Goal: Complete application form: Complete application form

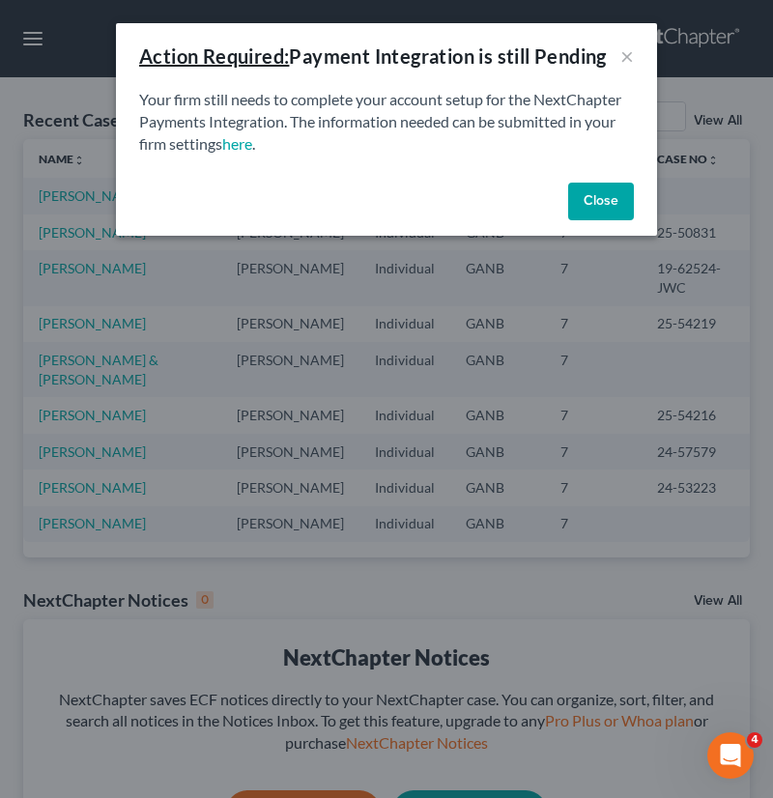
click at [602, 201] on button "Close" at bounding box center [601, 202] width 66 height 39
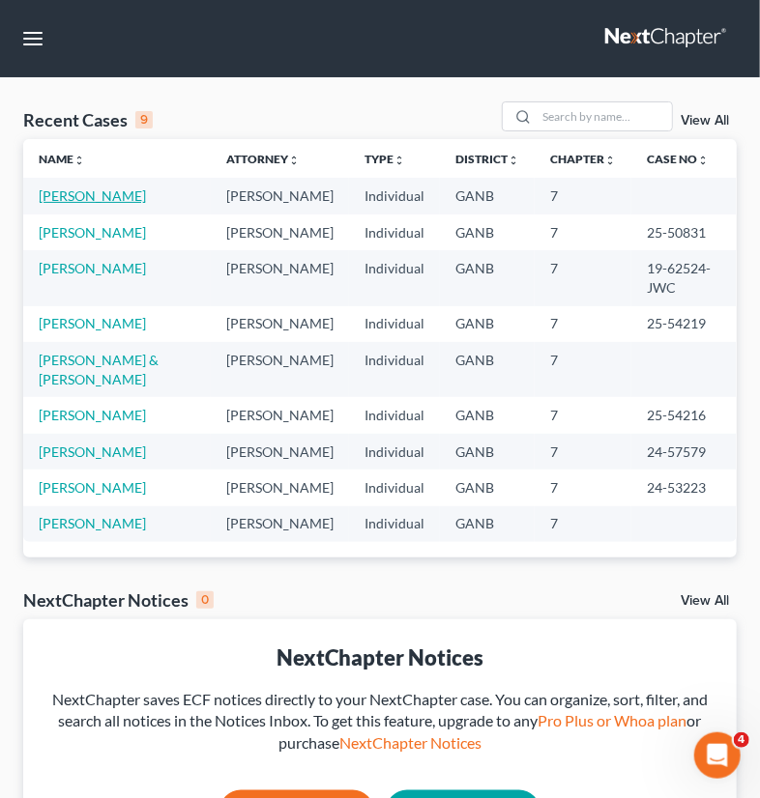
click at [45, 197] on link "[PERSON_NAME]" at bounding box center [92, 196] width 107 height 16
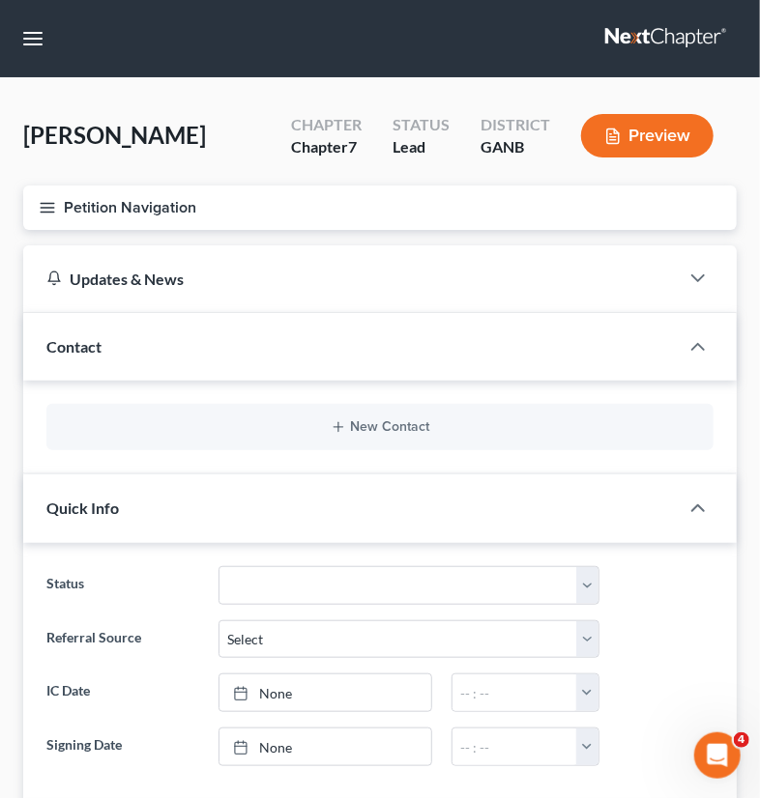
click at [134, 204] on button "Petition Navigation" at bounding box center [379, 208] width 713 height 44
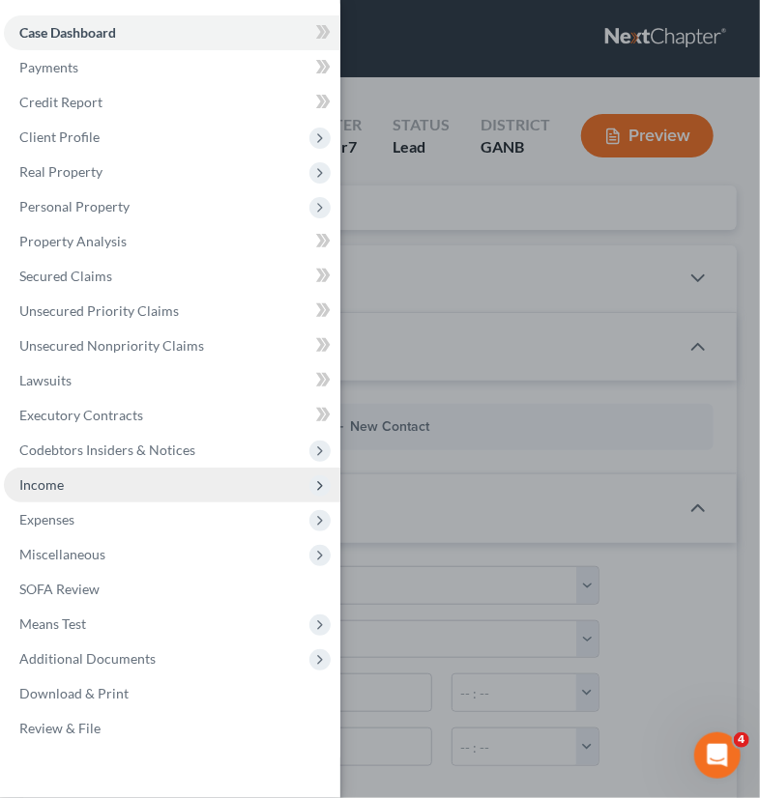
click at [35, 483] on span "Income" at bounding box center [41, 485] width 44 height 16
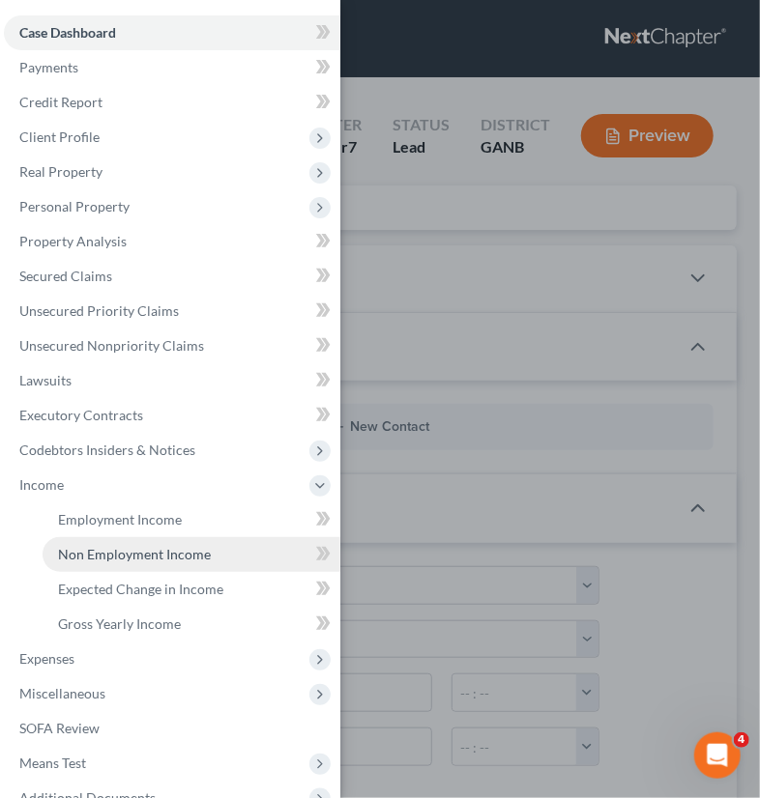
click at [101, 549] on span "Non Employment Income" at bounding box center [134, 554] width 153 height 16
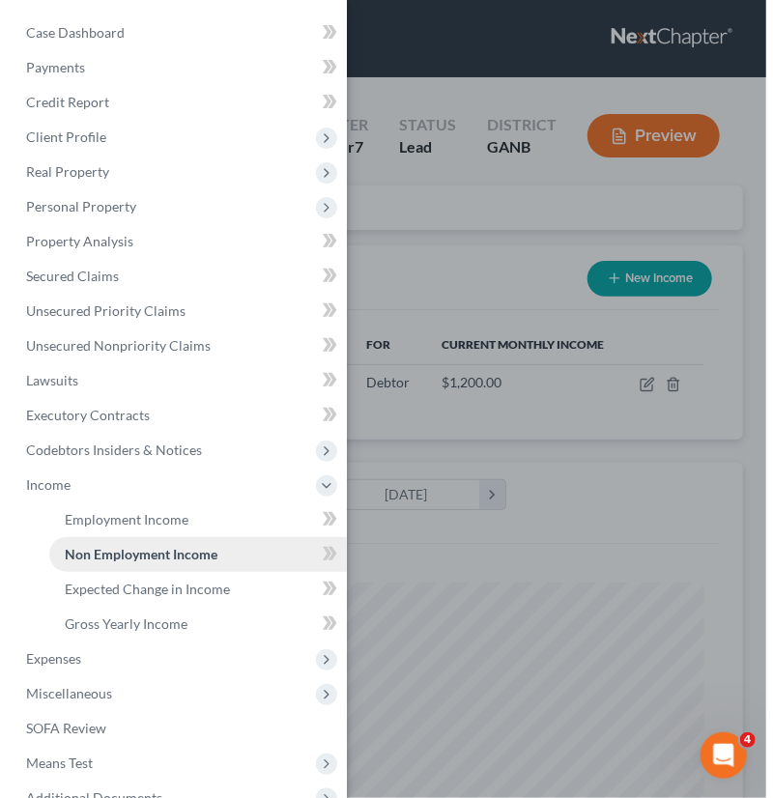
scroll to position [318, 676]
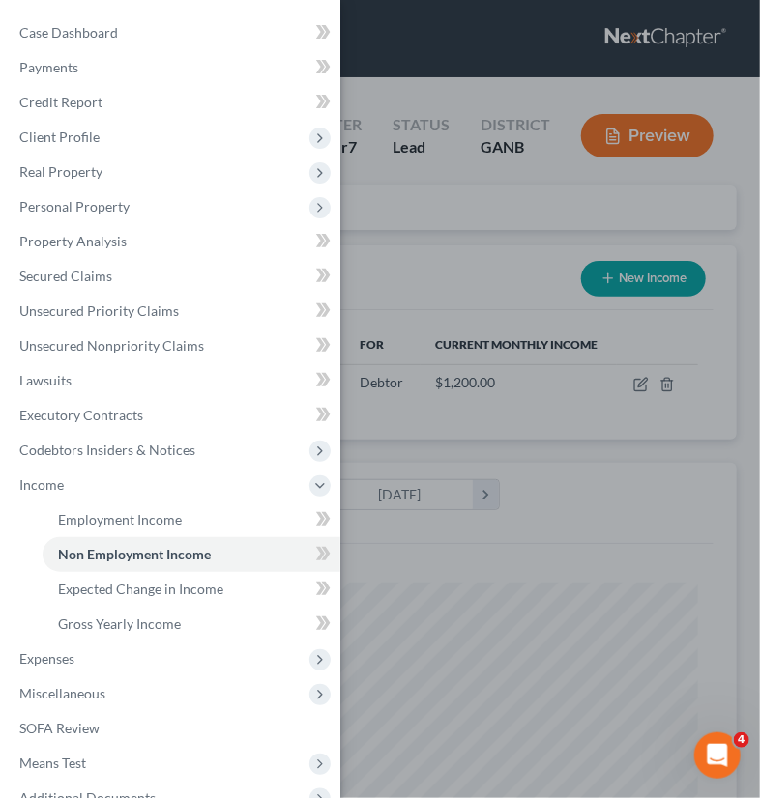
click at [437, 543] on div "Case Dashboard Payments Invoices Payments Payments Credit Report Client Profile" at bounding box center [380, 399] width 760 height 798
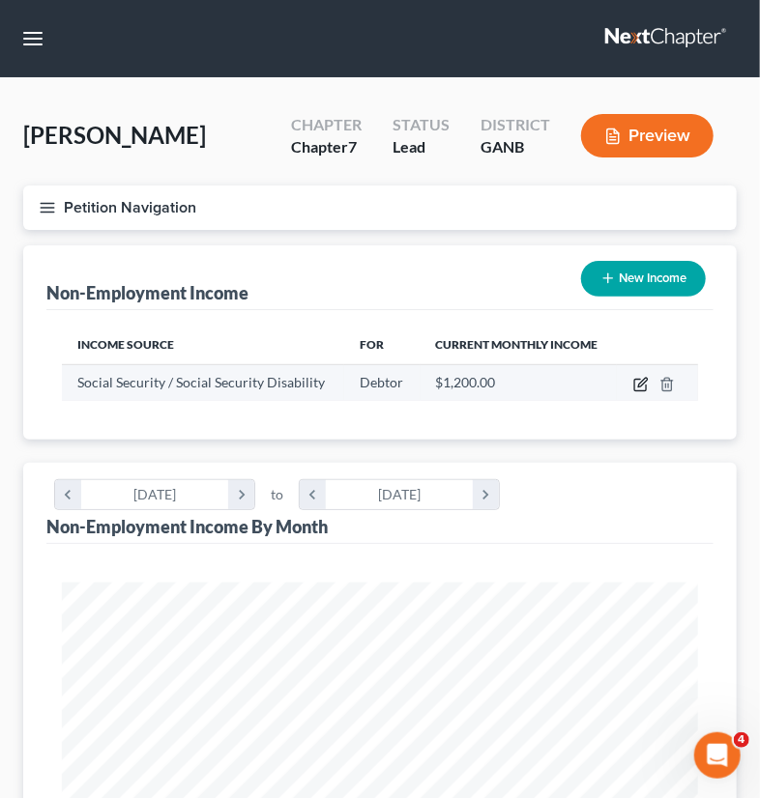
click at [638, 388] on icon "button" at bounding box center [640, 384] width 15 height 15
select select "4"
select select "0"
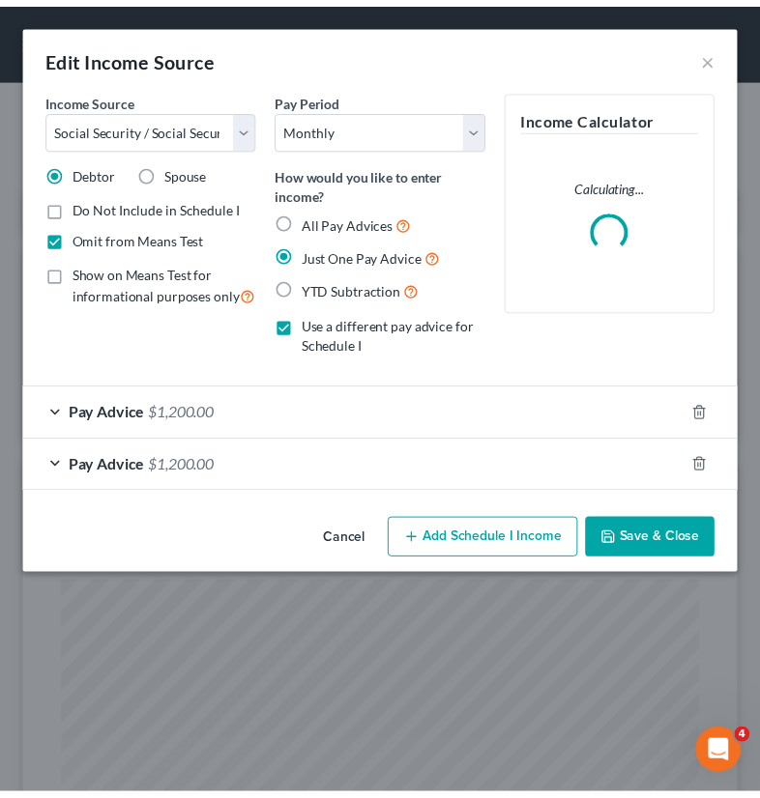
scroll to position [324, 688]
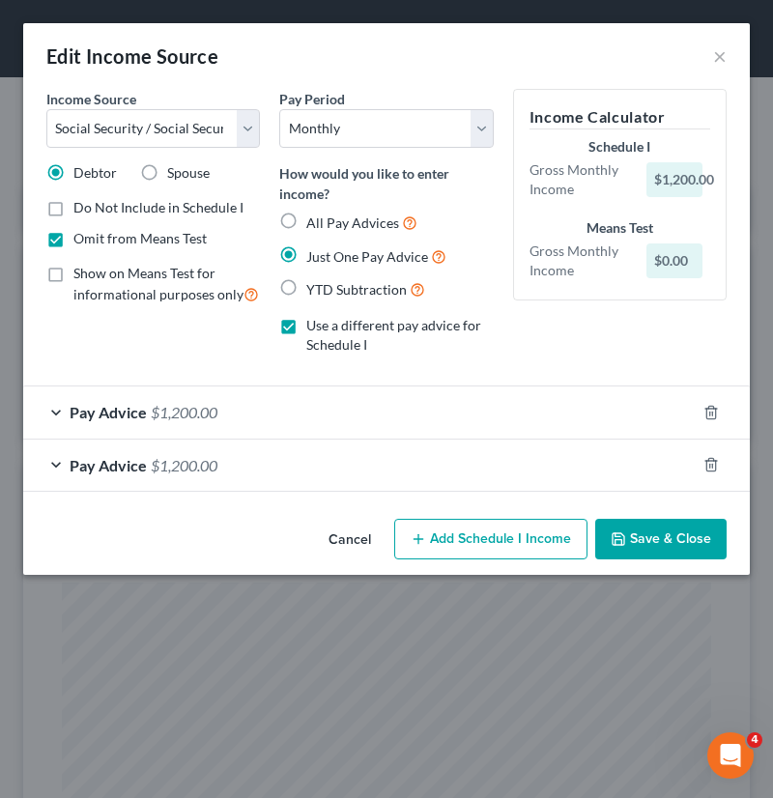
click at [685, 174] on div "$1,200.00" at bounding box center [675, 179] width 56 height 35
click at [570, 178] on div "Gross Monthly Income" at bounding box center [578, 179] width 117 height 39
click at [164, 411] on span "$1,200.00" at bounding box center [184, 412] width 67 height 18
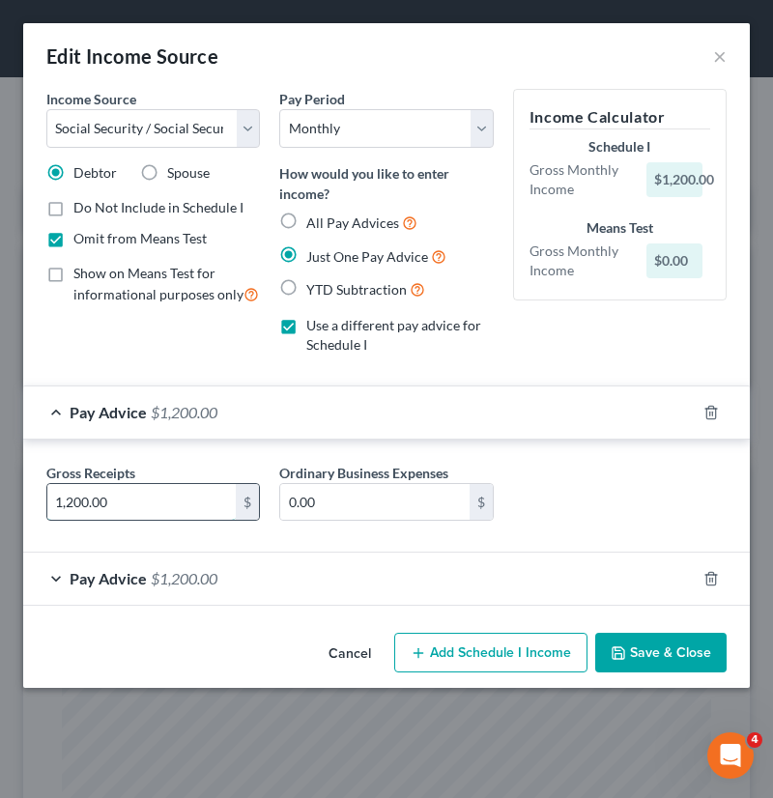
click at [87, 499] on input "1,200.00" at bounding box center [141, 502] width 188 height 37
click at [79, 496] on input "1,200.00" at bounding box center [141, 502] width 188 height 37
drag, startPoint x: 87, startPoint y: 495, endPoint x: 75, endPoint y: 493, distance: 11.8
click at [75, 493] on input "1,200.00" at bounding box center [141, 502] width 188 height 37
type input "121.00"
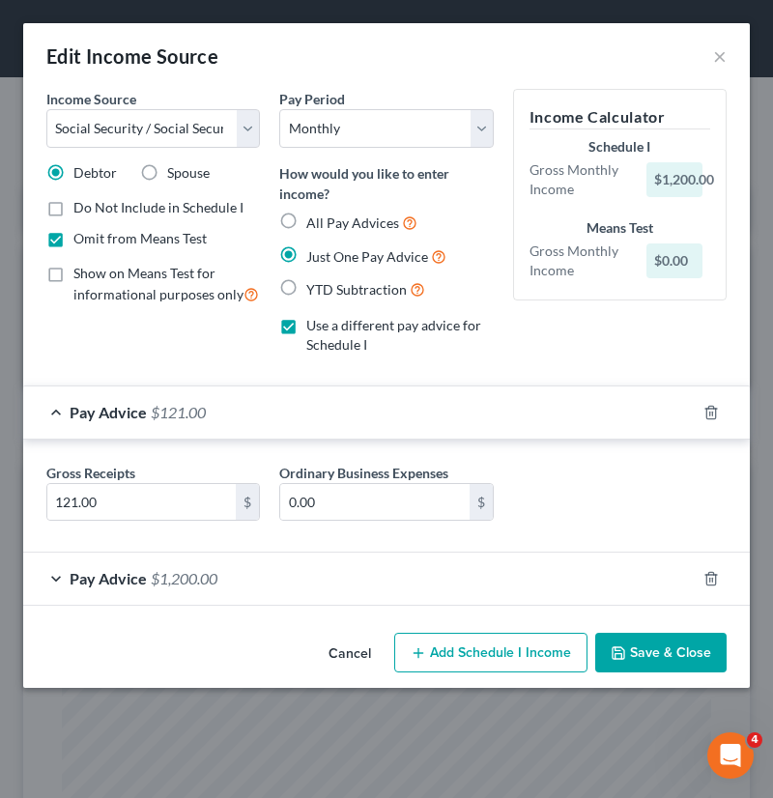
click at [638, 641] on button "Save & Close" at bounding box center [660, 653] width 131 height 41
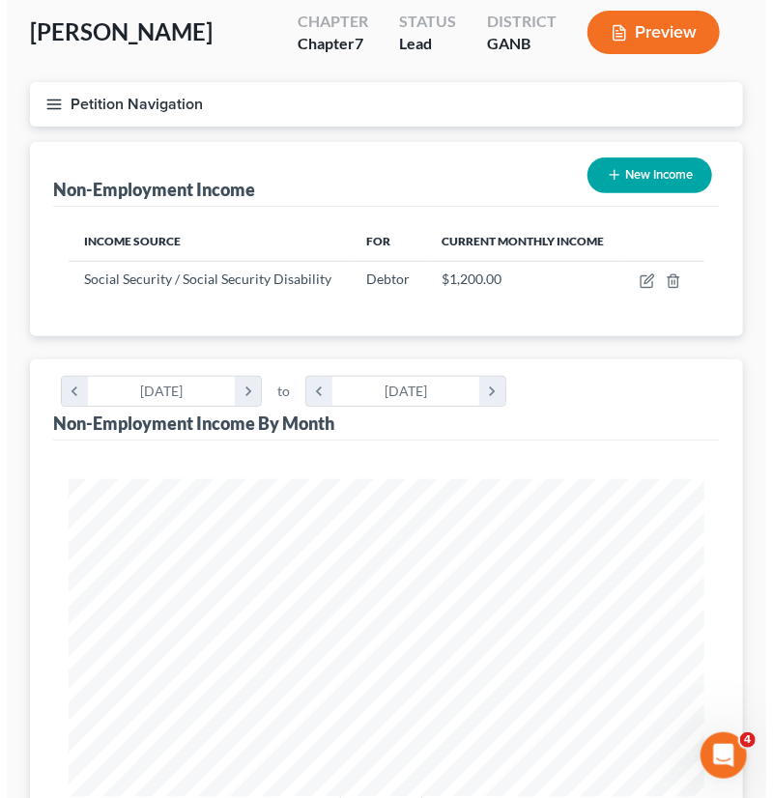
scroll to position [100, 0]
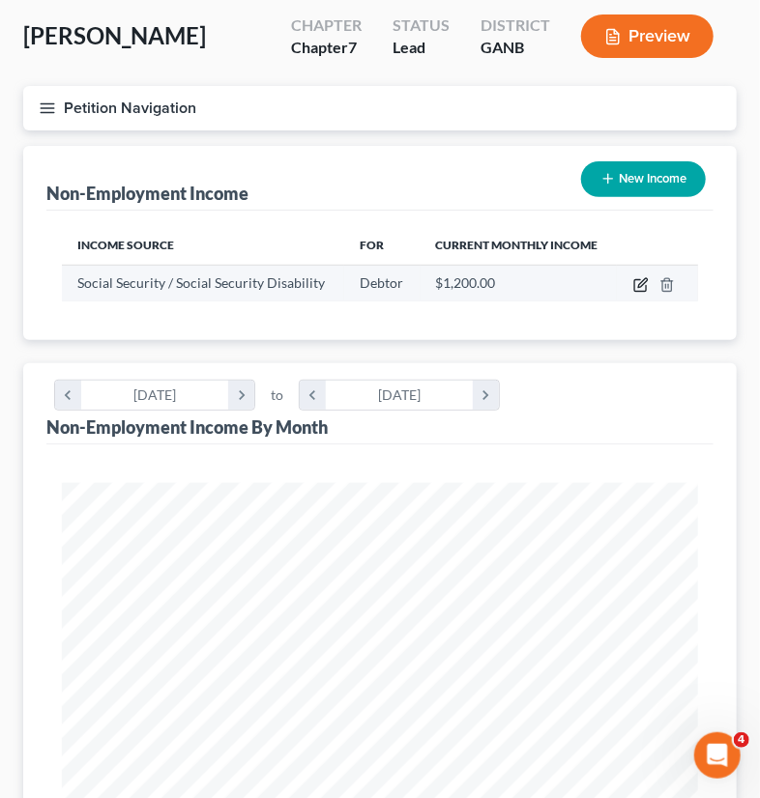
click at [643, 284] on icon "button" at bounding box center [640, 284] width 15 height 15
select select "4"
select select "0"
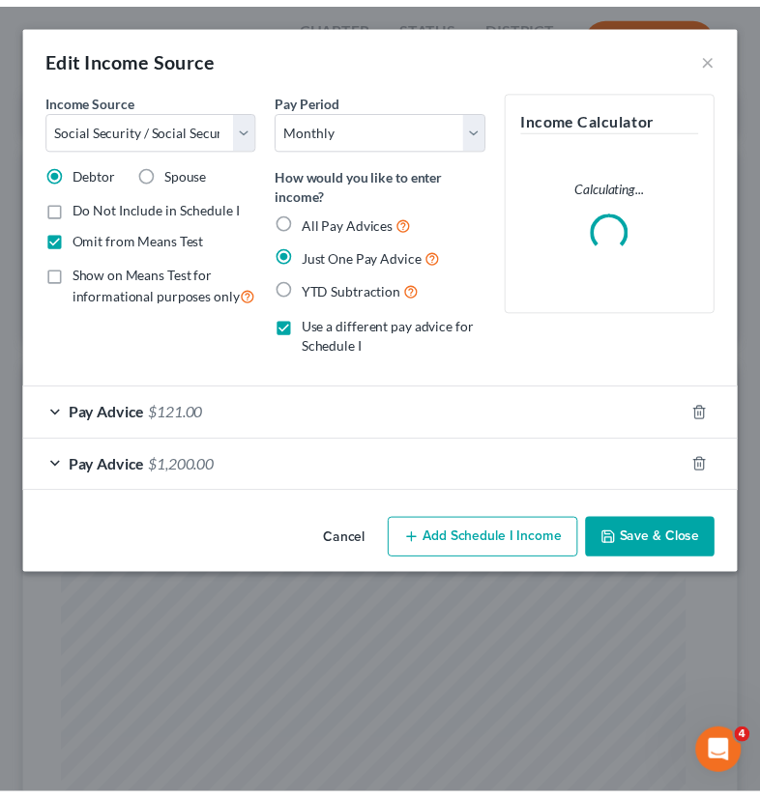
scroll to position [324, 688]
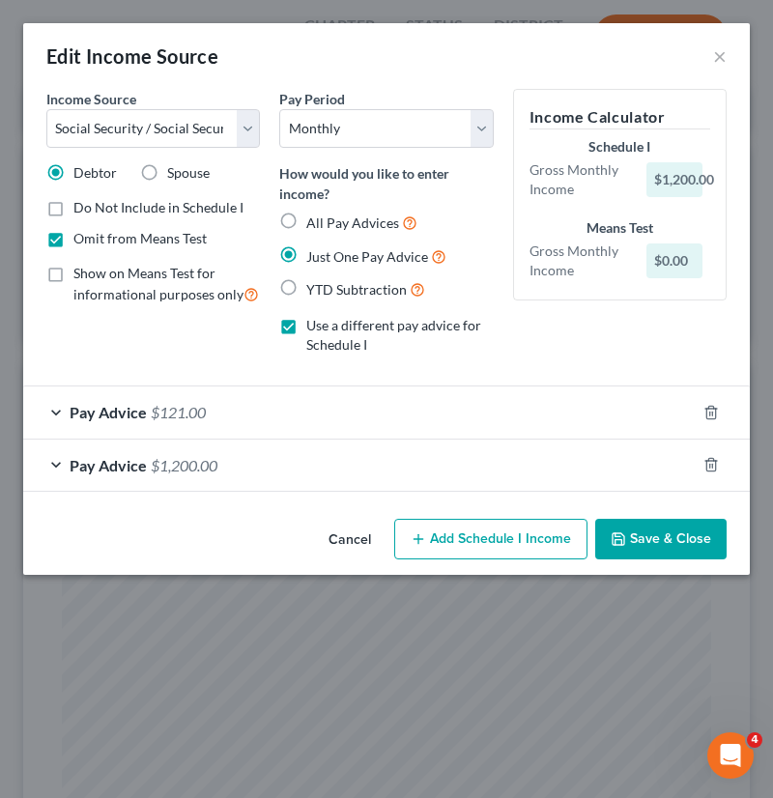
click at [164, 408] on span "$121.00" at bounding box center [178, 412] width 55 height 18
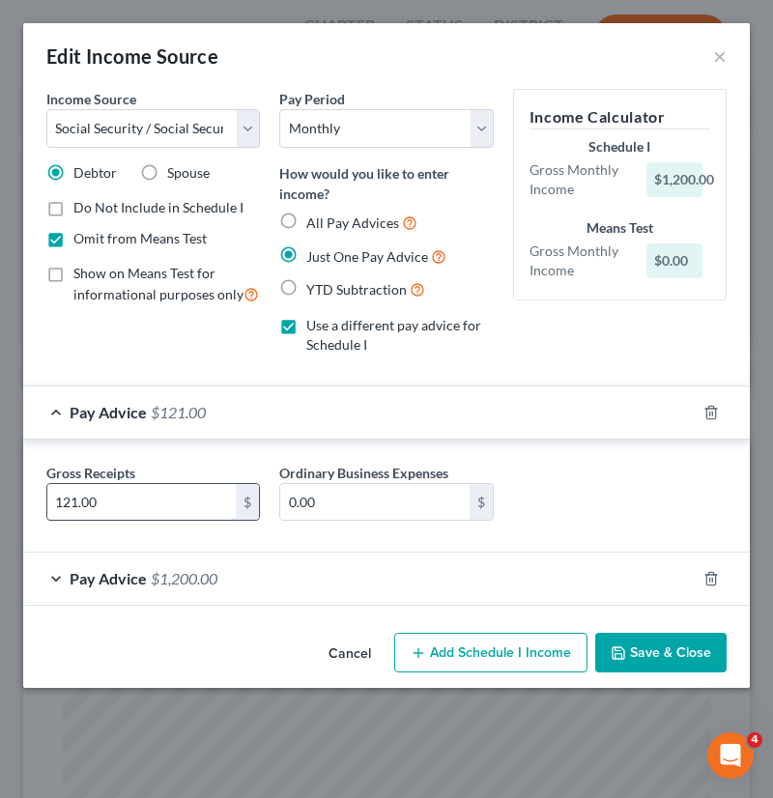
click at [77, 494] on input "121.00" at bounding box center [141, 502] width 188 height 37
type input "1,214.00"
click at [56, 409] on div "Pay Advice $1,214.00" at bounding box center [359, 412] width 673 height 51
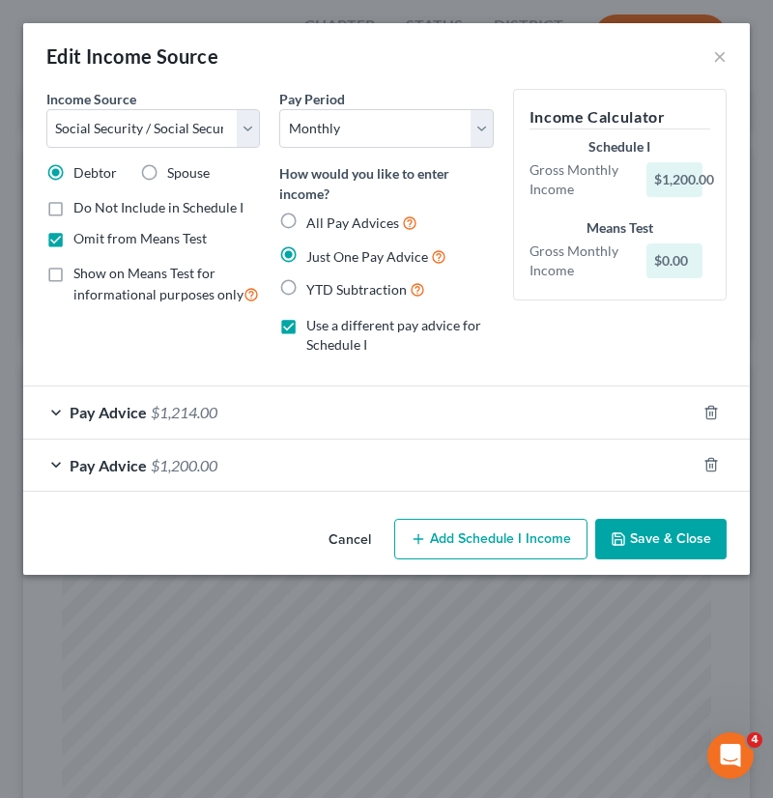
click at [94, 472] on span "Pay Advice" at bounding box center [108, 465] width 77 height 18
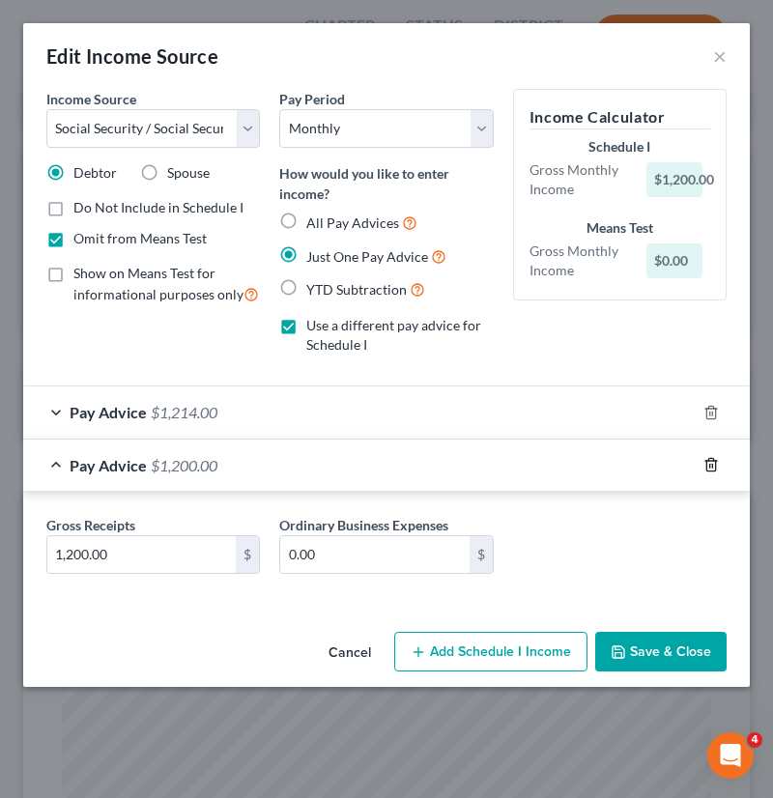
click at [717, 467] on icon "button" at bounding box center [711, 464] width 15 height 15
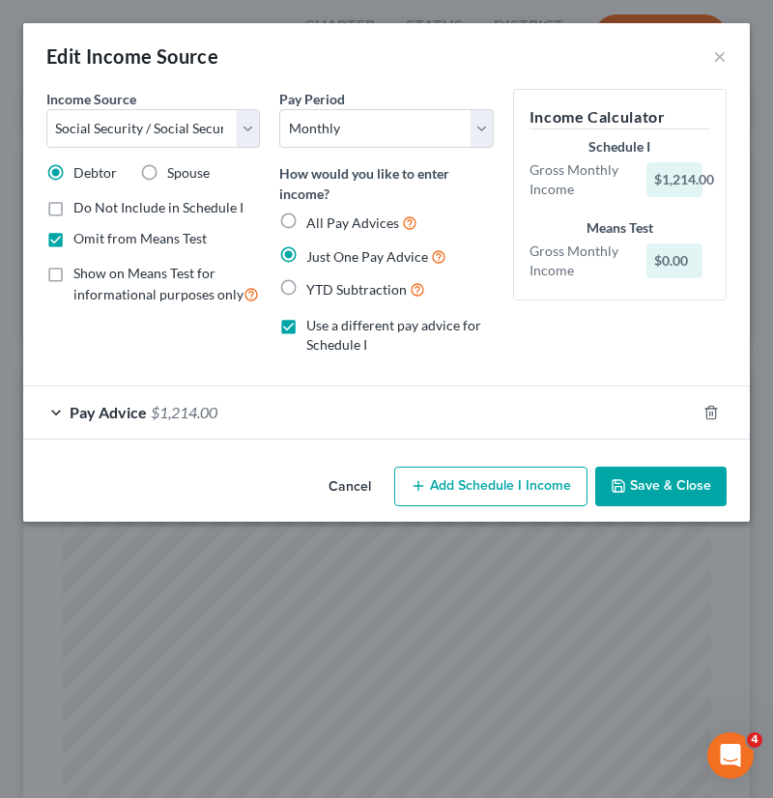
click at [630, 477] on button "Save & Close" at bounding box center [660, 487] width 131 height 41
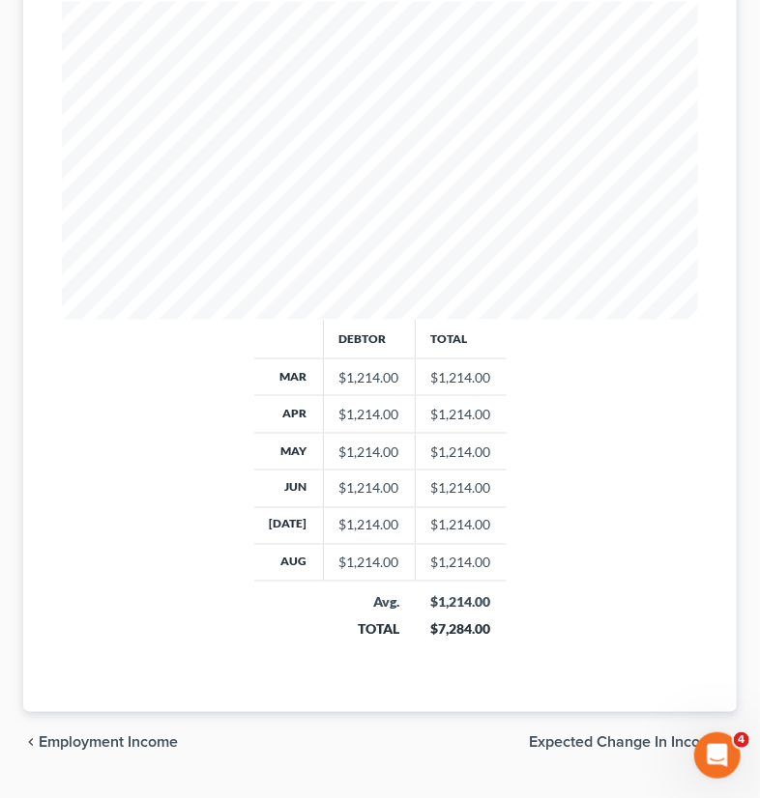
scroll to position [627, 0]
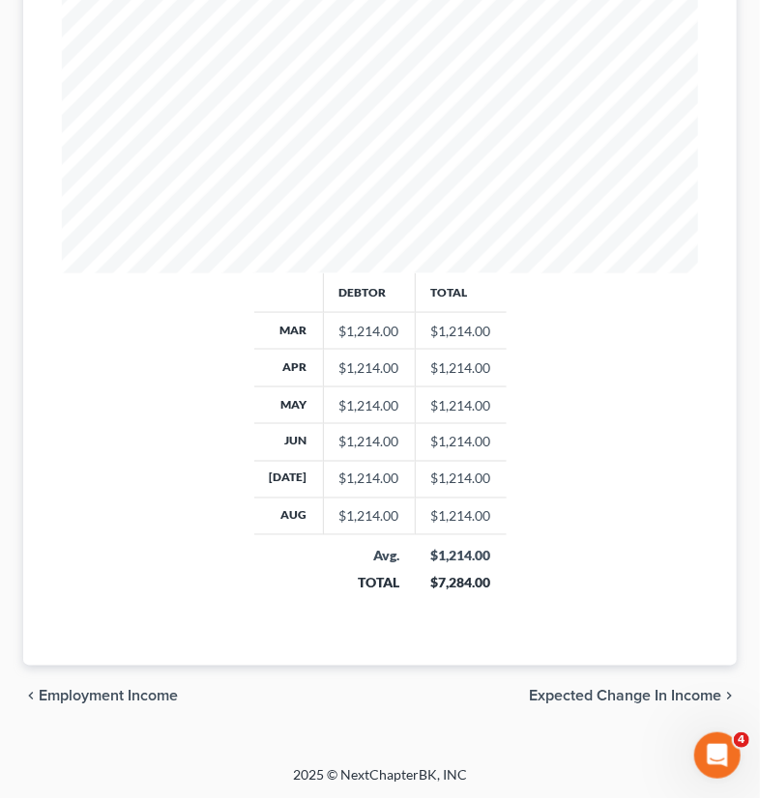
click at [87, 696] on span "Employment Income" at bounding box center [108, 696] width 139 height 15
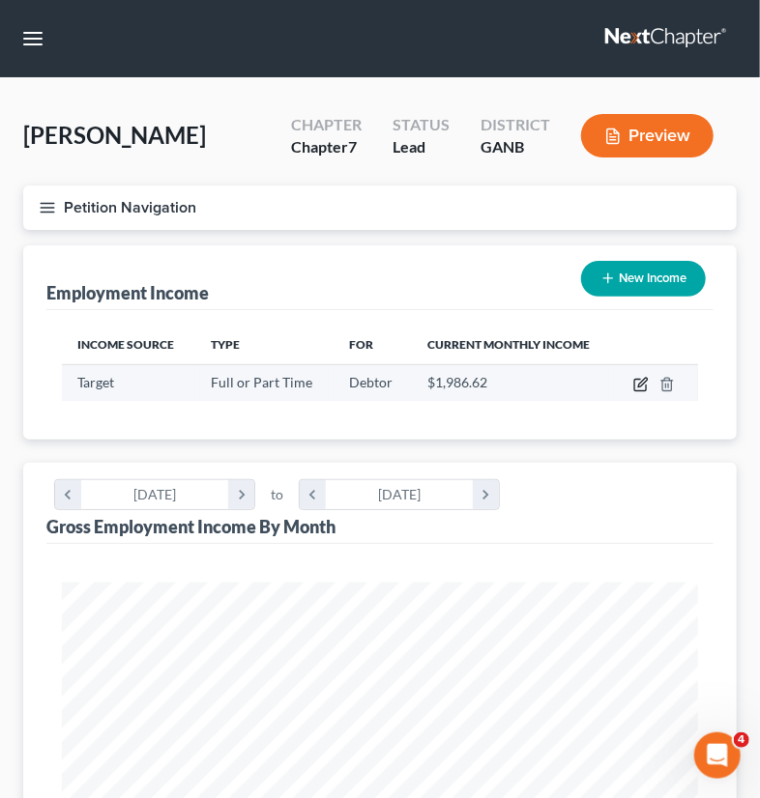
click at [639, 386] on icon "button" at bounding box center [642, 382] width 9 height 9
select select "0"
select select "2"
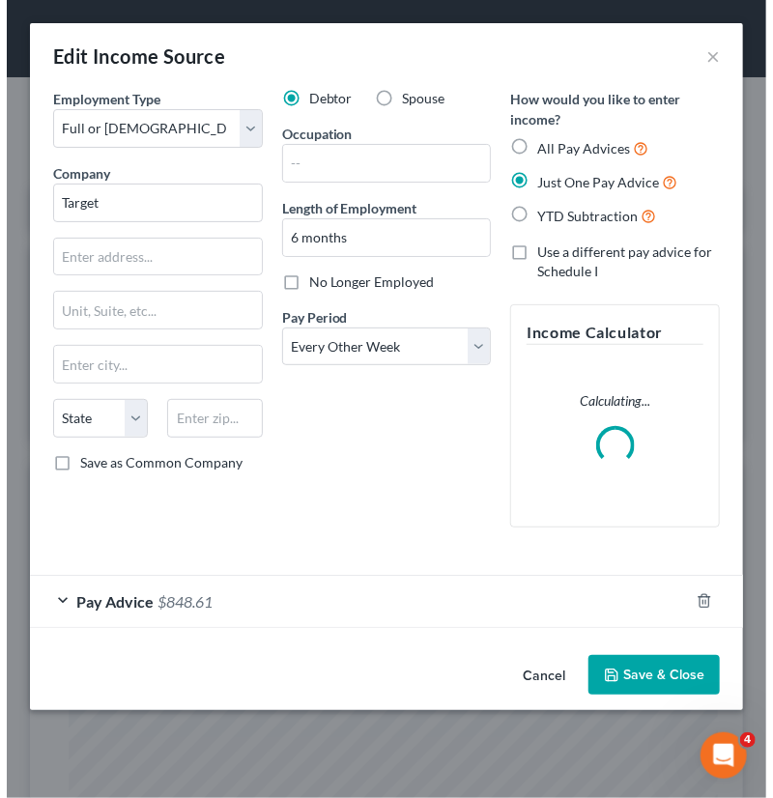
scroll to position [324, 688]
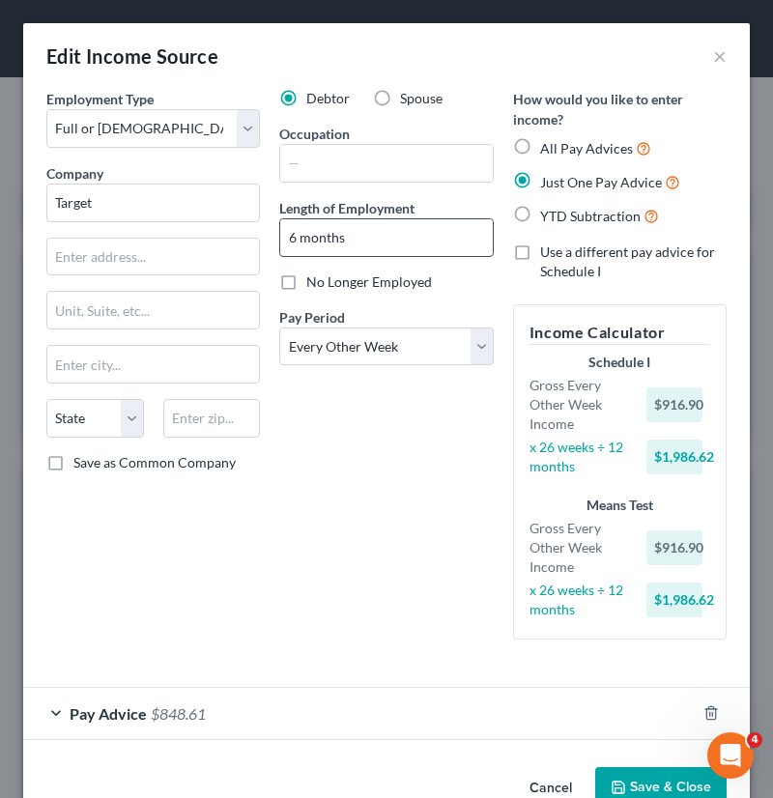
click at [285, 234] on input "6 months" at bounding box center [386, 237] width 212 height 37
type input "4 months"
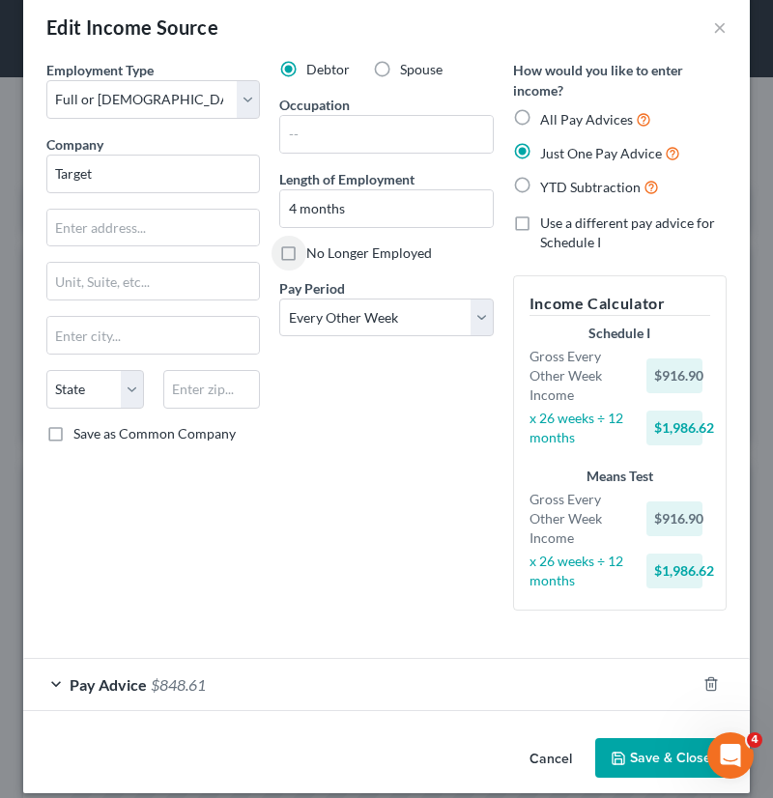
scroll to position [46, 0]
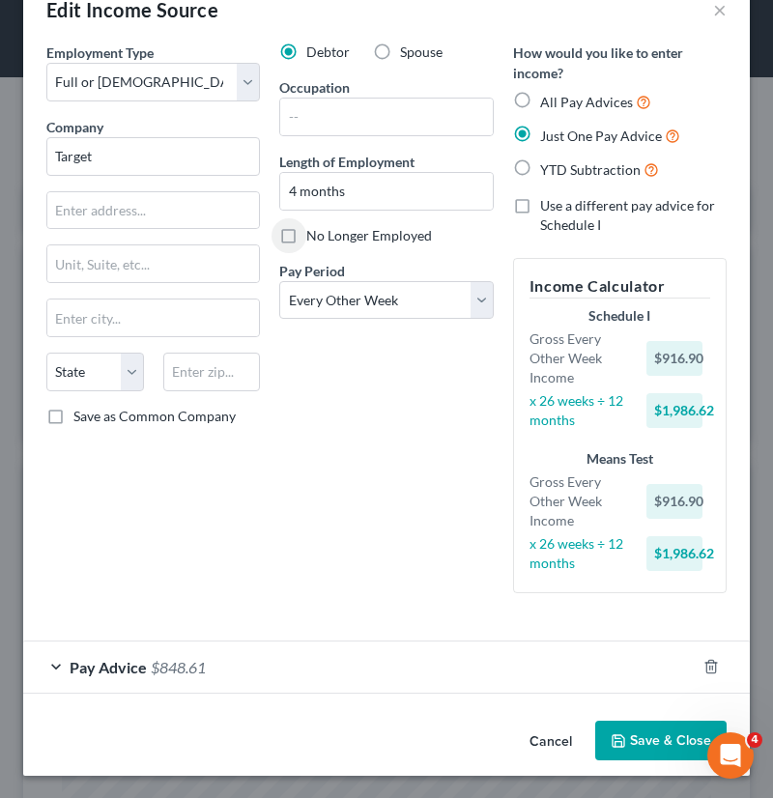
click at [141, 658] on span "Pay Advice" at bounding box center [108, 667] width 77 height 18
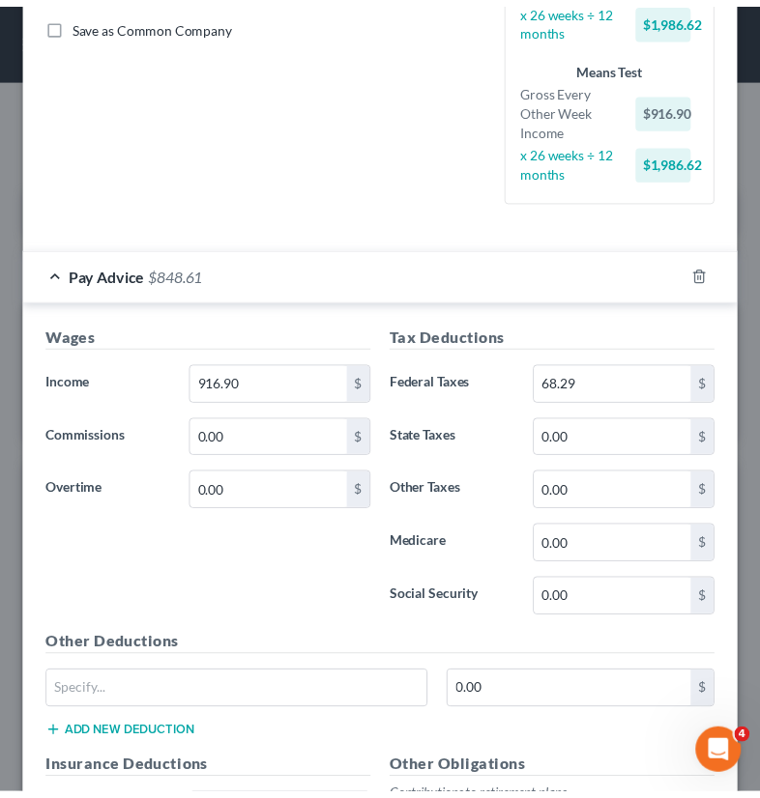
scroll to position [0, 0]
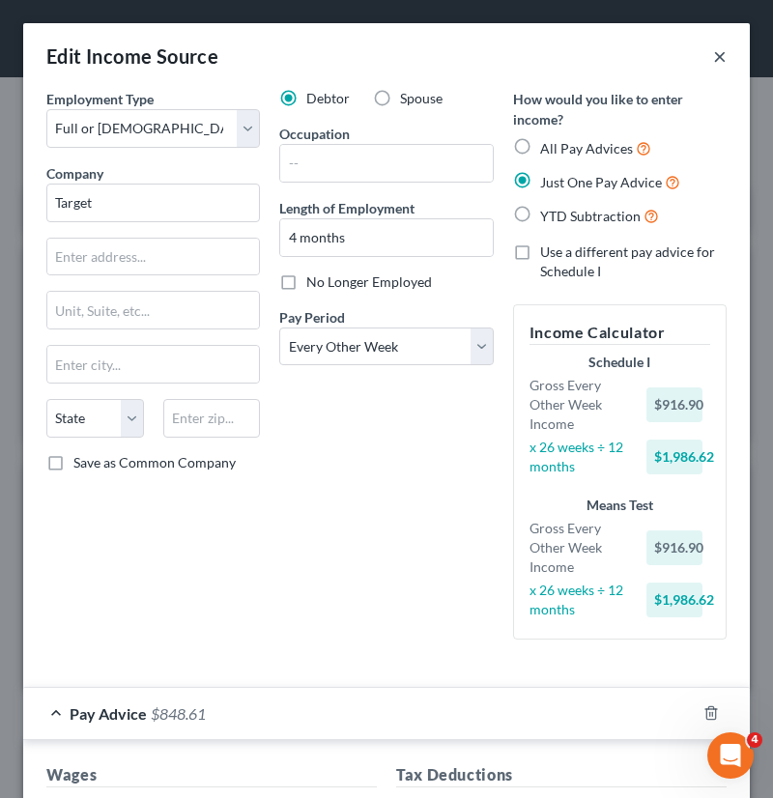
click at [713, 55] on button "×" at bounding box center [720, 55] width 14 height 23
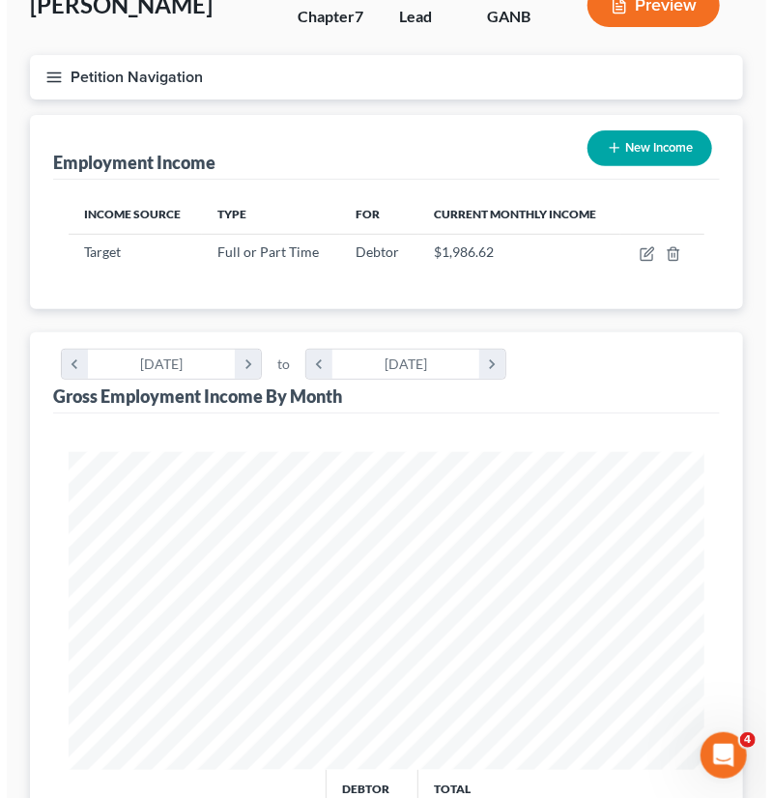
scroll to position [100, 0]
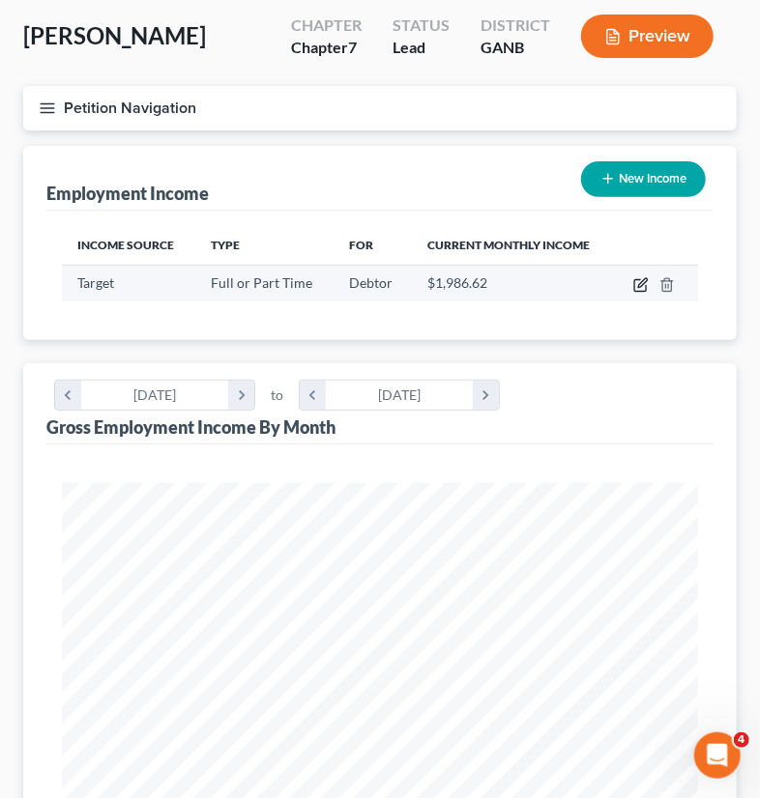
click at [640, 287] on icon "button" at bounding box center [640, 284] width 15 height 15
select select "0"
select select "2"
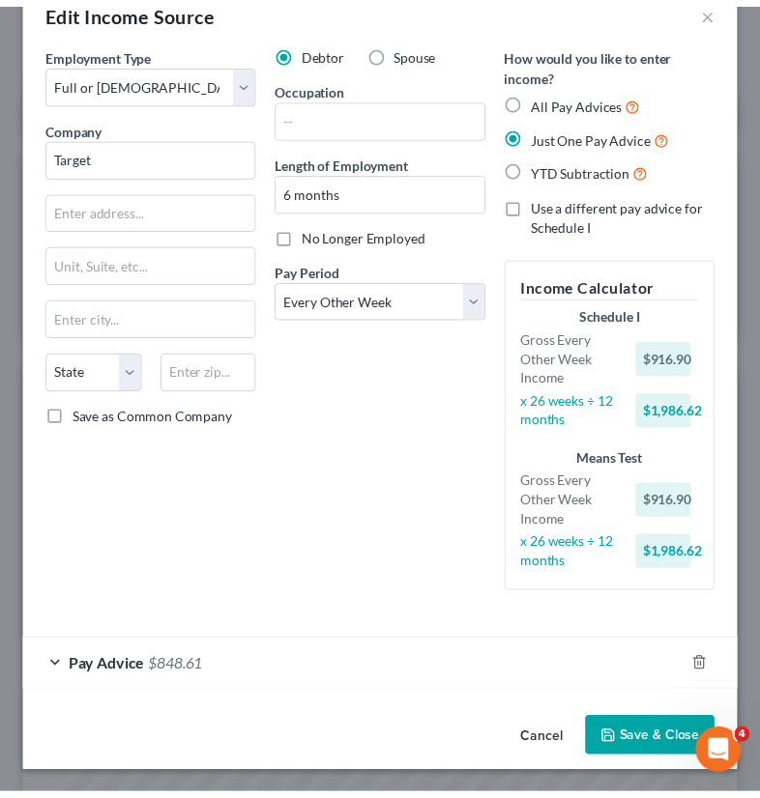
scroll to position [0, 0]
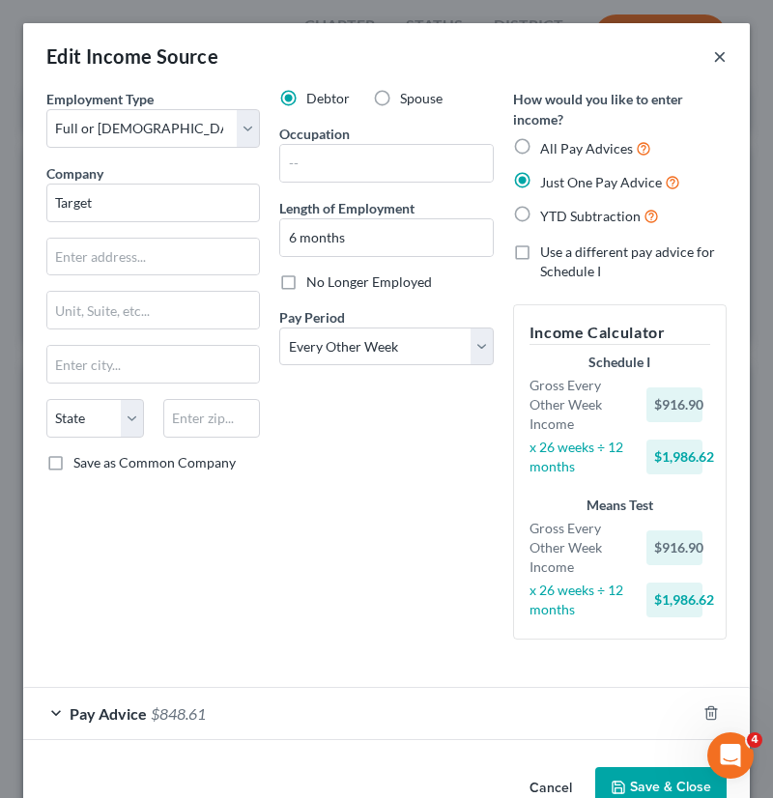
click at [713, 57] on button "×" at bounding box center [720, 55] width 14 height 23
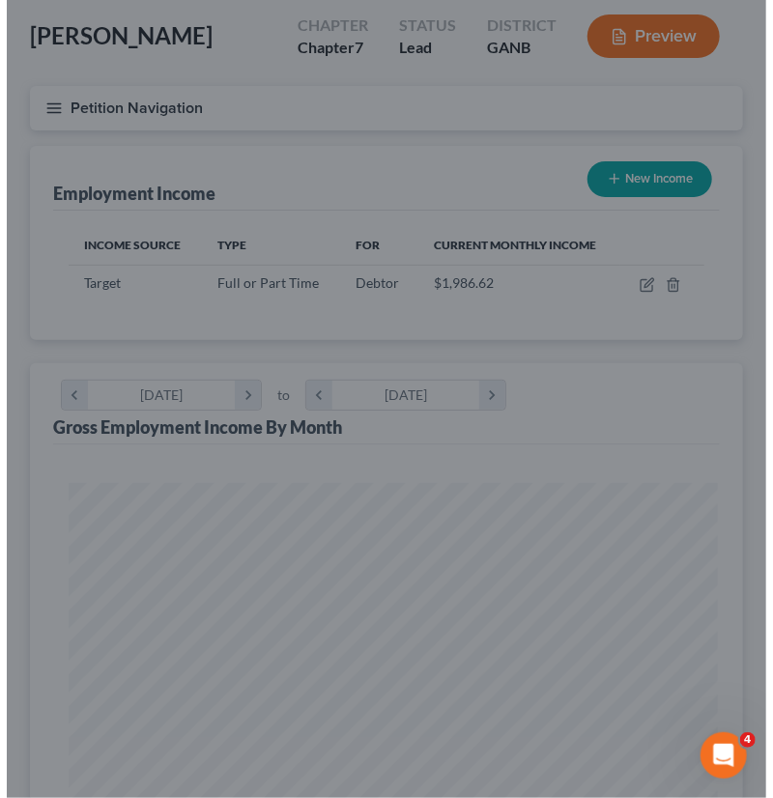
scroll to position [966245, 965889]
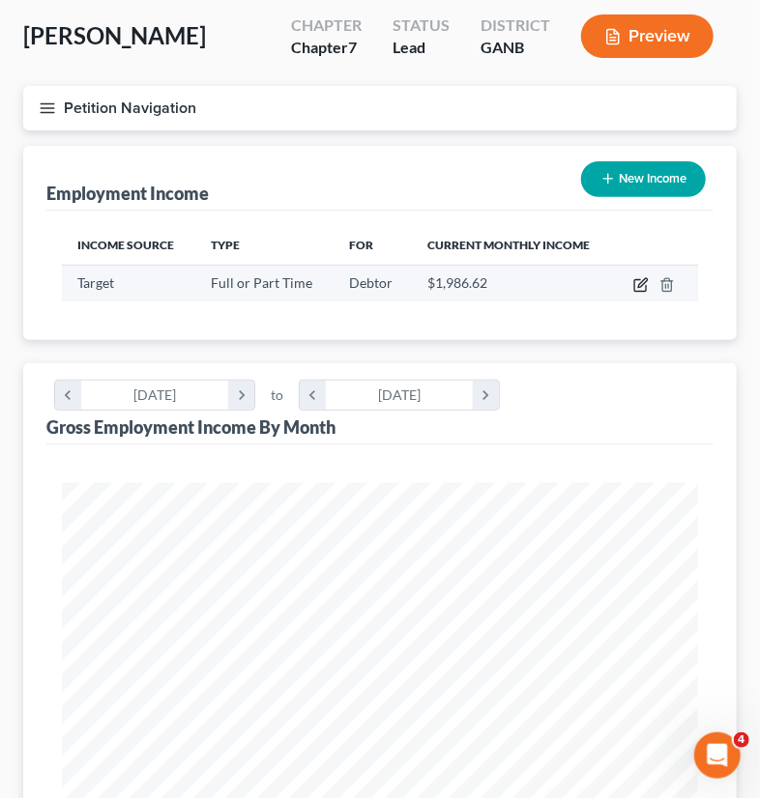
click at [642, 280] on icon "button" at bounding box center [642, 282] width 9 height 9
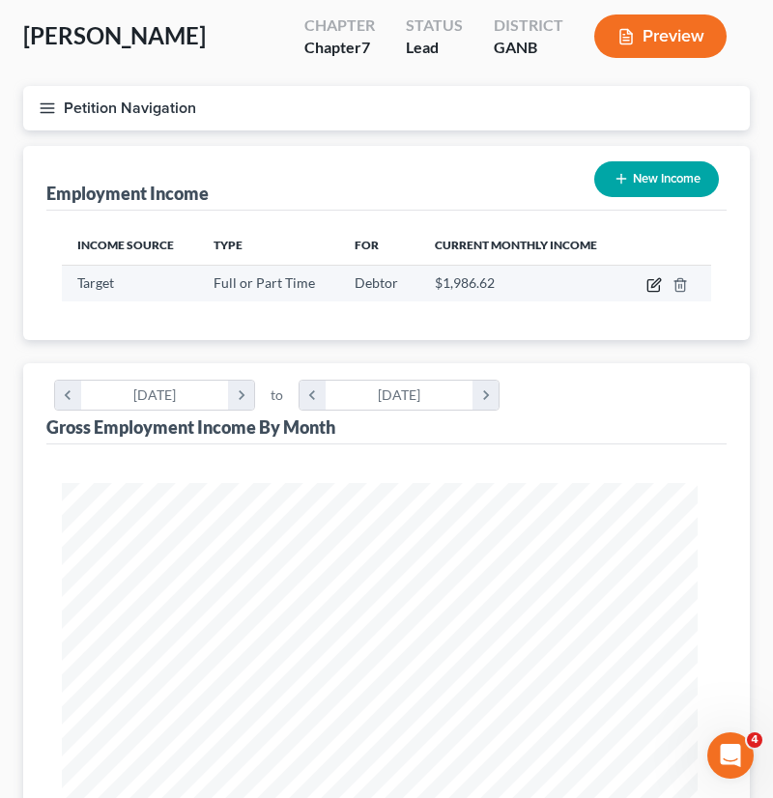
scroll to position [324, 688]
select select "0"
select select "2"
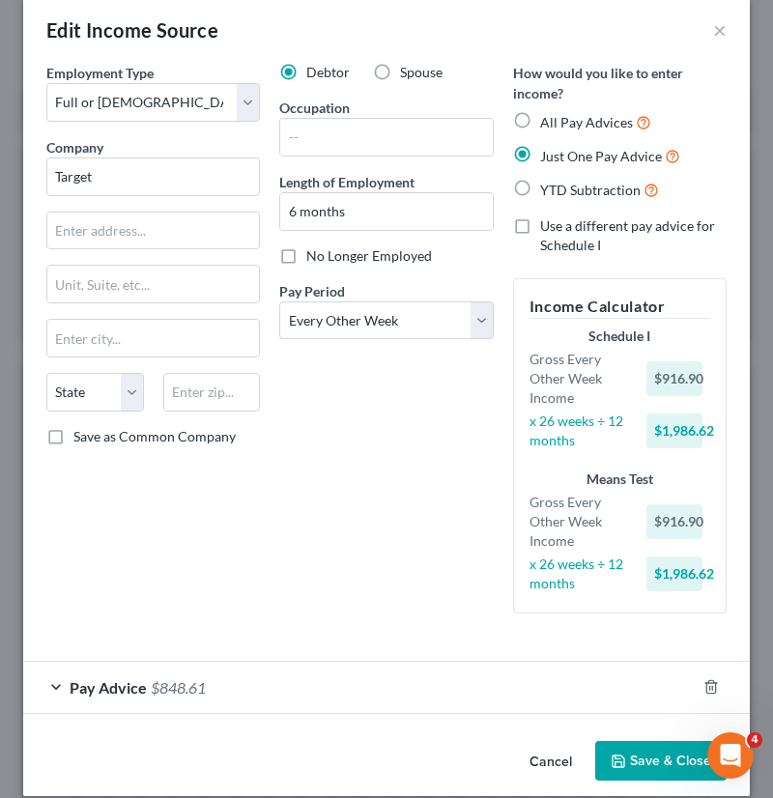
scroll to position [46, 0]
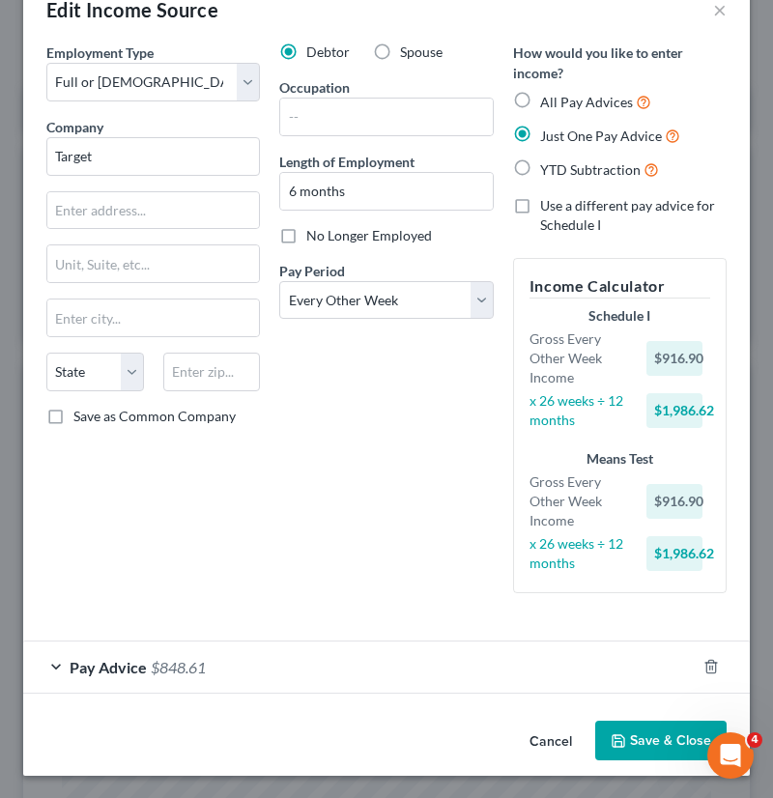
click at [118, 665] on span "Pay Advice" at bounding box center [108, 667] width 77 height 18
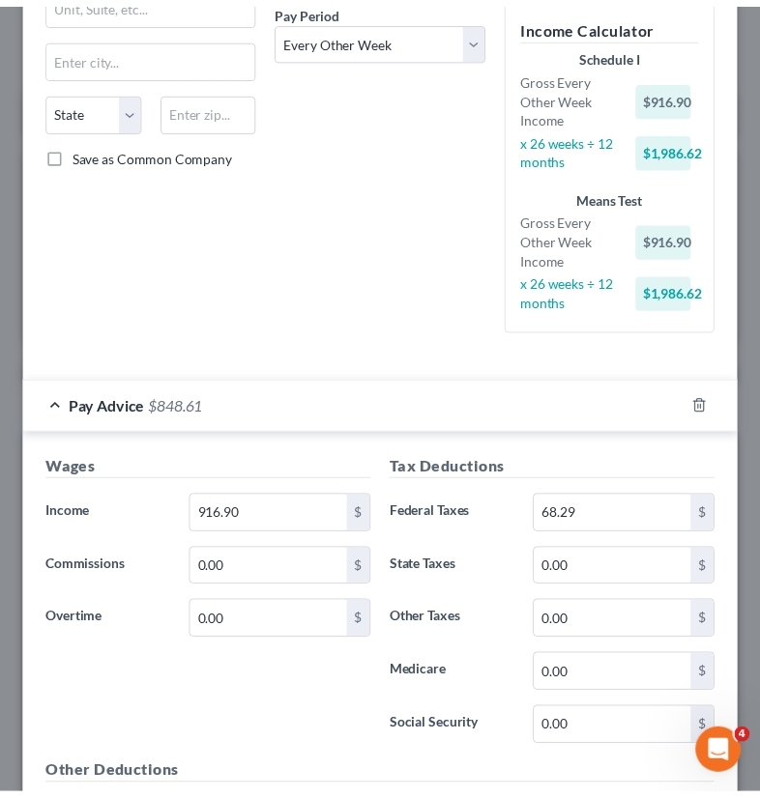
scroll to position [0, 0]
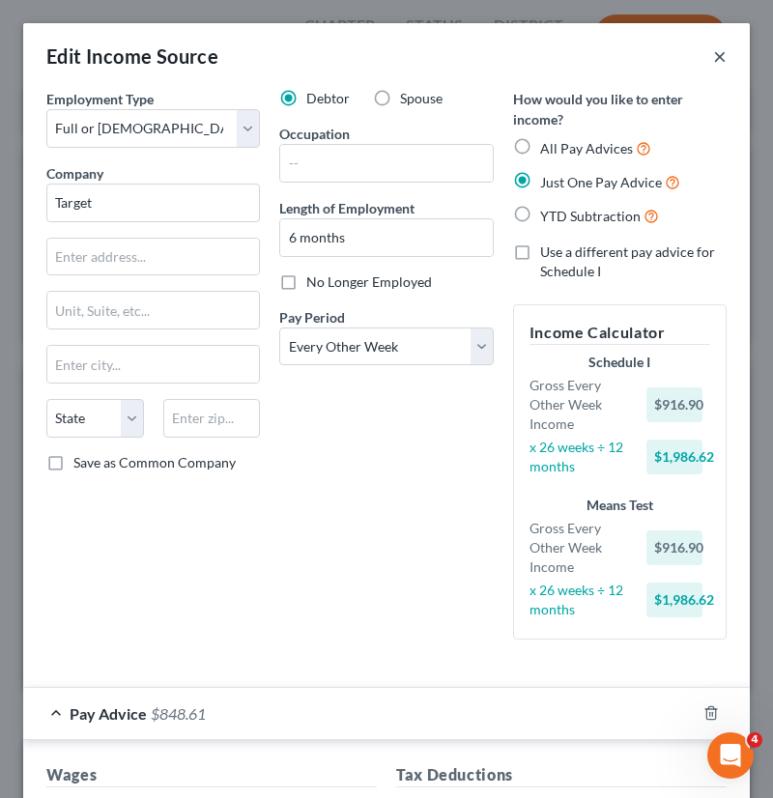
drag, startPoint x: 703, startPoint y: 48, endPoint x: 707, endPoint y: 67, distance: 18.8
click at [713, 56] on button "×" at bounding box center [720, 55] width 14 height 23
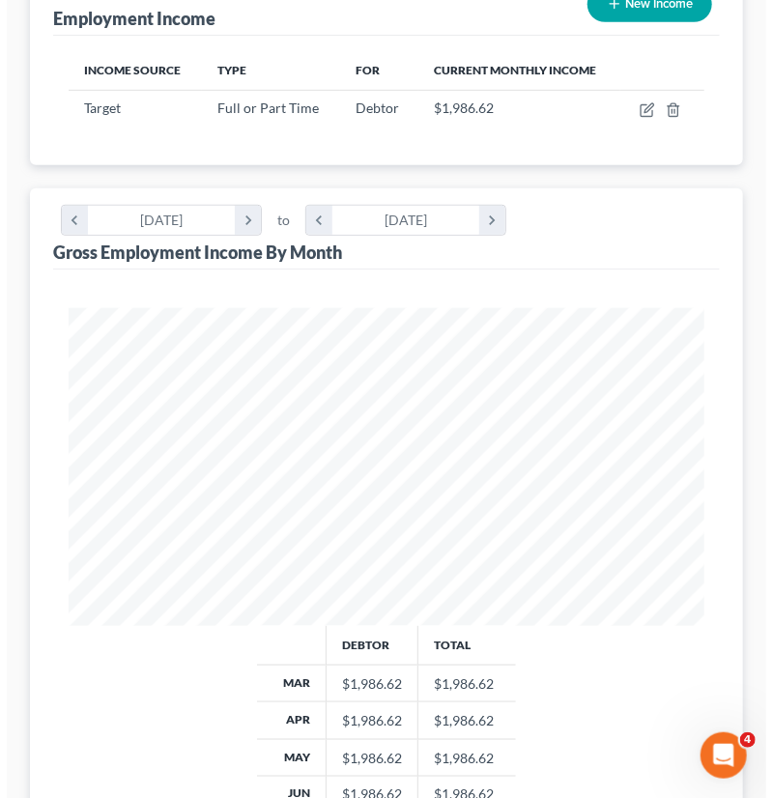
scroll to position [12, 0]
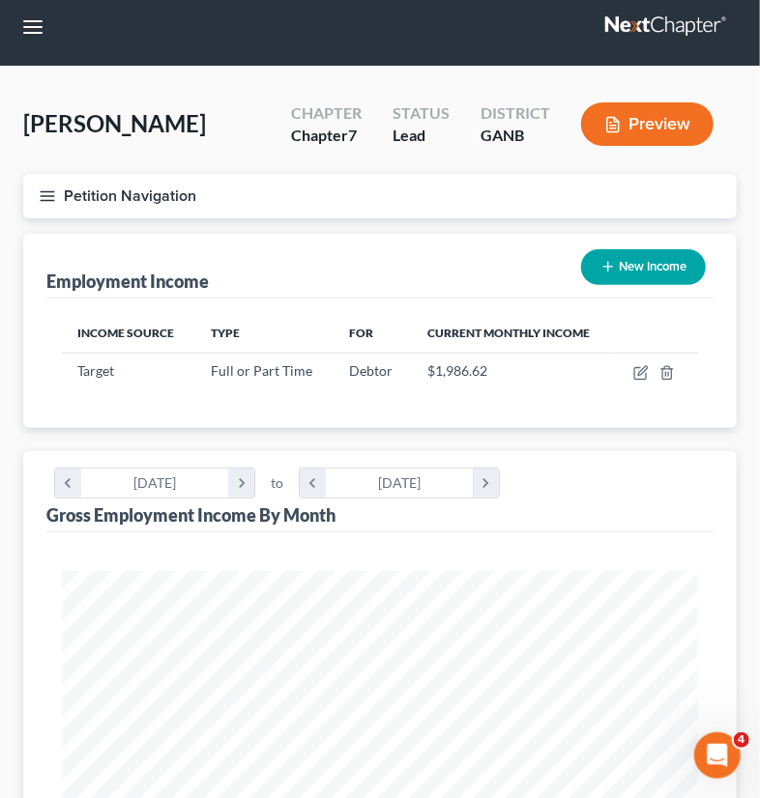
click at [667, 126] on button "Preview" at bounding box center [647, 123] width 132 height 43
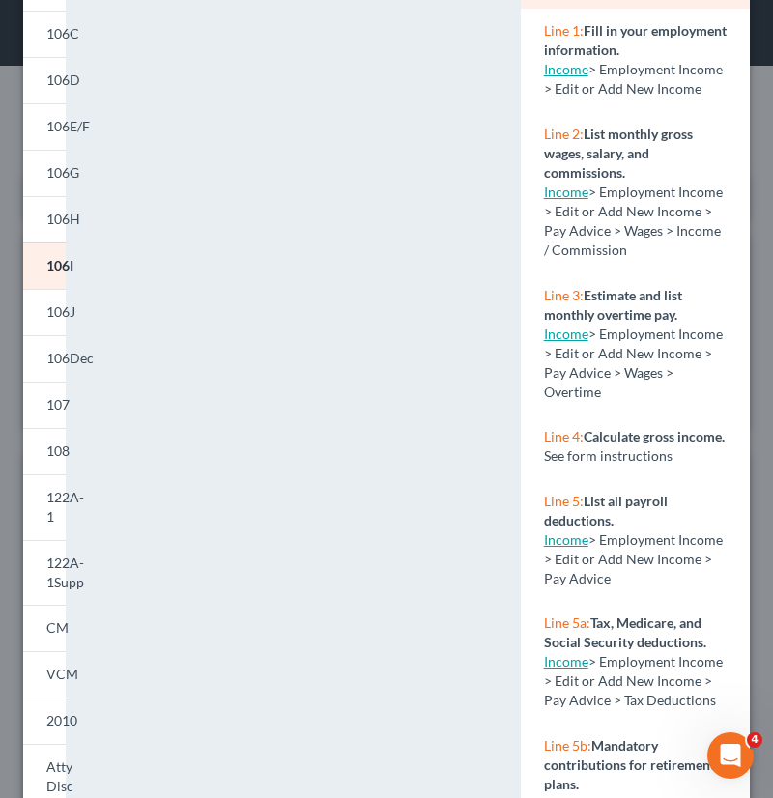
scroll to position [263, 0]
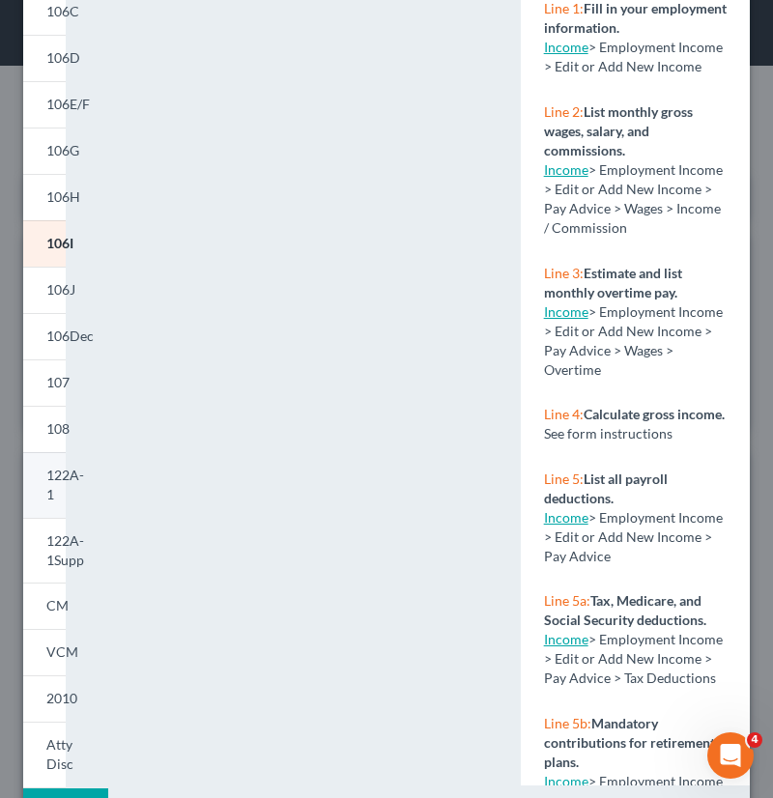
click at [50, 474] on span "122A-1" at bounding box center [65, 485] width 38 height 36
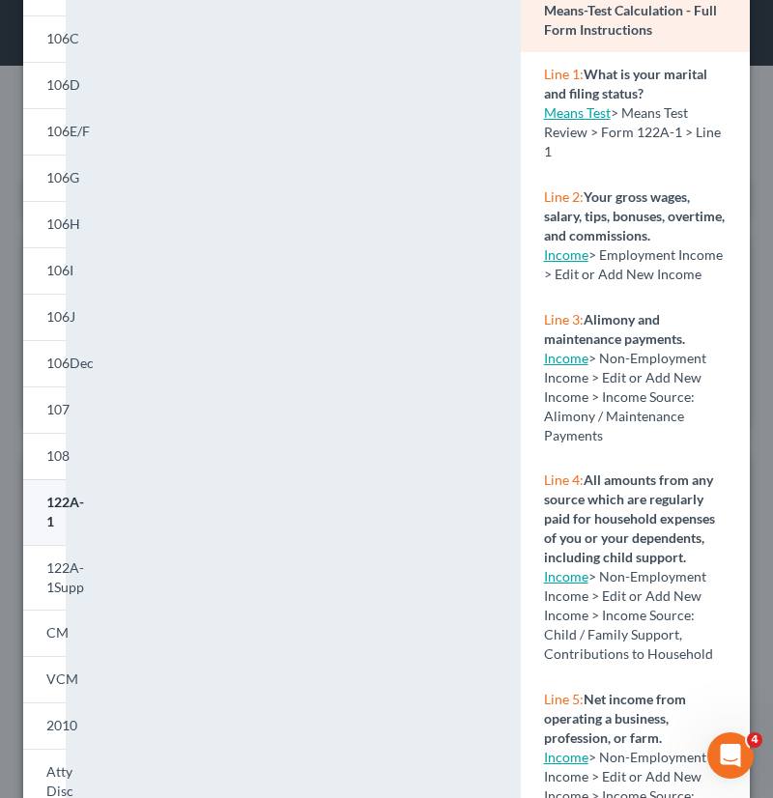
scroll to position [290, 0]
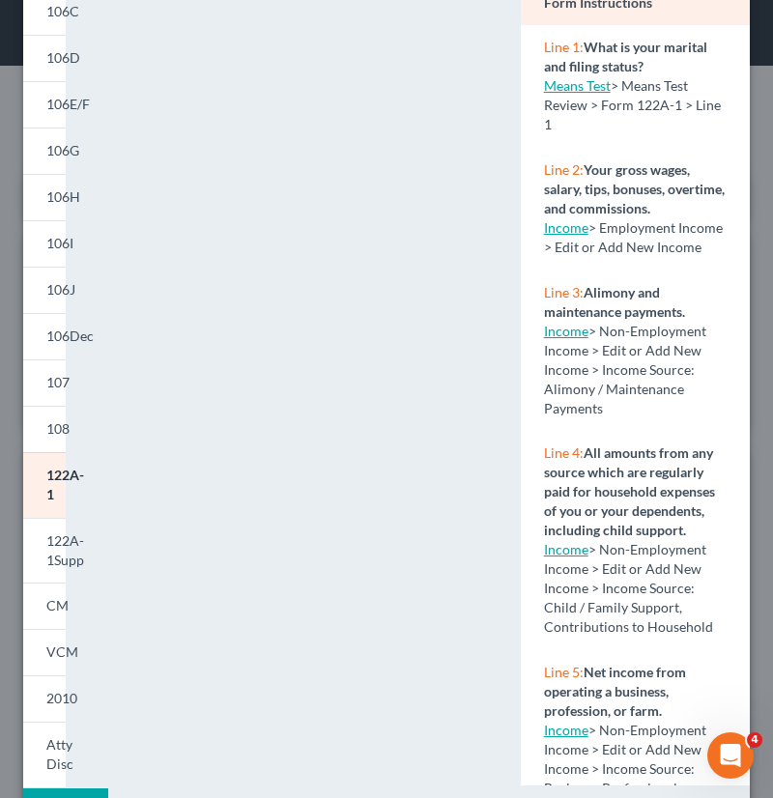
click at [555, 236] on link "Income" at bounding box center [566, 227] width 44 height 16
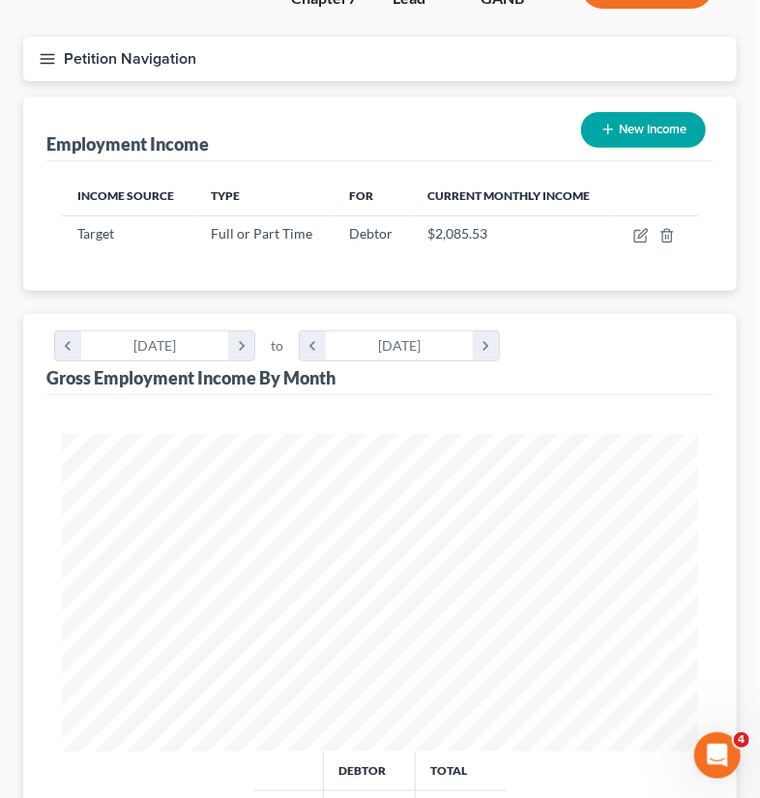
scroll to position [175, 0]
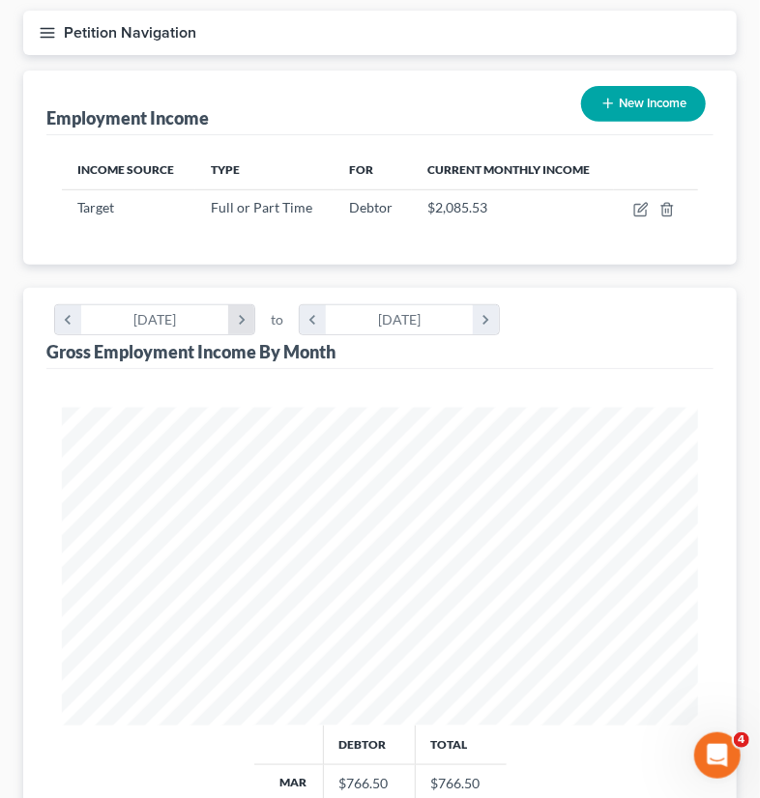
click at [235, 318] on icon "chevron_right" at bounding box center [241, 319] width 26 height 29
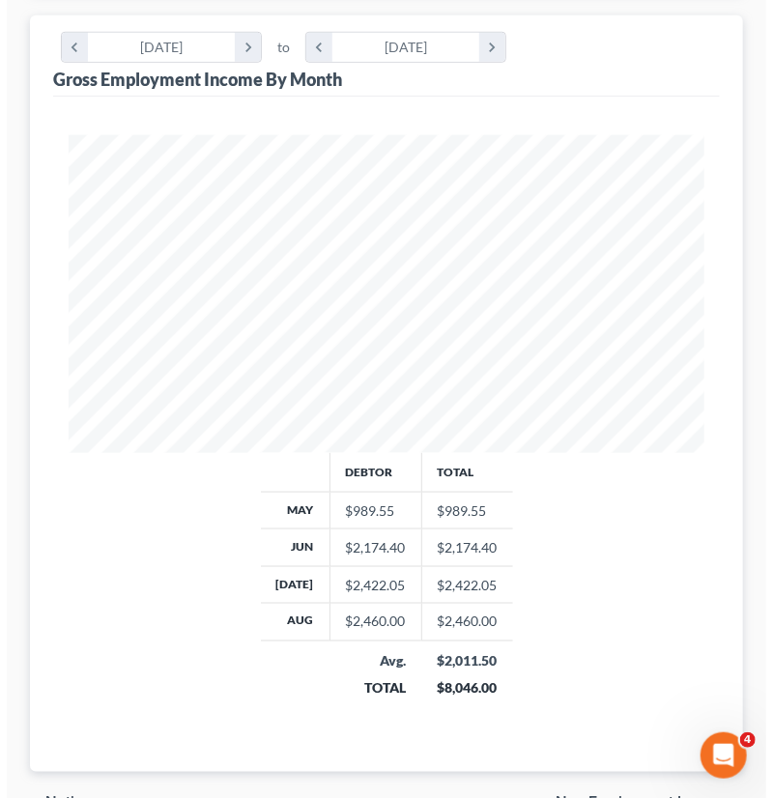
scroll to position [290, 0]
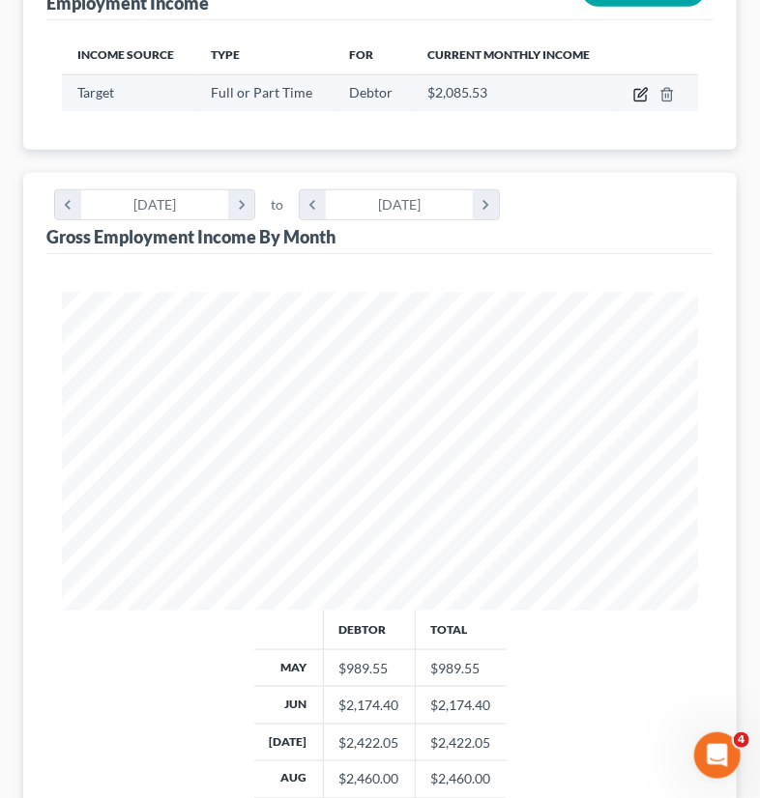
click at [638, 90] on icon "button" at bounding box center [640, 94] width 15 height 15
select select "0"
select select "2"
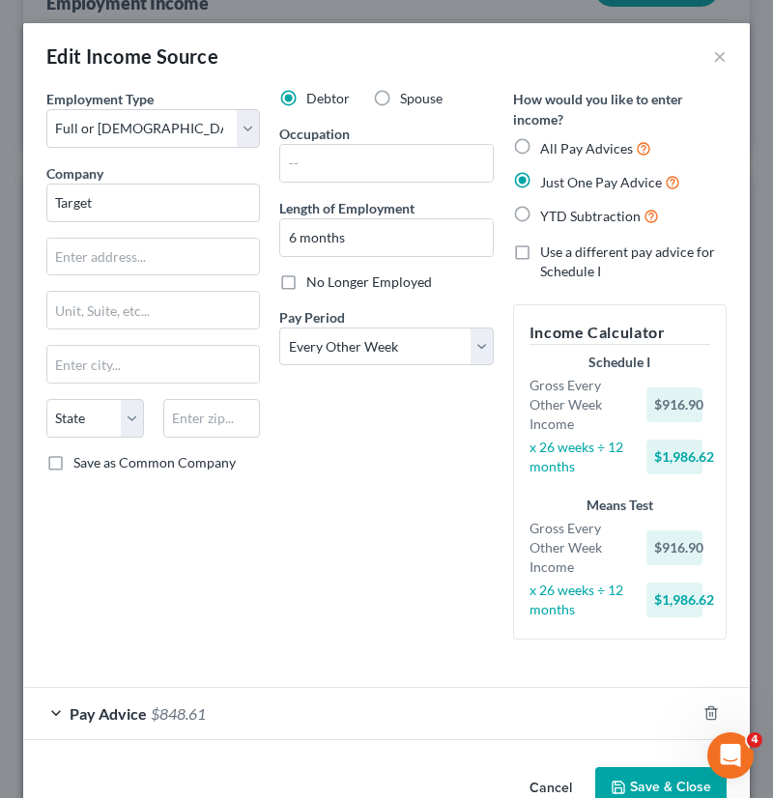
scroll to position [46, 0]
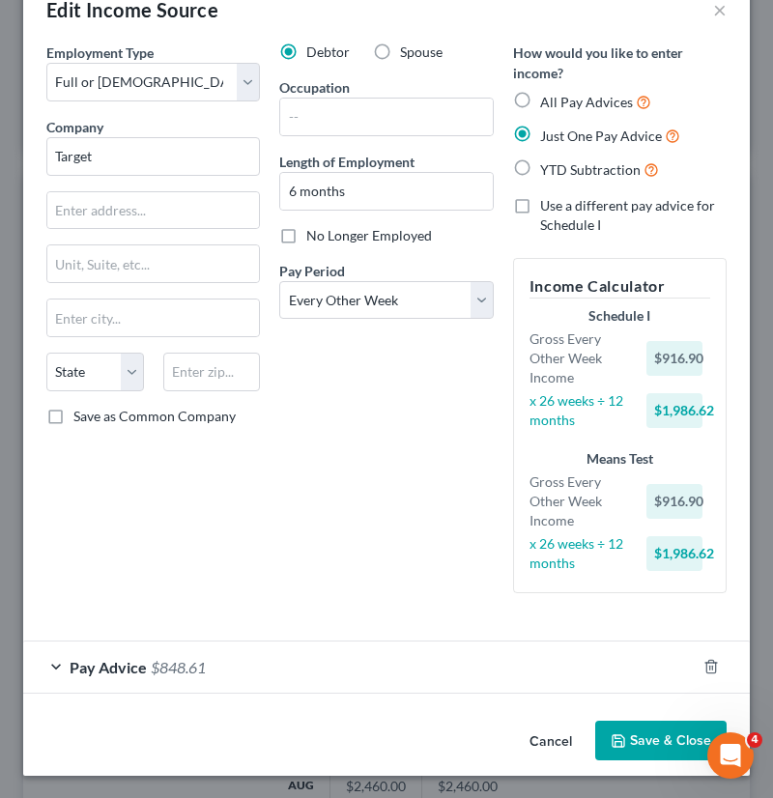
click at [673, 358] on div "$916.90" at bounding box center [675, 358] width 56 height 35
click at [174, 667] on span "$848.61" at bounding box center [178, 667] width 55 height 18
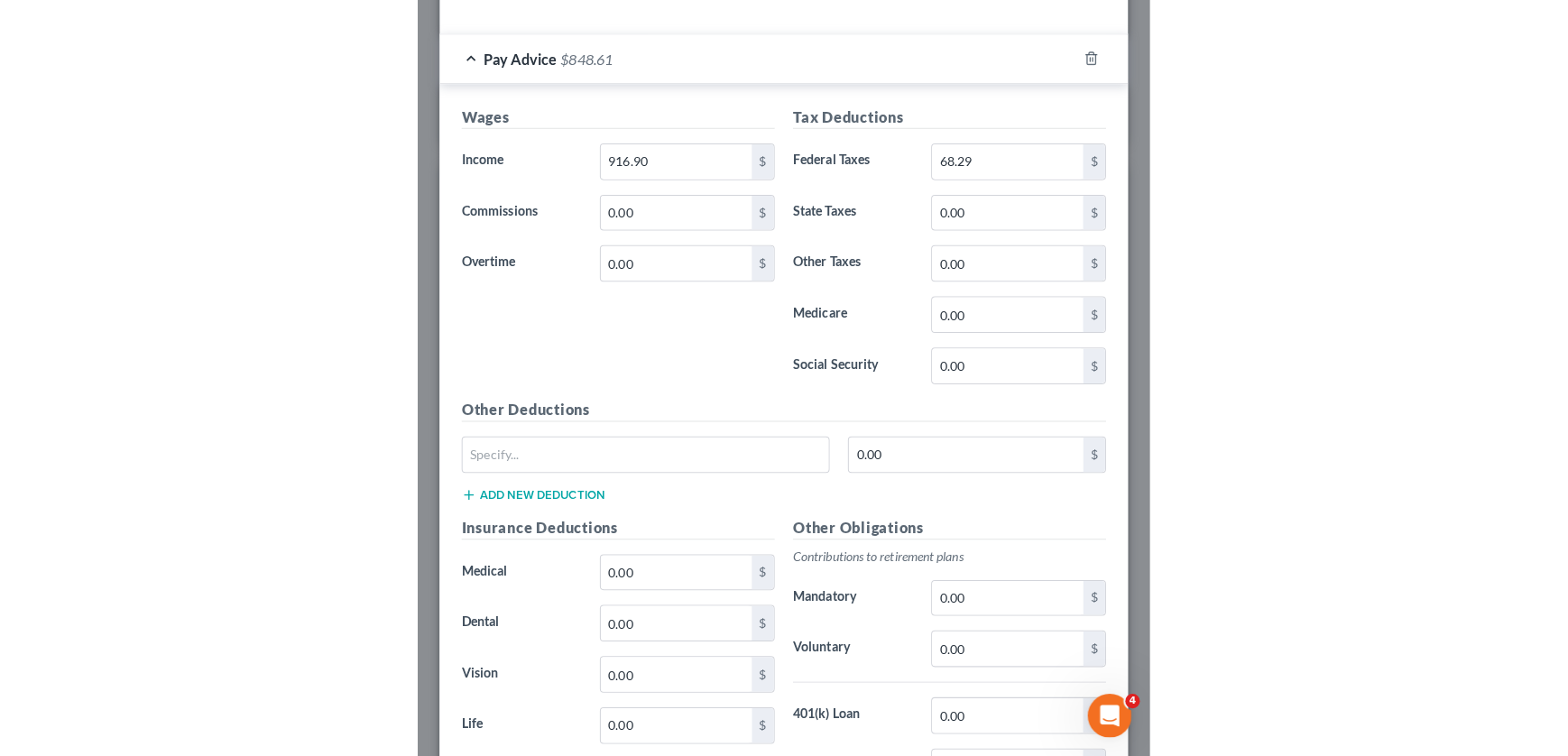
scroll to position [617, 0]
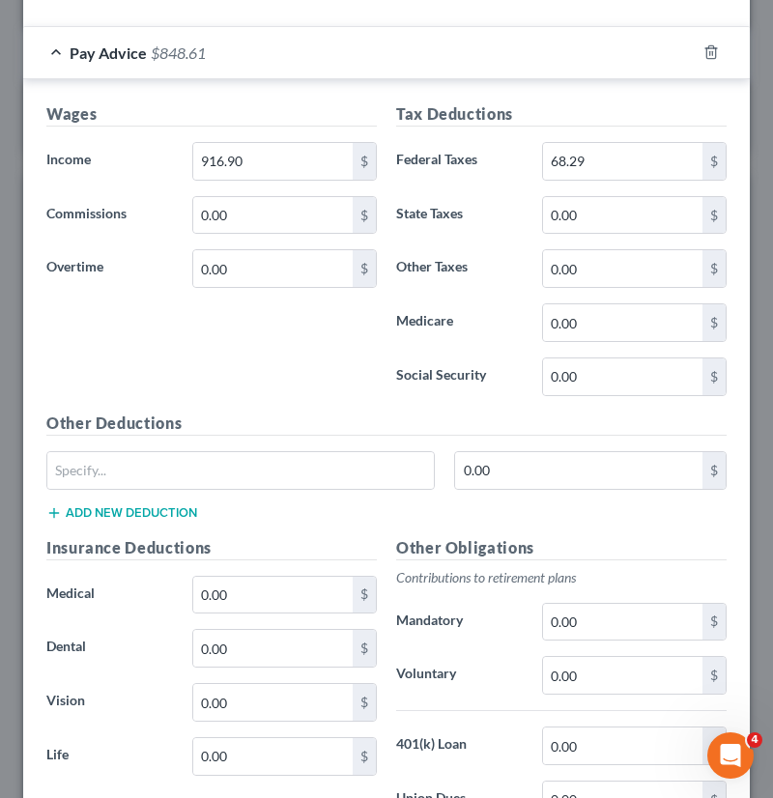
click at [502, 413] on h5 "Other Deductions" at bounding box center [386, 424] width 680 height 24
type input "5,942.55"
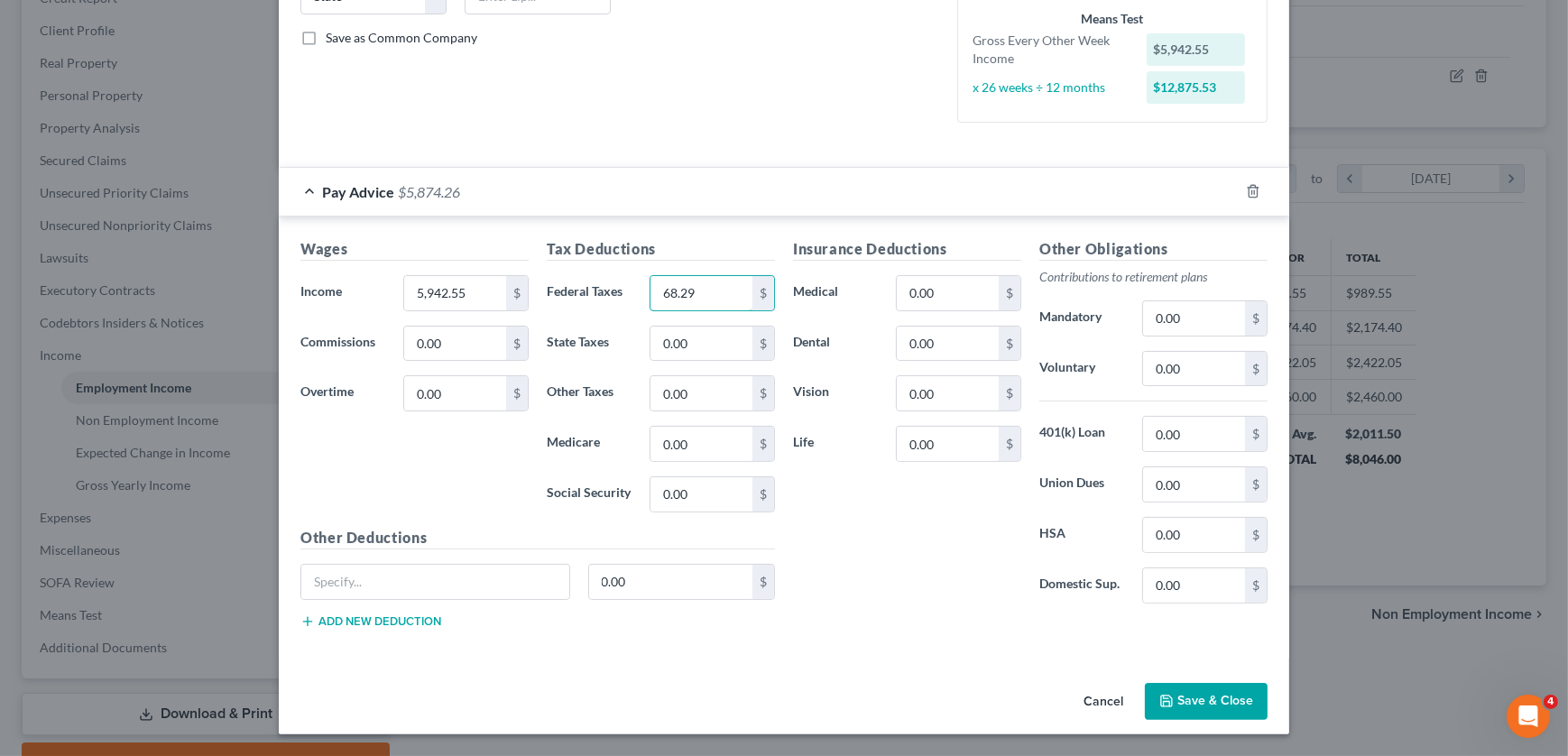
scroll to position [391, 0]
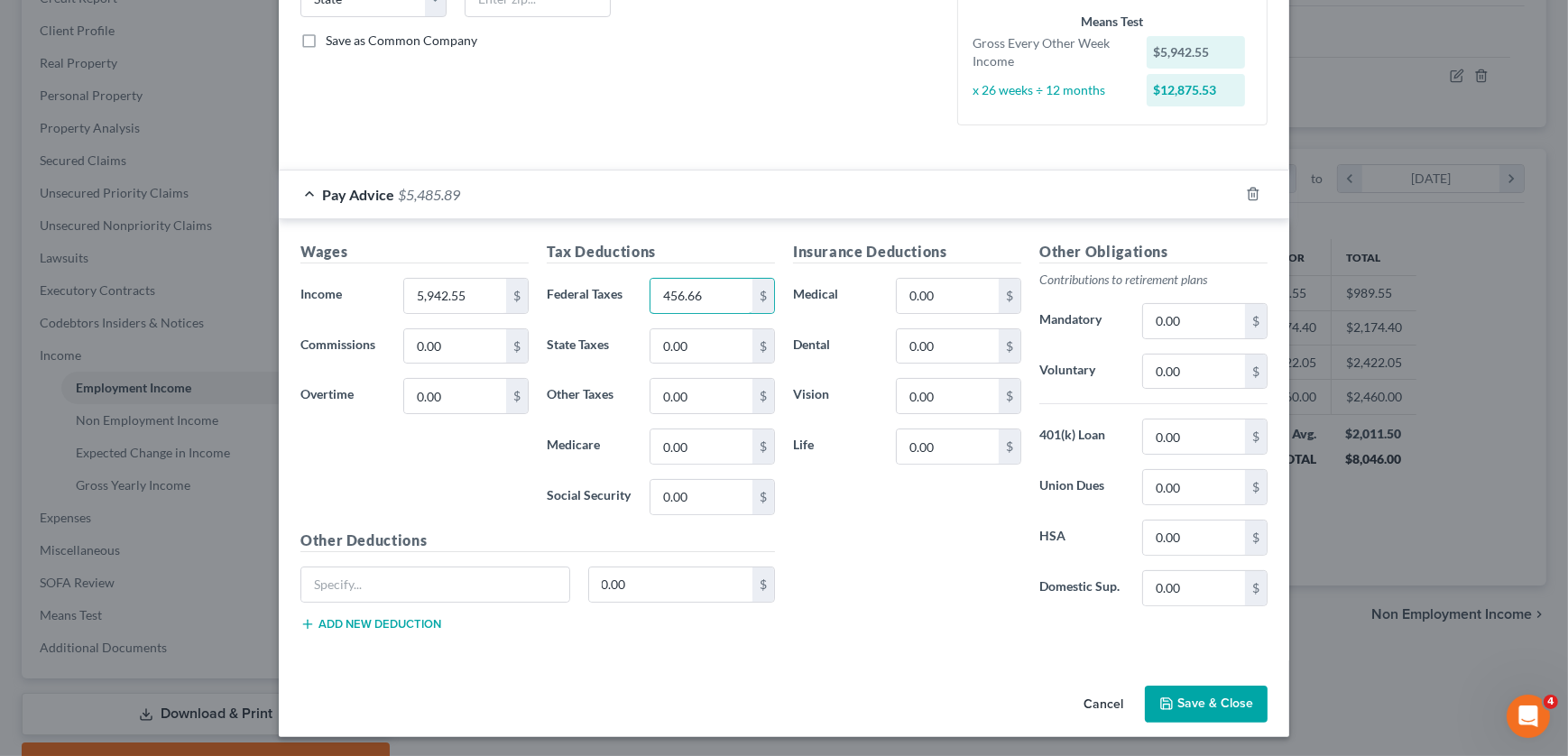
type input "456.66"
click at [721, 695] on button "Save & Close" at bounding box center [1206, 705] width 122 height 38
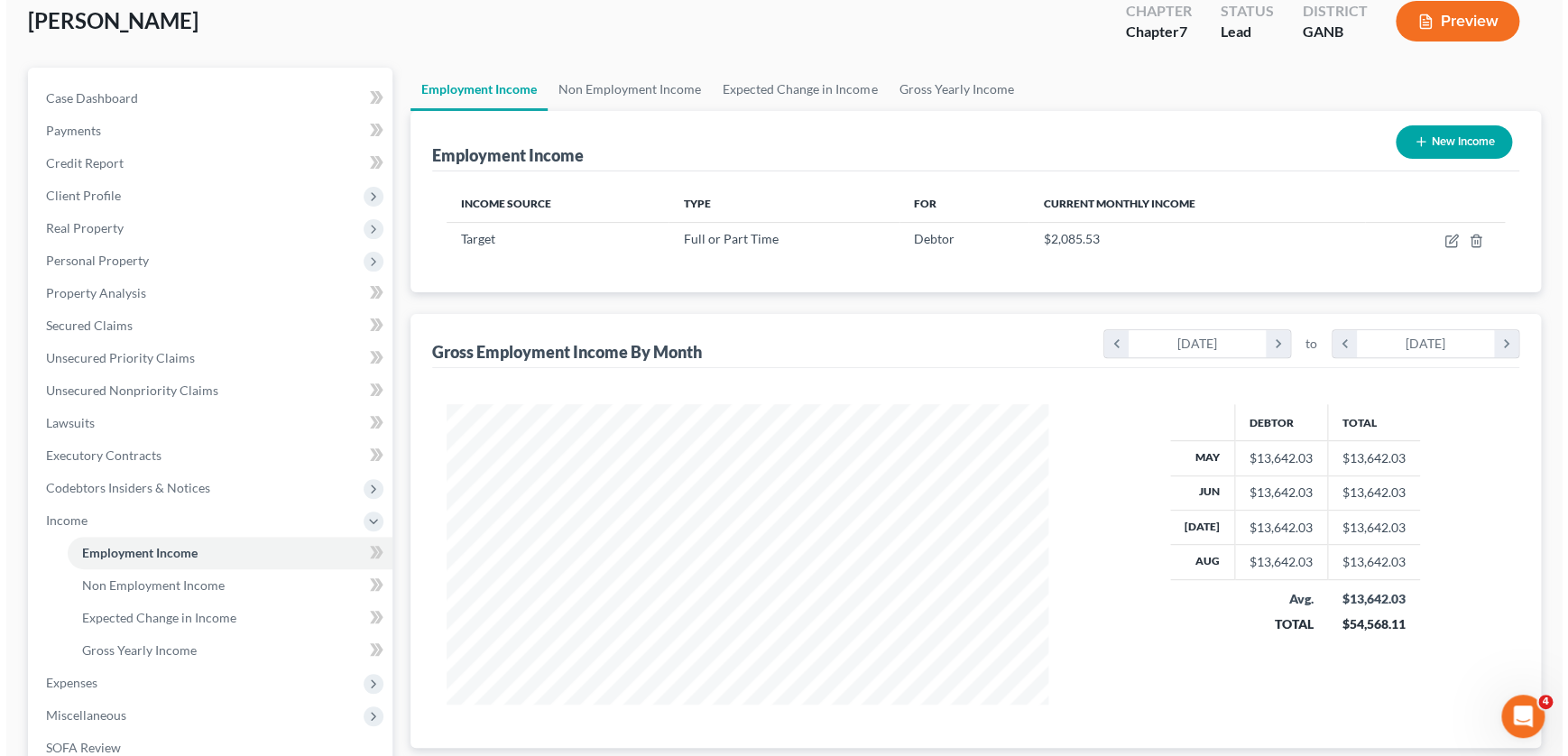
scroll to position [81, 0]
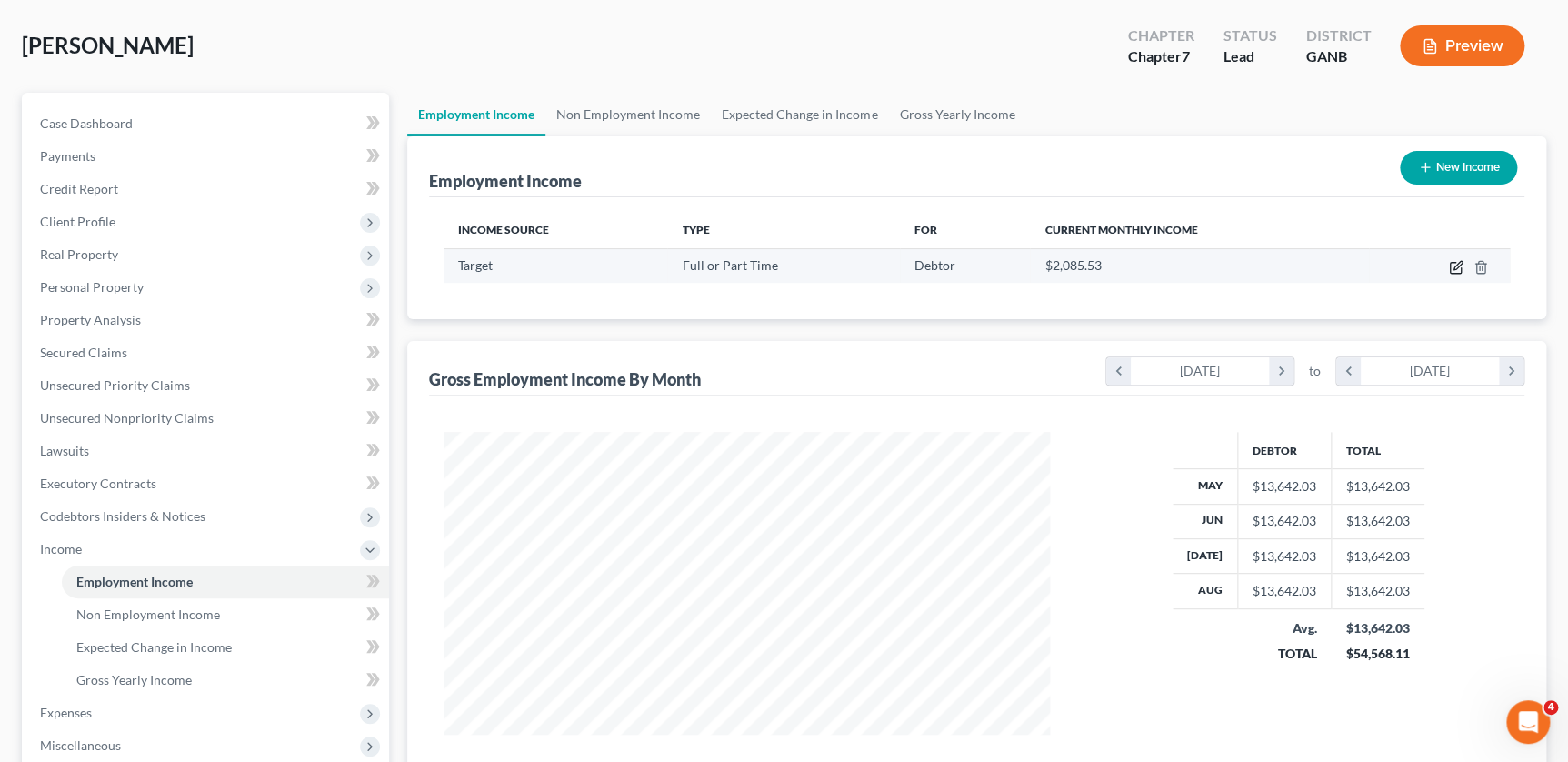
click at [726, 261] on icon "button" at bounding box center [1458, 264] width 8 height 8
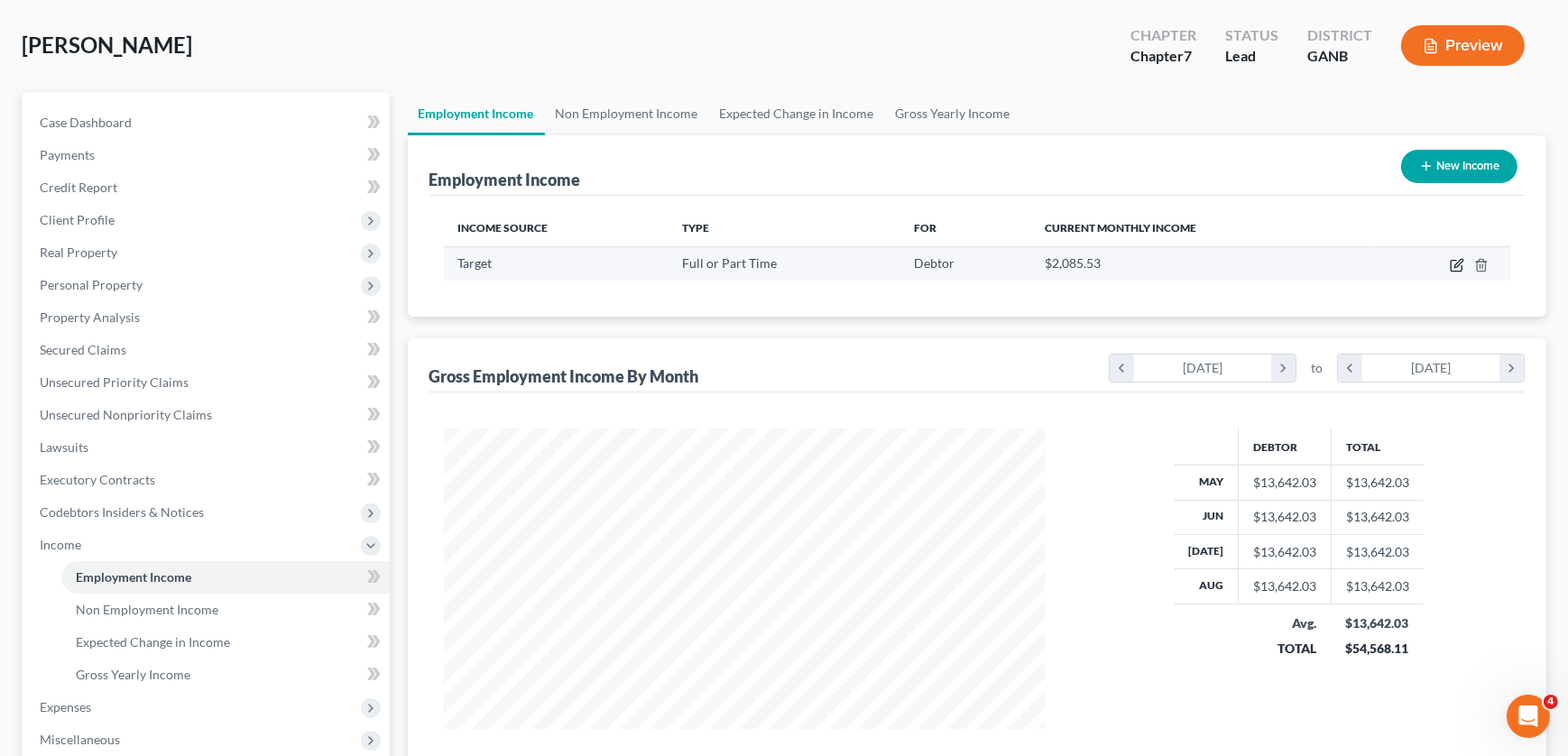
select select "0"
select select "2"
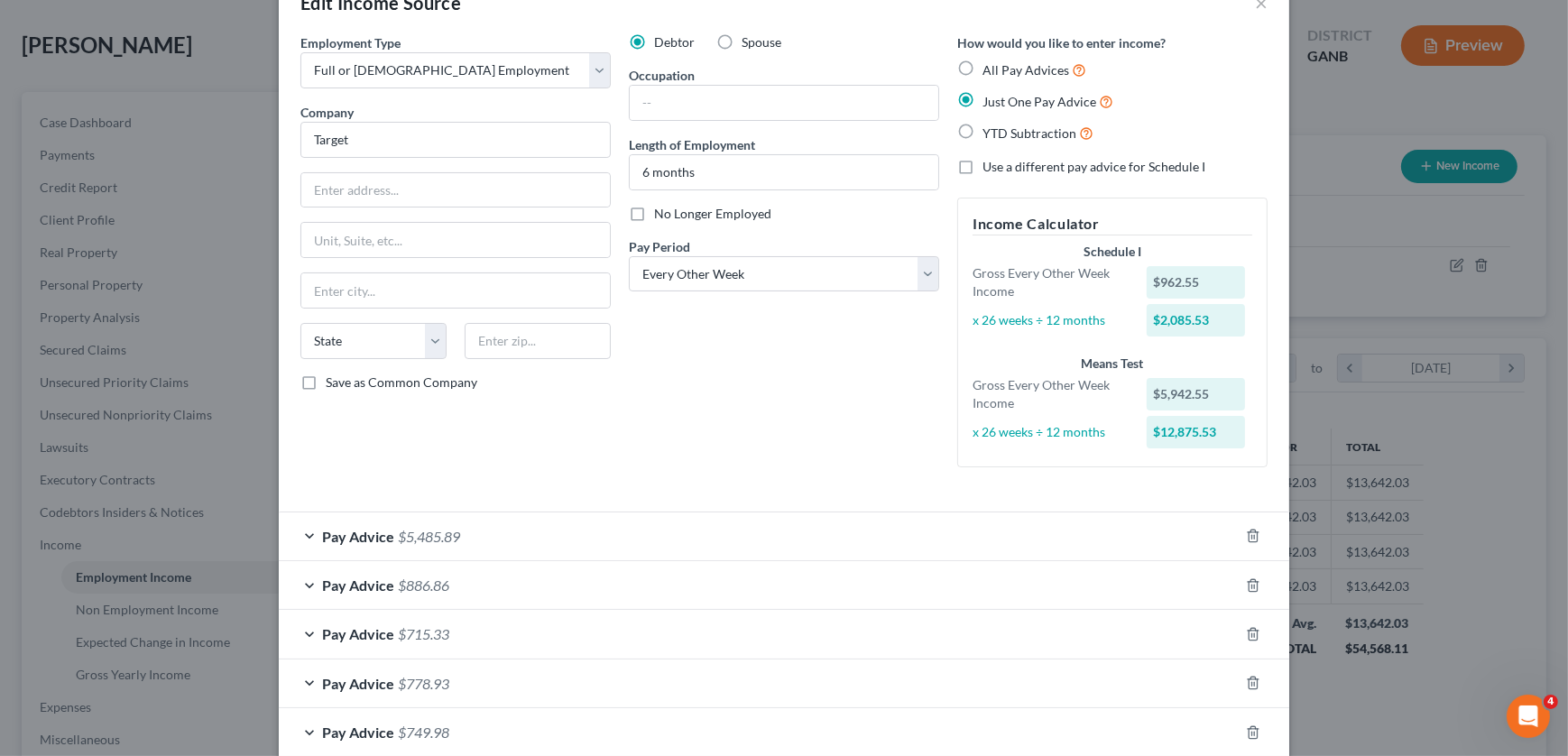
scroll to position [49, 0]
click at [721, 166] on label "Use a different pay advice for Schedule I" at bounding box center [1094, 167] width 223 height 18
click at [721, 166] on input "Use a different pay advice for Schedule I" at bounding box center [995, 164] width 12 height 12
checkbox input "true"
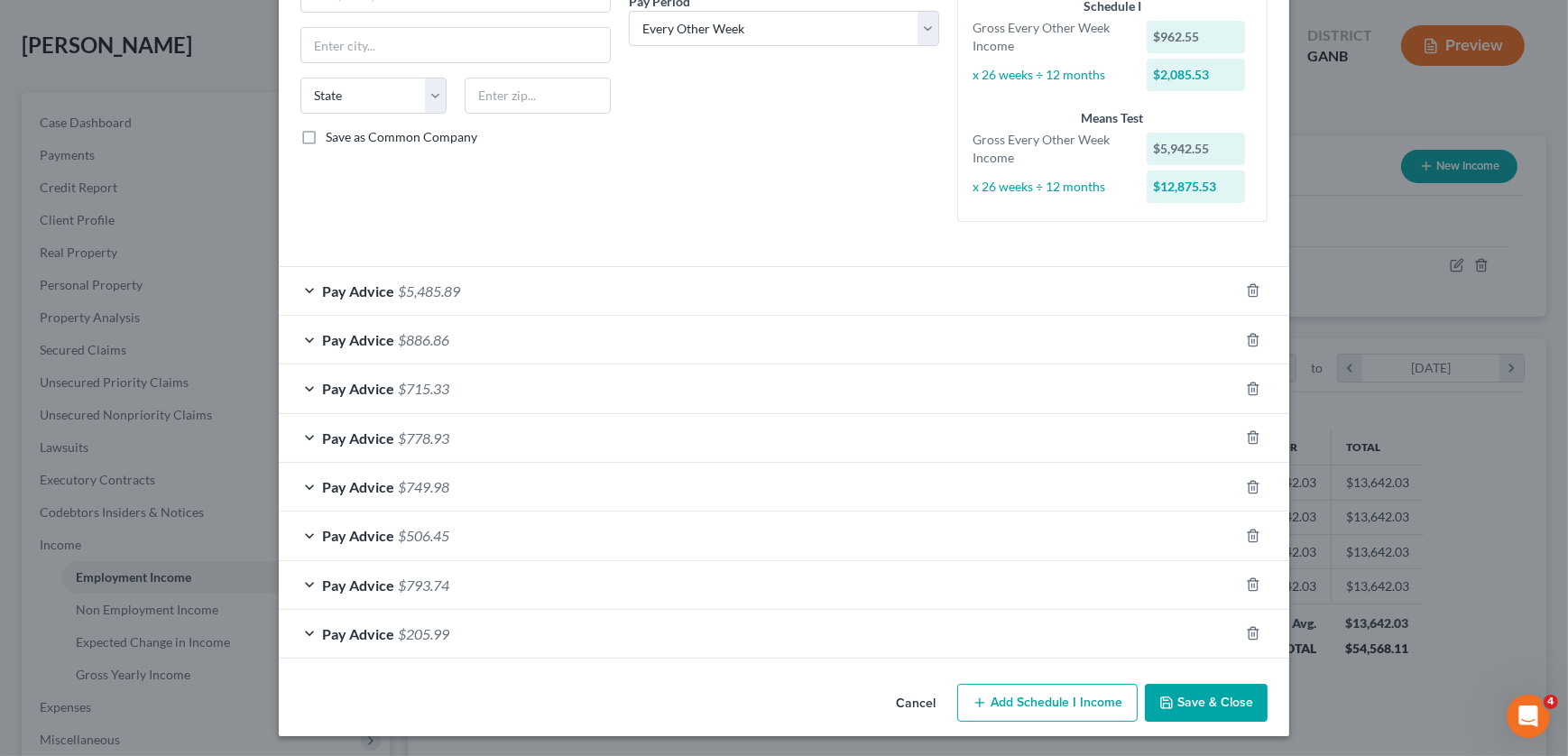
click at [531, 288] on div "Pay Advice $5,485.89" at bounding box center [759, 290] width 959 height 48
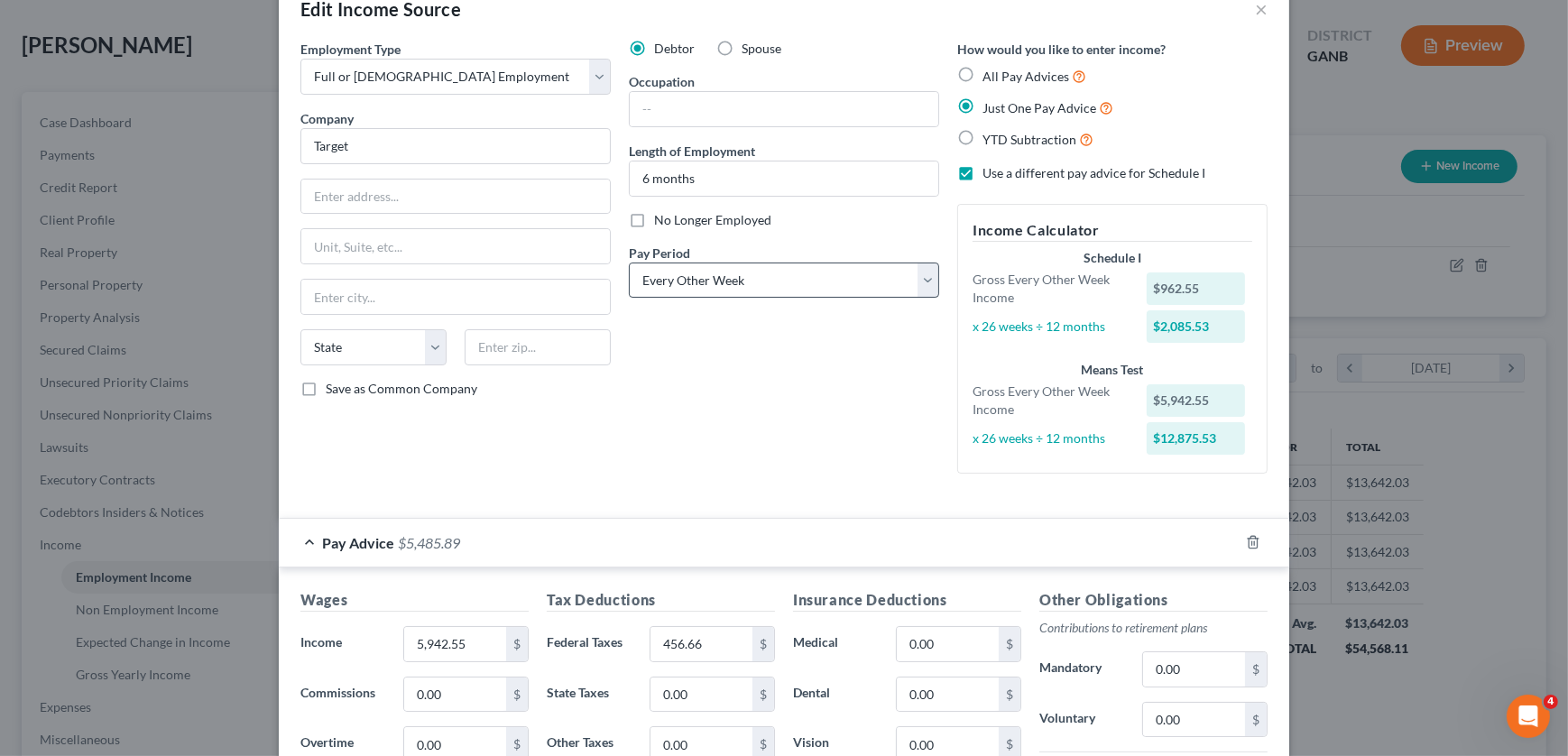
scroll to position [81, 0]
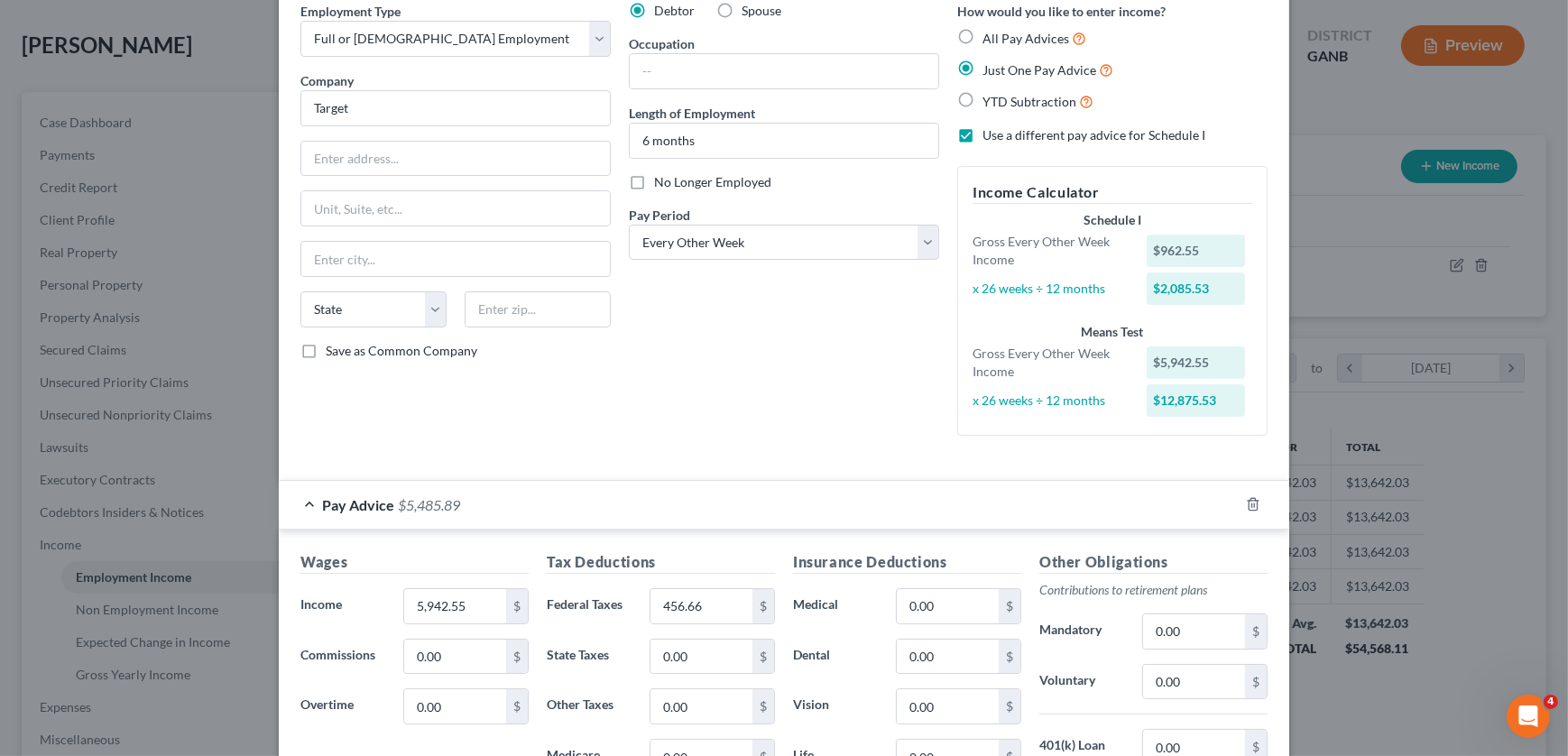
click at [721, 61] on label "Just One Pay Advice" at bounding box center [1048, 70] width 131 height 21
click at [721, 61] on input "Just One Pay Advice" at bounding box center [995, 65] width 12 height 12
click at [721, 40] on label "All Pay Advices" at bounding box center [1034, 38] width 104 height 21
click at [721, 40] on input "All Pay Advices" at bounding box center [995, 34] width 12 height 12
radio input "true"
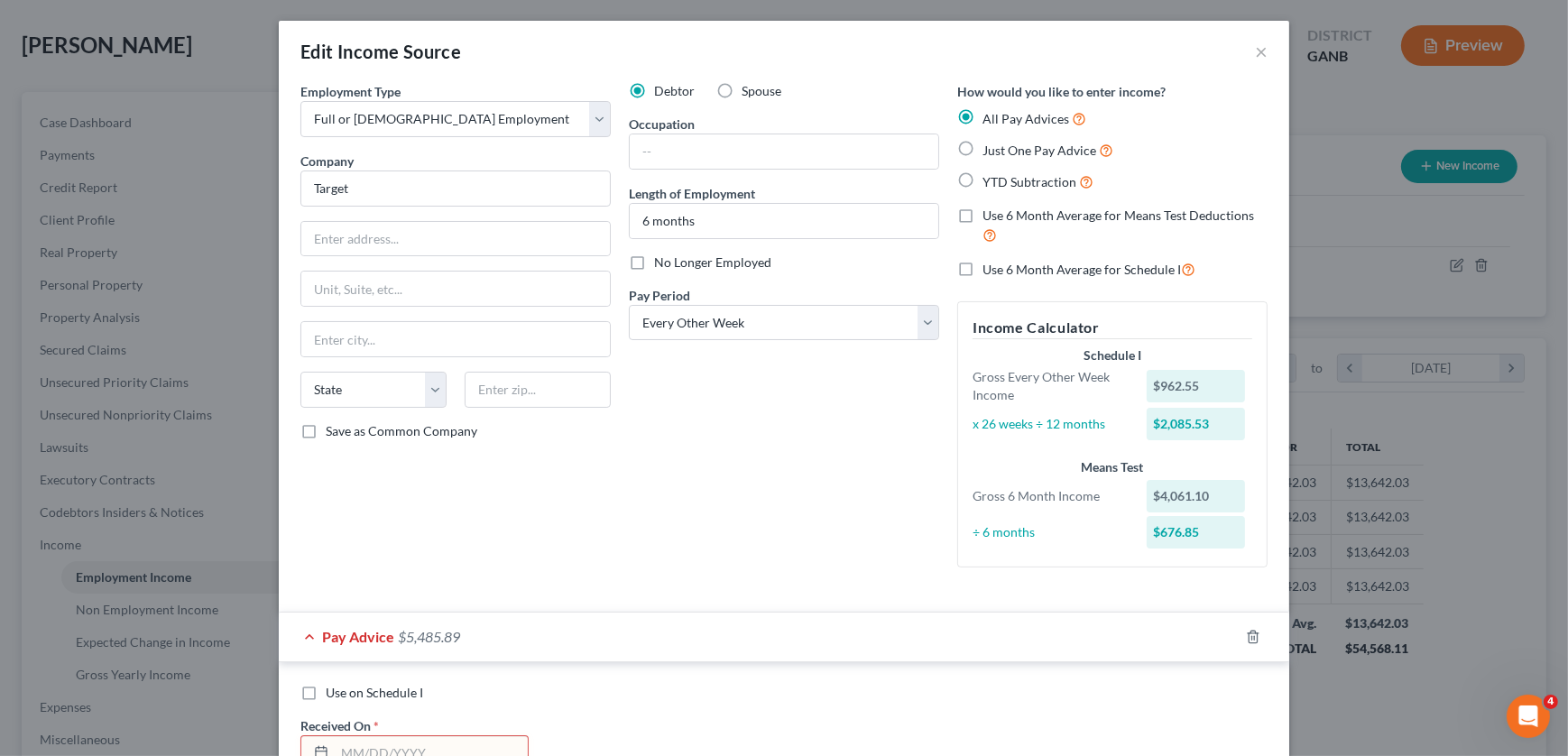
scroll to position [0, 0]
click at [721, 269] on label "Use 6 Month Average for Schedule I" at bounding box center [1089, 270] width 213 height 21
click at [721, 269] on input "Use 6 Month Average for Schedule I" at bounding box center [995, 265] width 12 height 12
checkbox input "true"
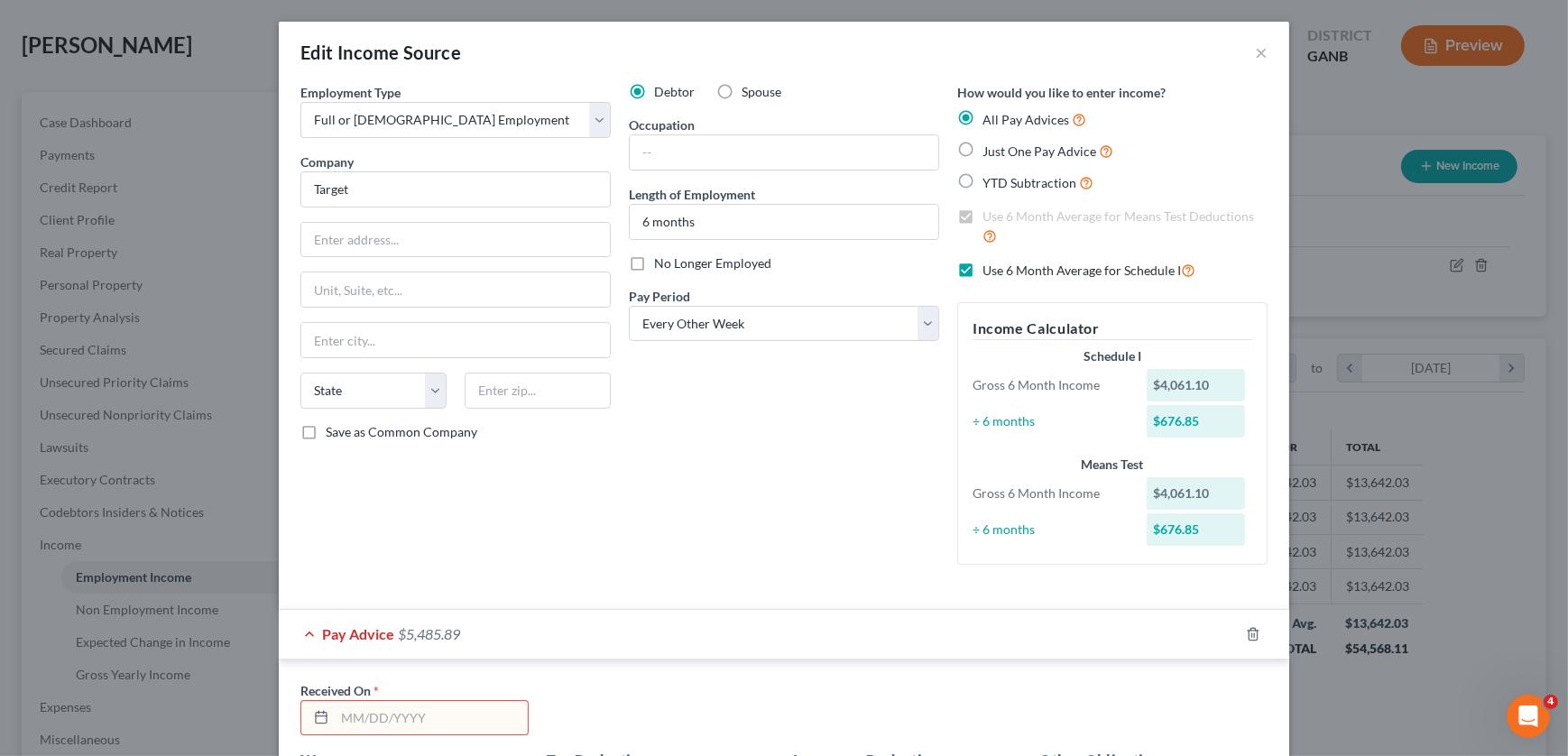
click at [721, 38] on div "Edit Income Source × Employment Type * Select Full or Part Time Employment Self…" at bounding box center [784, 378] width 1568 height 756
click at [721, 52] on button "×" at bounding box center [1261, 51] width 13 height 21
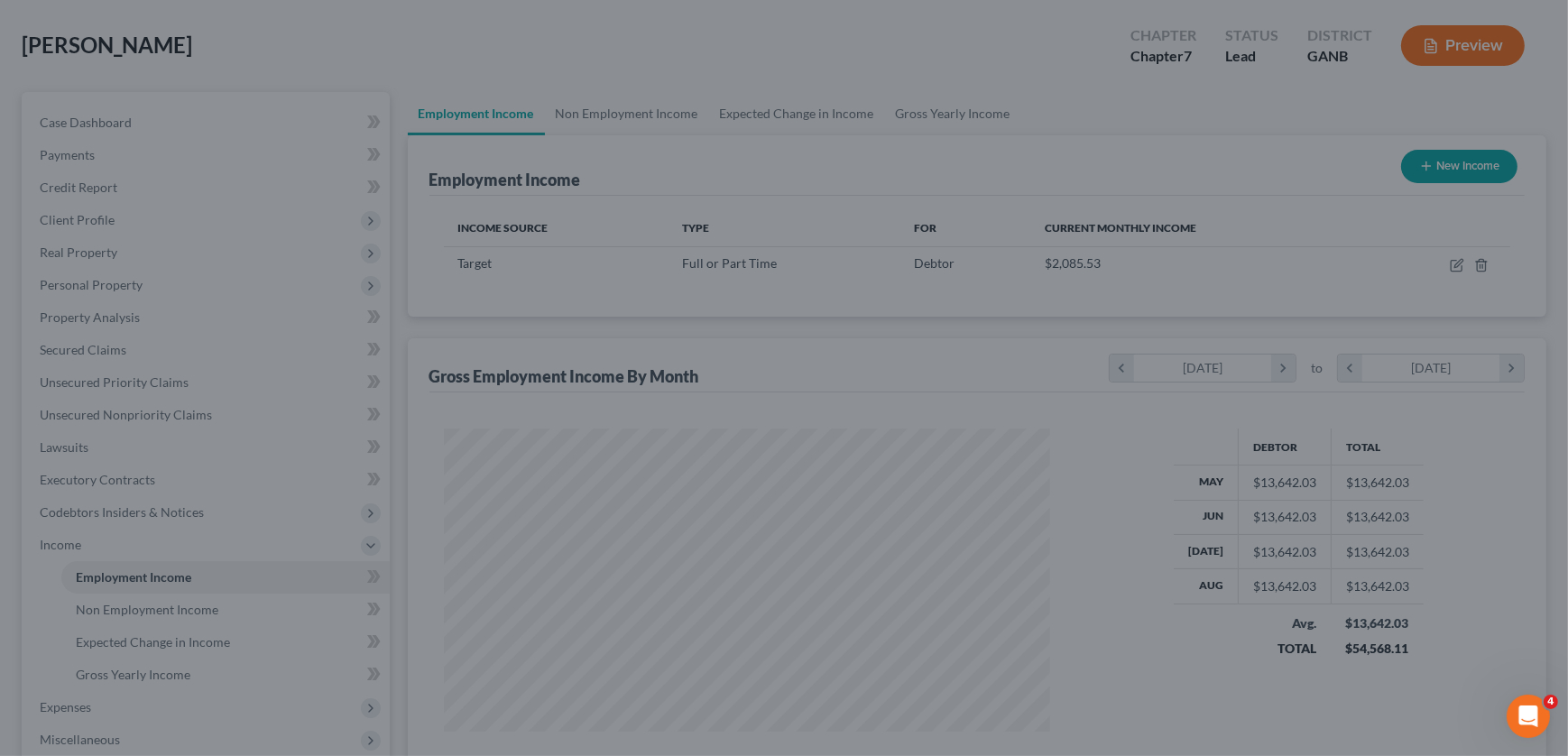
scroll to position [901826, 901488]
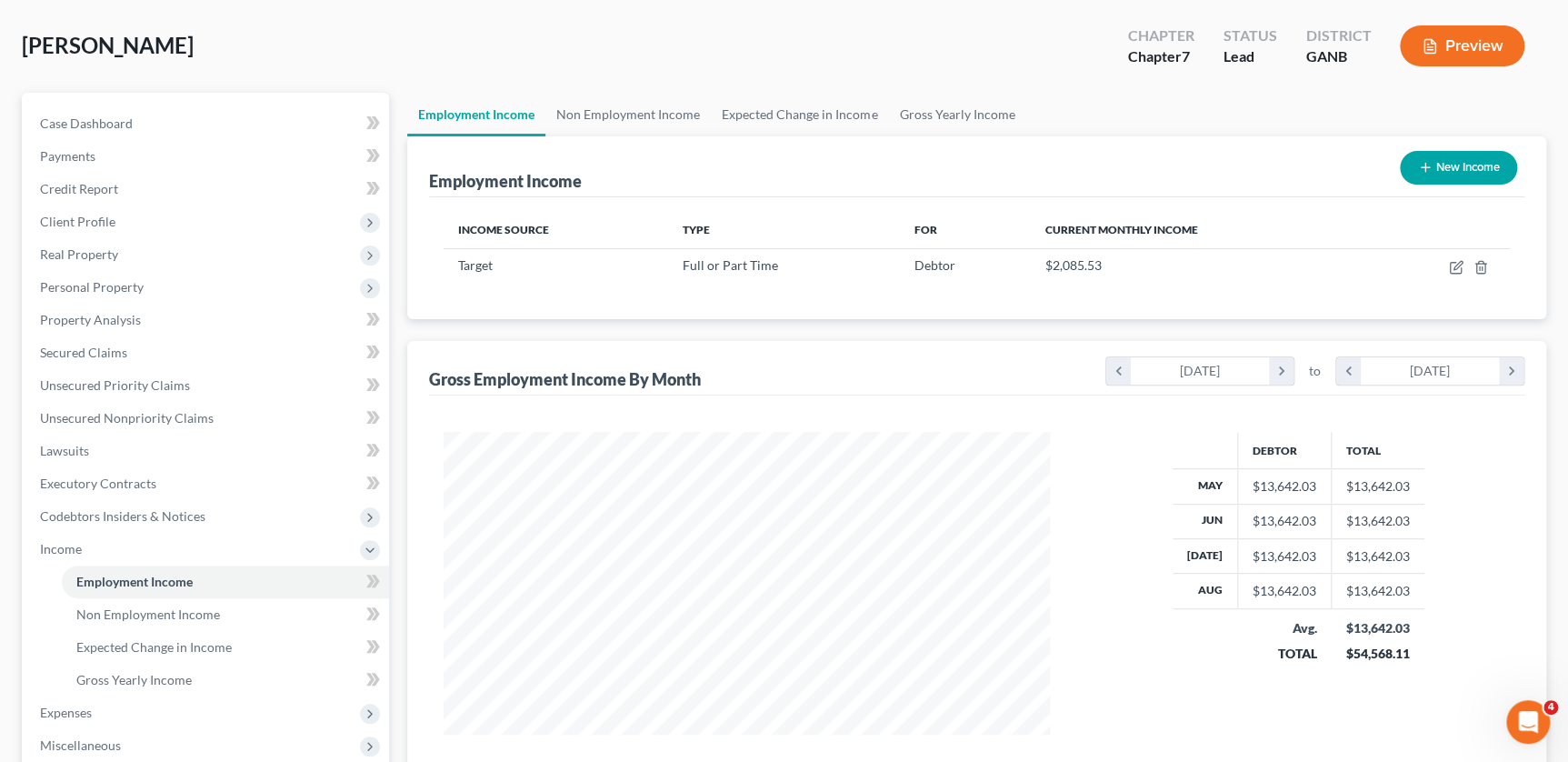
click at [726, 45] on button "Preview" at bounding box center [1463, 45] width 124 height 40
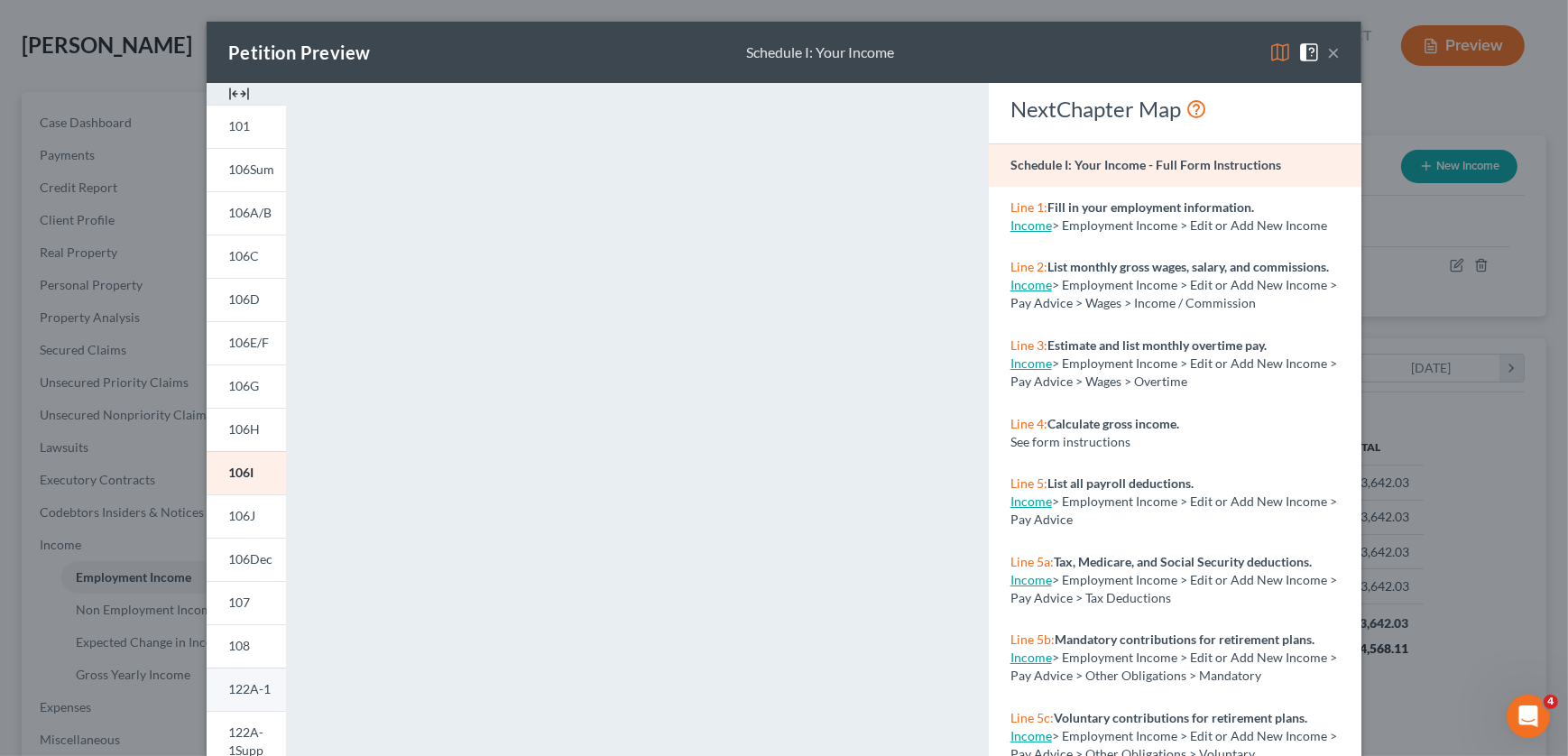
click at [236, 694] on span "122A-1" at bounding box center [249, 689] width 42 height 15
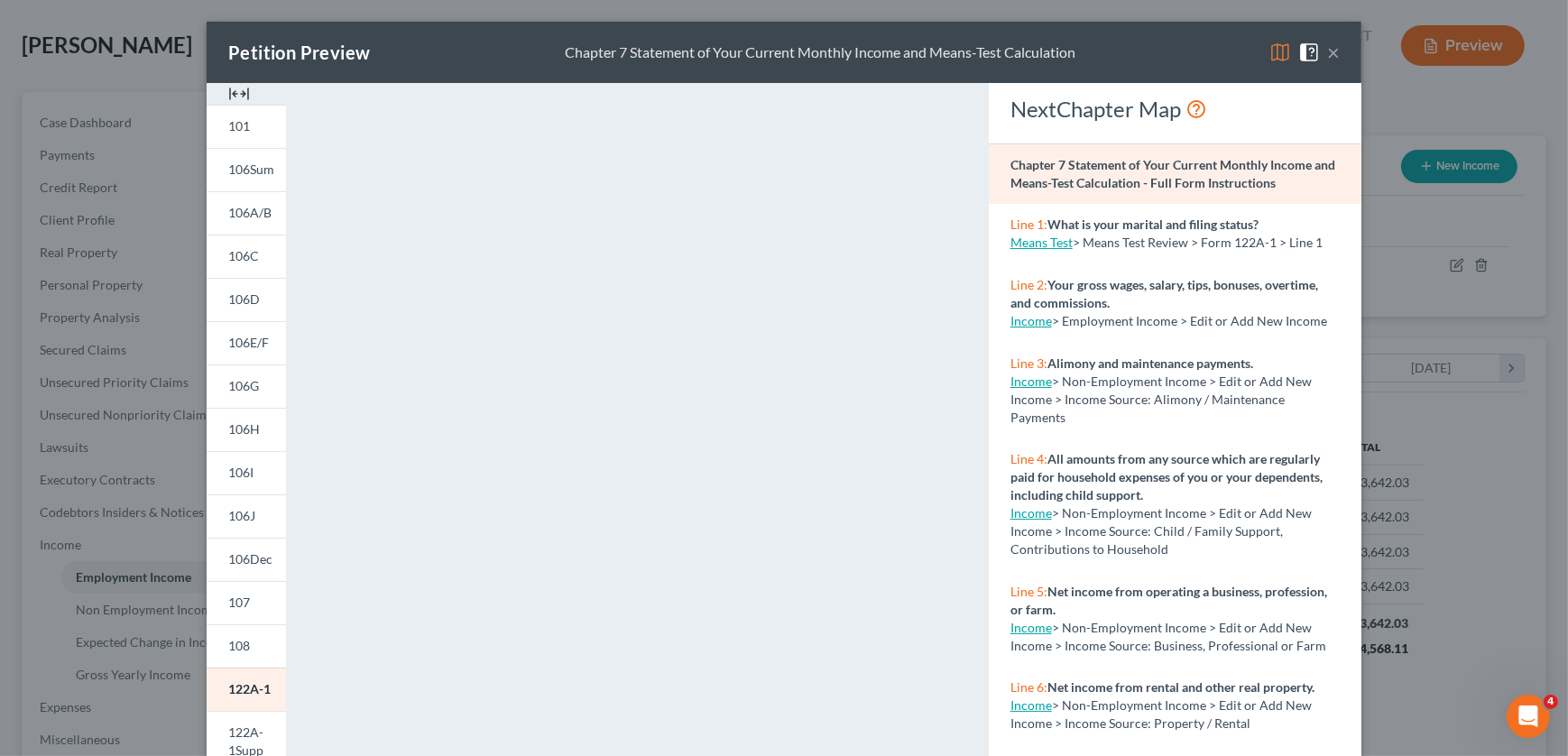
click at [721, 316] on link "Income" at bounding box center [1031, 320] width 41 height 15
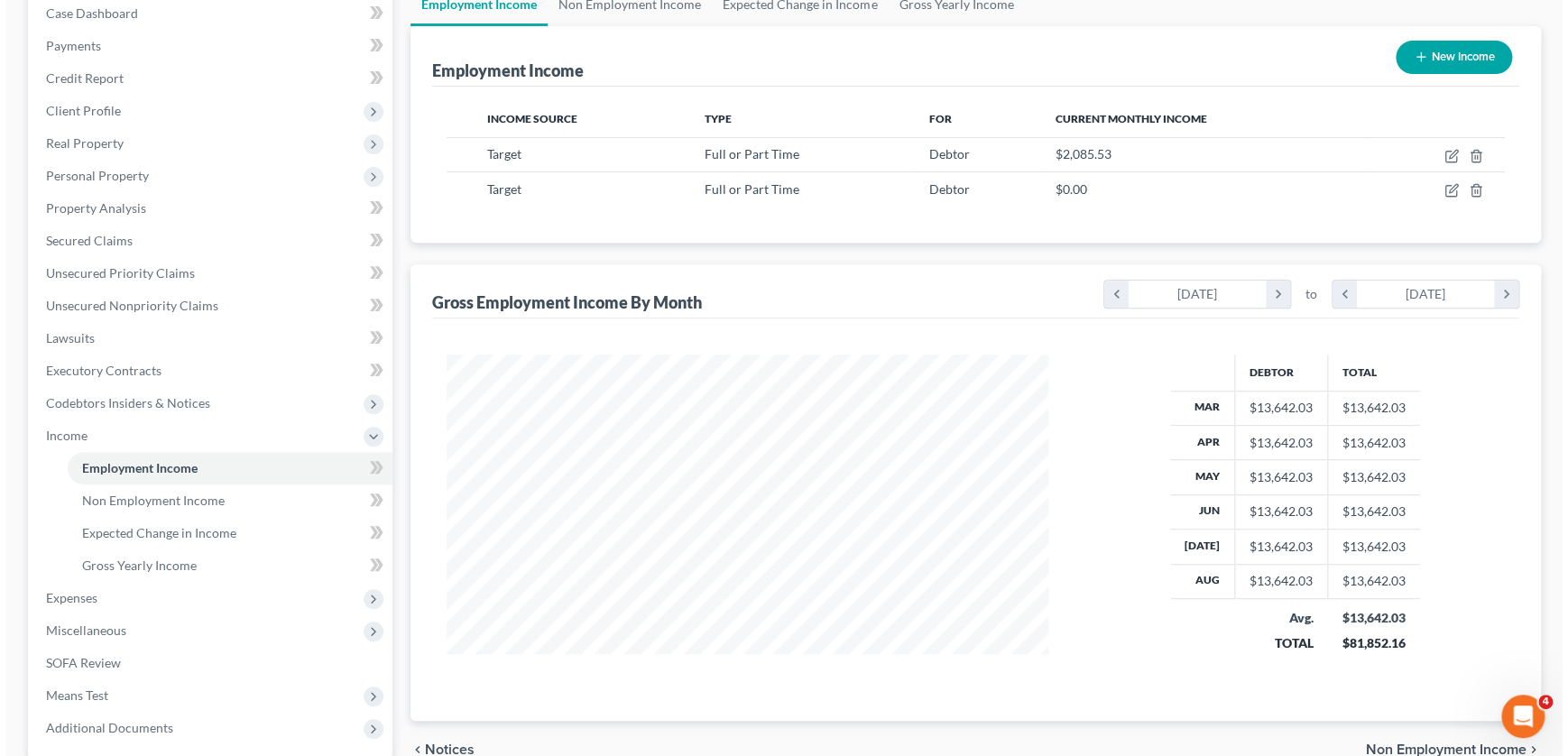
scroll to position [245, 0]
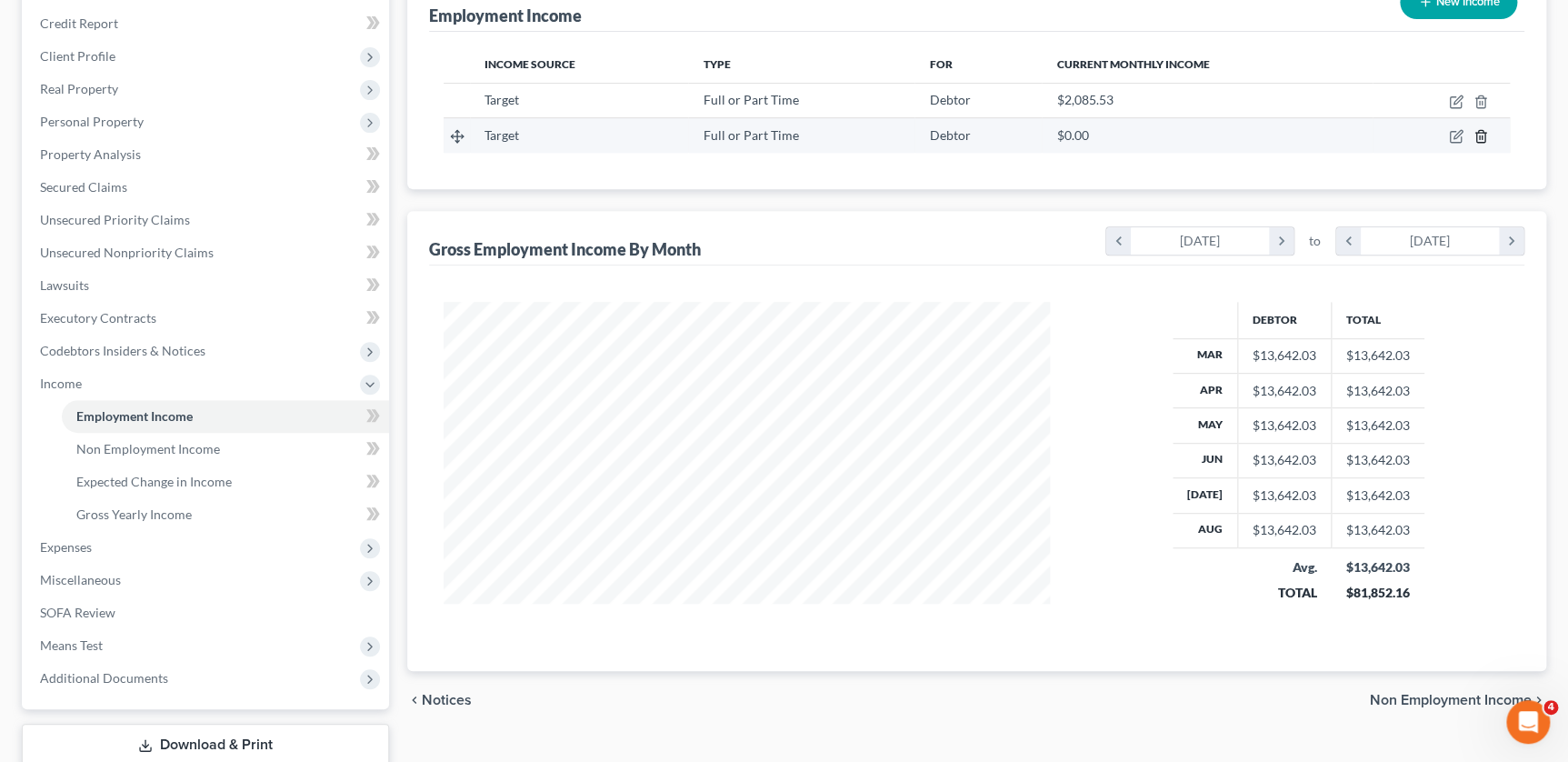
click at [726, 136] on icon "button" at bounding box center [1481, 135] width 14 height 14
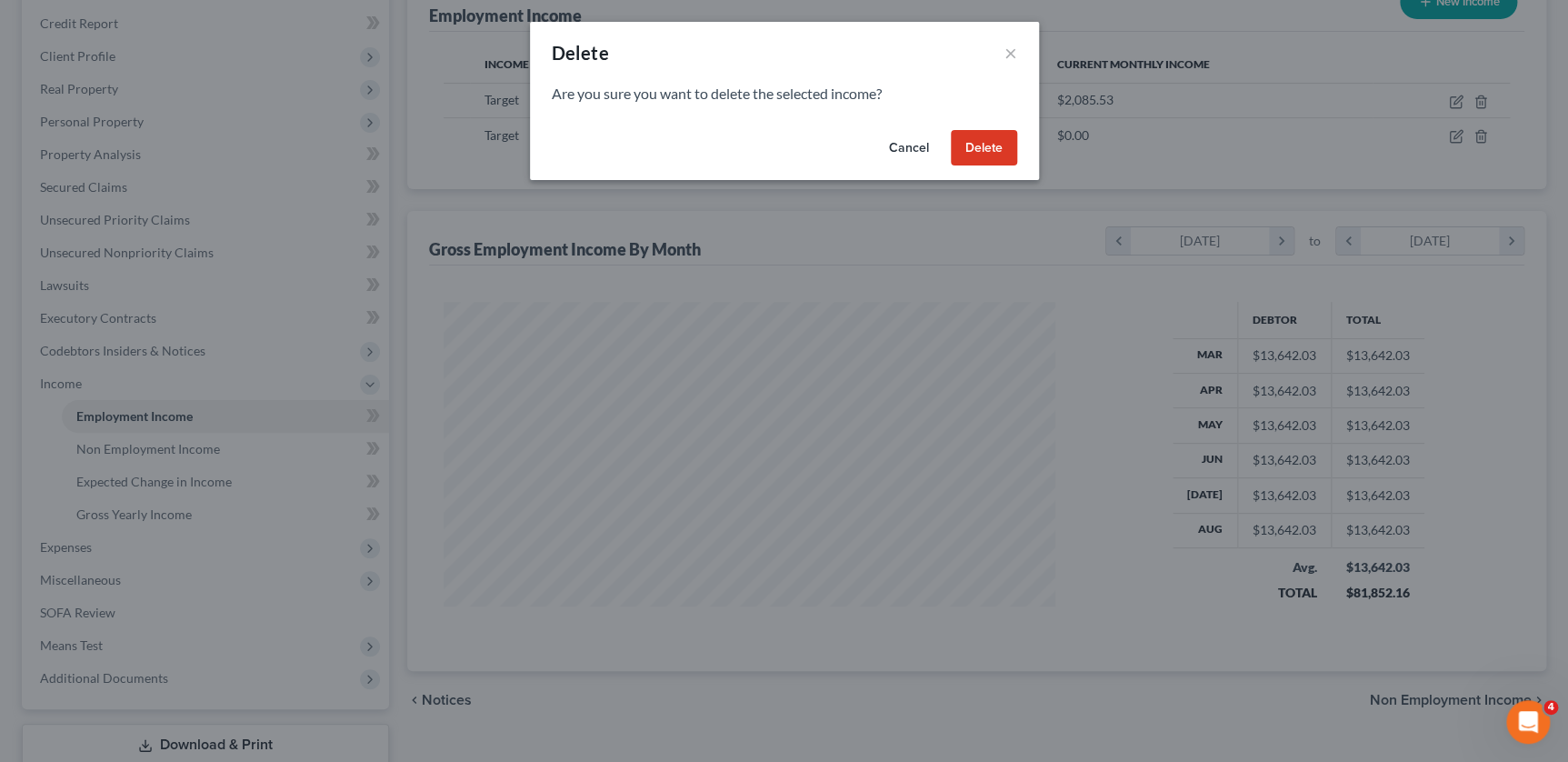
scroll to position [325, 647]
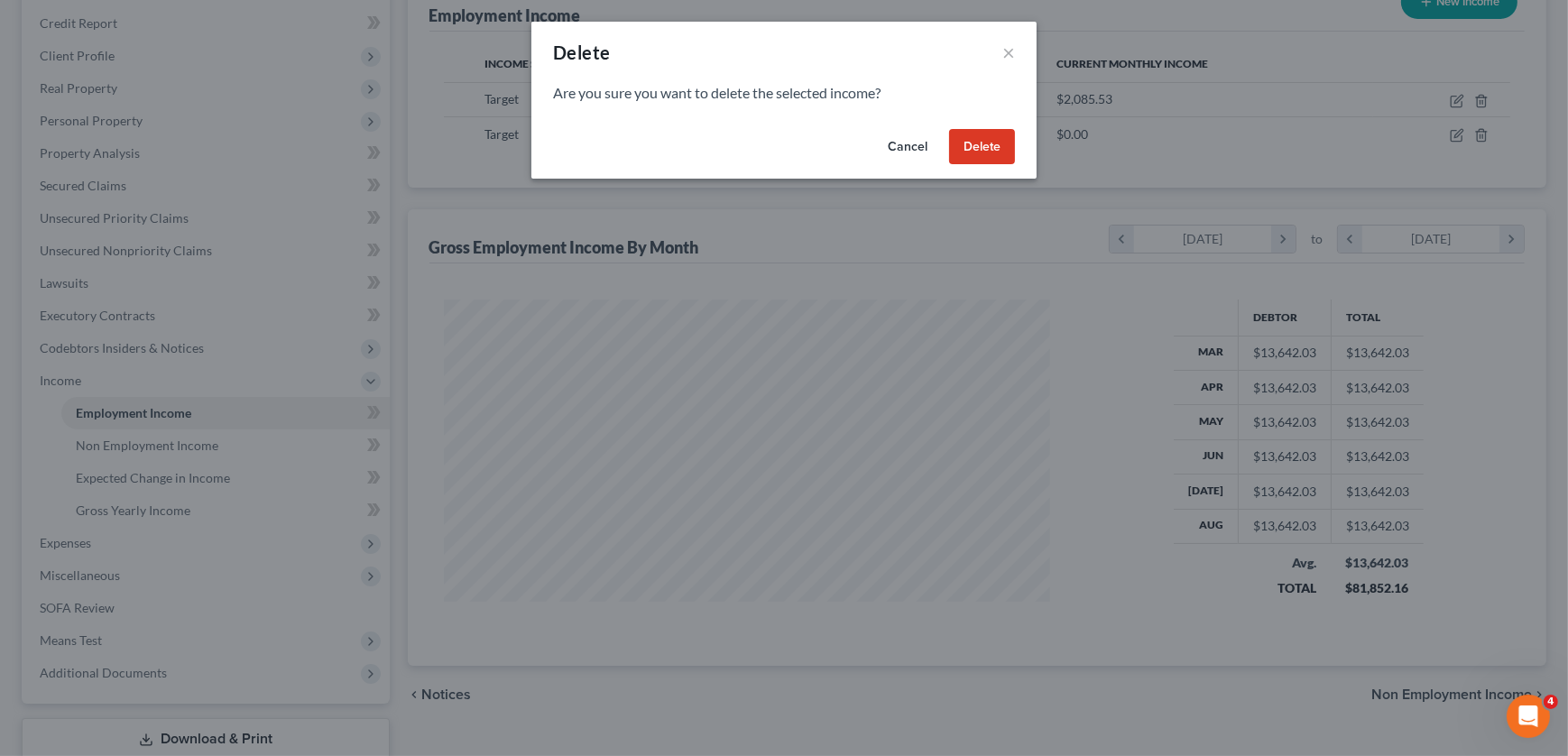
drag, startPoint x: 973, startPoint y: 144, endPoint x: 965, endPoint y: 322, distance: 178.2
click at [721, 149] on button "Delete" at bounding box center [982, 147] width 66 height 36
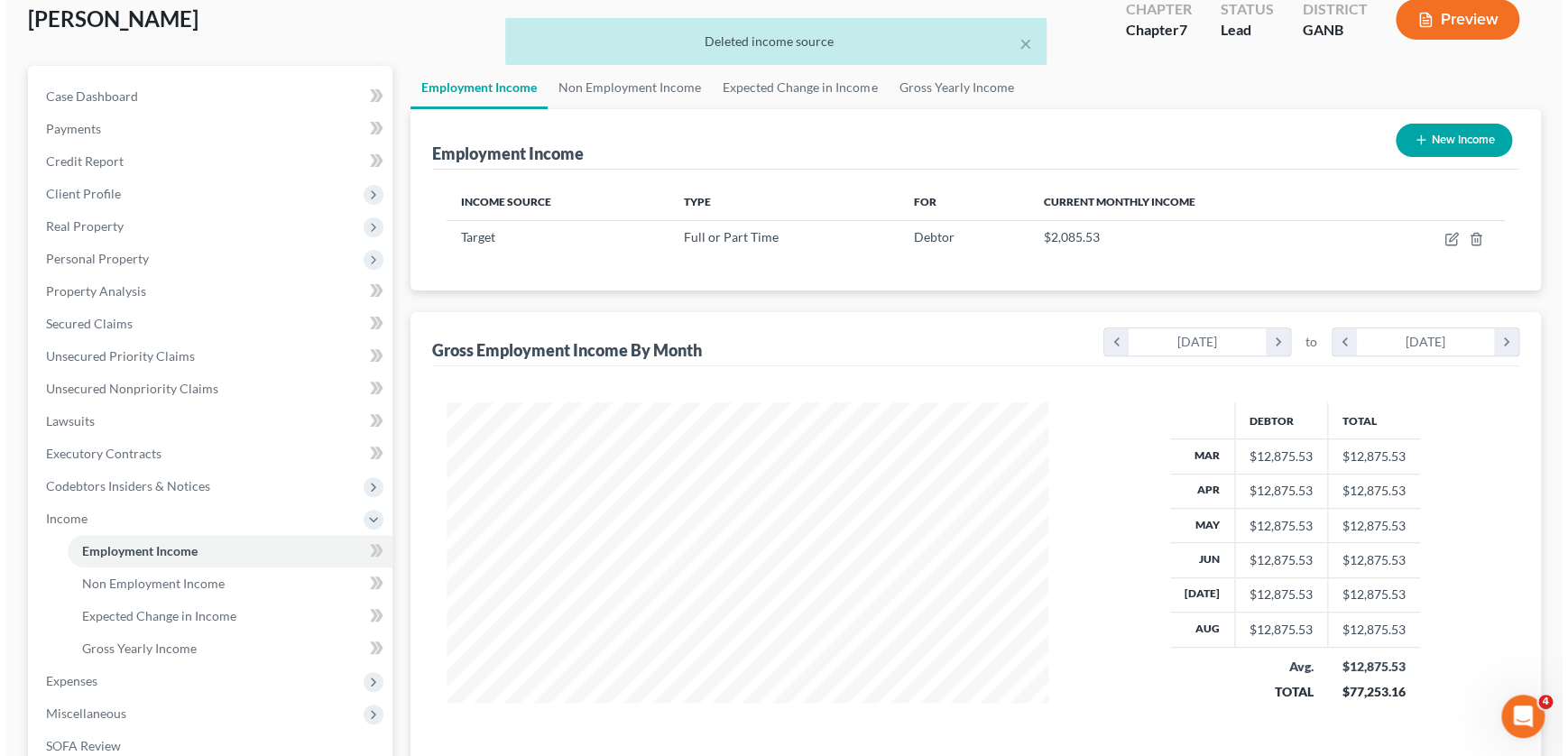
scroll to position [0, 0]
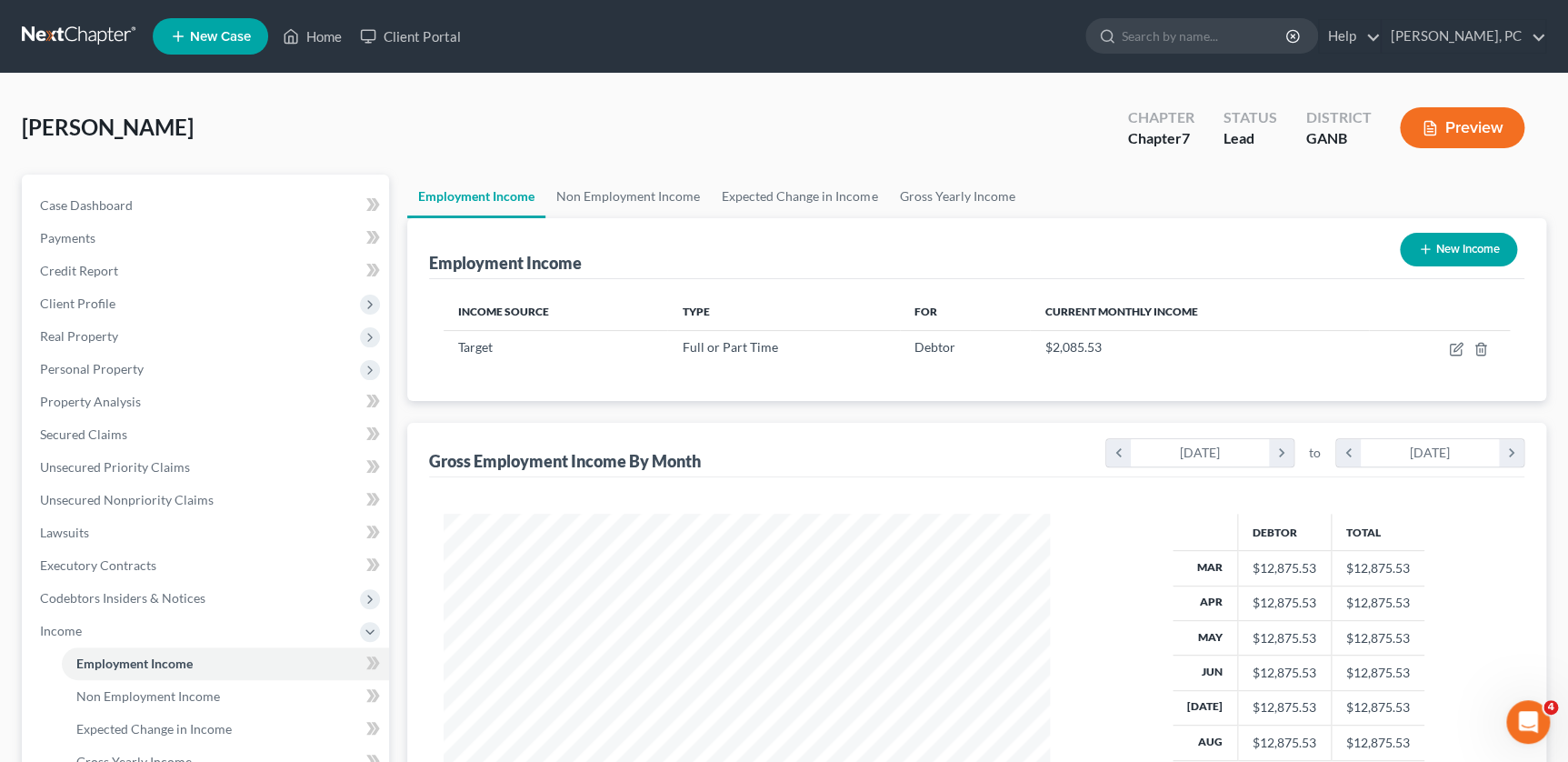
click at [726, 127] on button "Preview" at bounding box center [1463, 127] width 124 height 40
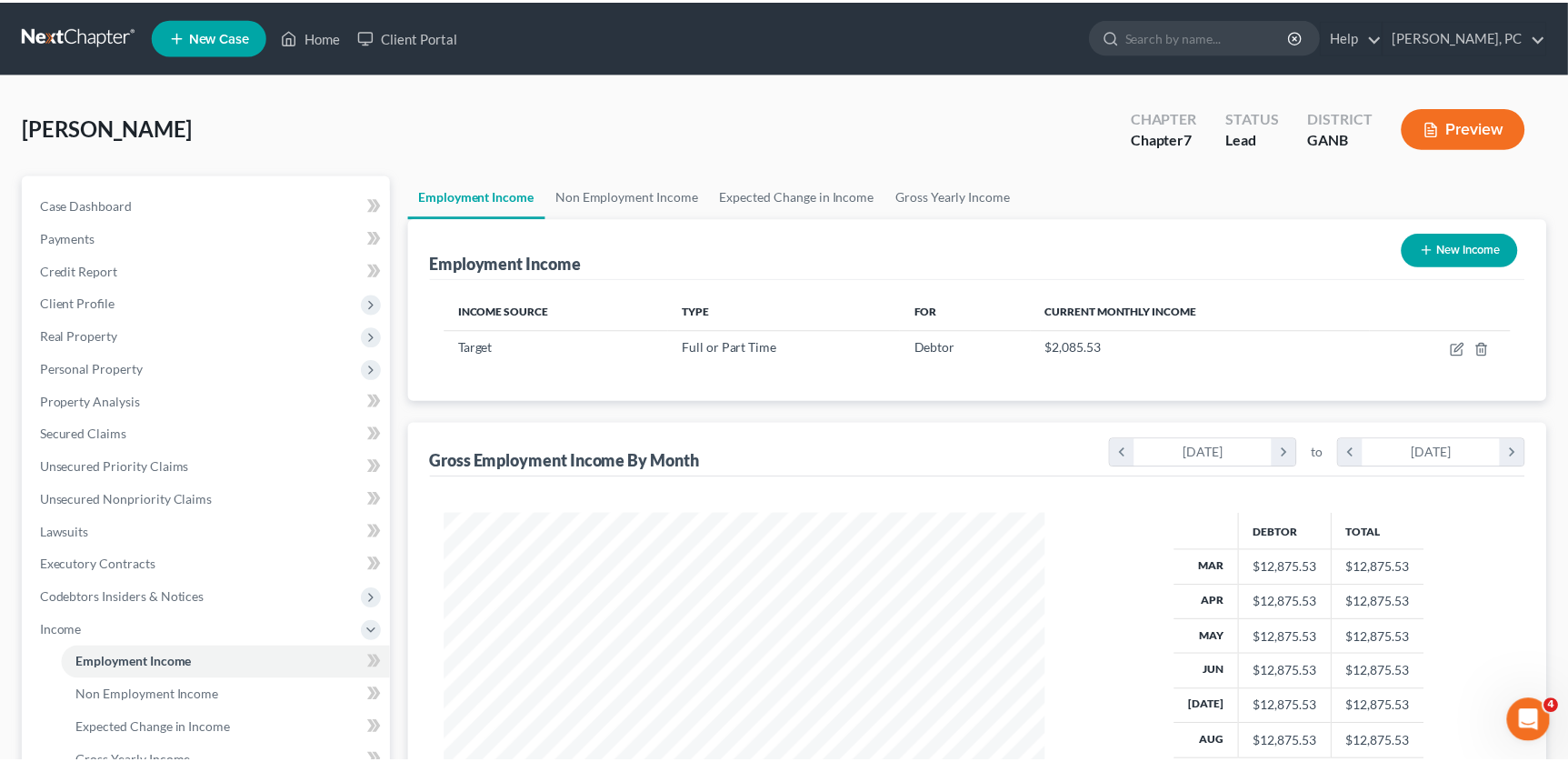
scroll to position [325, 647]
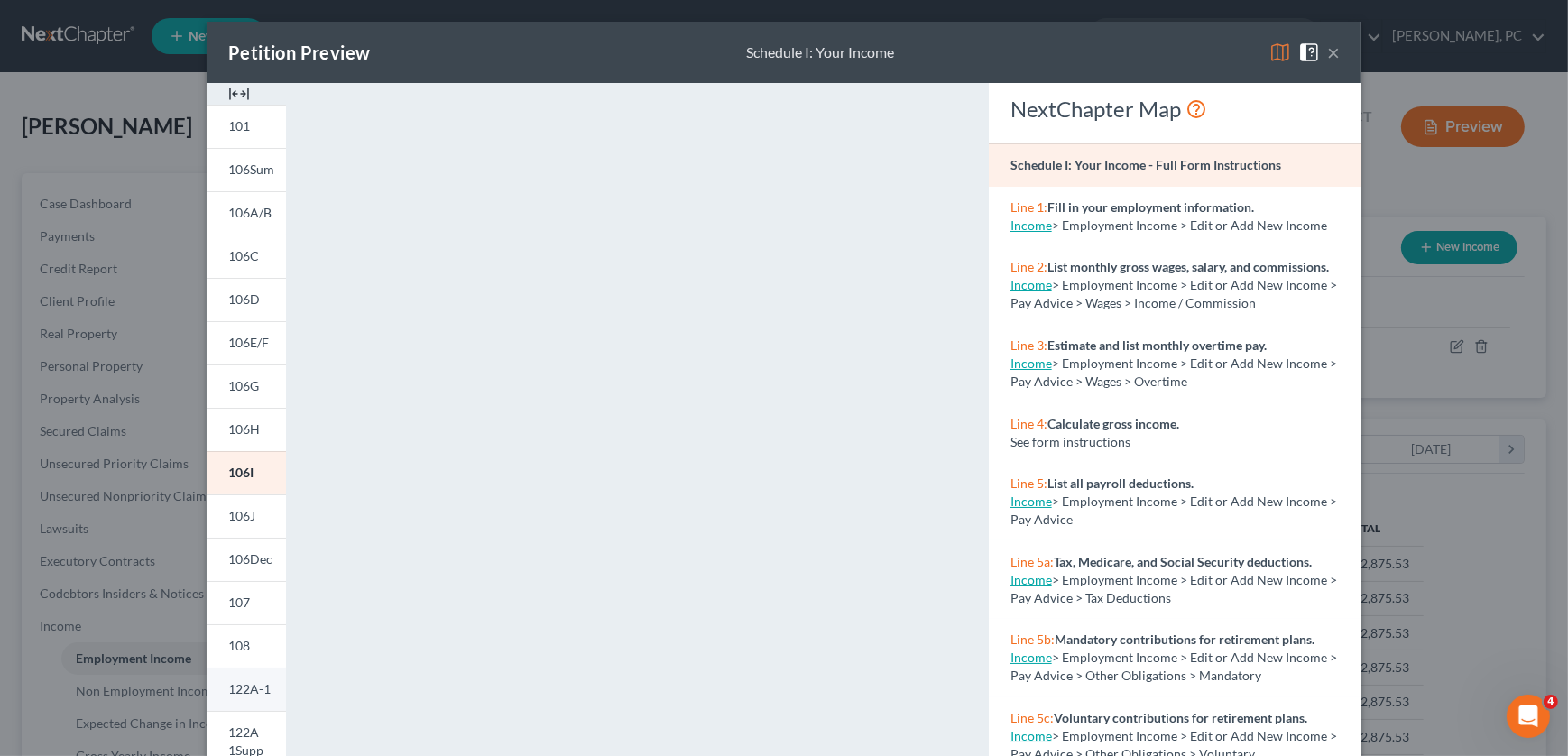
click at [233, 694] on span "122A-1" at bounding box center [249, 689] width 42 height 15
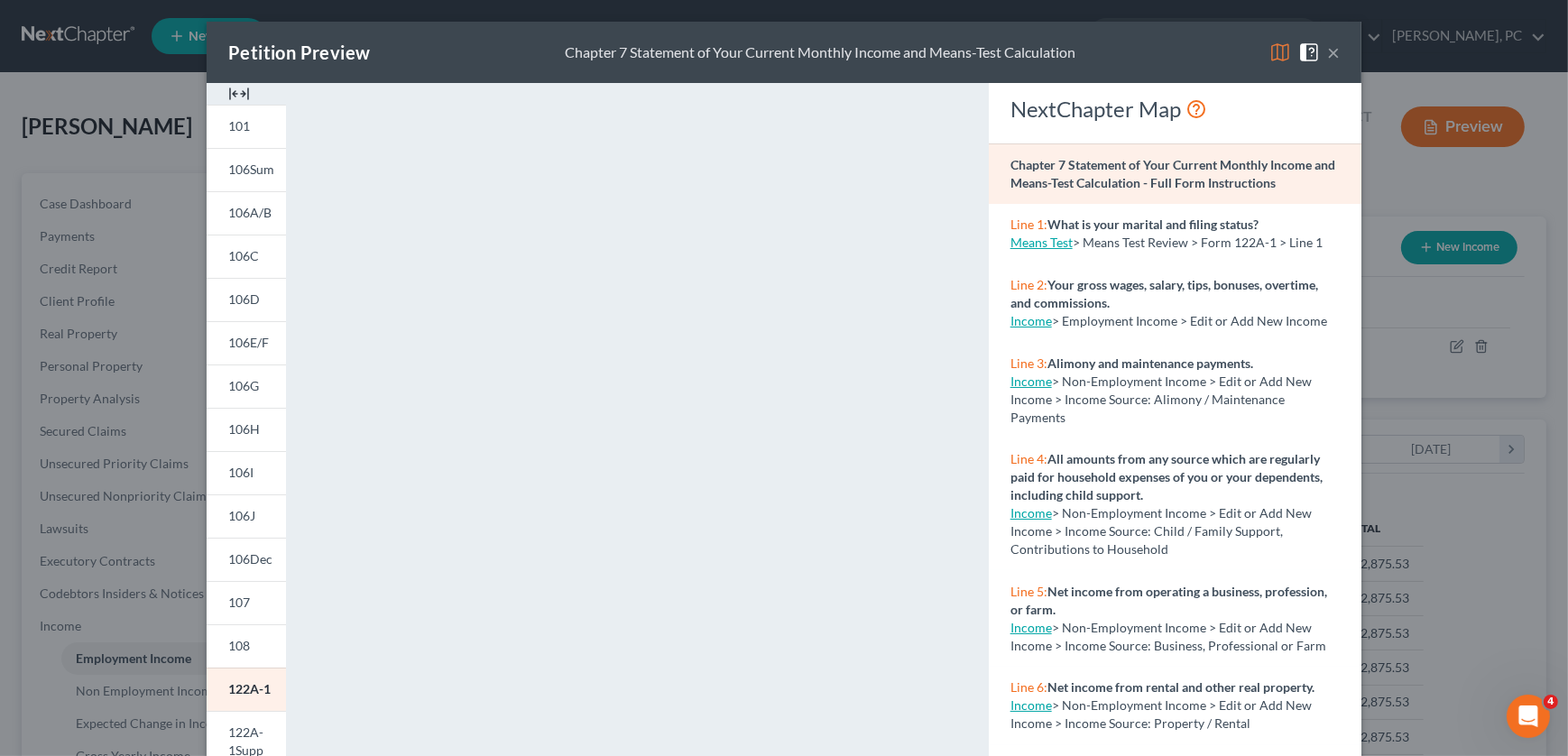
click at [721, 55] on button "×" at bounding box center [1334, 51] width 13 height 21
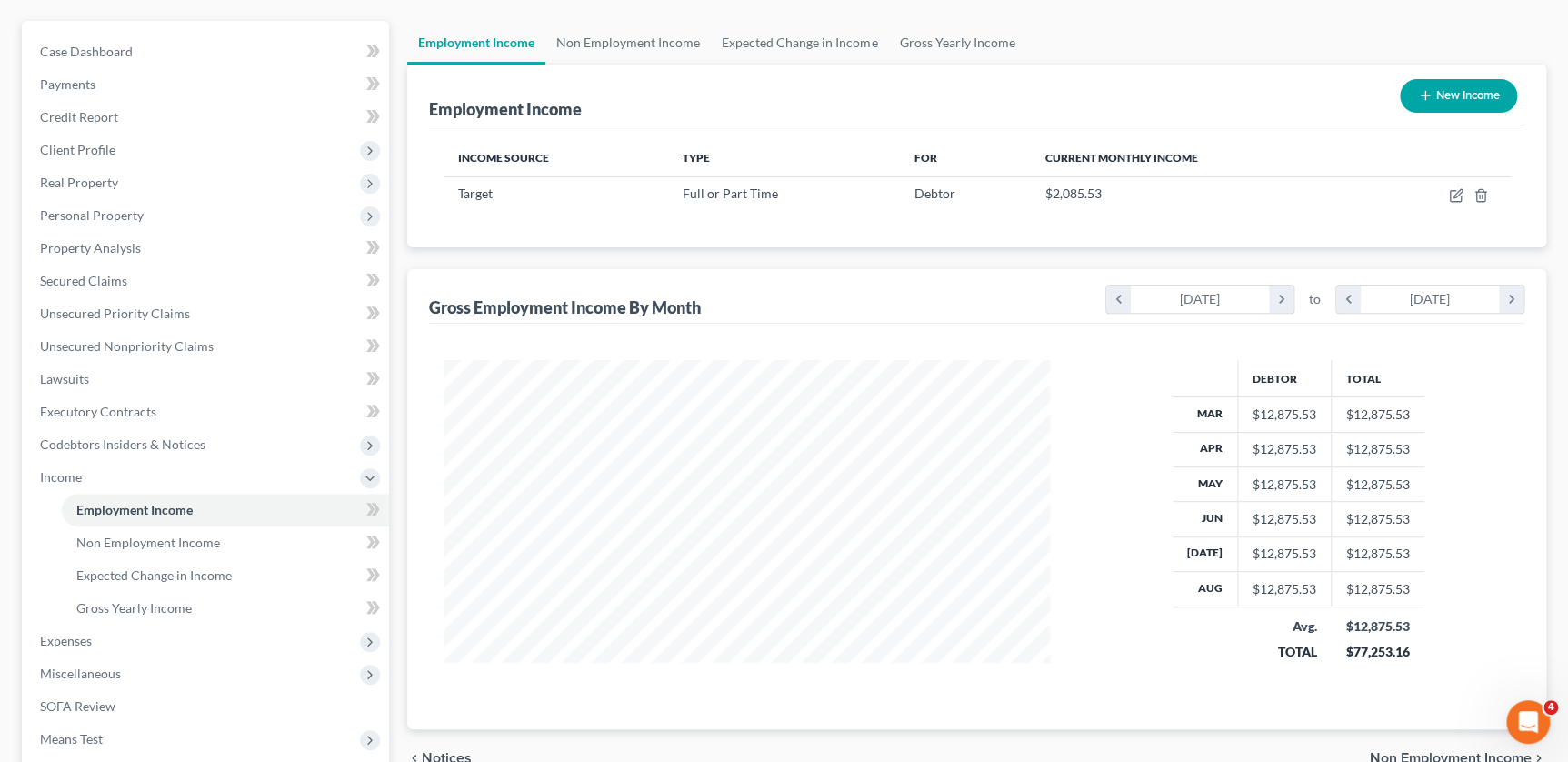
scroll to position [165, 0]
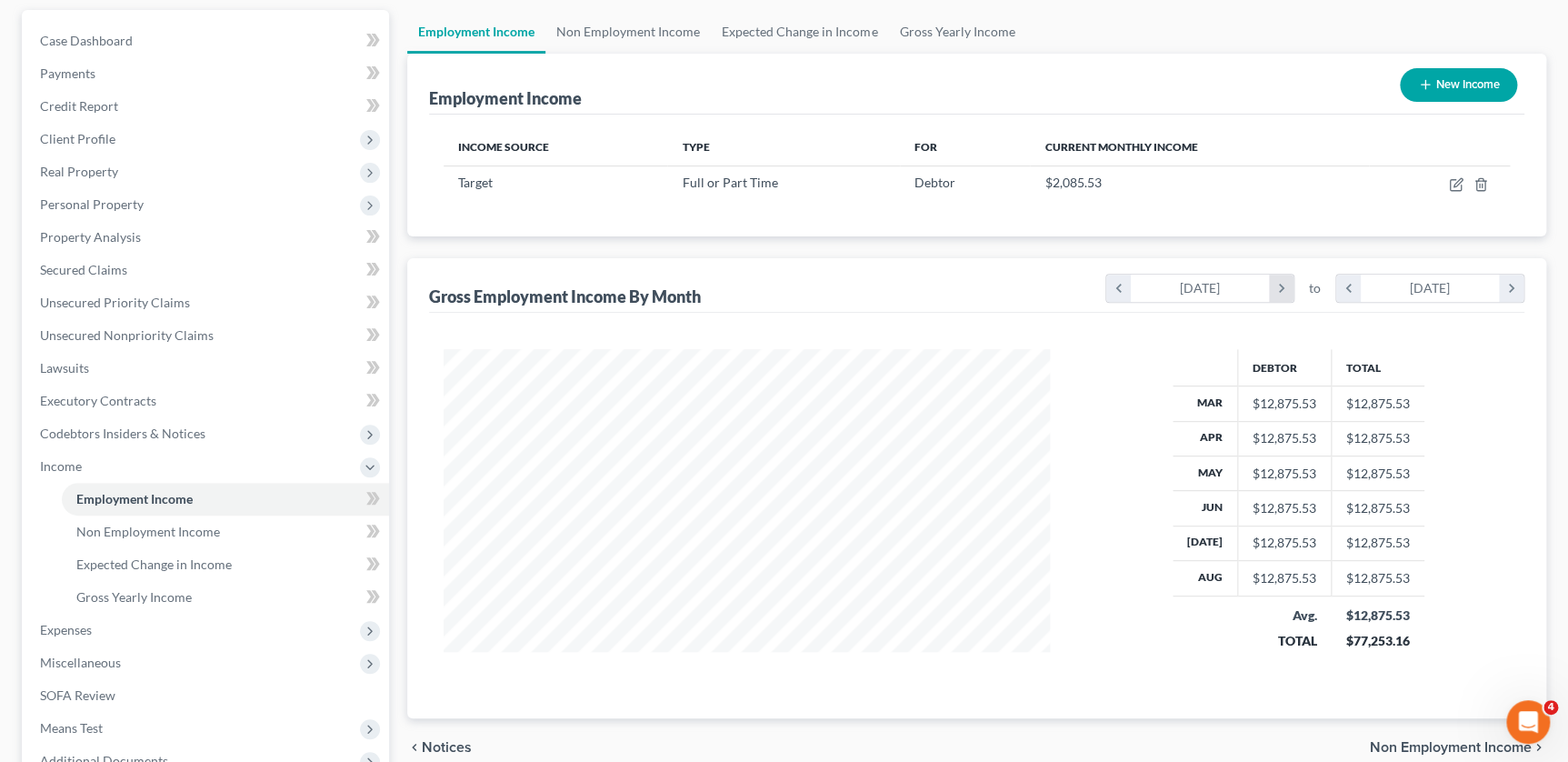
click at [726, 290] on icon "chevron_right" at bounding box center [1281, 288] width 24 height 27
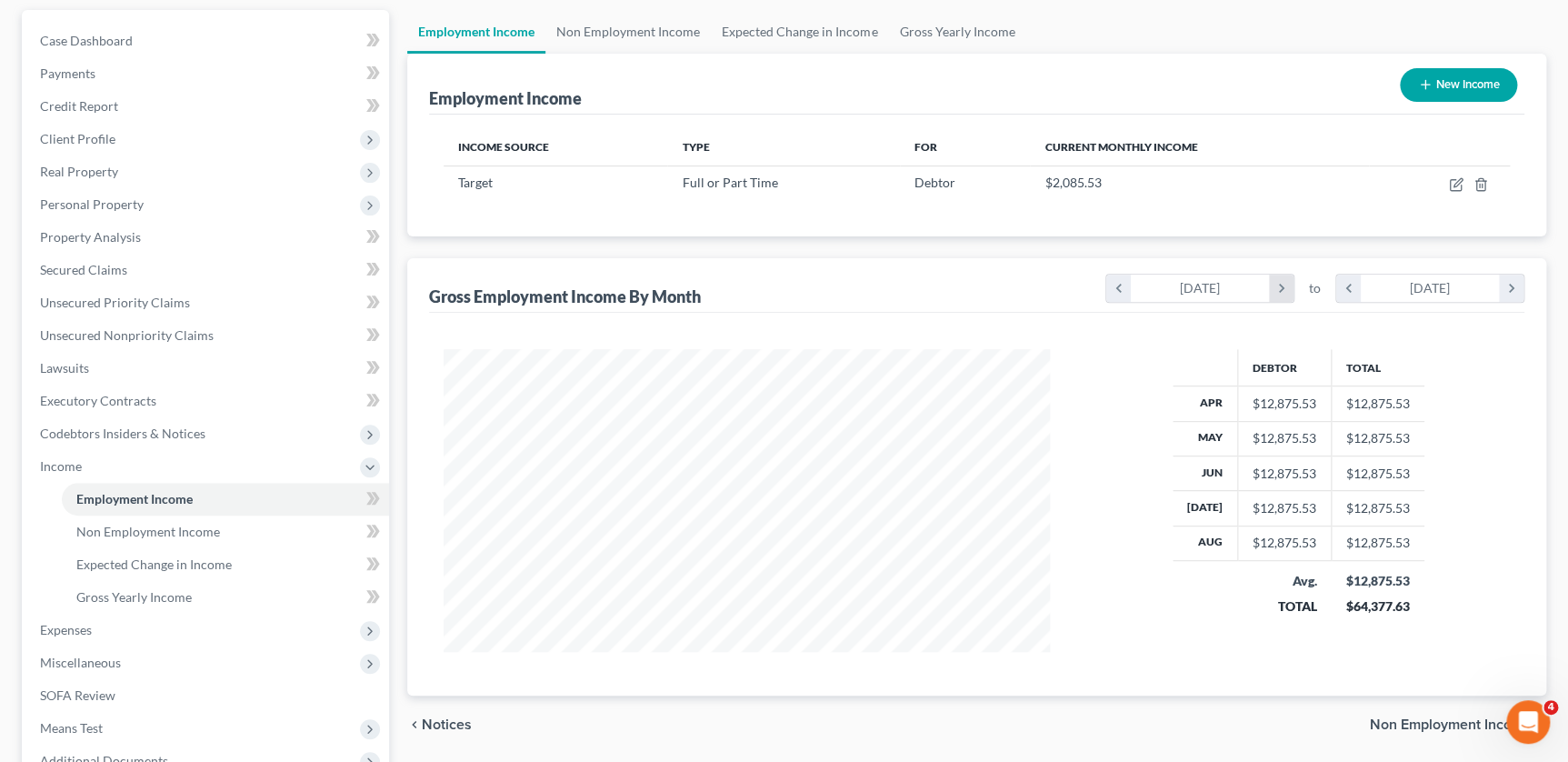
click at [726, 290] on icon "chevron_right" at bounding box center [1281, 288] width 24 height 27
click at [726, 291] on icon "chevron_right" at bounding box center [1512, 288] width 24 height 27
click at [726, 528] on div "Debtor Total May $12,875.53 $12,875.53 Jun $12,875.53 $12,875.53 Jul $12,875.53…" at bounding box center [1299, 500] width 459 height 303
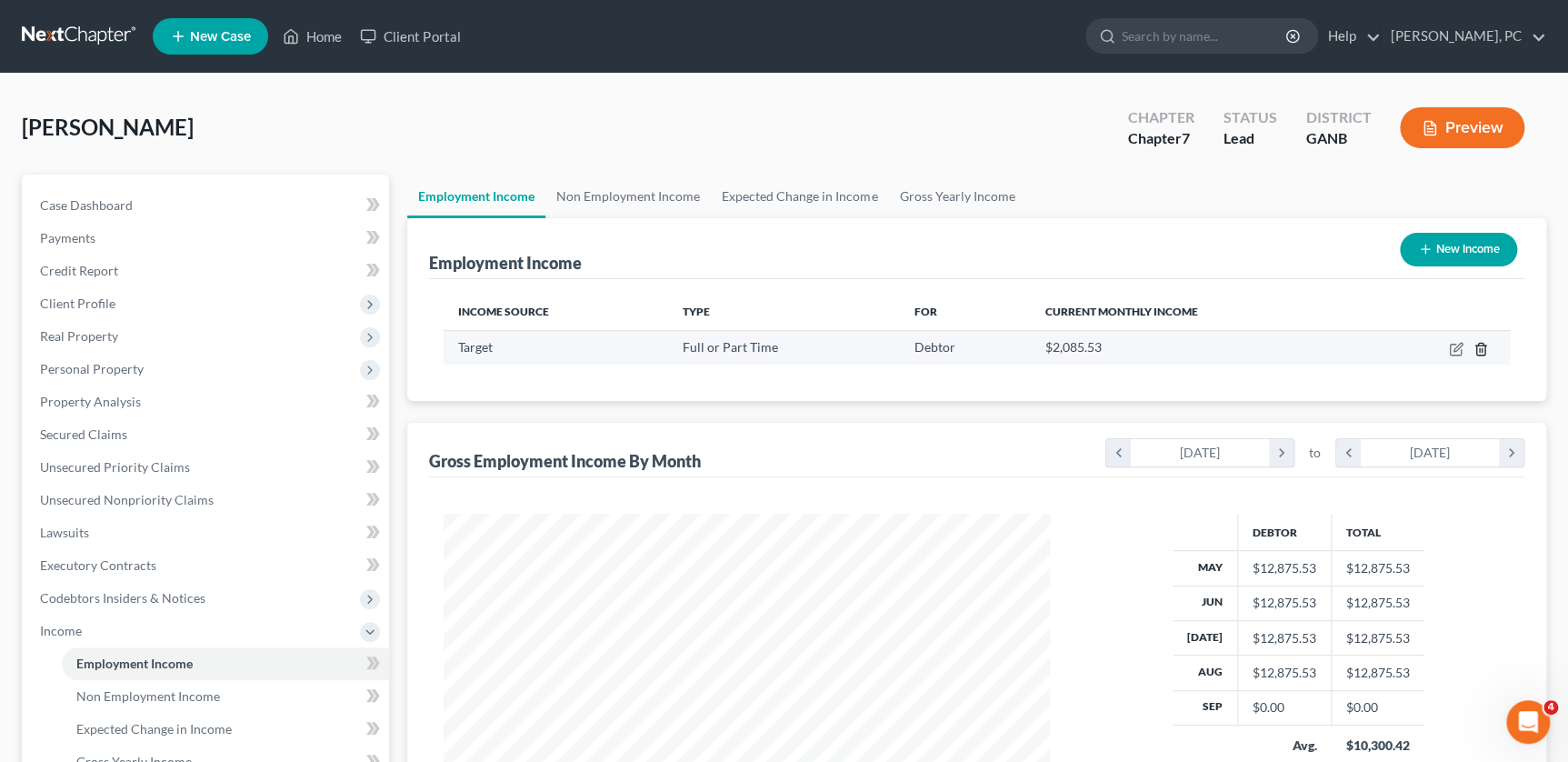
click at [726, 343] on icon "button" at bounding box center [1481, 348] width 8 height 12
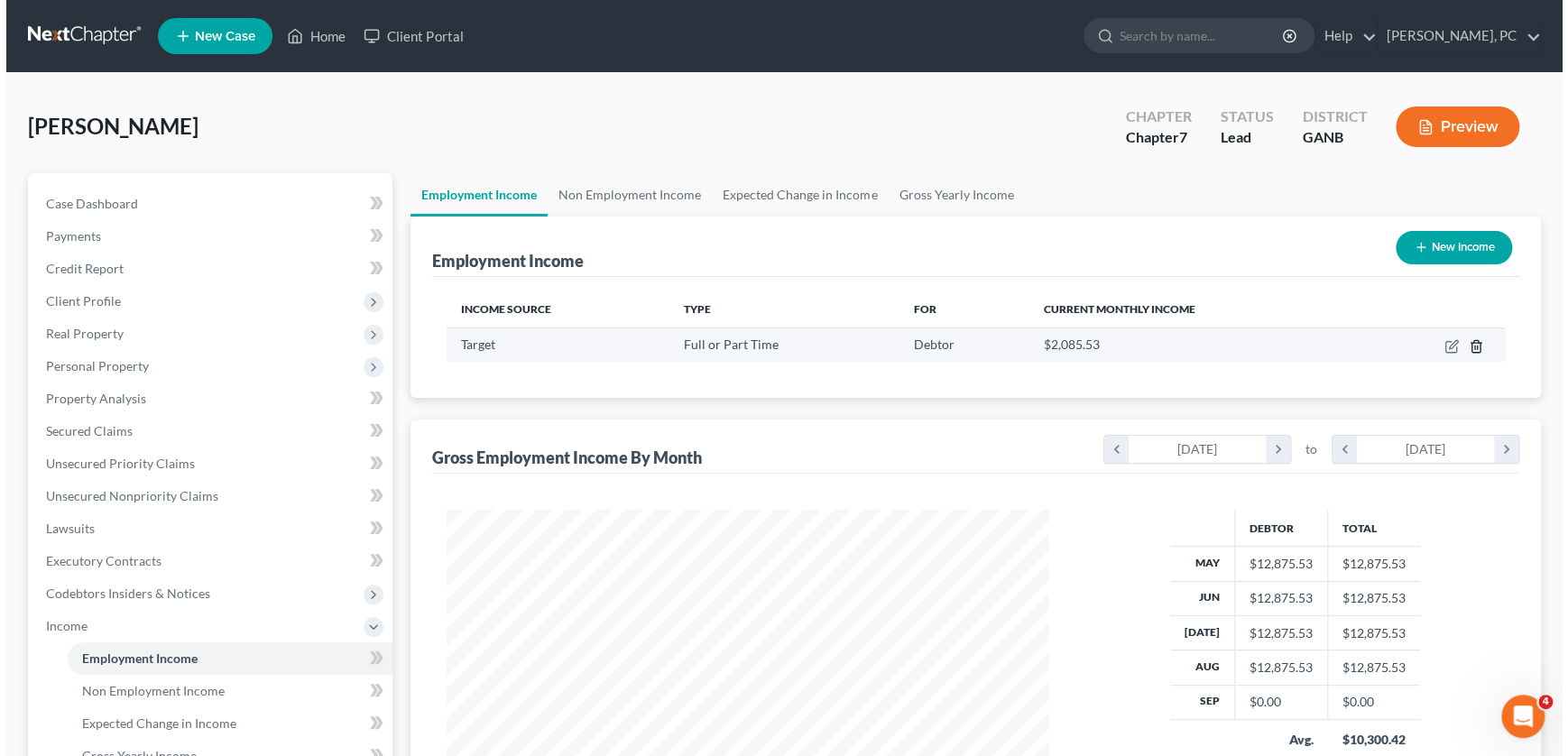
scroll to position [302, 642]
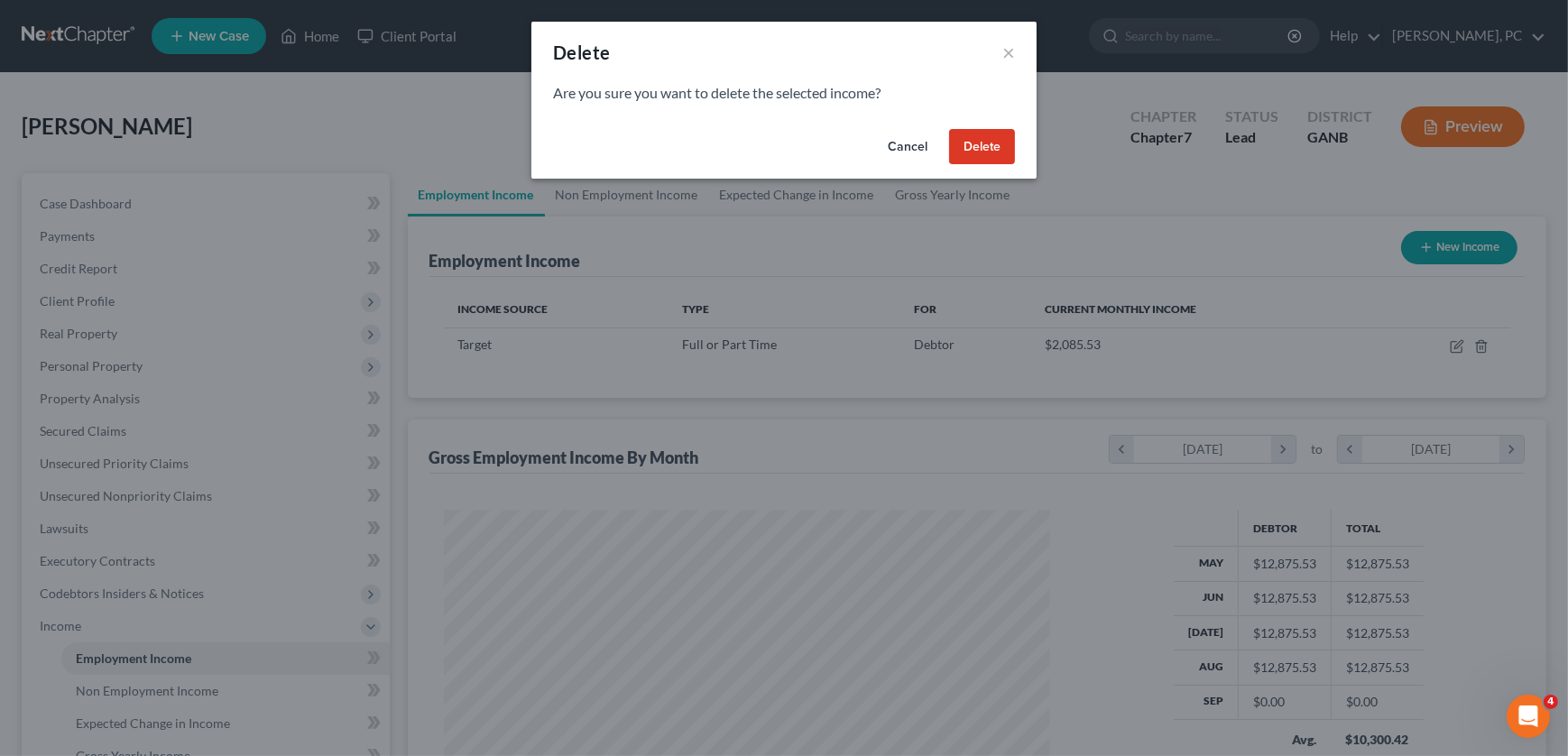
click at [721, 143] on button "Delete" at bounding box center [982, 147] width 66 height 36
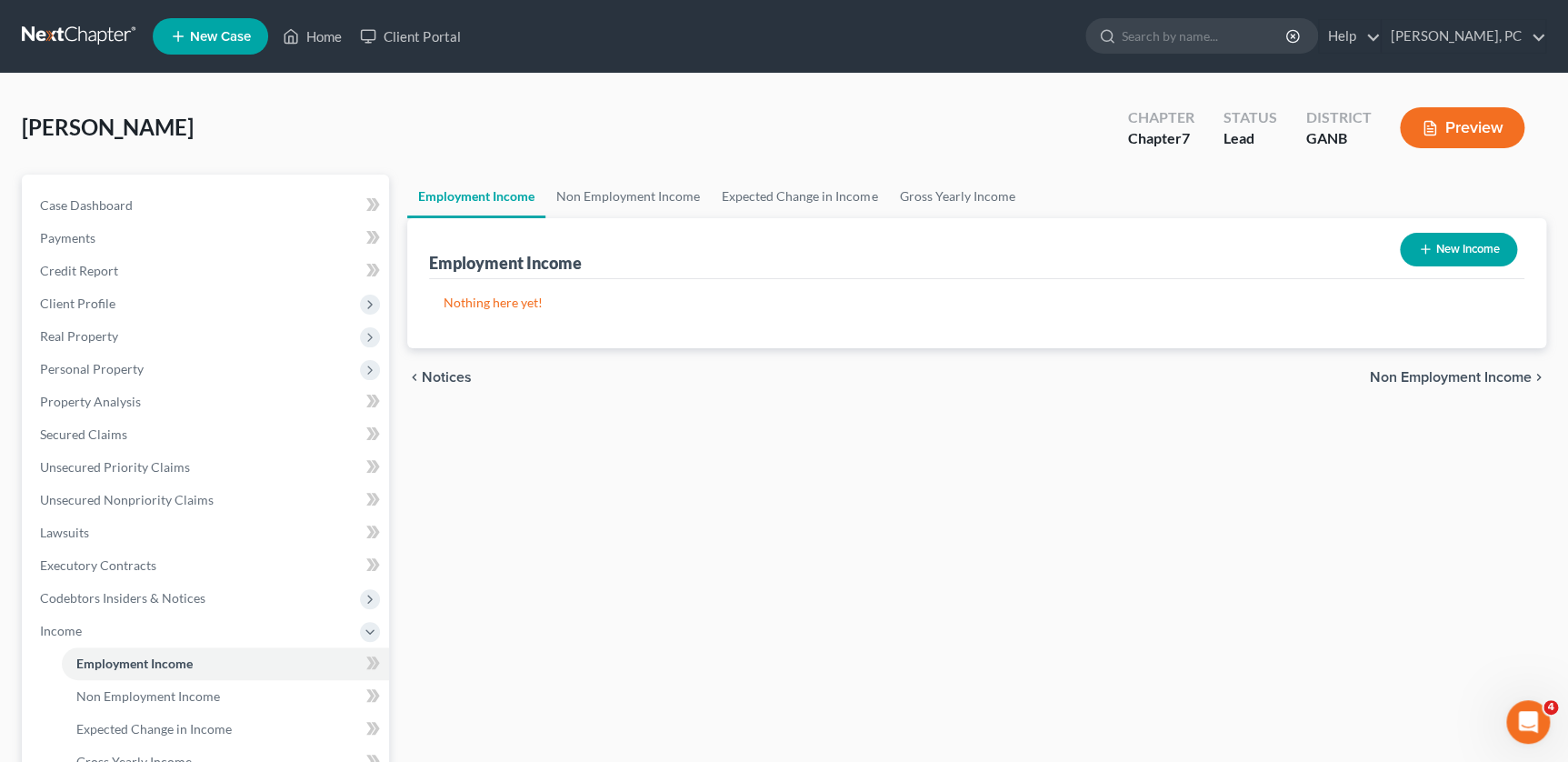
click at [726, 126] on button "Preview" at bounding box center [1463, 127] width 124 height 40
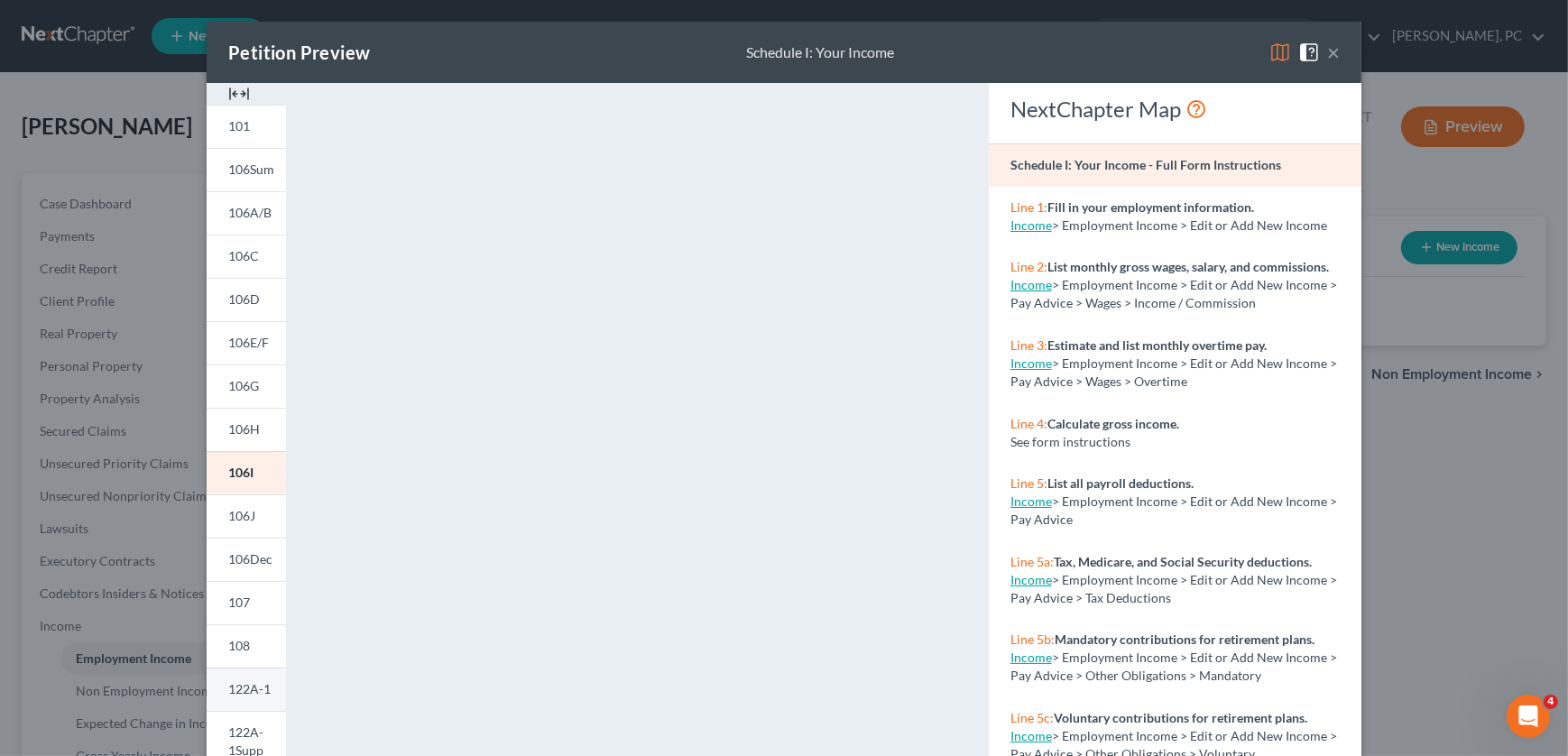
click at [234, 693] on span "122A-1" at bounding box center [249, 689] width 42 height 15
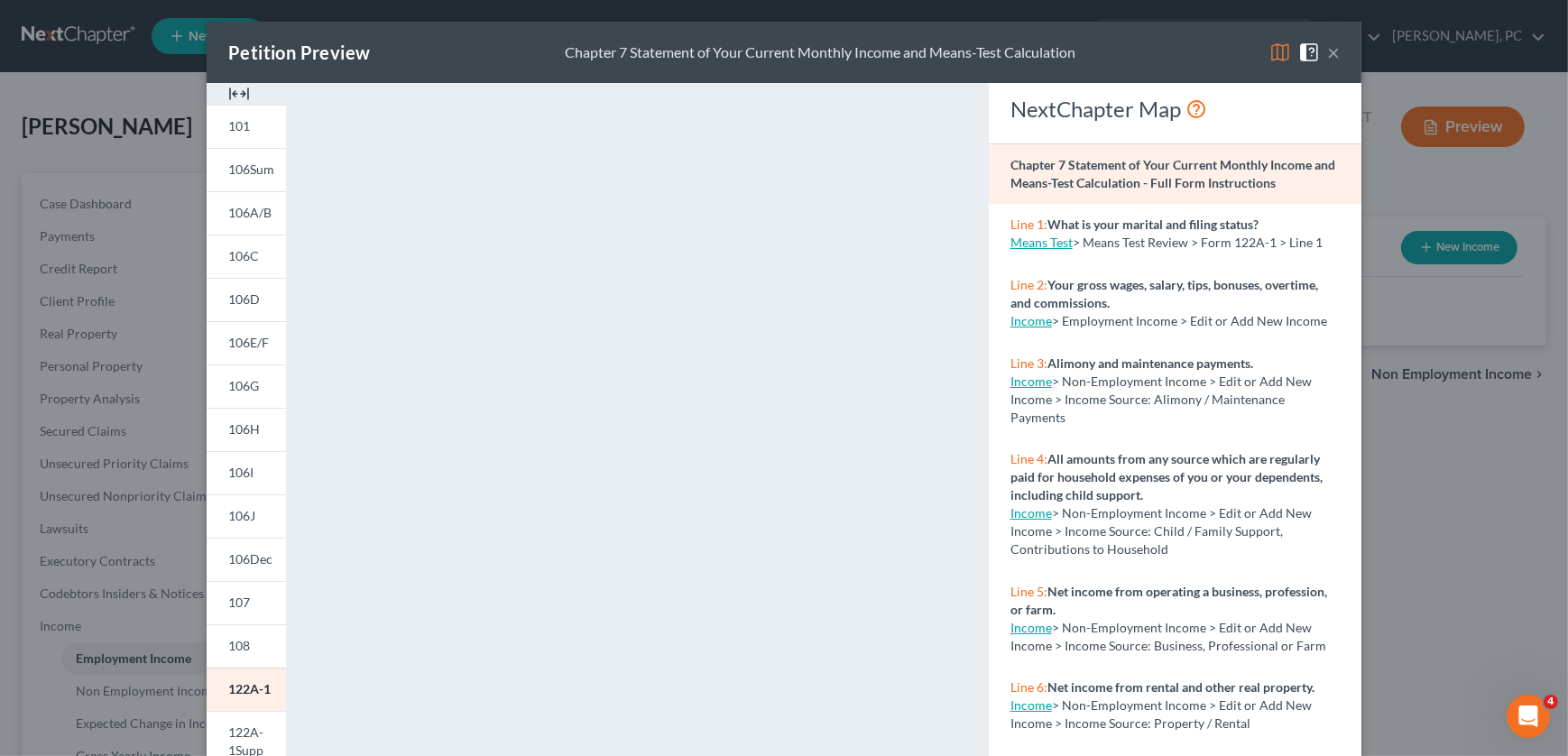
click at [721, 317] on link "Income" at bounding box center [1031, 320] width 41 height 15
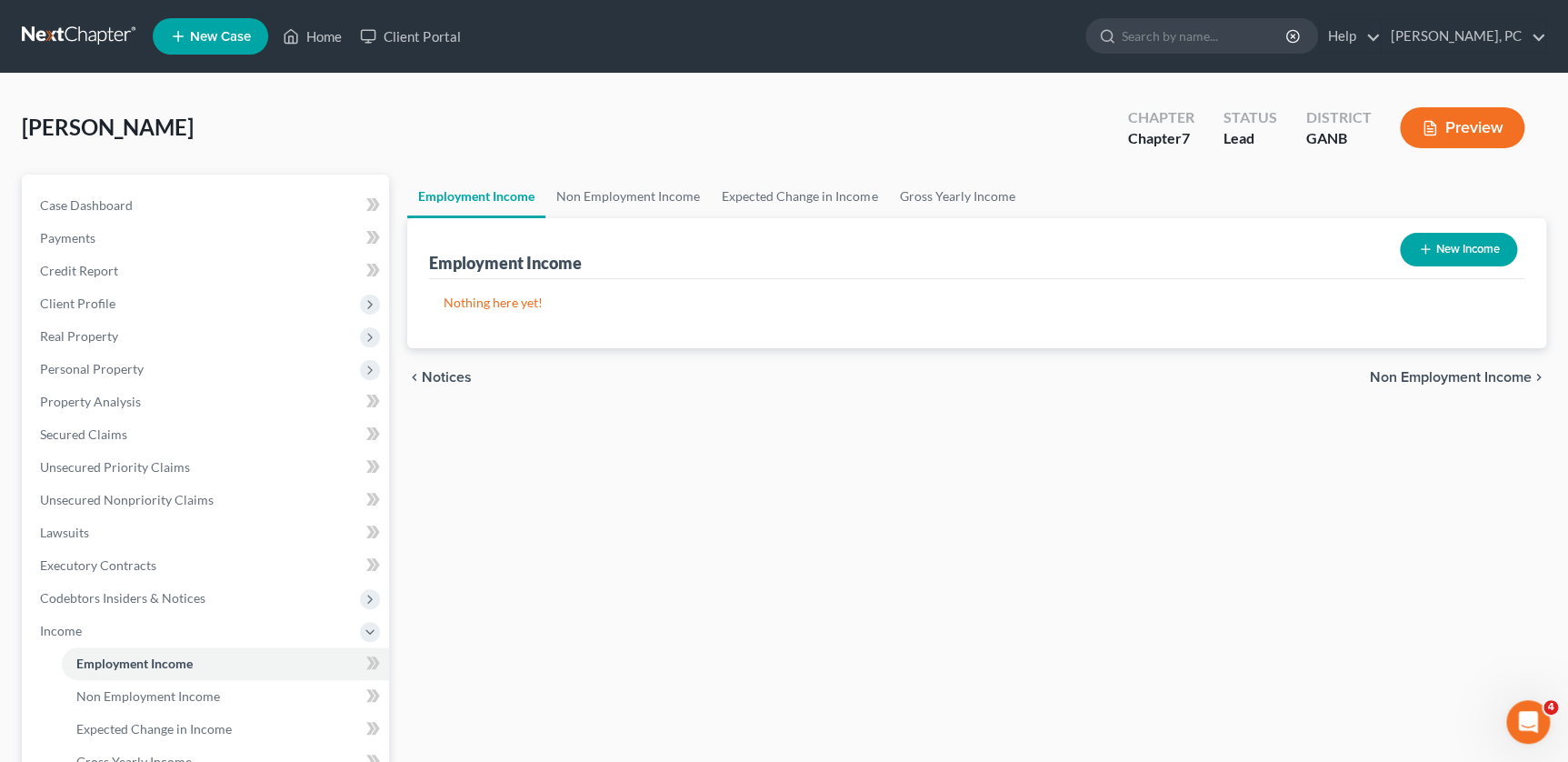
click at [726, 240] on button "New Income" at bounding box center [1459, 249] width 118 height 34
select select "0"
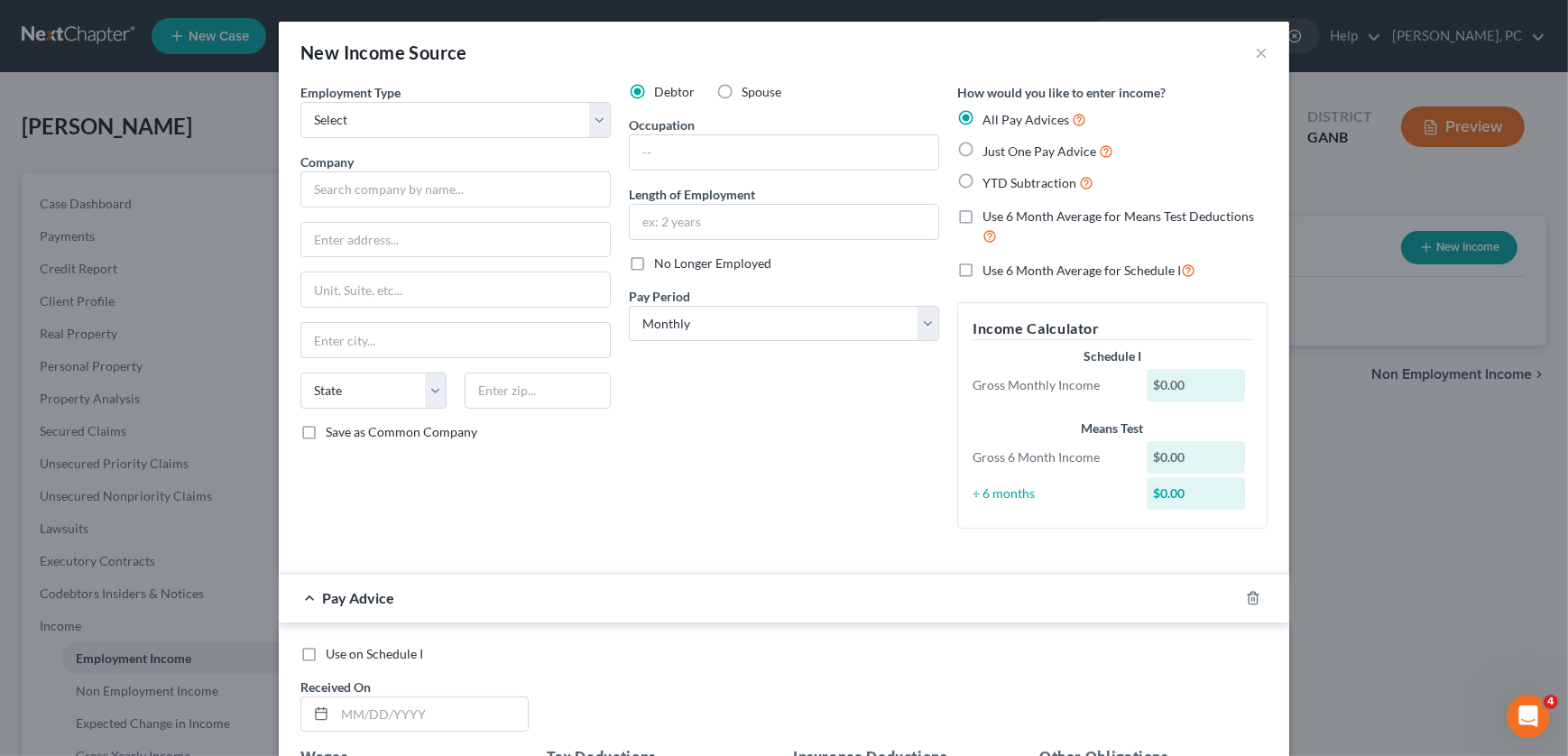
click at [721, 216] on label "Use 6 Month Average for Means Test Deductions" at bounding box center [1125, 227] width 285 height 39
click at [721, 216] on input "Use 6 Month Average for Means Test Deductions" at bounding box center [995, 213] width 12 height 12
checkbox input "true"
click at [721, 270] on label "Use 6 Month Average for Schedule I" at bounding box center [1089, 270] width 213 height 21
click at [721, 270] on input "Use 6 Month Average for Schedule I" at bounding box center [995, 265] width 12 height 12
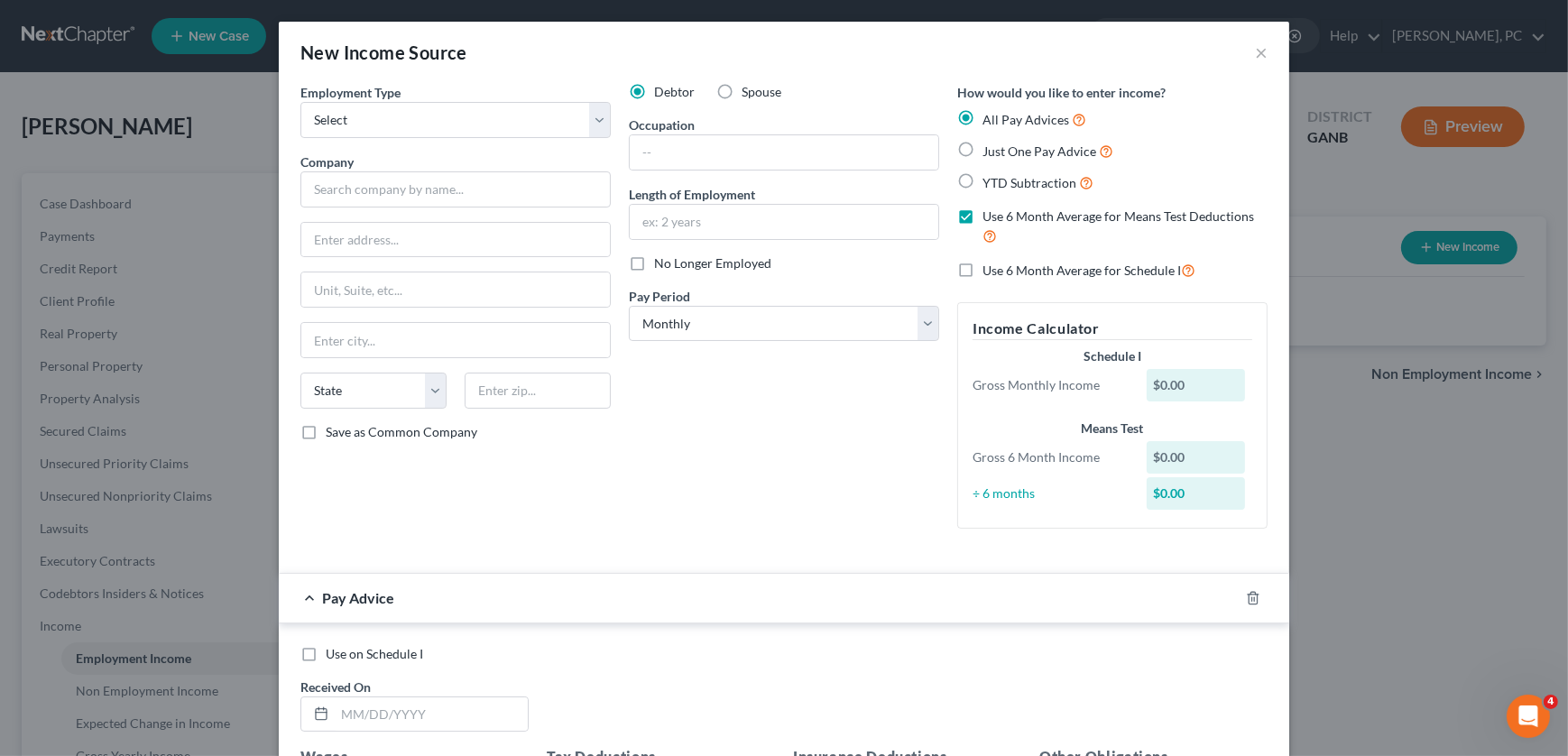
checkbox input "true"
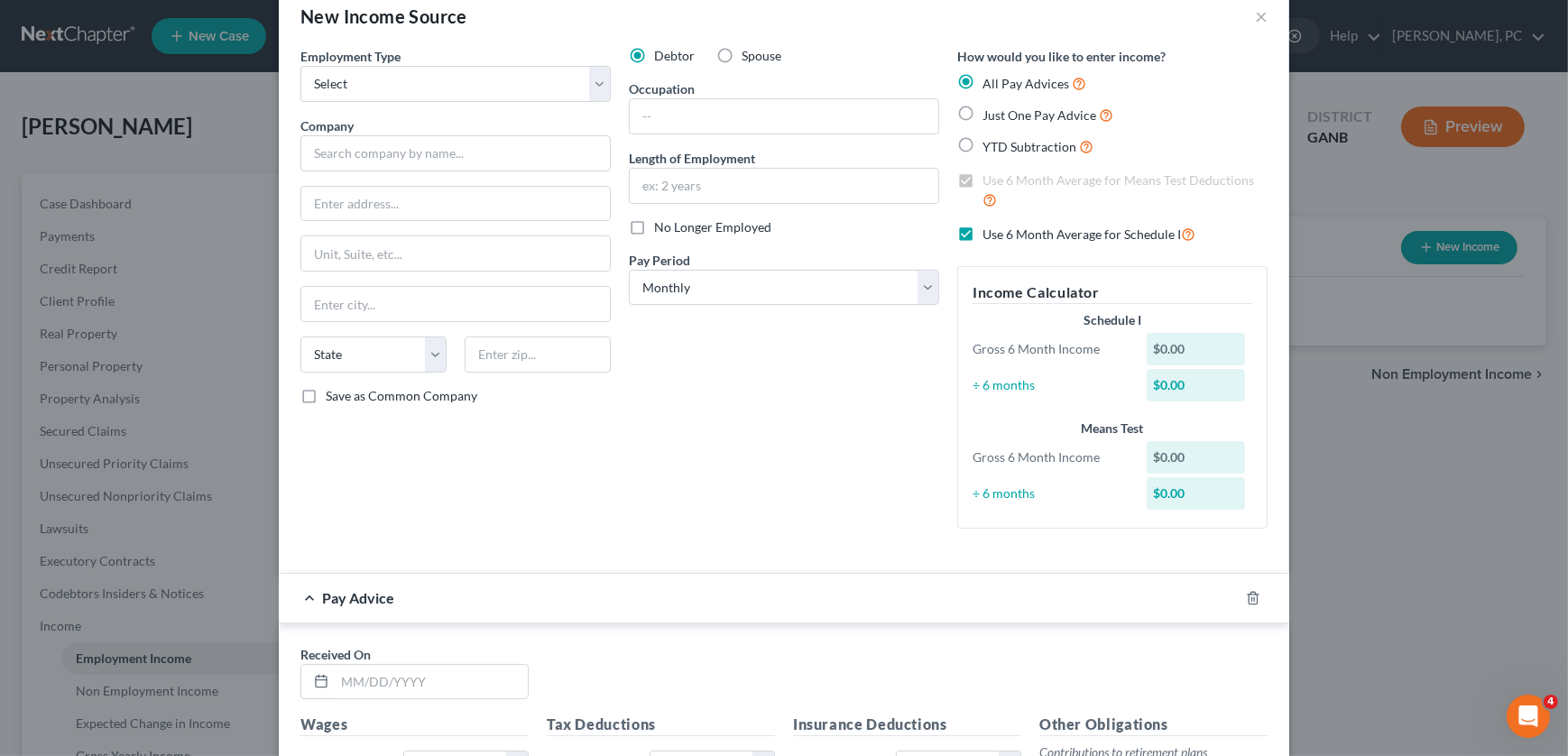
scroll to position [0, 0]
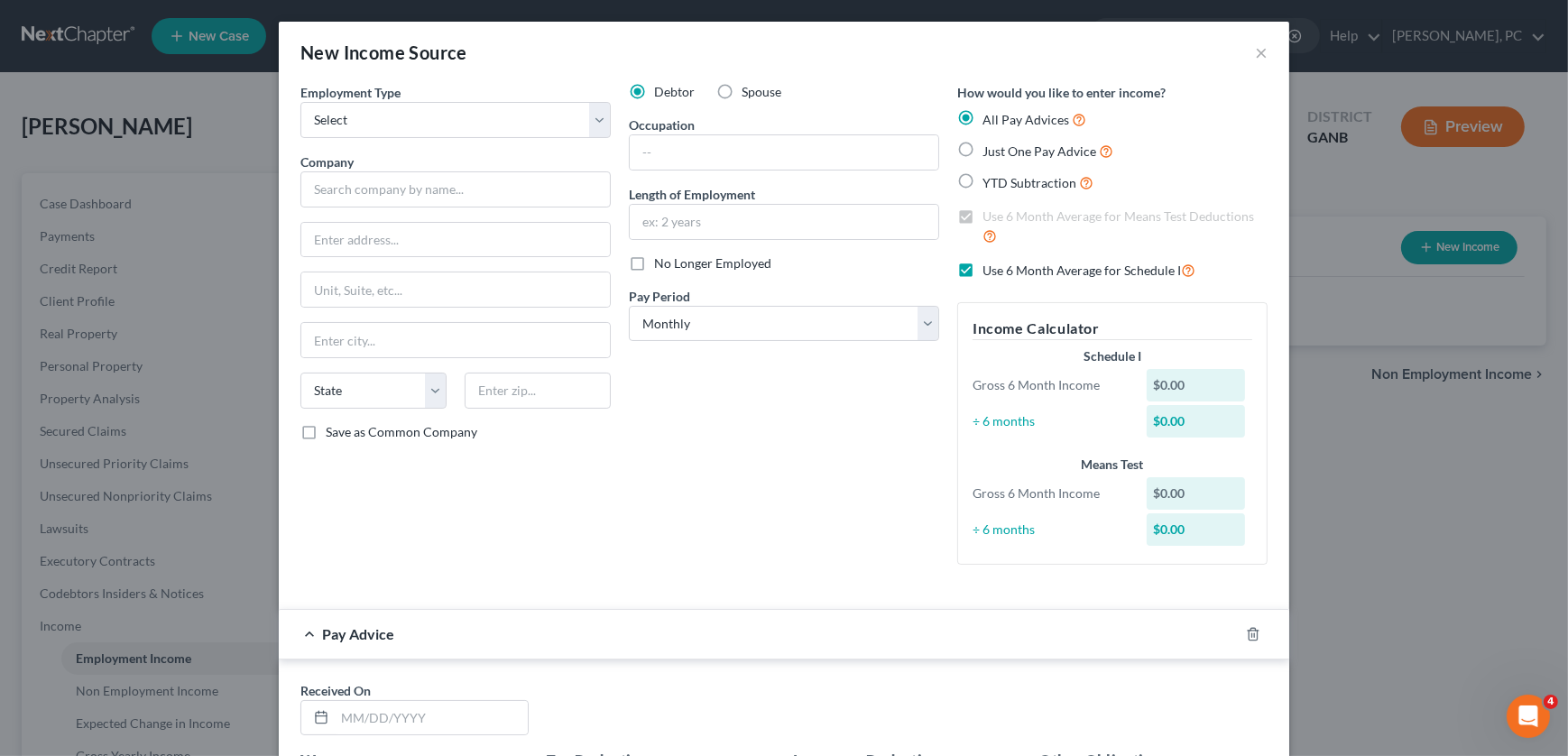
click at [721, 147] on label "Just One Pay Advice" at bounding box center [1048, 151] width 131 height 21
click at [721, 147] on input "Just One Pay Advice" at bounding box center [995, 147] width 12 height 12
radio input "true"
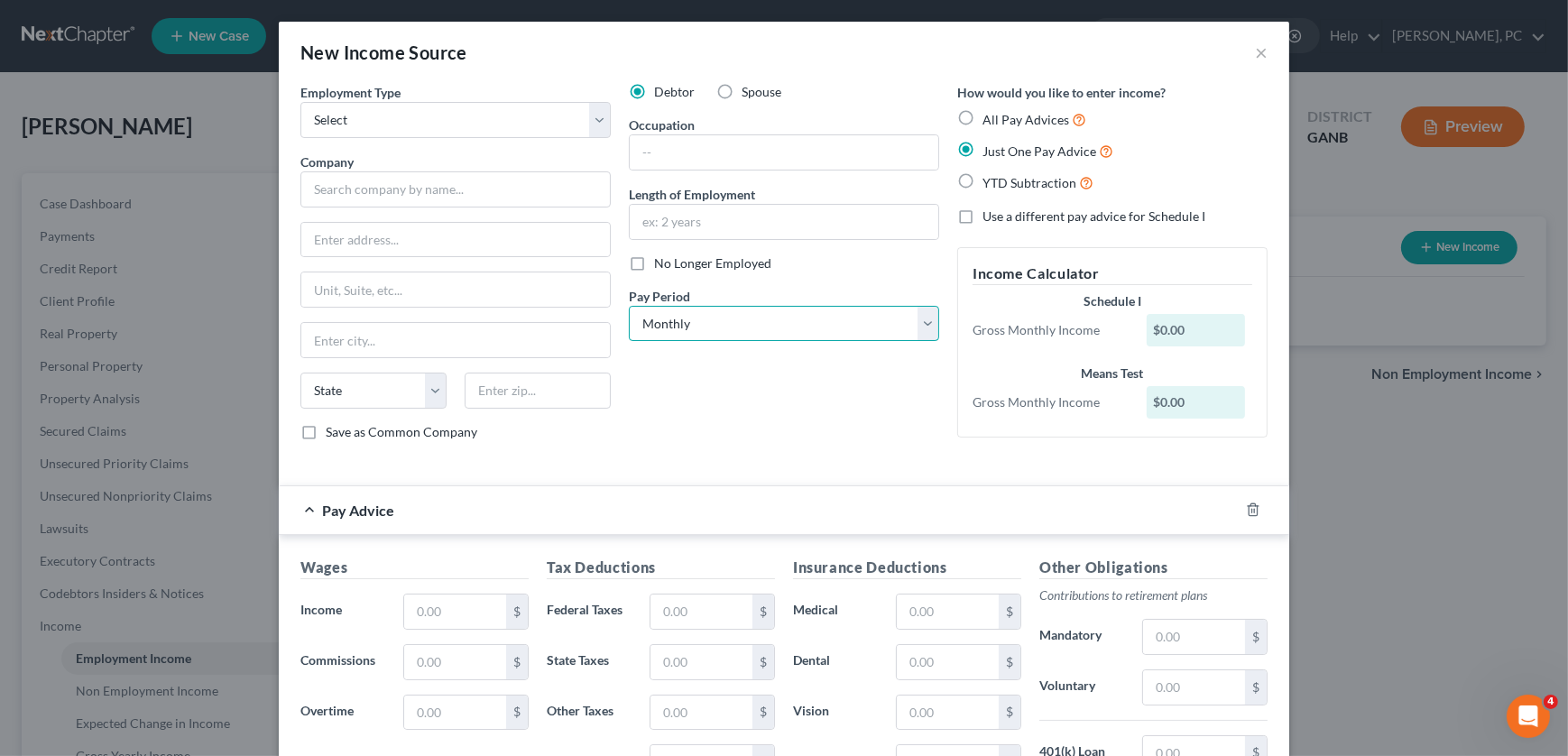
click at [721, 322] on select "Select Monthly Twice Monthly Every Other Week Weekly" at bounding box center [784, 324] width 310 height 36
select select "2"
click at [629, 306] on select "Select Monthly Twice Monthly Every Other Week Weekly" at bounding box center [784, 324] width 310 height 36
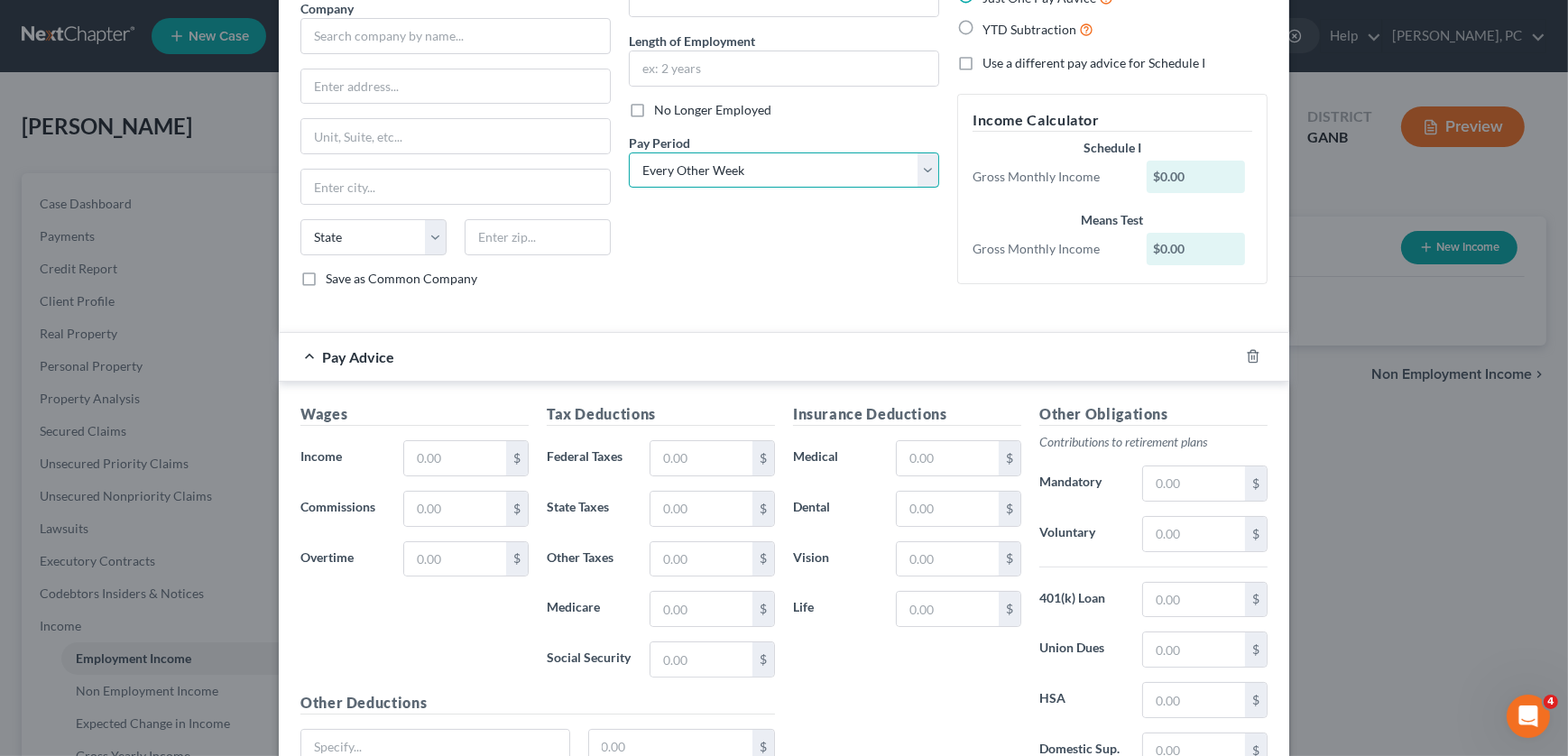
scroll to position [315, 0]
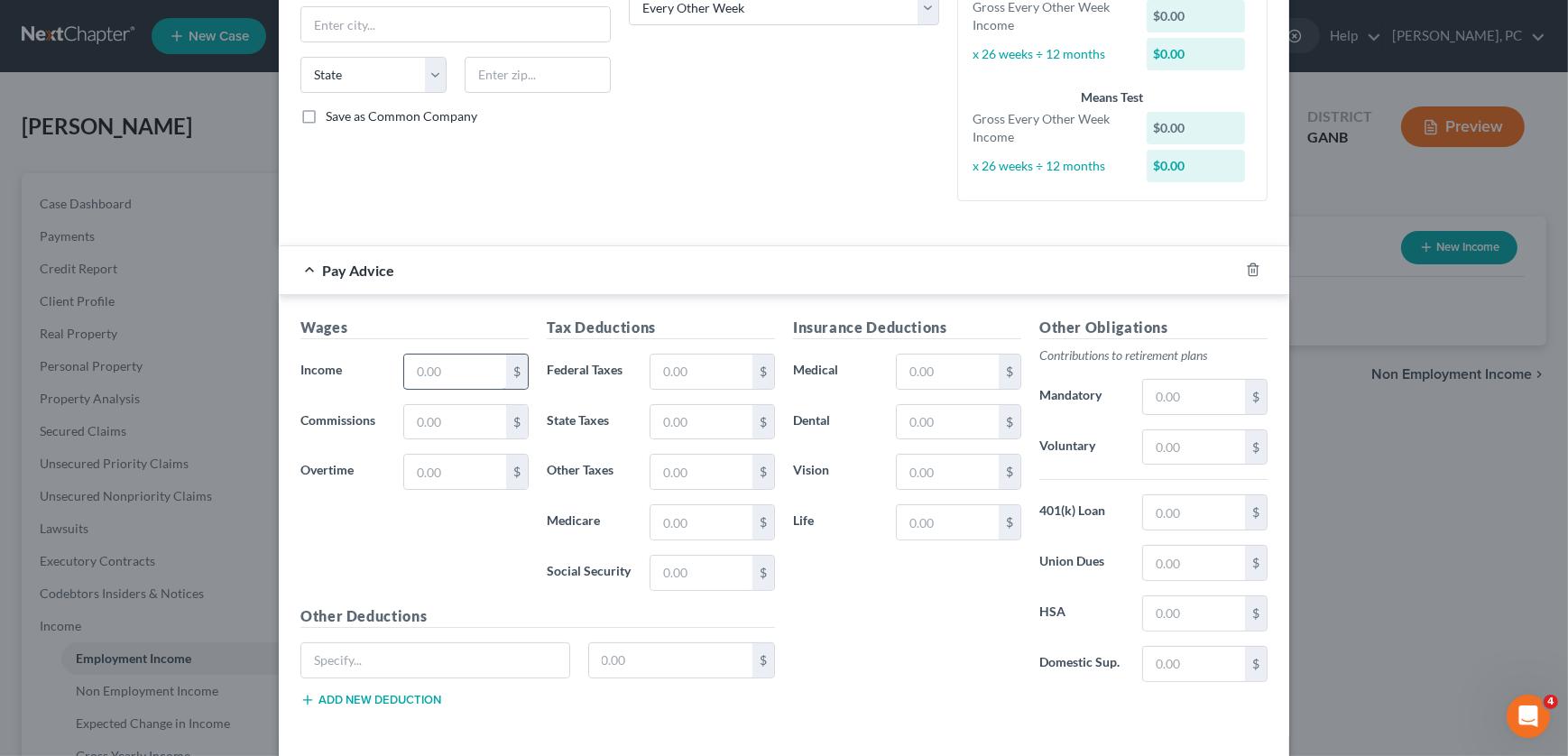
click at [445, 368] on input "text" at bounding box center [455, 371] width 102 height 35
type input "5,942.55"
type input "456.66"
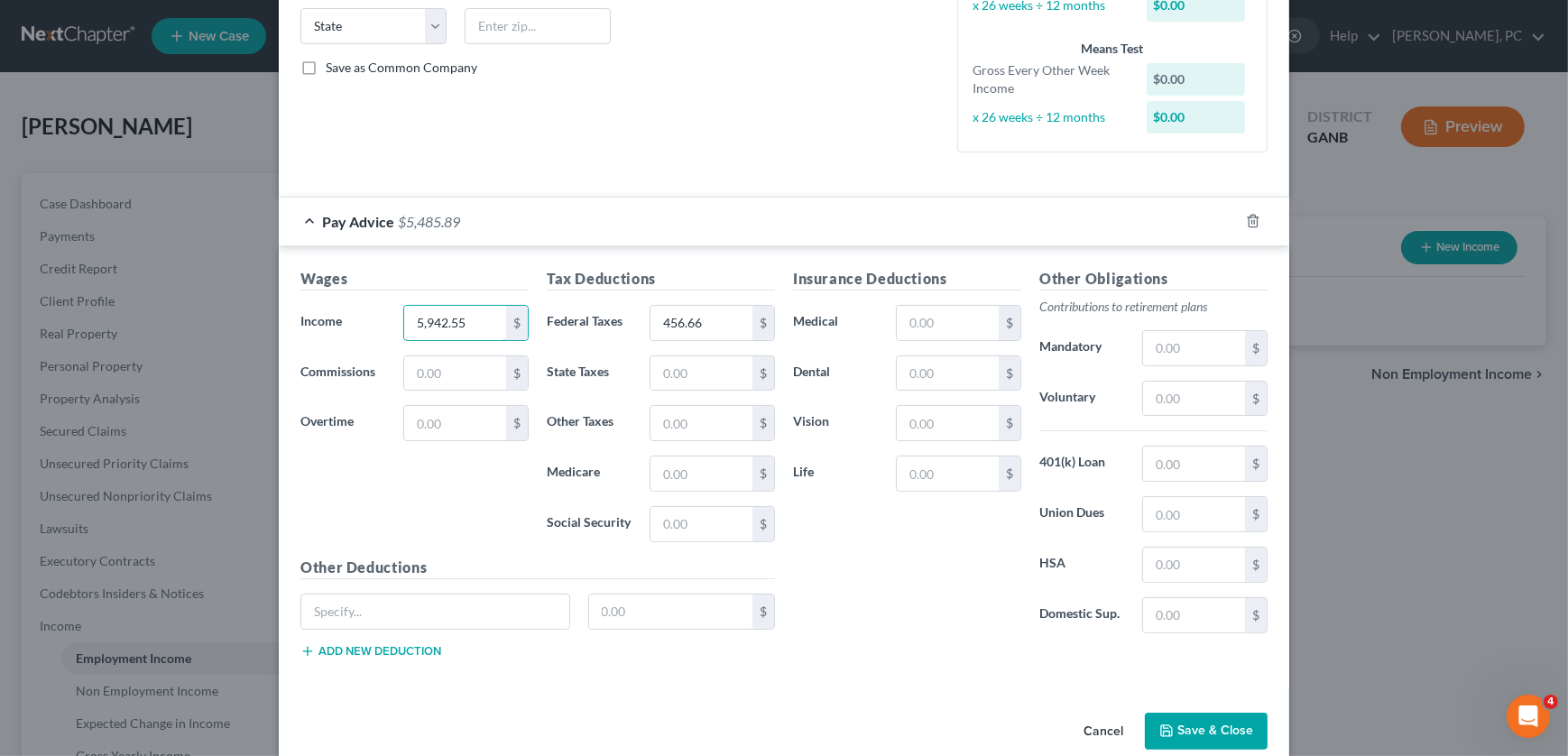
scroll to position [391, 0]
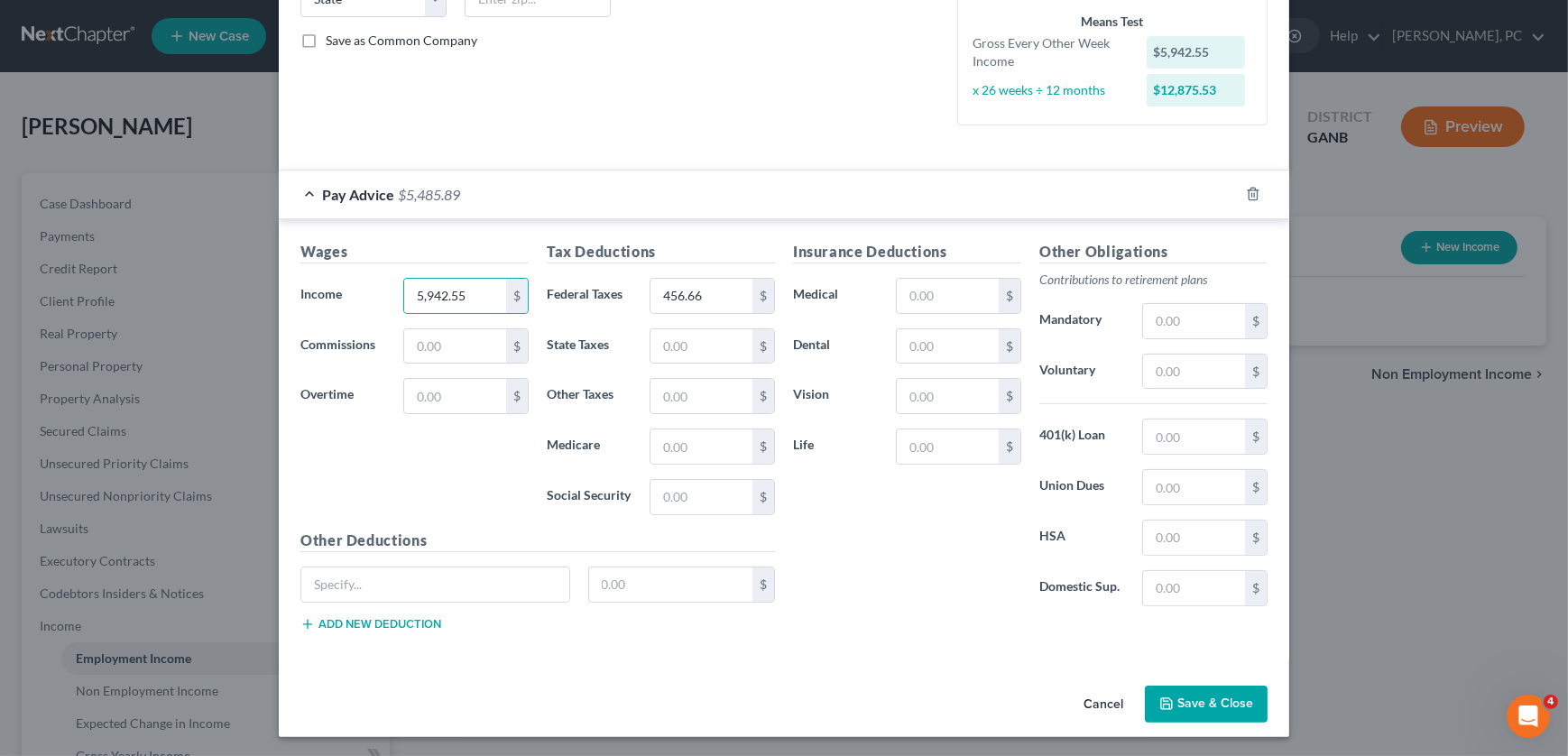
click at [721, 697] on button "Save & Close" at bounding box center [1206, 705] width 122 height 38
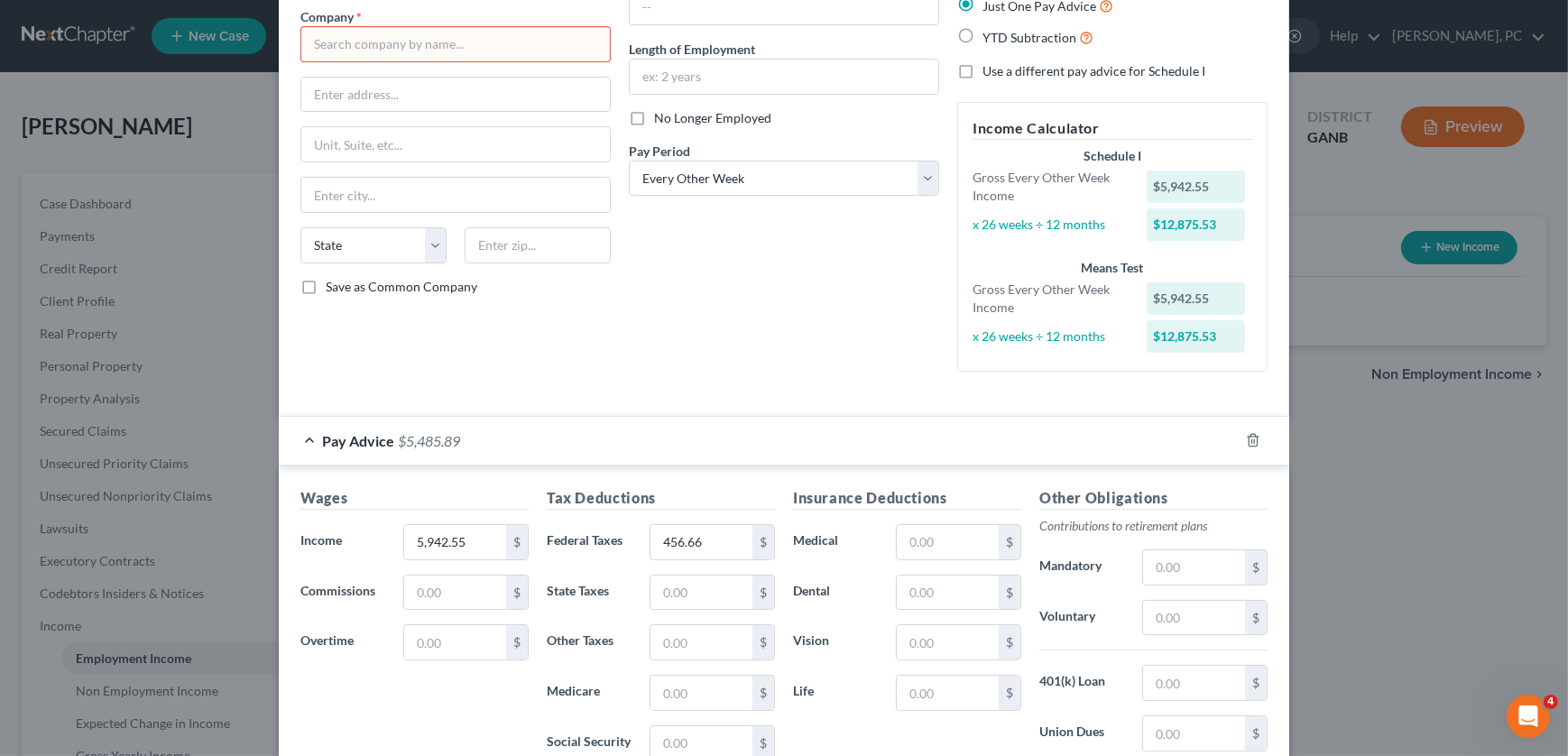
scroll to position [0, 0]
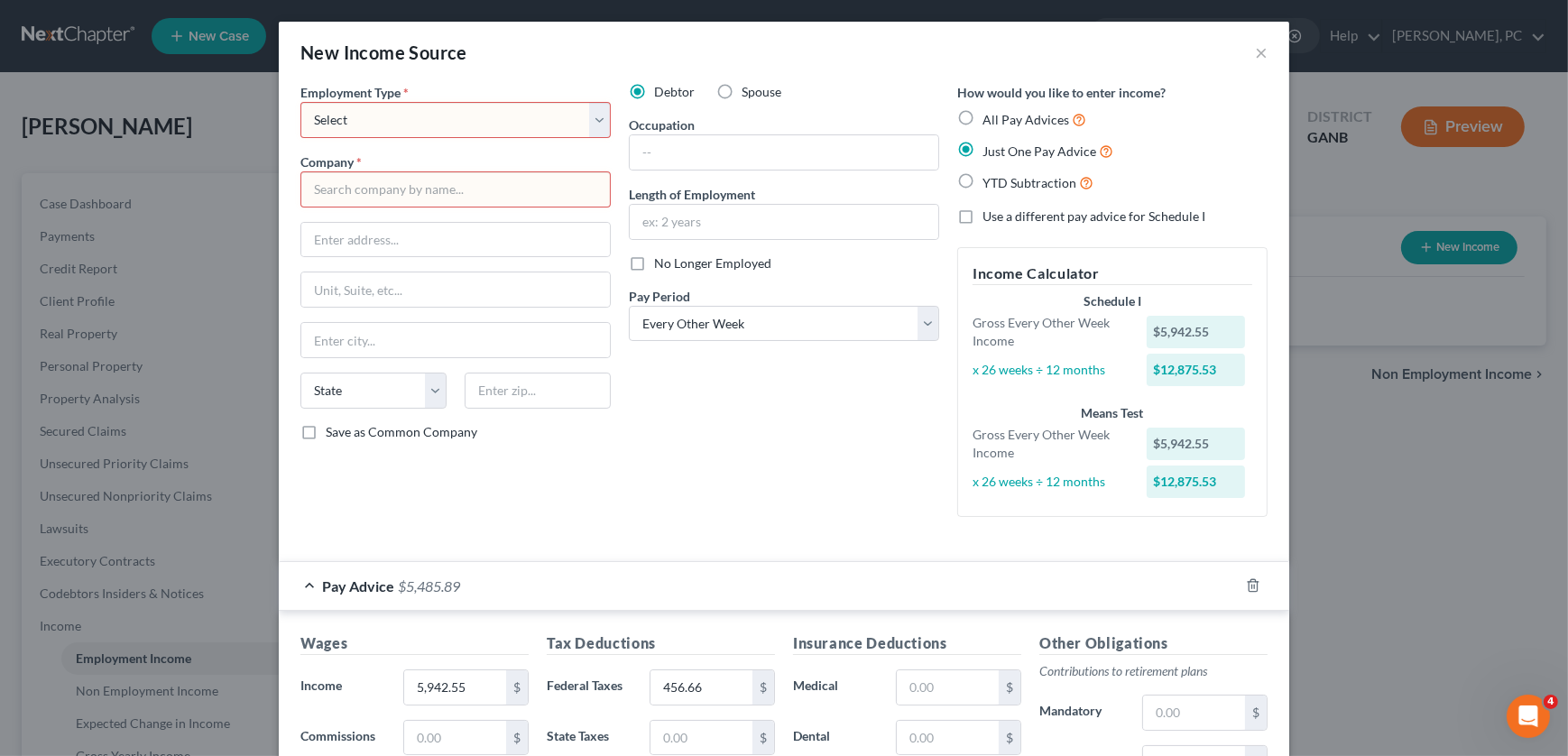
click at [431, 119] on select "Select Full or Part Time Employment Self Employment" at bounding box center [455, 119] width 310 height 36
select select "0"
click at [301, 102] on select "Select Full or Part Time Employment Self Employment" at bounding box center [455, 119] width 310 height 36
click at [399, 185] on input "text" at bounding box center [455, 189] width 310 height 36
type input "Target"
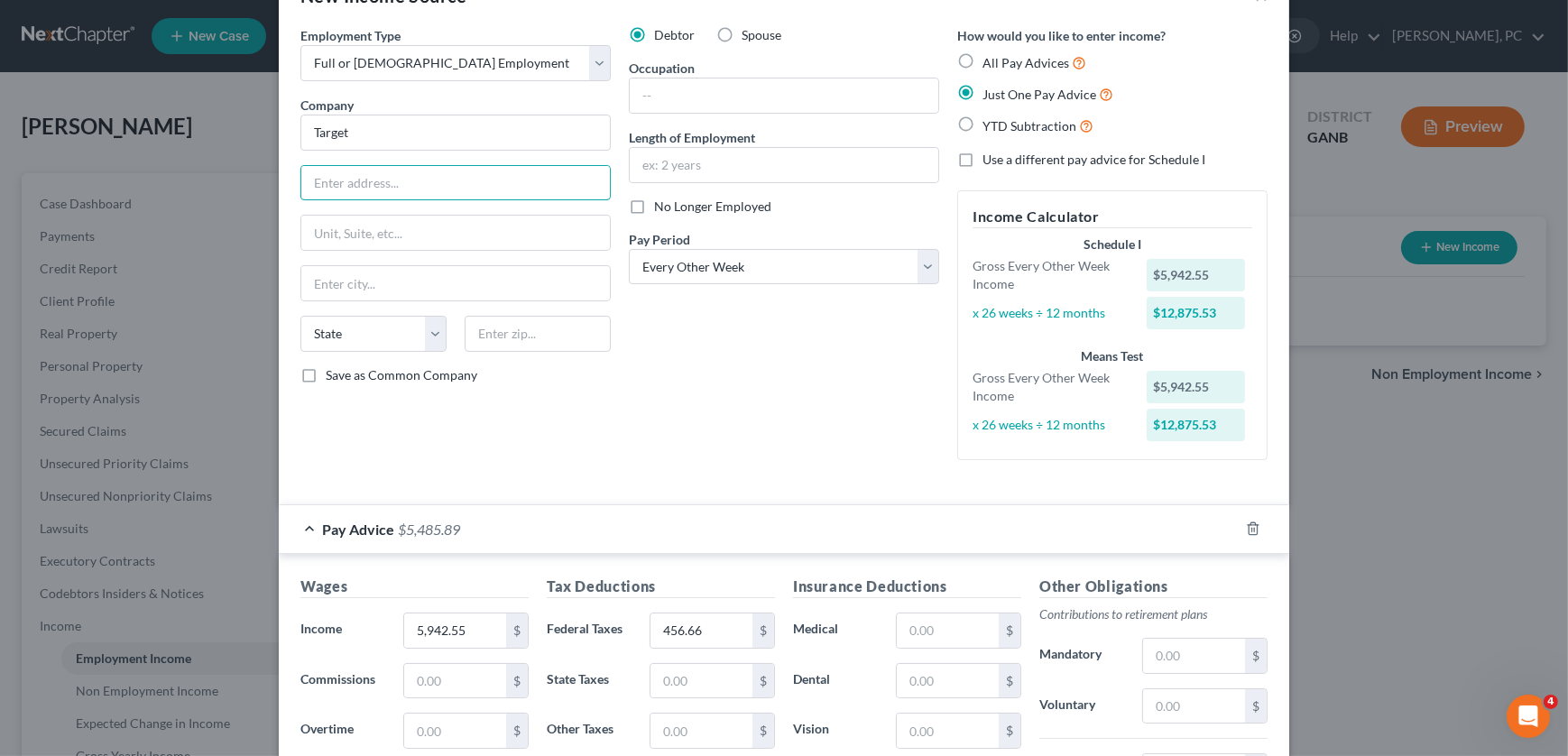
scroll to position [391, 0]
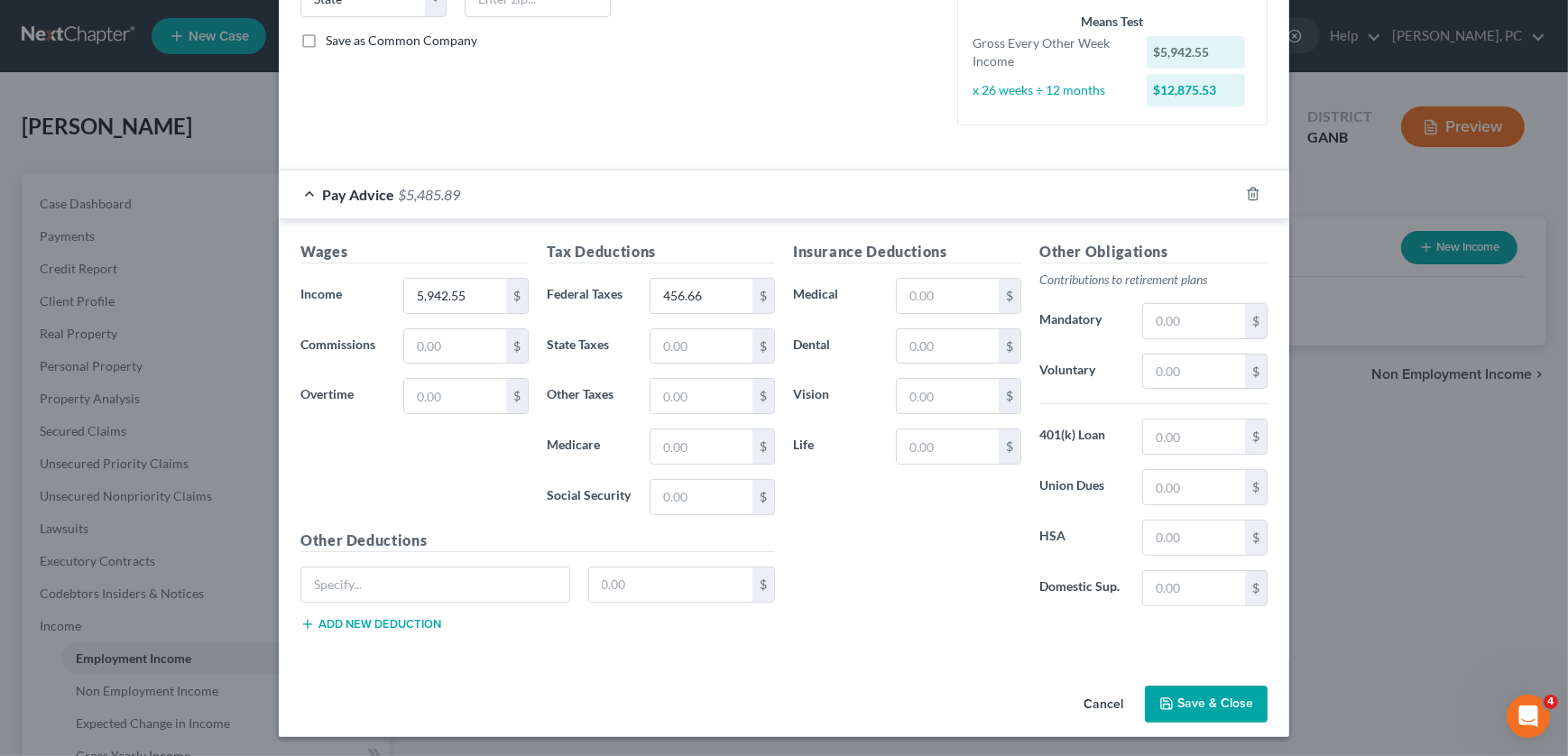
click at [721, 701] on button "Save & Close" at bounding box center [1206, 705] width 122 height 38
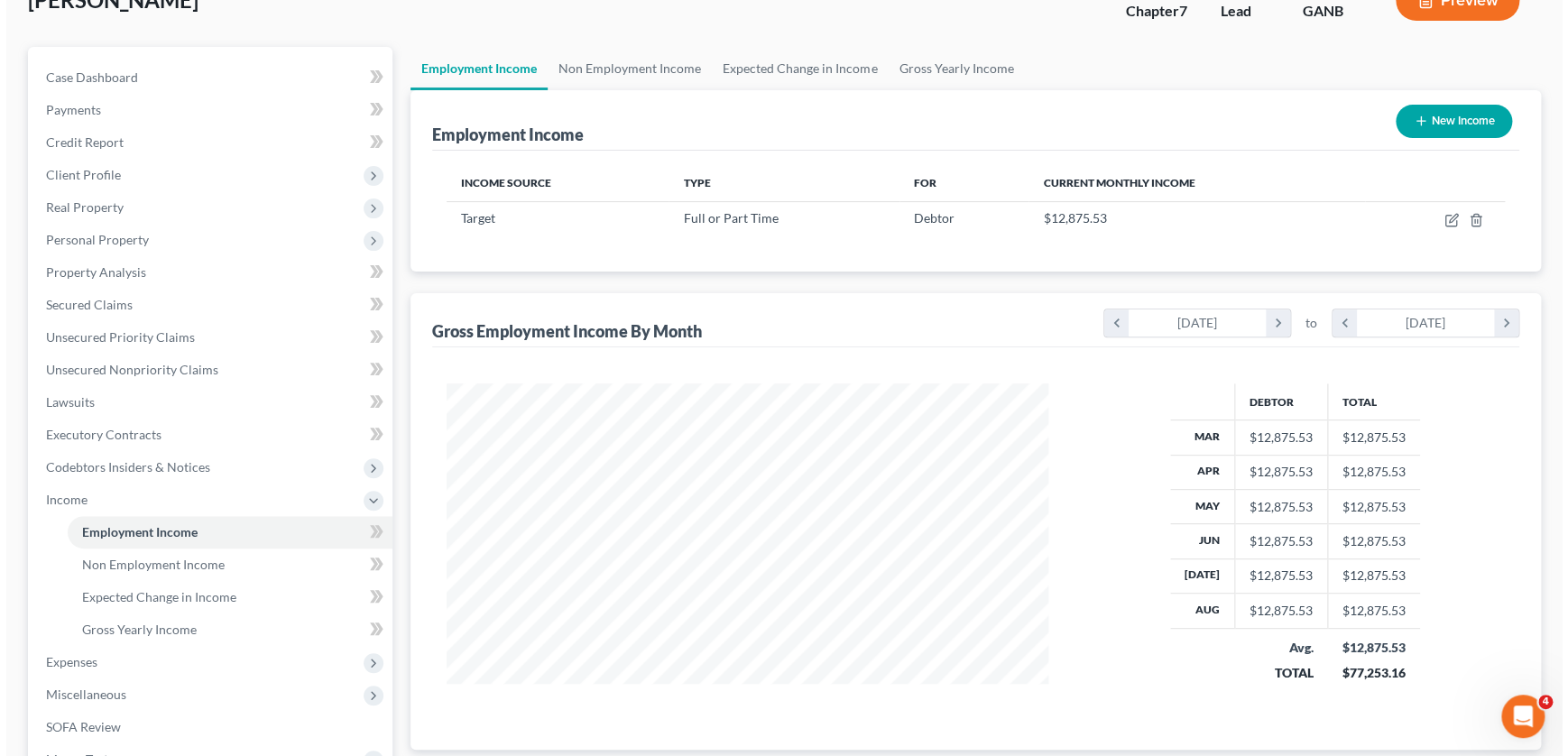
scroll to position [0, 0]
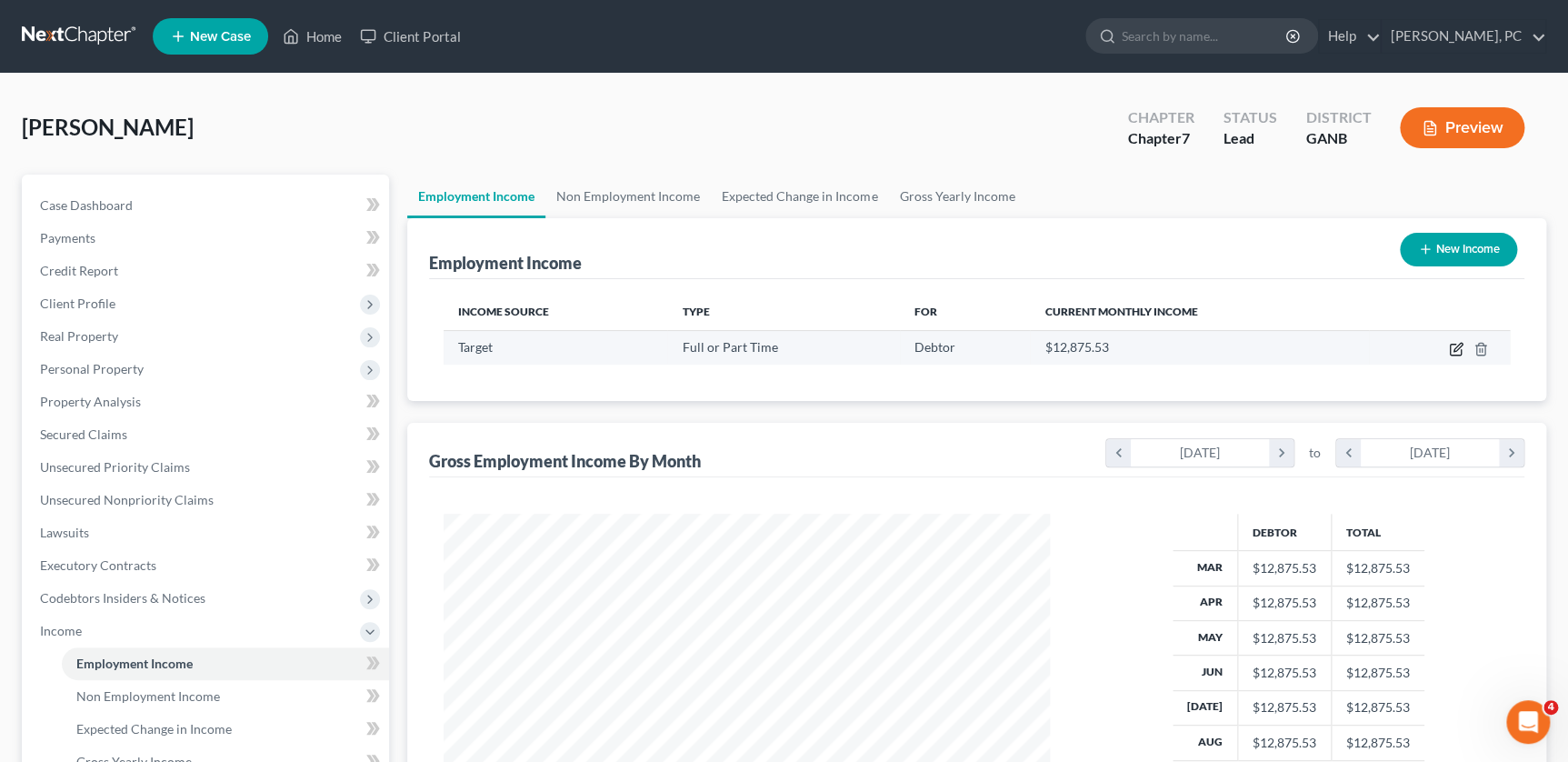
click at [726, 345] on icon "button" at bounding box center [1456, 348] width 14 height 14
select select "0"
select select "2"
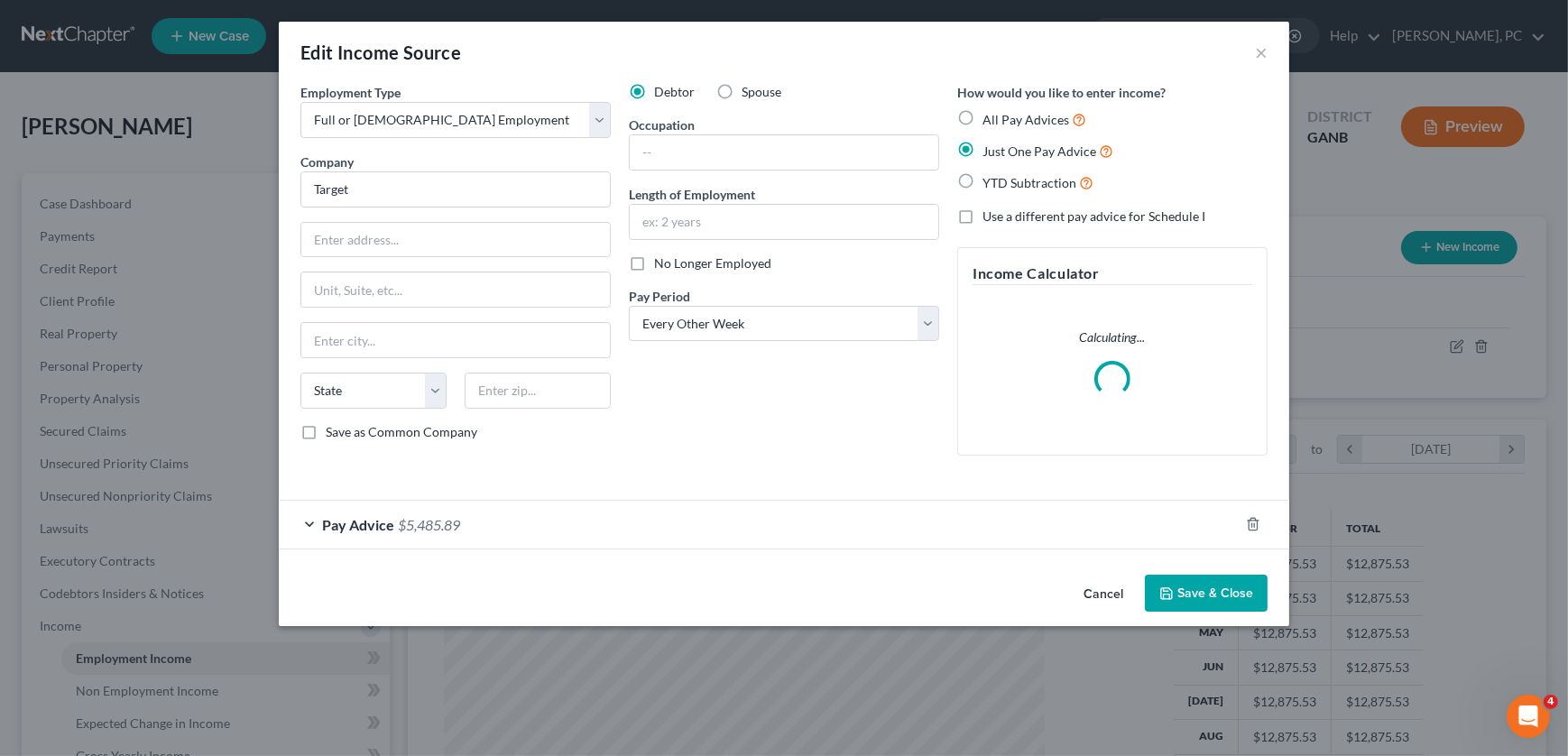
scroll to position [323, 642]
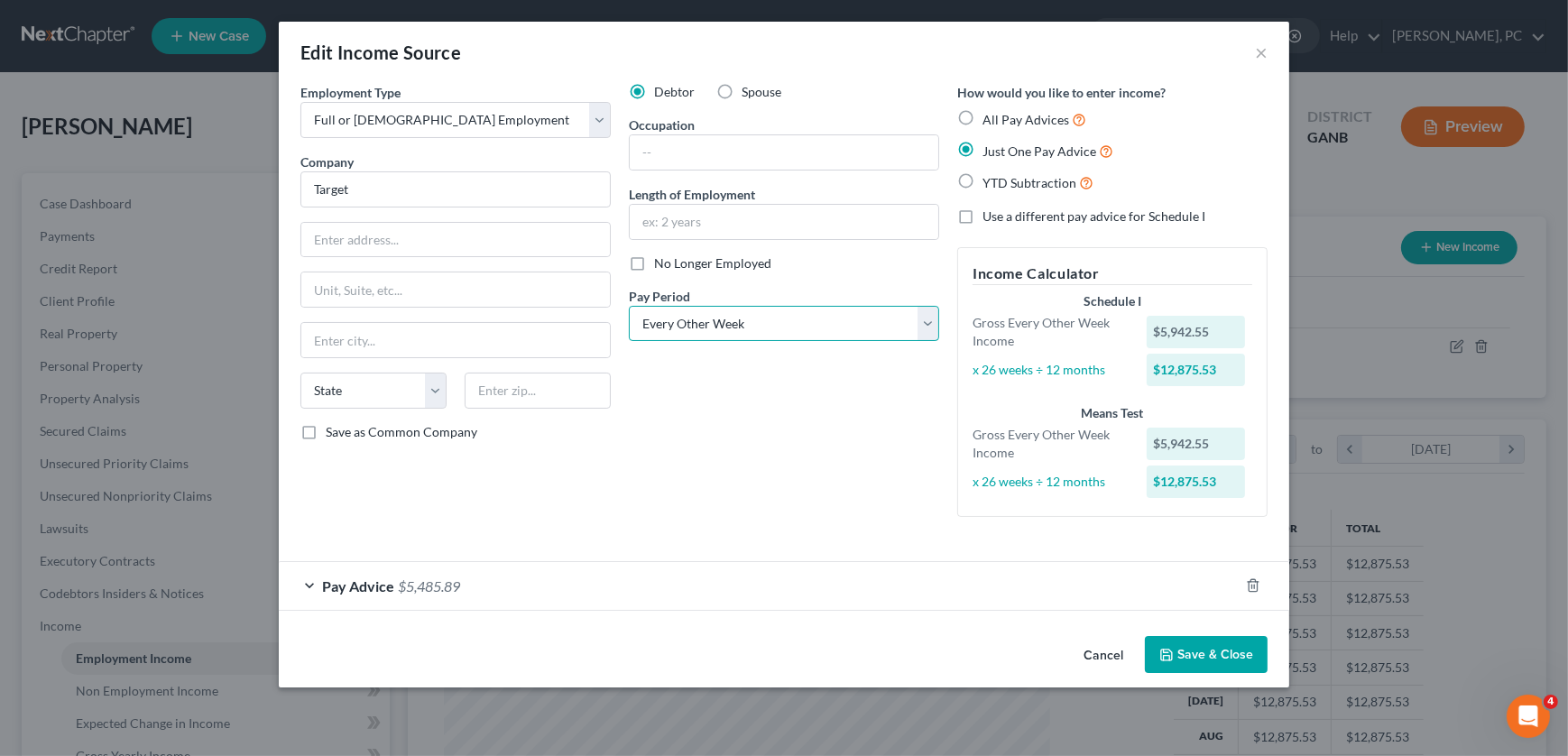
click at [721, 320] on select "Select Monthly Twice Monthly Every Other Week Weekly" at bounding box center [784, 324] width 310 height 36
click at [721, 180] on label "YTD Subtraction" at bounding box center [1038, 183] width 111 height 21
click at [721, 180] on input "YTD Subtraction" at bounding box center [995, 178] width 12 height 12
radio input "true"
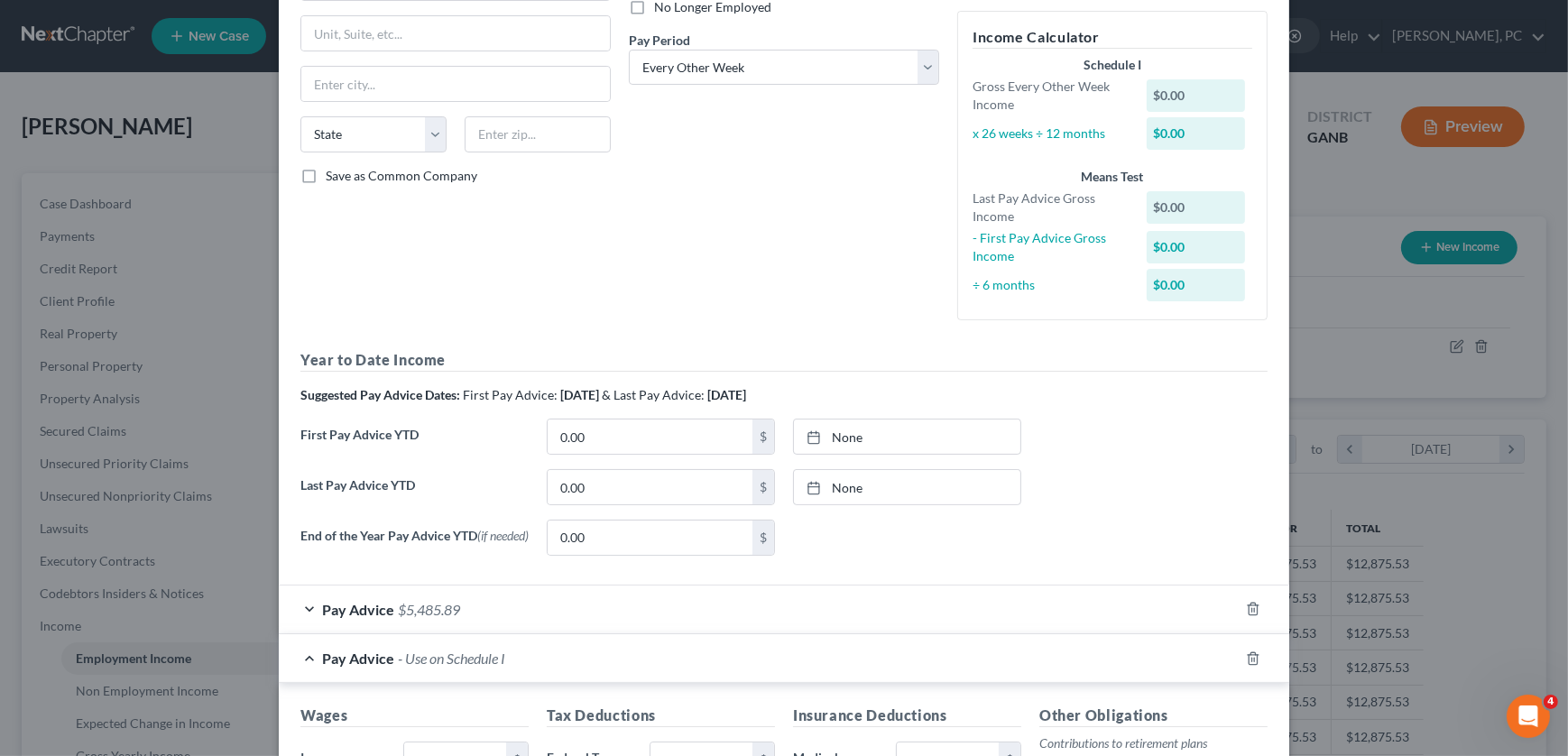
scroll to position [0, 0]
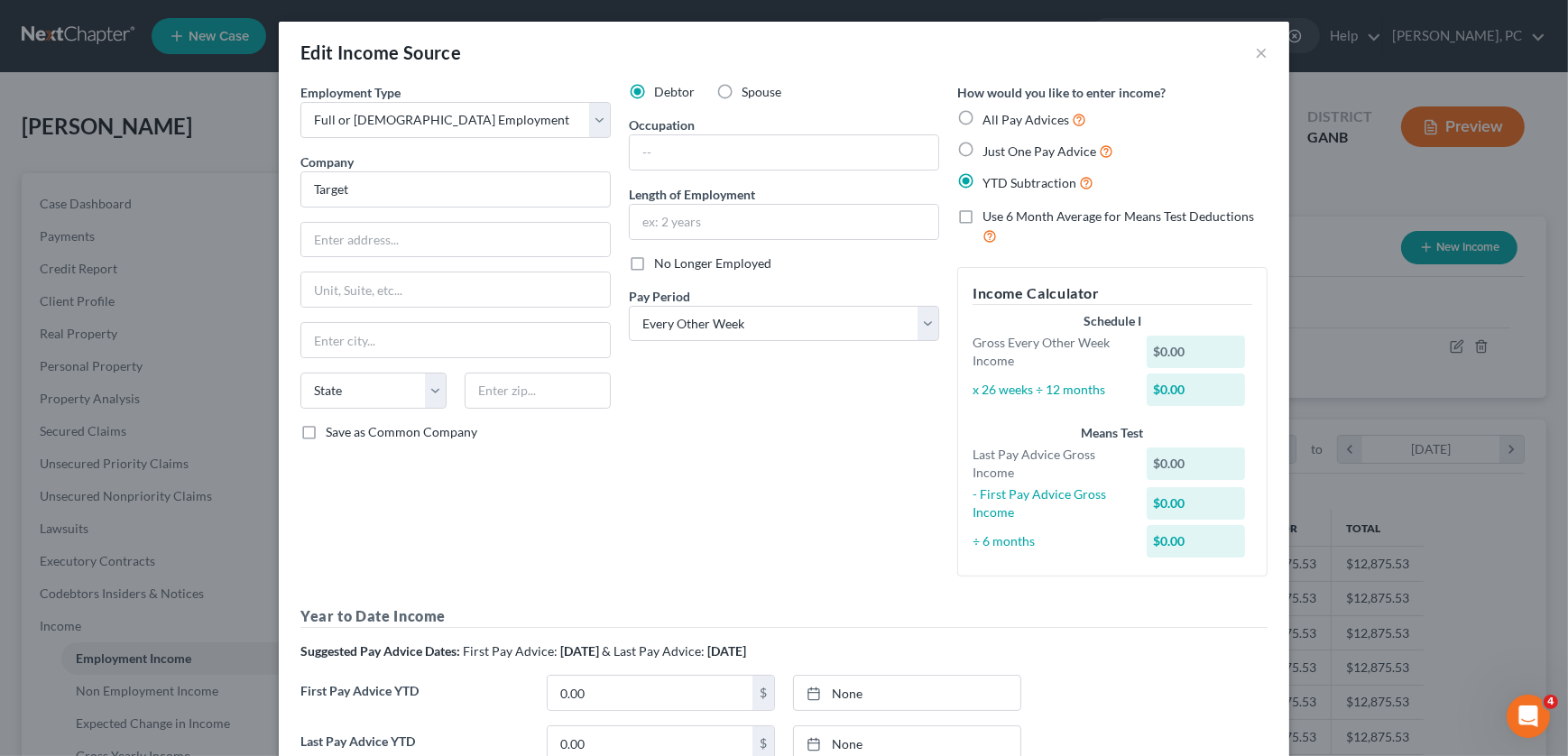
click at [721, 217] on label "Use 6 Month Average for Means Test Deductions" at bounding box center [1125, 227] width 285 height 39
click at [721, 217] on input "Use 6 Month Average for Means Test Deductions" at bounding box center [995, 213] width 12 height 12
checkbox input "true"
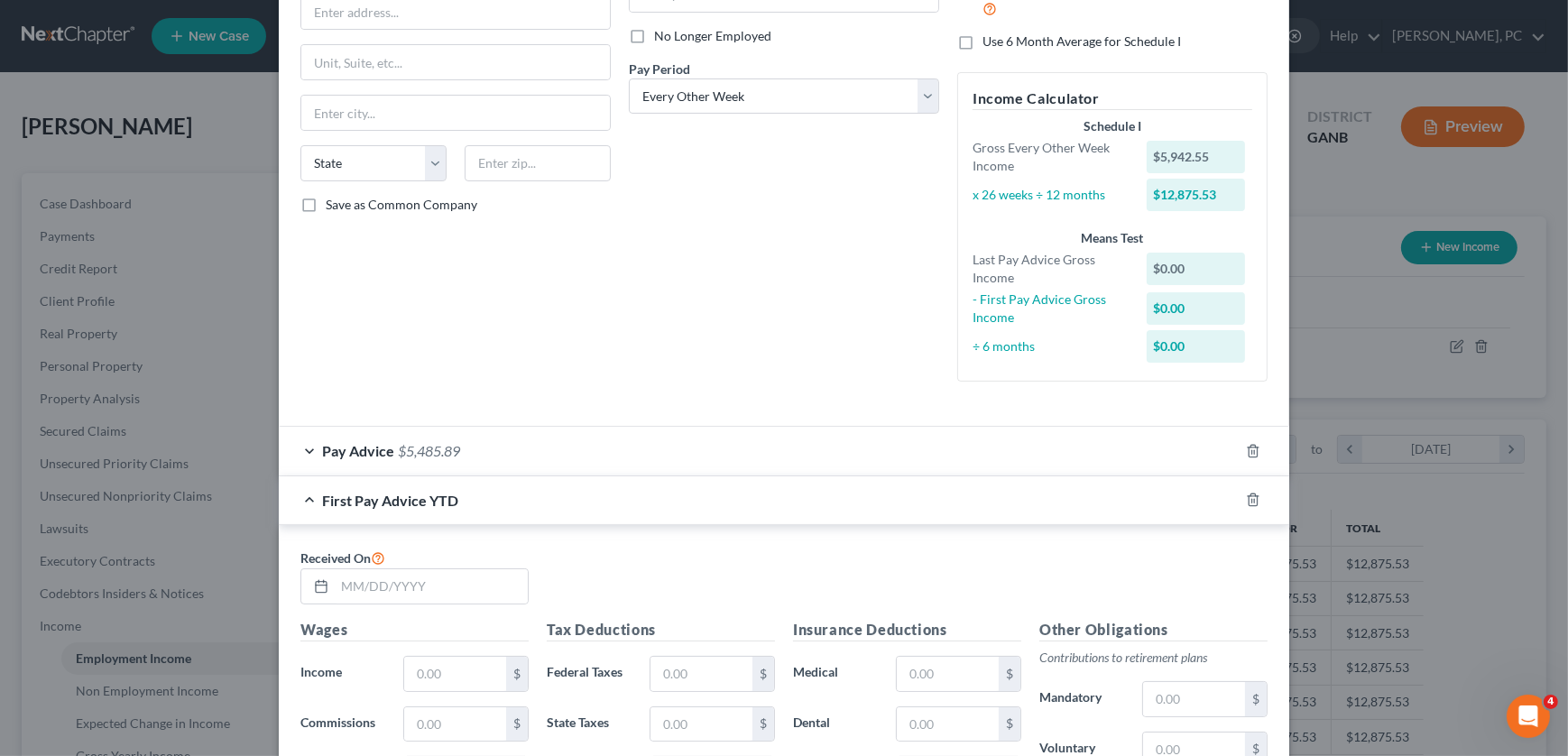
scroll to position [328, 0]
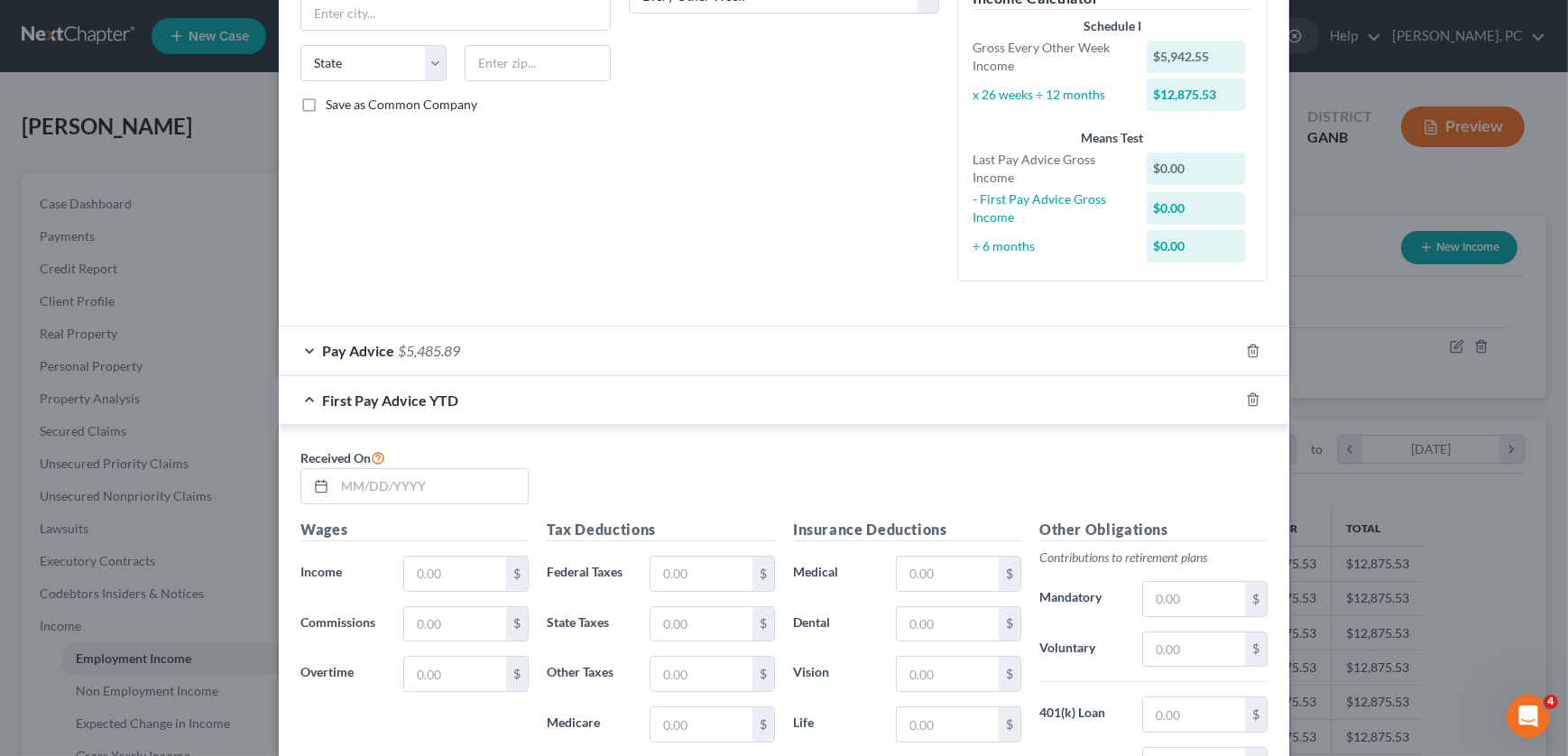
click at [489, 349] on div "Pay Advice $5,485.89" at bounding box center [759, 350] width 959 height 48
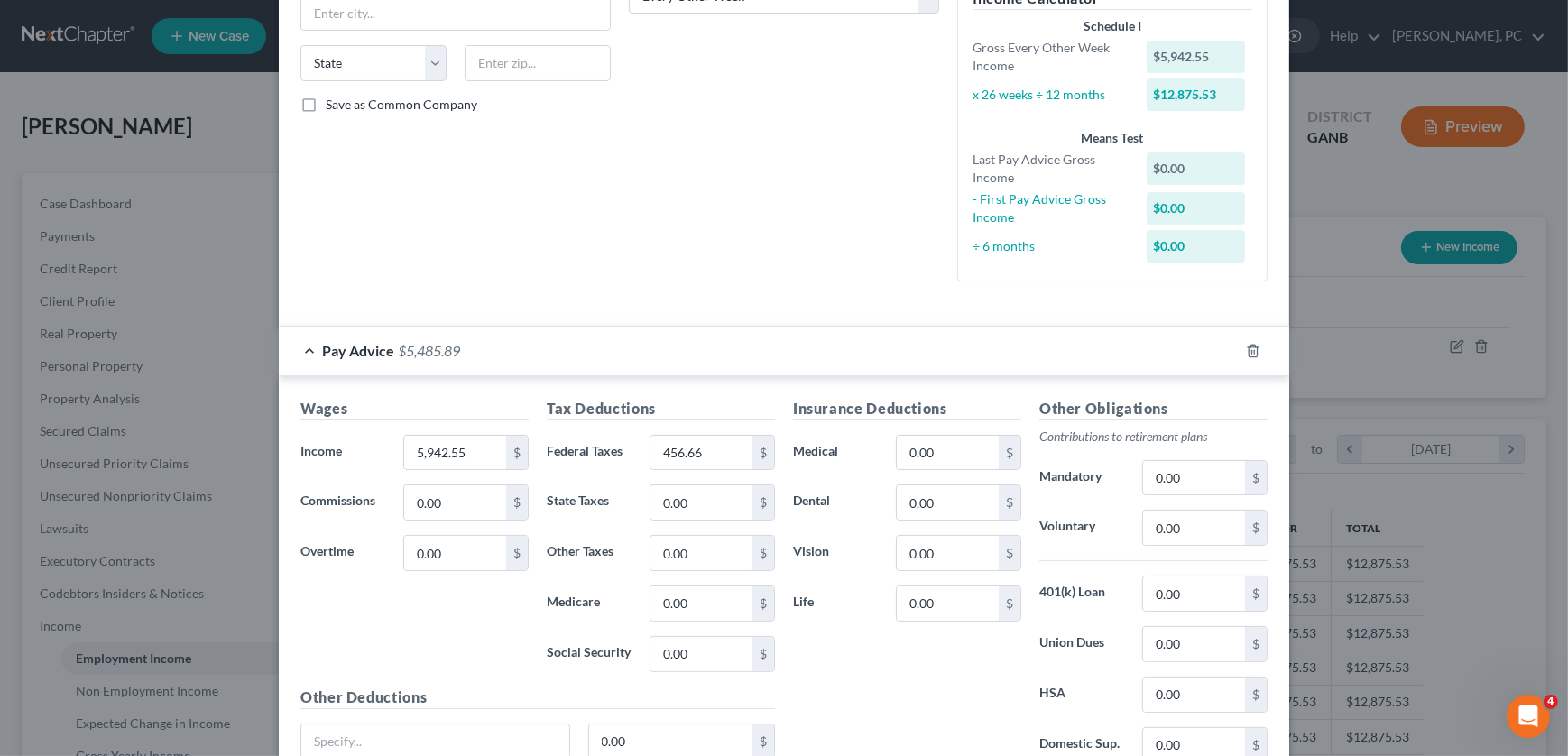
click at [489, 349] on div "Pay Advice $5,485.89" at bounding box center [759, 350] width 959 height 48
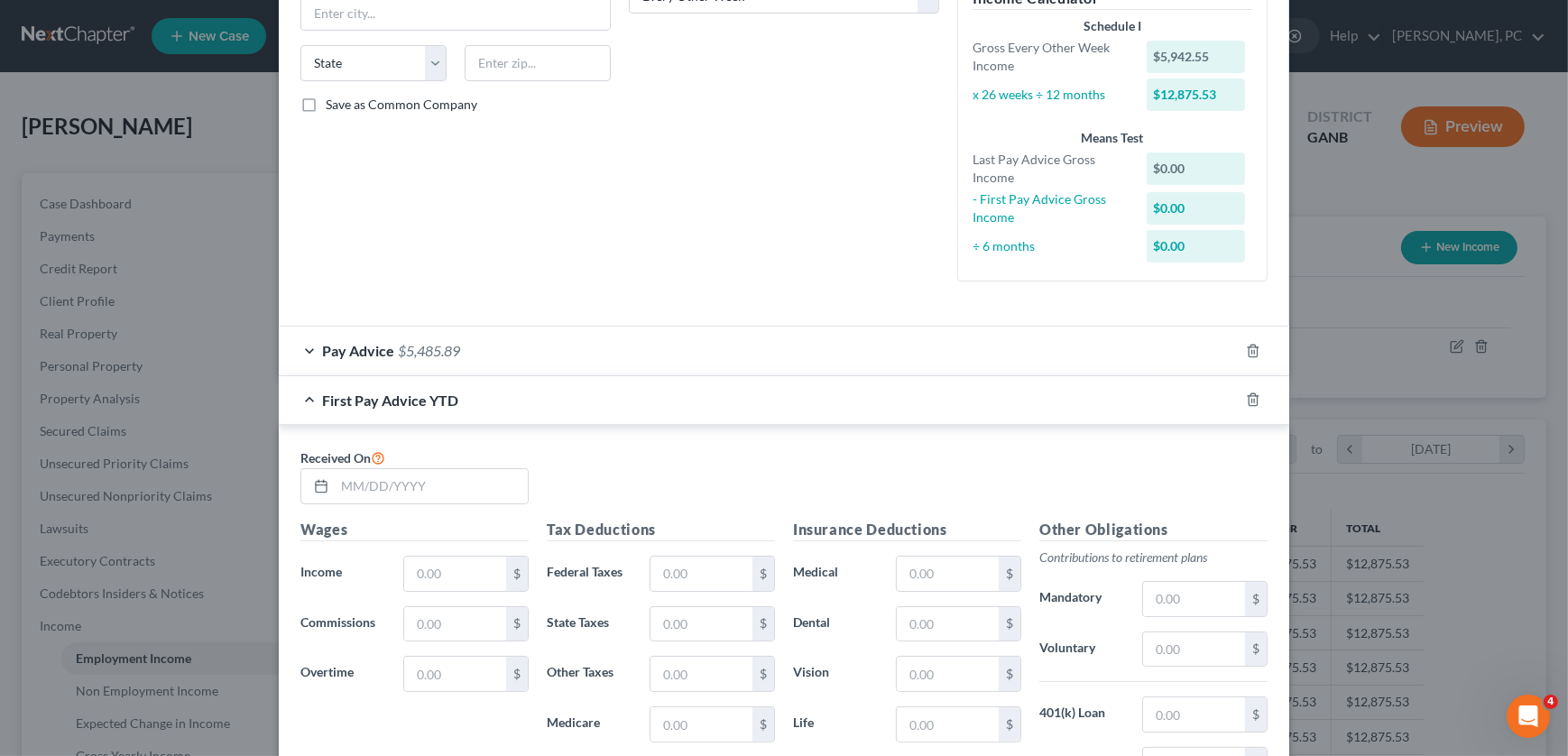
click at [529, 343] on div "Pay Advice $5,485.89" at bounding box center [759, 350] width 959 height 48
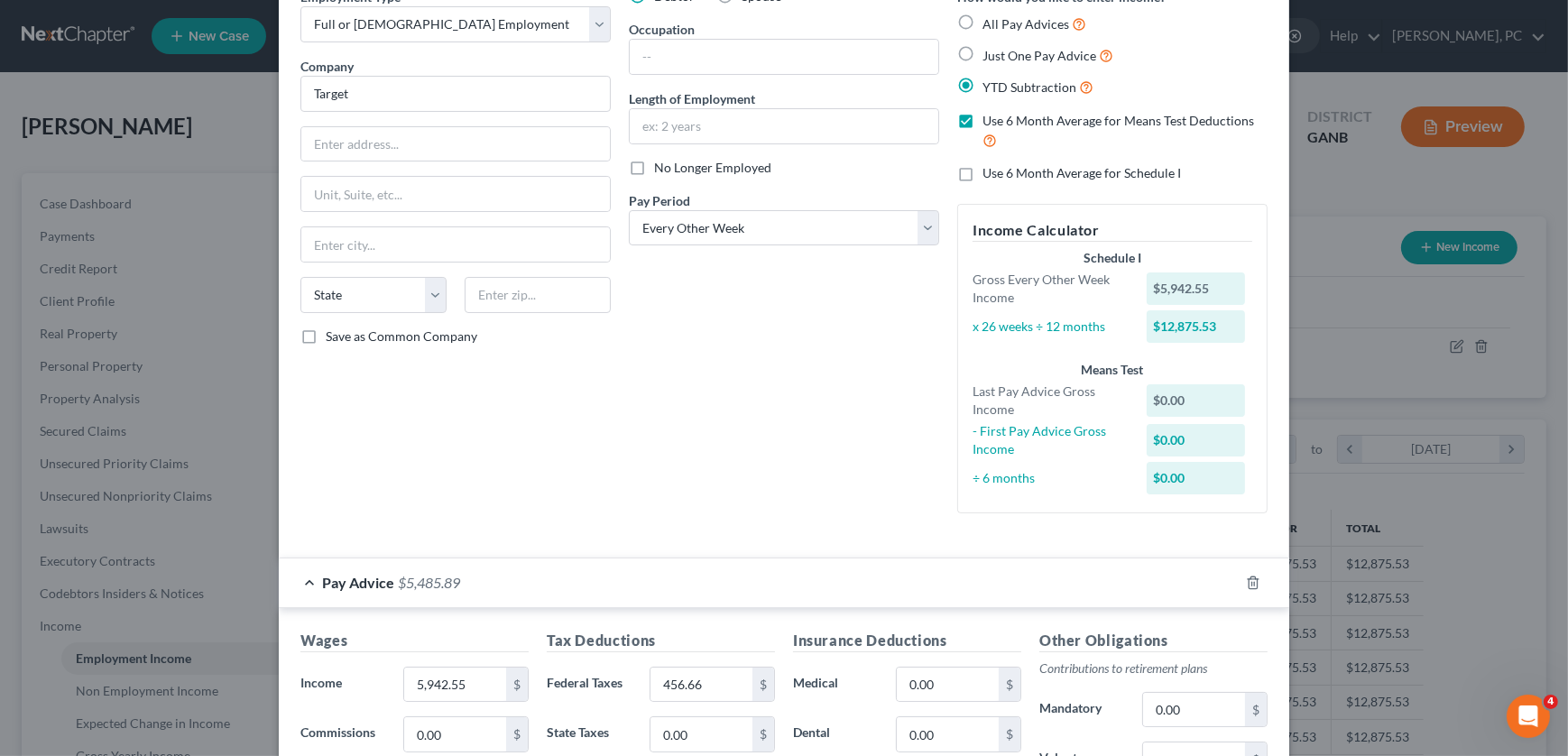
scroll to position [81, 0]
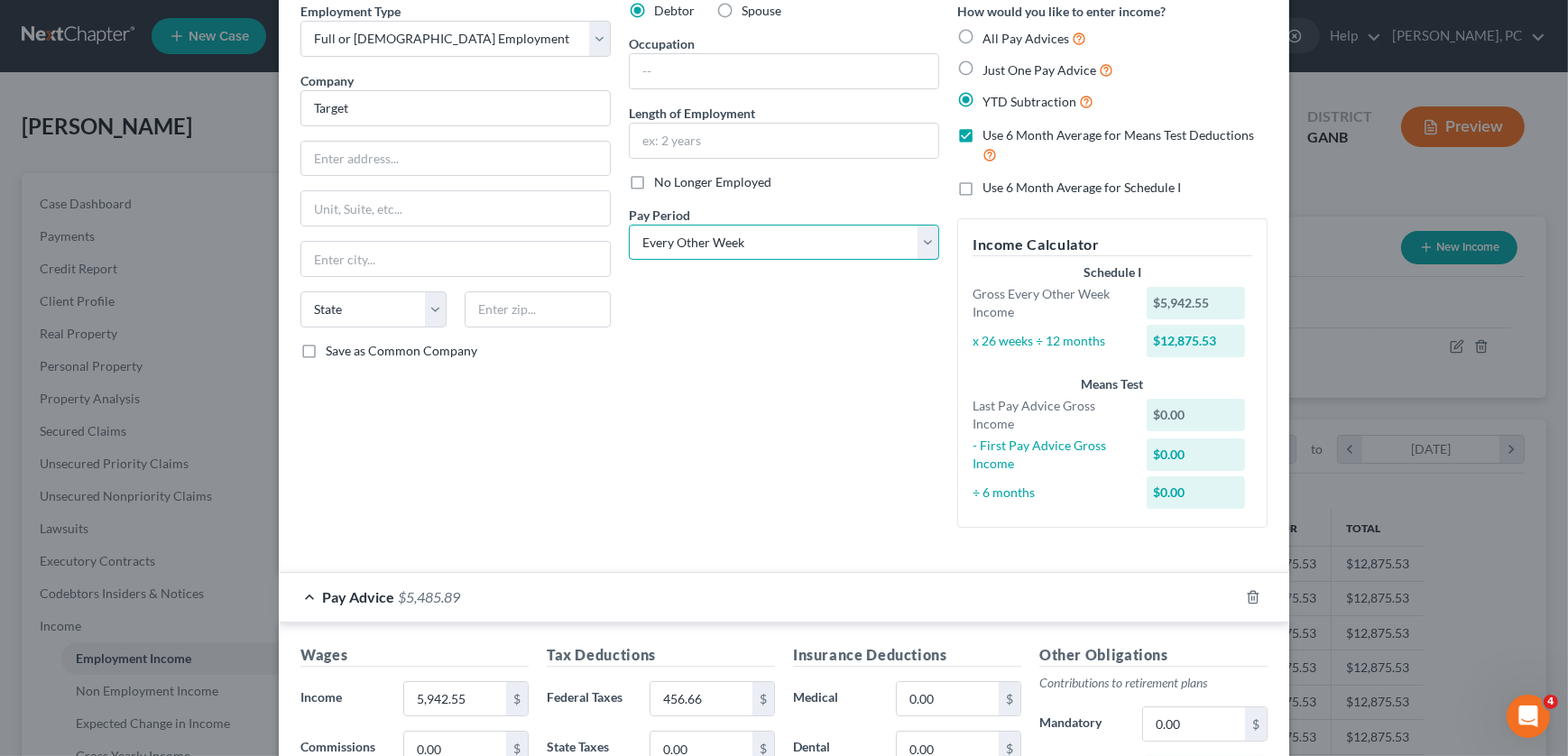
click at [721, 242] on select "Select Monthly Twice Monthly Every Other Week Weekly" at bounding box center [784, 243] width 310 height 36
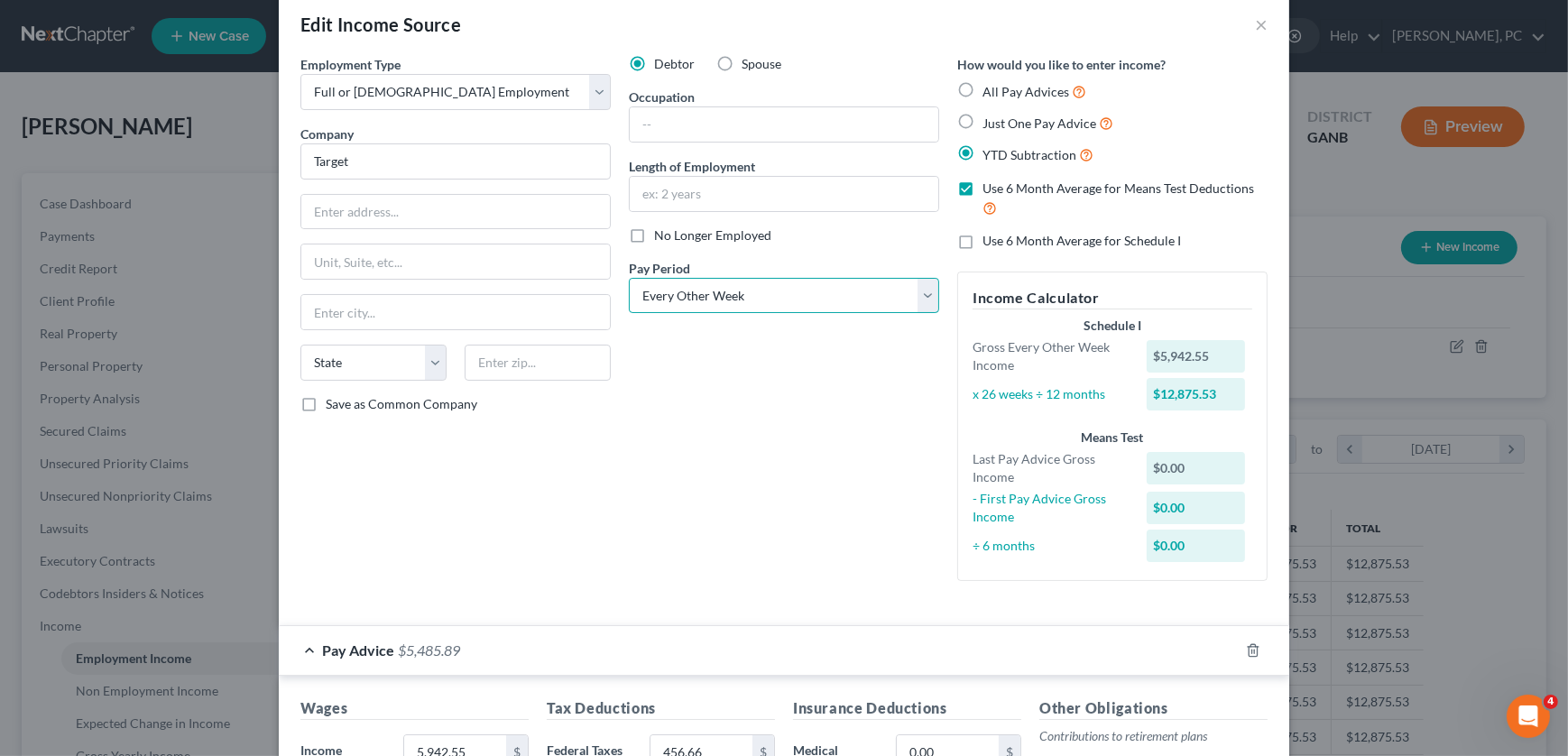
scroll to position [0, 0]
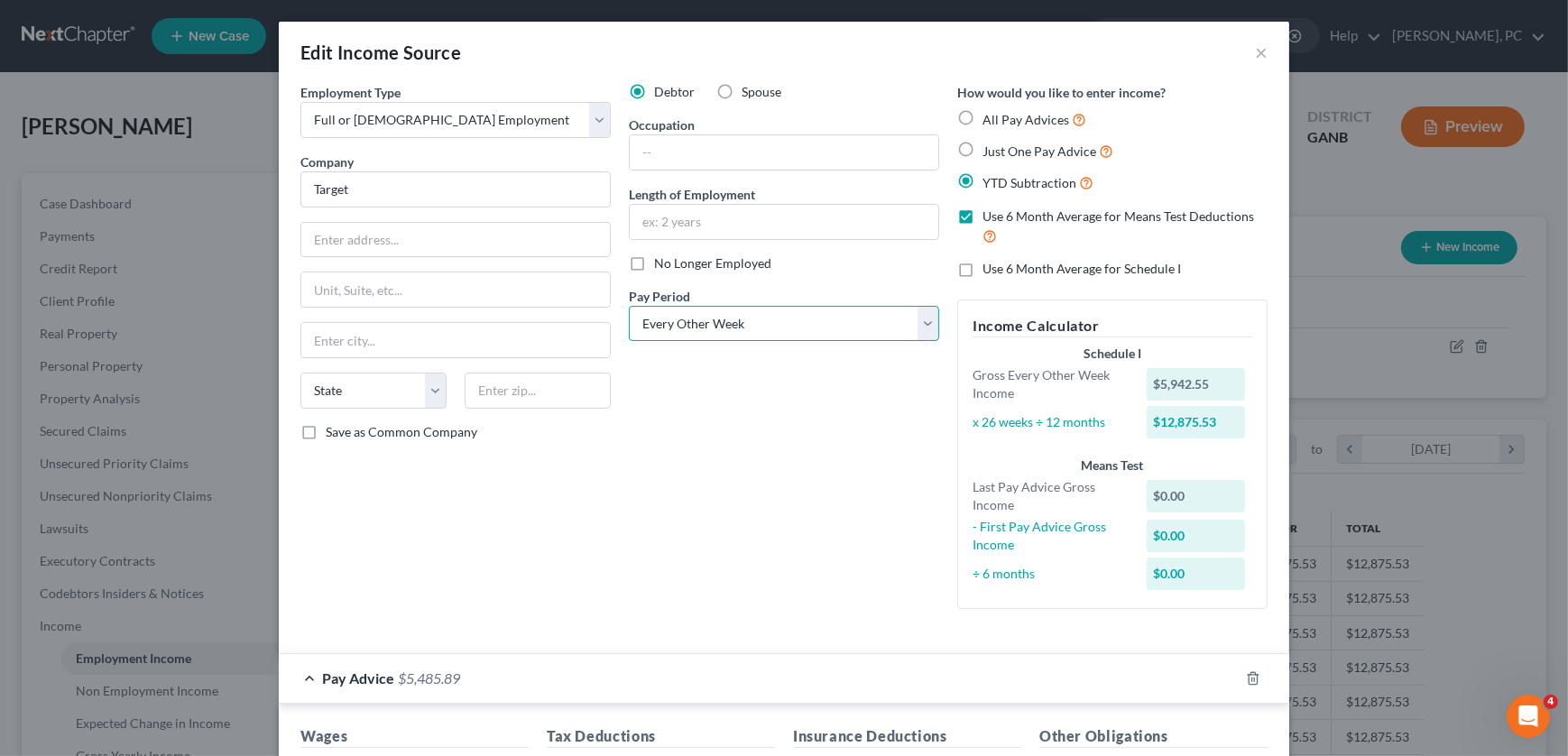
click at [721, 329] on select "Select Monthly Twice Monthly Every Other Week Weekly" at bounding box center [784, 324] width 310 height 36
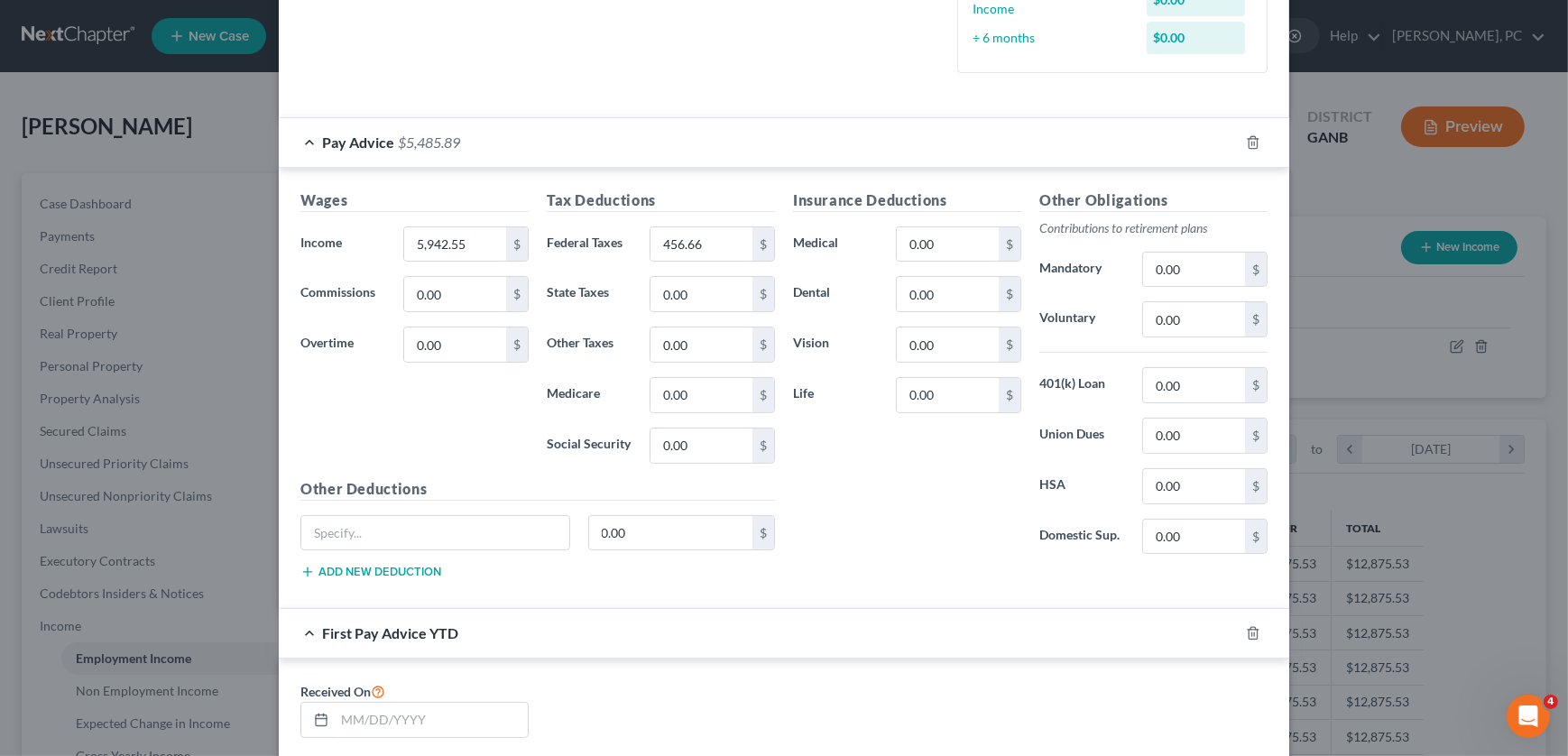
scroll to position [574, 0]
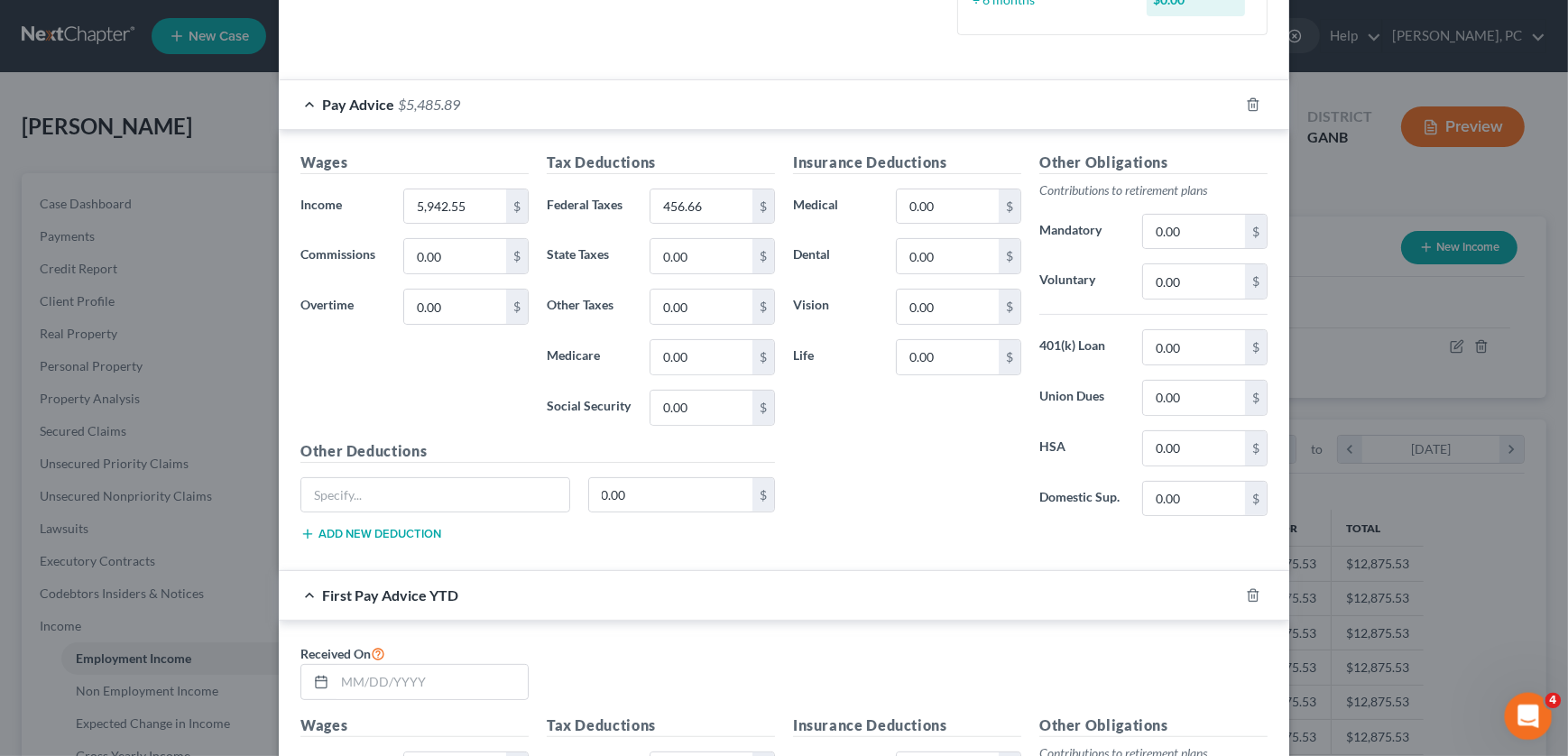
click at [721, 713] on icon "Open Intercom Messenger" at bounding box center [1526, 714] width 30 height 30
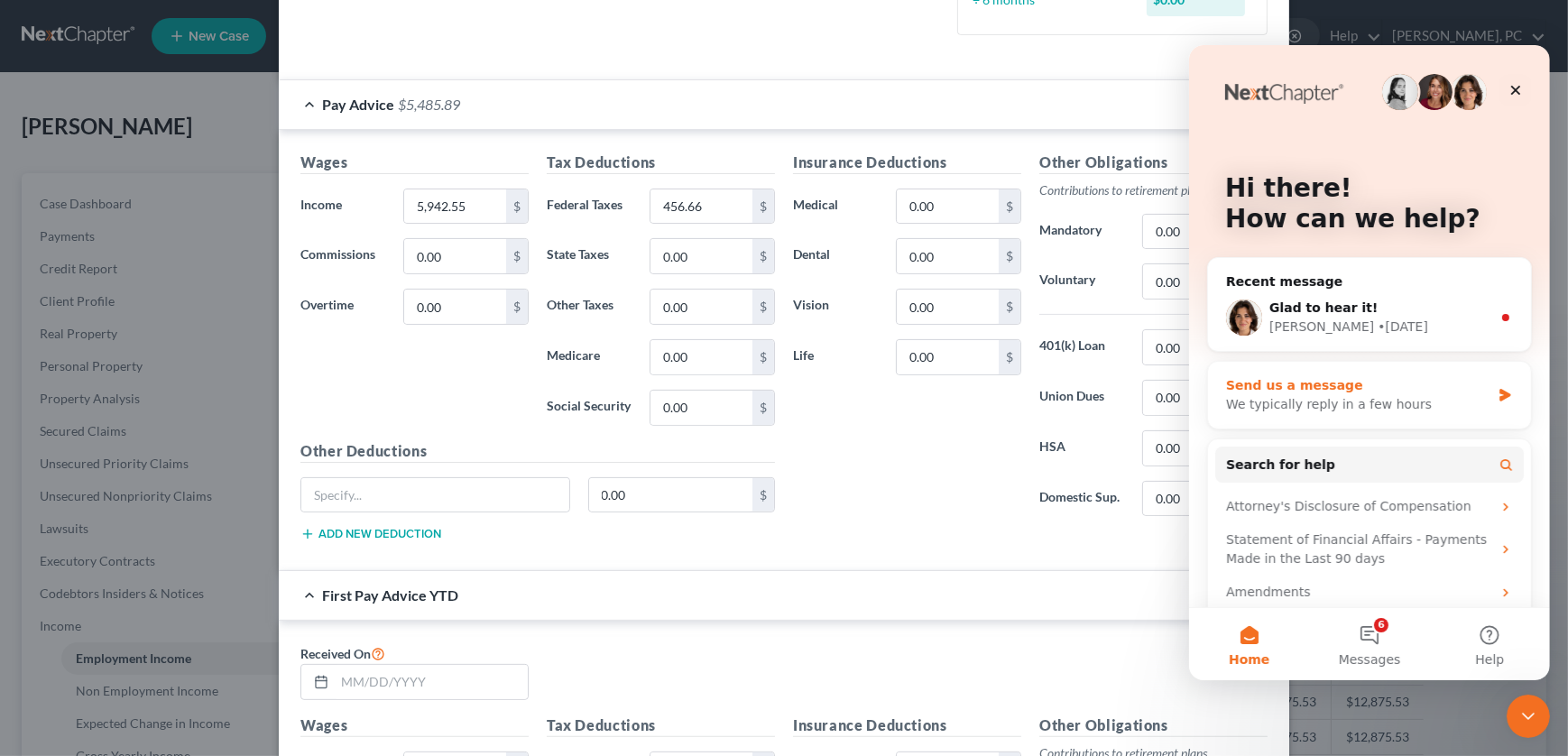
scroll to position [51, 0]
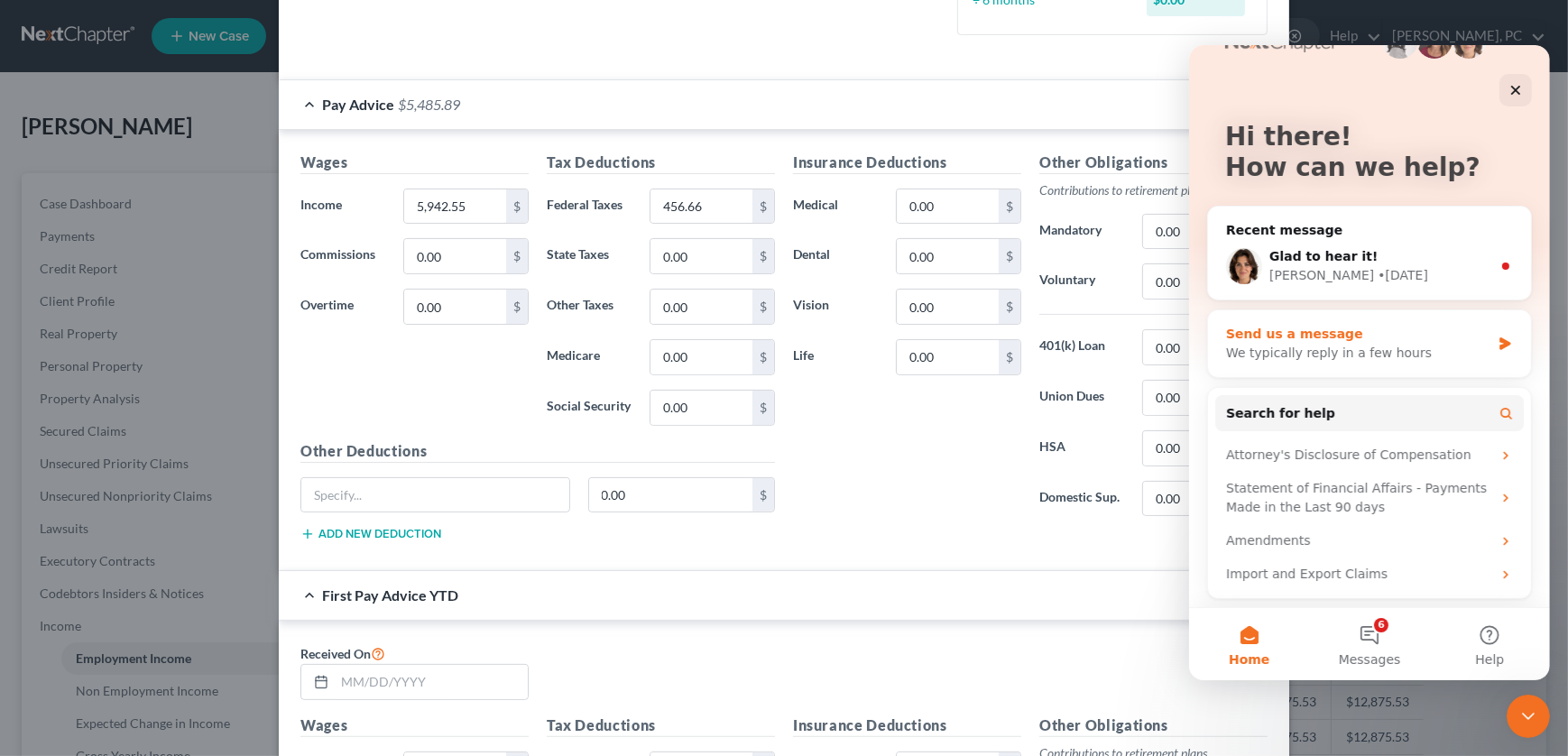
click at [721, 338] on div "Send us a message" at bounding box center [1357, 334] width 264 height 19
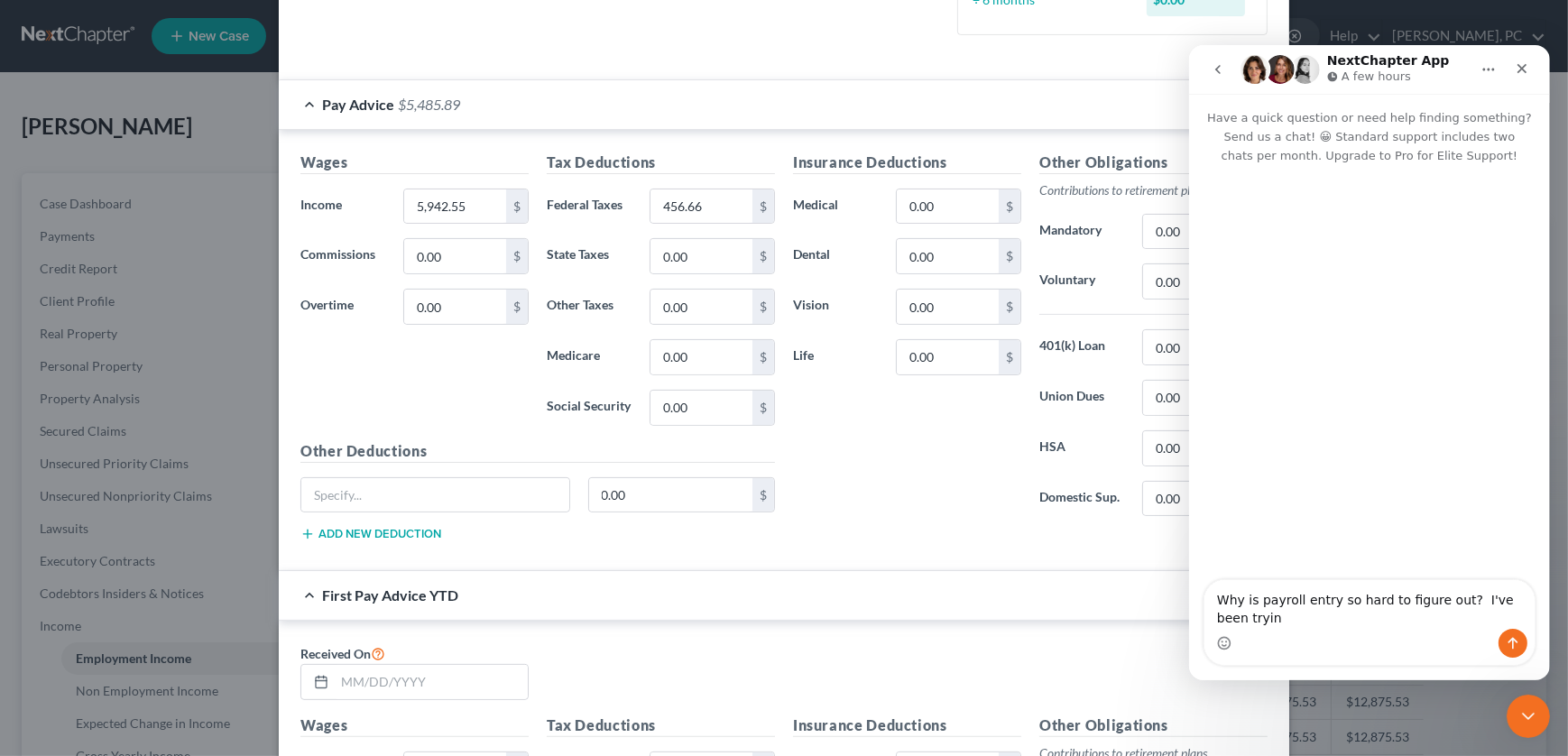
scroll to position [0, 0]
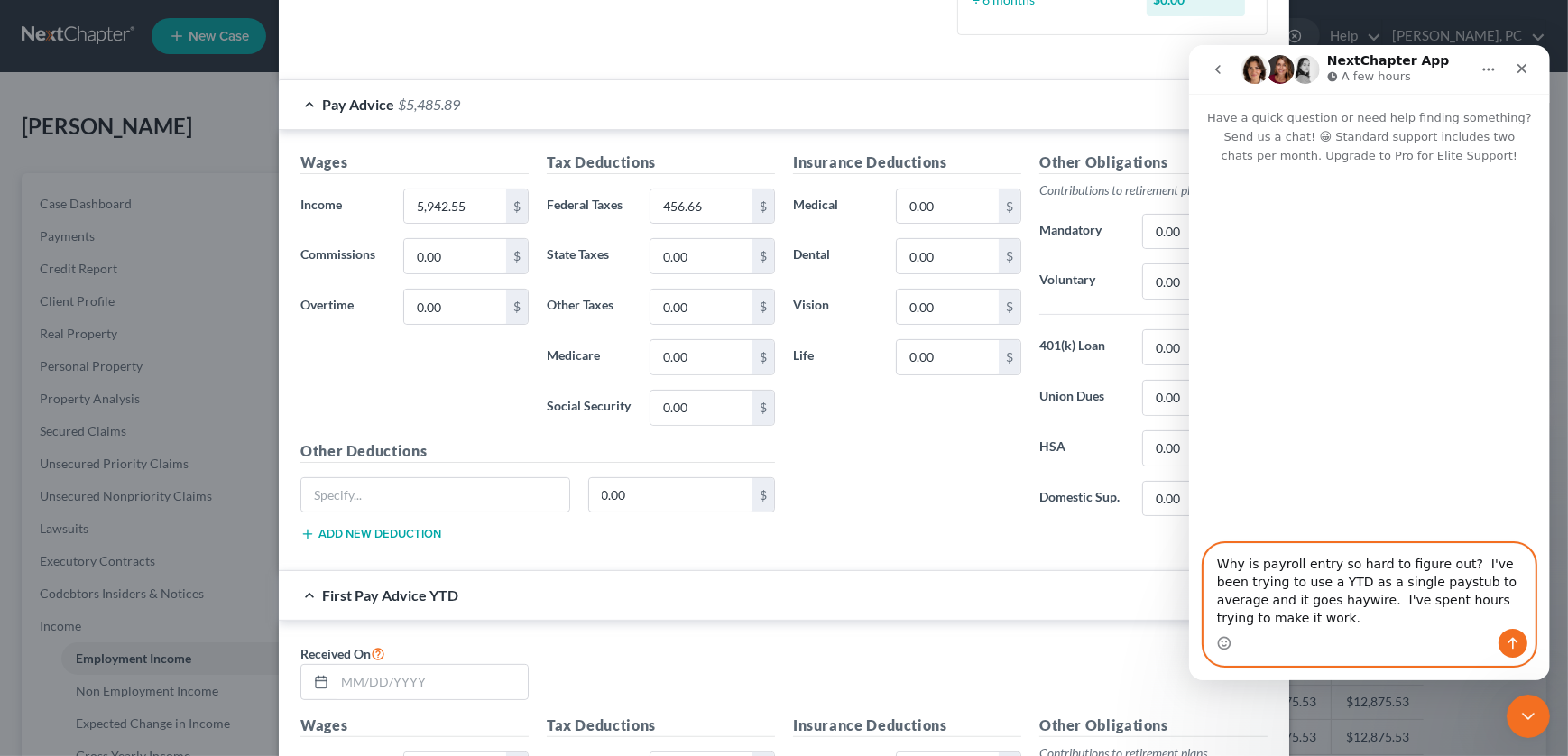
click at [721, 616] on textarea "Why is payroll entry so hard to figure out? I've been trying to use a YTD as a …" at bounding box center [1368, 586] width 330 height 85
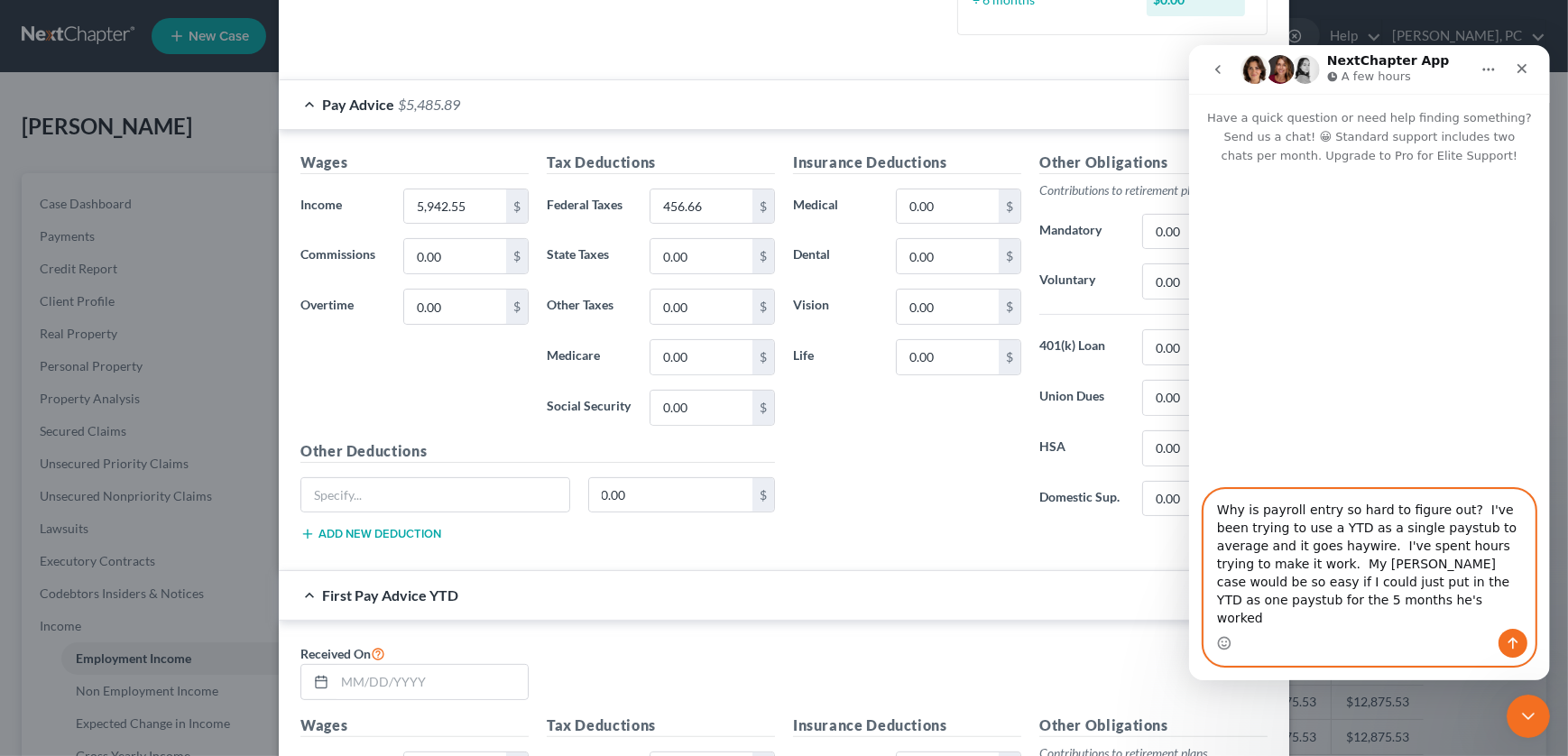
type textarea "Why is payroll entry so hard to figure out? I've been trying to use a YTD as a …"
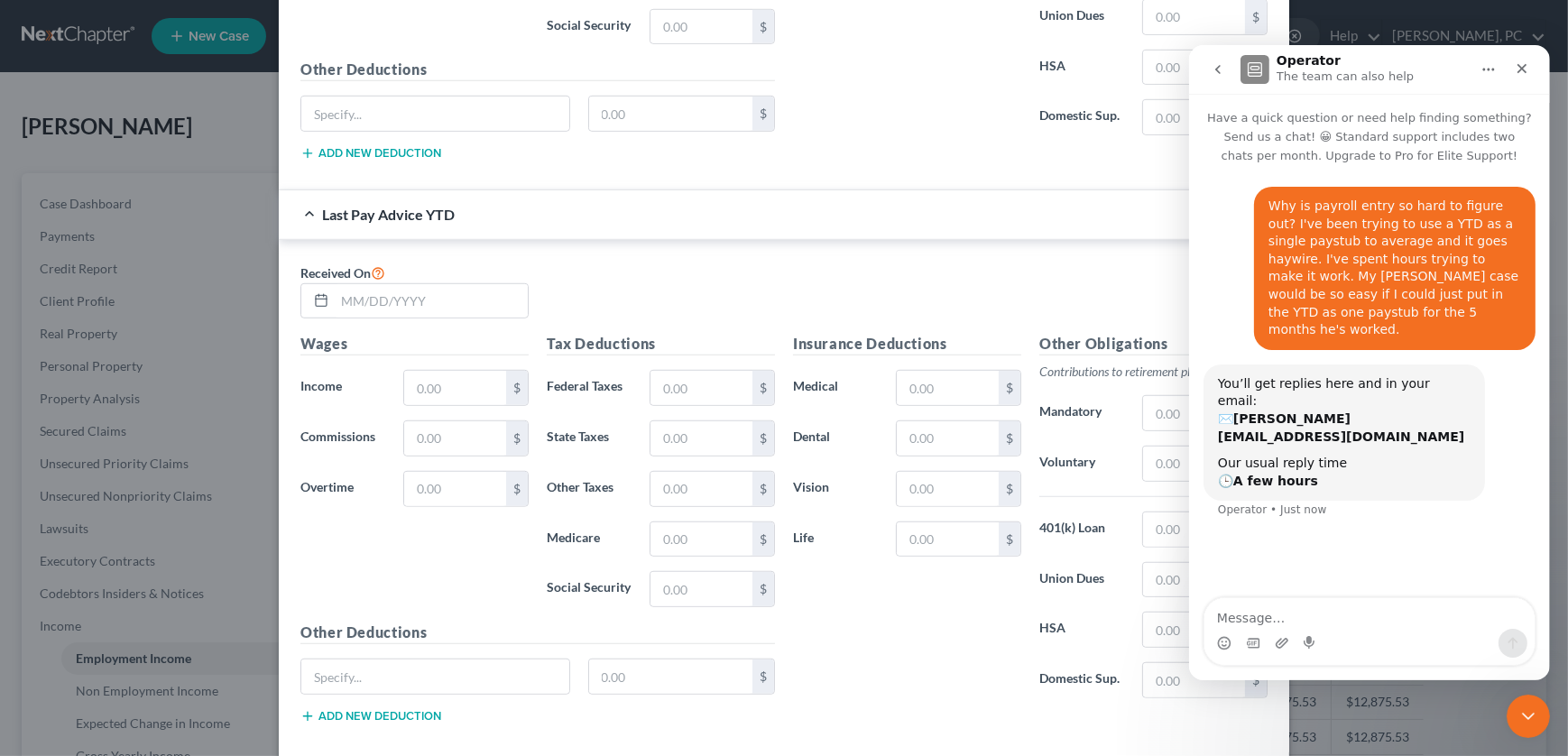
scroll to position [1606, 0]
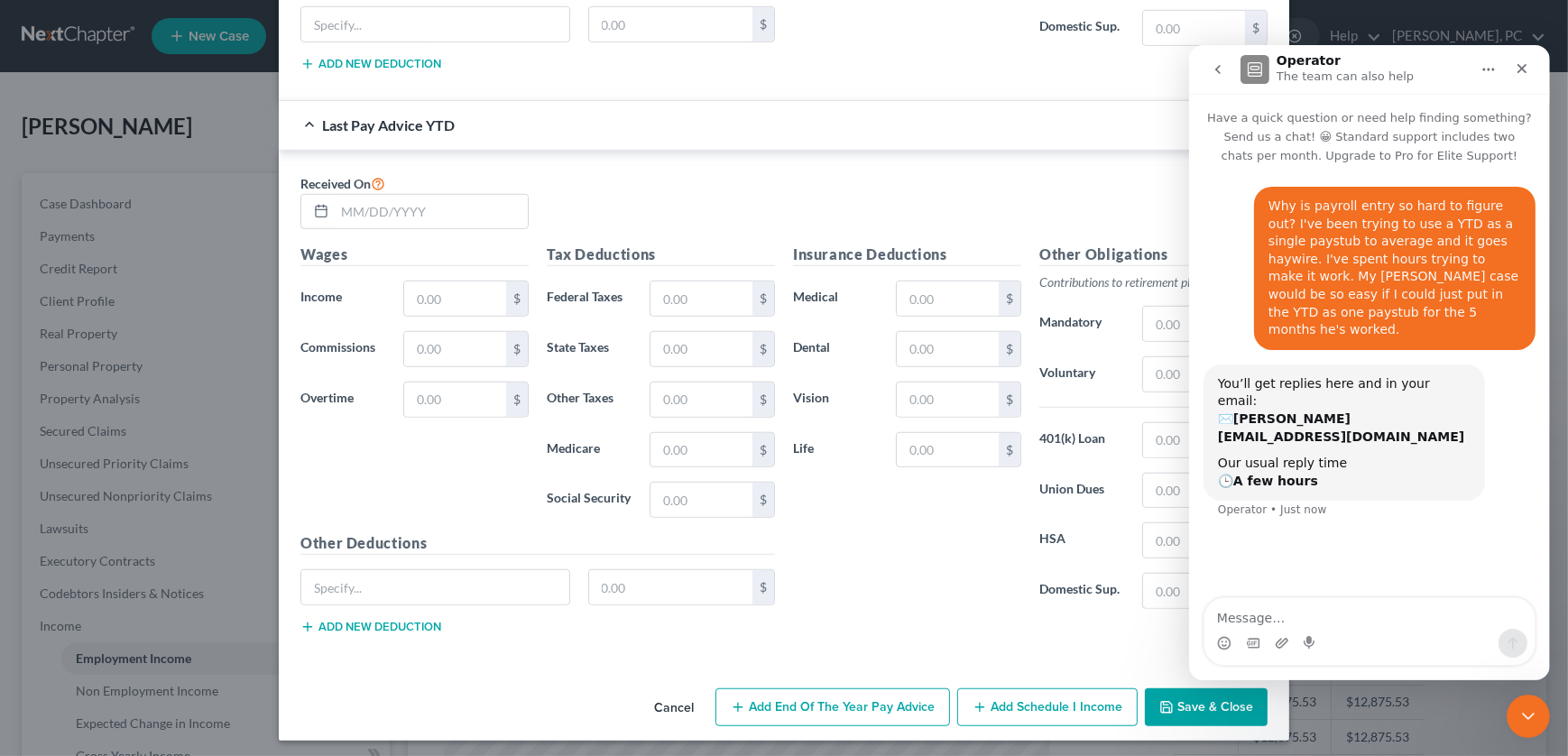
click at [721, 695] on button "Save & Close" at bounding box center [1206, 707] width 122 height 38
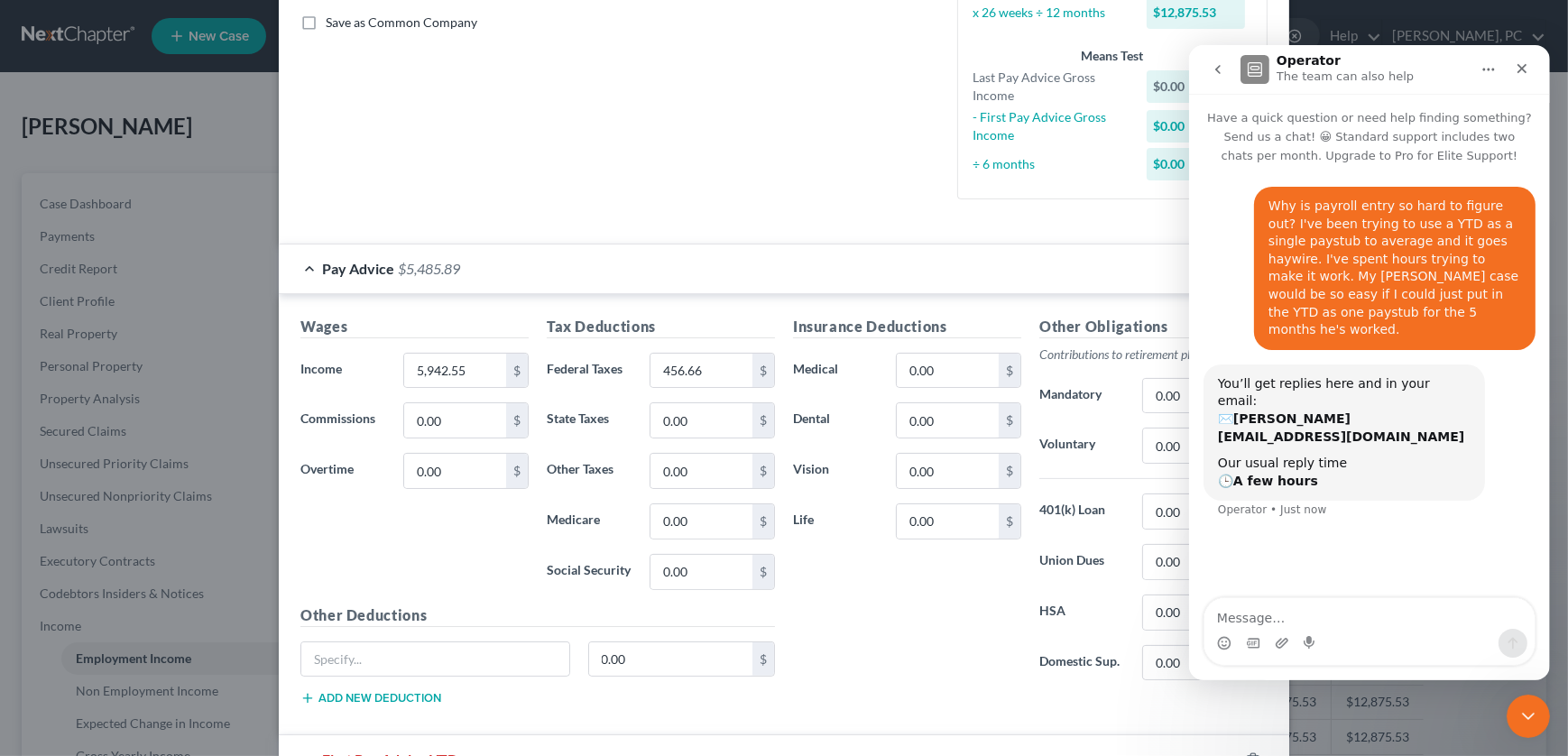
scroll to position [903, 0]
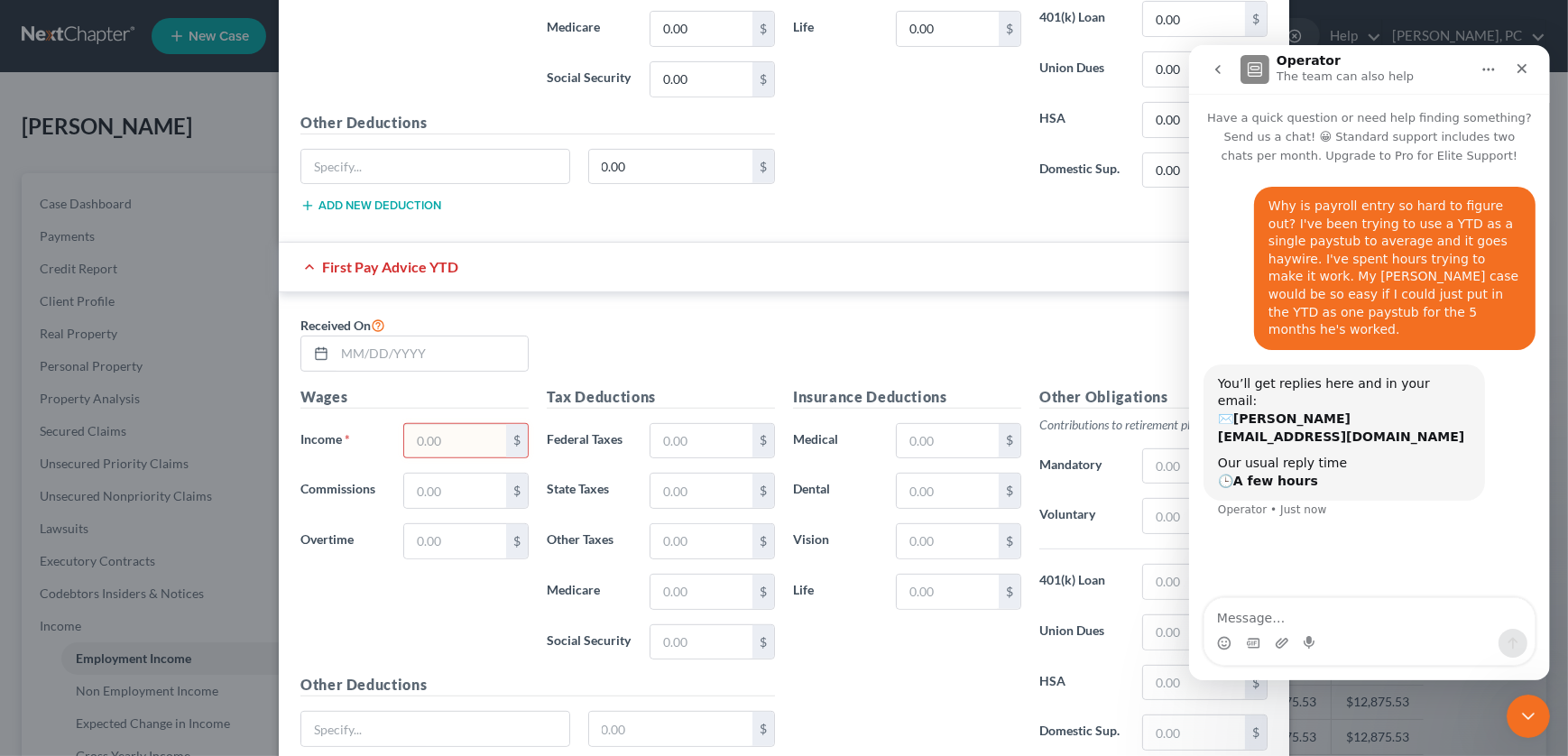
click at [352, 263] on span "First Pay Advice YTD" at bounding box center [390, 266] width 136 height 17
click at [410, 444] on input "text" at bounding box center [455, 441] width 102 height 35
type input "1"
click at [343, 347] on input "text" at bounding box center [431, 354] width 193 height 35
type input "5/1/25"
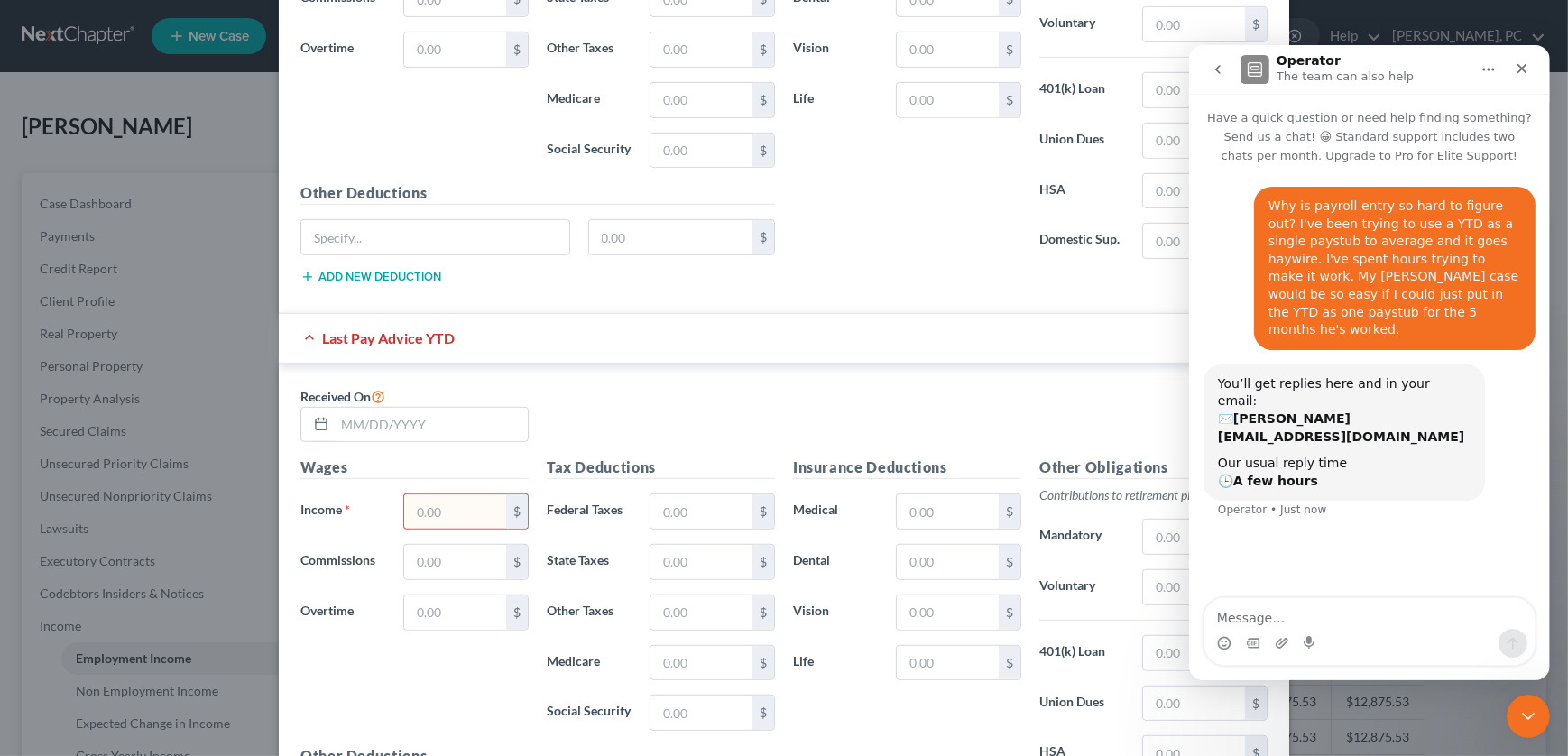
scroll to position [1606, 0]
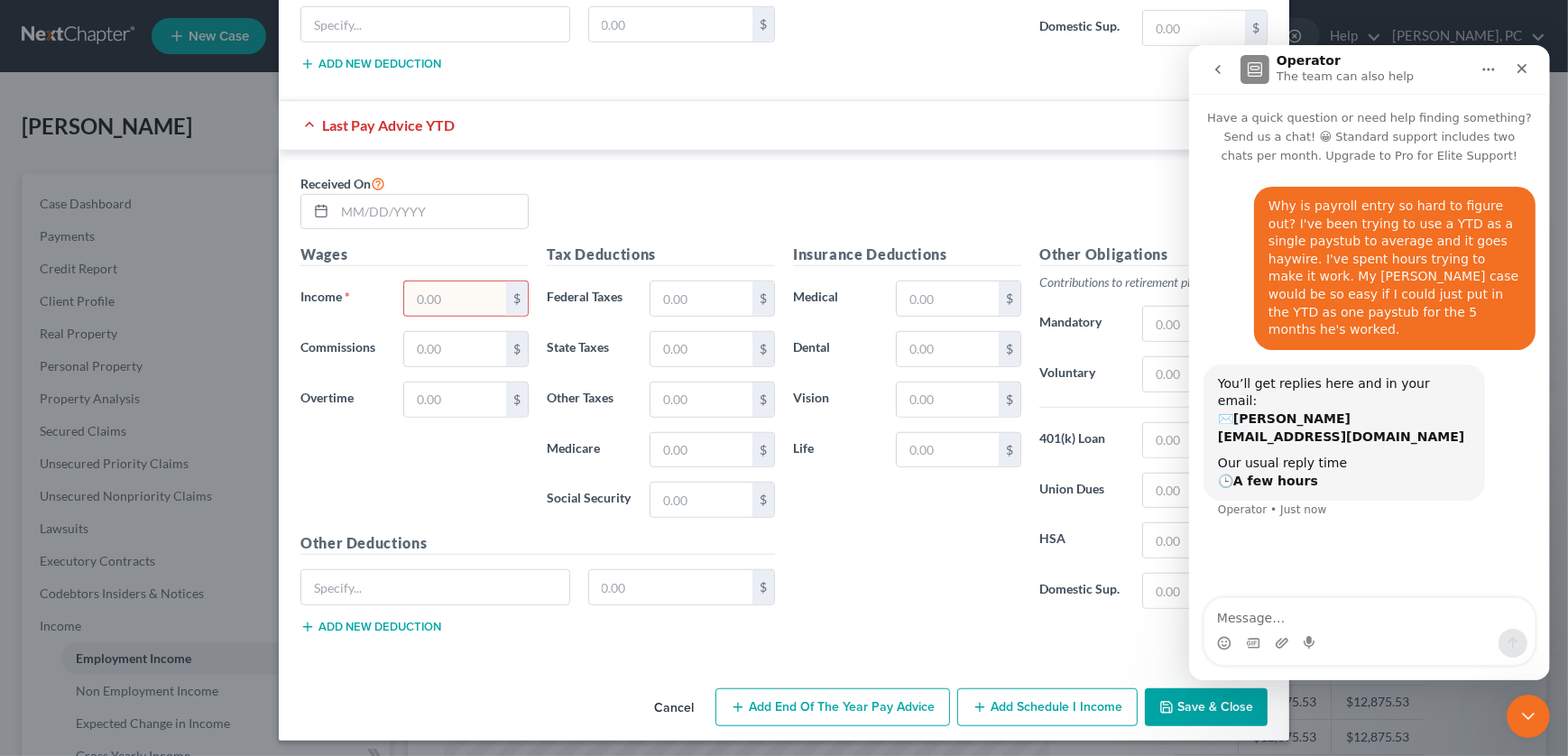
click at [721, 705] on button "Save & Close" at bounding box center [1206, 707] width 122 height 38
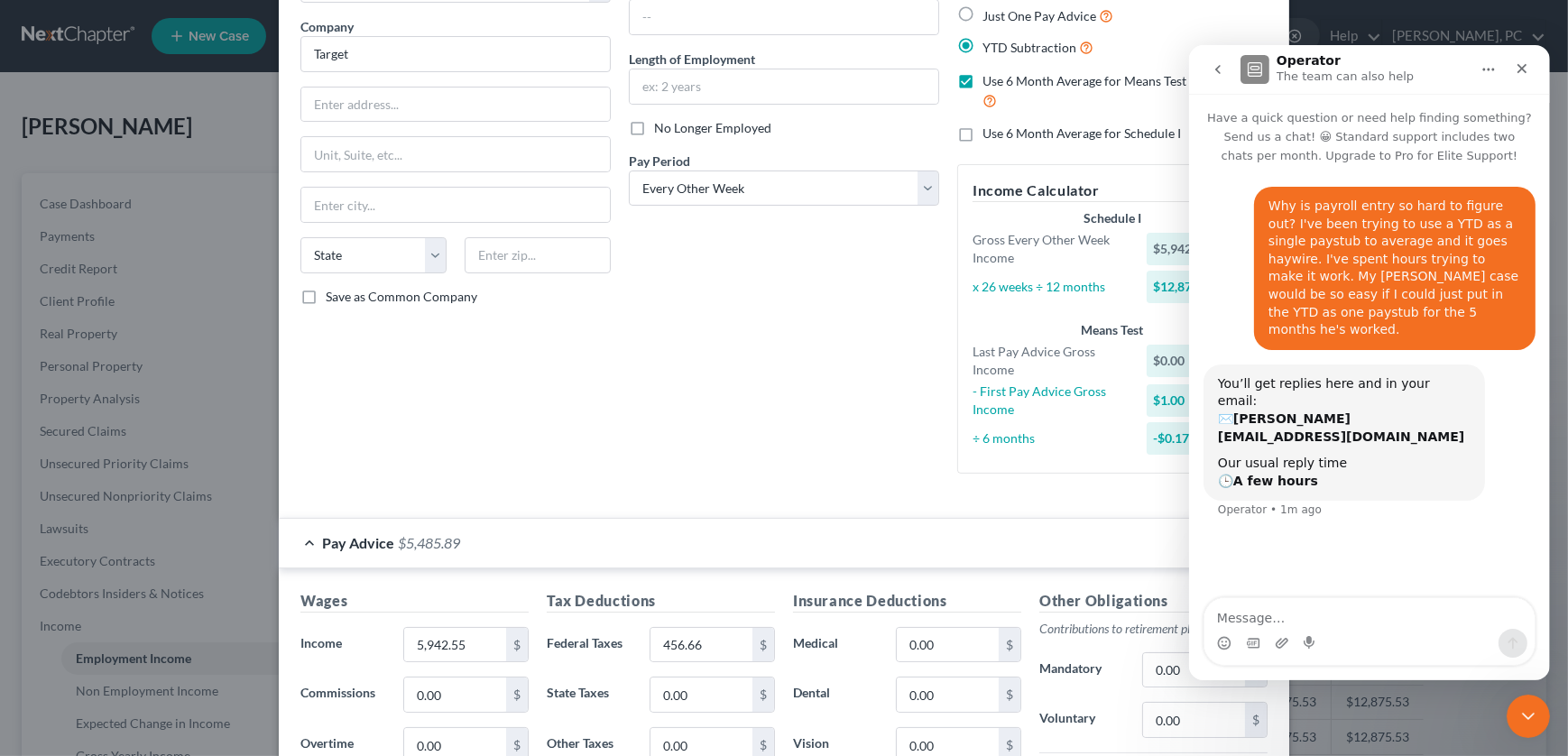
scroll to position [131, 0]
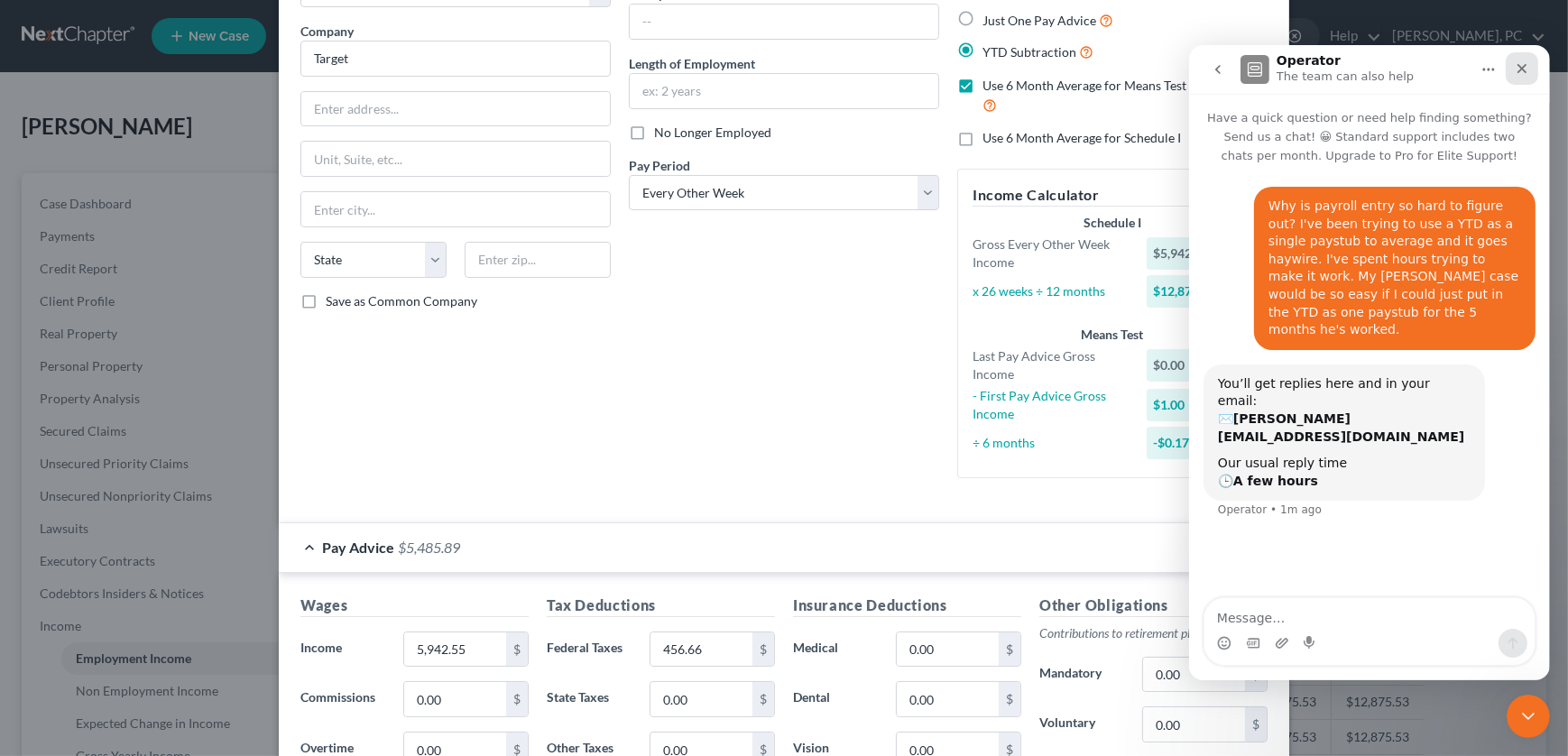
click at [721, 68] on icon "Close" at bounding box center [1521, 69] width 10 height 10
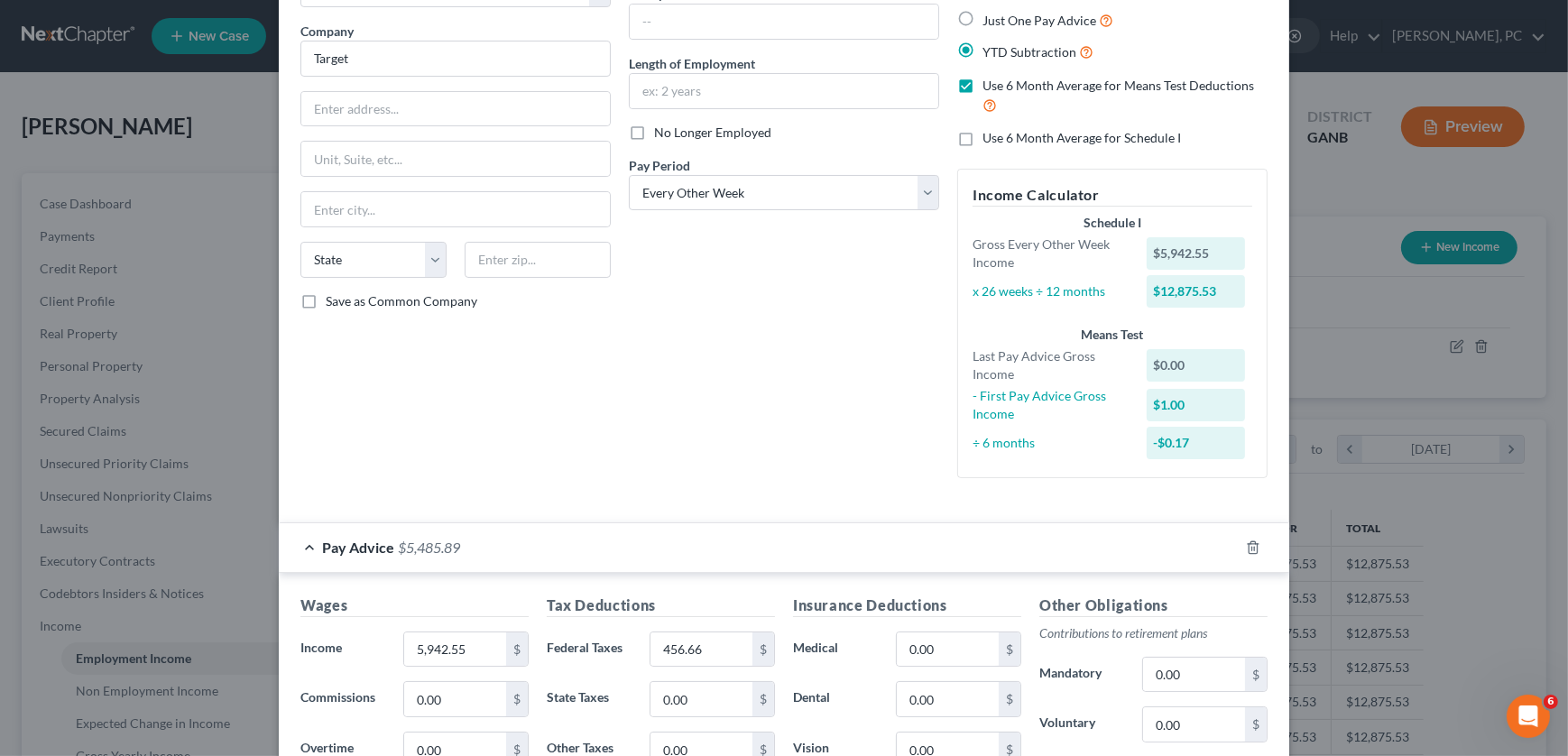
scroll to position [0, 0]
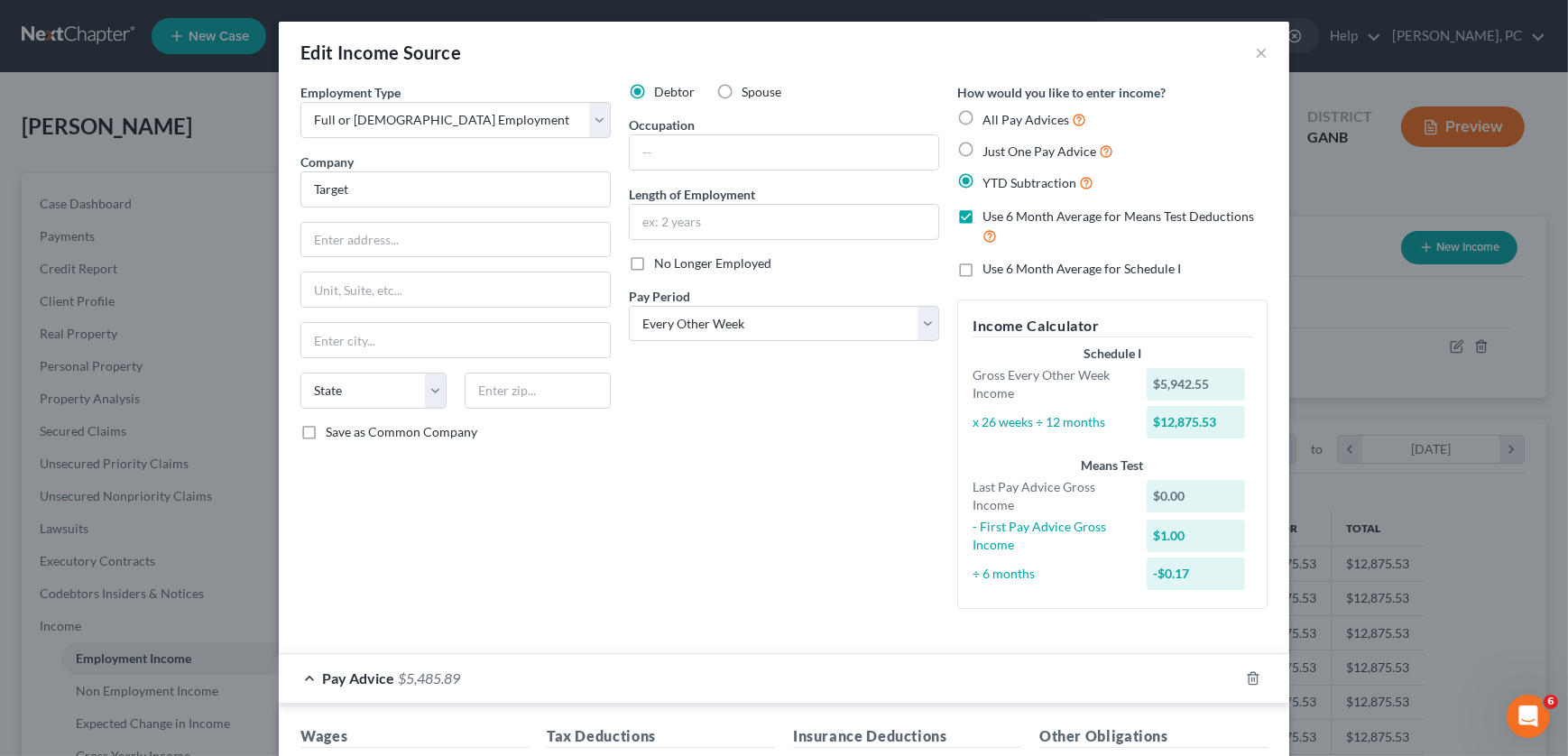
click at [721, 148] on label "Just One Pay Advice" at bounding box center [1048, 151] width 131 height 21
click at [721, 148] on input "Just One Pay Advice" at bounding box center [995, 147] width 12 height 12
radio input "true"
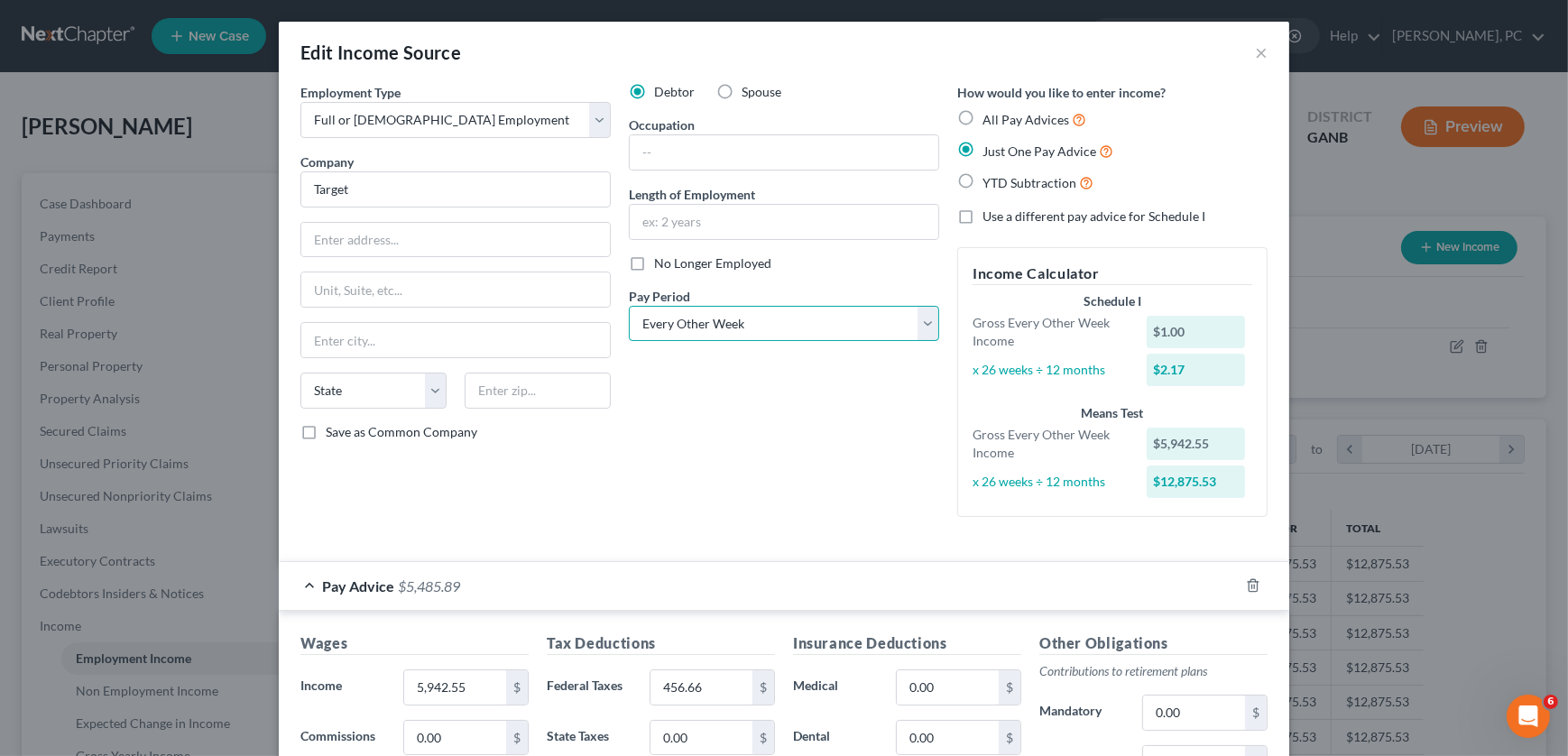
click at [721, 324] on select "Select Monthly Twice Monthly Every Other Week Weekly" at bounding box center [784, 324] width 310 height 36
click at [721, 481] on div "Debtor Spouse Occupation Length of Employment No Longer Employed Pay Period * S…" at bounding box center [784, 307] width 329 height 448
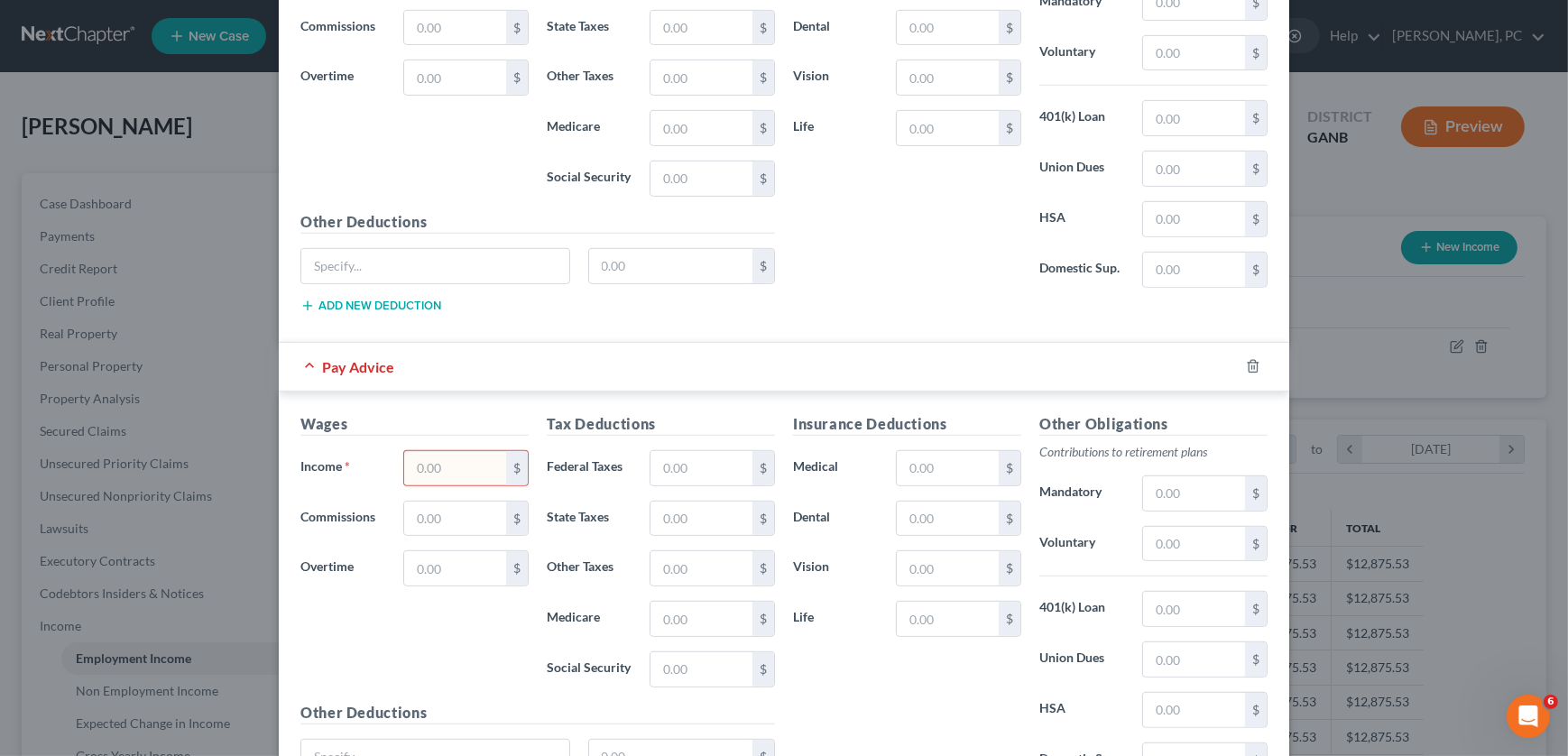
scroll to position [1371, 0]
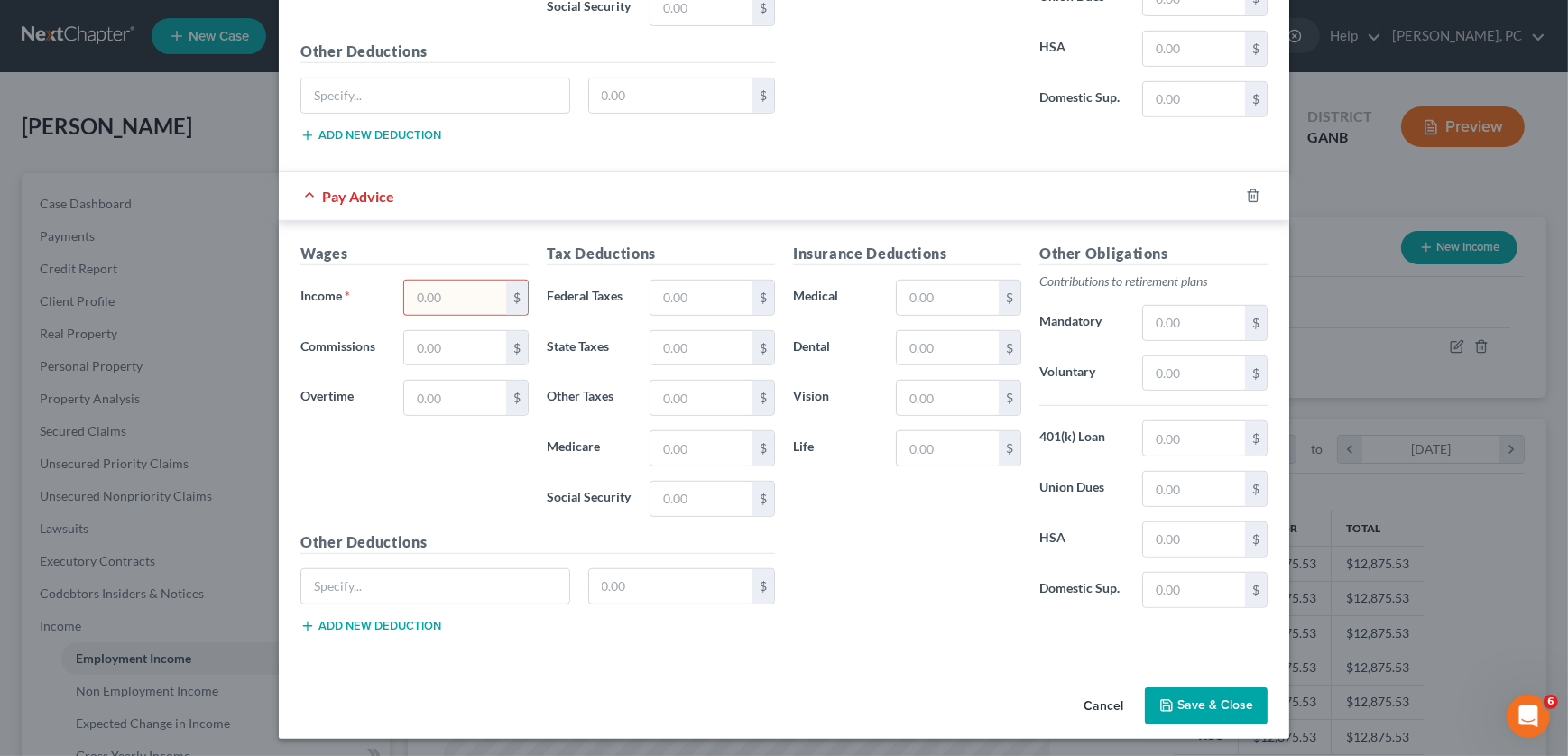
click at [721, 690] on button "Save & Close" at bounding box center [1206, 707] width 122 height 38
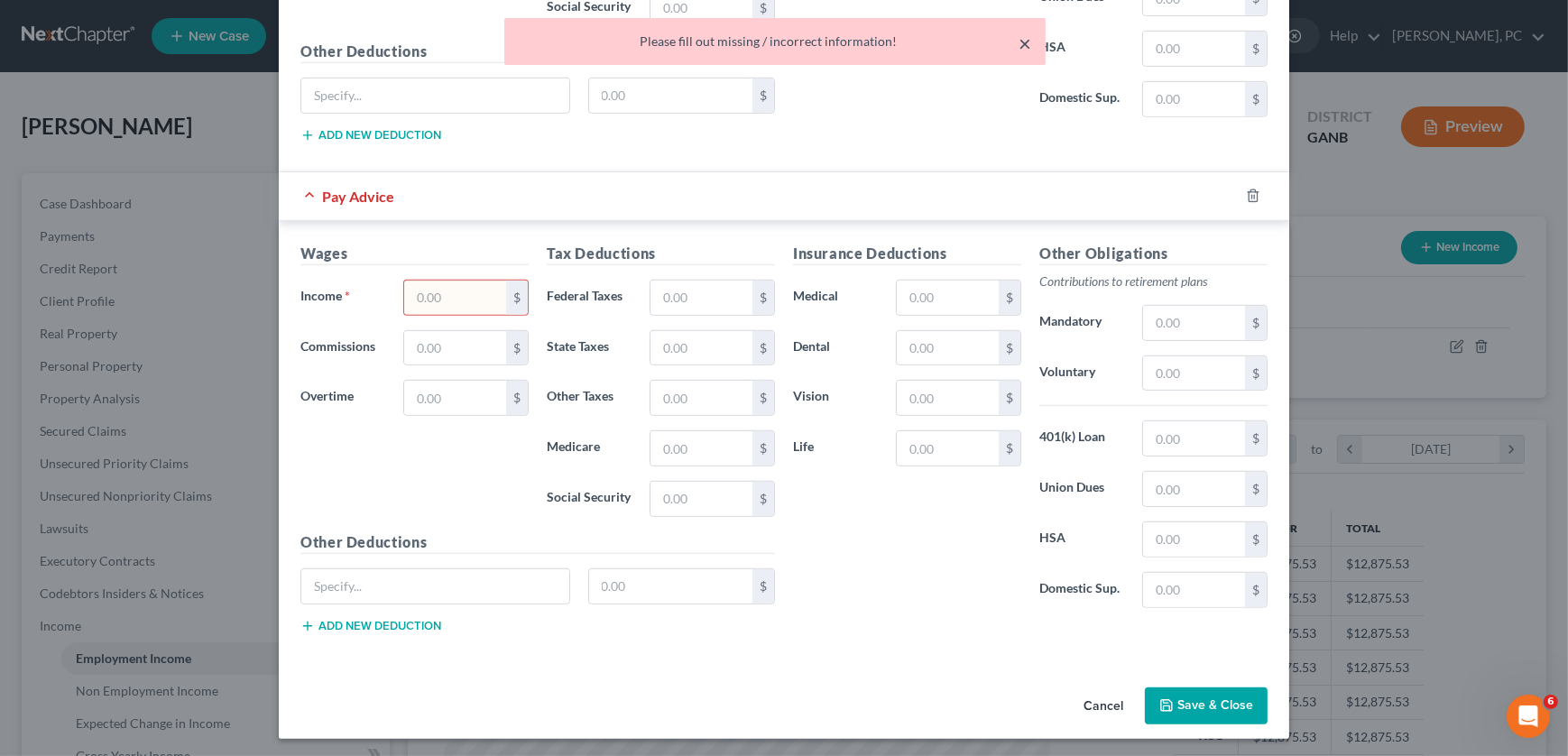
click at [721, 40] on button "×" at bounding box center [1025, 43] width 13 height 21
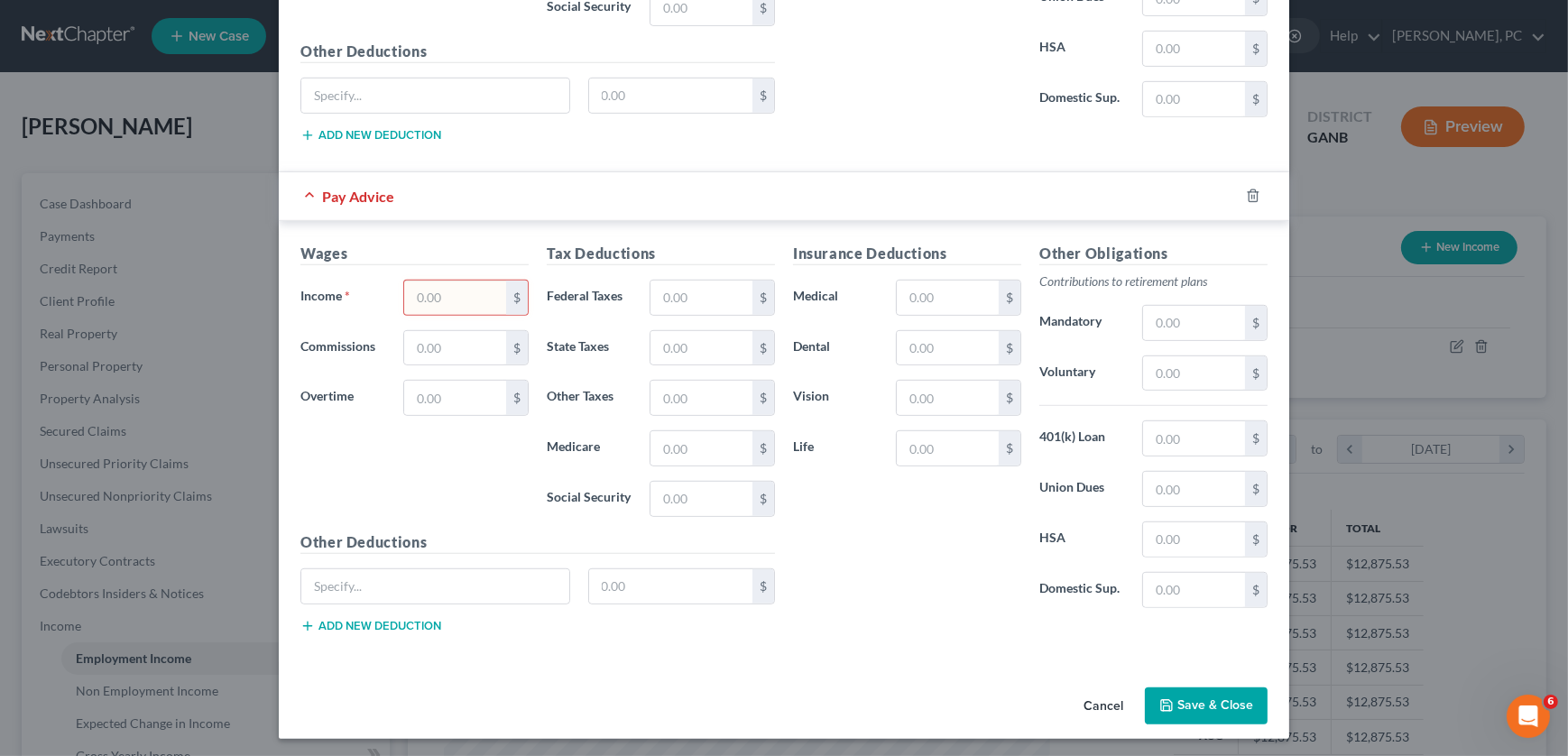
click at [721, 688] on button "Save & Close" at bounding box center [1206, 707] width 122 height 38
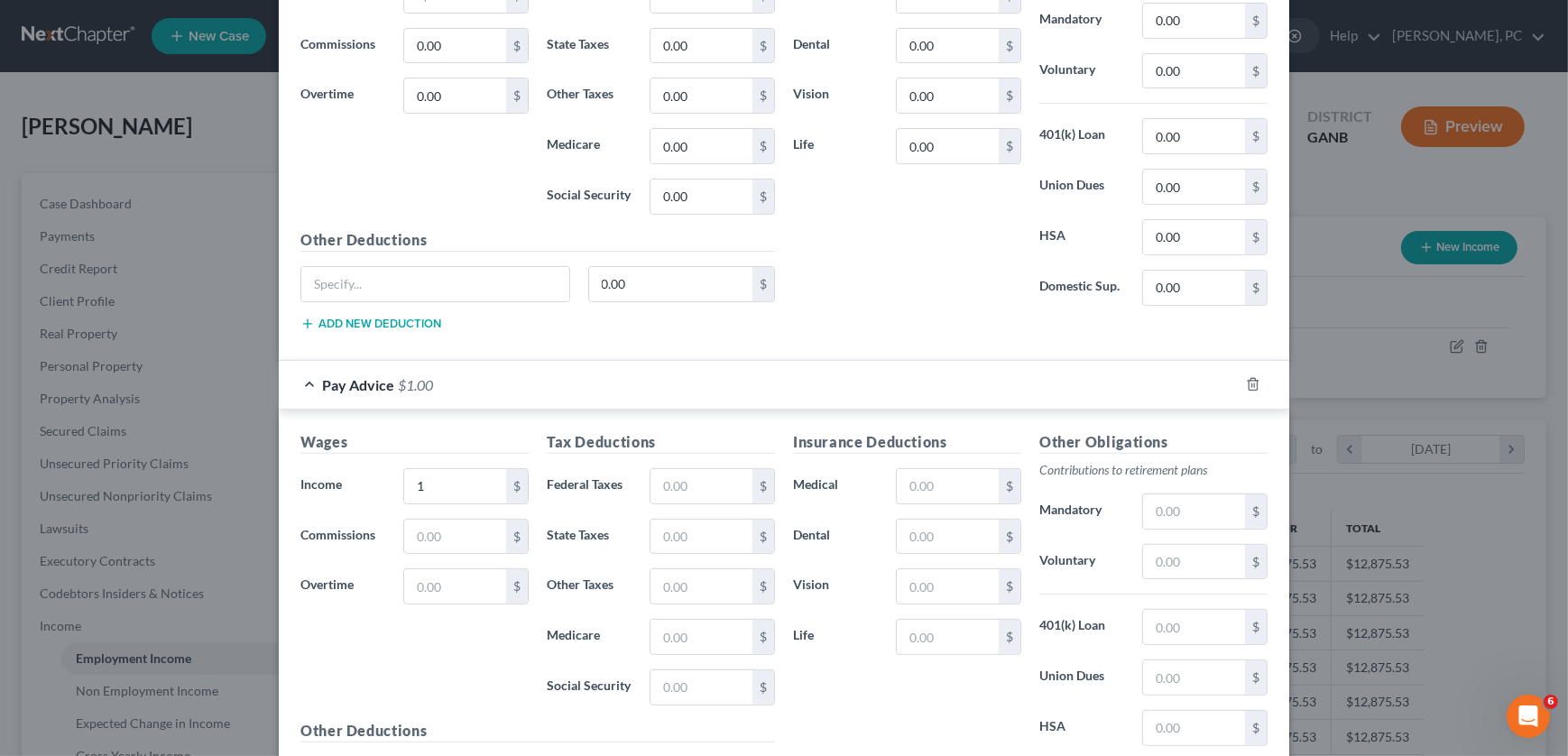
scroll to position [715, 0]
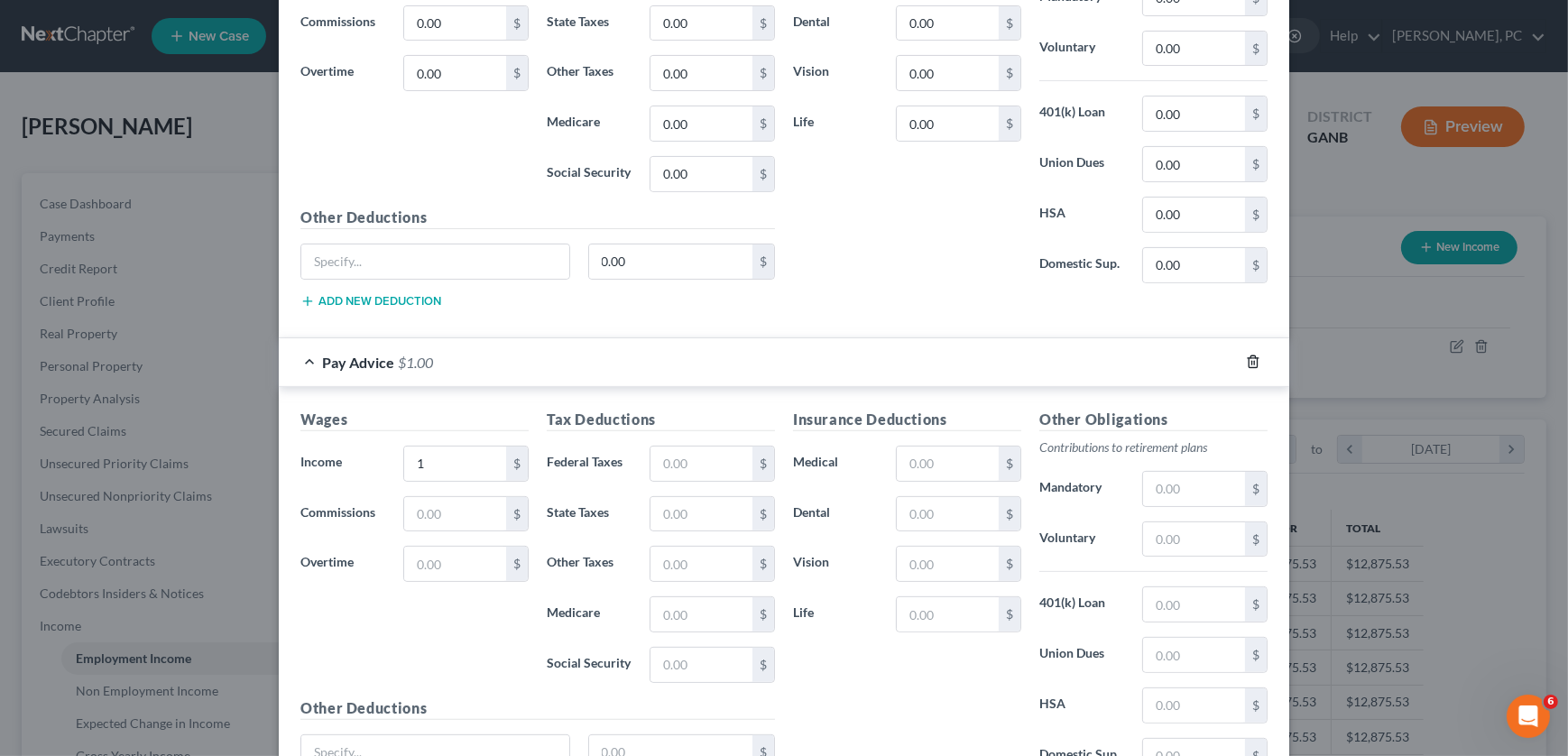
click at [721, 360] on icon "button" at bounding box center [1253, 361] width 14 height 14
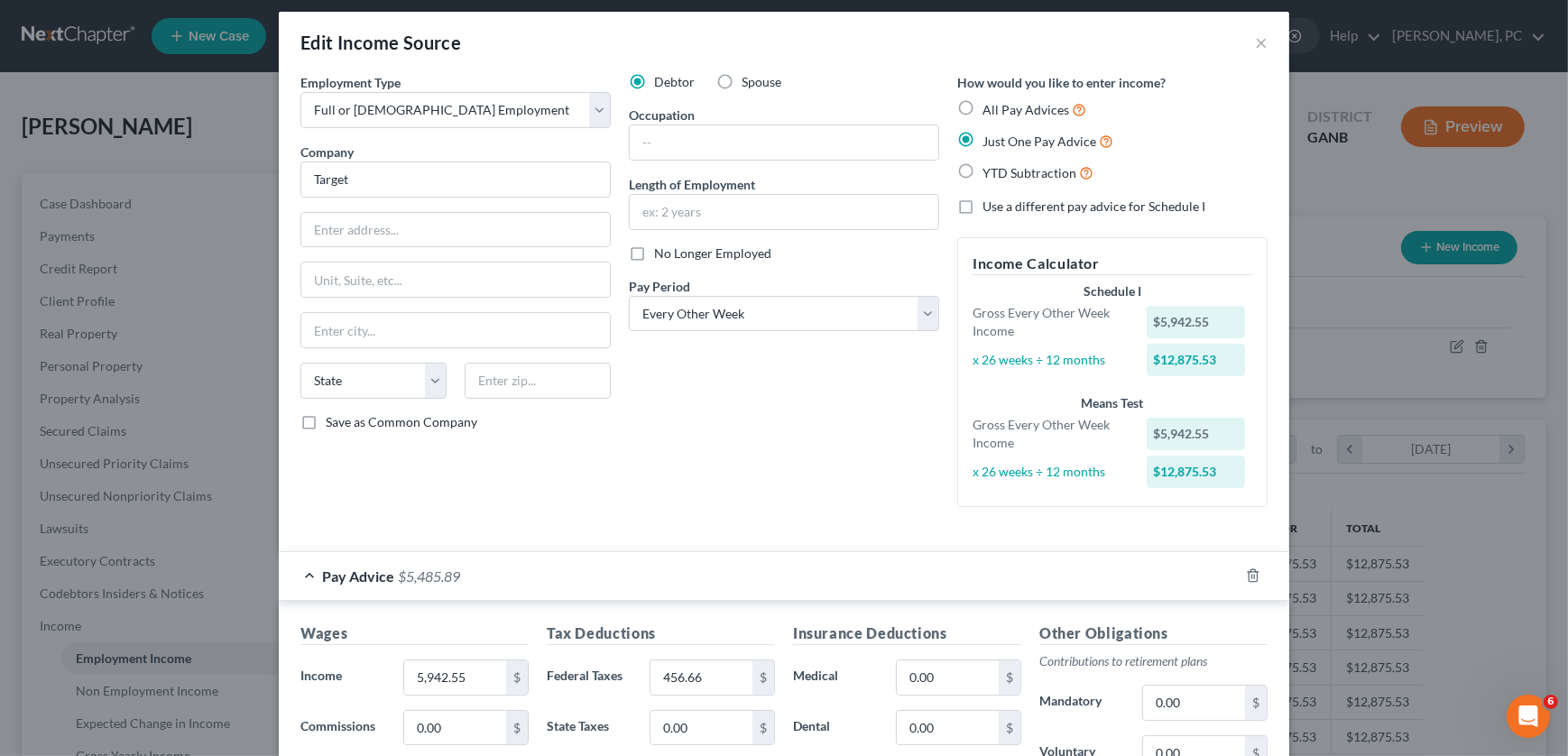
scroll to position [0, 0]
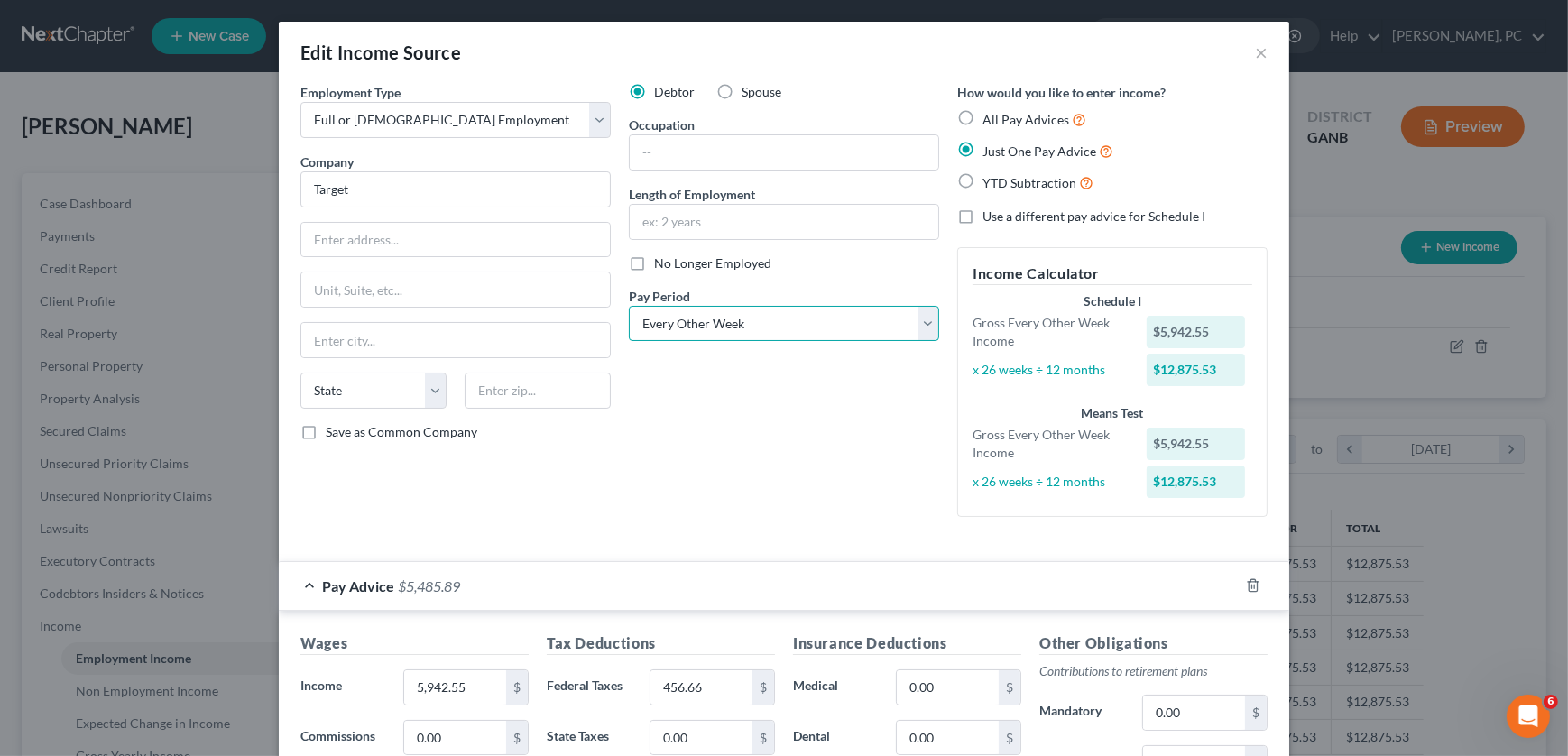
click at [721, 328] on select "Select Monthly Twice Monthly Every Other Week Weekly" at bounding box center [784, 324] width 310 height 36
click at [721, 534] on div "Employment Type * Select Full or Part Time Employment Self Employment Company *…" at bounding box center [783, 315] width 985 height 464
click at [721, 708] on icon "Open Intercom Messenger" at bounding box center [1526, 714] width 30 height 30
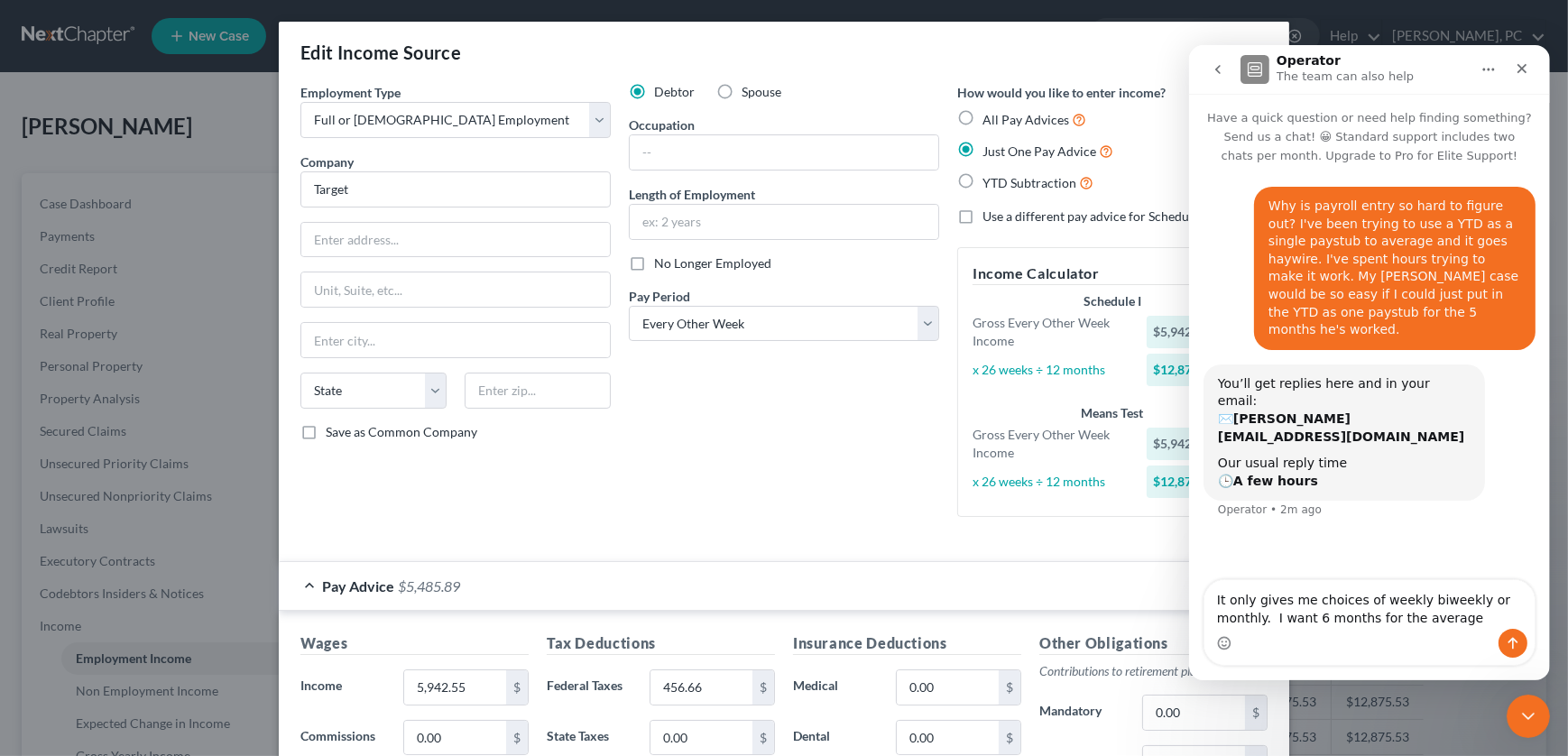
type textarea "It only gives me choices of weekly biweekly or monthly. I want 6 months for the…"
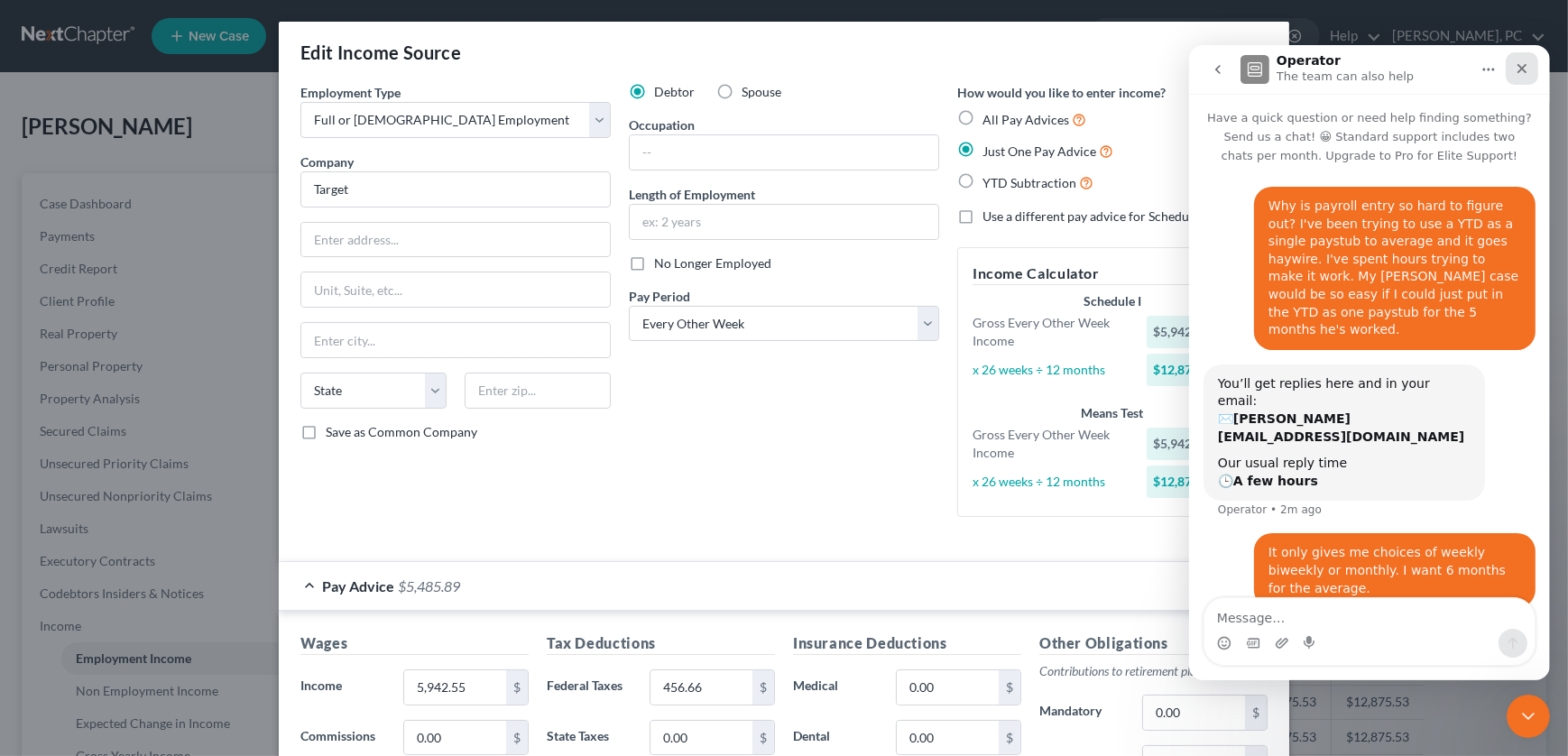
click at [721, 62] on icon "Close" at bounding box center [1520, 68] width 14 height 14
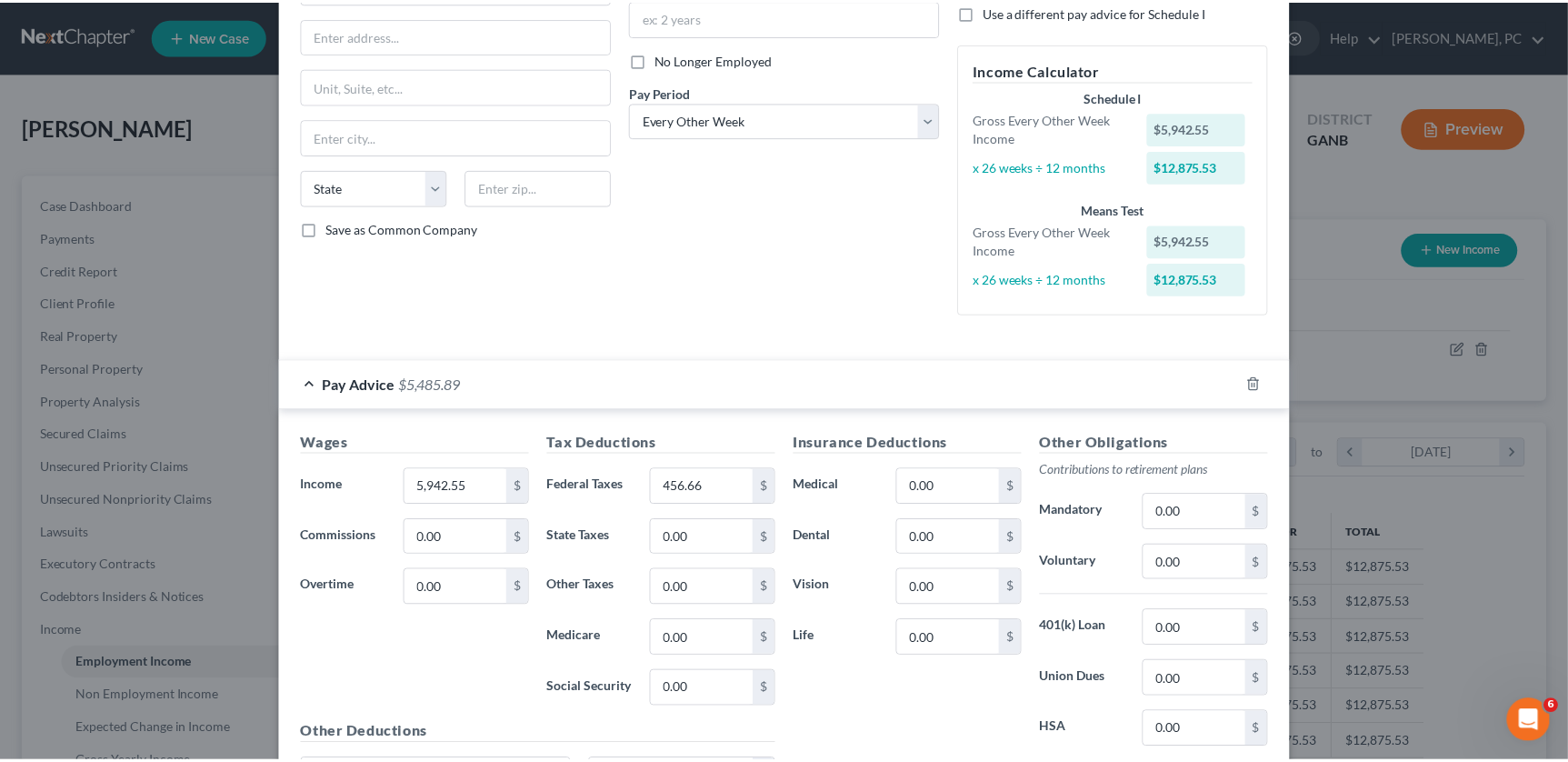
scroll to position [394, 0]
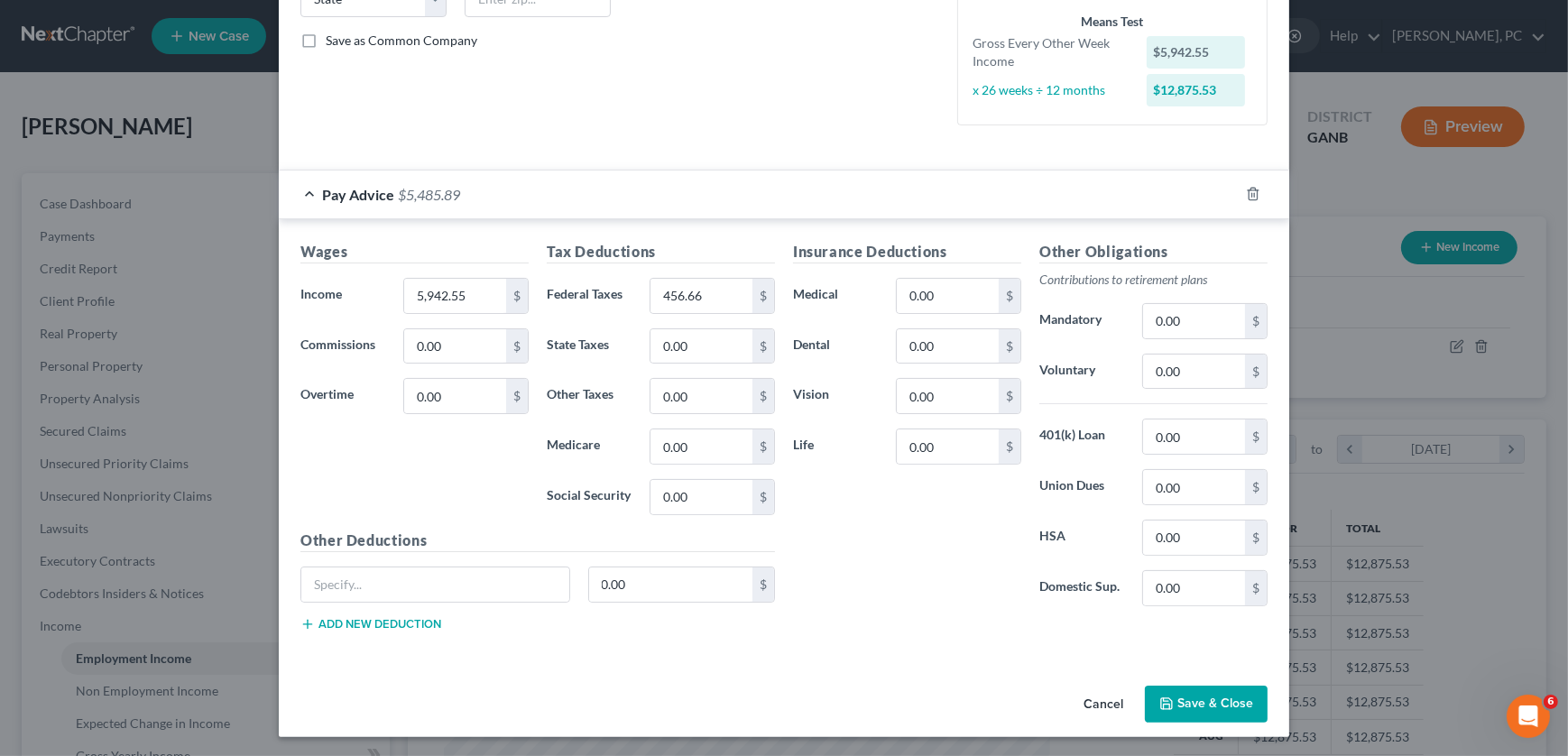
click at [721, 701] on button "Save & Close" at bounding box center [1206, 705] width 122 height 38
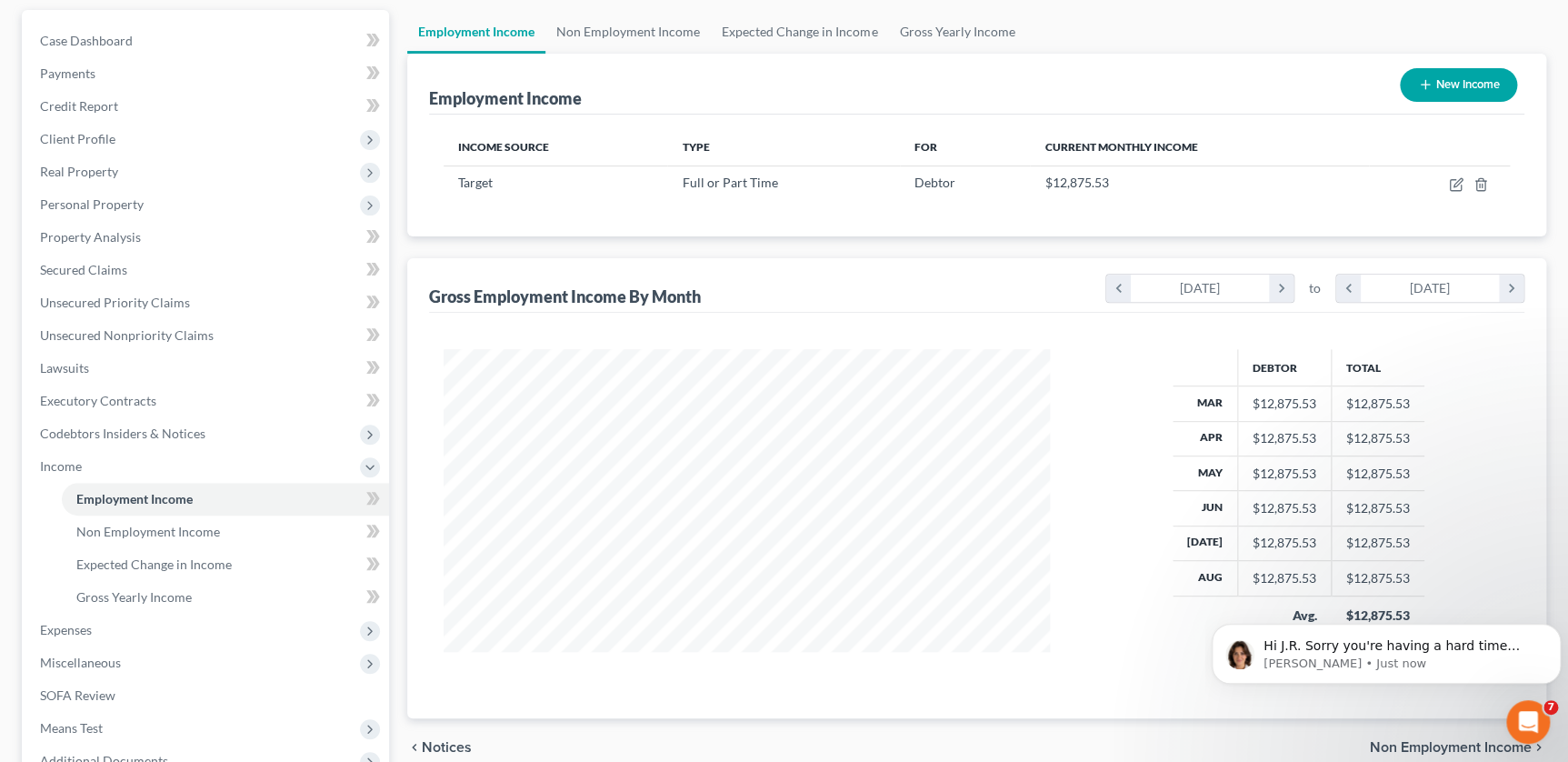
scroll to position [341, 0]
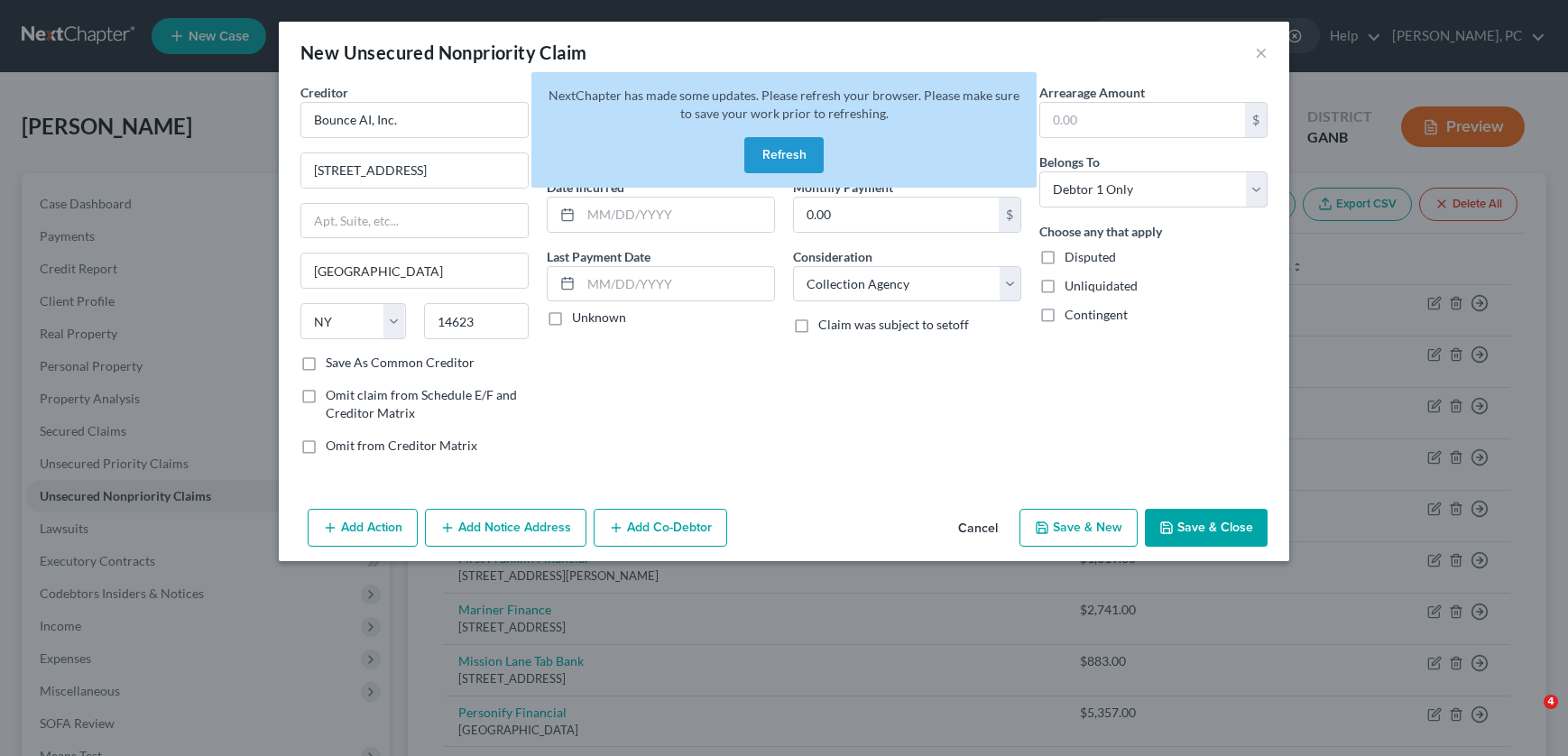
select select "35"
select select "1"
select select "0"
click at [778, 159] on button "Refresh" at bounding box center [783, 155] width 79 height 36
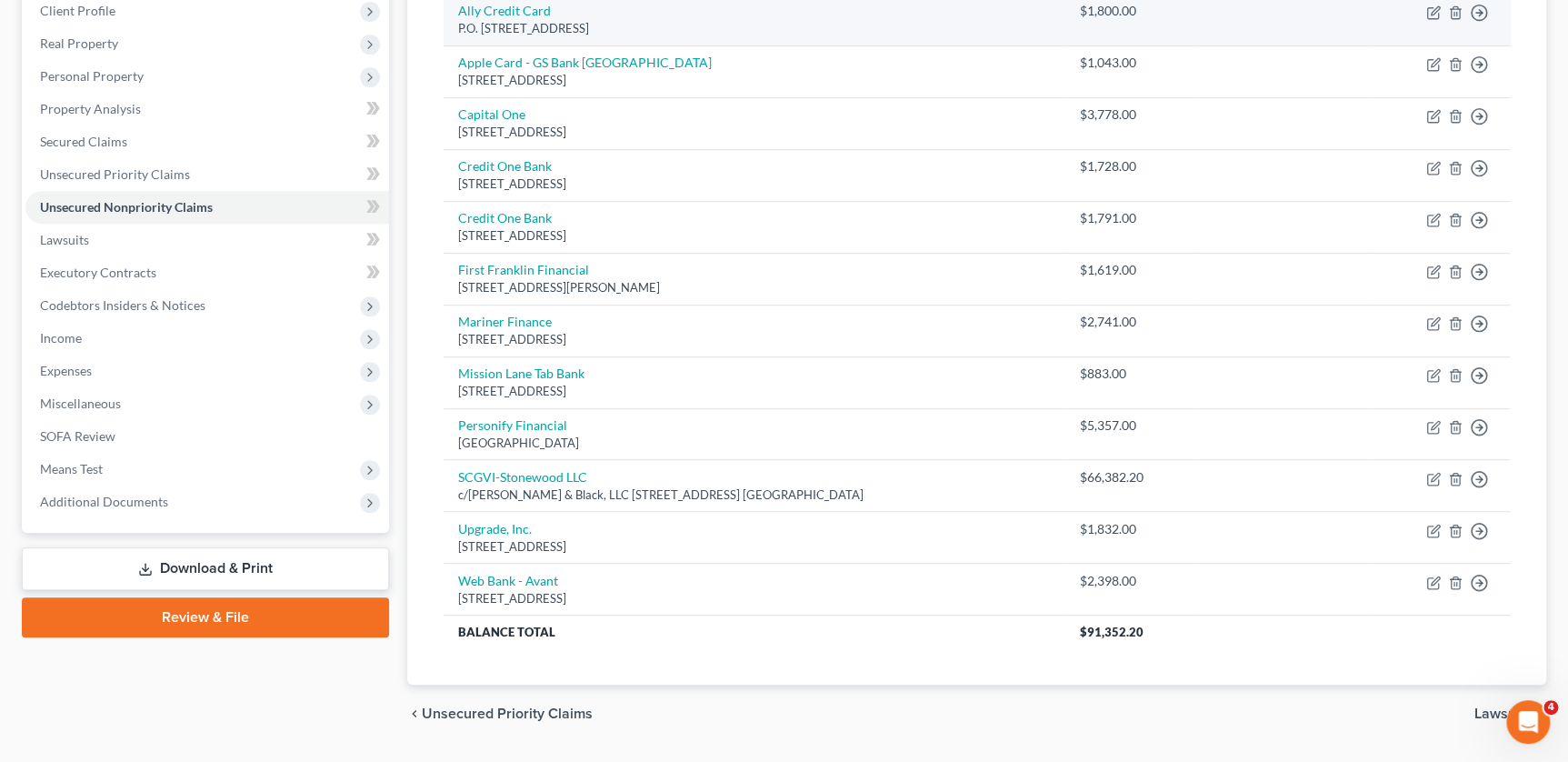
scroll to position [330, 0]
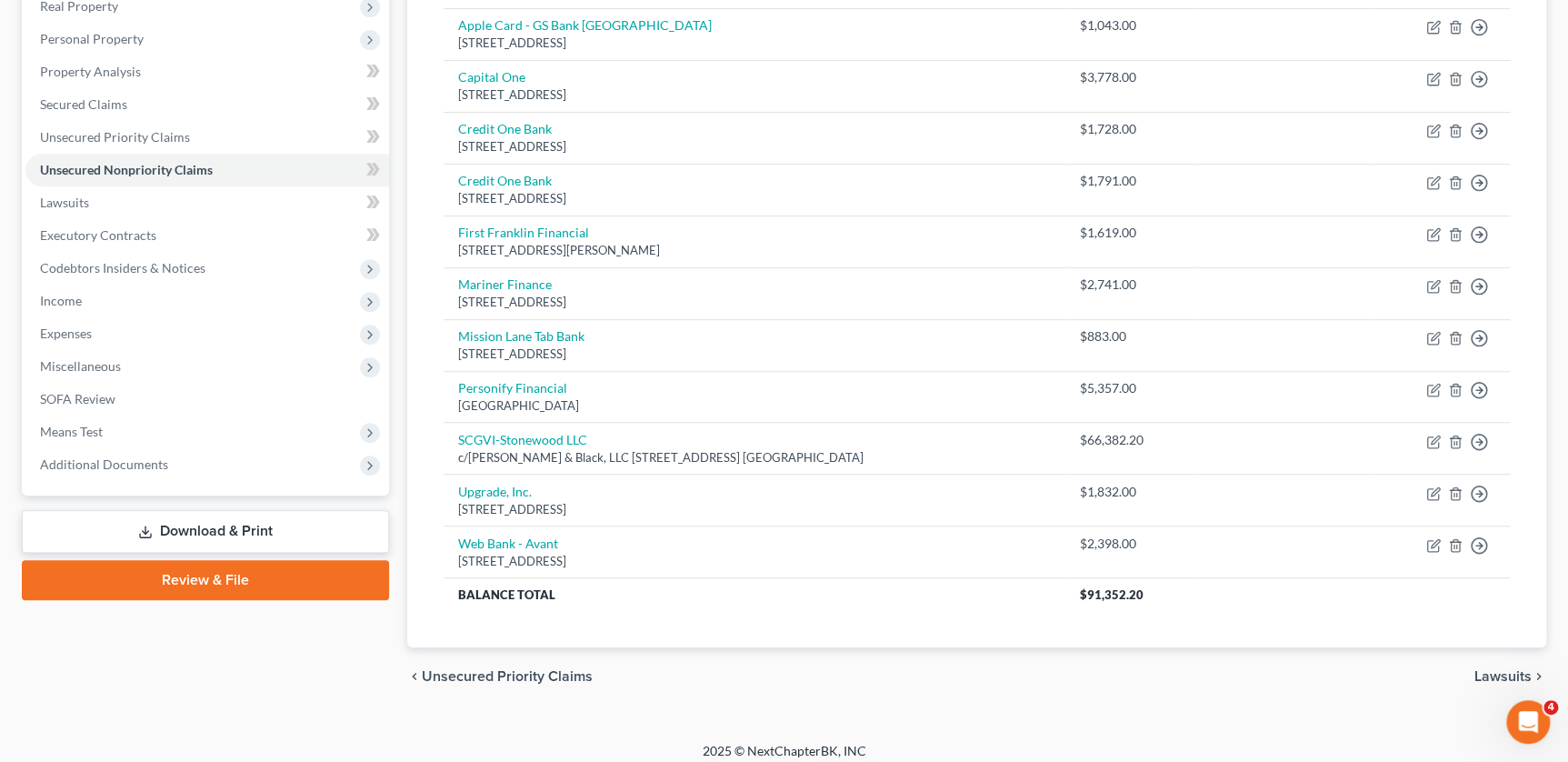
click at [1104, 693] on div "chevron_left Unsecured Priority Claims Lawsuits chevron_right" at bounding box center [976, 676] width 1139 height 58
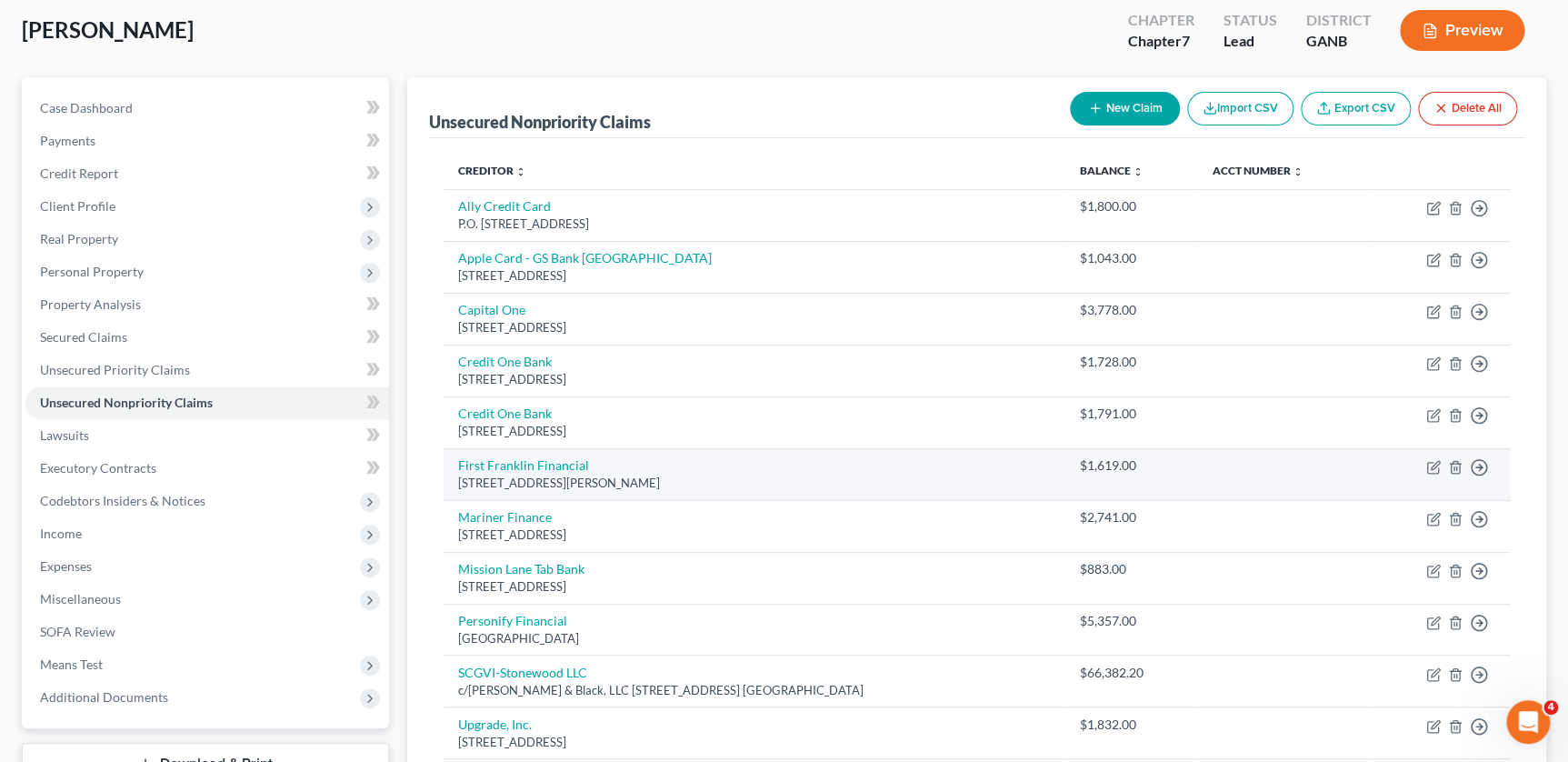
scroll to position [247, 0]
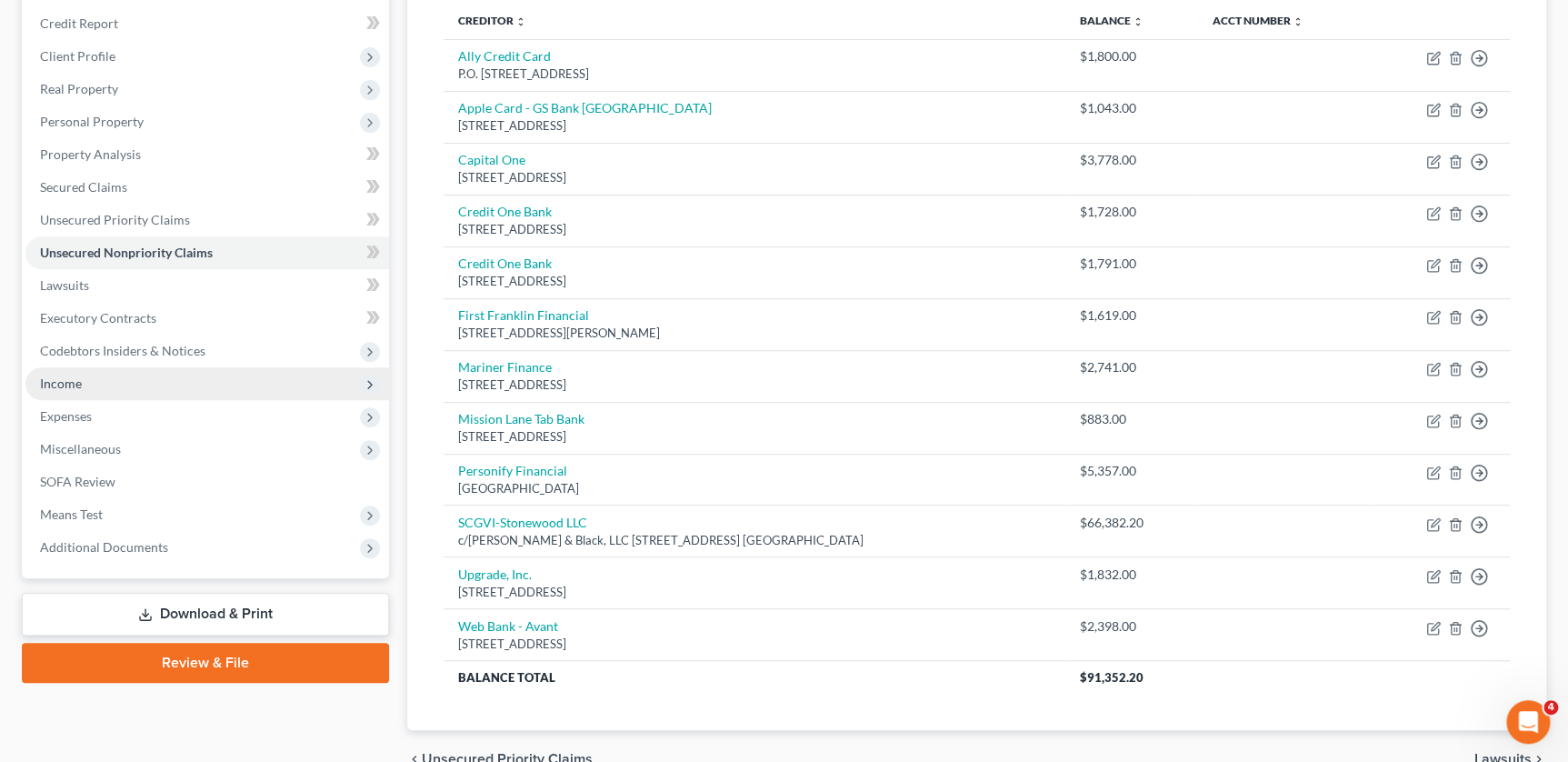
click at [82, 382] on span "Income" at bounding box center [207, 383] width 364 height 33
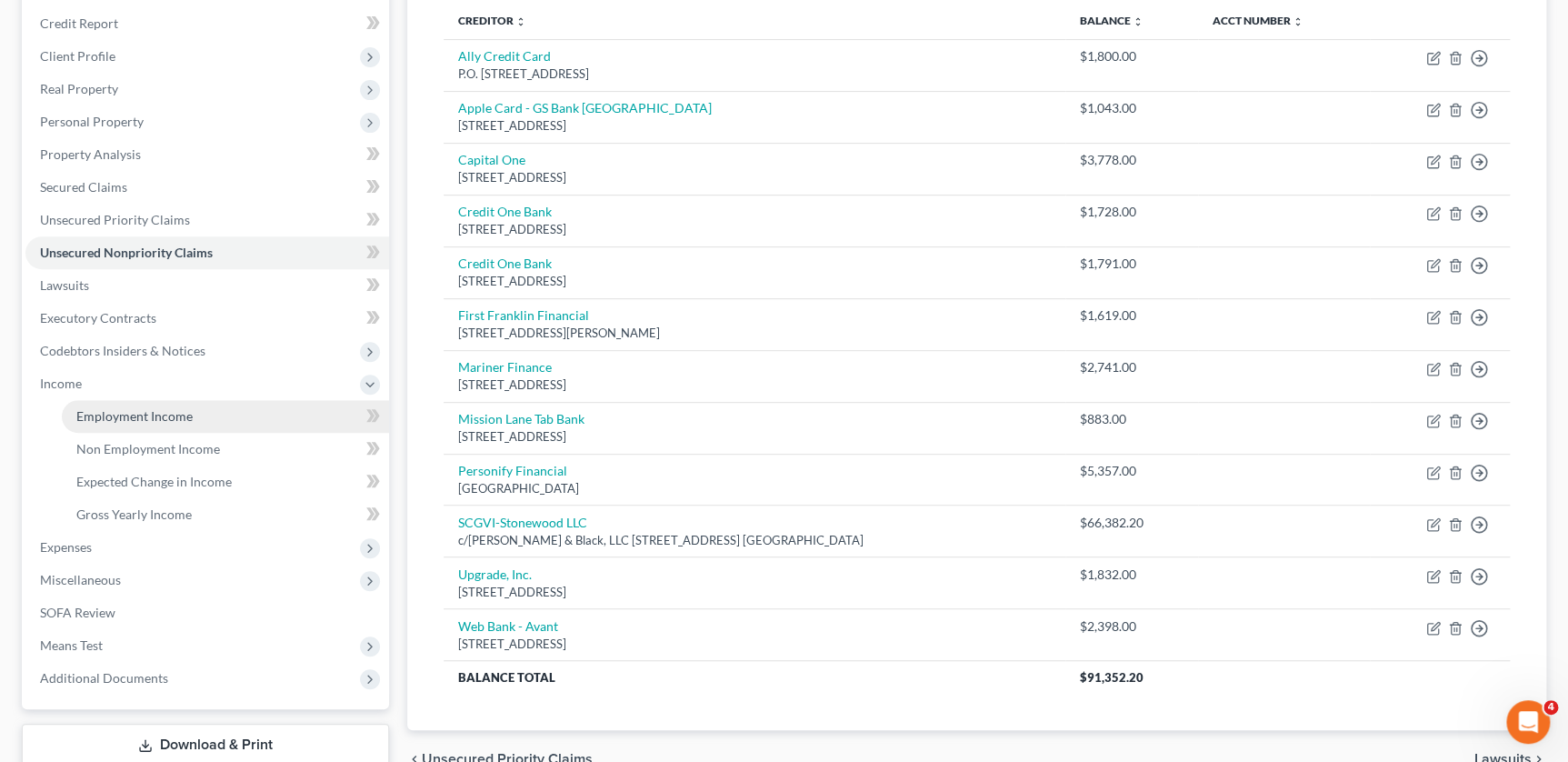
click at [157, 409] on span "Employment Income" at bounding box center [135, 416] width 117 height 15
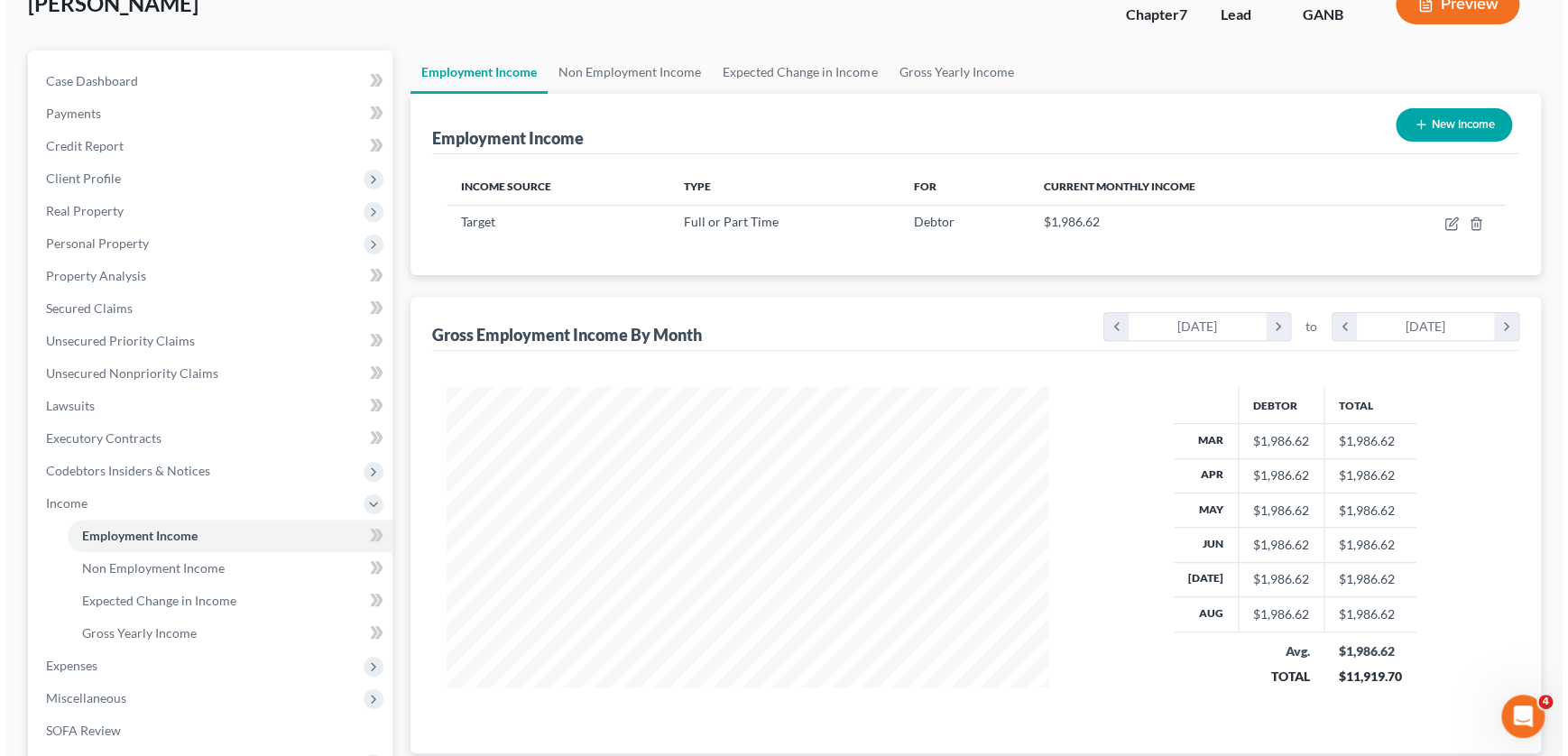
scroll to position [118, 0]
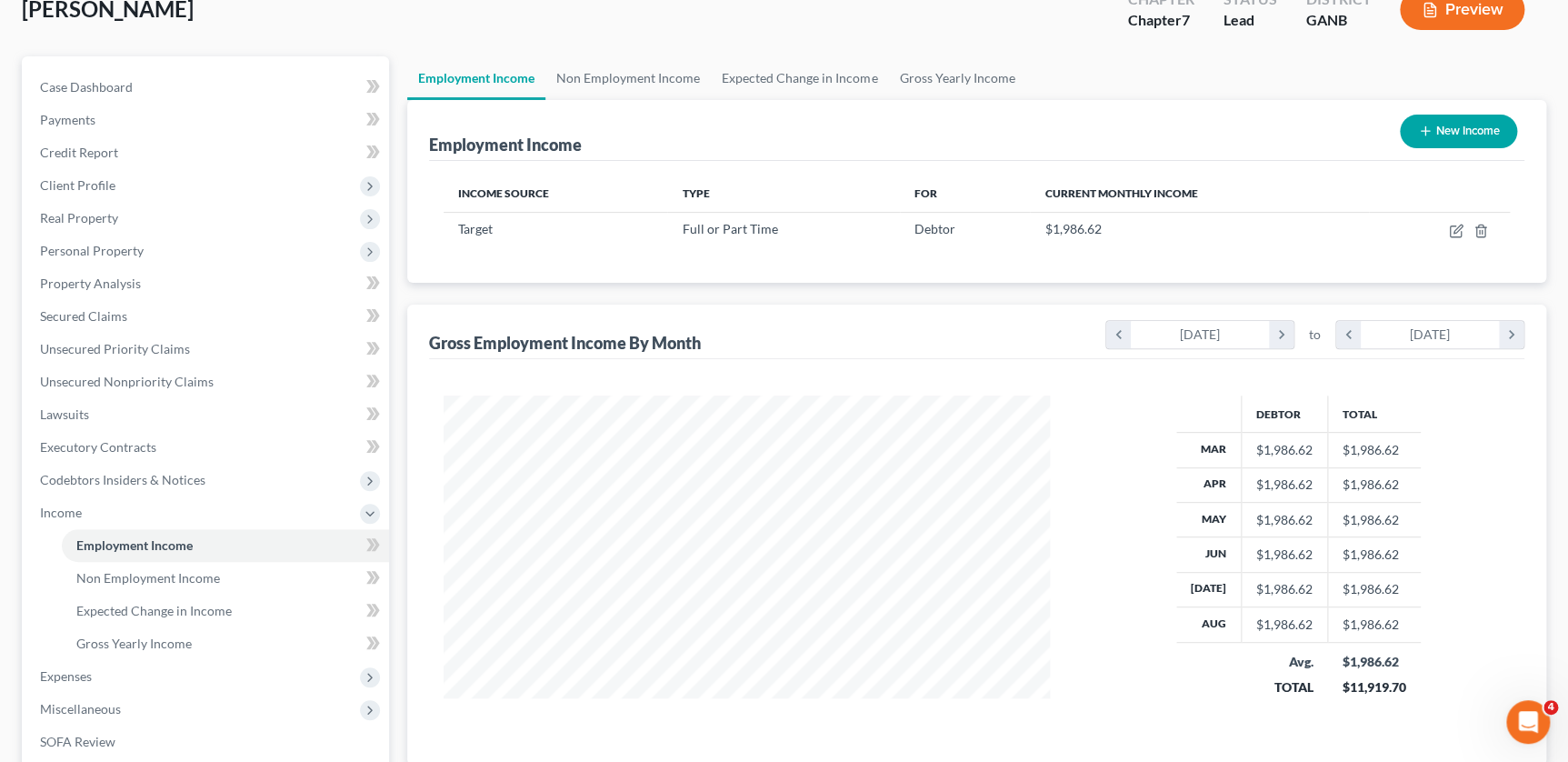
click at [1460, 4] on button "Preview" at bounding box center [1463, 8] width 124 height 40
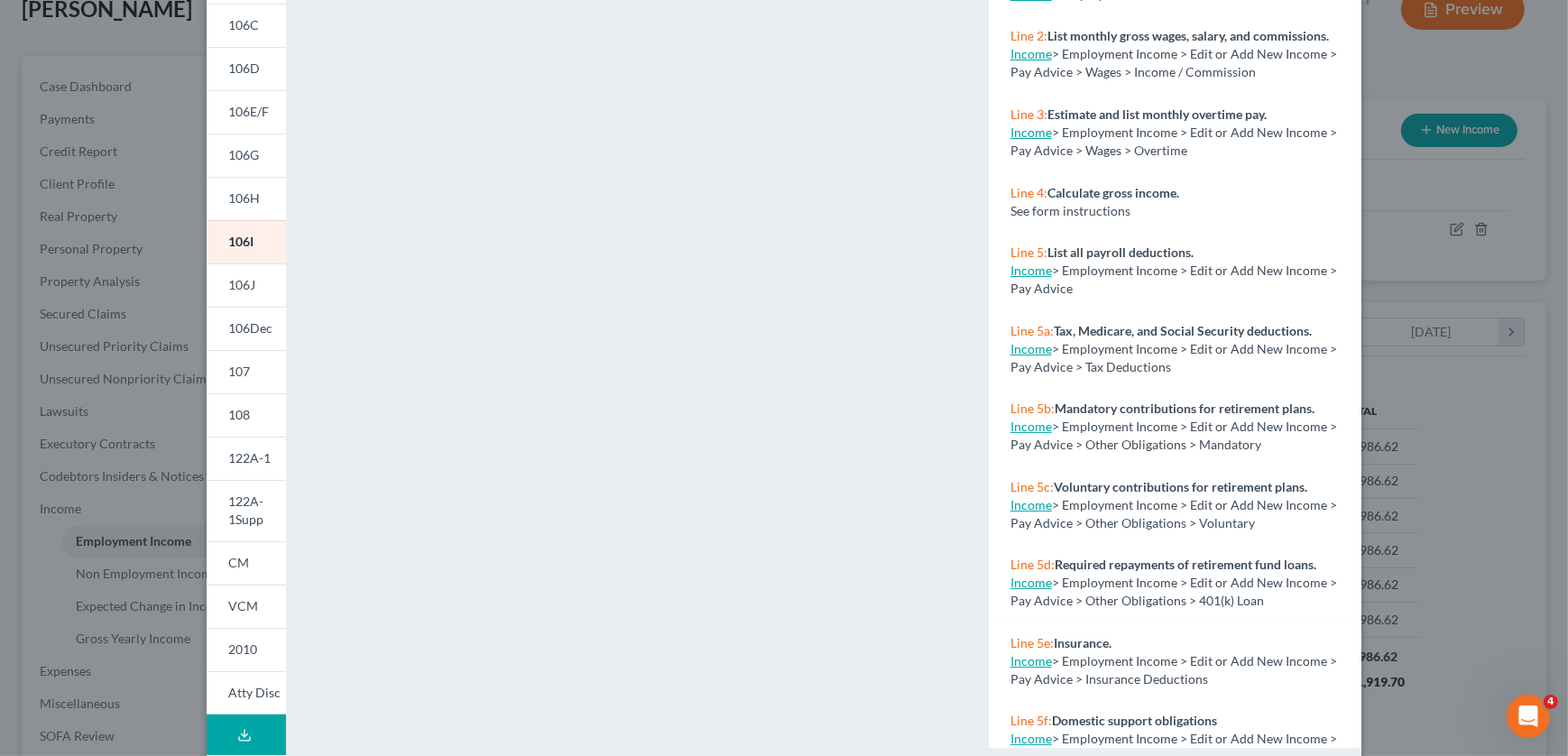
scroll to position [260, 0]
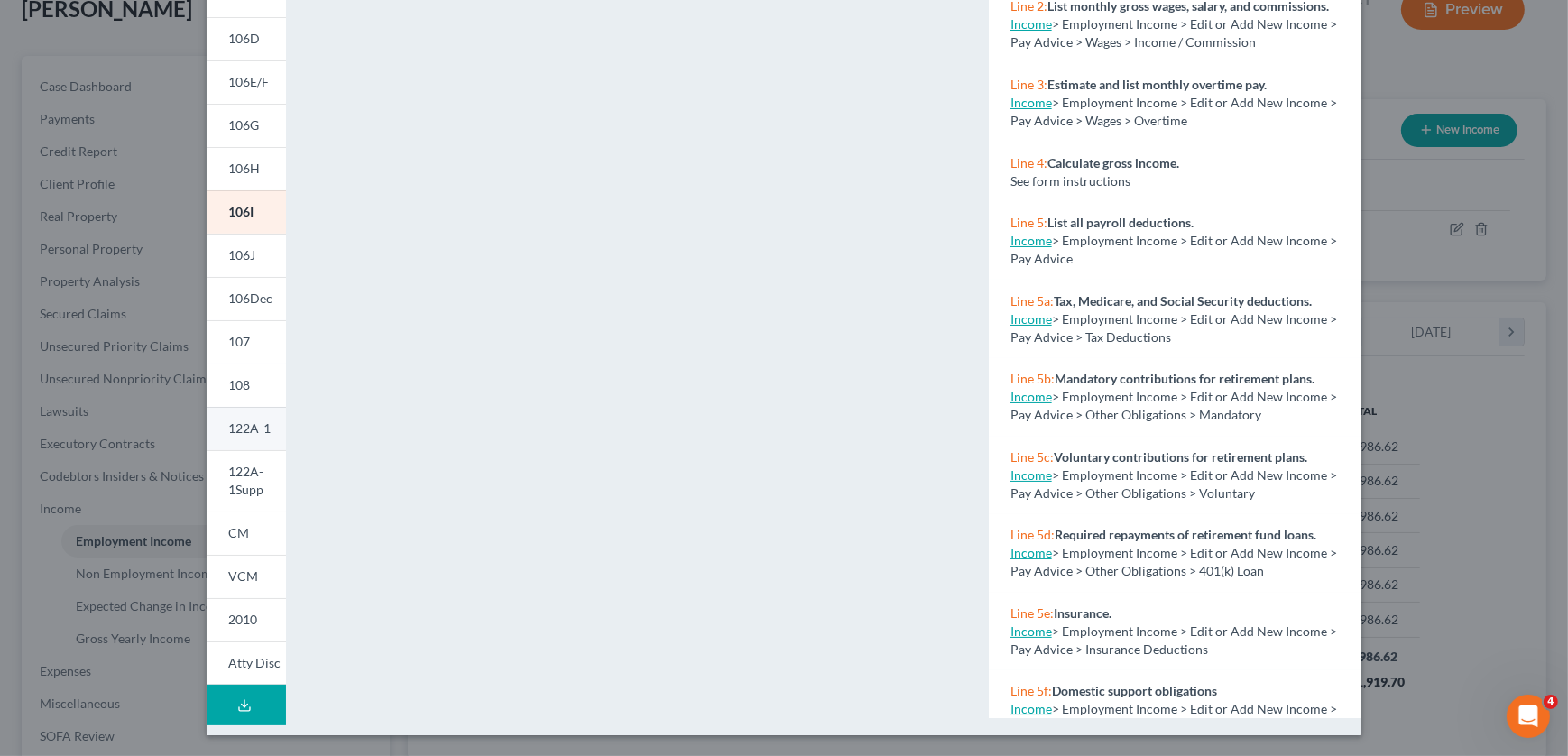
click at [234, 427] on span "122A-1" at bounding box center [249, 427] width 42 height 15
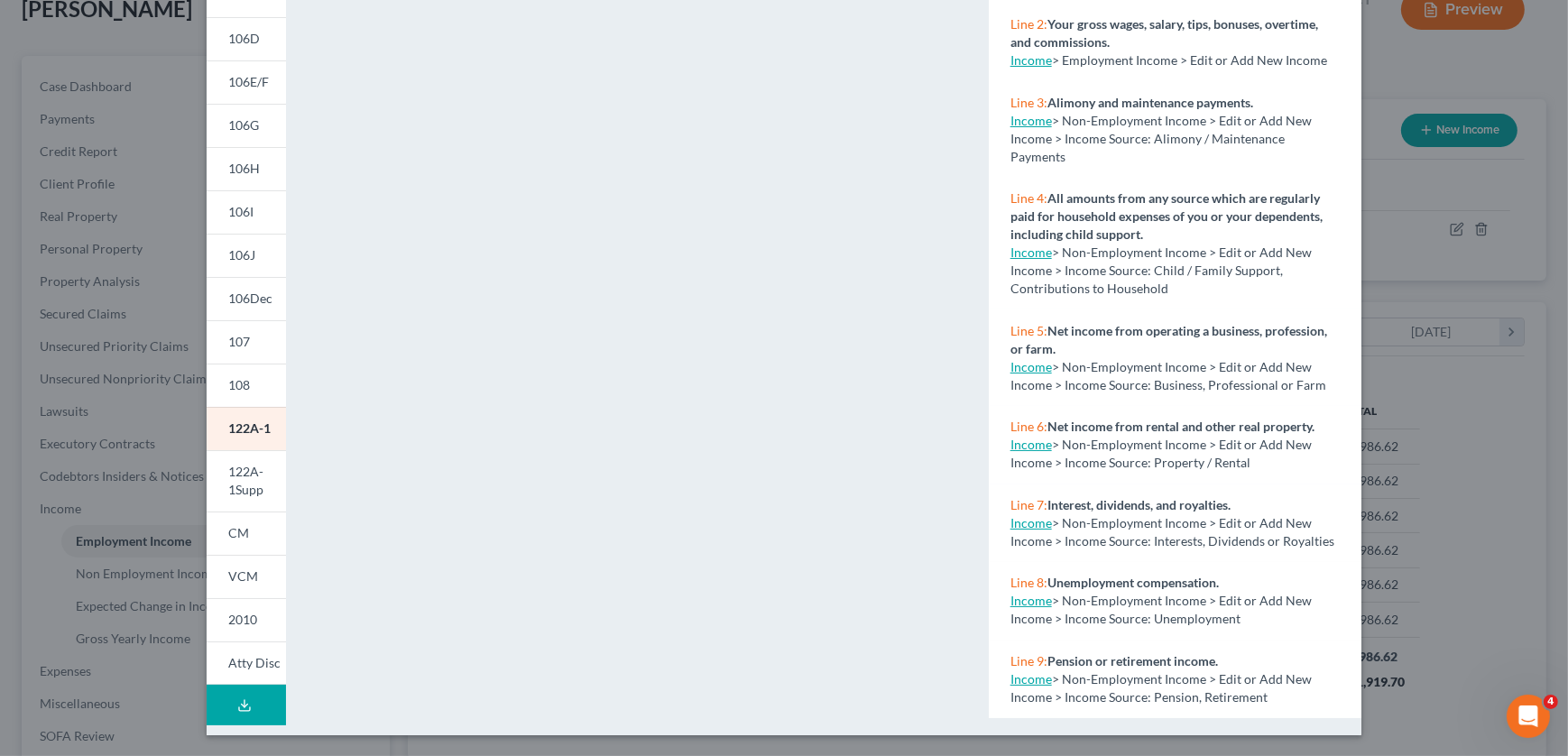
click at [1024, 61] on link "Income" at bounding box center [1031, 60] width 41 height 15
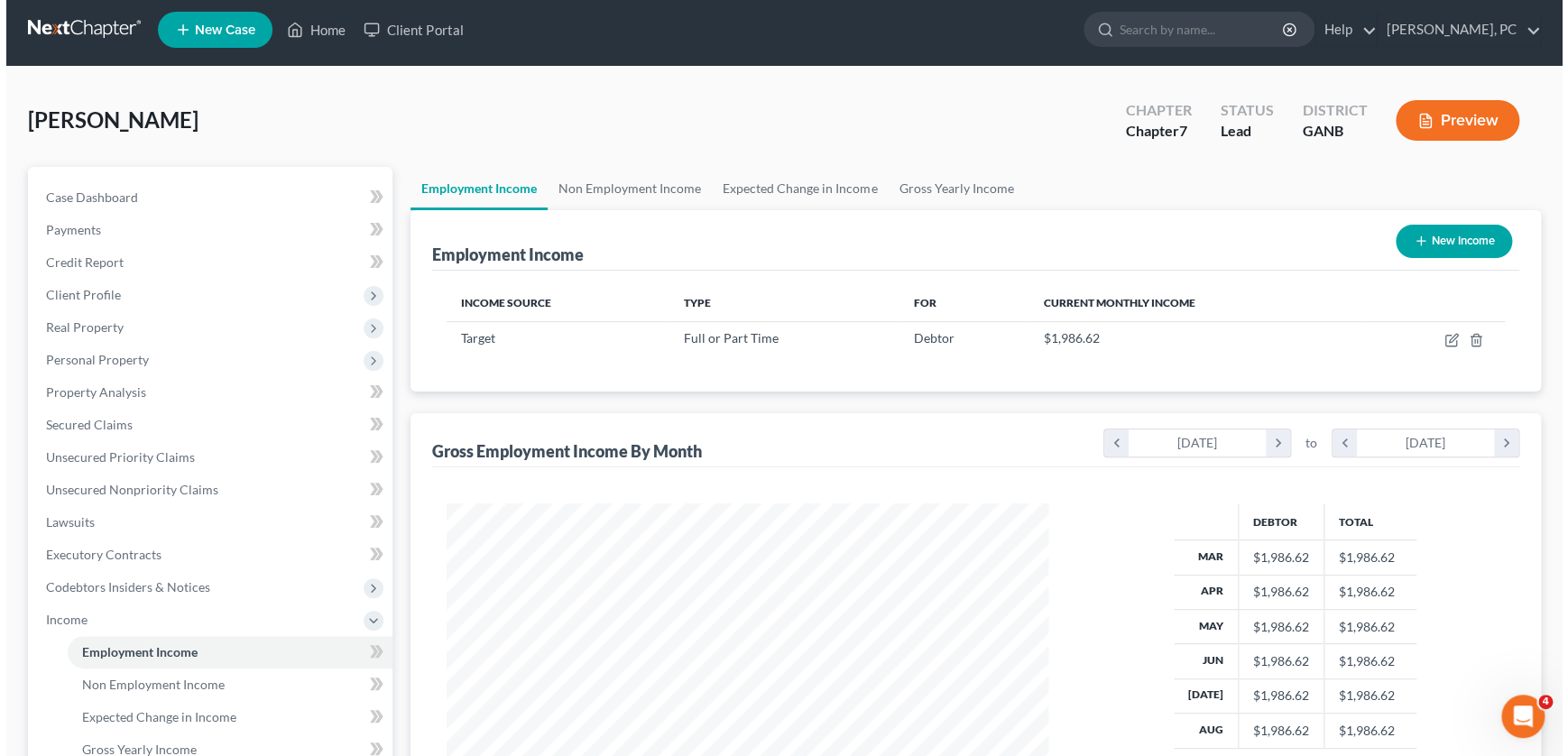
scroll to position [0, 0]
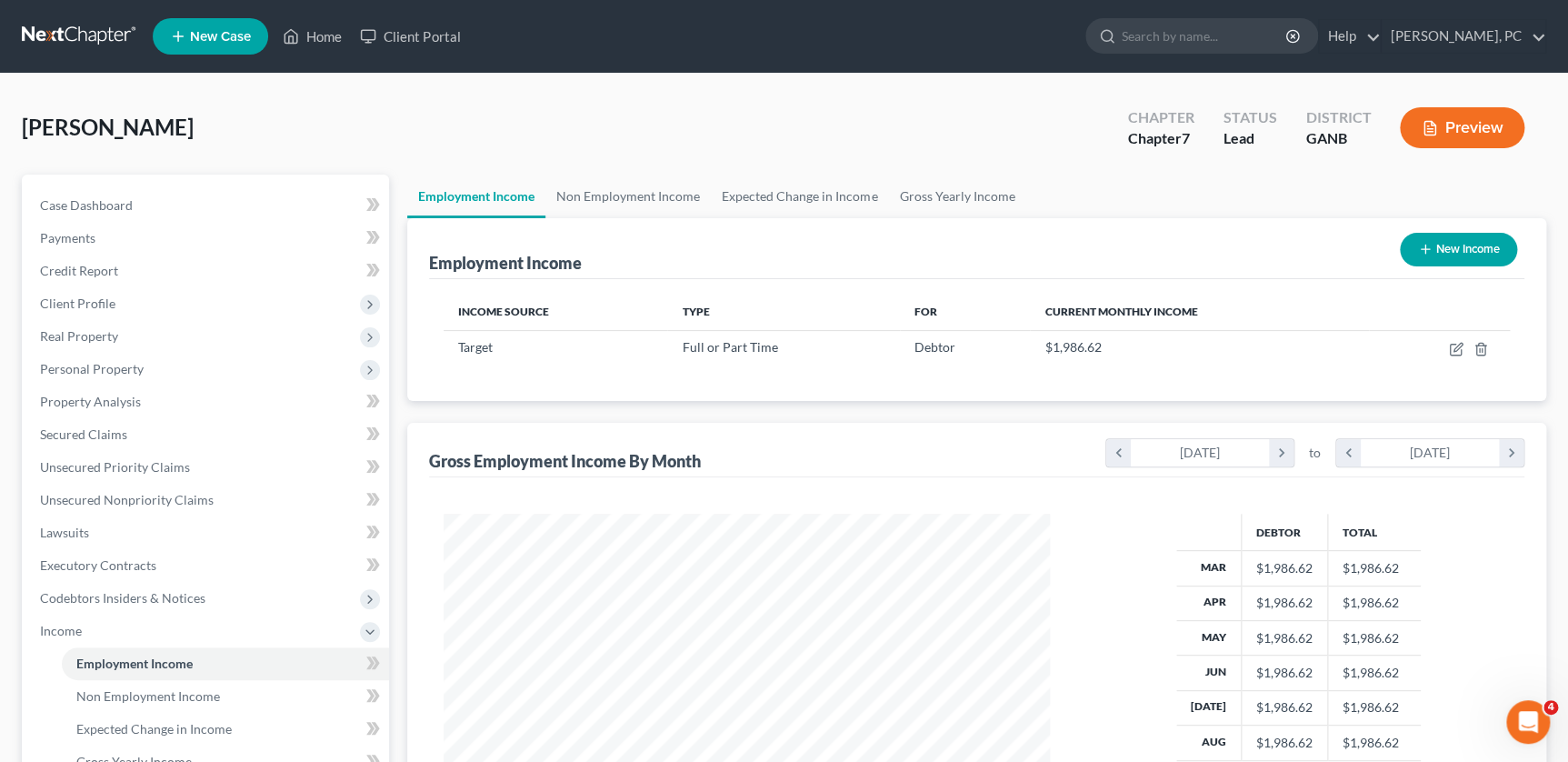
click at [1465, 234] on button "New Income" at bounding box center [1459, 249] width 118 height 34
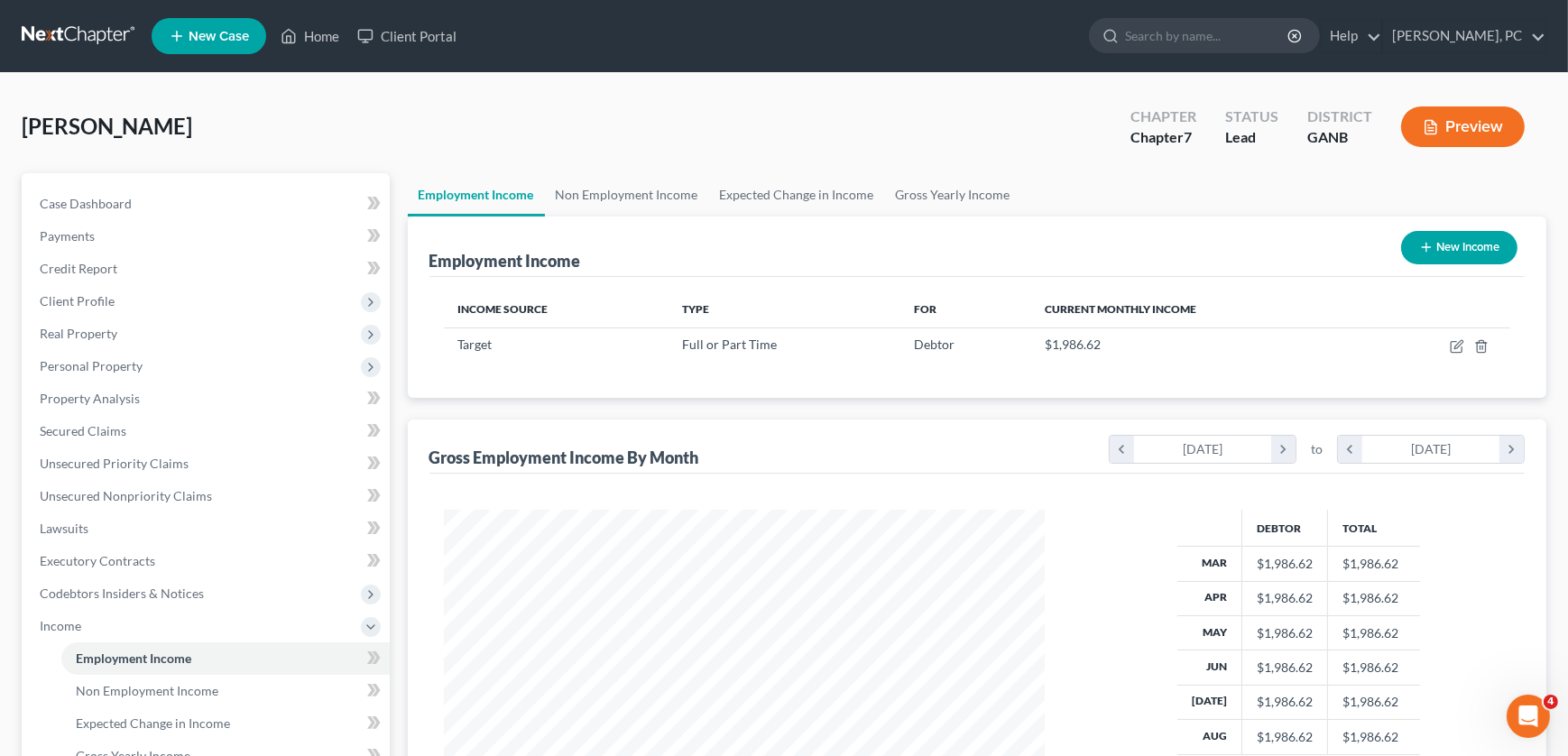
select select "0"
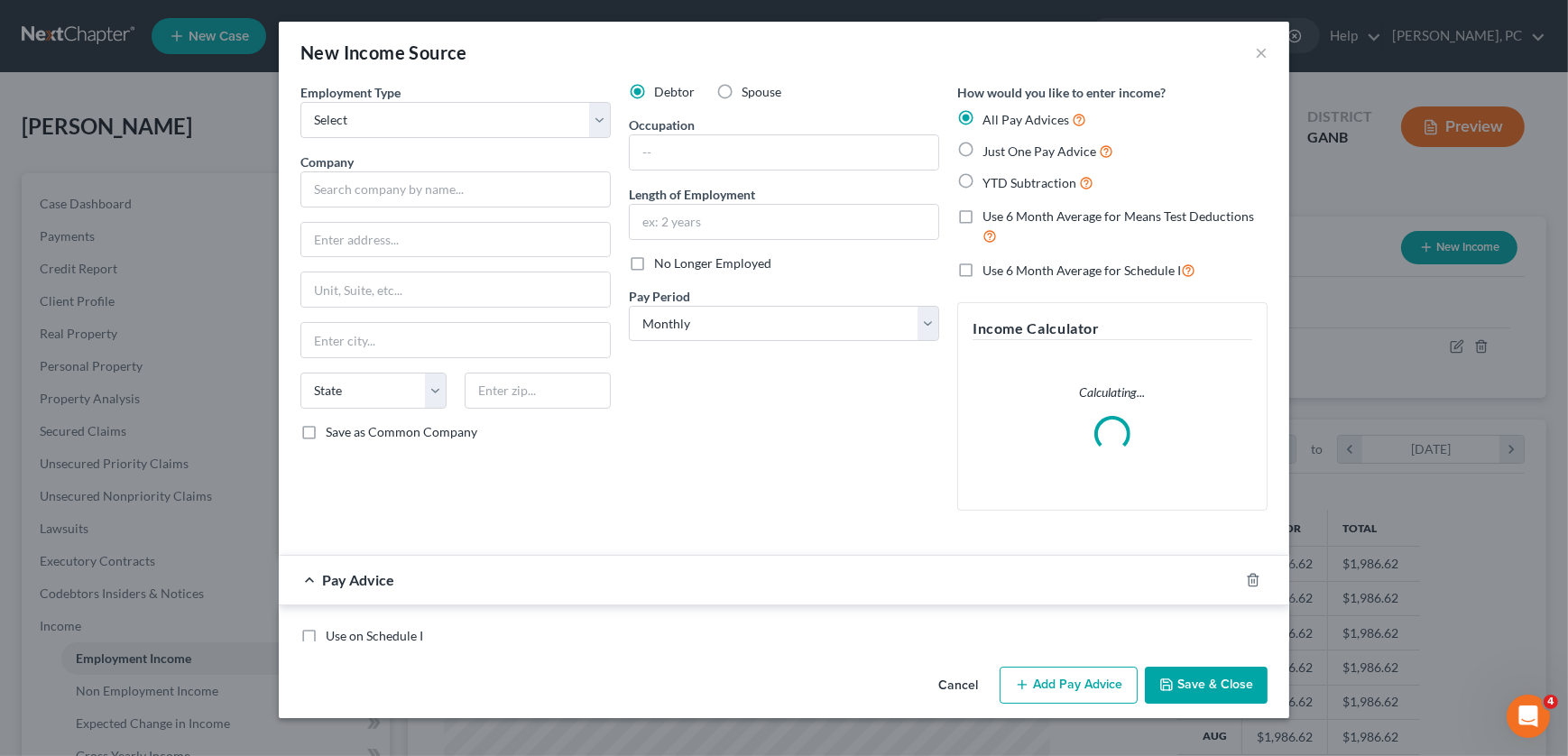
scroll to position [323, 642]
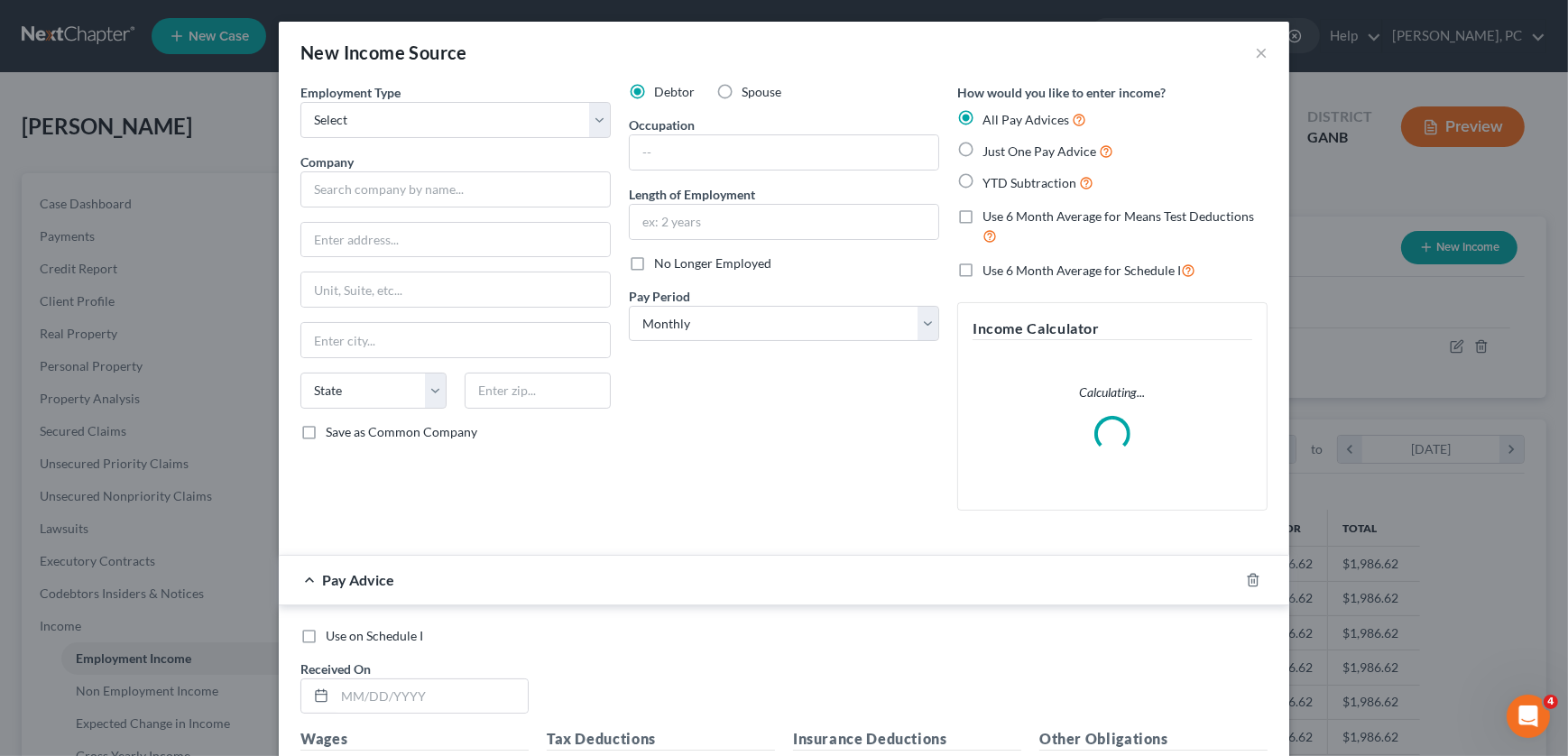
click at [460, 95] on div "Employment Type * Select Full or Part Time Employment Self Employment" at bounding box center [455, 110] width 310 height 55
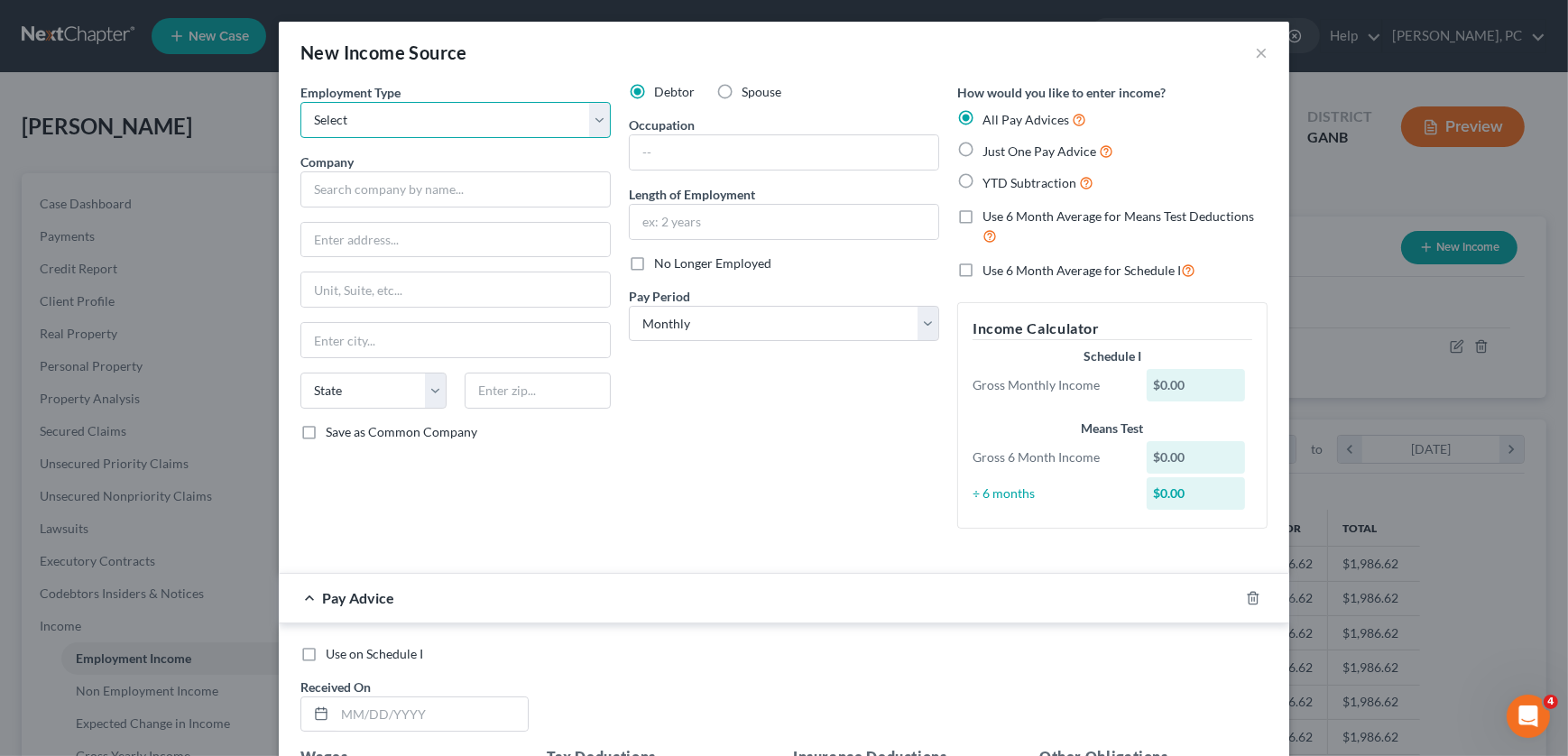
click at [462, 108] on select "Select Full or Part Time Employment Self Employment" at bounding box center [455, 119] width 310 height 36
select select "0"
click at [301, 102] on select "Select Full or Part Time Employment Self Employment" at bounding box center [455, 119] width 310 height 36
click at [457, 193] on input "text" at bounding box center [455, 189] width 310 height 36
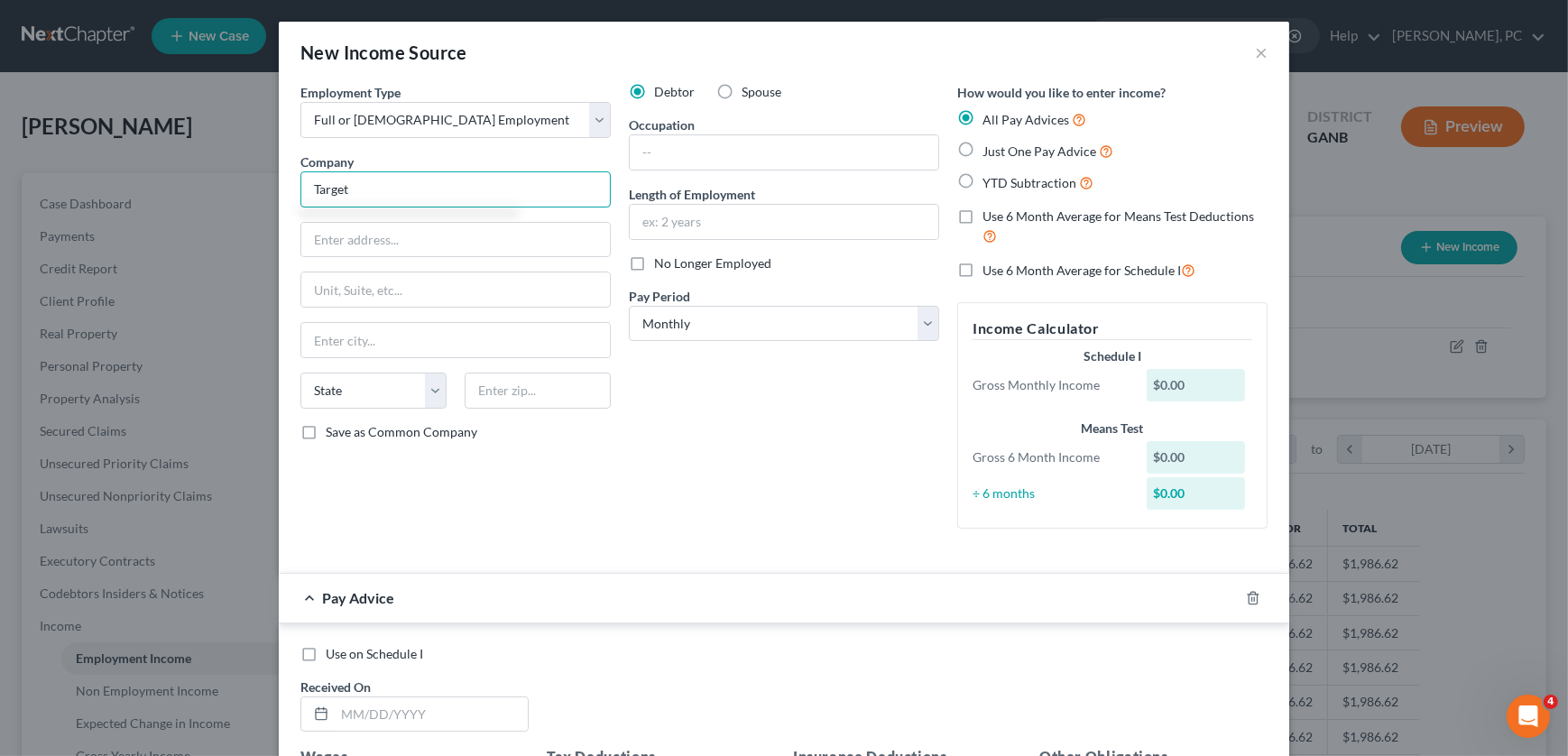
type input "Target"
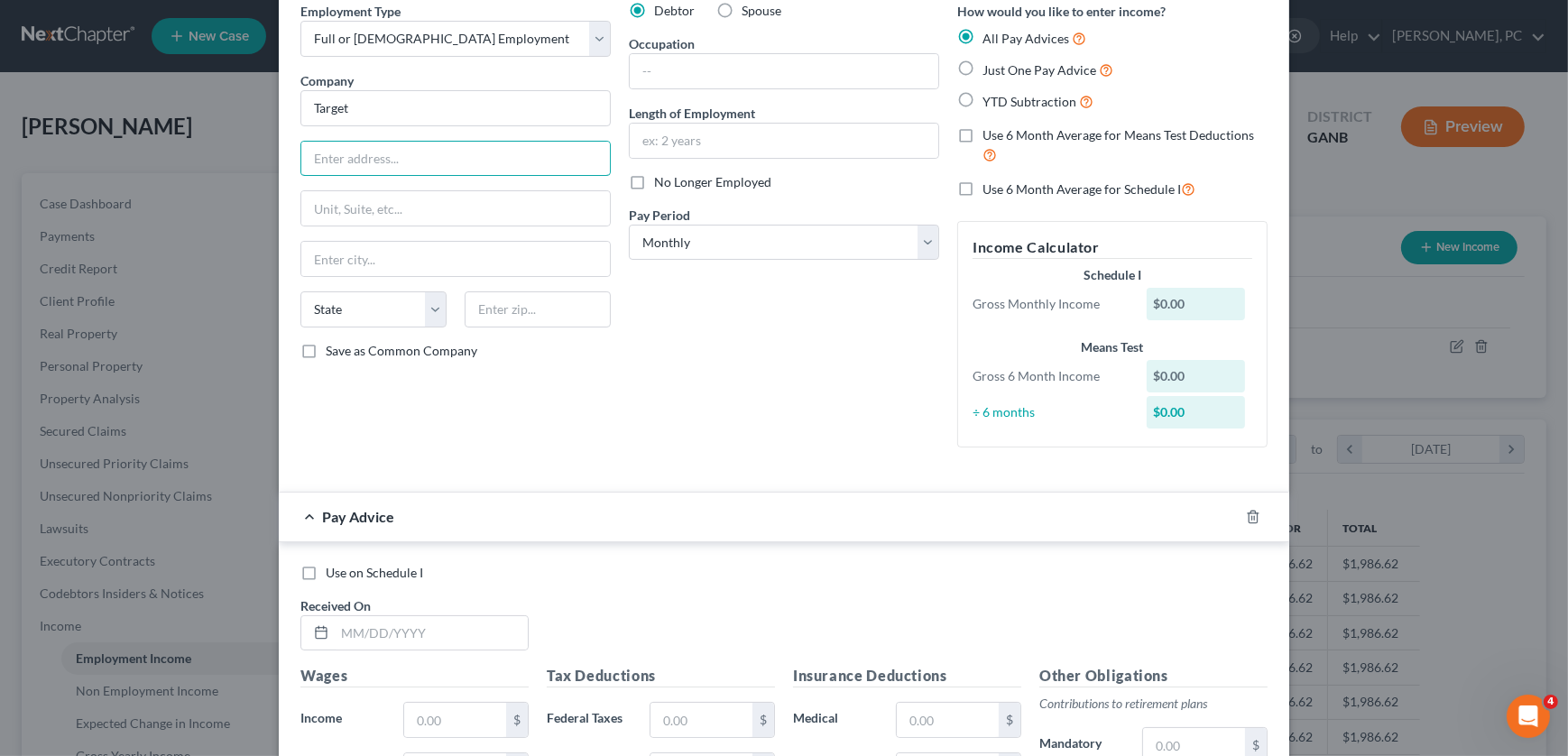
scroll to position [0, 0]
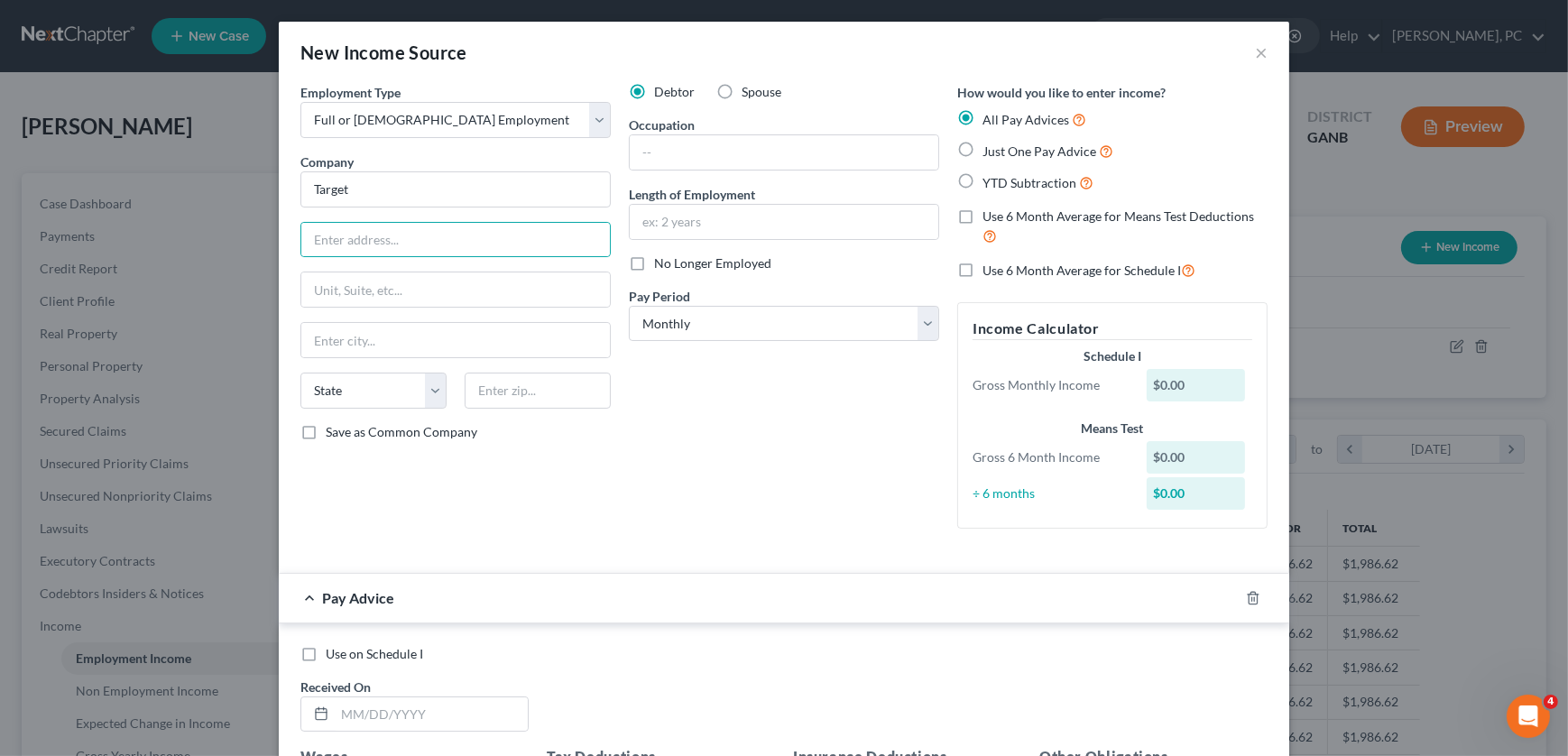
click at [983, 177] on label "YTD Subtraction" at bounding box center [1038, 183] width 111 height 21
click at [989, 177] on input "YTD Subtraction" at bounding box center [995, 178] width 12 height 12
radio input "true"
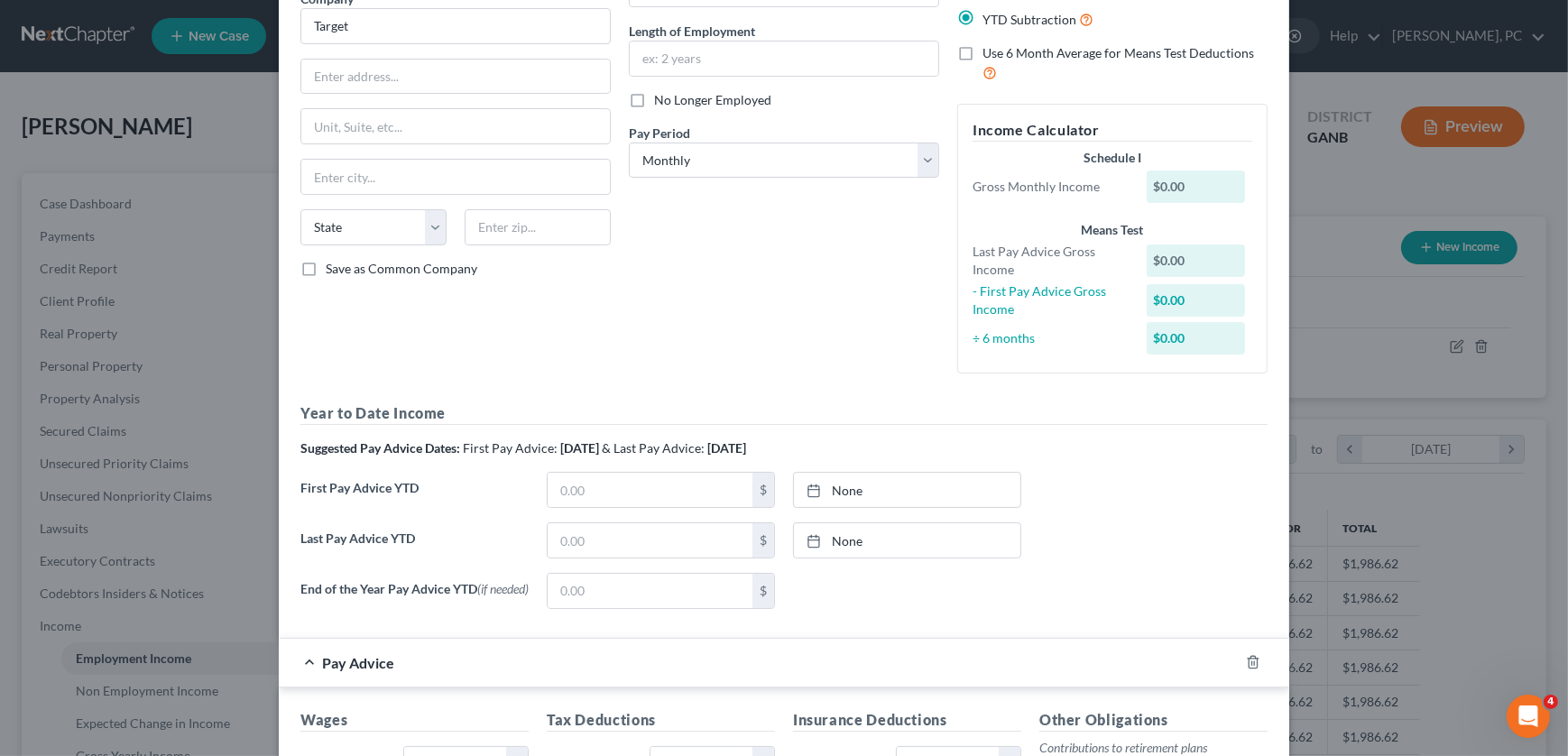
scroll to position [245, 0]
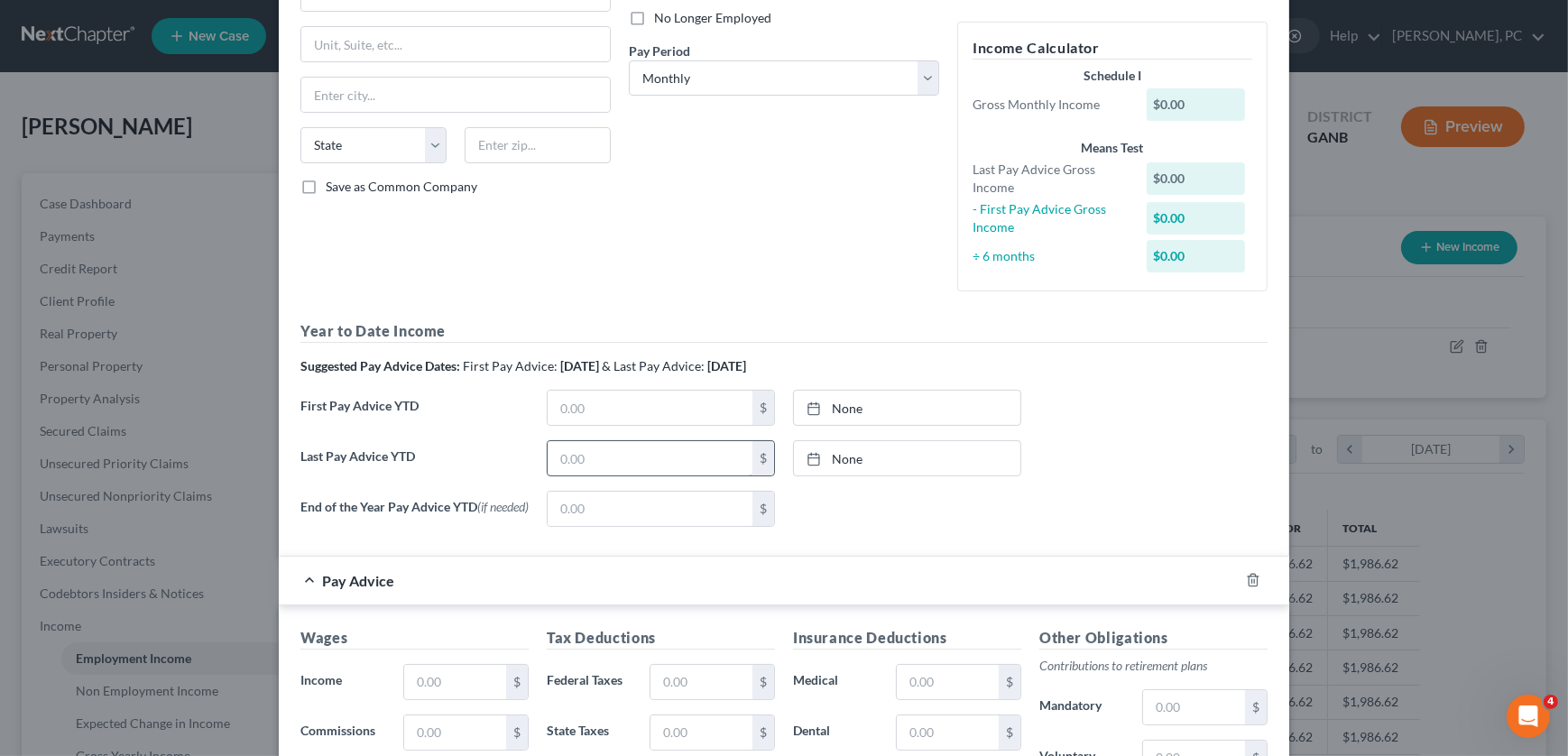
click at [641, 453] on input "text" at bounding box center [650, 458] width 204 height 35
type input "4,599"
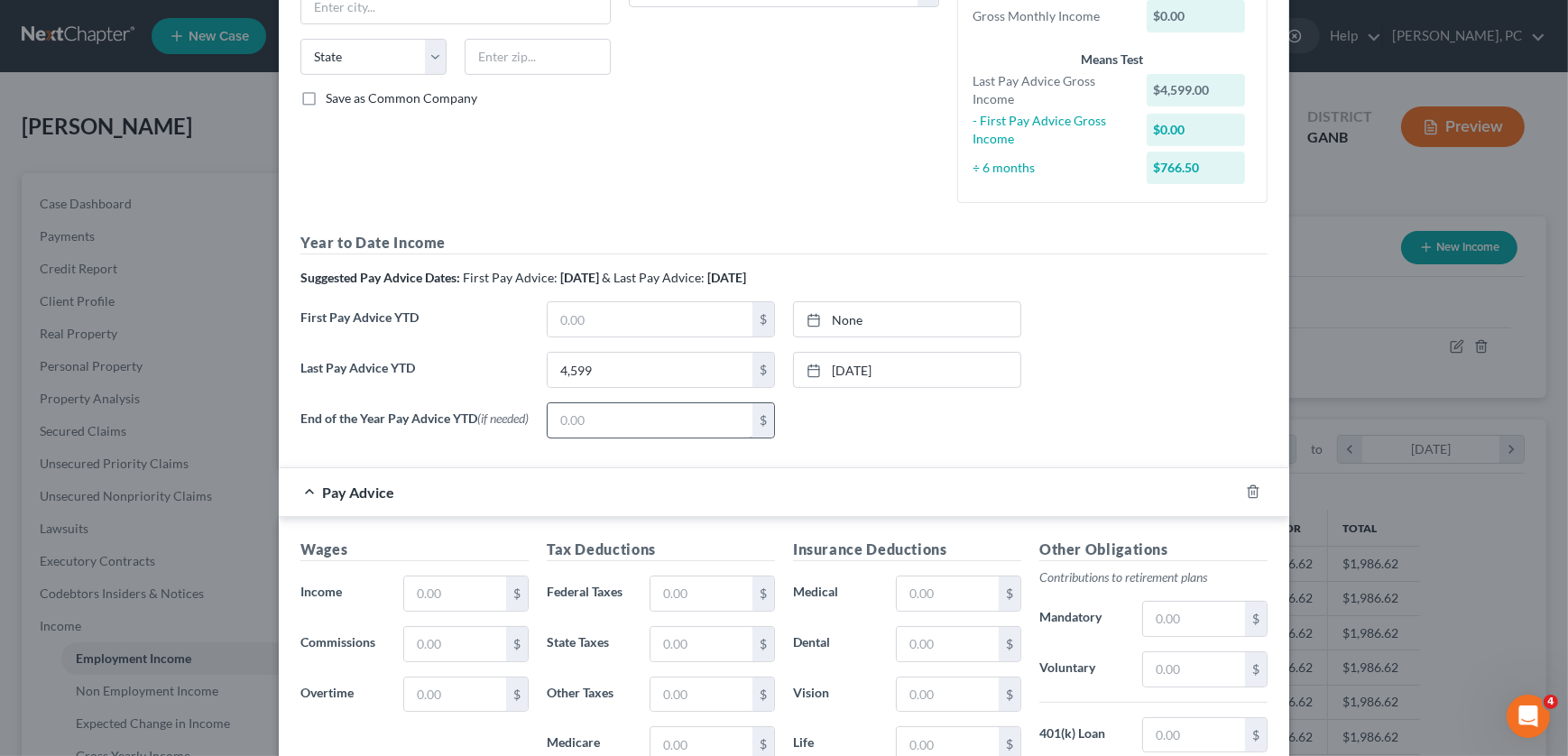
scroll to position [328, 0]
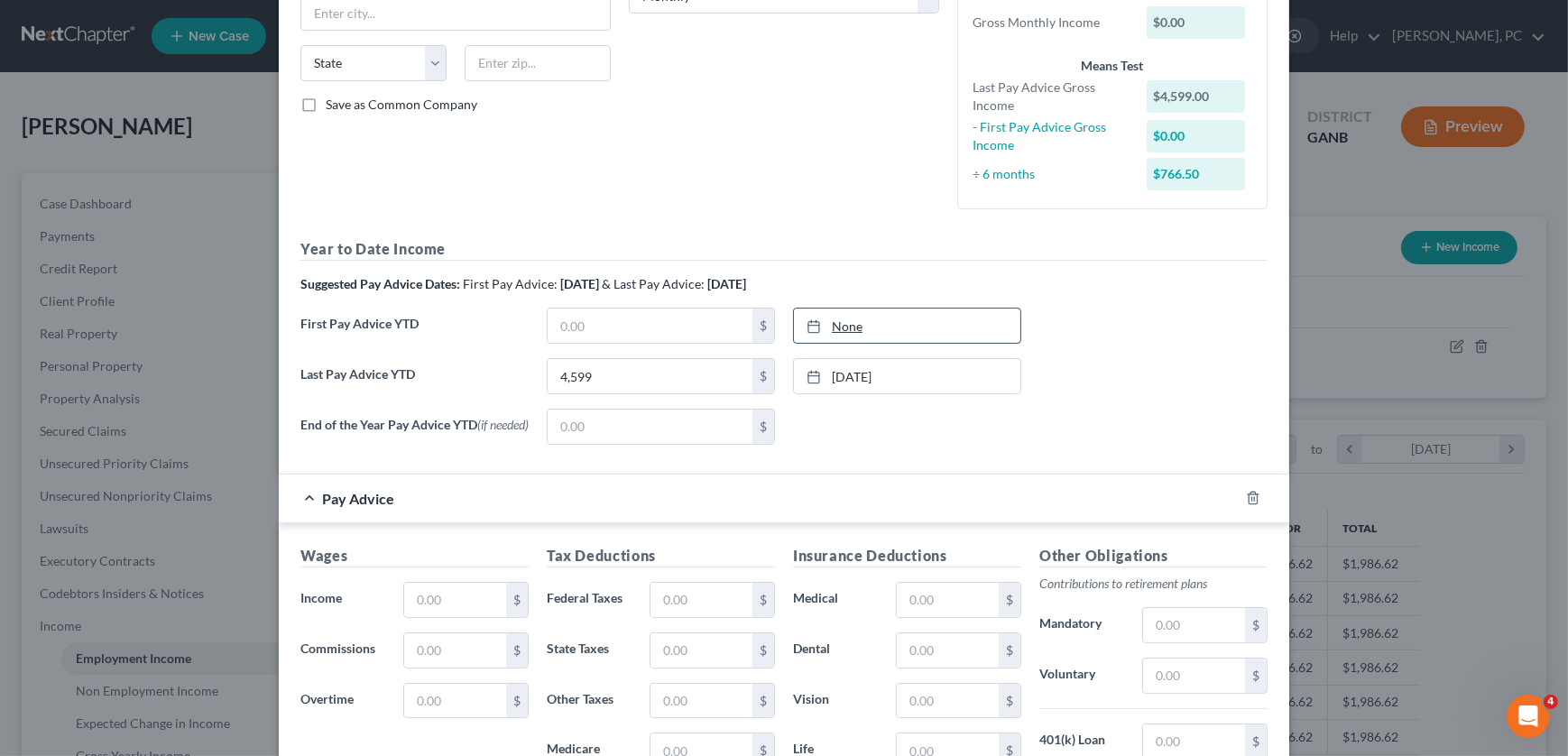
click at [840, 321] on link "None" at bounding box center [907, 326] width 227 height 35
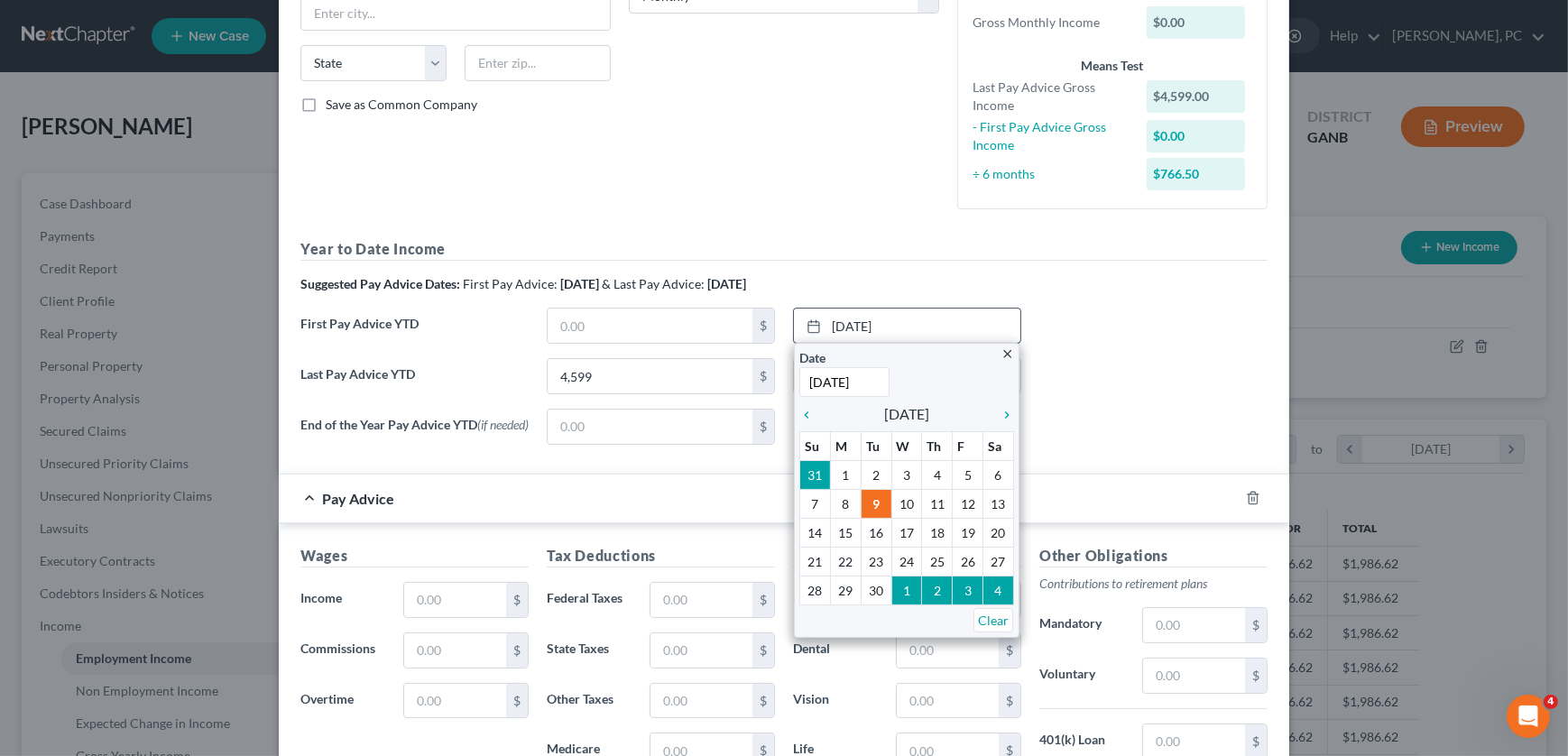
click at [807, 380] on input "[DATE]" at bounding box center [844, 382] width 91 height 30
drag, startPoint x: 817, startPoint y: 376, endPoint x: 802, endPoint y: 379, distance: 15.3
click at [802, 379] on input "[DATE]" at bounding box center [844, 382] width 91 height 30
type input "5/30/2025"
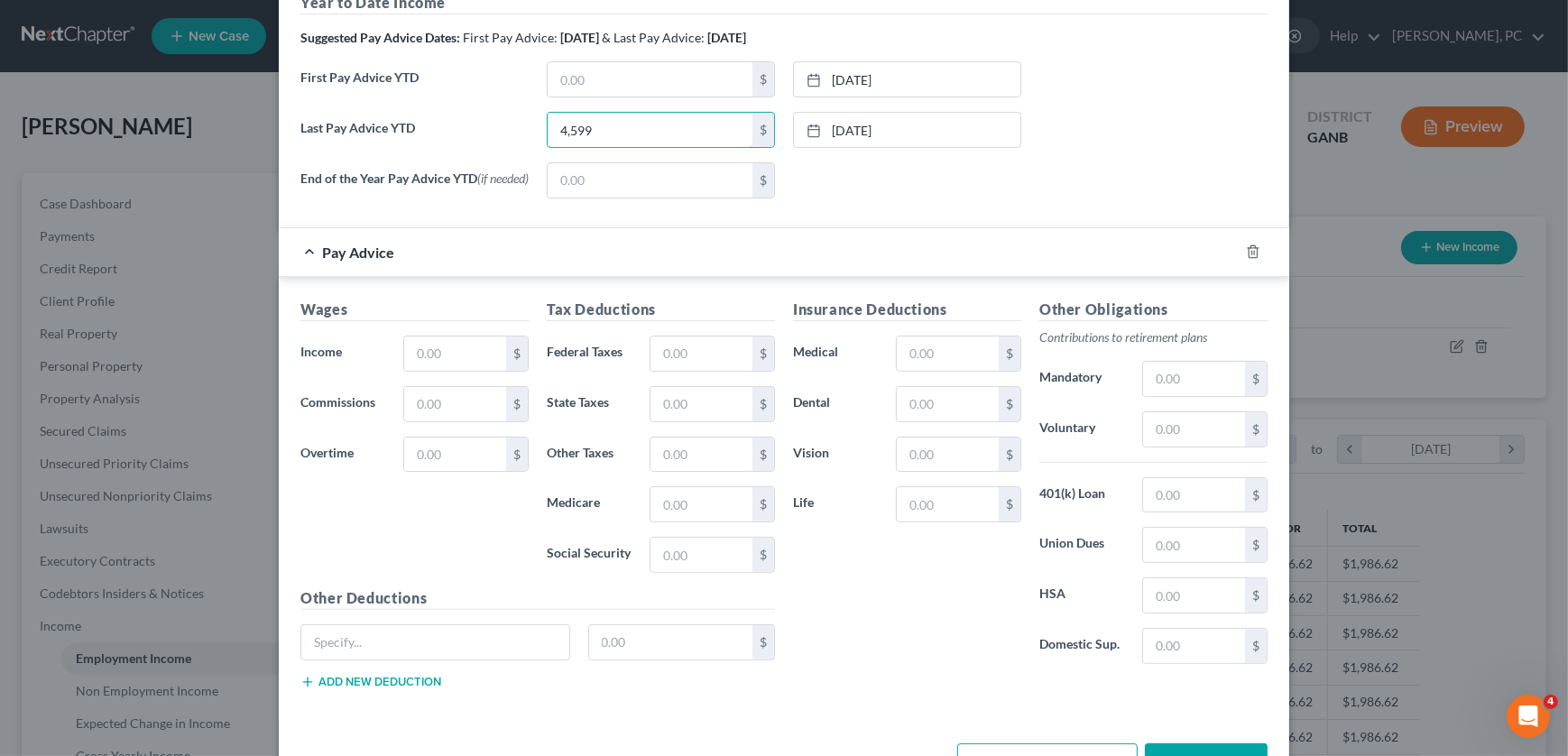
scroll to position [492, 0]
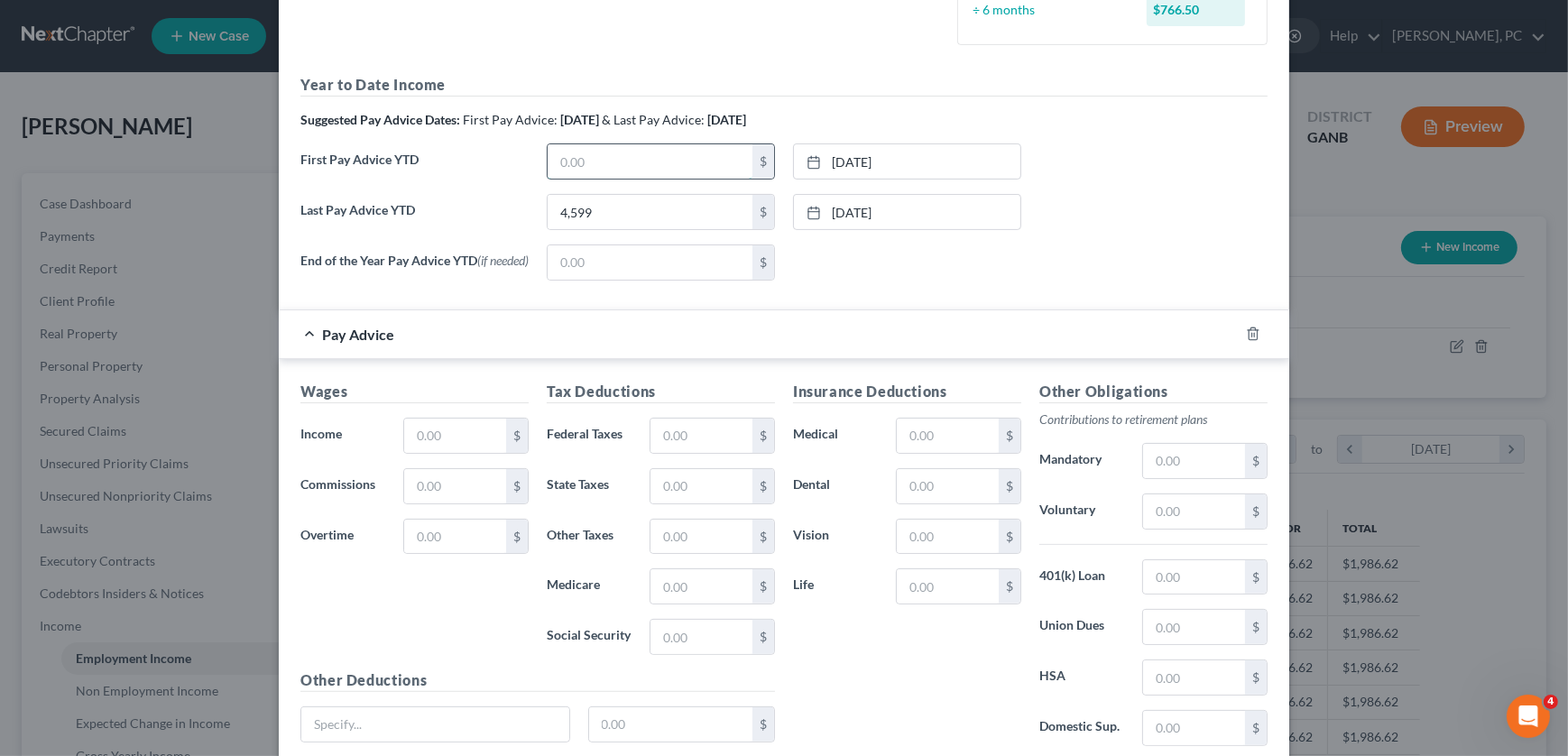
click at [588, 148] on input "text" at bounding box center [650, 161] width 204 height 35
click at [632, 219] on input "4,599" at bounding box center [650, 212] width 204 height 35
click at [878, 259] on div "None close Date Time chevron_left September 2025 chevron_right Su M Tu W Th F S…" at bounding box center [907, 262] width 246 height 36
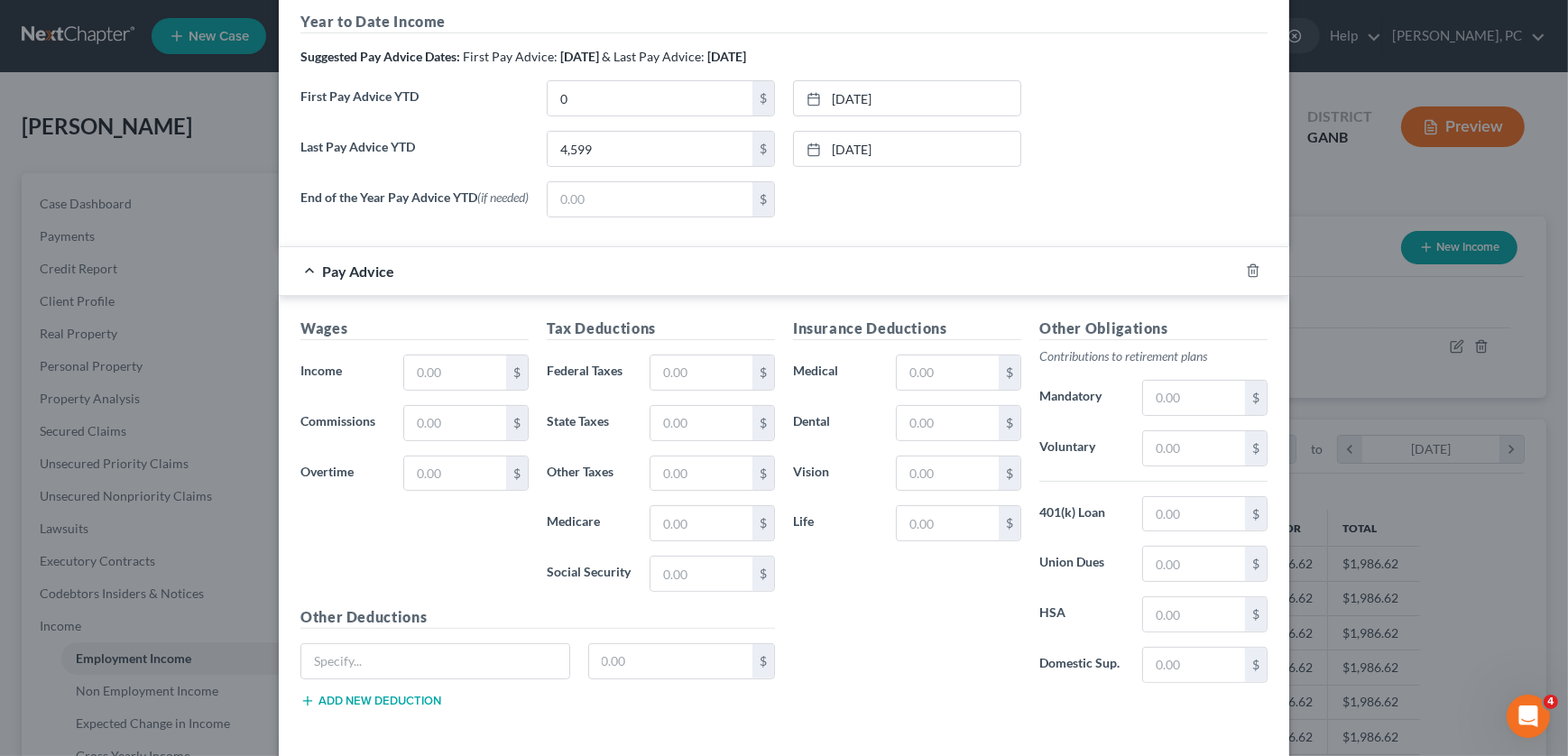
scroll to position [635, 0]
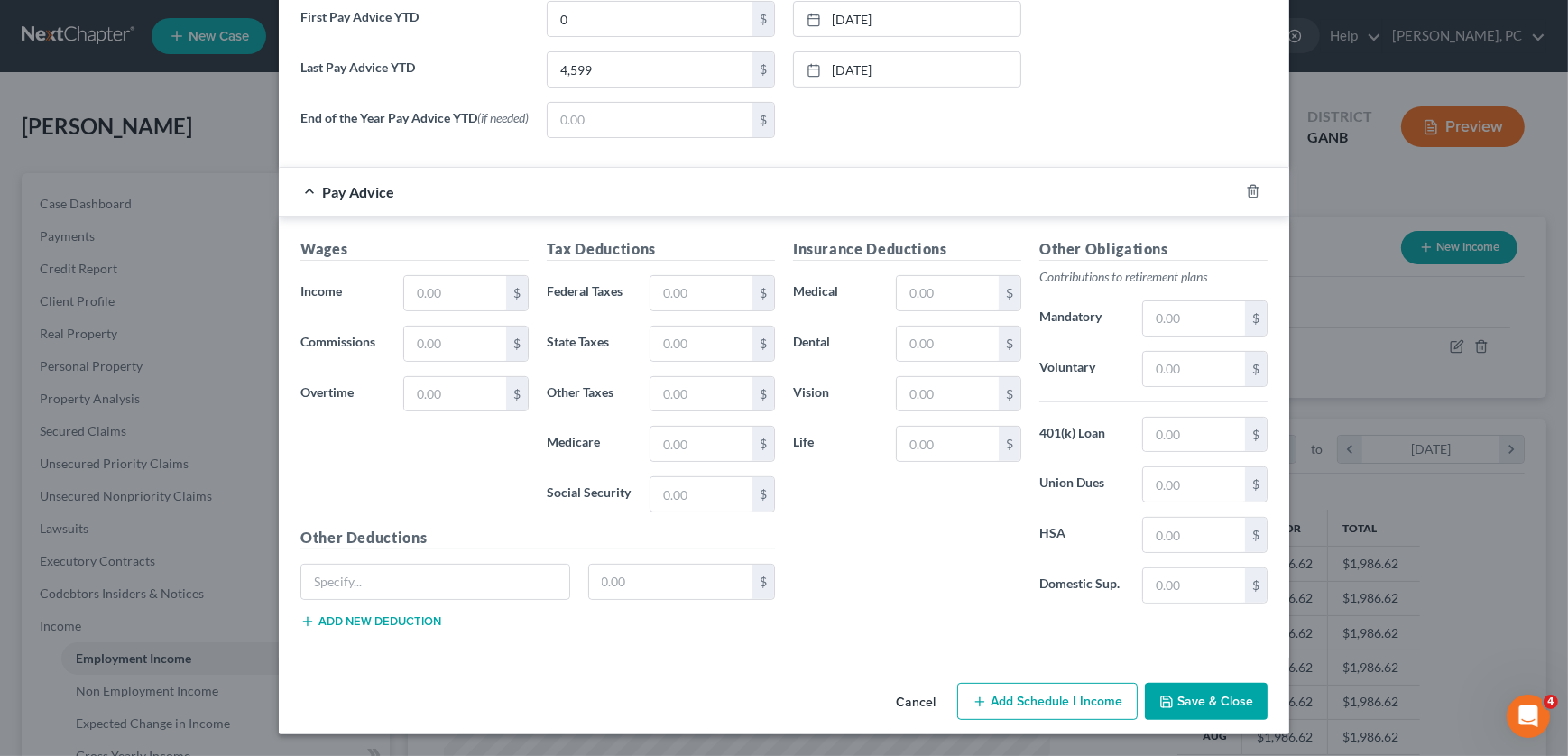
click at [1197, 704] on button "Save & Close" at bounding box center [1206, 702] width 122 height 38
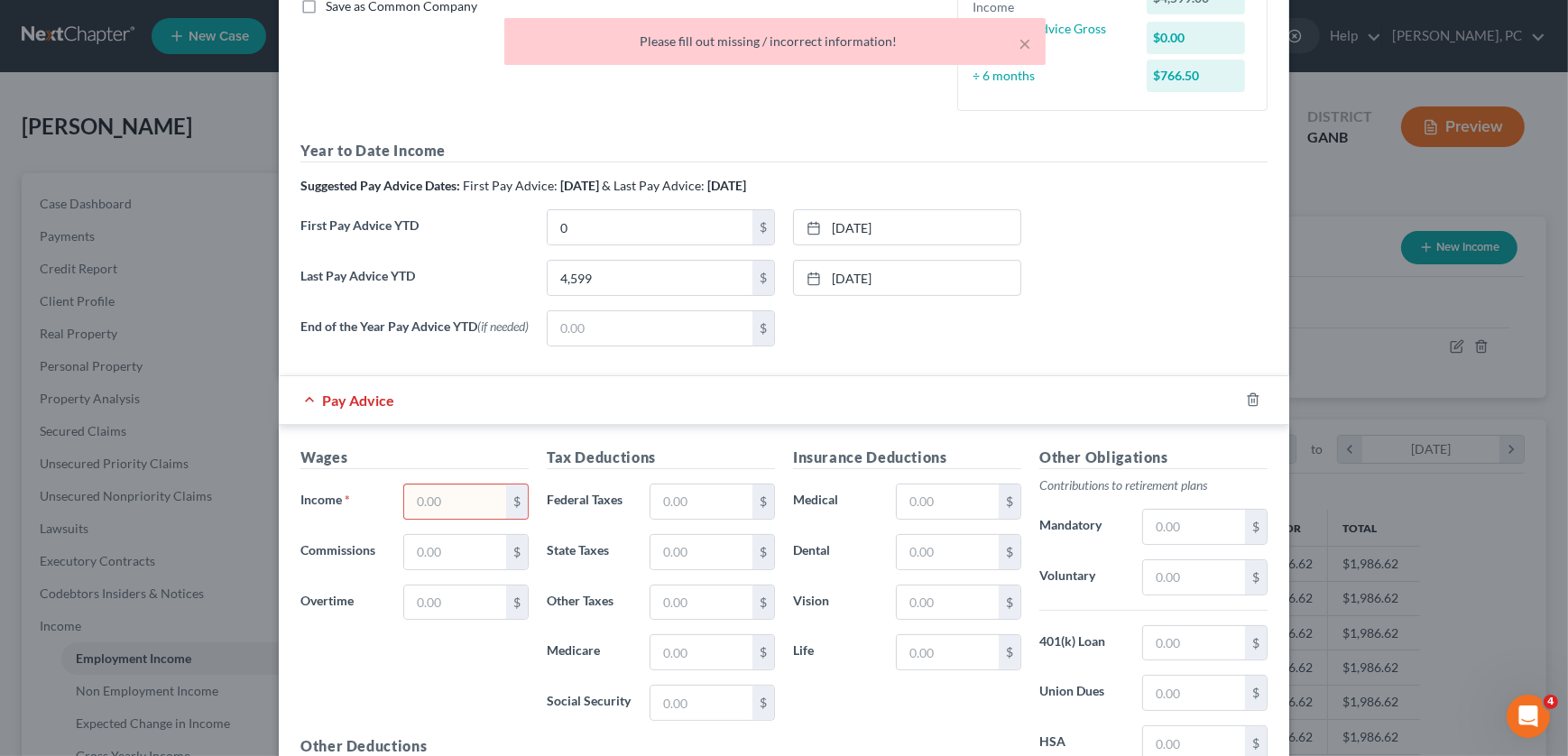
scroll to position [389, 0]
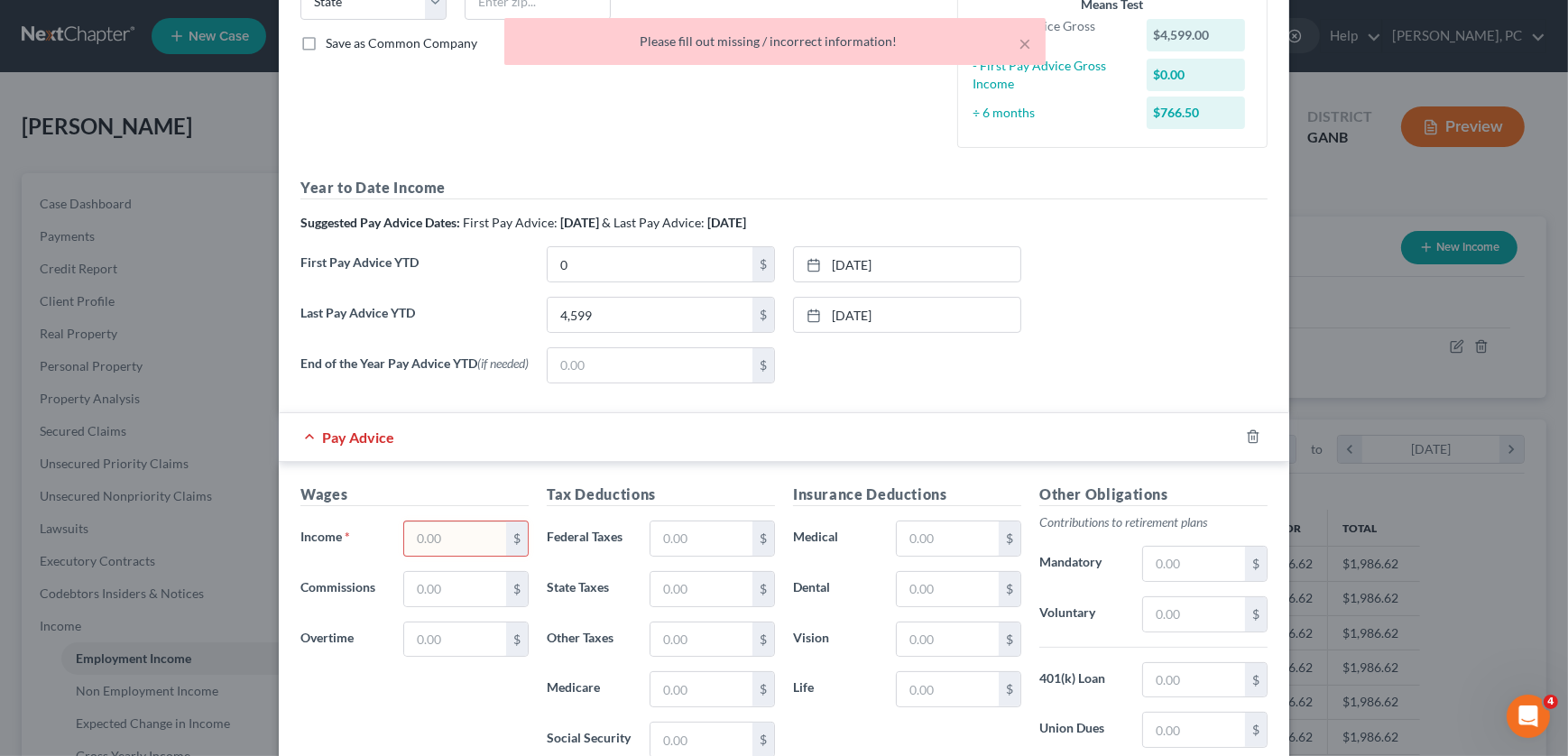
click at [362, 439] on span "Pay Advice" at bounding box center [357, 437] width 72 height 17
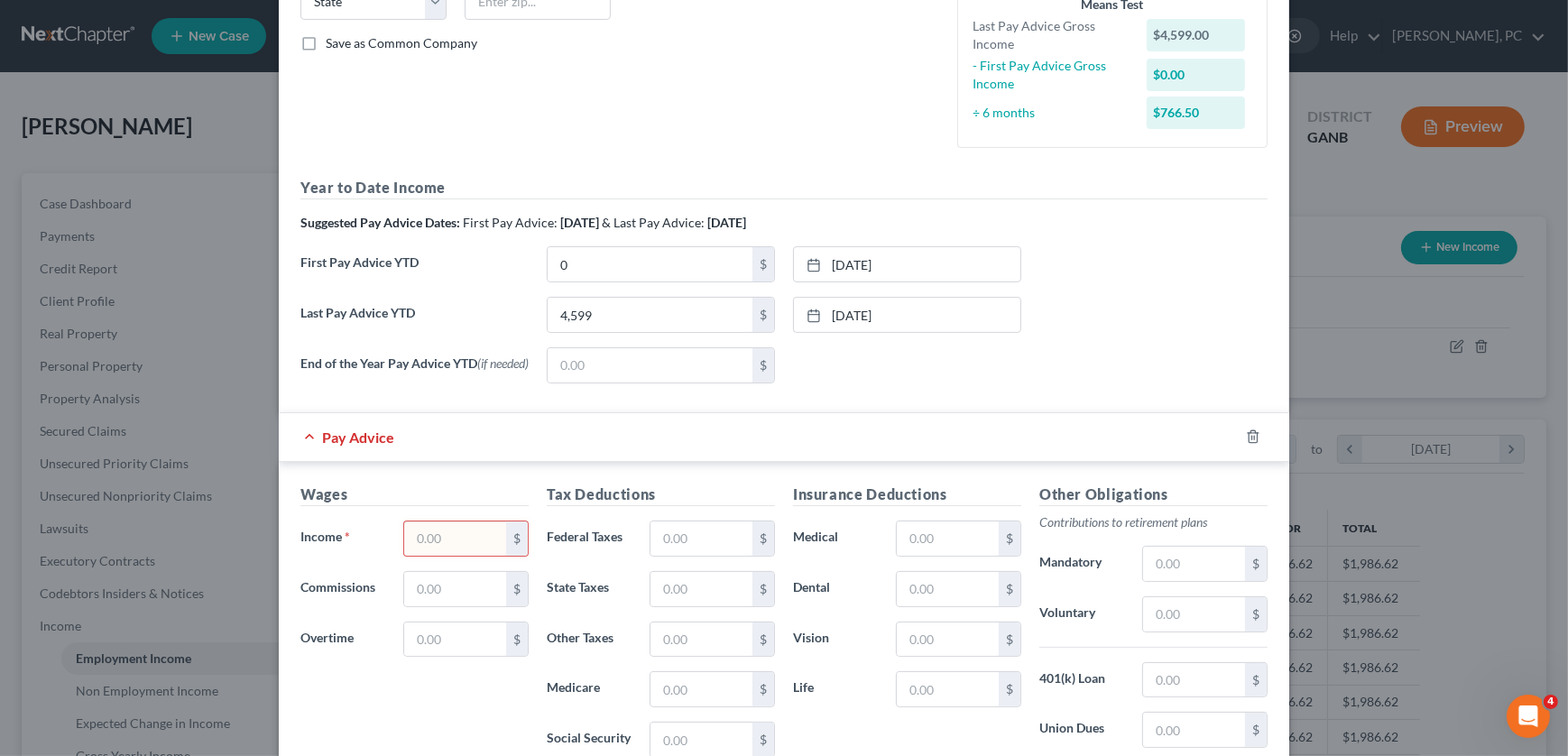
click at [356, 435] on span "Pay Advice" at bounding box center [357, 437] width 72 height 17
click at [556, 265] on input "0" at bounding box center [650, 264] width 204 height 35
type input "1"
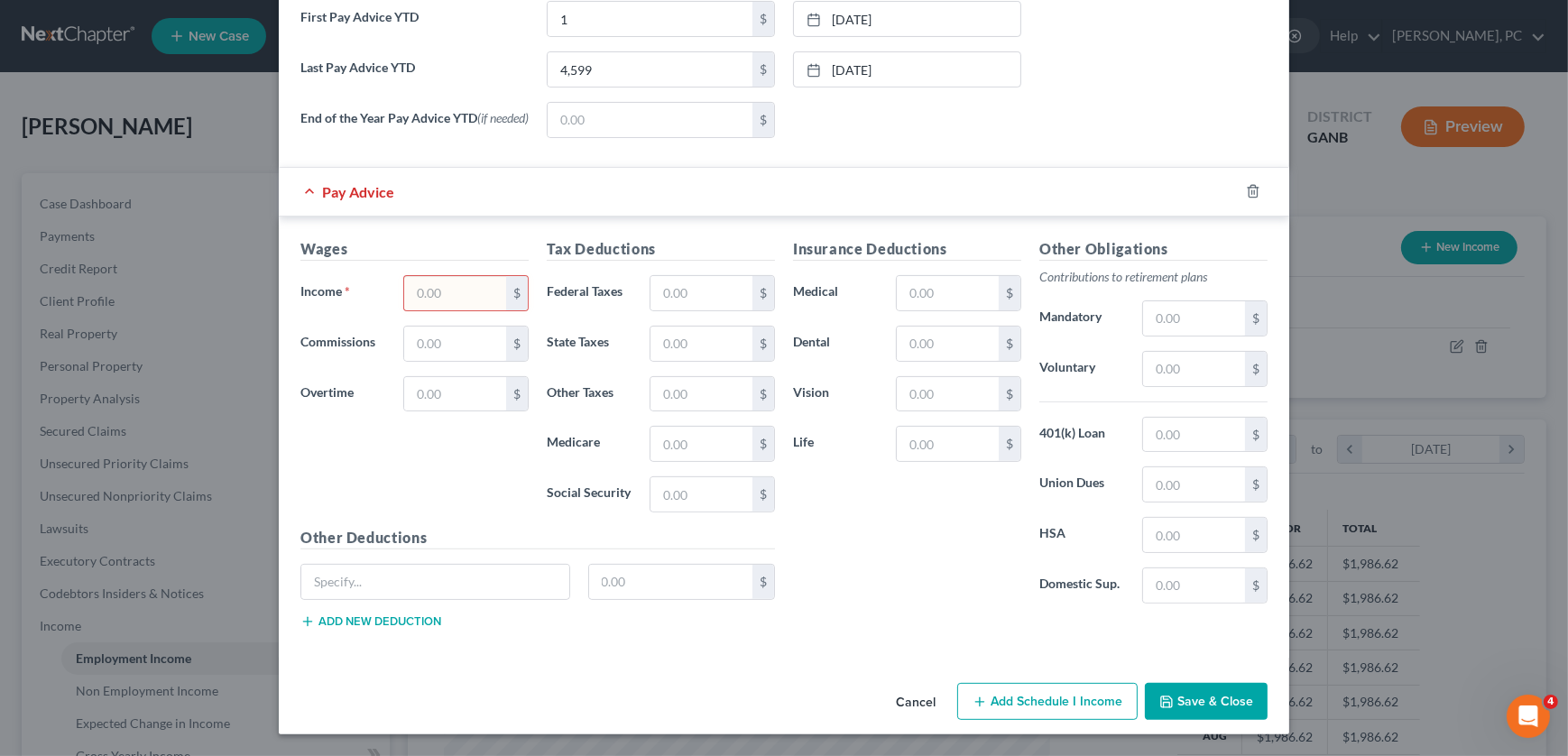
click at [1176, 700] on button "Save & Close" at bounding box center [1206, 702] width 122 height 38
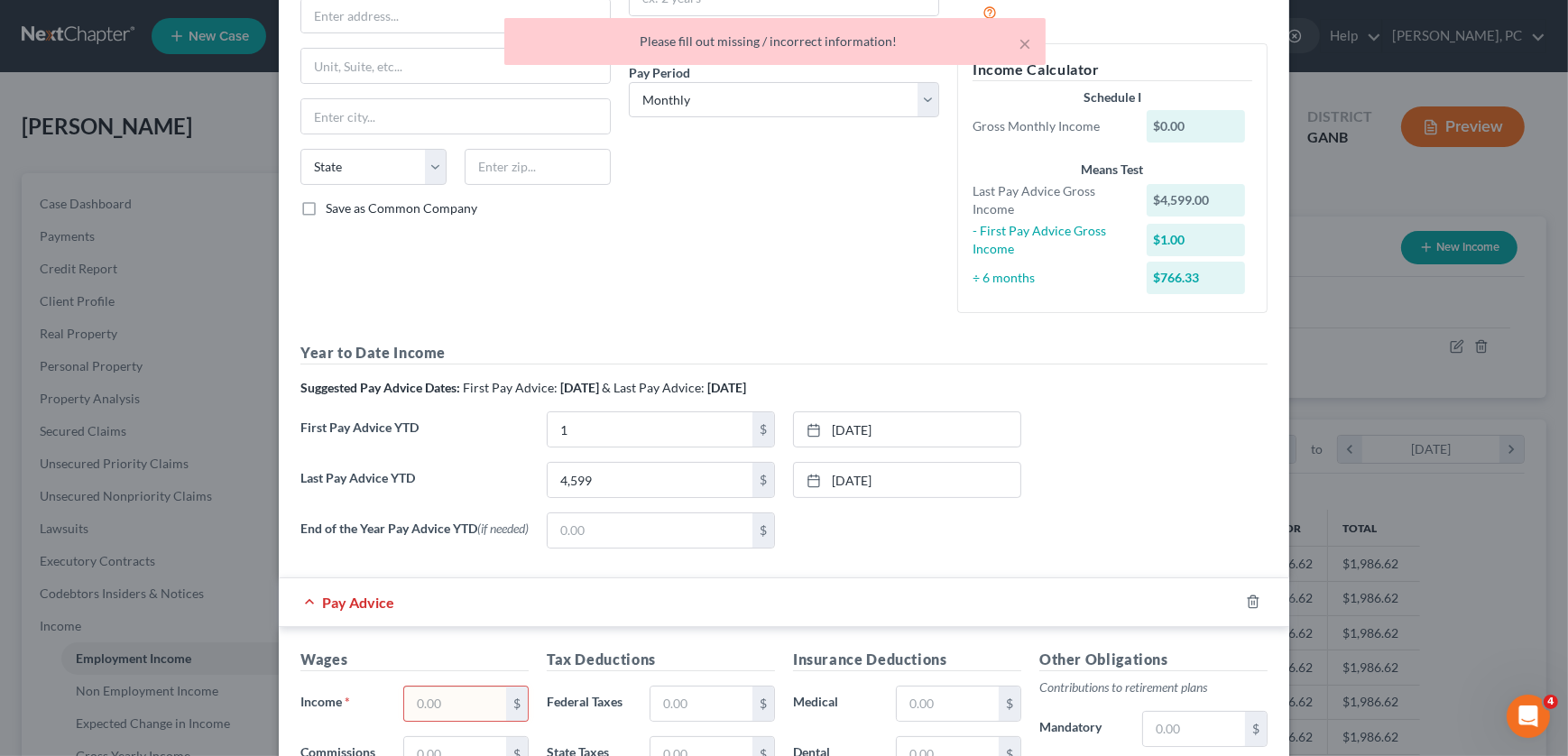
scroll to position [0, 0]
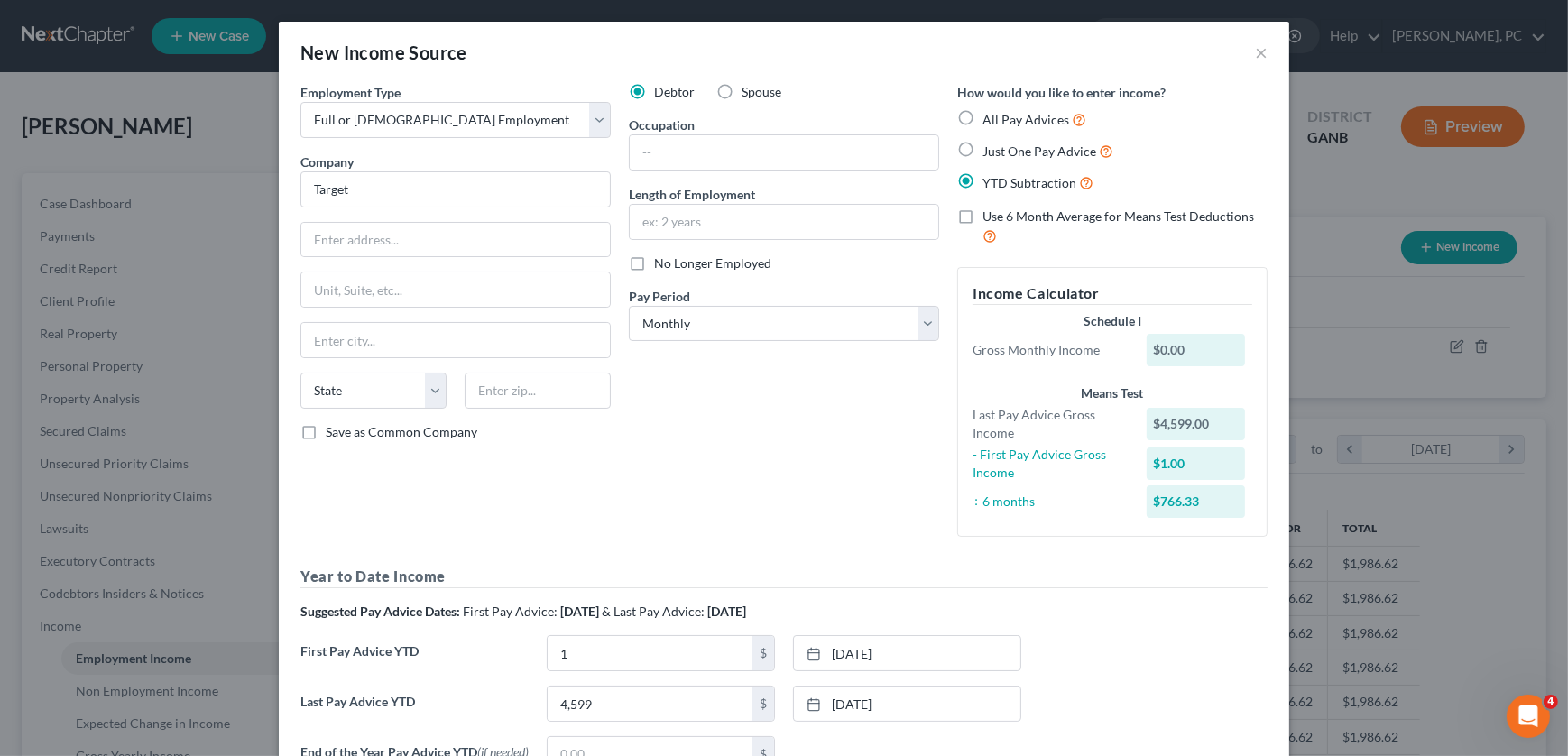
click at [983, 218] on label "Use 6 Month Average for Means Test Deductions" at bounding box center [1125, 227] width 285 height 39
click at [989, 218] on input "Use 6 Month Average for Means Test Deductions" at bounding box center [995, 213] width 12 height 12
checkbox input "true"
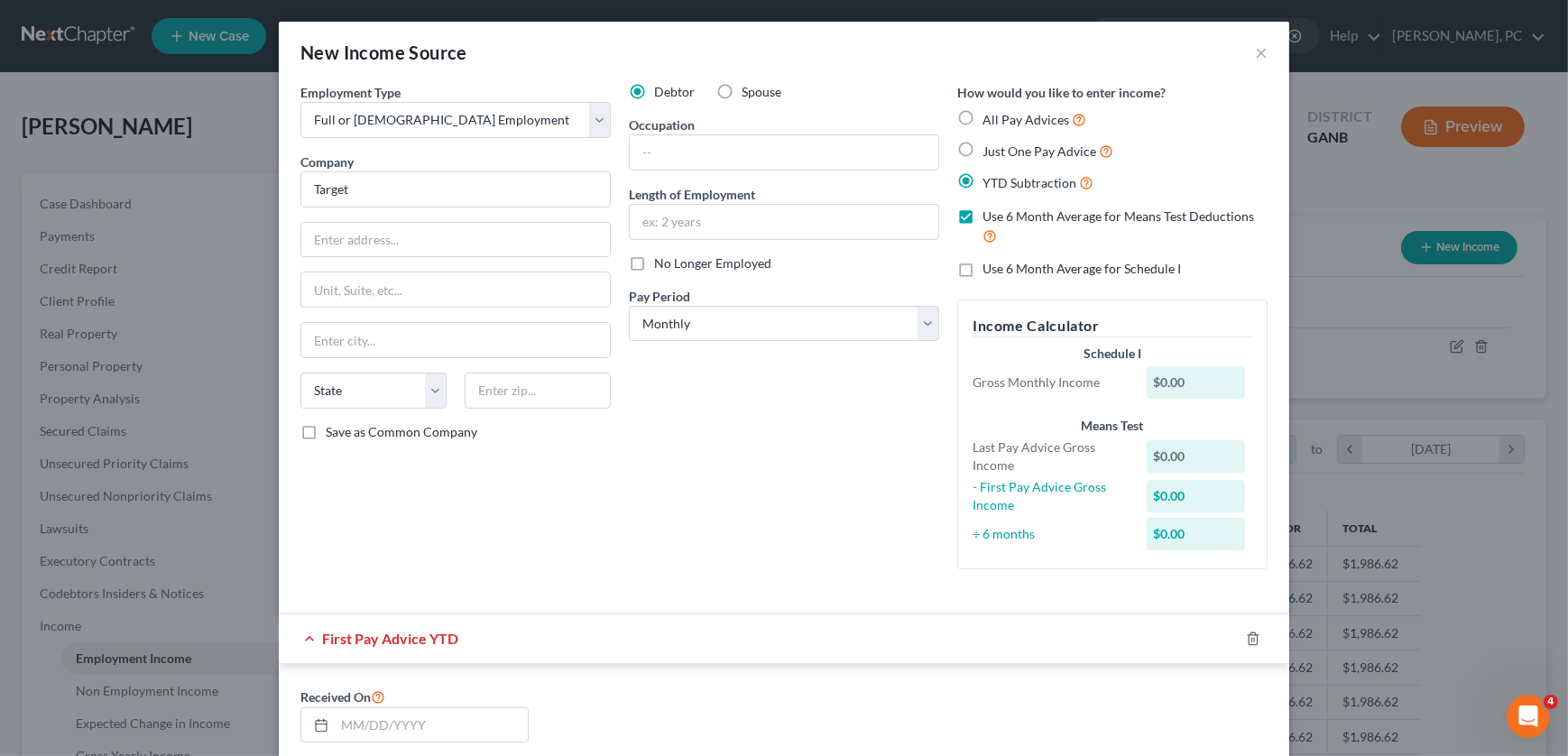
click at [1211, 532] on div "$0.00" at bounding box center [1197, 534] width 99 height 33
click at [1170, 533] on div "$0.00" at bounding box center [1197, 534] width 99 height 33
click at [983, 181] on label "YTD Subtraction" at bounding box center [1038, 183] width 111 height 21
click at [989, 181] on input "YTD Subtraction" at bounding box center [995, 178] width 12 height 12
click at [686, 161] on input "text" at bounding box center [784, 152] width 309 height 35
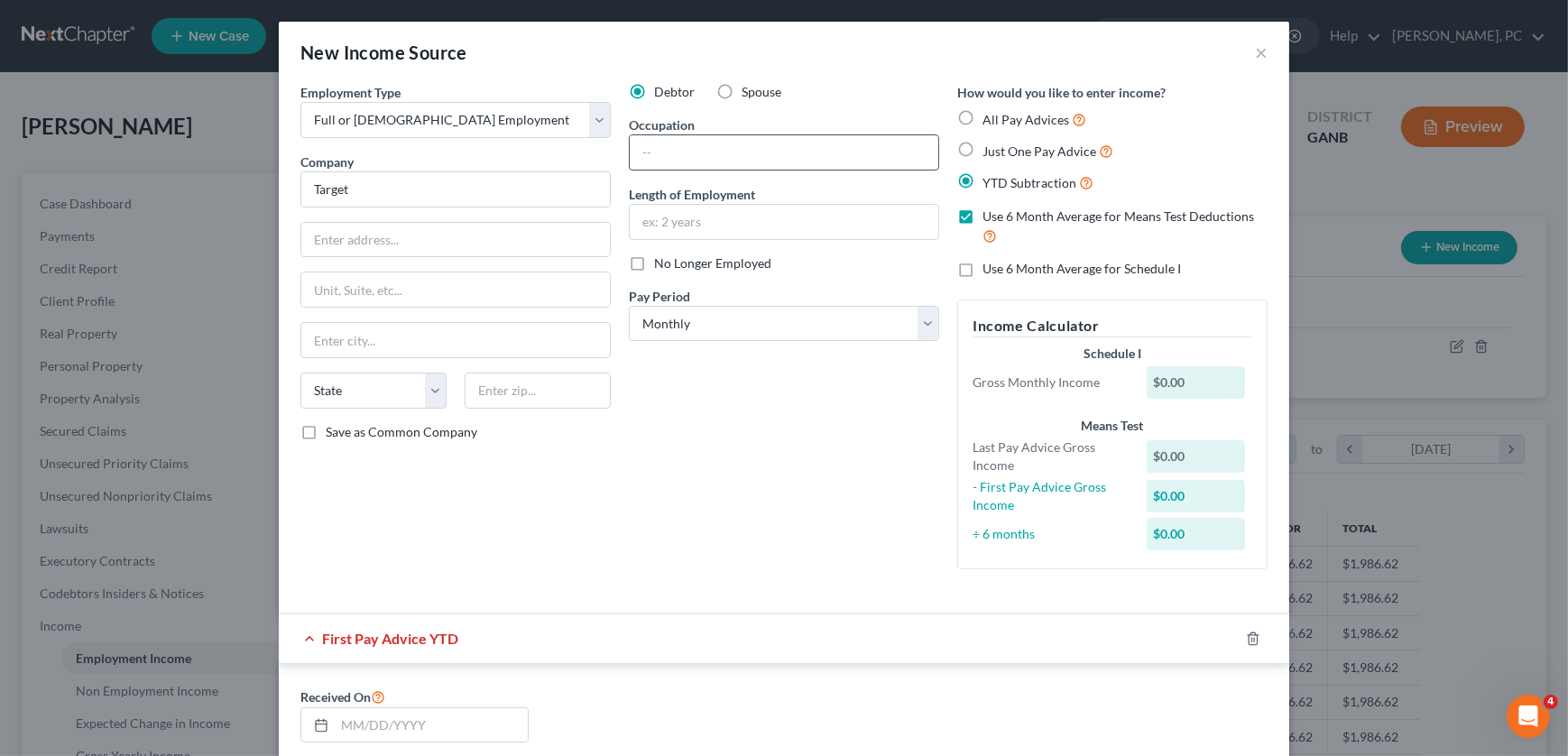
type input "Retail"
click at [690, 223] on input "text" at bounding box center [784, 221] width 309 height 35
type input "4 months"
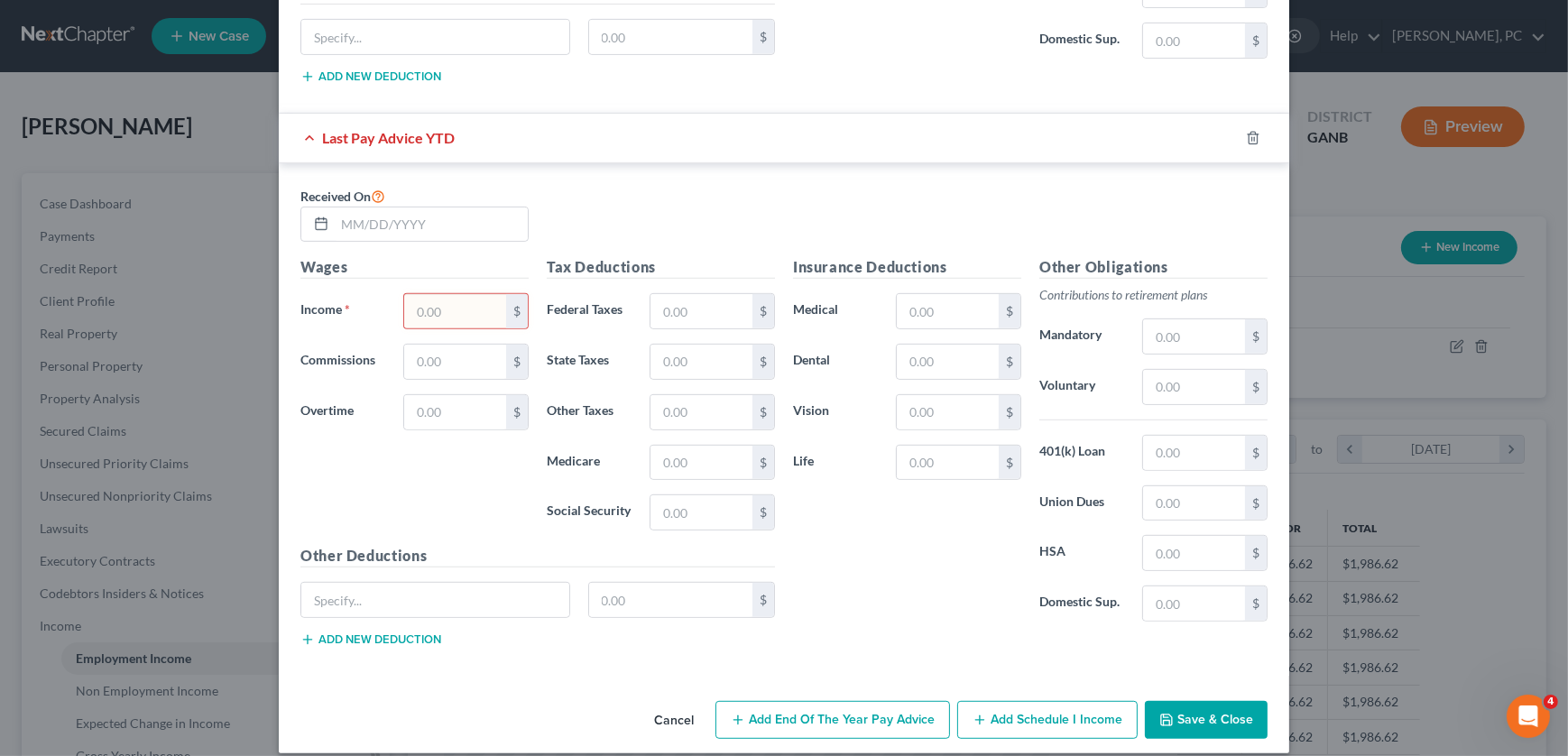
scroll to position [1078, 0]
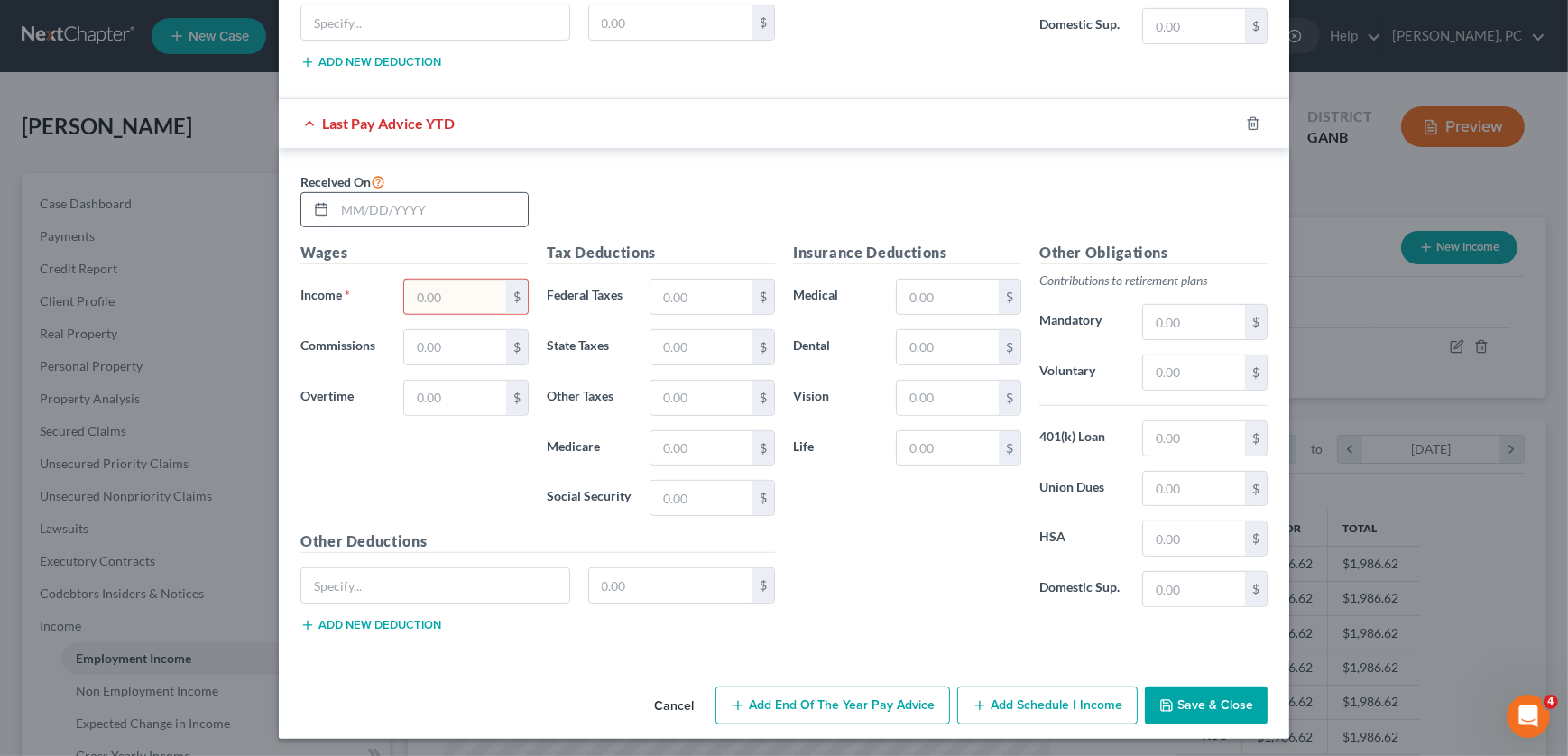
click at [434, 207] on input "text" at bounding box center [431, 210] width 193 height 35
drag, startPoint x: 427, startPoint y: 206, endPoint x: 345, endPoint y: 211, distance: 82.2
click at [345, 211] on input "text" at bounding box center [431, 210] width 193 height 35
click at [347, 208] on input "09022025" at bounding box center [431, 210] width 193 height 35
click at [358, 204] on input "09/022025" at bounding box center [431, 210] width 193 height 35
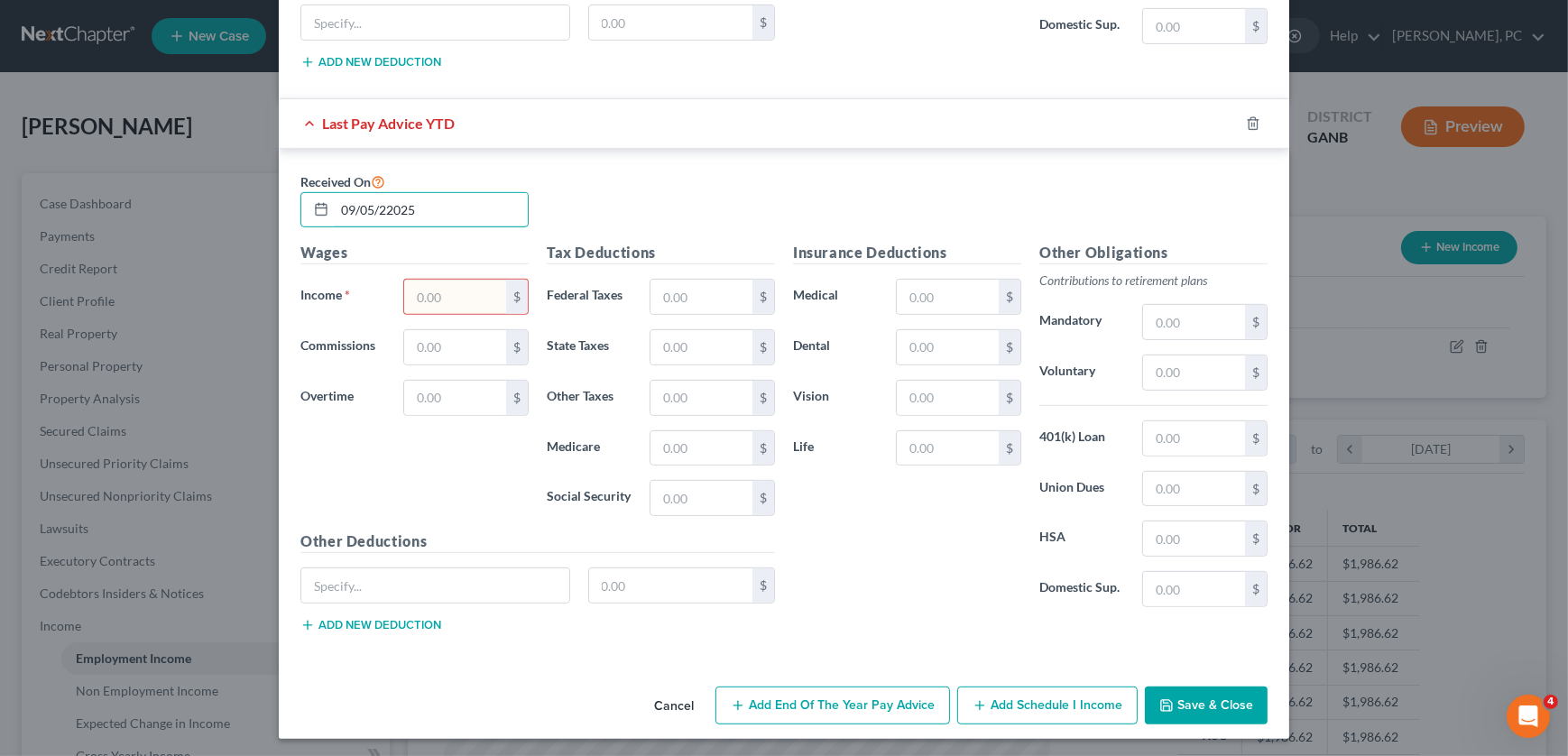
type input "09/05/22025"
type input "4,599"
click at [1188, 694] on button "Save & Close" at bounding box center [1206, 706] width 122 height 38
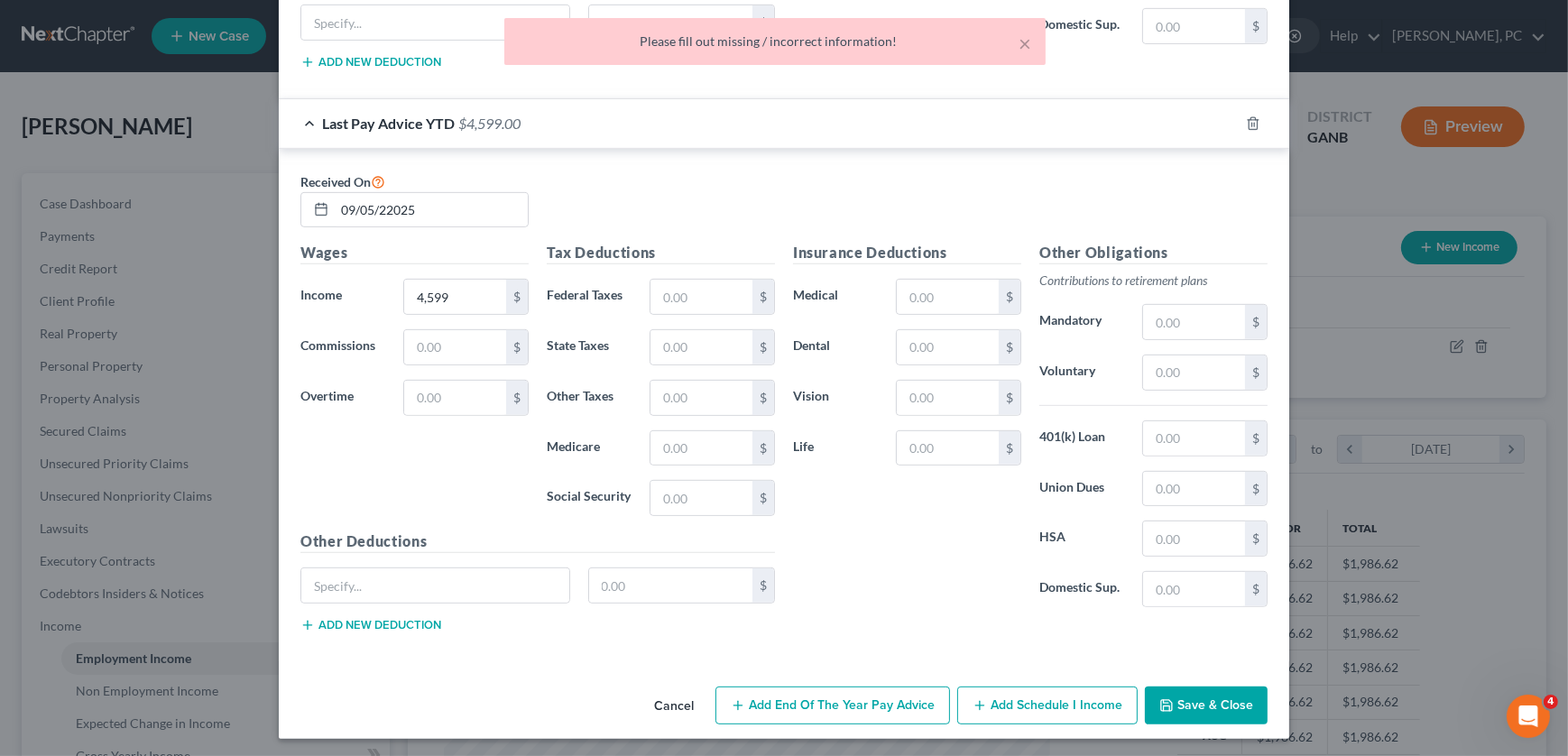
click at [1179, 691] on button "Save & Close" at bounding box center [1206, 706] width 122 height 38
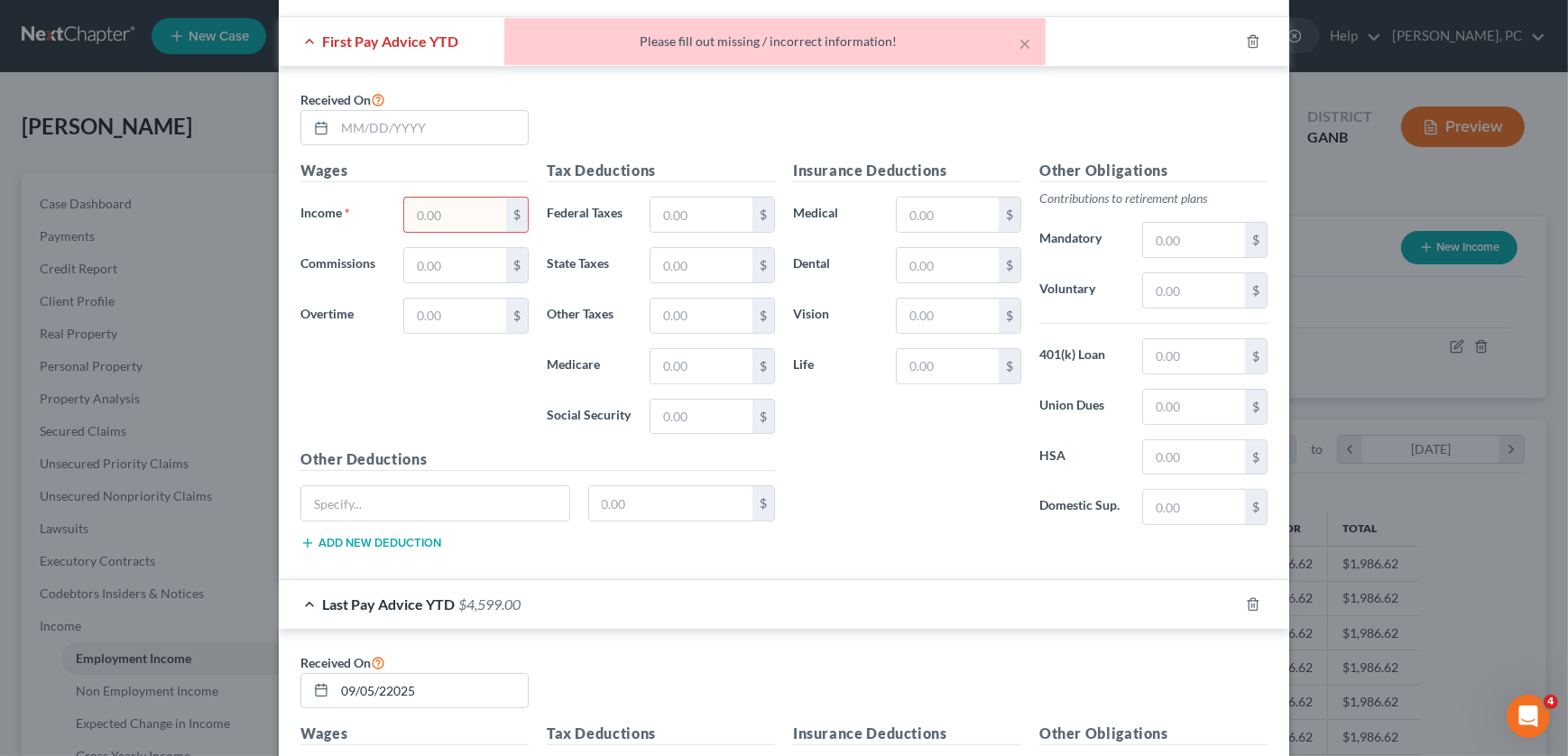
scroll to position [340, 0]
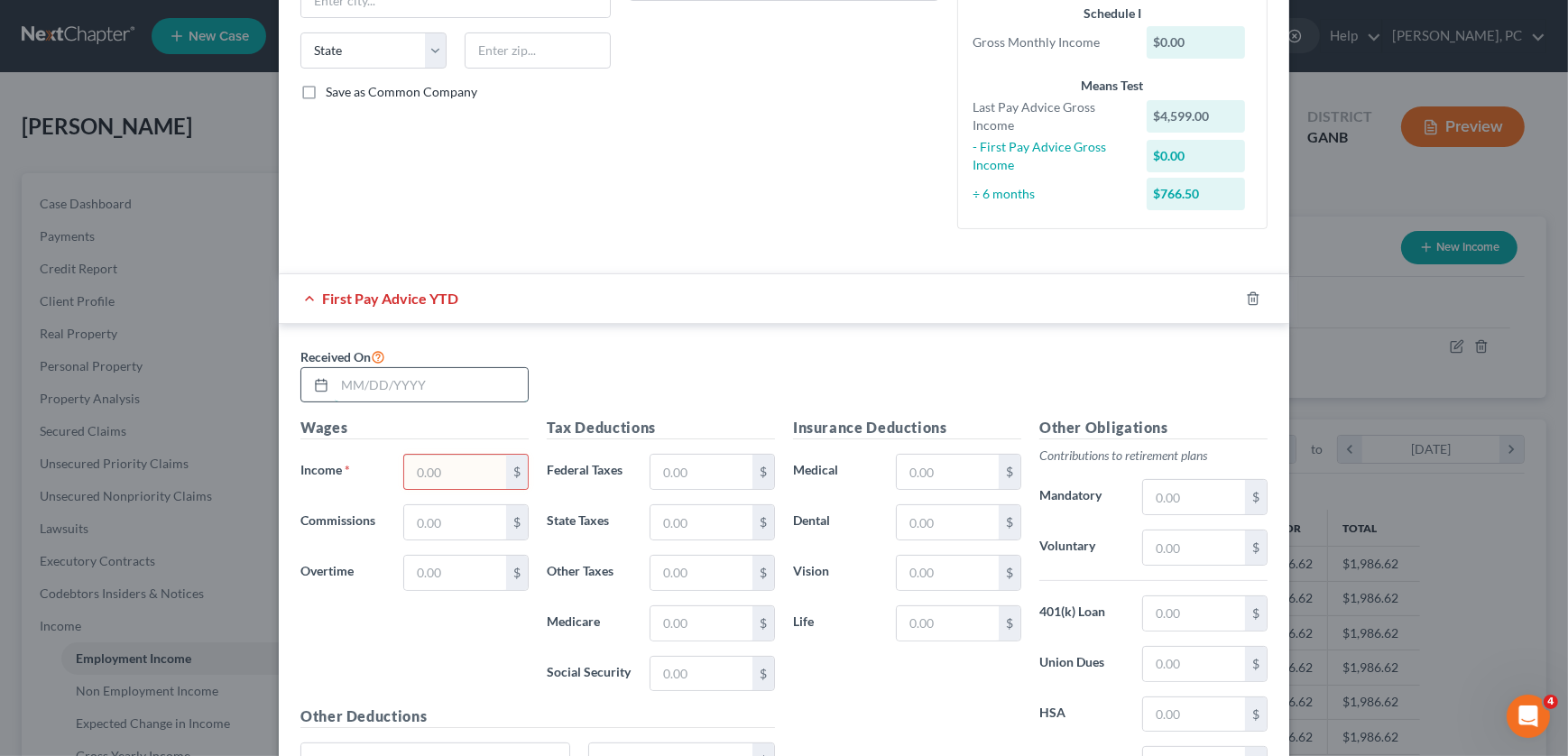
click at [335, 380] on input "text" at bounding box center [431, 385] width 193 height 35
type input "5/1/25"
click at [444, 471] on input "text" at bounding box center [455, 471] width 102 height 35
type input "0"
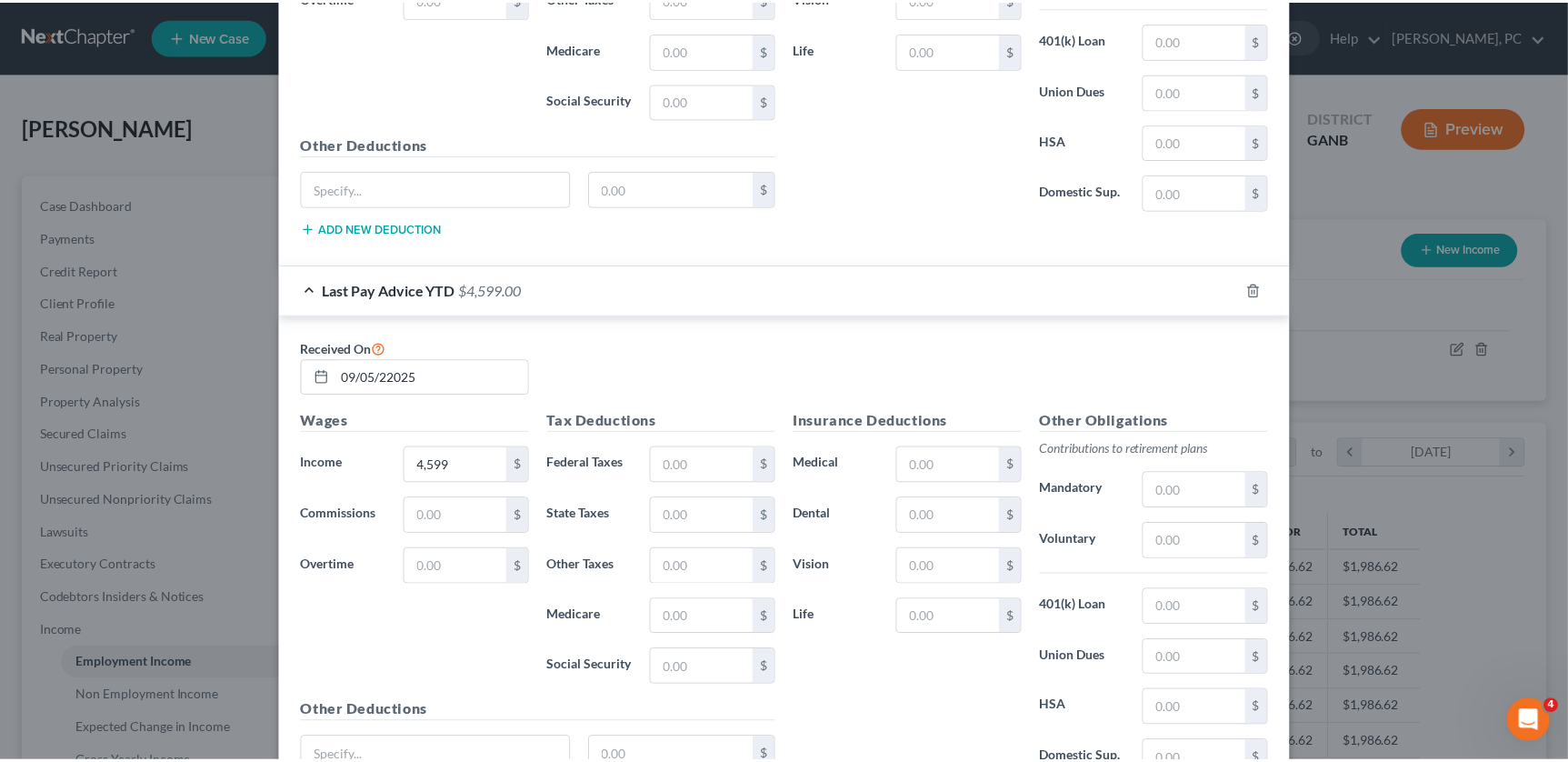
scroll to position [1087, 0]
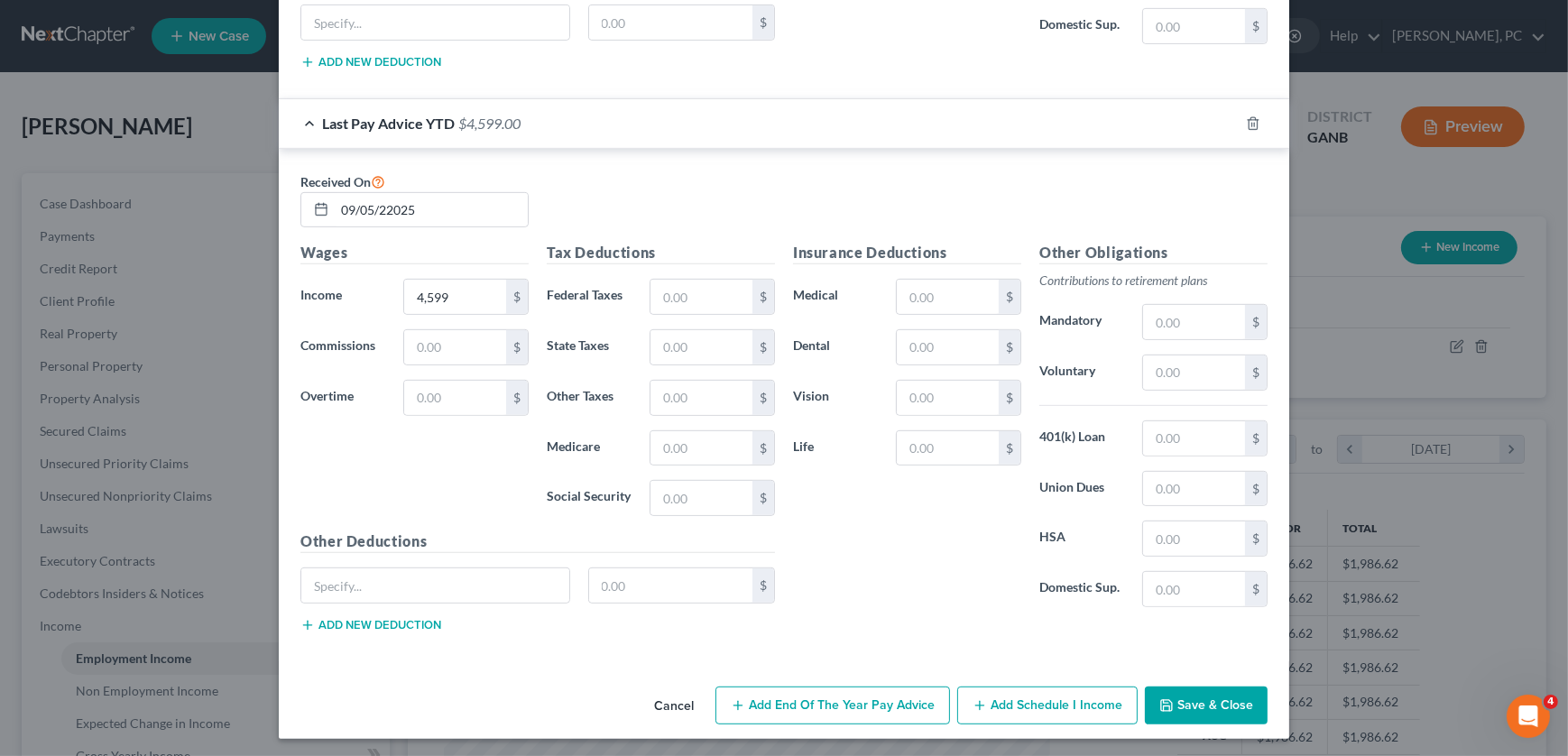
click at [1191, 698] on button "Save & Close" at bounding box center [1206, 706] width 122 height 38
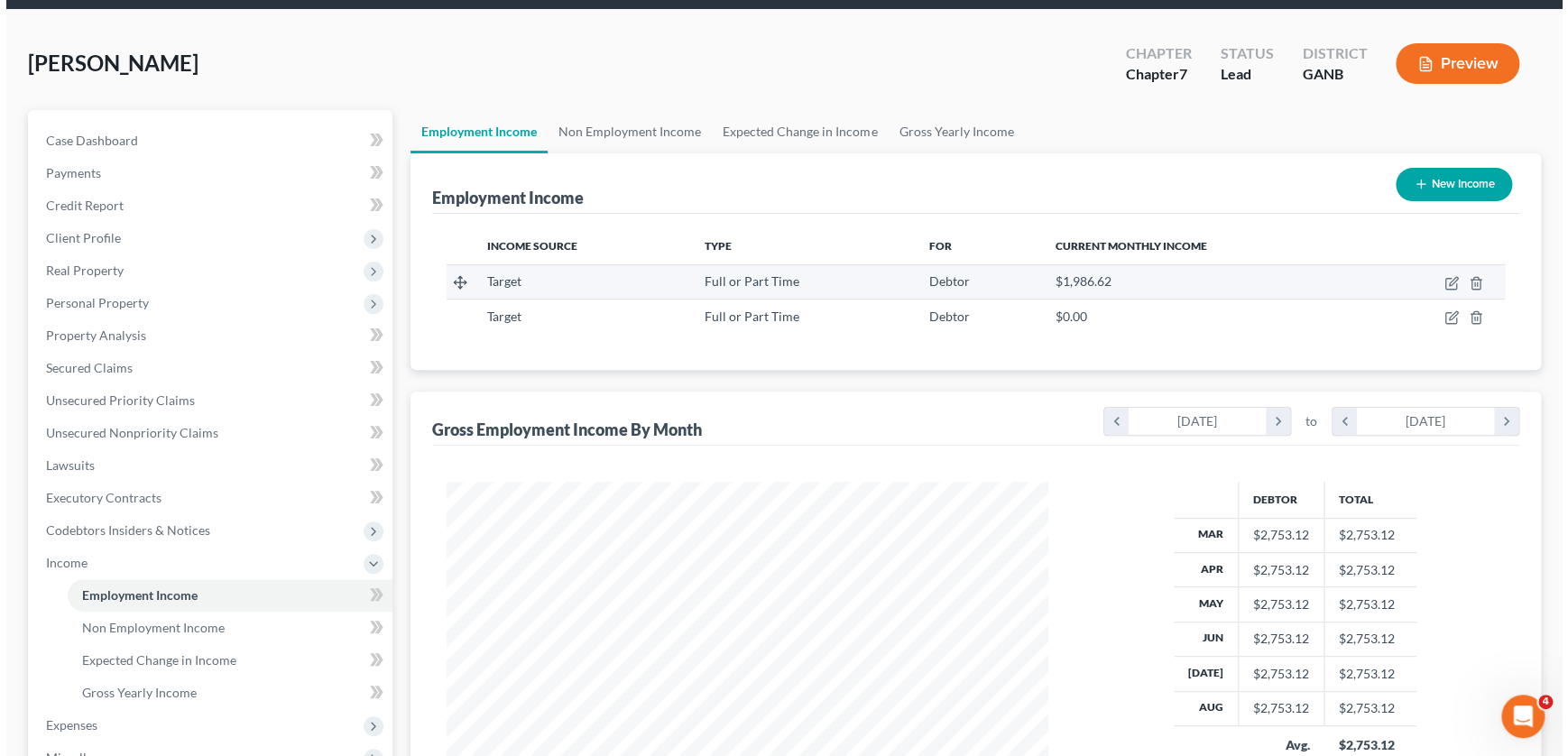
scroll to position [35, 0]
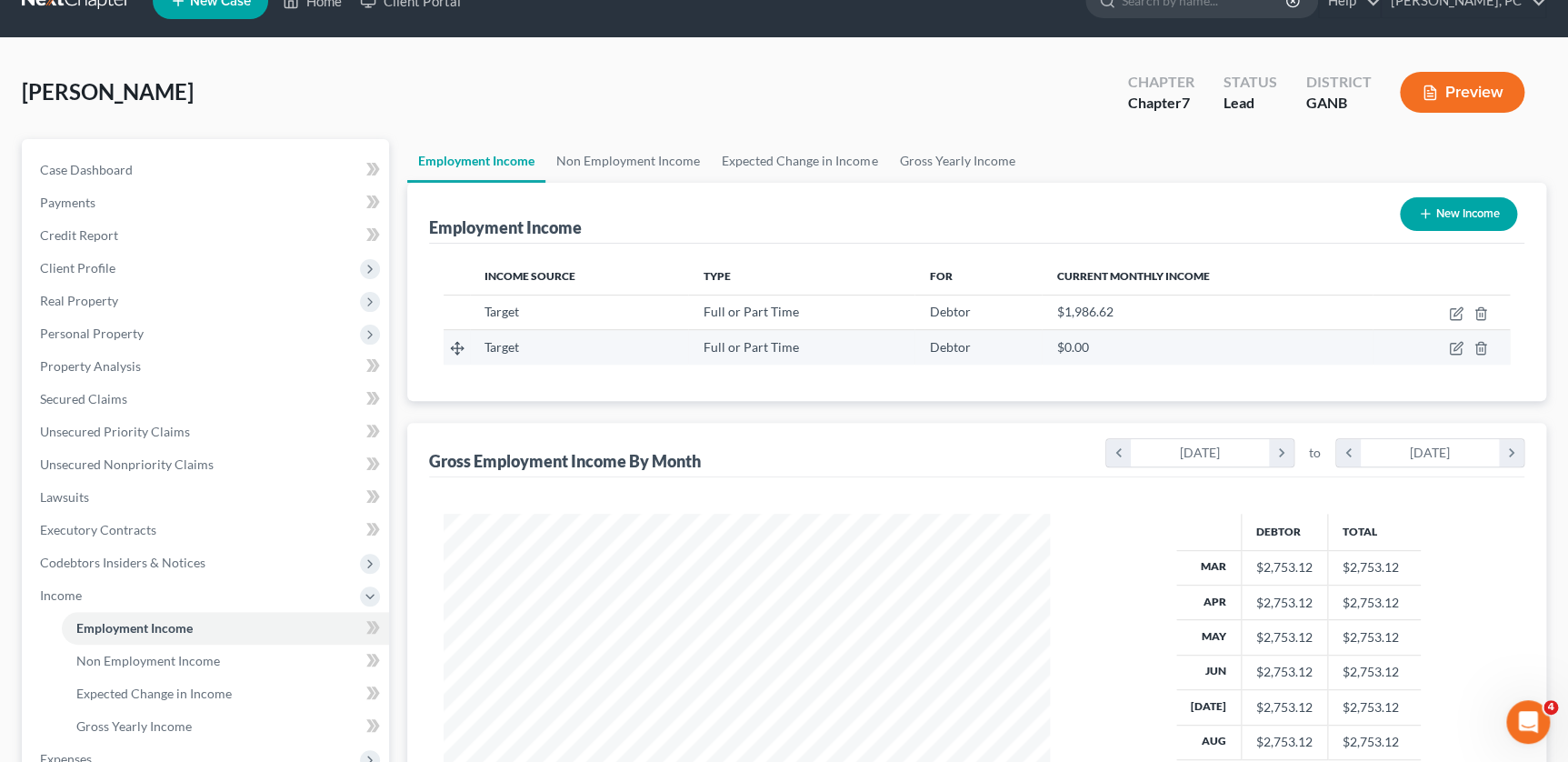
click at [635, 341] on div "Target" at bounding box center [578, 347] width 189 height 18
click at [1459, 350] on icon "button" at bounding box center [1456, 347] width 14 height 14
select select "0"
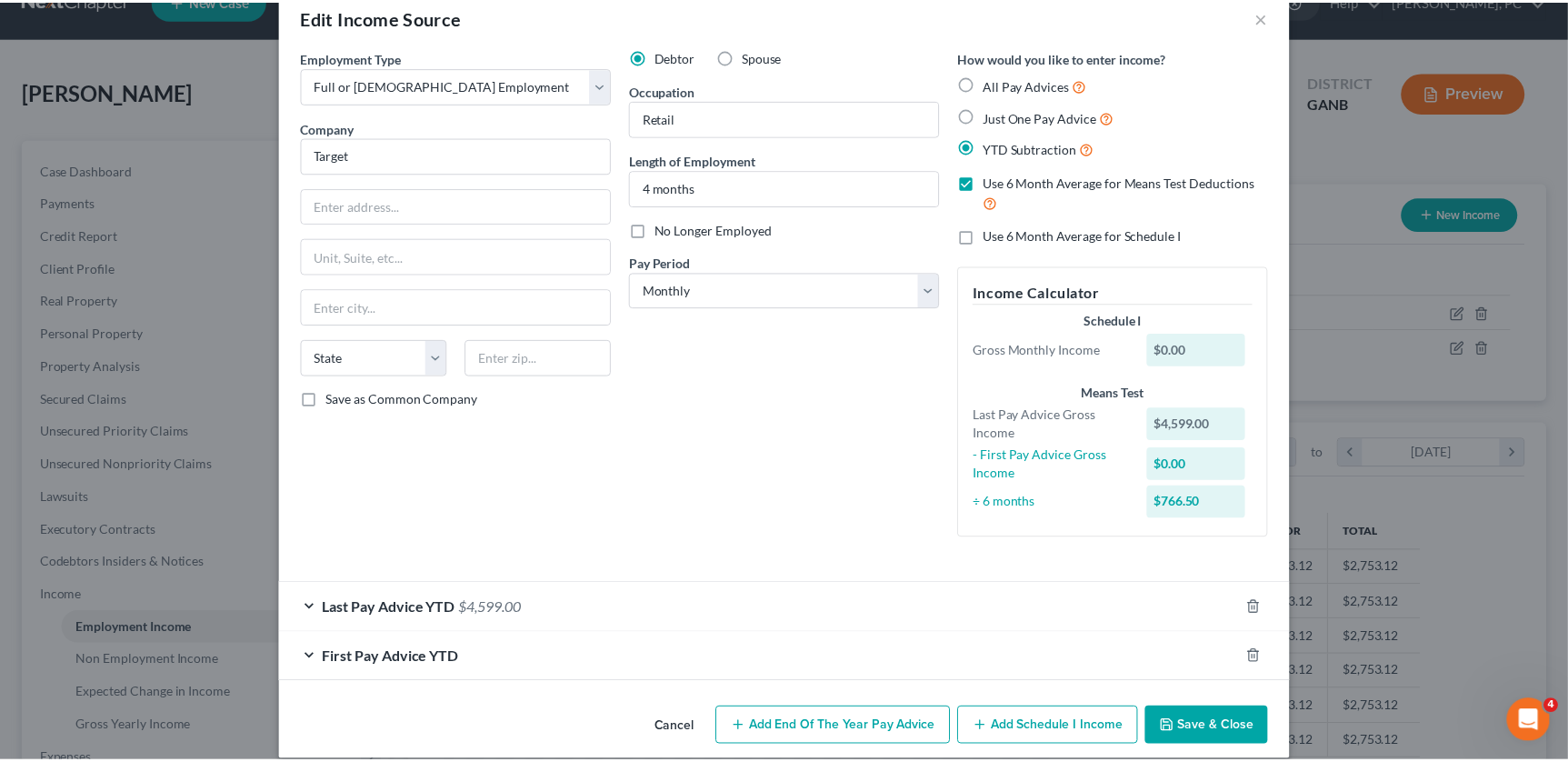
scroll to position [55, 0]
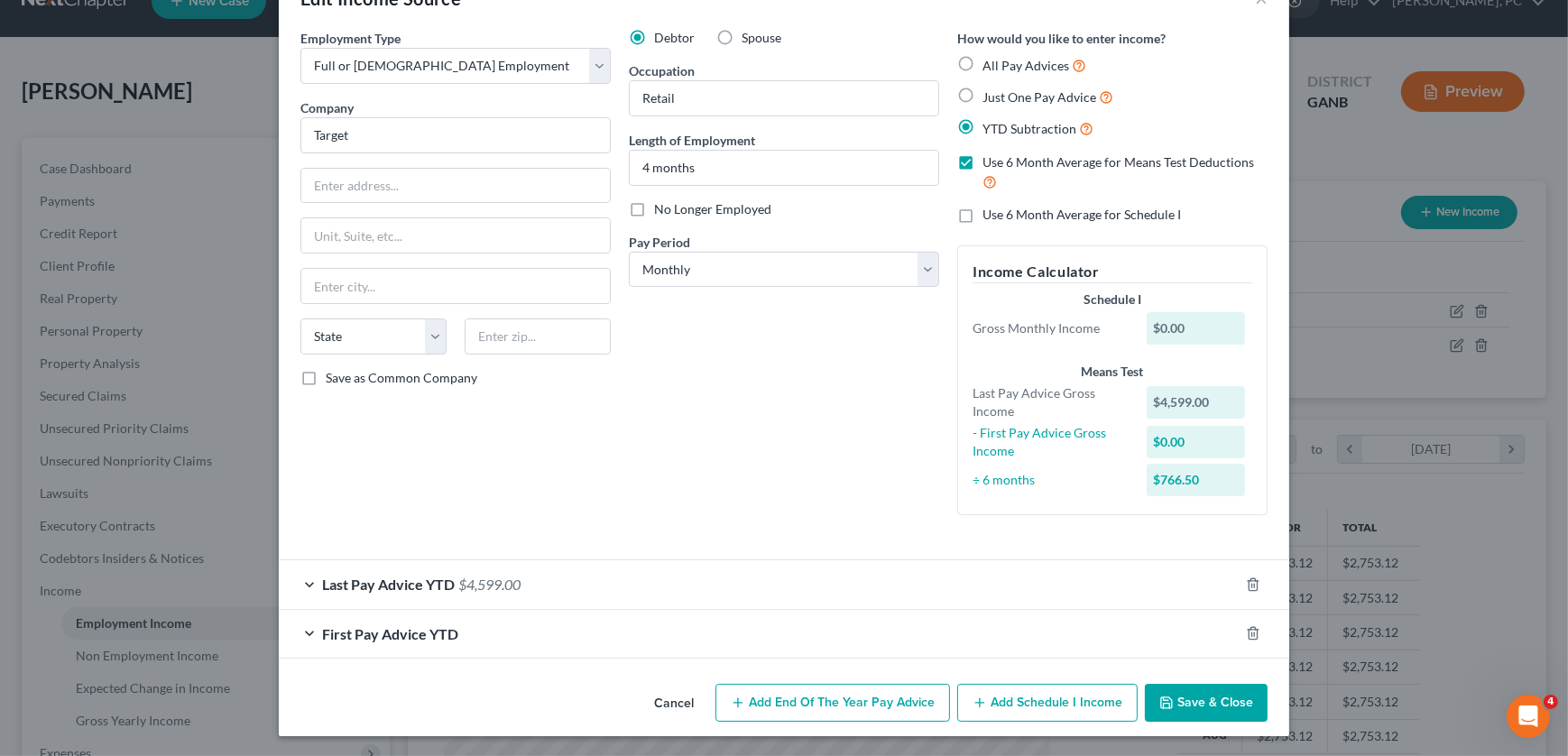
click at [665, 706] on button "Cancel" at bounding box center [673, 704] width 68 height 36
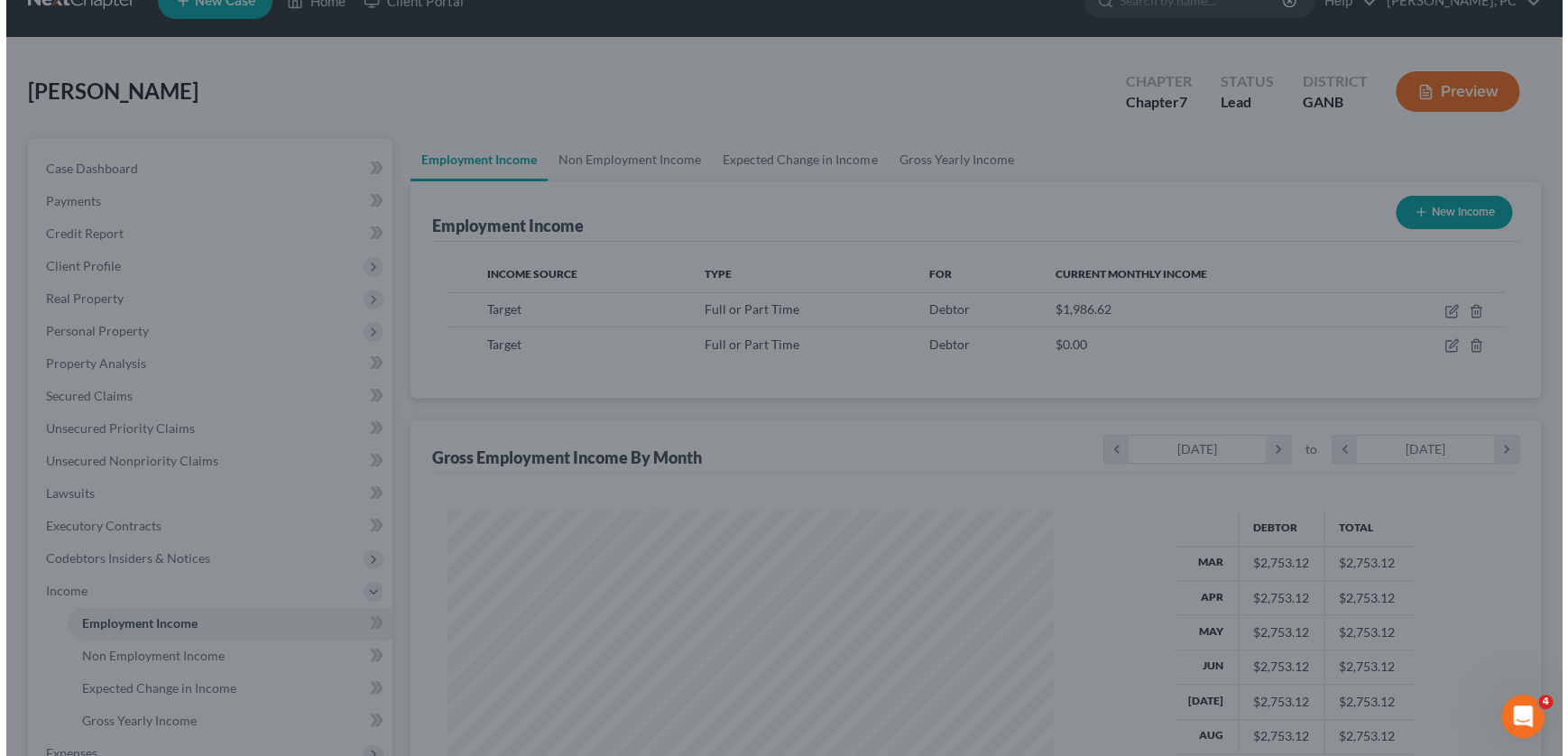
scroll to position [901803, 901488]
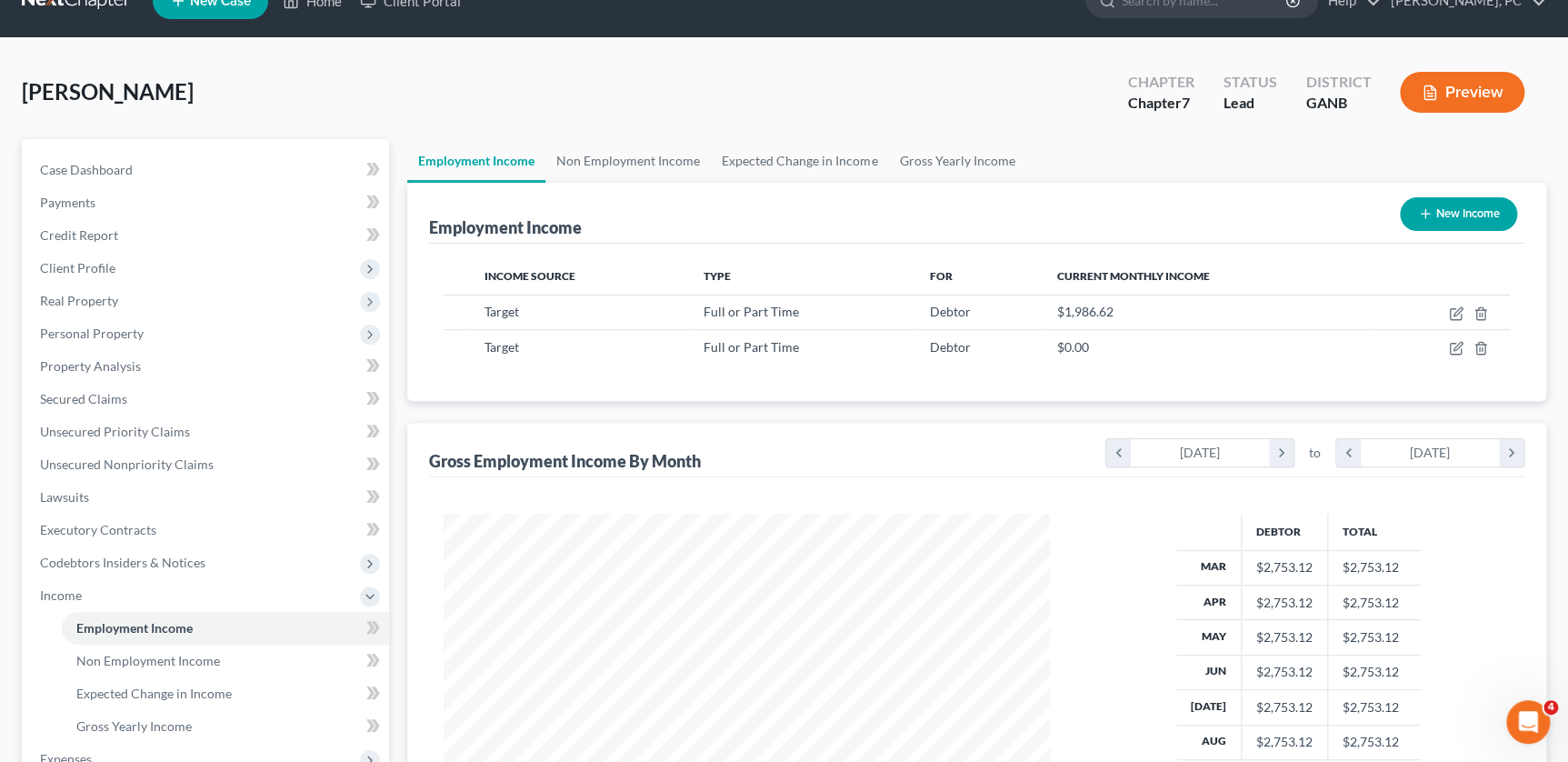
click at [1481, 77] on button "Preview" at bounding box center [1463, 91] width 124 height 40
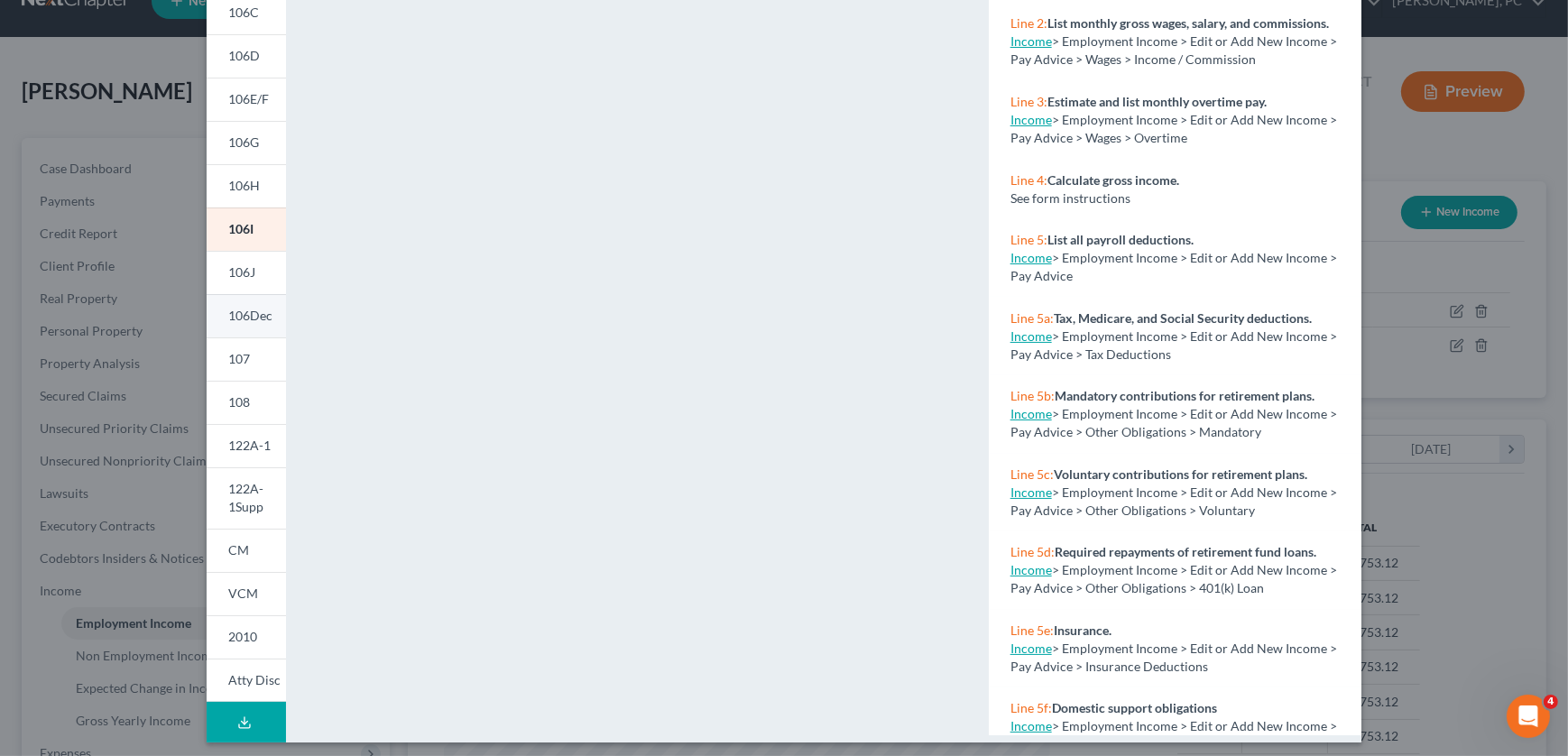
scroll to position [251, 0]
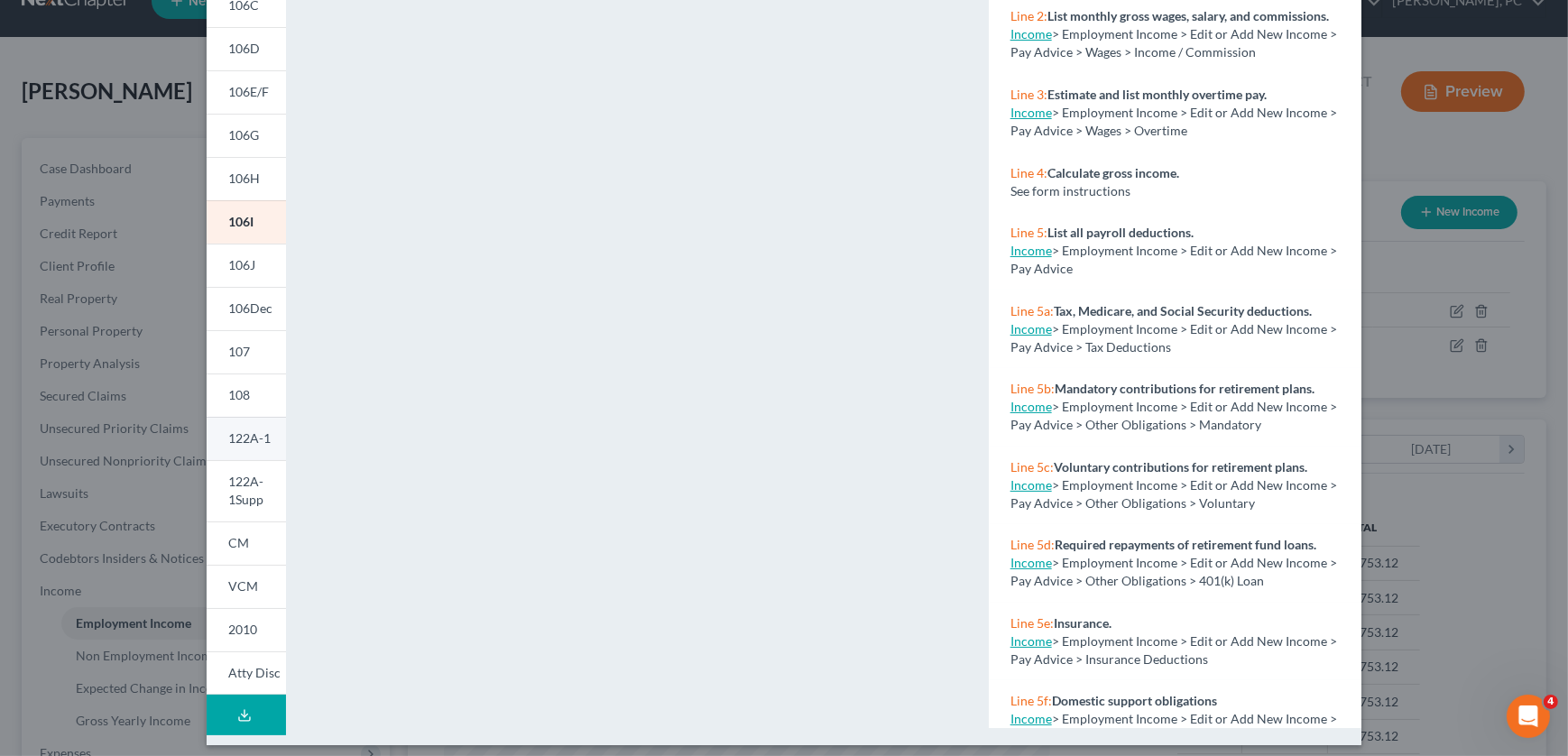
click at [239, 437] on span "122A-1" at bounding box center [249, 438] width 42 height 15
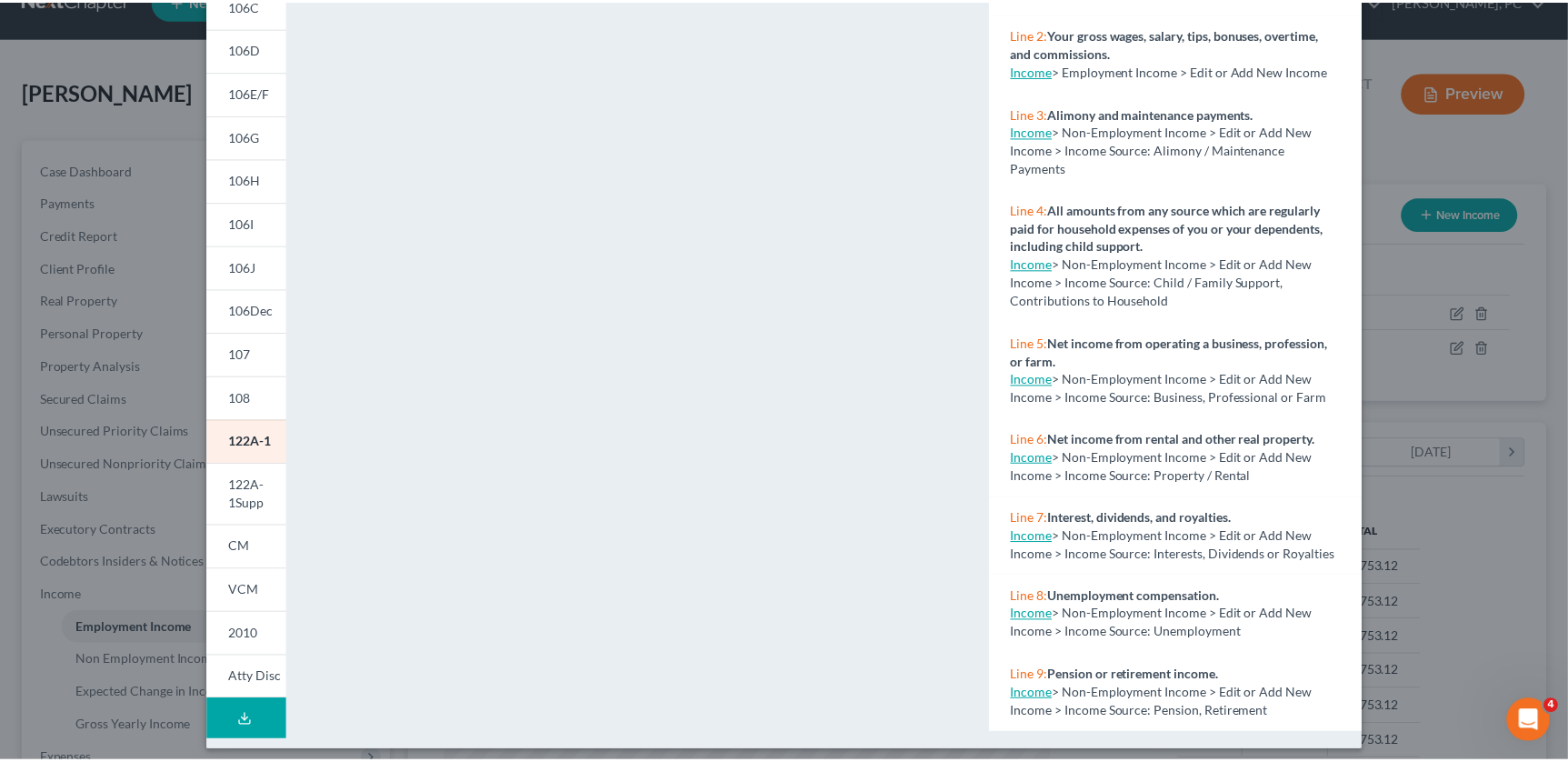
scroll to position [170, 0]
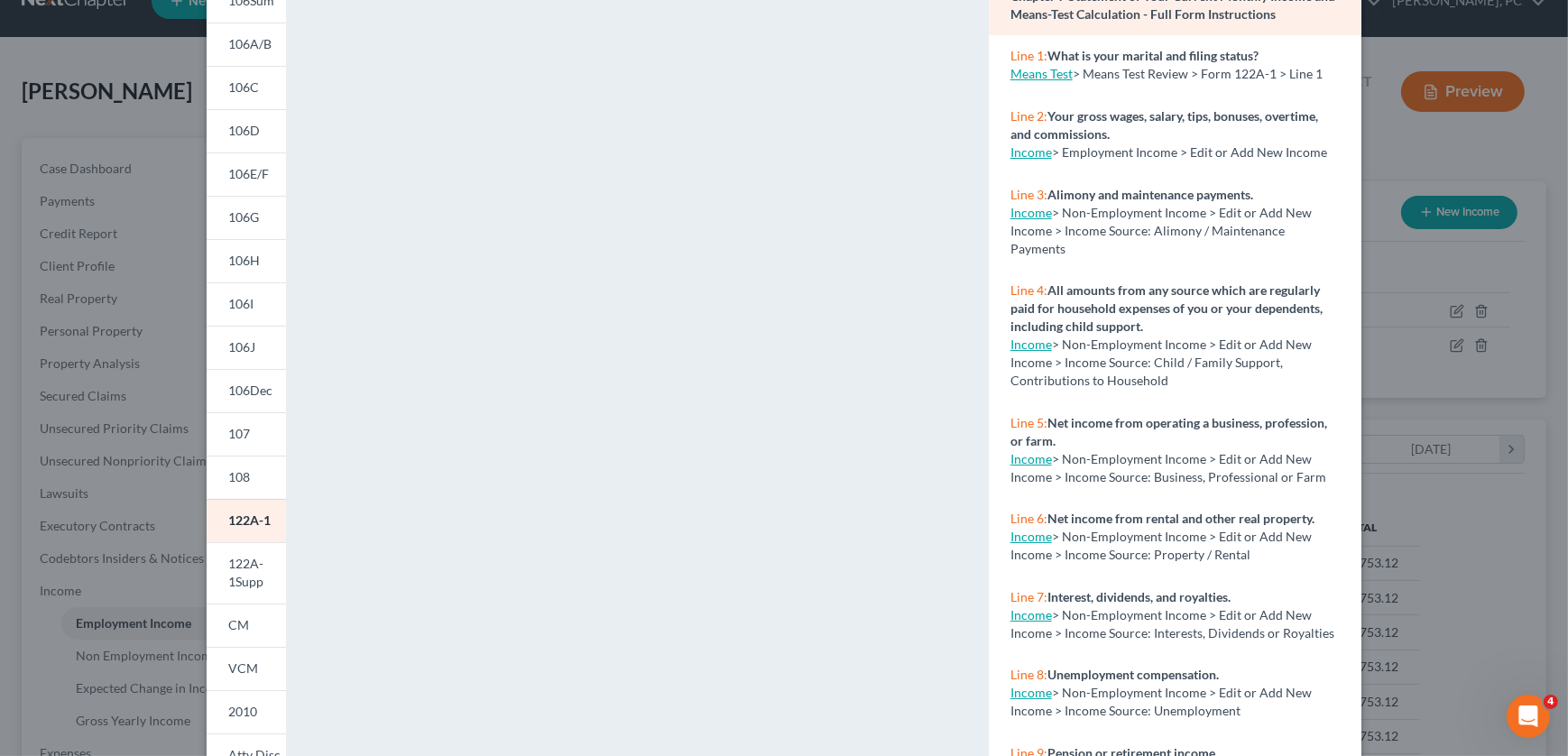
click at [1029, 153] on link "Income" at bounding box center [1031, 152] width 41 height 15
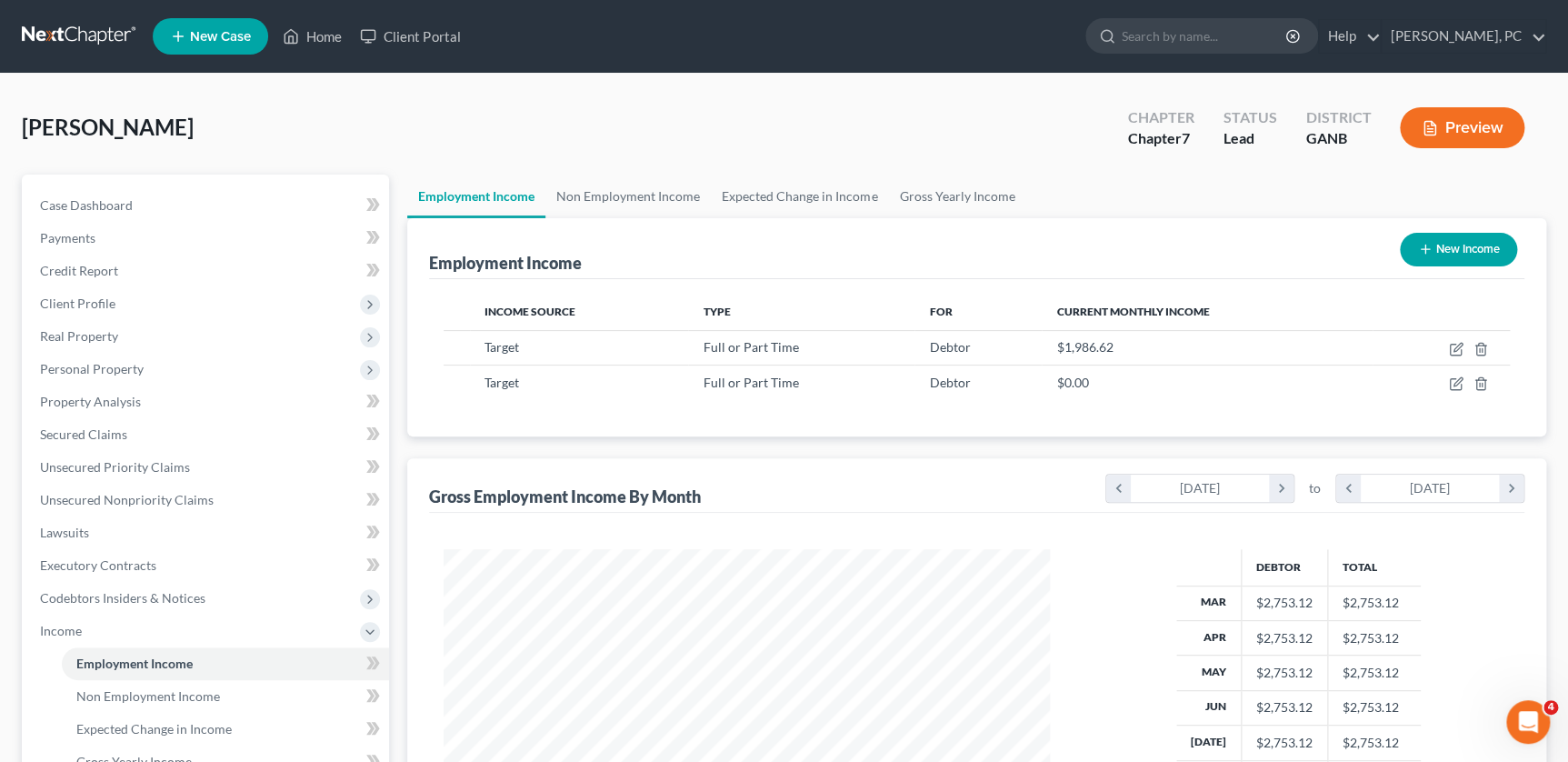
scroll to position [82, 0]
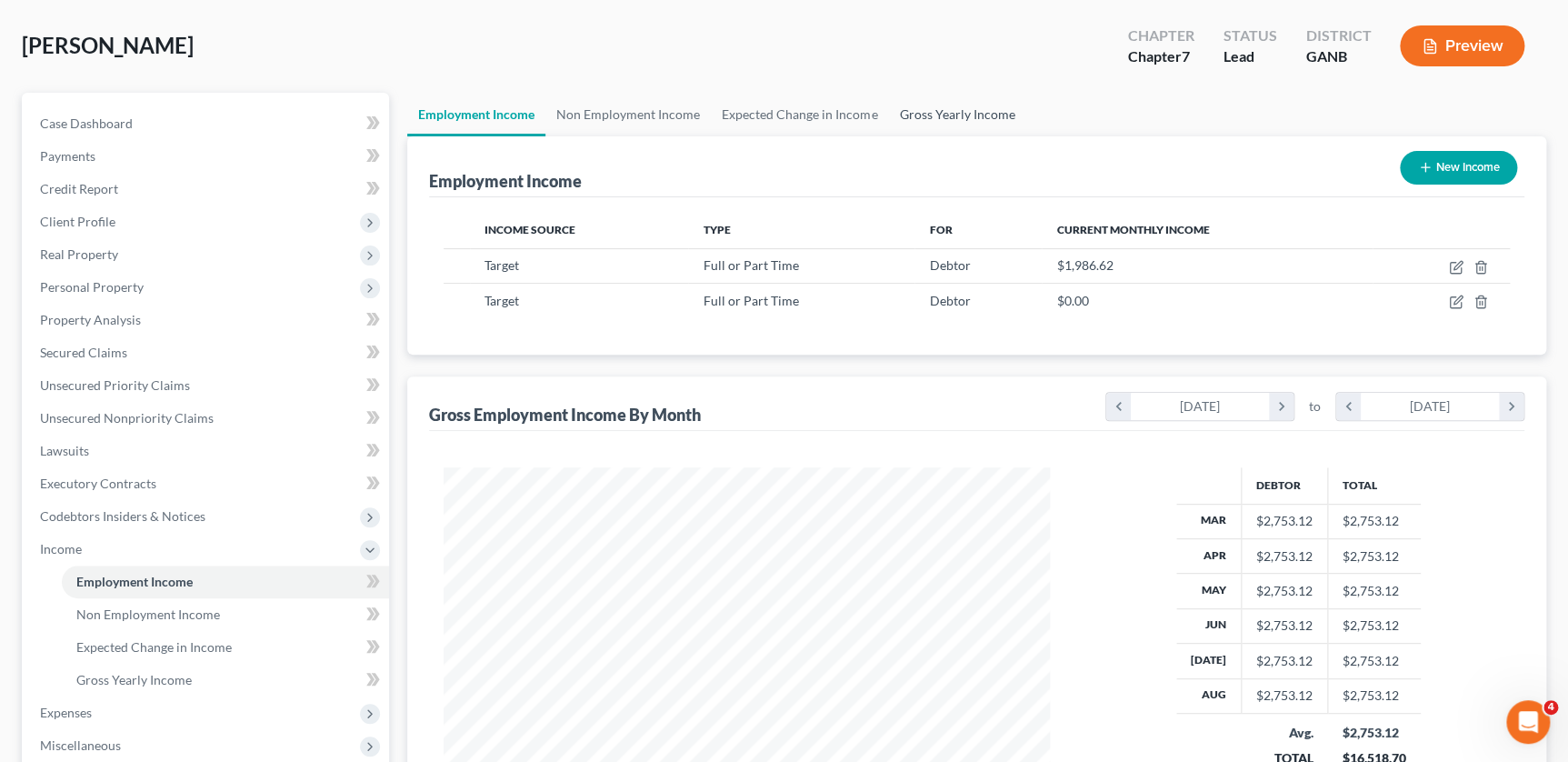
click at [950, 108] on link "Gross Yearly Income" at bounding box center [957, 115] width 137 height 43
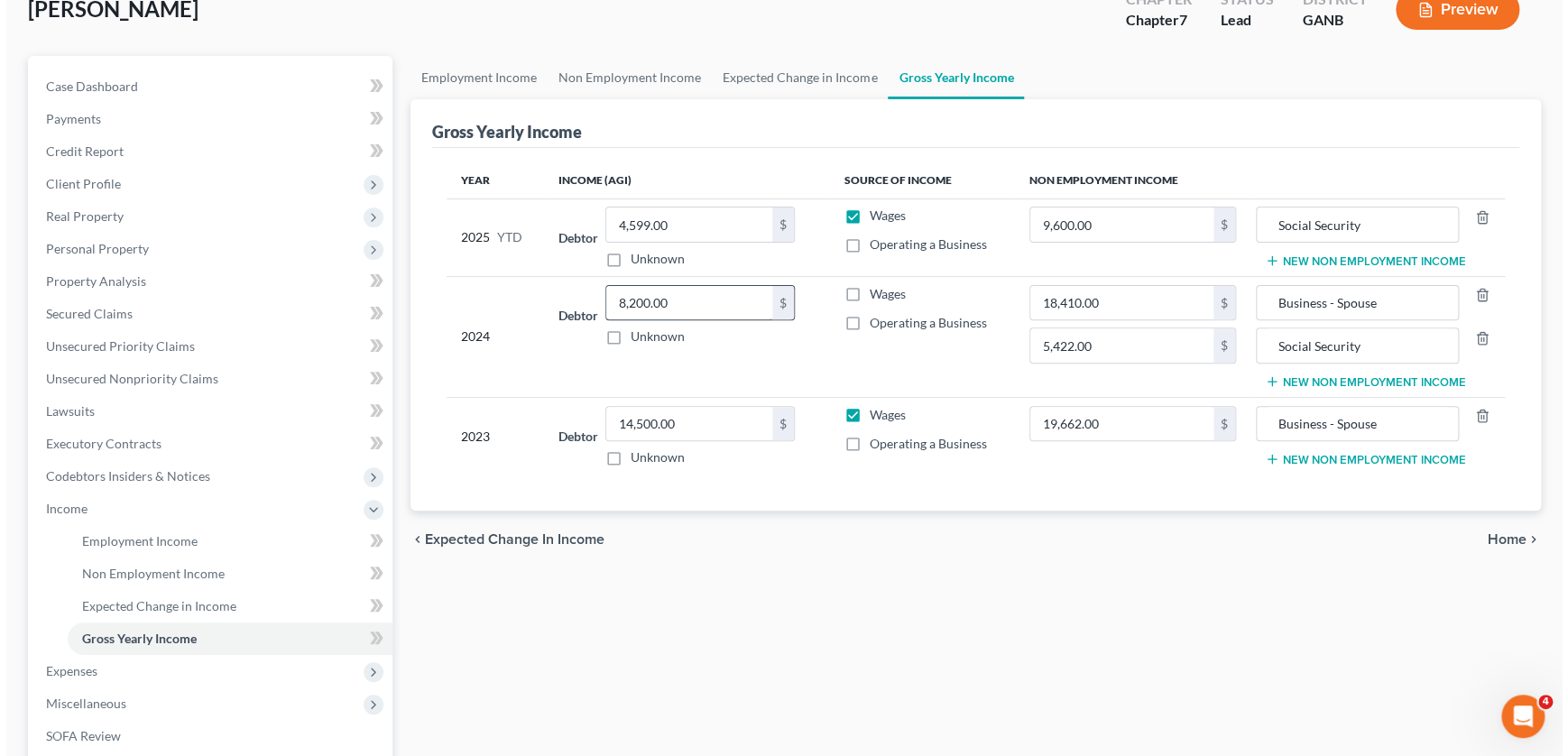
scroll to position [35, 0]
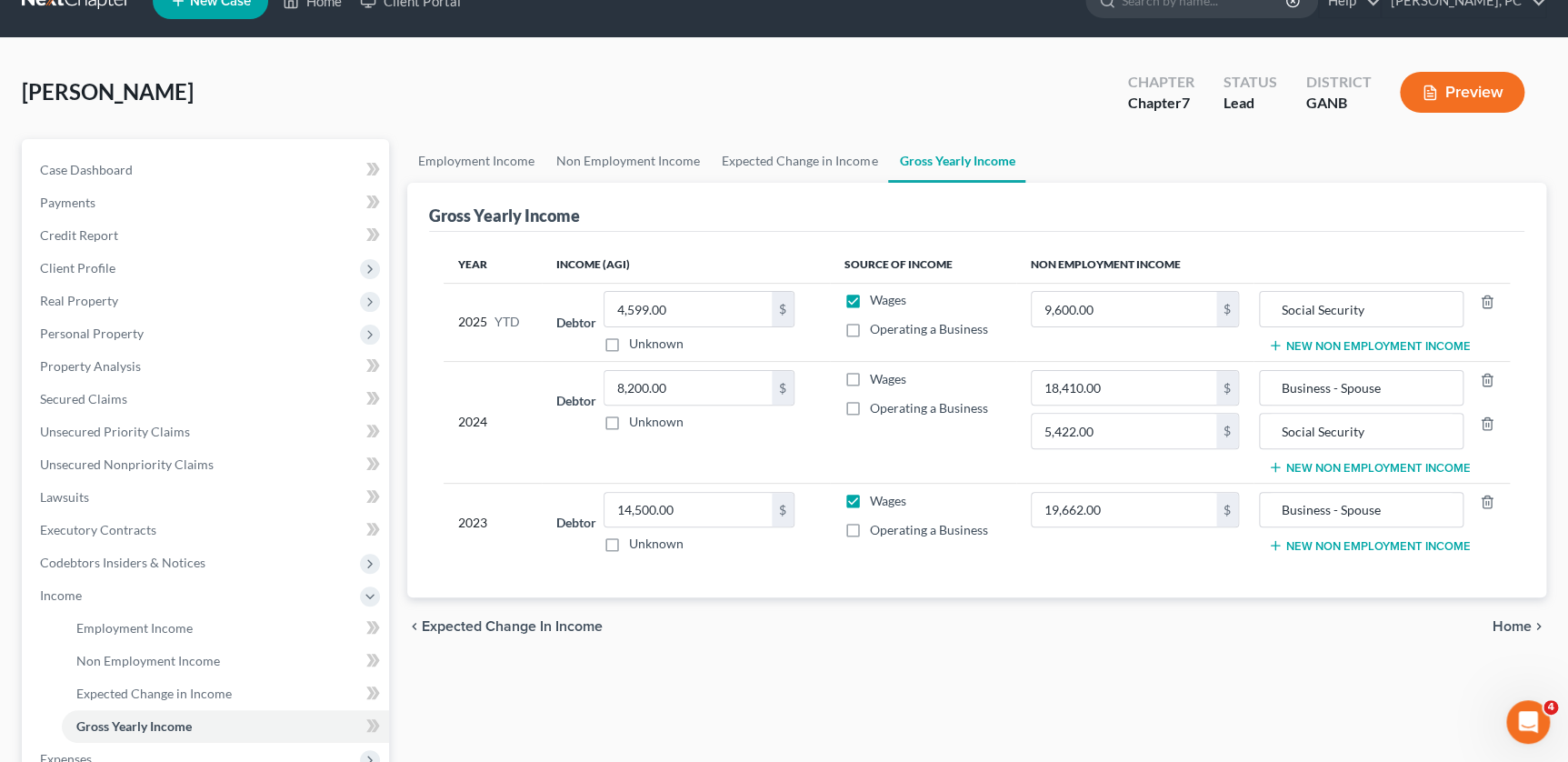
click at [1467, 84] on button "Preview" at bounding box center [1463, 91] width 124 height 40
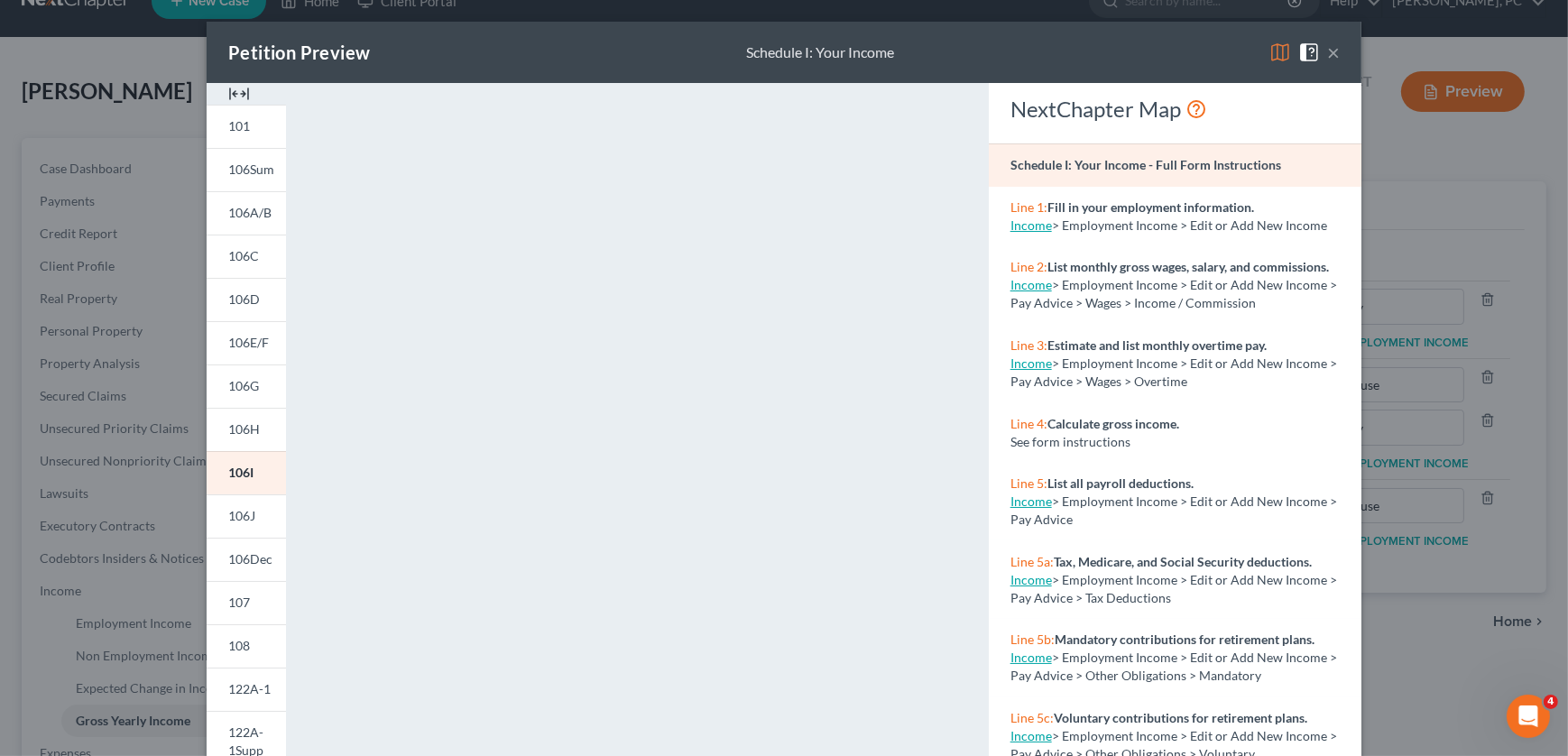
click at [1023, 292] on link "Income" at bounding box center [1031, 285] width 41 height 15
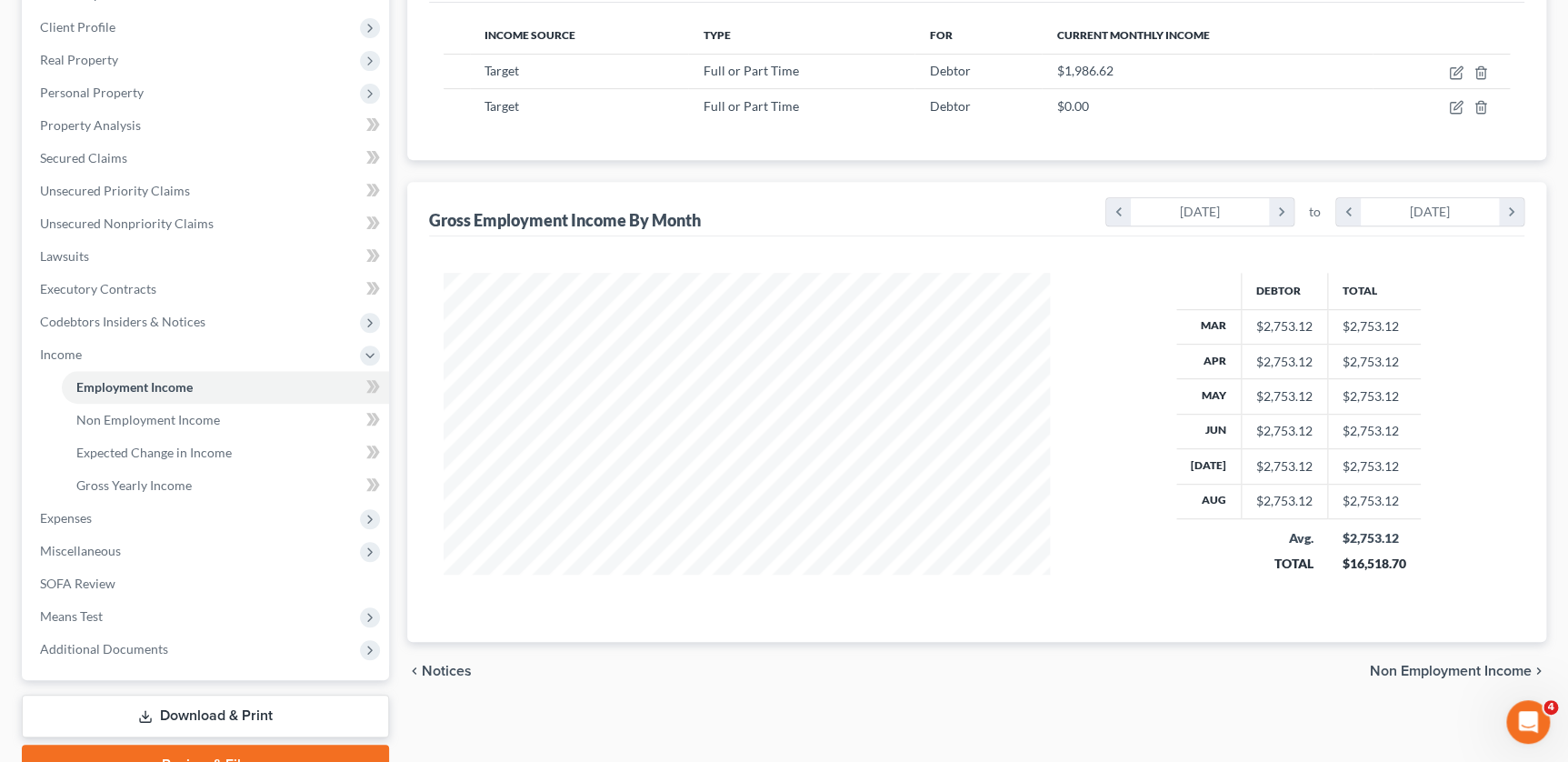
scroll to position [247, 0]
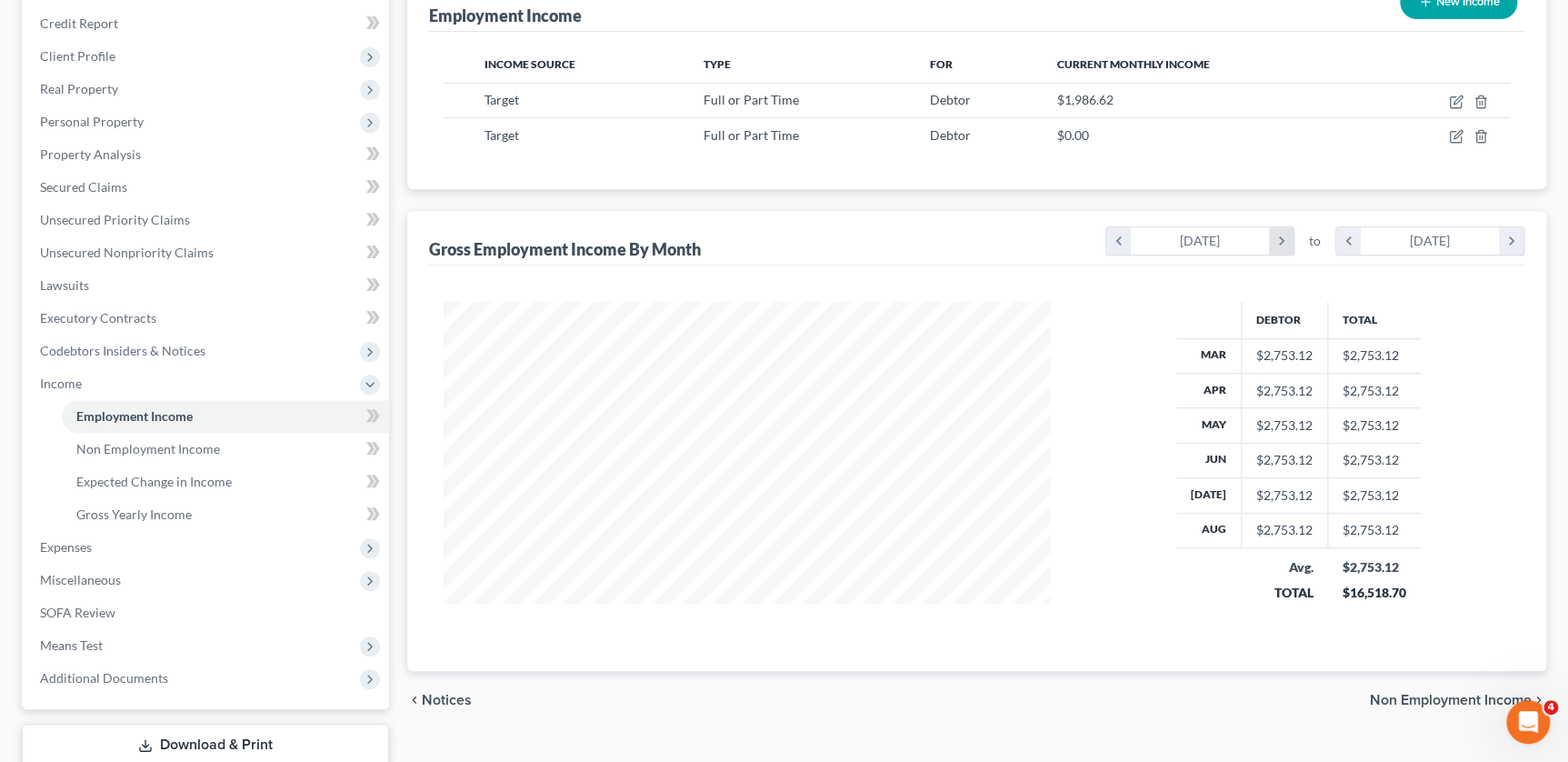
click at [1285, 232] on icon "chevron_right" at bounding box center [1281, 241] width 24 height 27
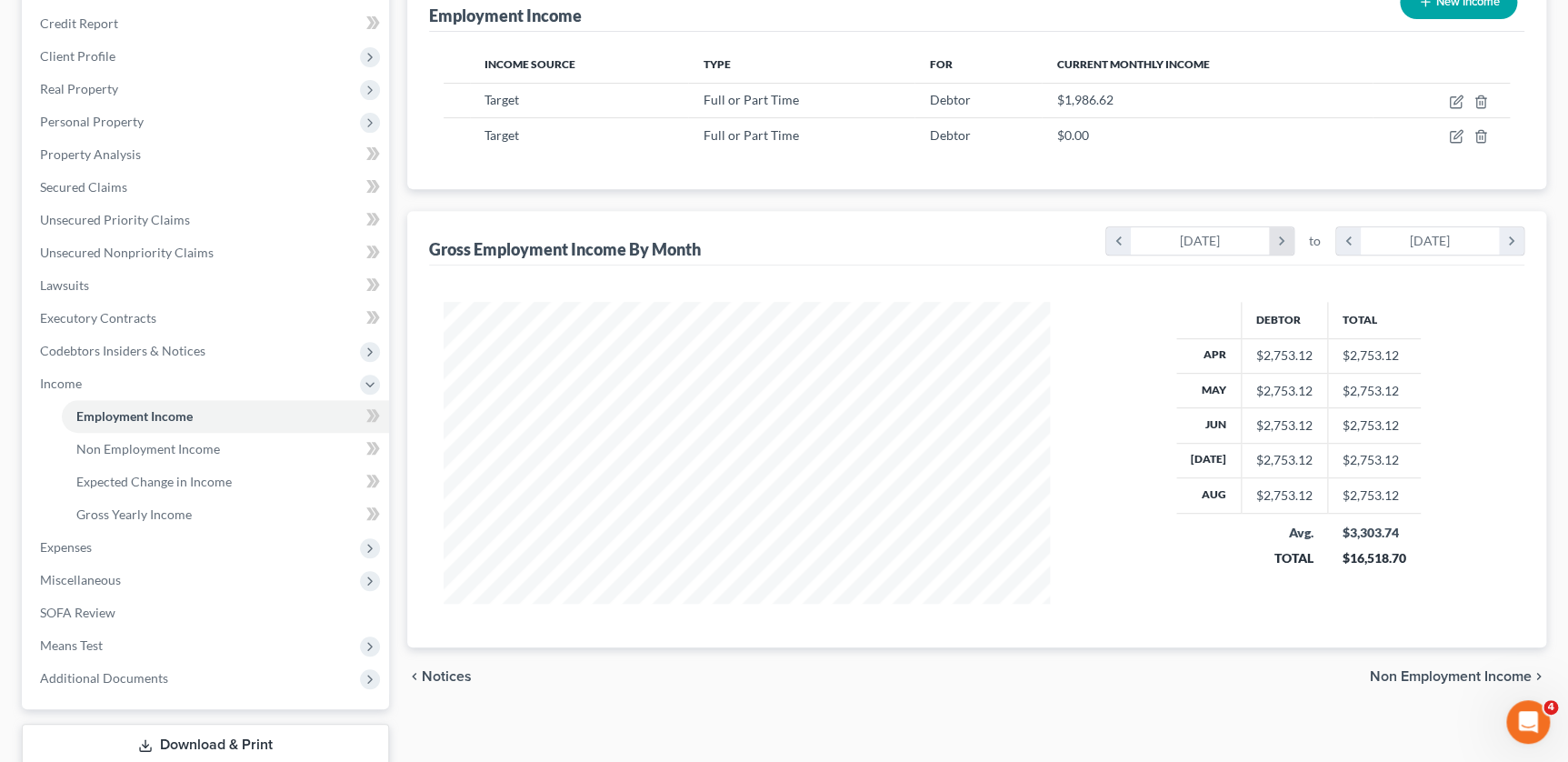
scroll to position [908983, 908518]
click at [1278, 234] on icon "chevron_right" at bounding box center [1281, 241] width 24 height 27
click at [1505, 236] on icon "chevron_right" at bounding box center [1512, 241] width 24 height 27
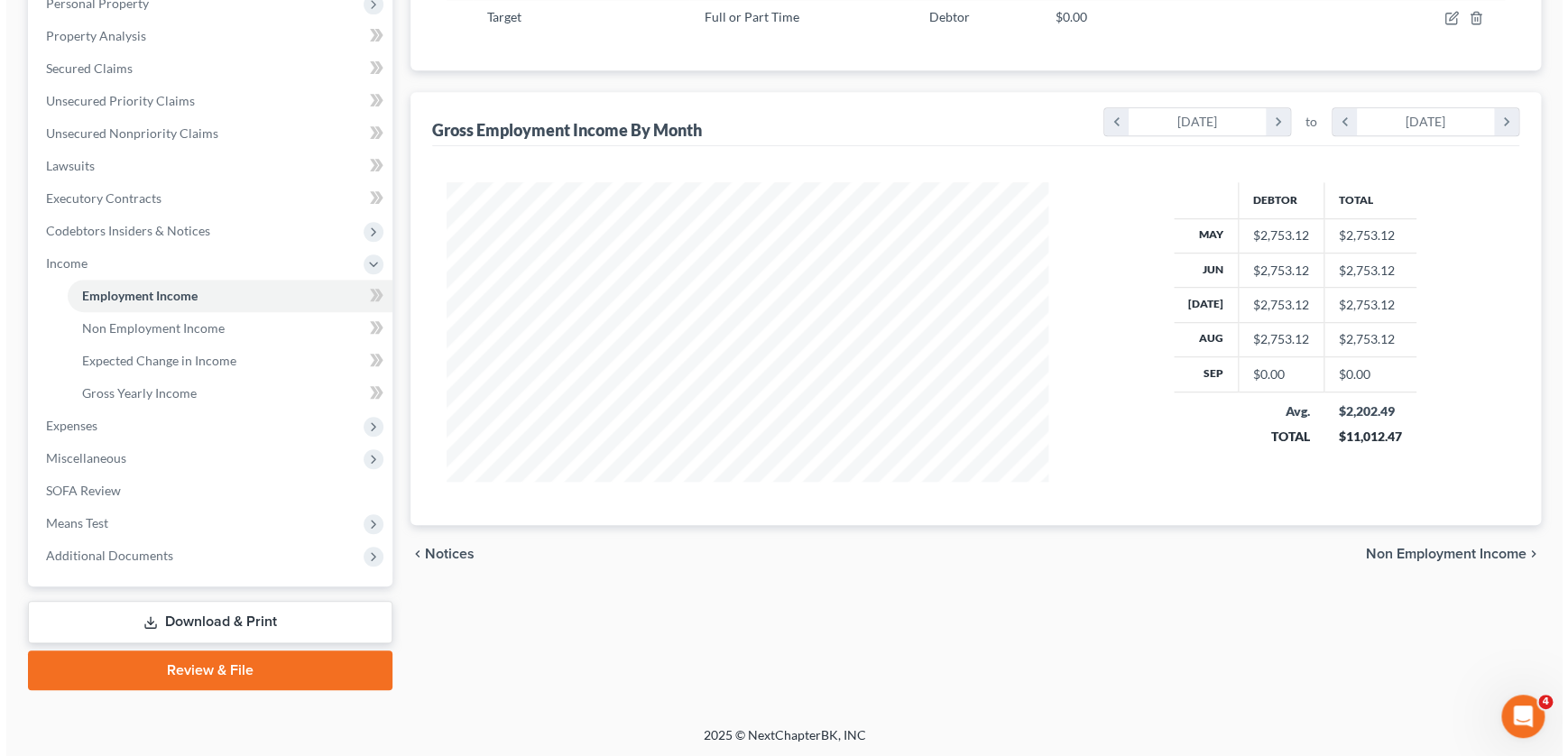
scroll to position [35, 0]
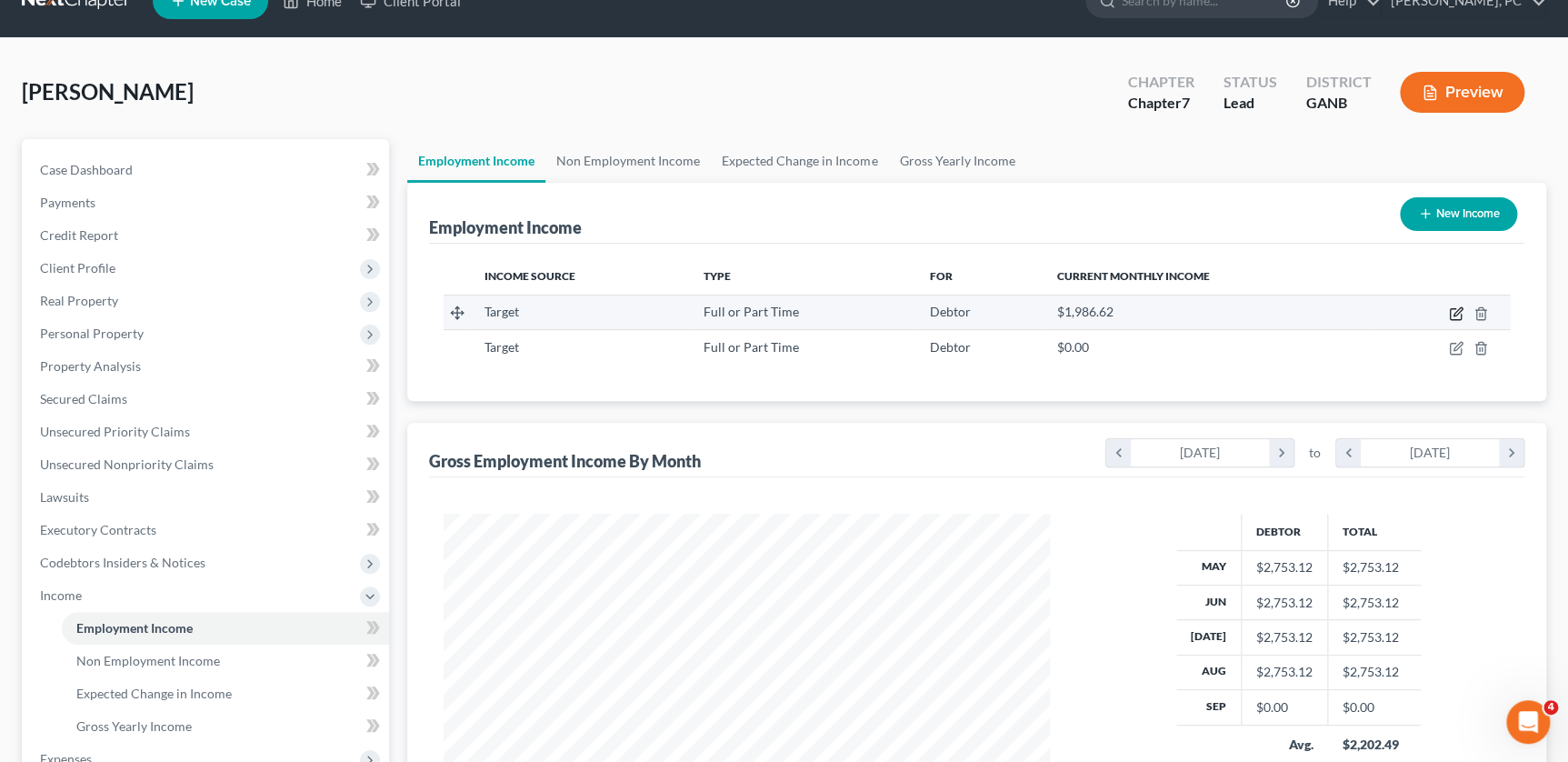
click at [1455, 307] on icon "button" at bounding box center [1456, 313] width 14 height 14
select select "0"
select select "2"
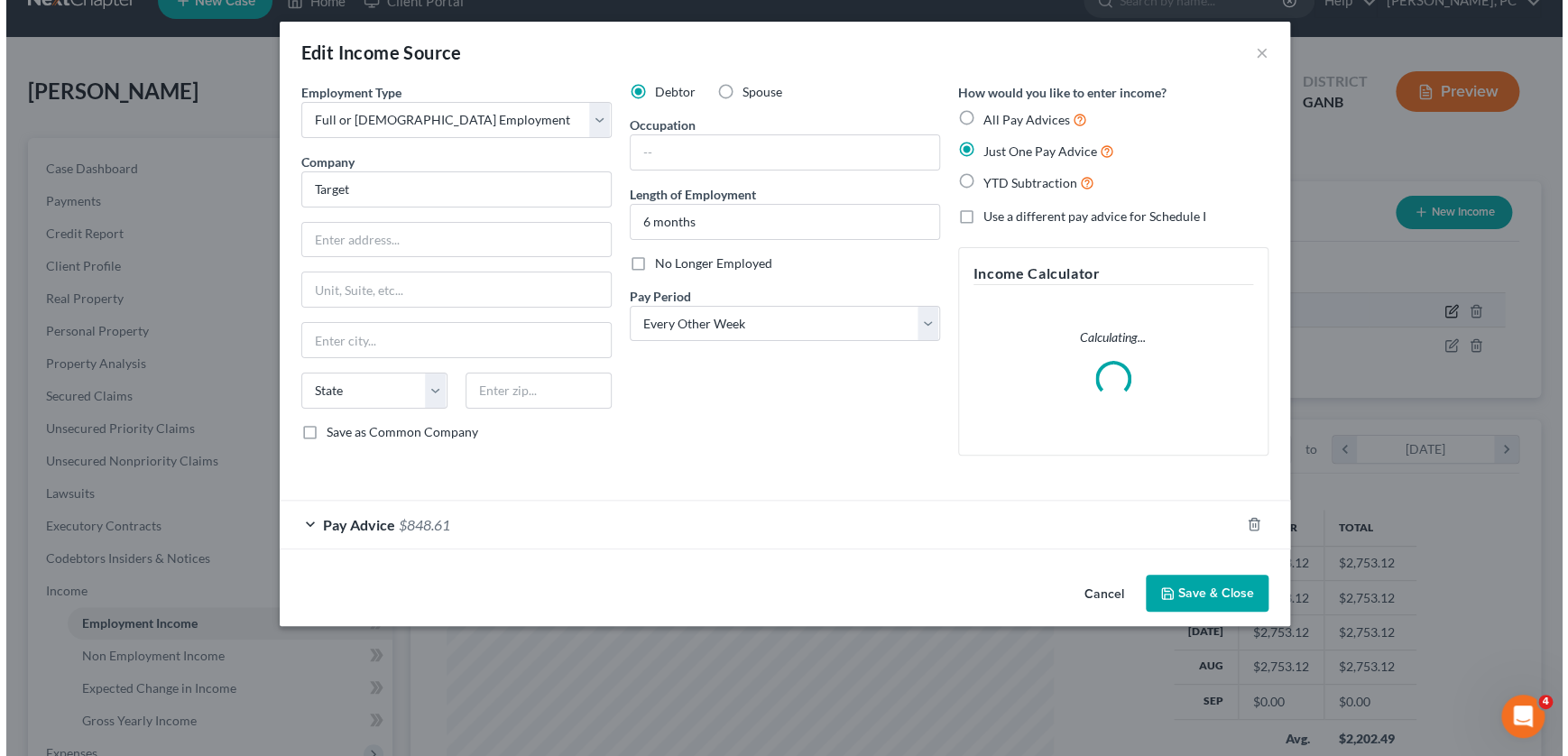
scroll to position [302, 642]
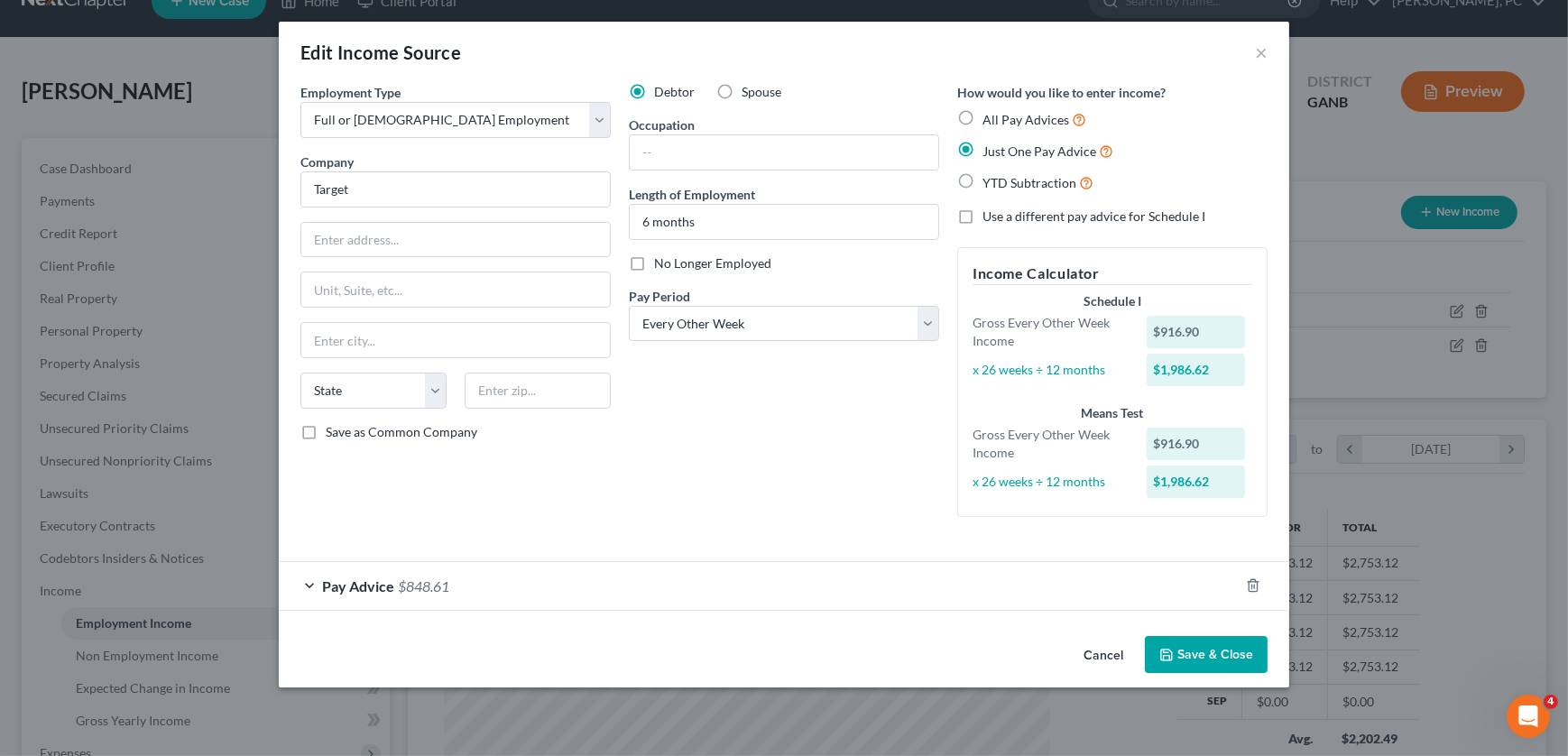
click at [983, 115] on label "All Pay Advices" at bounding box center [1034, 119] width 104 height 21
click at [989, 115] on input "All Pay Advices" at bounding box center [995, 115] width 12 height 12
radio input "true"
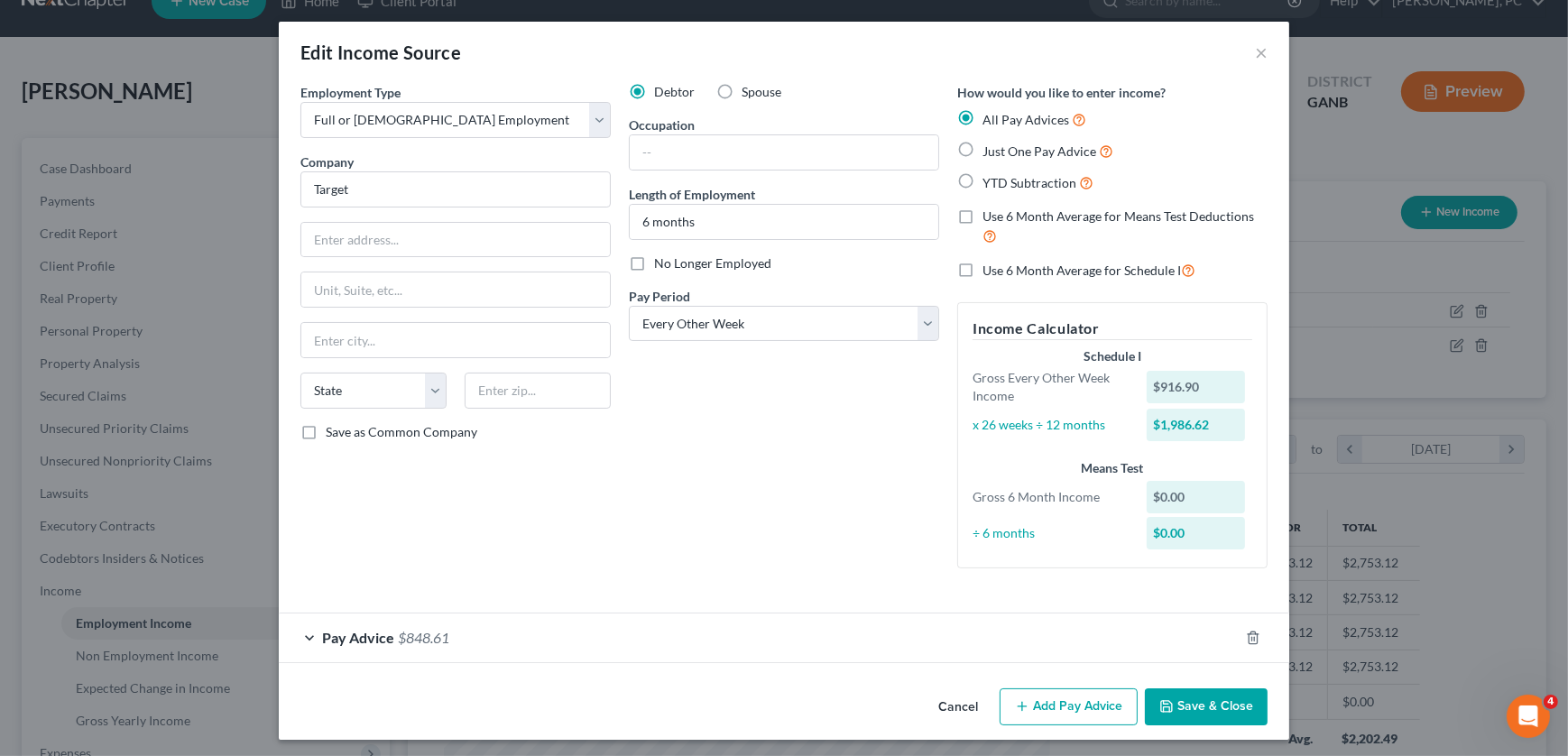
scroll to position [5, 0]
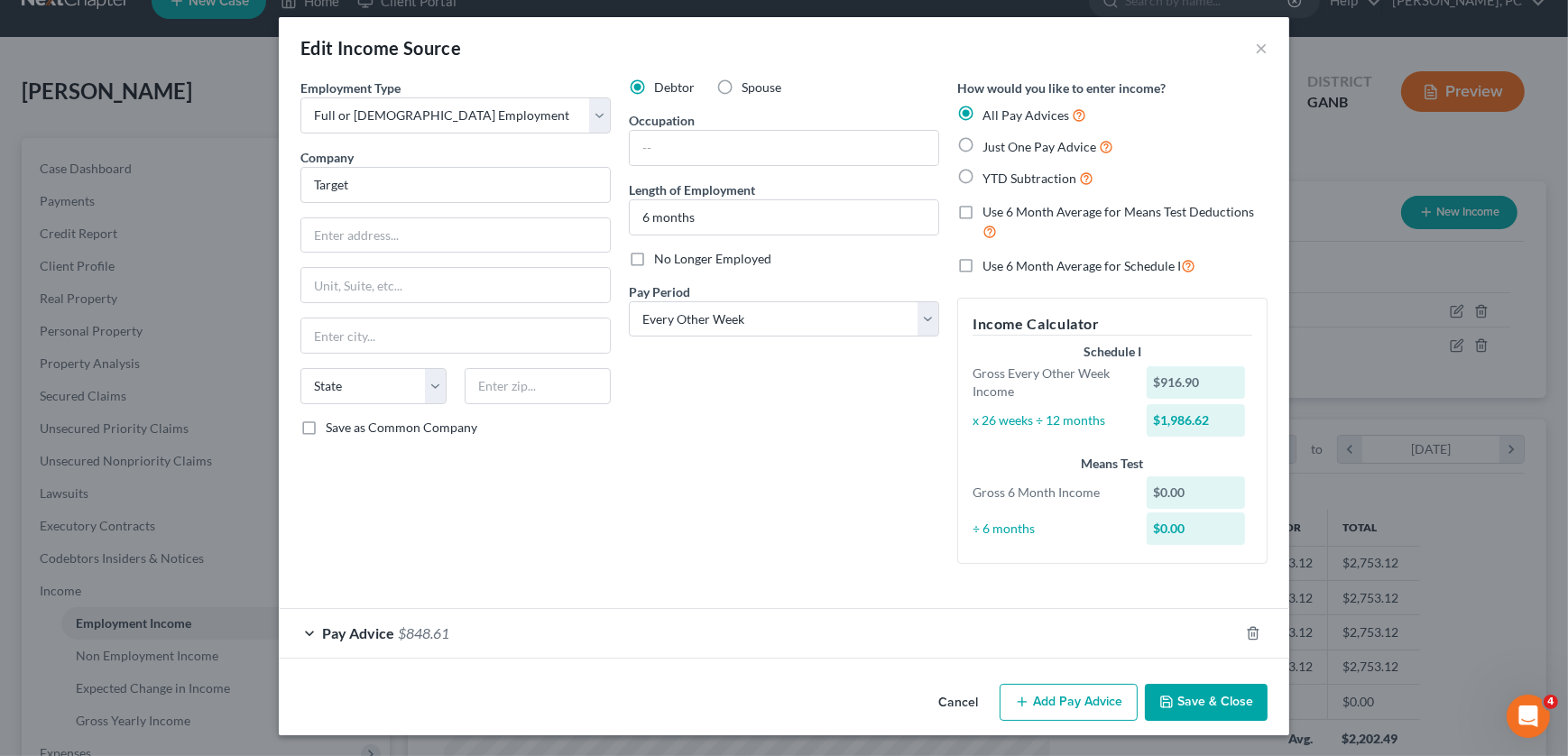
click at [398, 626] on span "$848.61" at bounding box center [423, 633] width 51 height 17
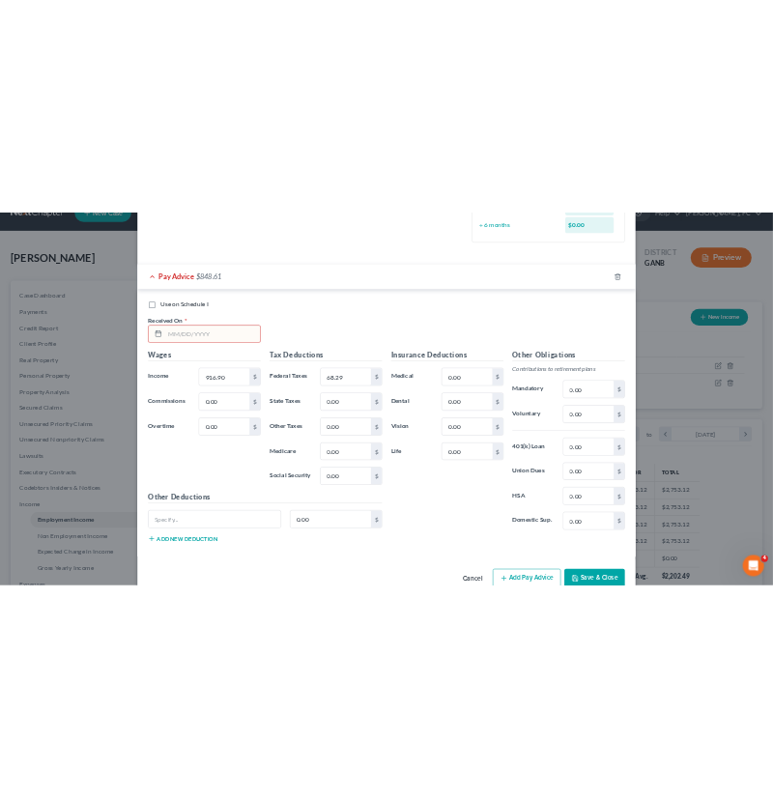
scroll to position [585, 0]
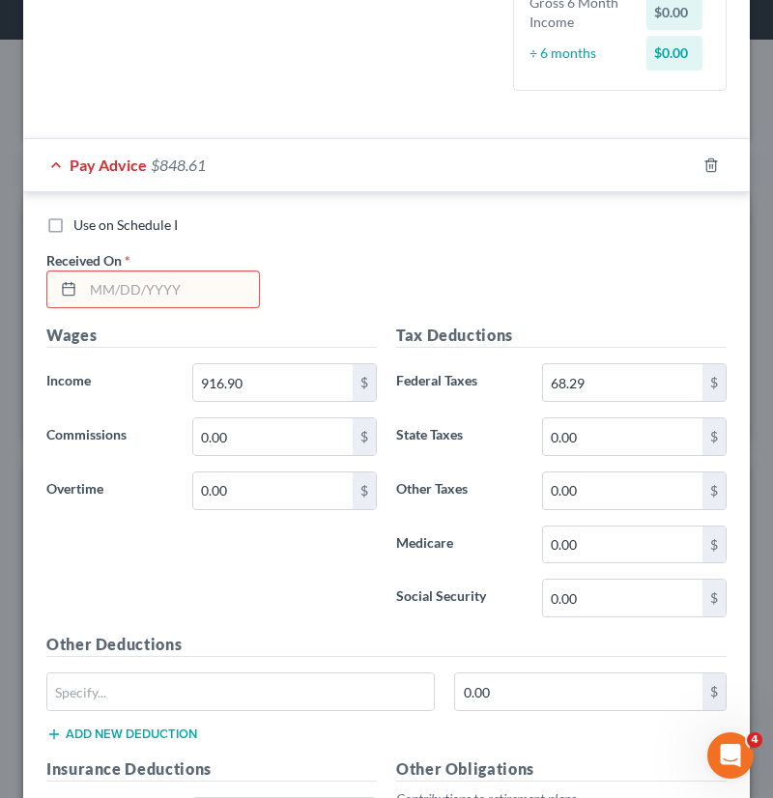
click at [611, 261] on div "Use on Schedule I Received On *" at bounding box center [387, 270] width 700 height 109
click at [250, 380] on input "916.90" at bounding box center [272, 382] width 159 height 37
type input "918.9"
click at [105, 286] on input "text" at bounding box center [171, 290] width 176 height 37
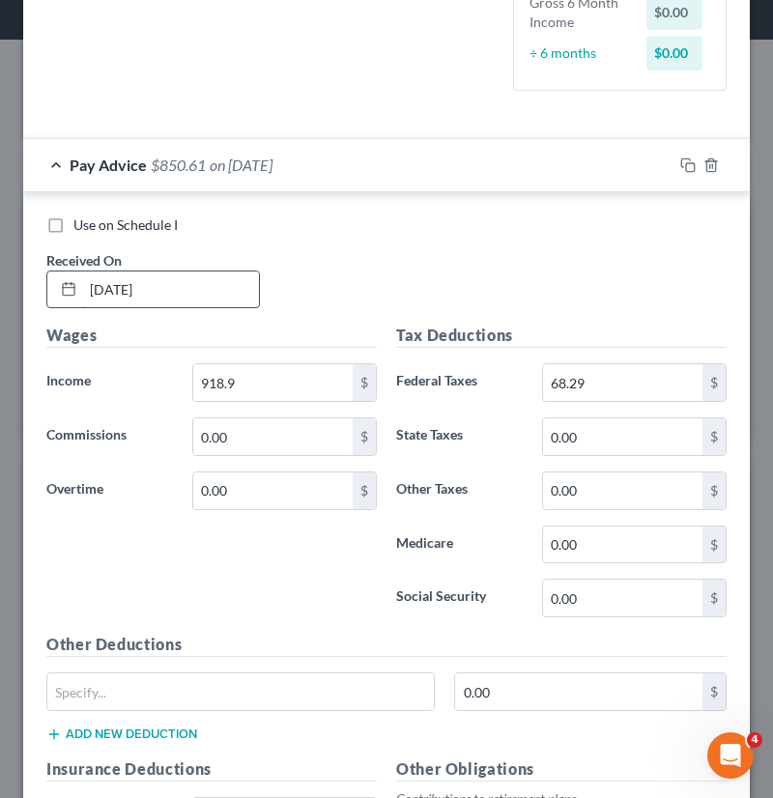
type input "08/22/2025"
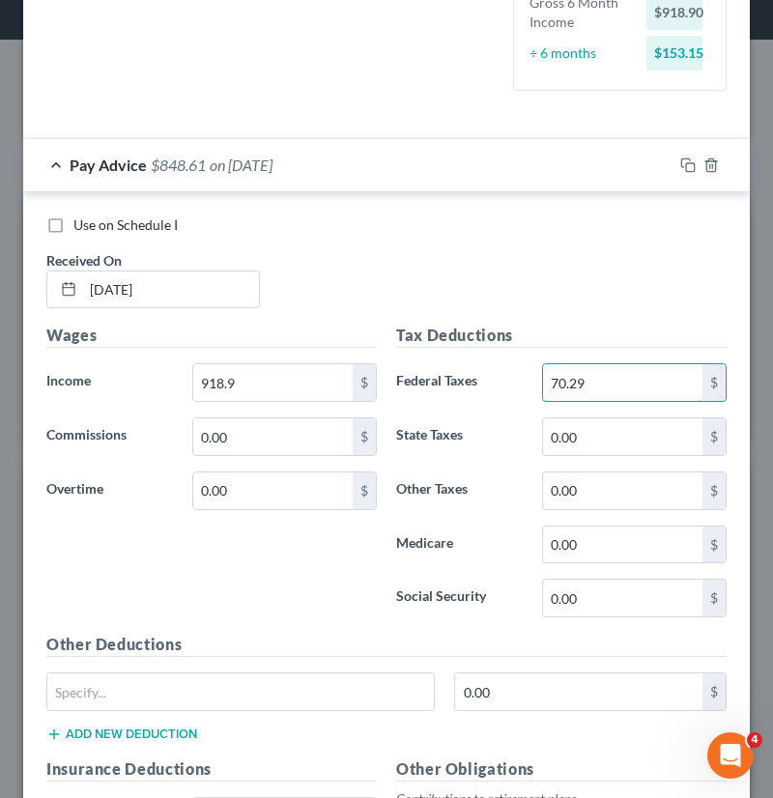
type input "70.29"
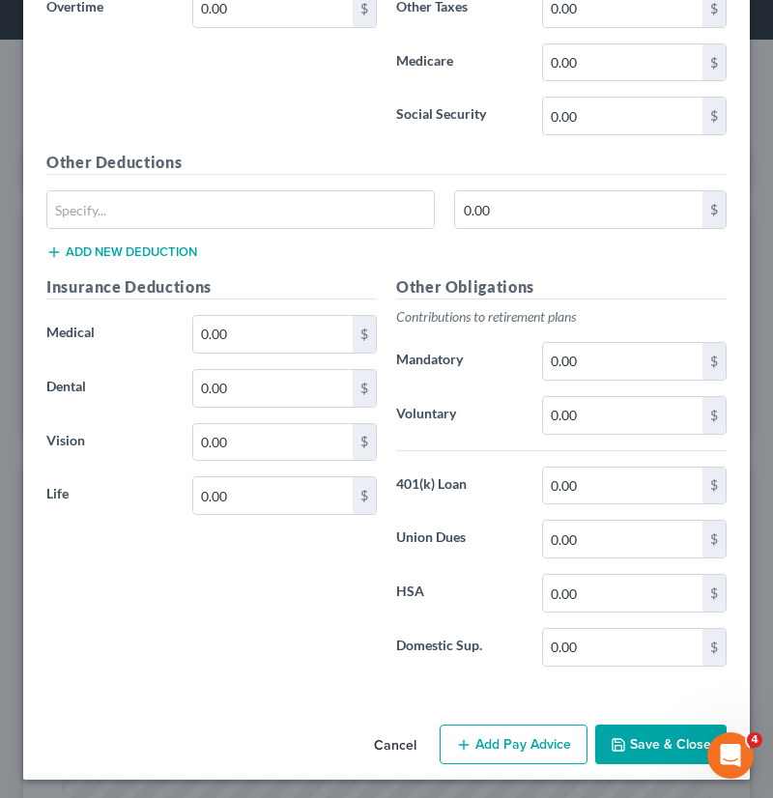
scroll to position [1068, 0]
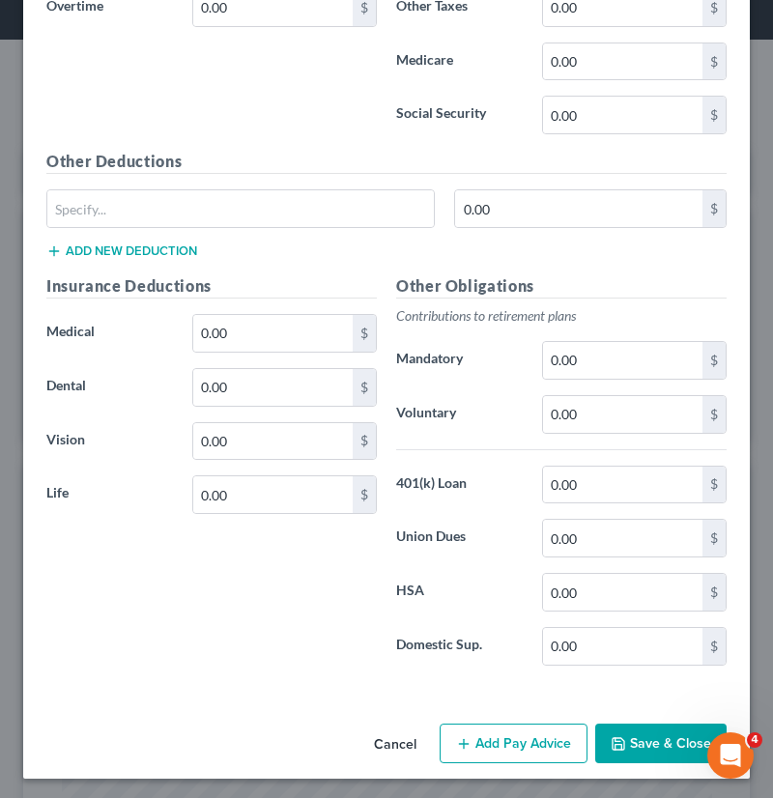
click at [493, 747] on button "Add Pay Advice" at bounding box center [514, 744] width 148 height 41
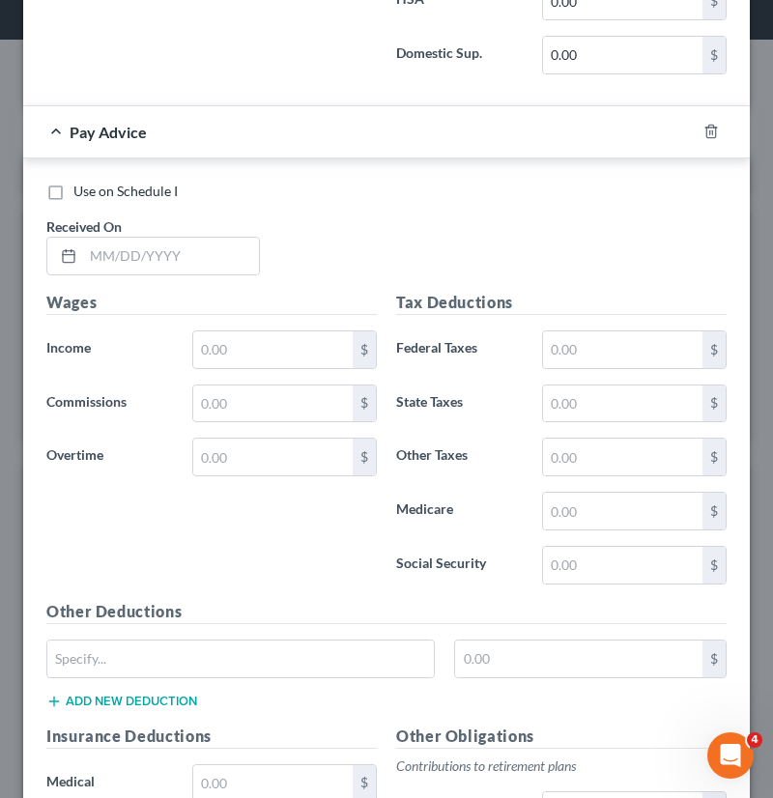
scroll to position [1683, 0]
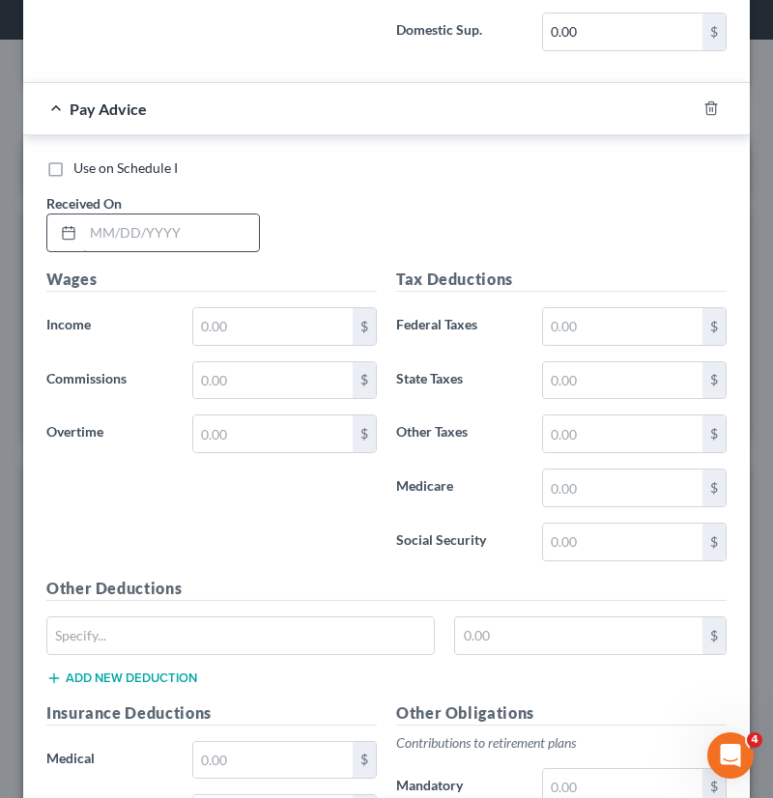
click at [109, 223] on input "text" at bounding box center [171, 233] width 176 height 37
click at [115, 226] on input "8/8/25" at bounding box center [171, 233] width 176 height 37
type input "8/8/2025"
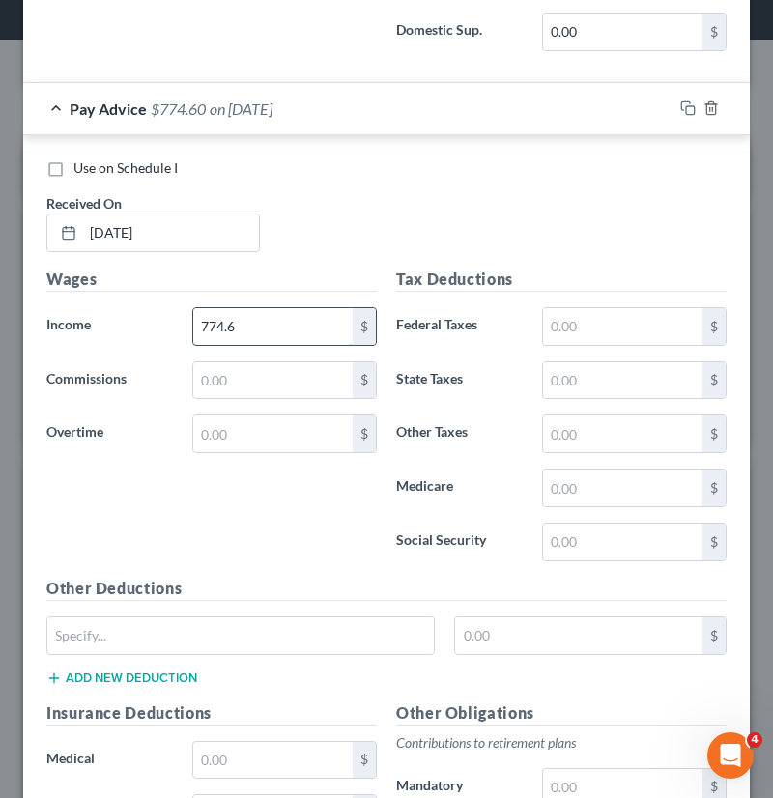
type input "774.6"
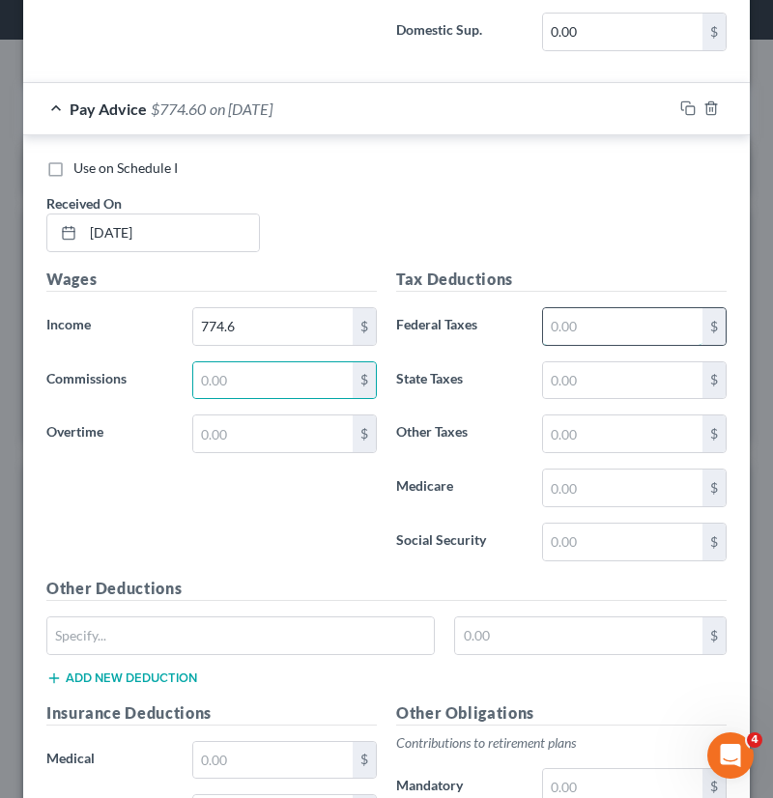
click at [582, 314] on input "text" at bounding box center [622, 326] width 159 height 37
type input "59.27"
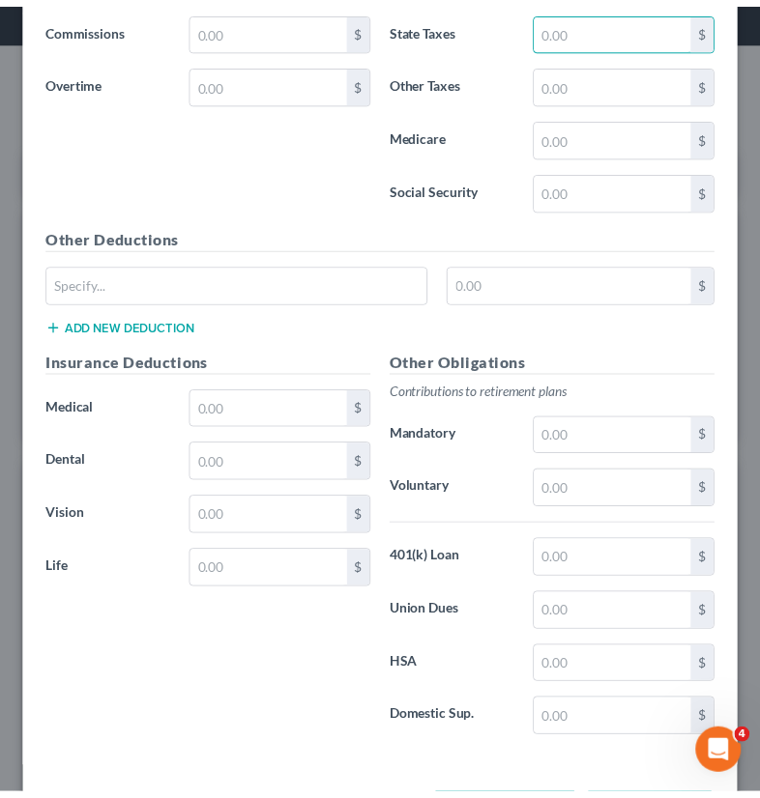
scroll to position [2106, 0]
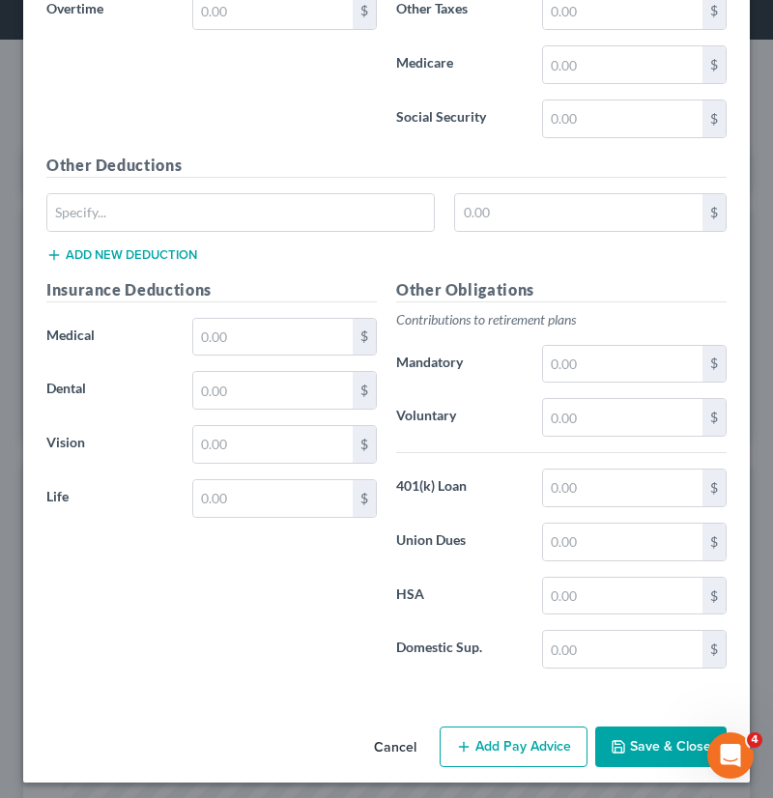
click at [636, 735] on button "Save & Close" at bounding box center [660, 747] width 131 height 41
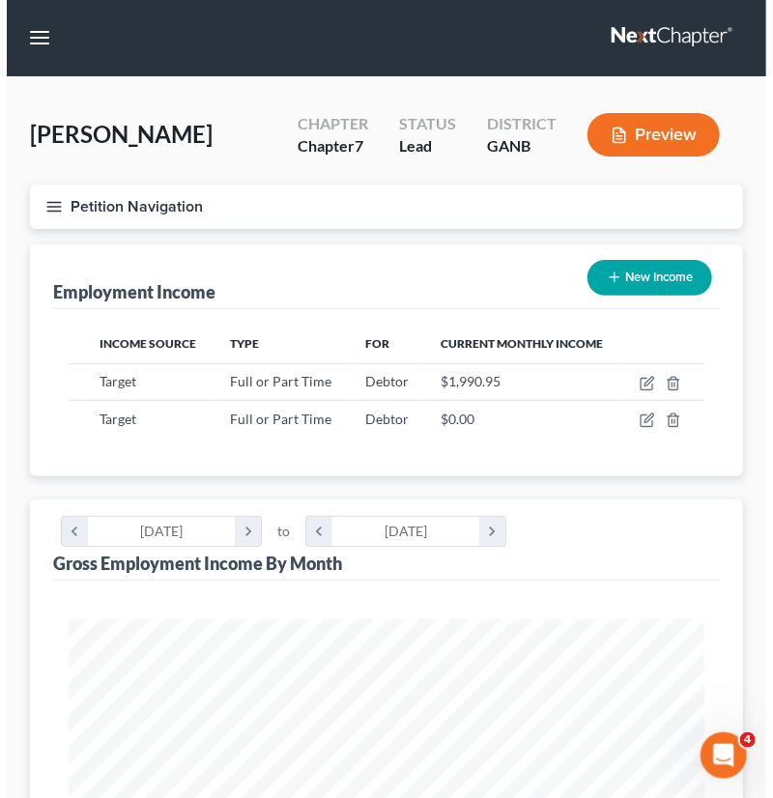
scroll to position [0, 0]
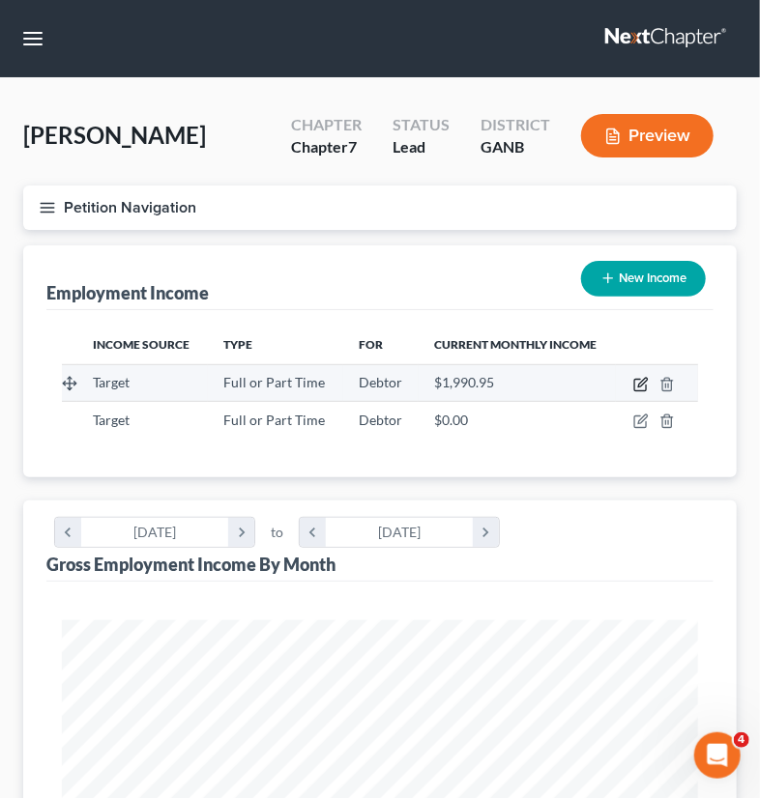
click at [633, 379] on icon "button" at bounding box center [640, 384] width 15 height 15
select select "0"
select select "2"
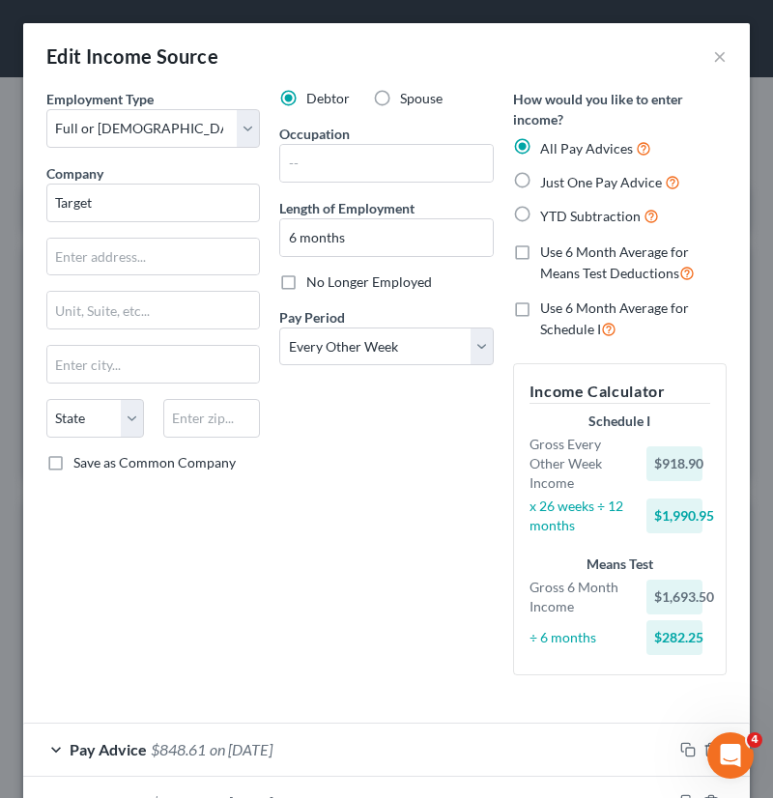
scroll to position [135, 0]
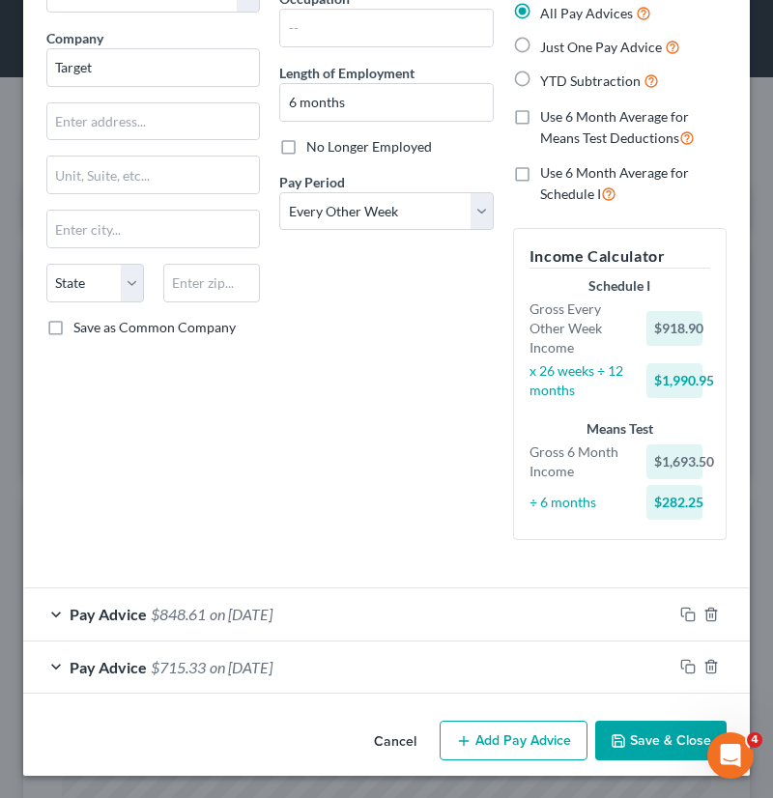
click at [502, 738] on button "Add Pay Advice" at bounding box center [514, 741] width 148 height 41
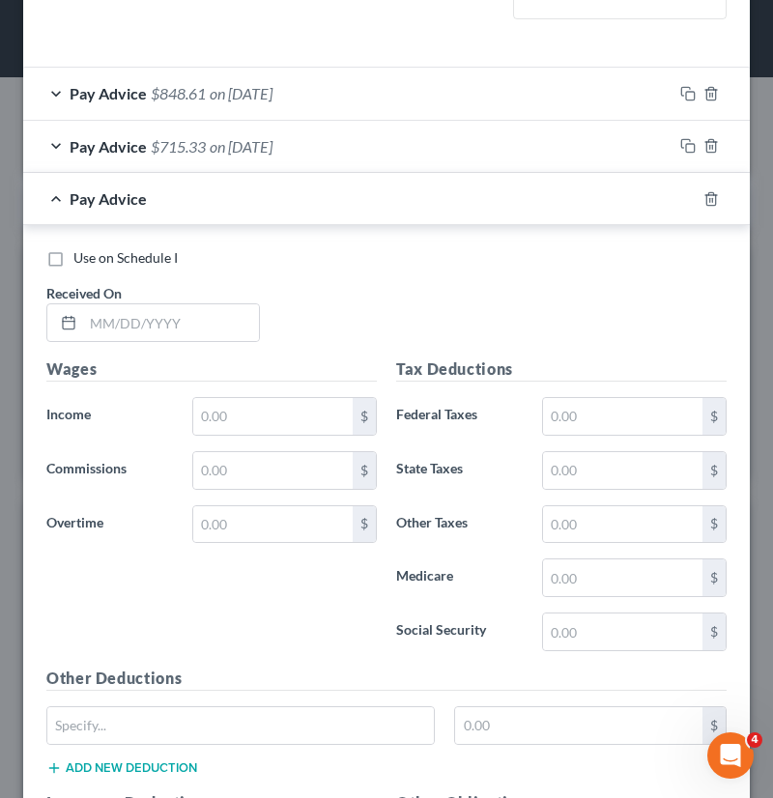
scroll to position [662, 0]
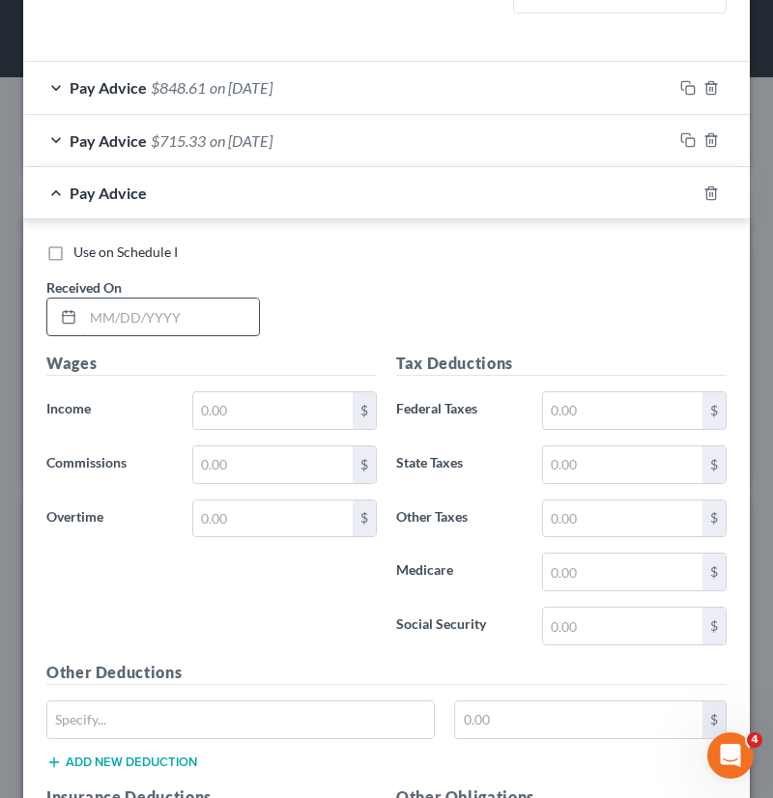
click at [101, 318] on input "text" at bounding box center [171, 317] width 176 height 37
type input "7/25/2025"
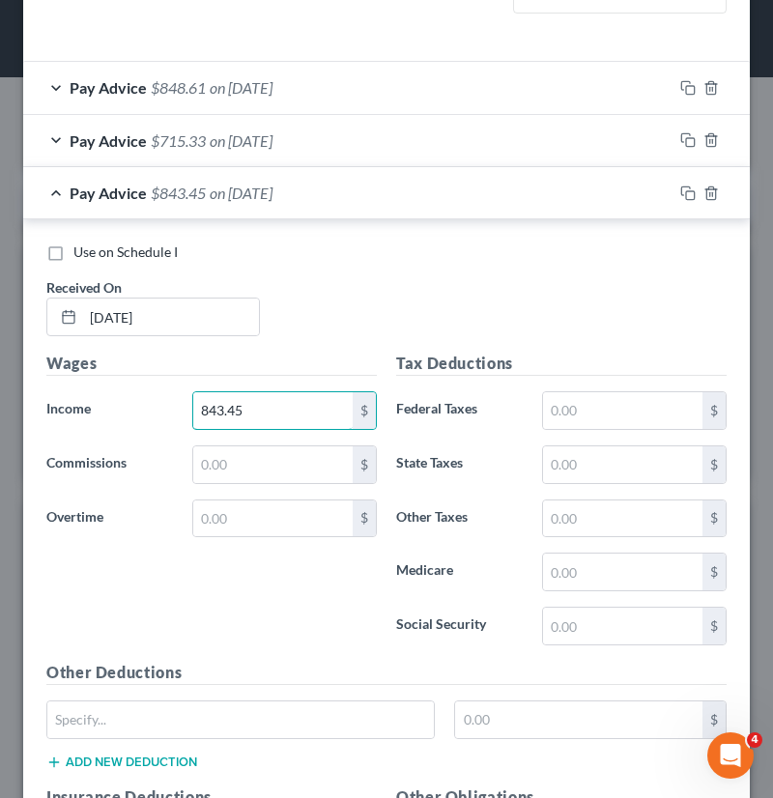
type input "843.45"
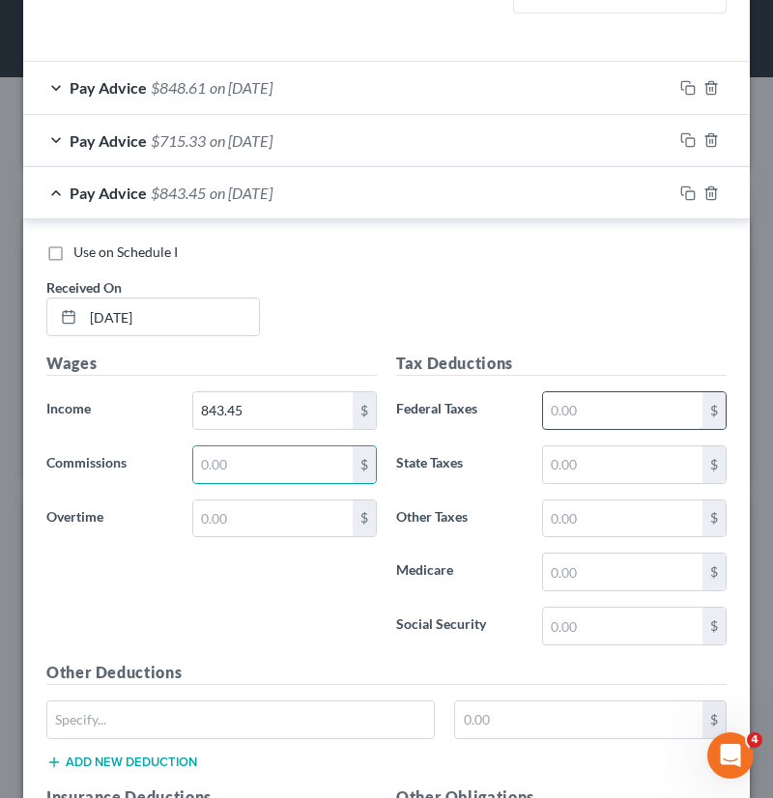
click at [577, 417] on input "text" at bounding box center [622, 410] width 159 height 37
type input "64.52"
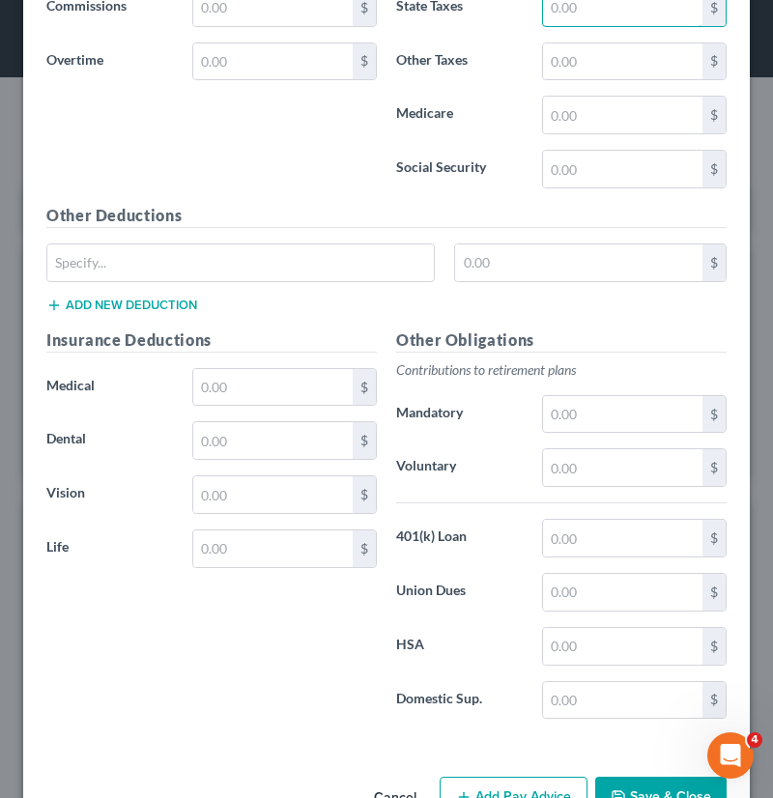
scroll to position [1172, 0]
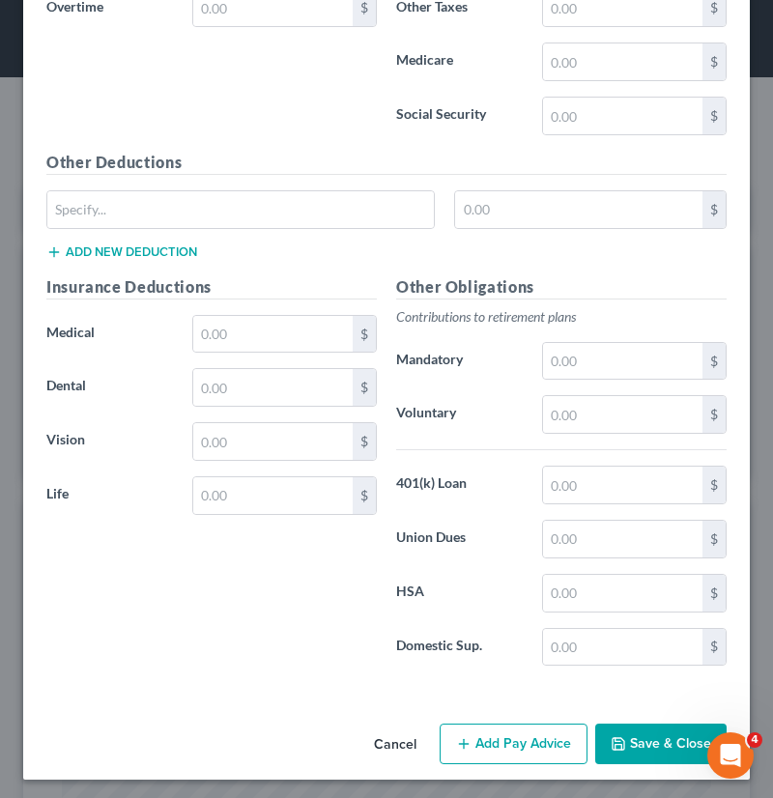
click at [487, 738] on button "Add Pay Advice" at bounding box center [514, 744] width 148 height 41
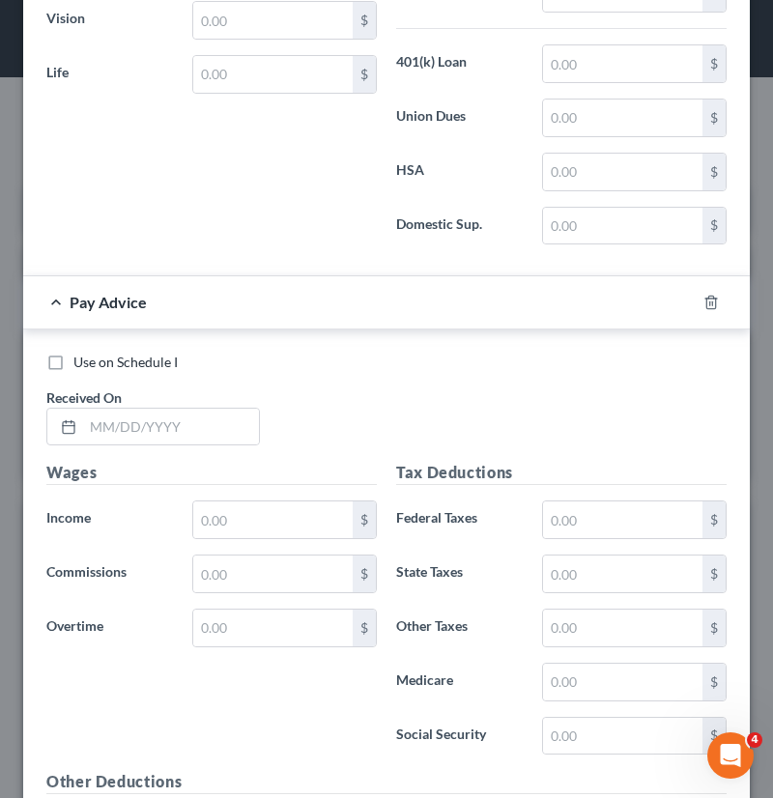
scroll to position [1612, 0]
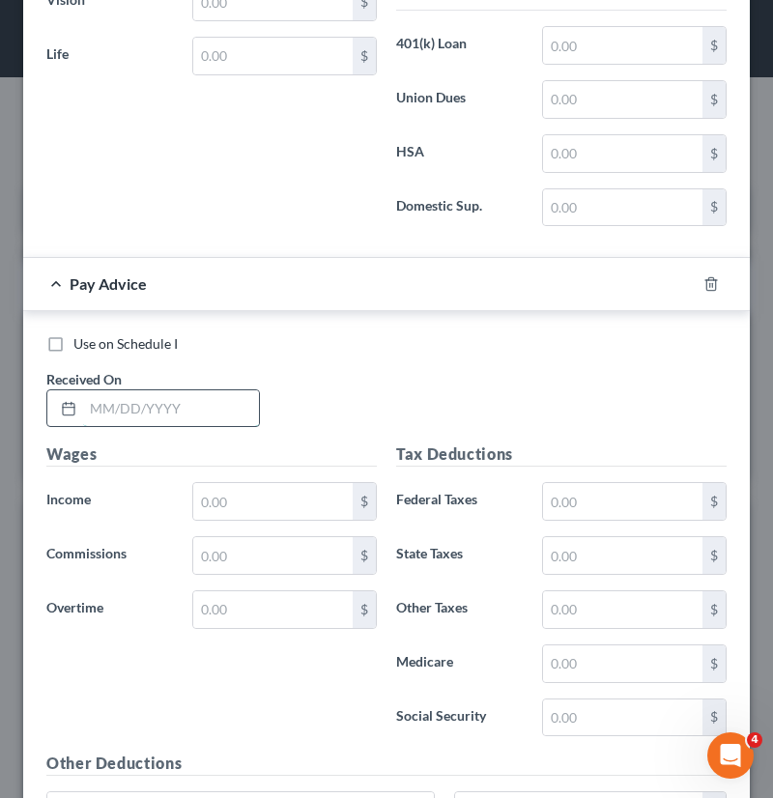
click at [105, 397] on input "text" at bounding box center [171, 408] width 176 height 37
type input "7/11/2025"
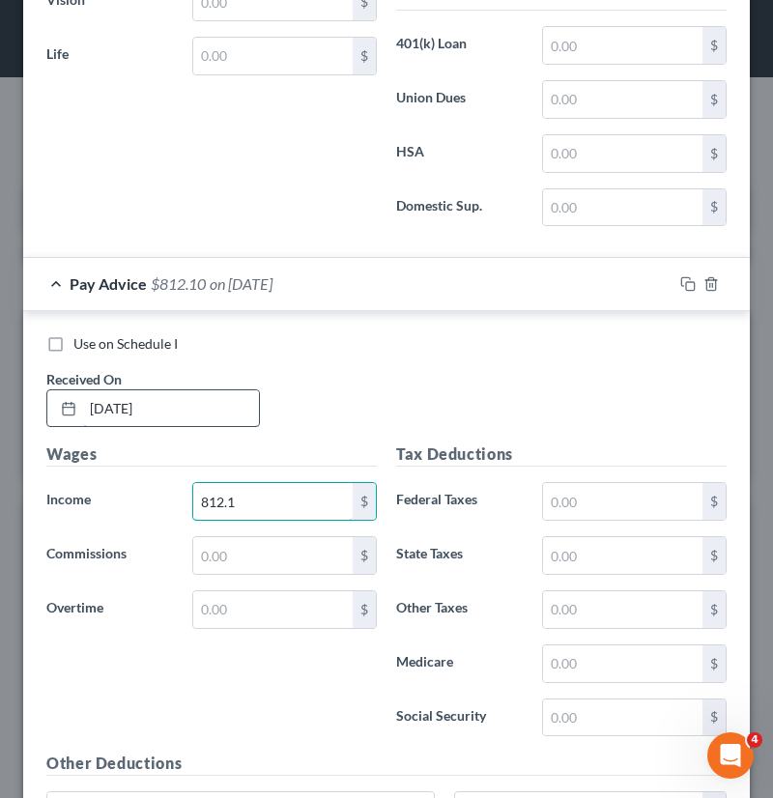
type input "812.1"
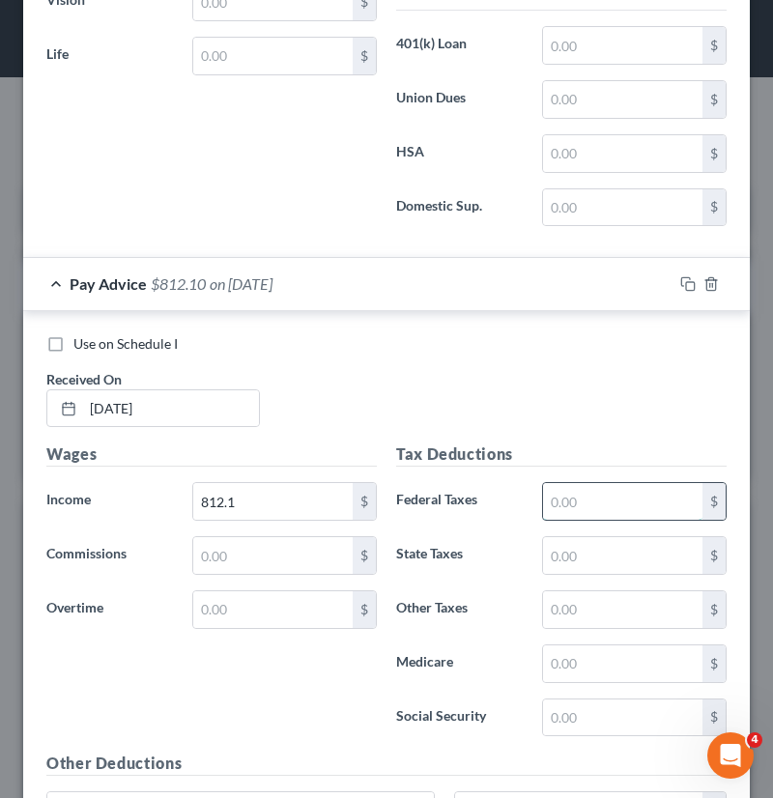
click at [593, 500] on input "text" at bounding box center [622, 501] width 159 height 37
type input "62.12"
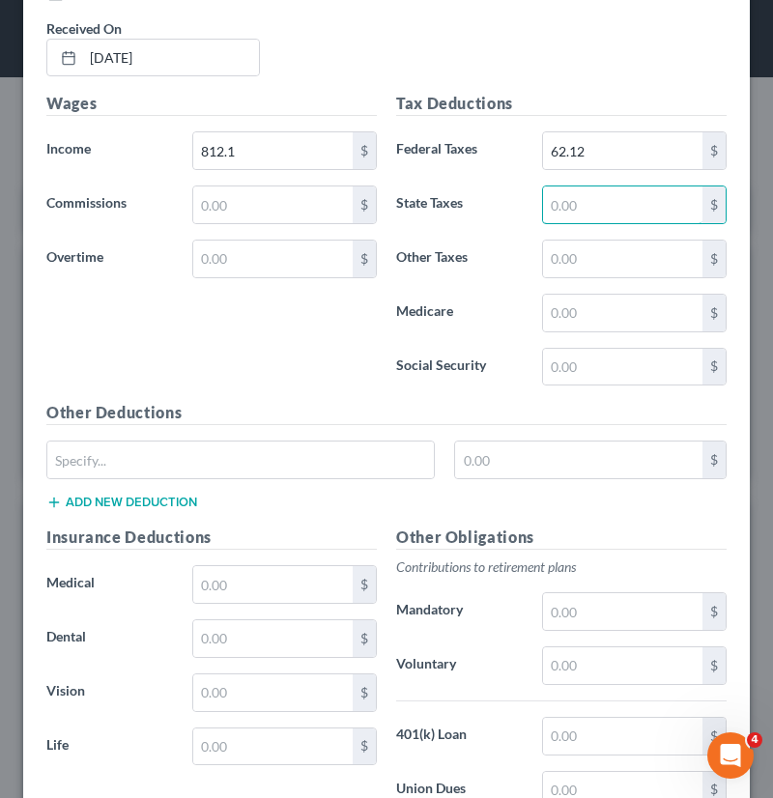
scroll to position [2211, 0]
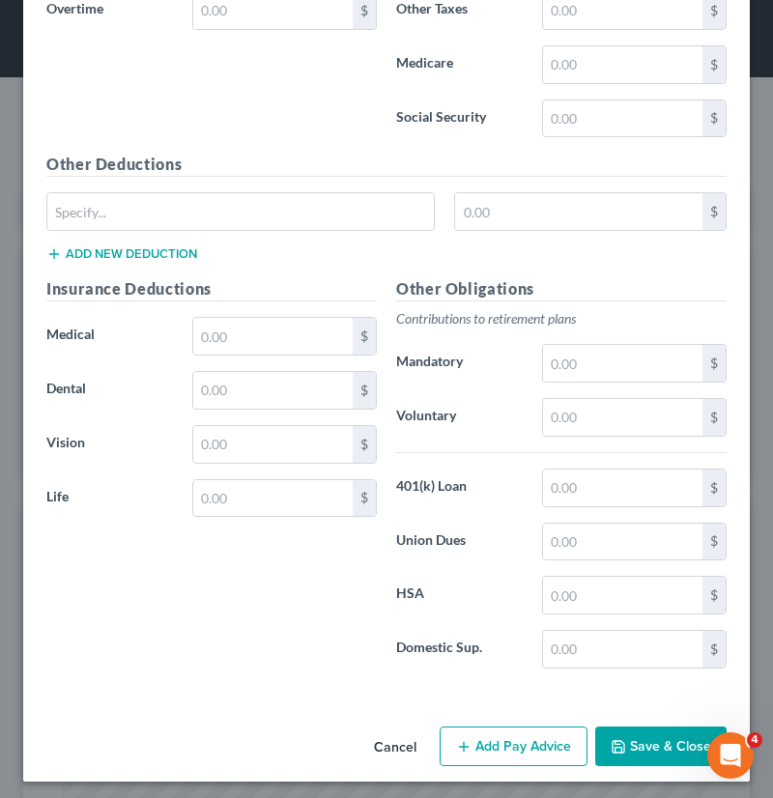
click at [501, 735] on button "Add Pay Advice" at bounding box center [514, 747] width 148 height 41
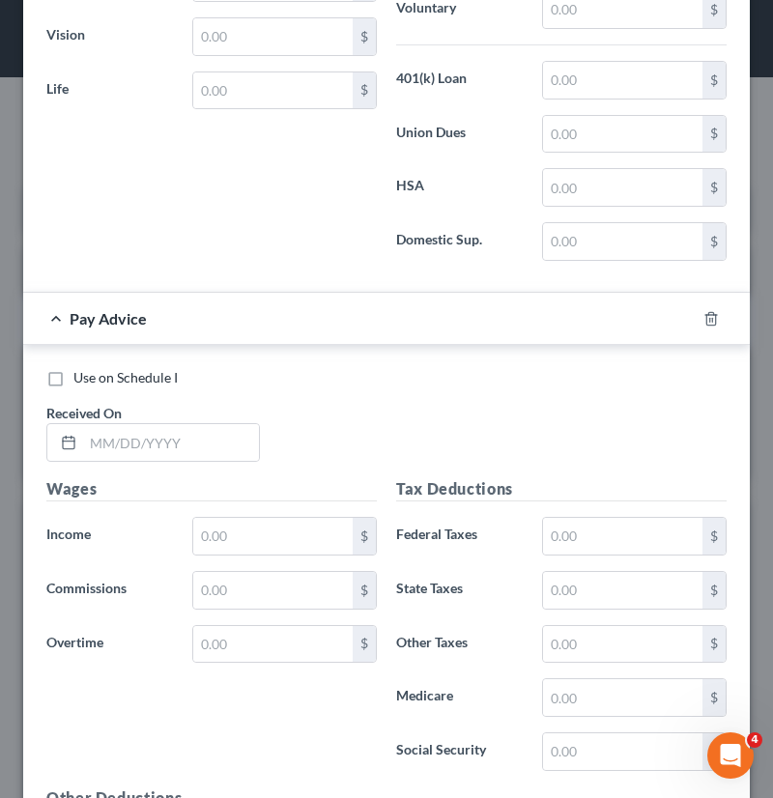
scroll to position [2650, 0]
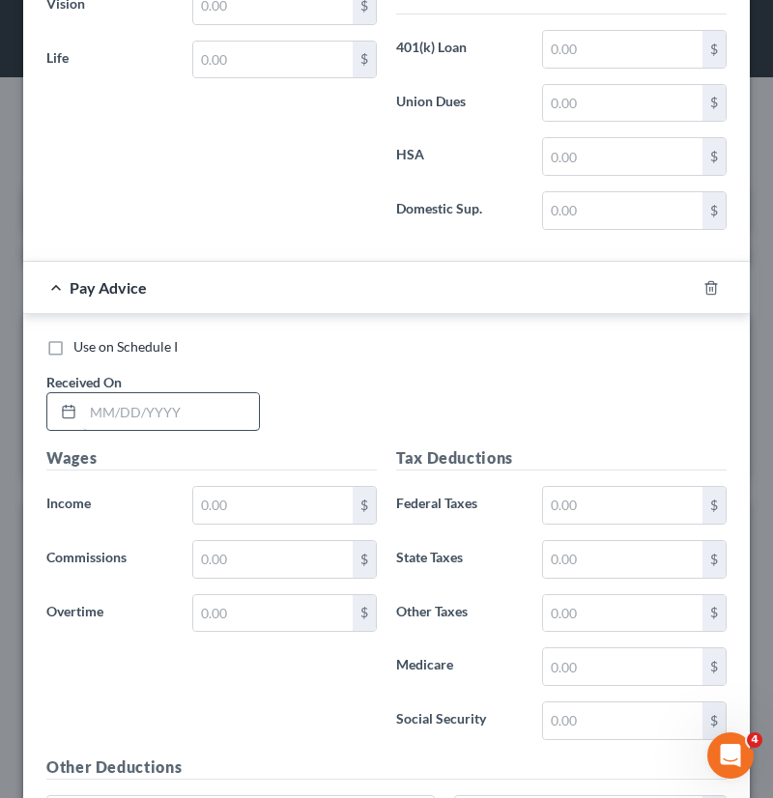
click at [88, 406] on input "text" at bounding box center [171, 411] width 176 height 37
type input "6/27/2025"
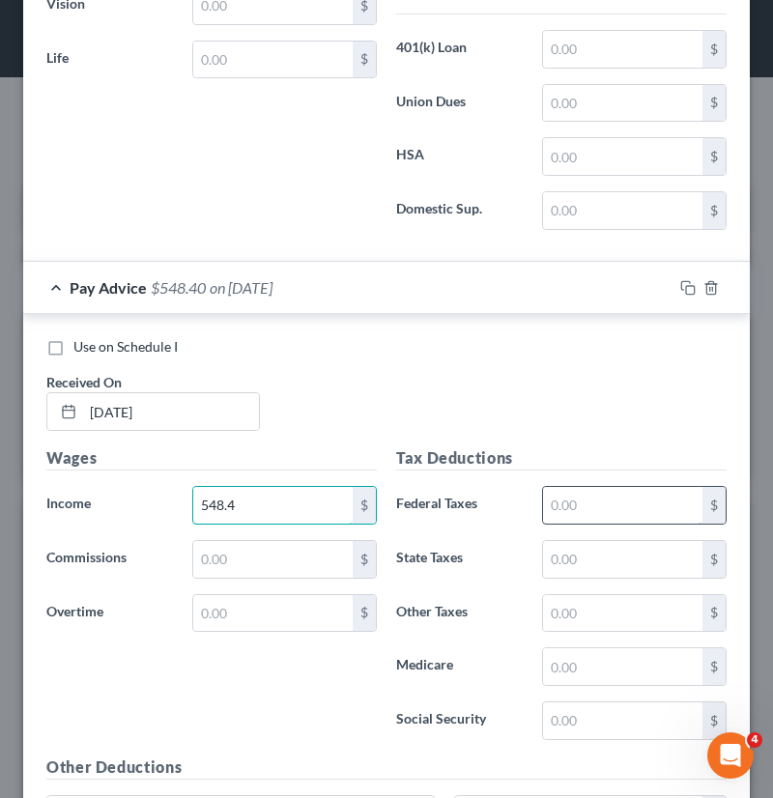
type input "548.4"
click at [566, 487] on input "text" at bounding box center [622, 505] width 159 height 37
type input "41.95"
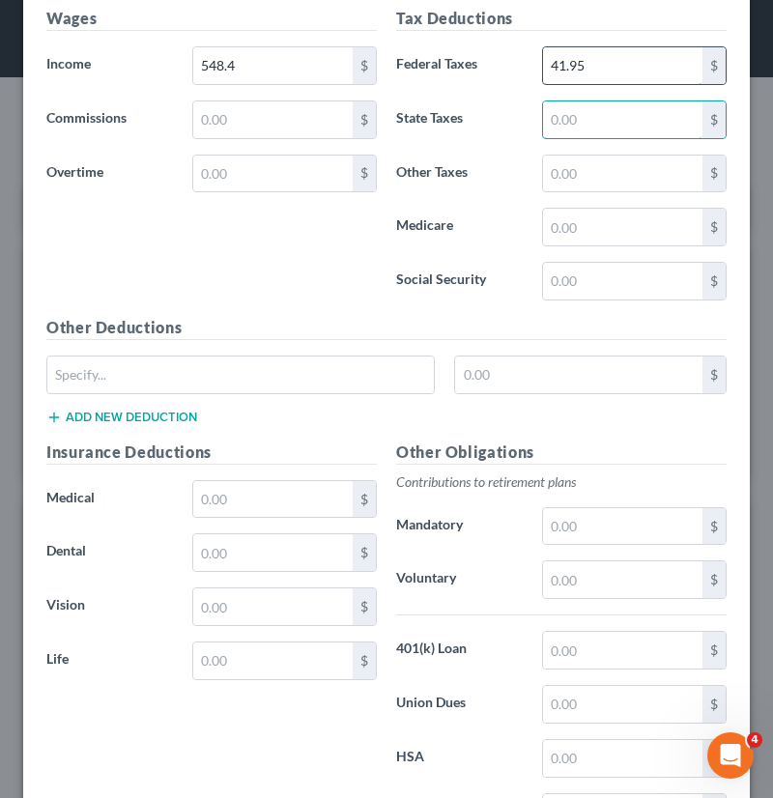
scroll to position [3249, 0]
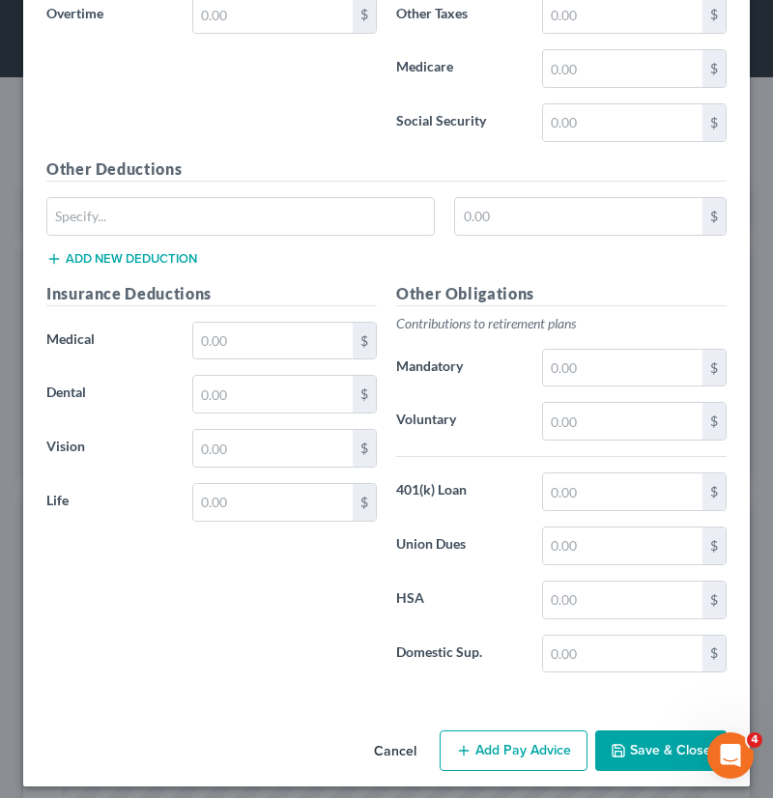
click at [477, 741] on button "Add Pay Advice" at bounding box center [514, 751] width 148 height 41
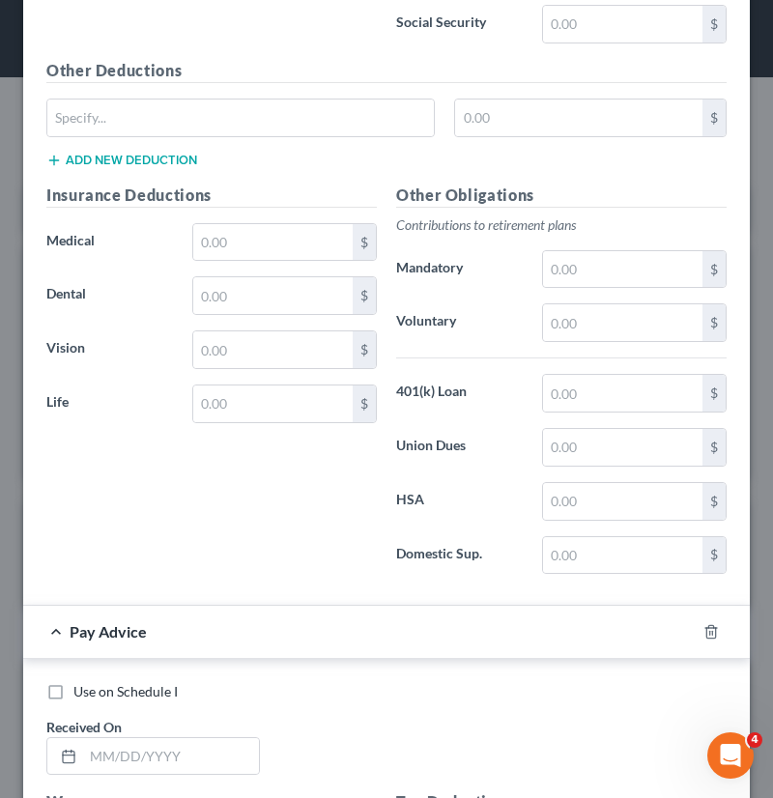
scroll to position [3600, 0]
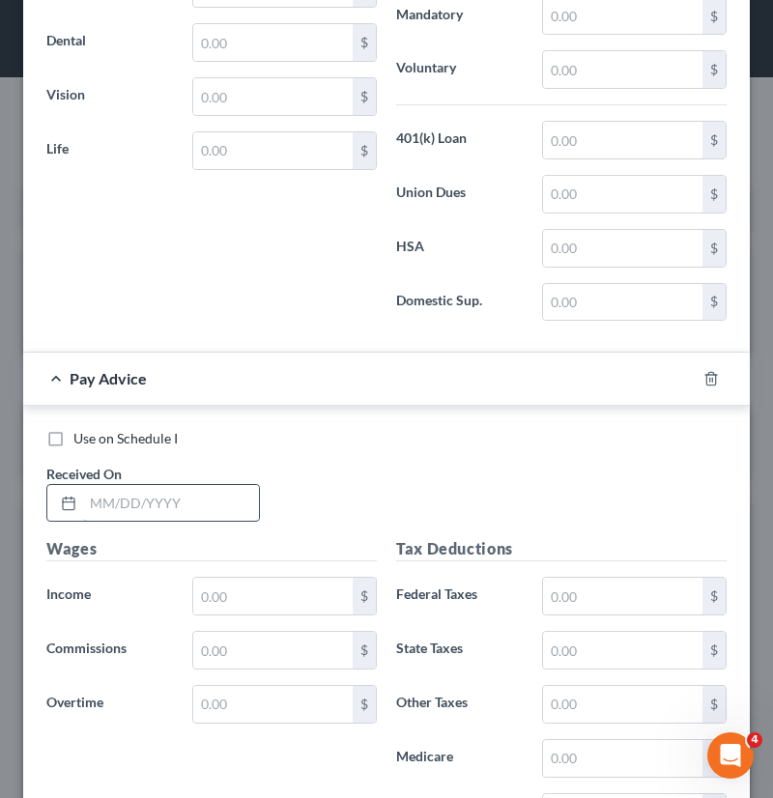
click at [115, 486] on input "text" at bounding box center [171, 503] width 176 height 37
type input "6/13/2025"
type input "859.5"
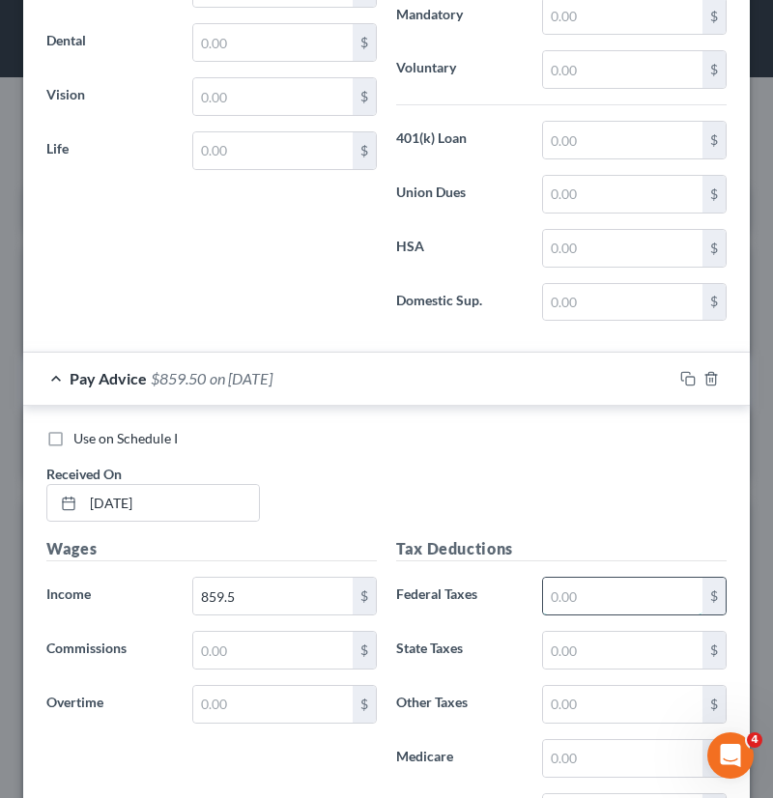
click at [596, 581] on input "text" at bounding box center [622, 596] width 159 height 37
type input "65.76"
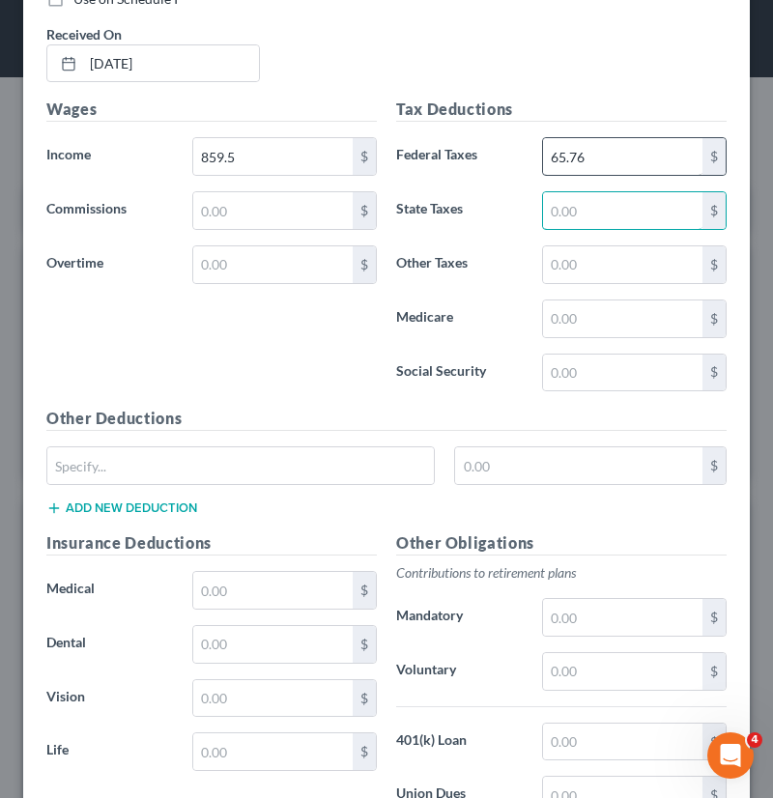
scroll to position [4288, 0]
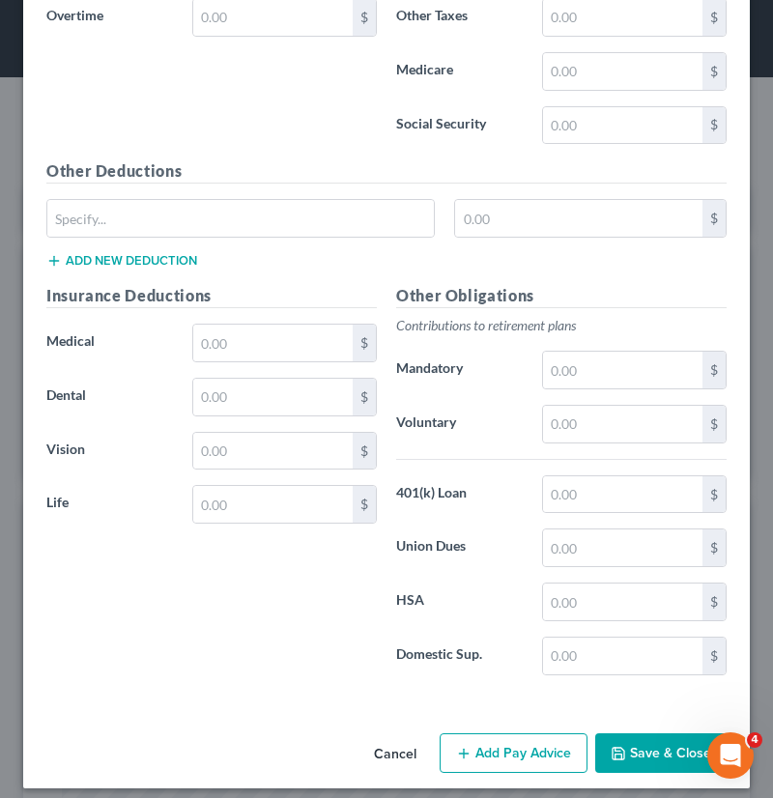
click at [515, 737] on button "Add Pay Advice" at bounding box center [514, 754] width 148 height 41
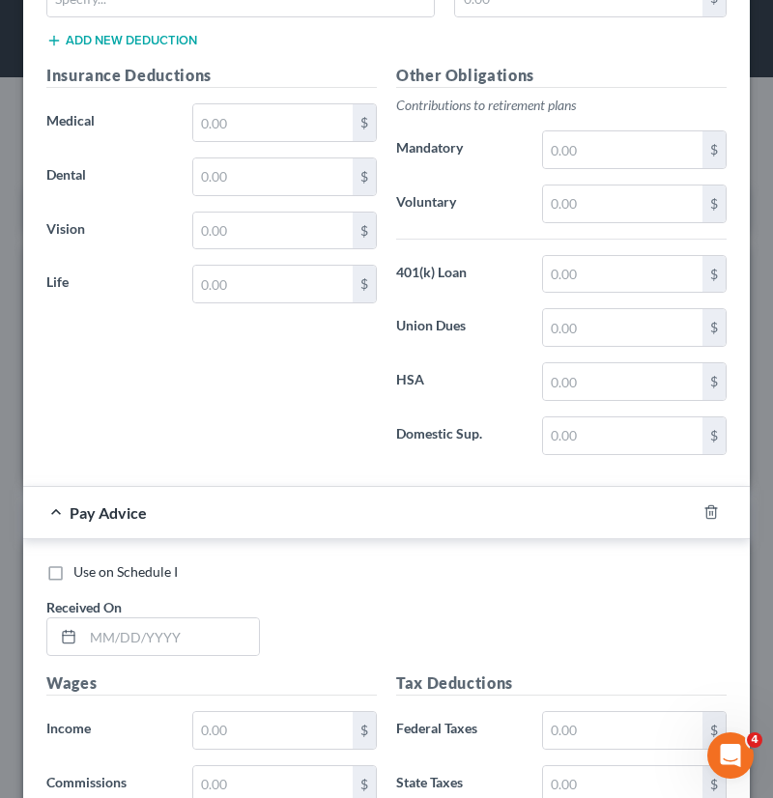
scroll to position [4552, 0]
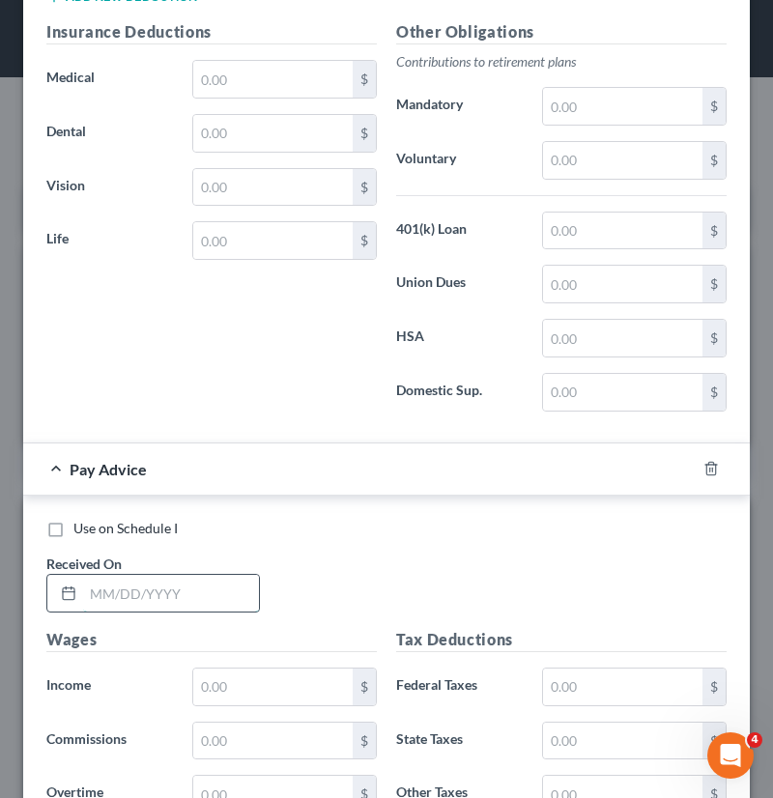
click at [100, 580] on input "text" at bounding box center [171, 593] width 176 height 37
type input "5/30/2025"
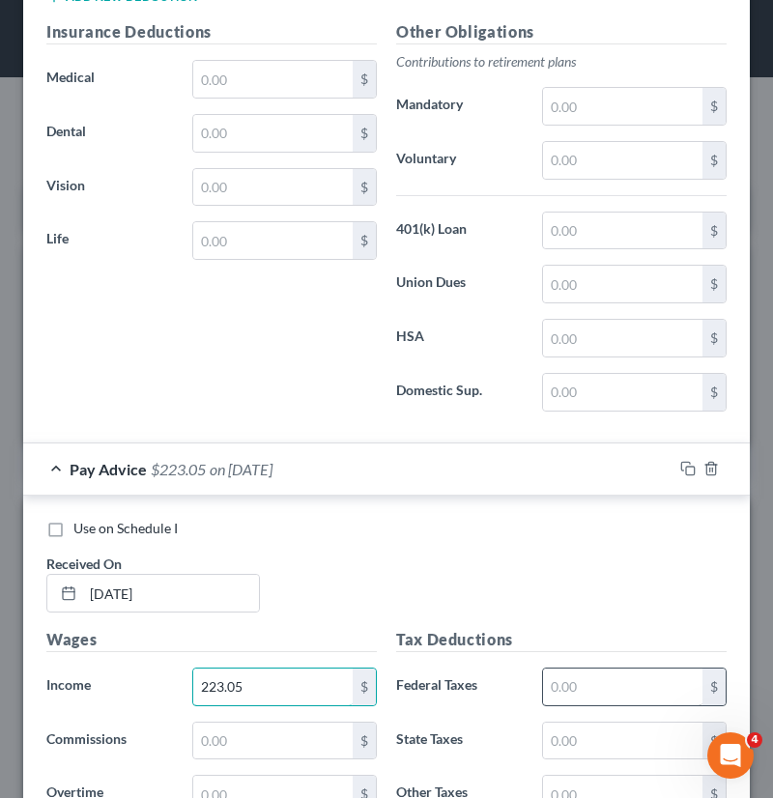
type input "223.05"
click at [590, 676] on input "text" at bounding box center [622, 687] width 159 height 37
type input "17.06"
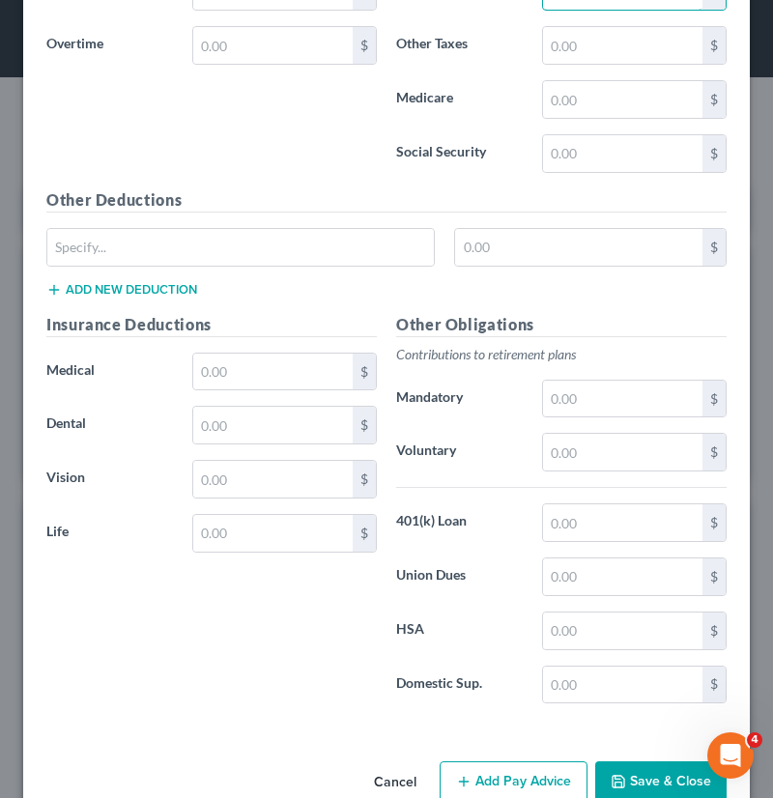
scroll to position [5326, 0]
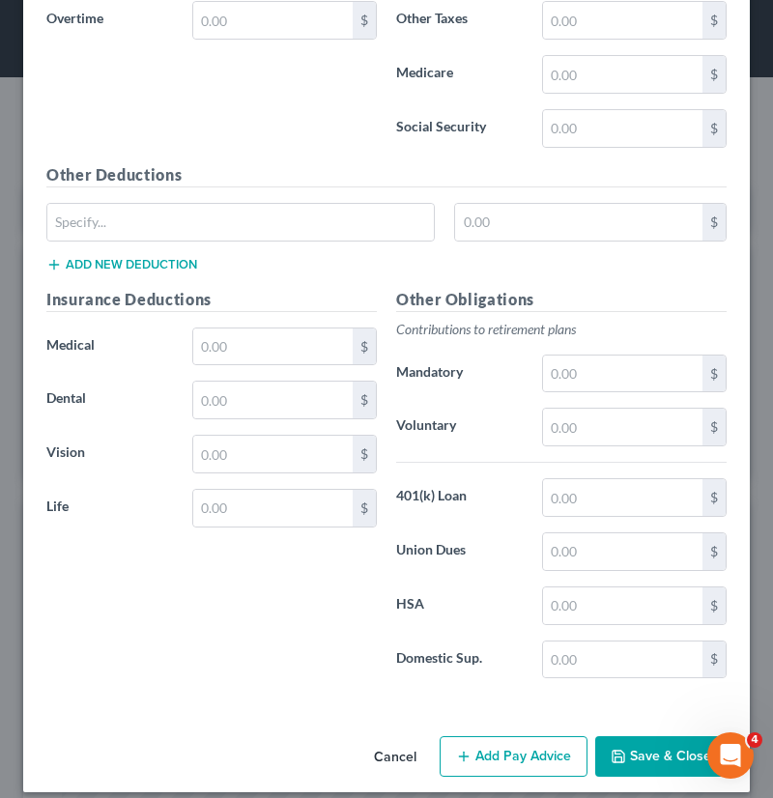
click at [505, 737] on button "Add Pay Advice" at bounding box center [514, 757] width 148 height 41
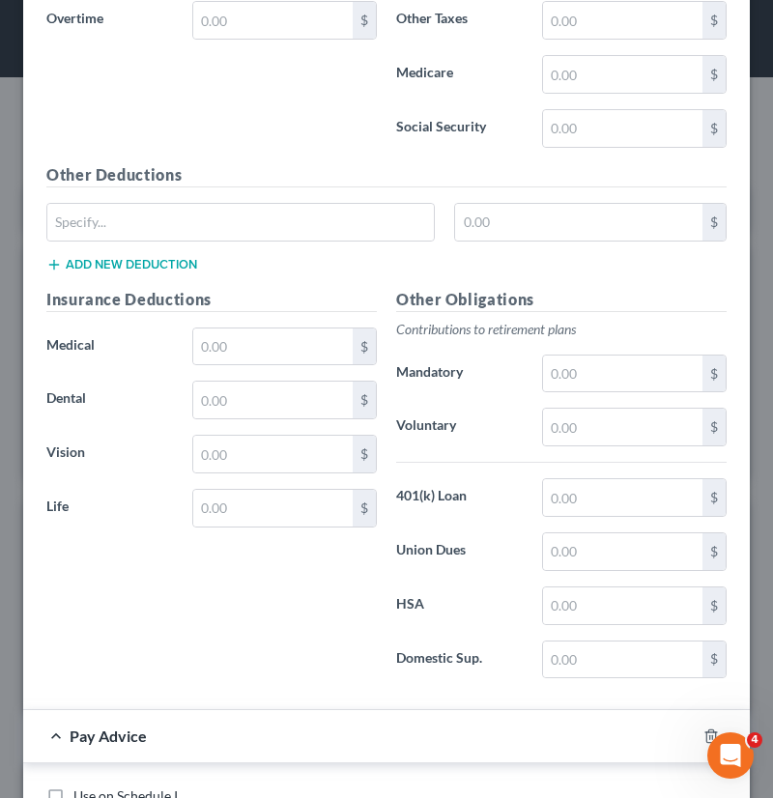
scroll to position [5766, 0]
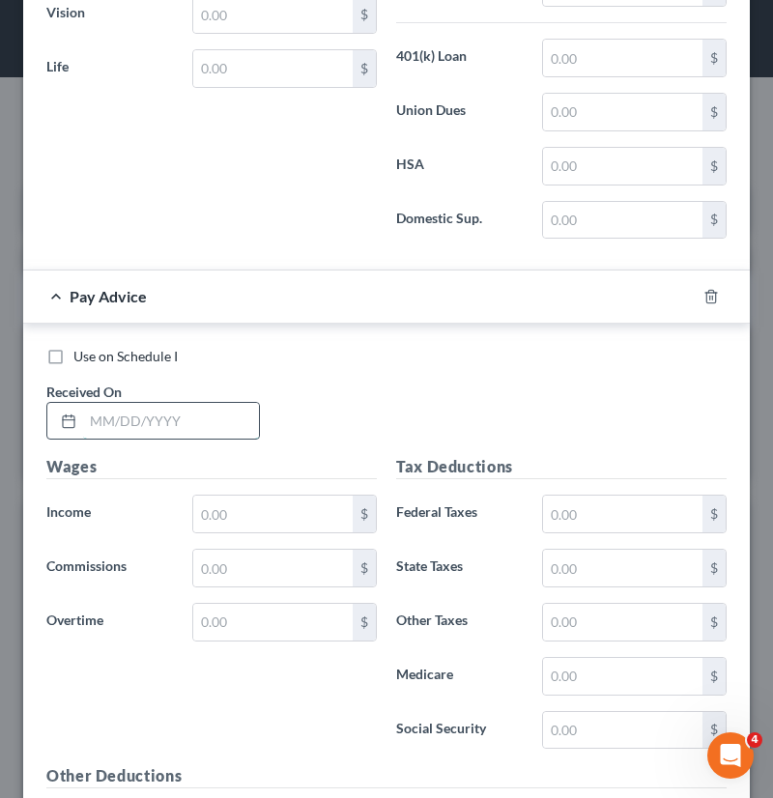
click at [109, 403] on input "text" at bounding box center [171, 421] width 176 height 37
type input "[DATE]"
click at [584, 398] on div "Use on Schedule I Received On * 9/5/2025" at bounding box center [387, 401] width 700 height 109
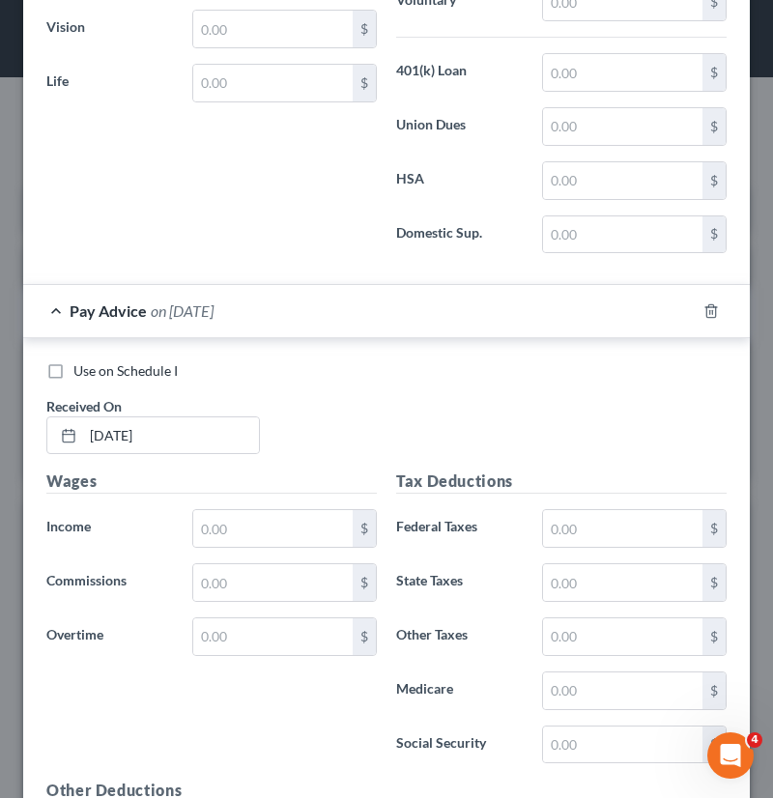
scroll to position [5750, 0]
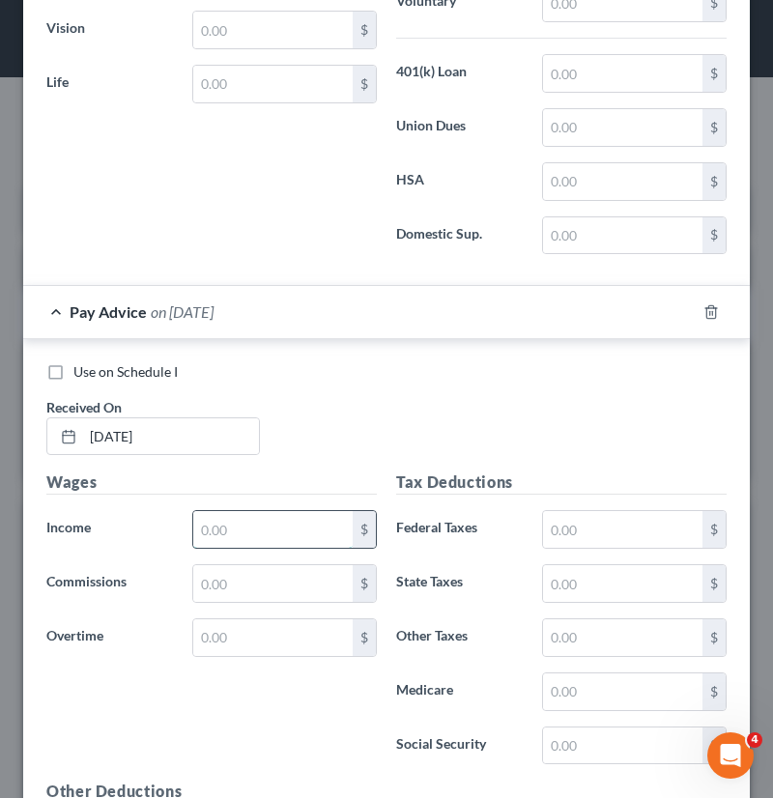
click at [236, 514] on input "text" at bounding box center [272, 529] width 159 height 37
click at [242, 511] on input "text" at bounding box center [272, 529] width 159 height 37
type input "962.55"
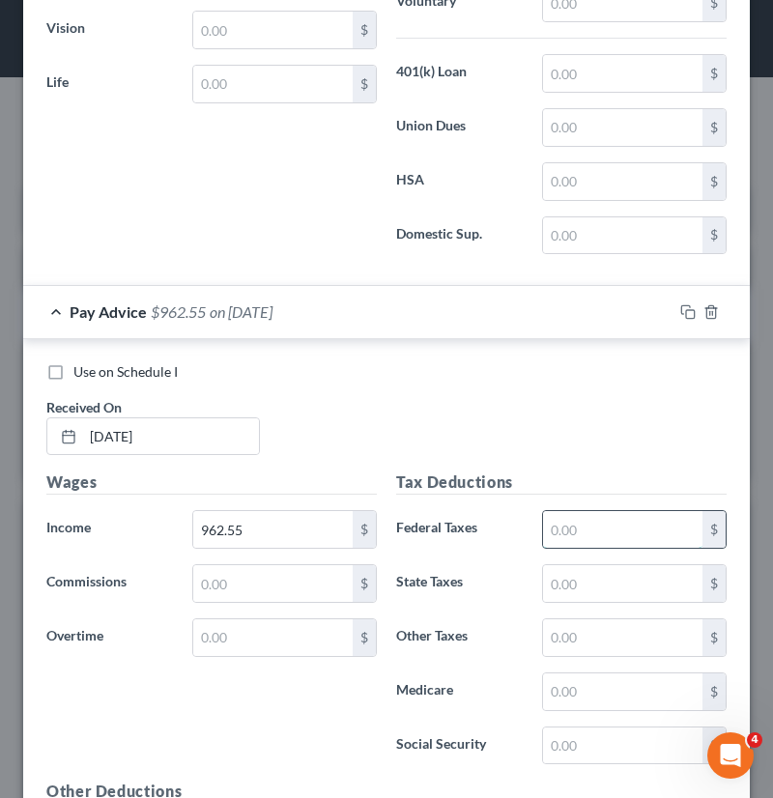
click at [564, 511] on input "text" at bounding box center [622, 529] width 159 height 37
click at [554, 512] on input "text" at bounding box center [622, 529] width 159 height 37
type input "75.69"
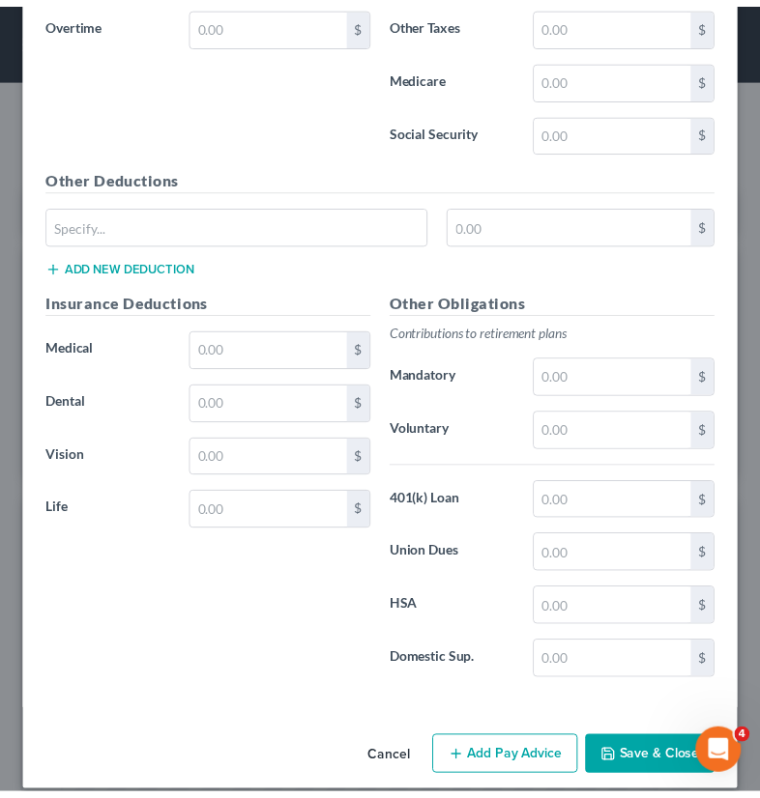
scroll to position [6365, 0]
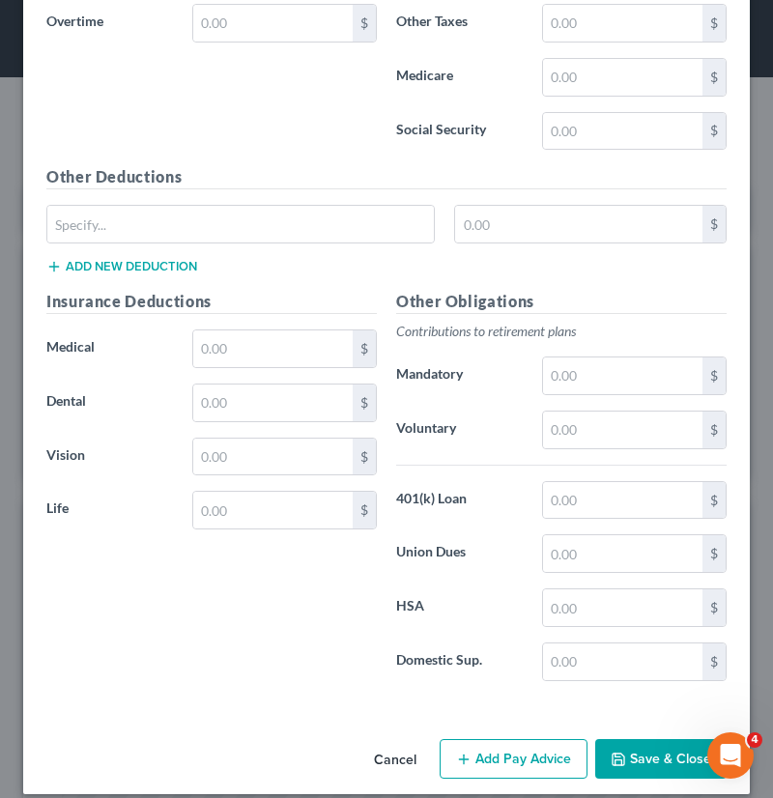
click at [617, 739] on button "Save & Close" at bounding box center [660, 759] width 131 height 41
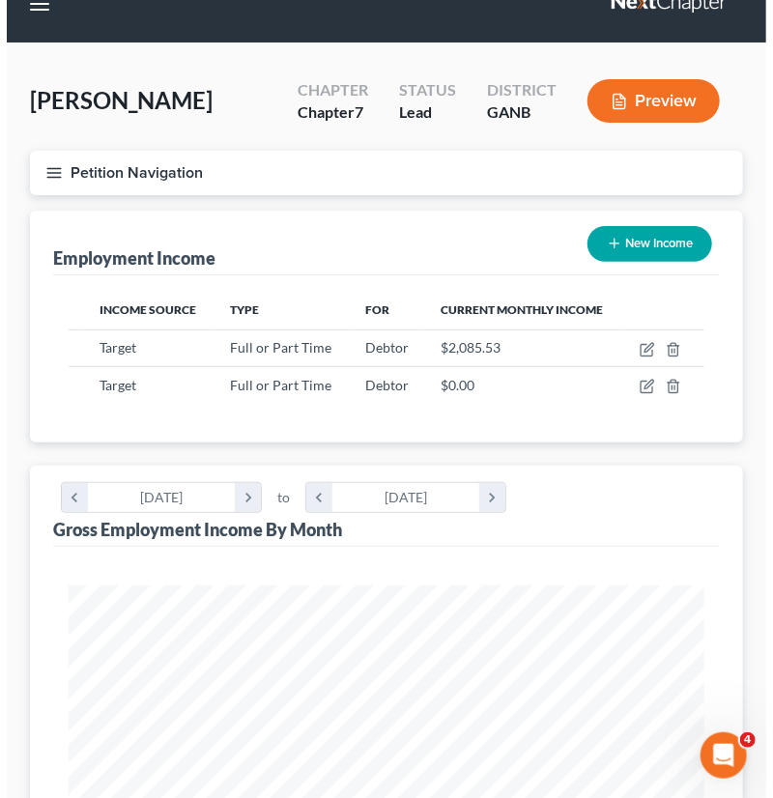
scroll to position [0, 0]
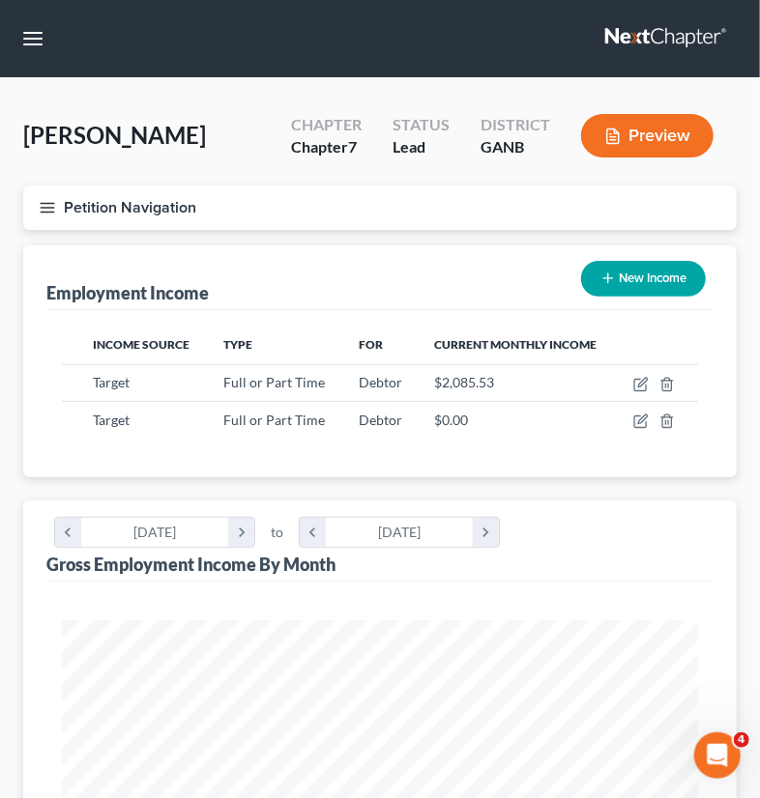
click at [649, 136] on button "Preview" at bounding box center [647, 135] width 132 height 43
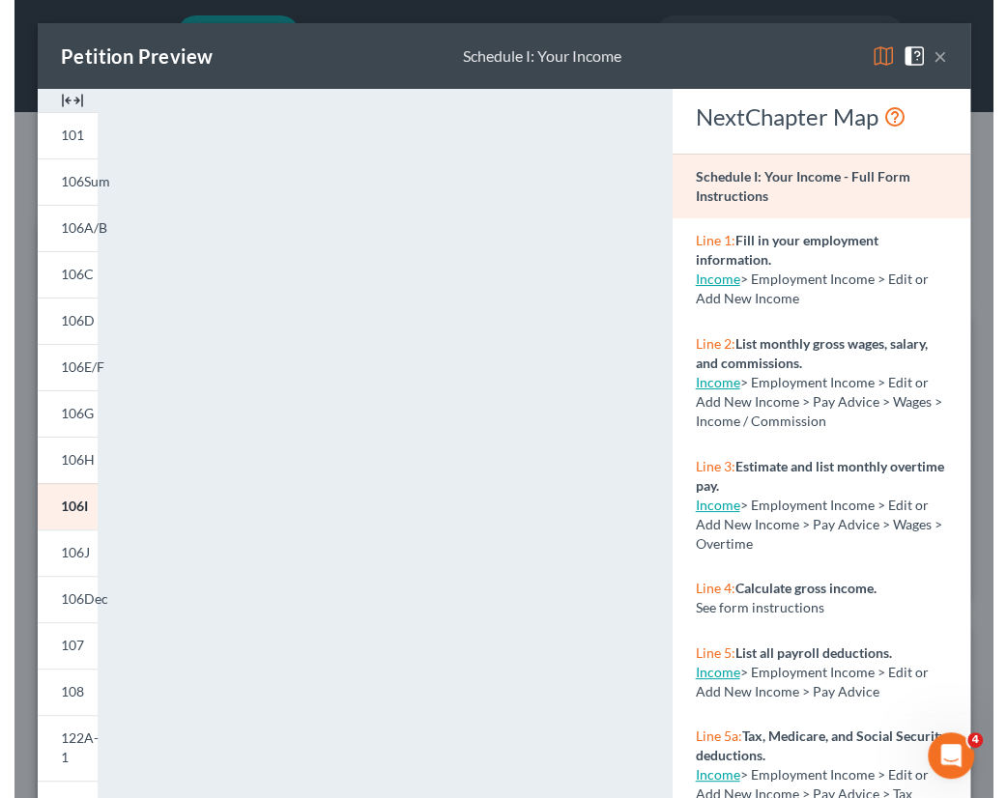
scroll to position [269, 576]
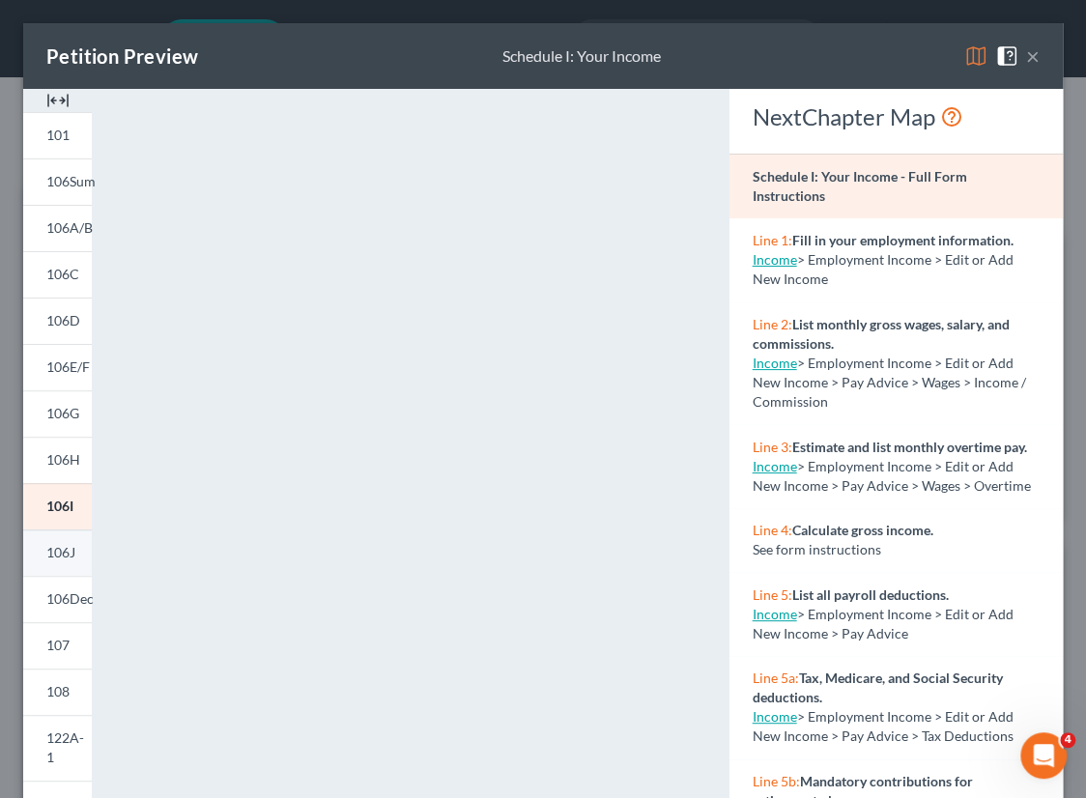
click at [61, 551] on span "106J" at bounding box center [60, 552] width 29 height 16
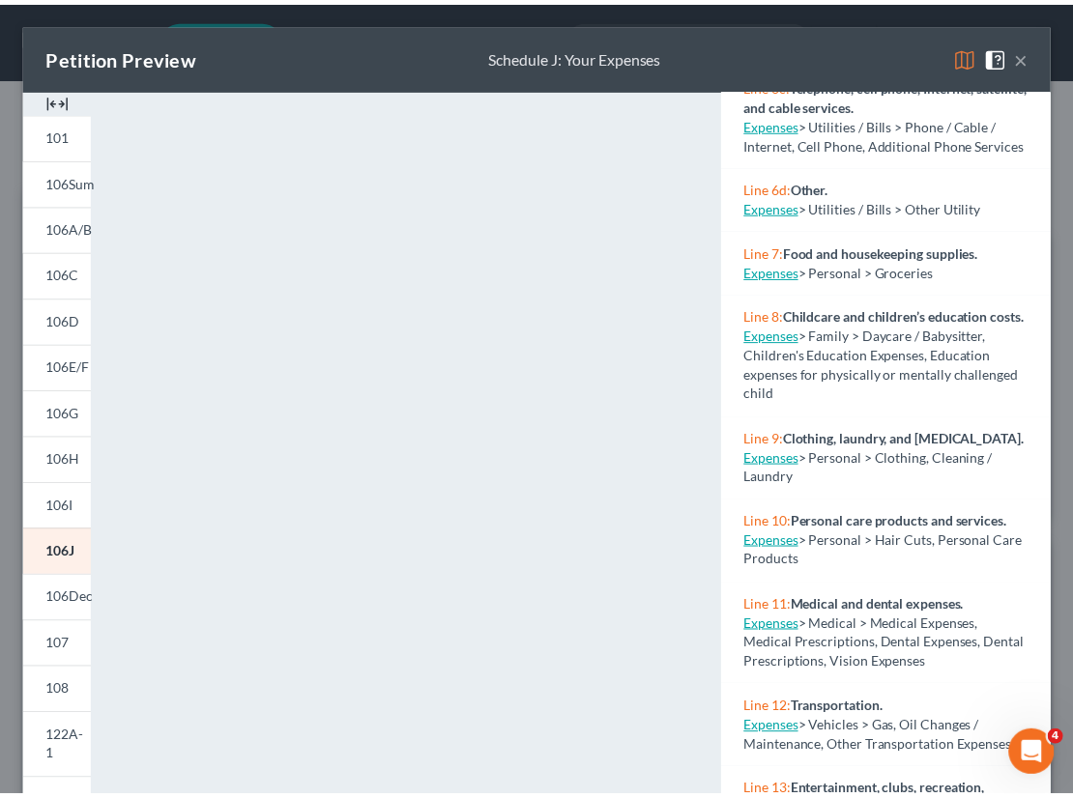
scroll to position [1317, 0]
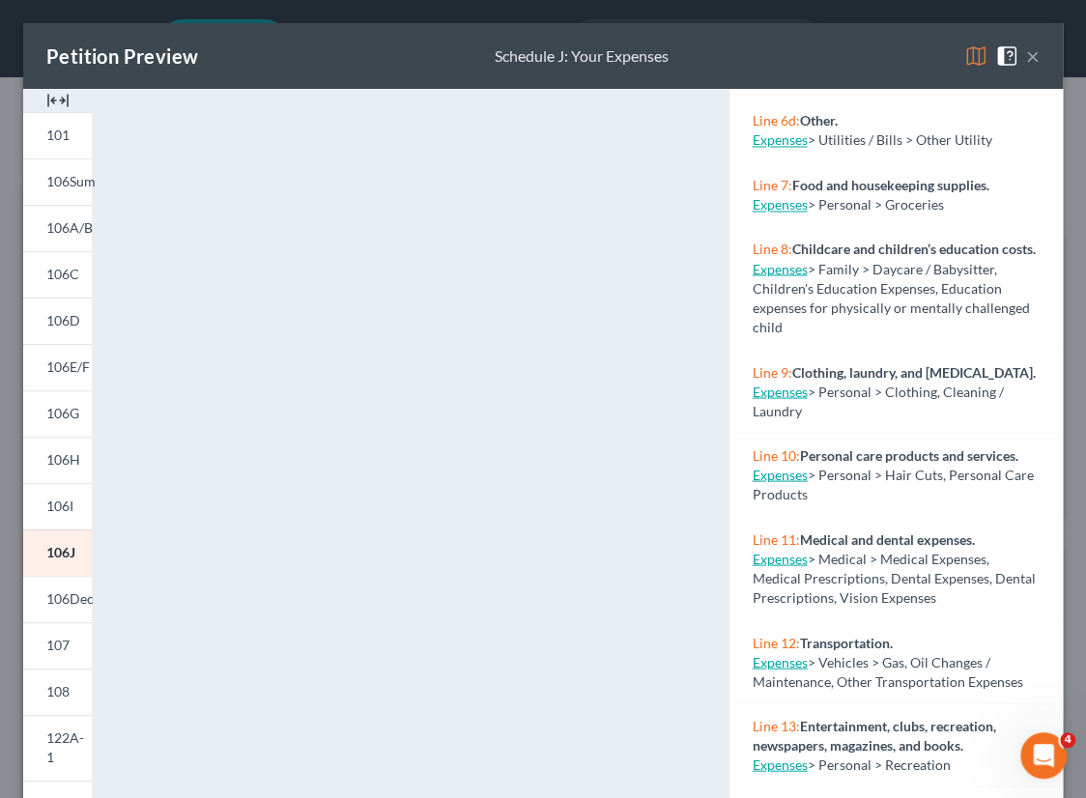
click at [764, 213] on link "Expenses" at bounding box center [780, 204] width 55 height 16
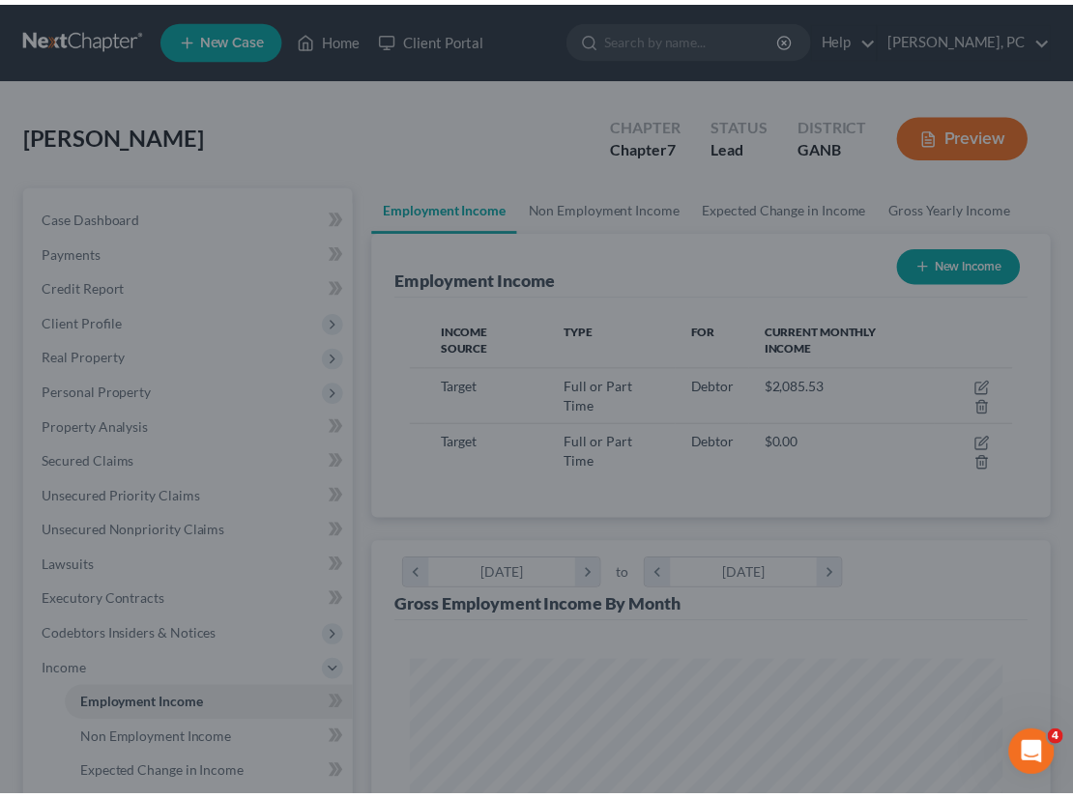
scroll to position [966265, 965924]
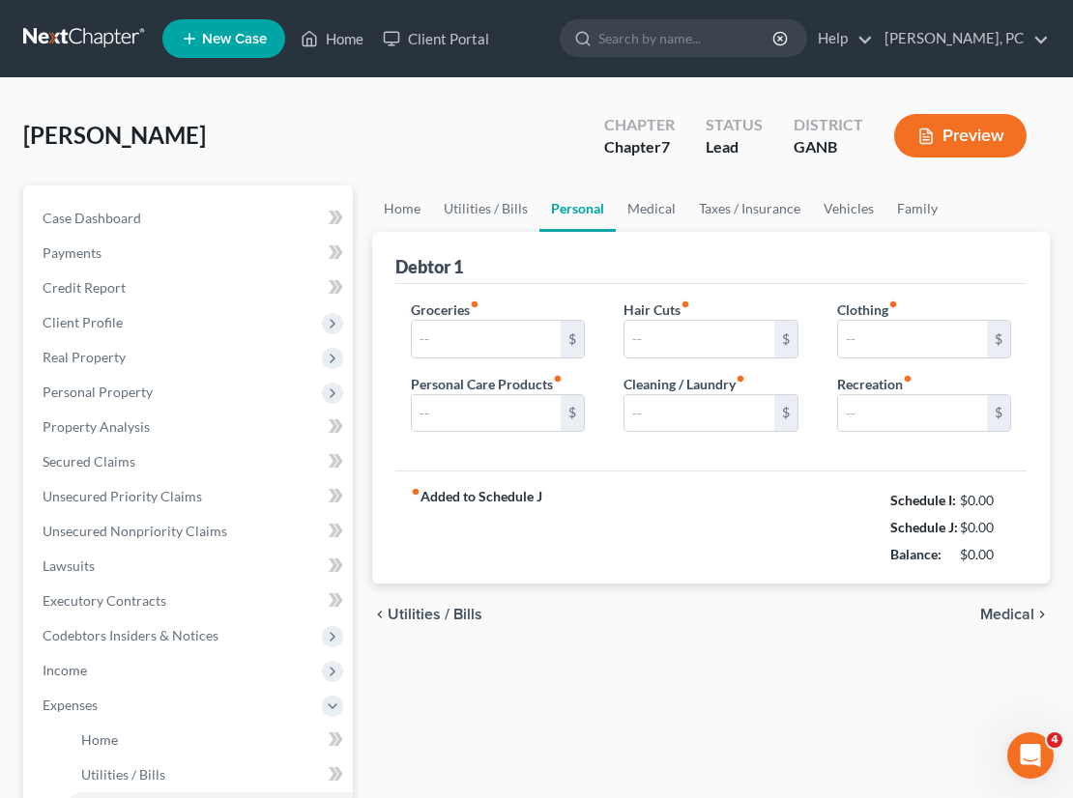
type input "250.00"
type input "25.00"
type input "50.00"
type input "25.00"
type input "50.00"
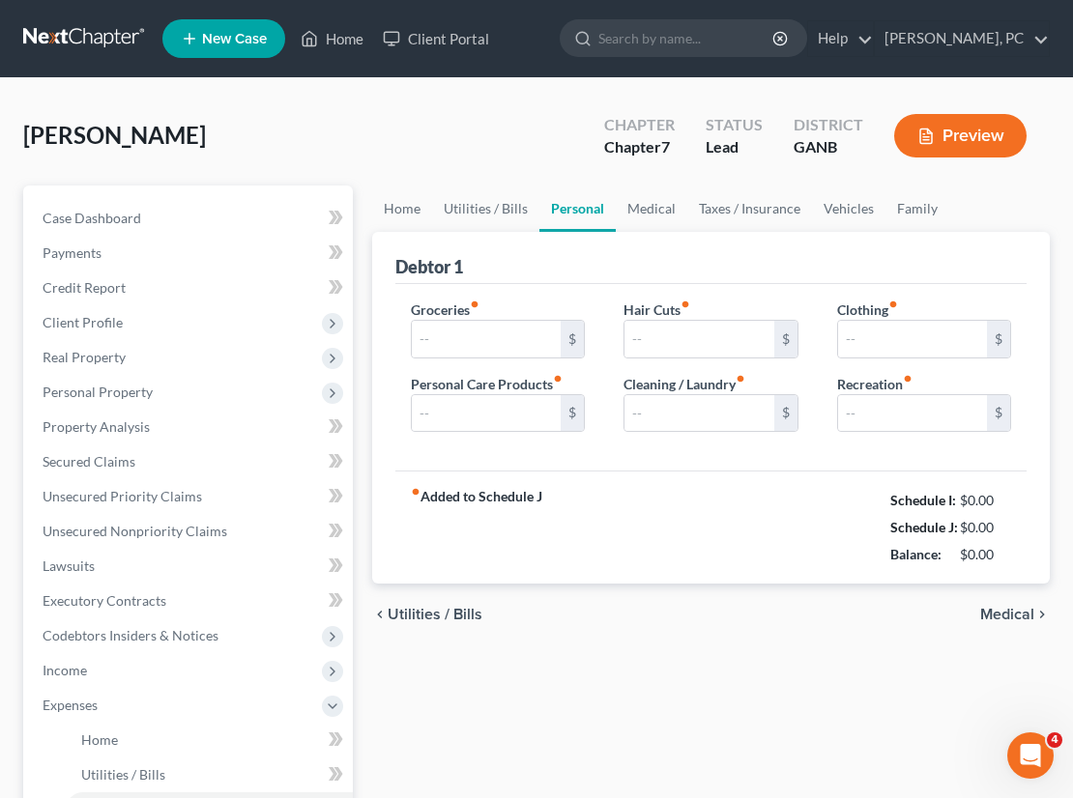
type input "0.00"
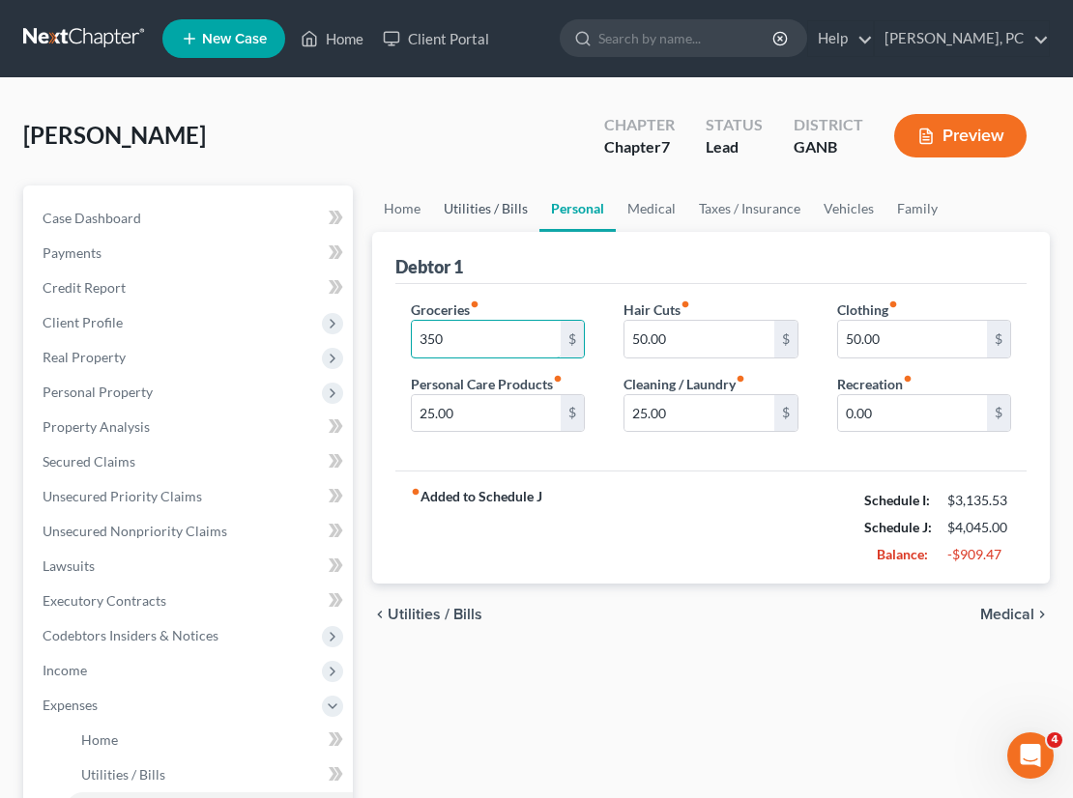
type input "350"
click at [419, 618] on span "Utilities / Bills" at bounding box center [435, 614] width 95 height 15
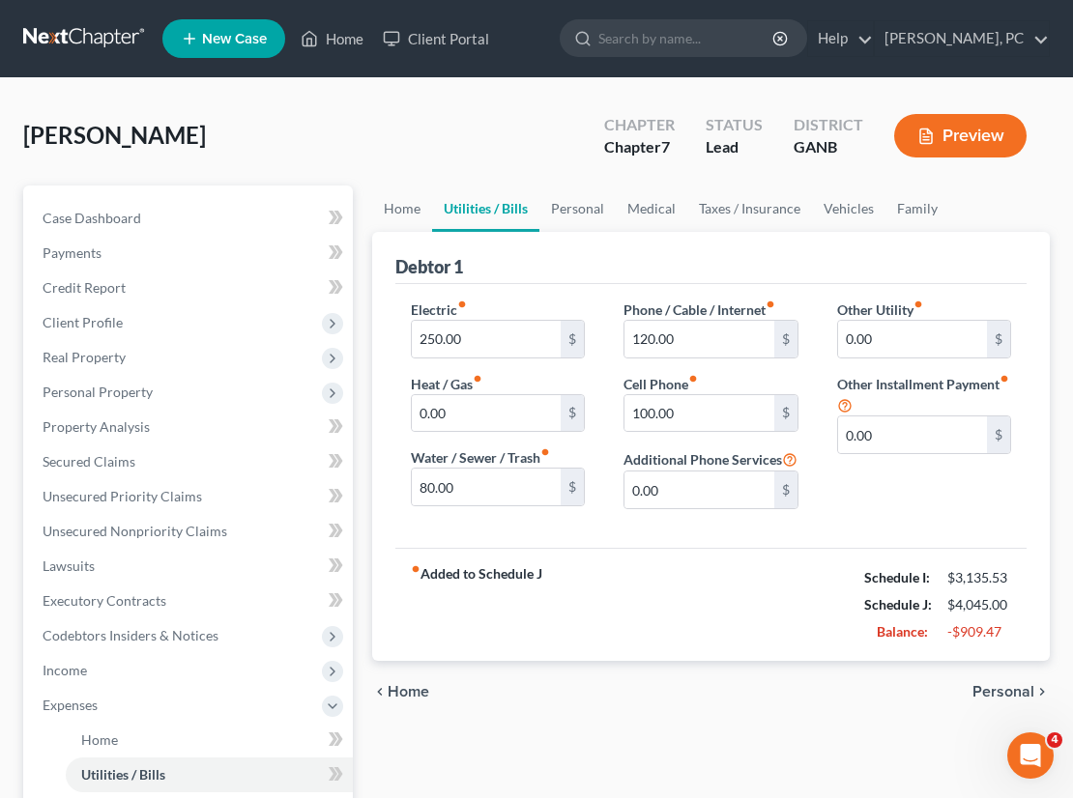
click at [393, 700] on span "Home" at bounding box center [409, 691] width 42 height 15
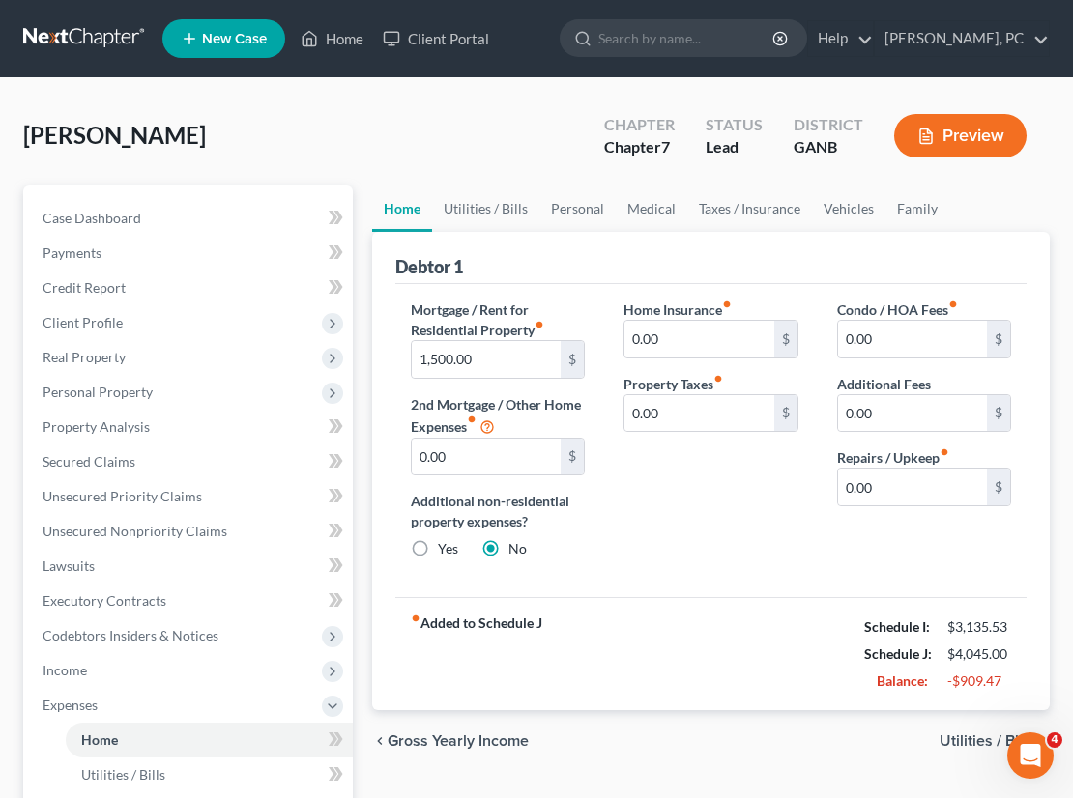
click at [974, 738] on span "Utilities / Bills" at bounding box center [987, 741] width 95 height 15
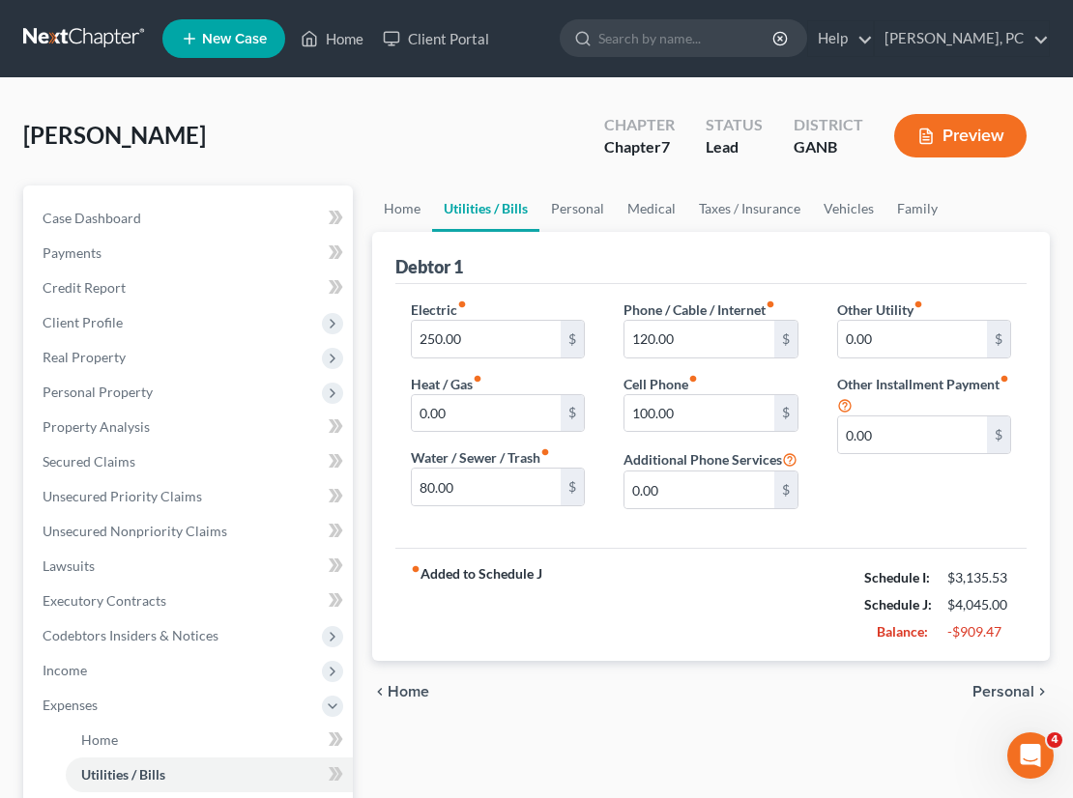
click at [974, 723] on div "chevron_left Home Personal chevron_right" at bounding box center [711, 692] width 678 height 62
click at [998, 700] on span "Personal" at bounding box center [1003, 691] width 62 height 15
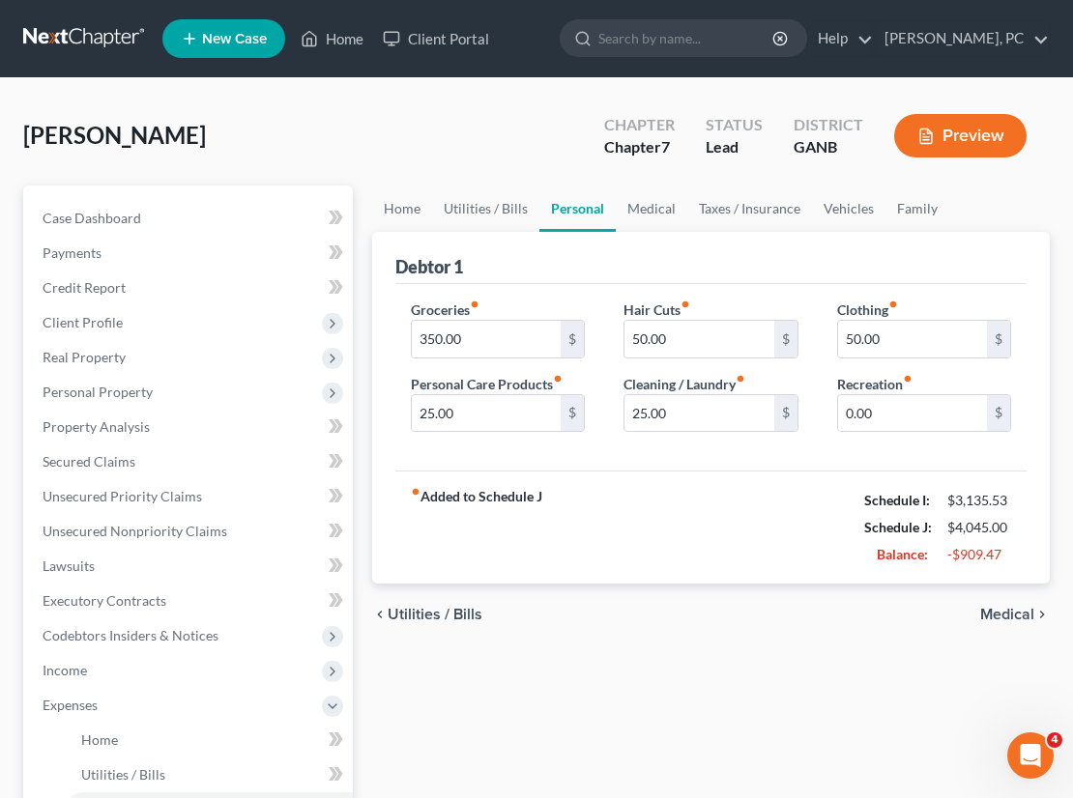
click at [1013, 607] on span "Medical" at bounding box center [1007, 614] width 54 height 15
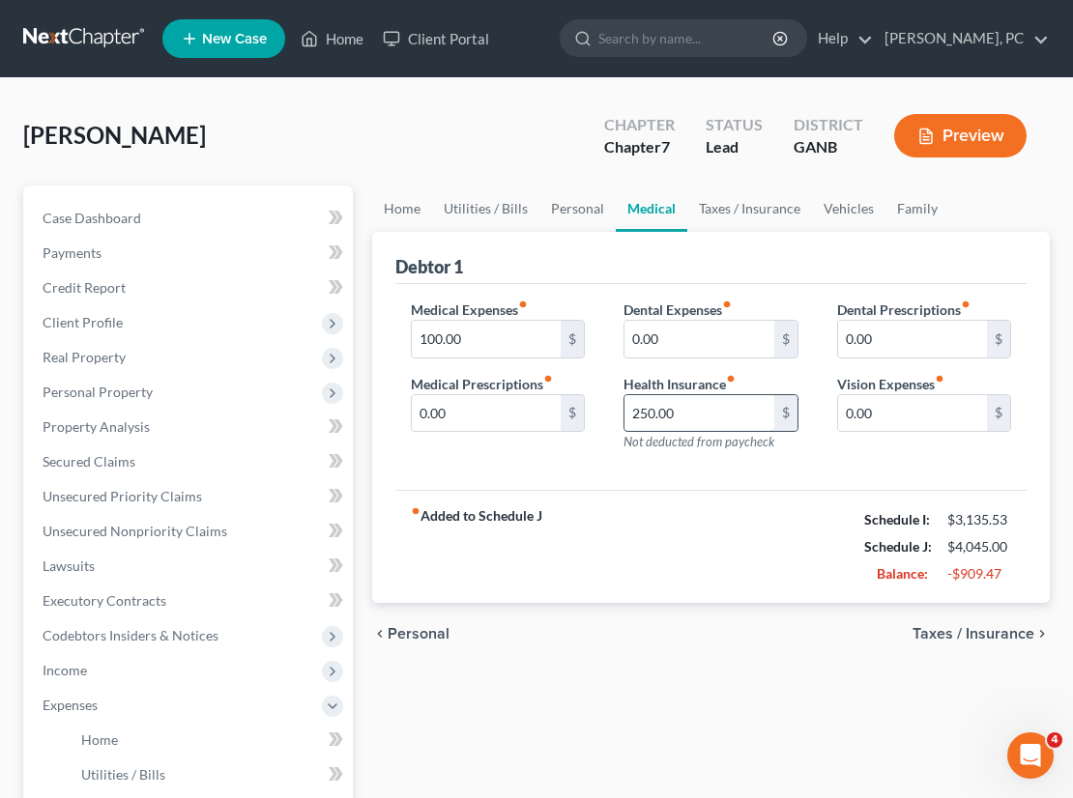
click at [676, 406] on input "250.00" at bounding box center [698, 413] width 149 height 37
type input "65"
click at [988, 634] on span "Taxes / Insurance" at bounding box center [973, 633] width 122 height 15
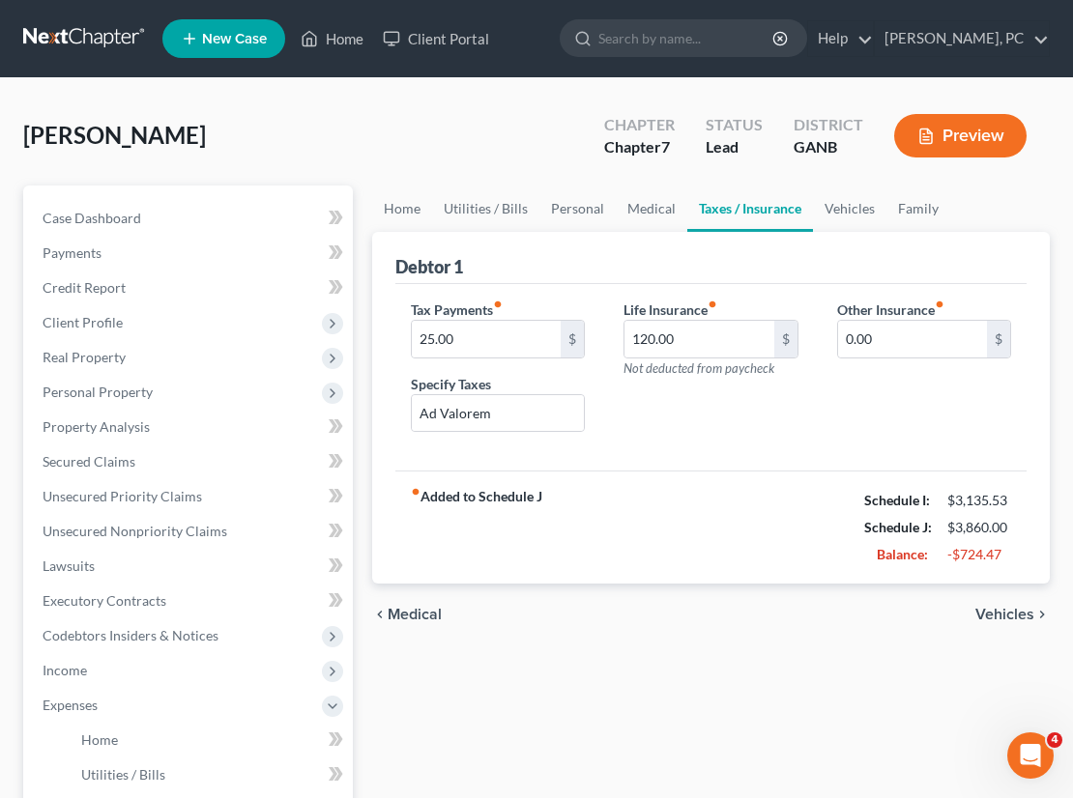
click at [1012, 609] on span "Vehicles" at bounding box center [1004, 614] width 59 height 15
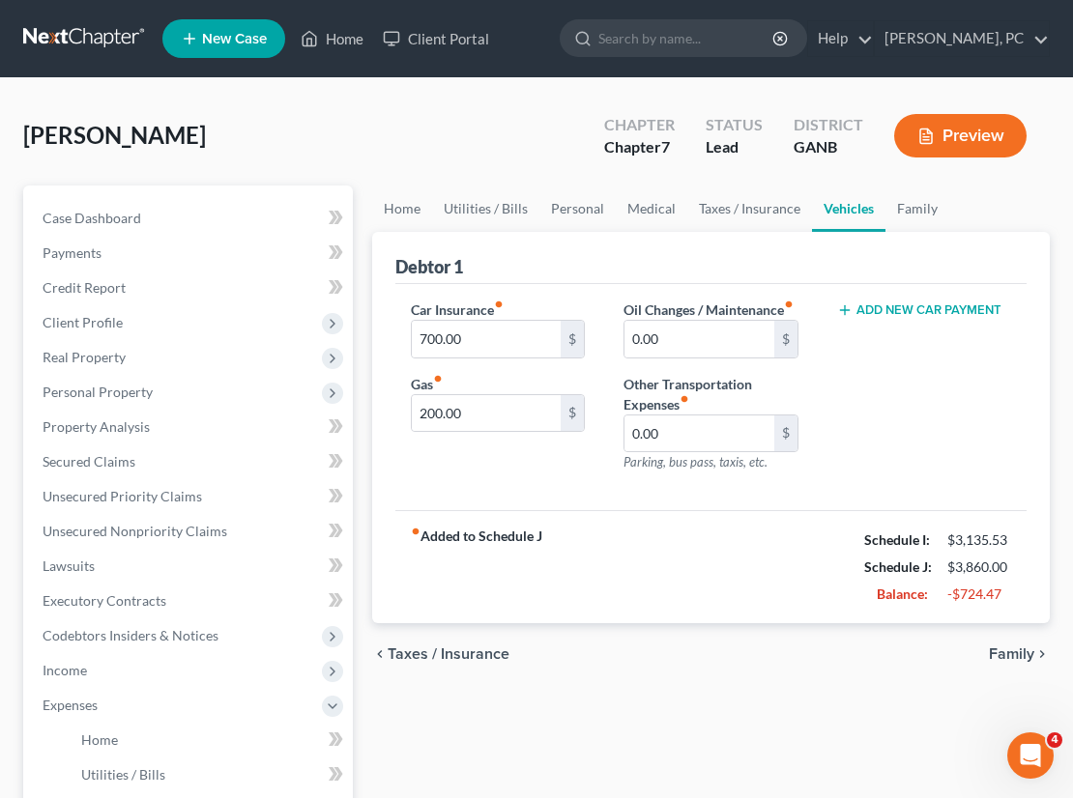
click at [1011, 662] on span "Family" at bounding box center [1011, 654] width 45 height 15
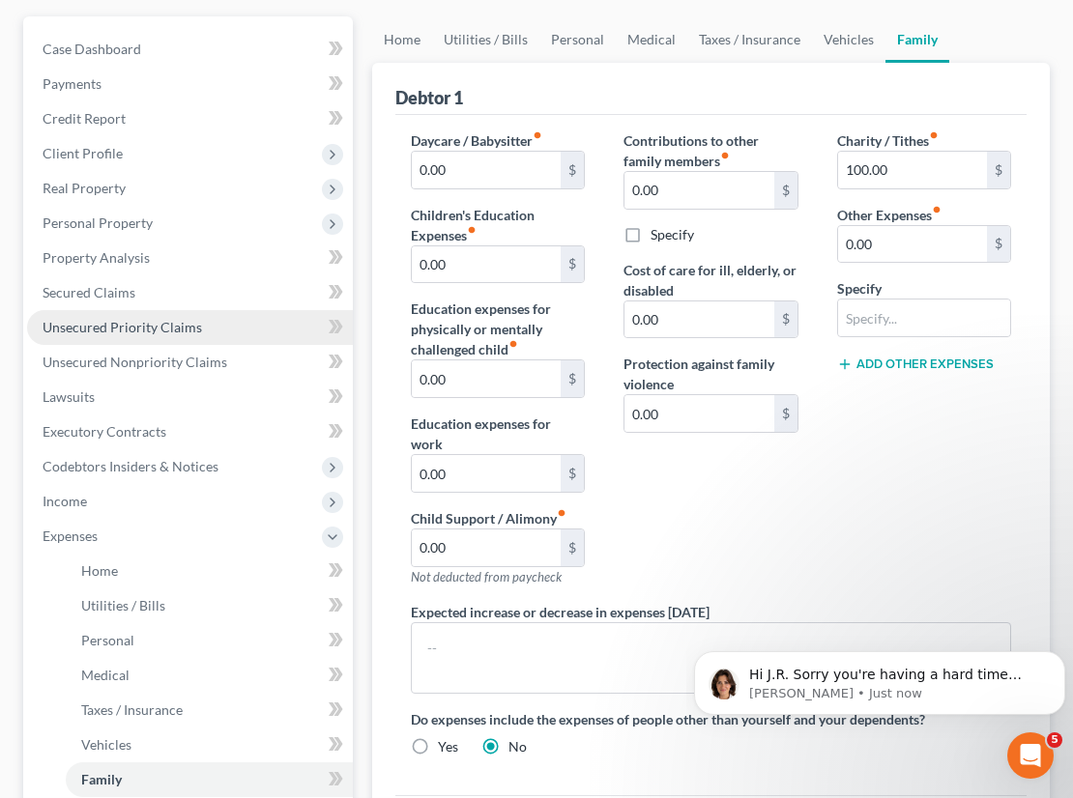
scroll to position [175, 0]
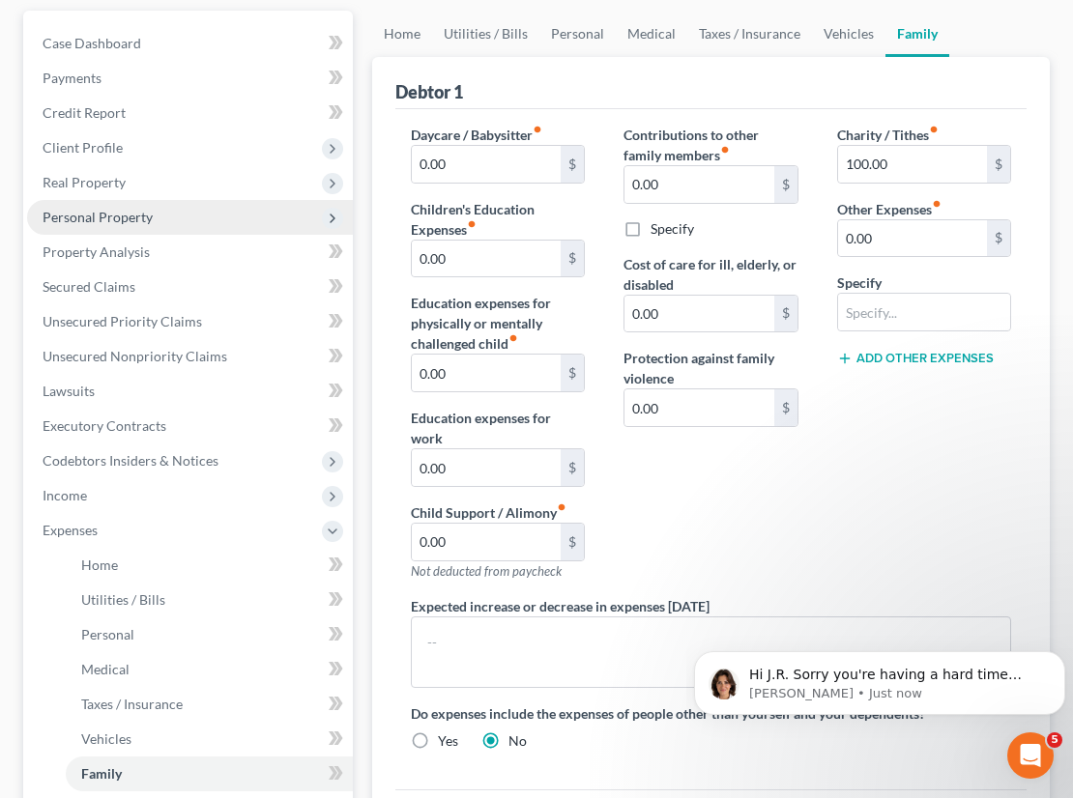
click at [107, 216] on span "Personal Property" at bounding box center [98, 217] width 110 height 16
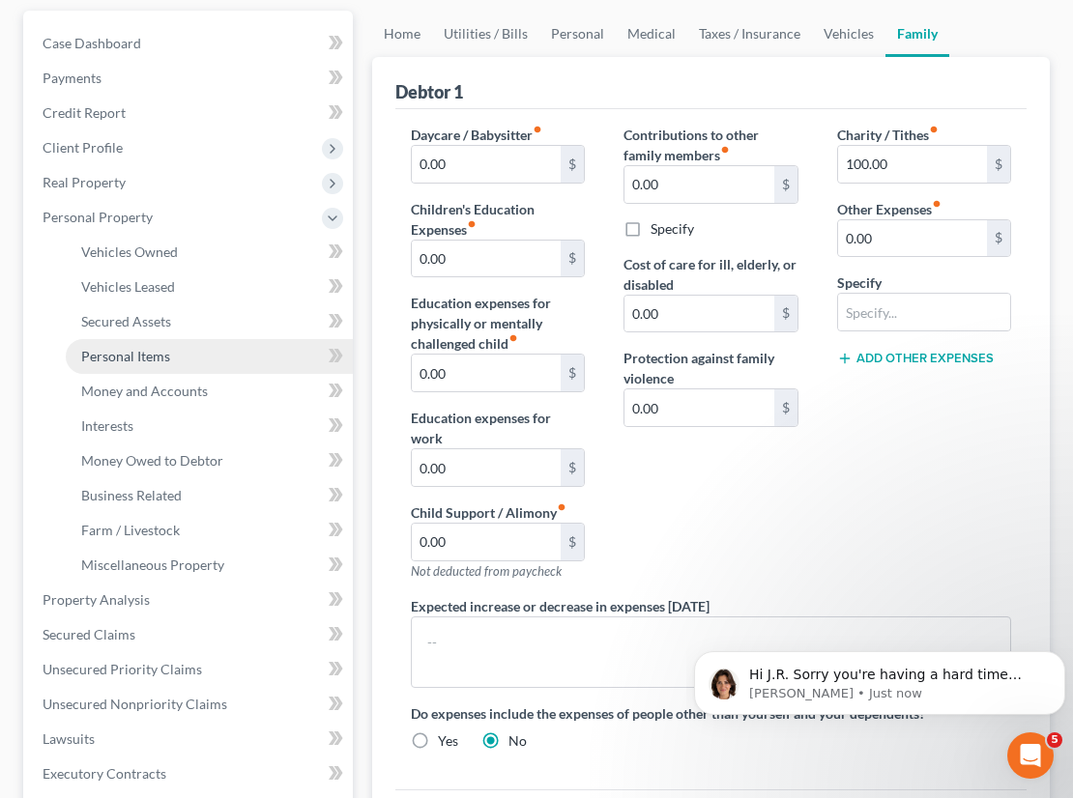
click at [123, 351] on span "Personal Items" at bounding box center [125, 356] width 89 height 16
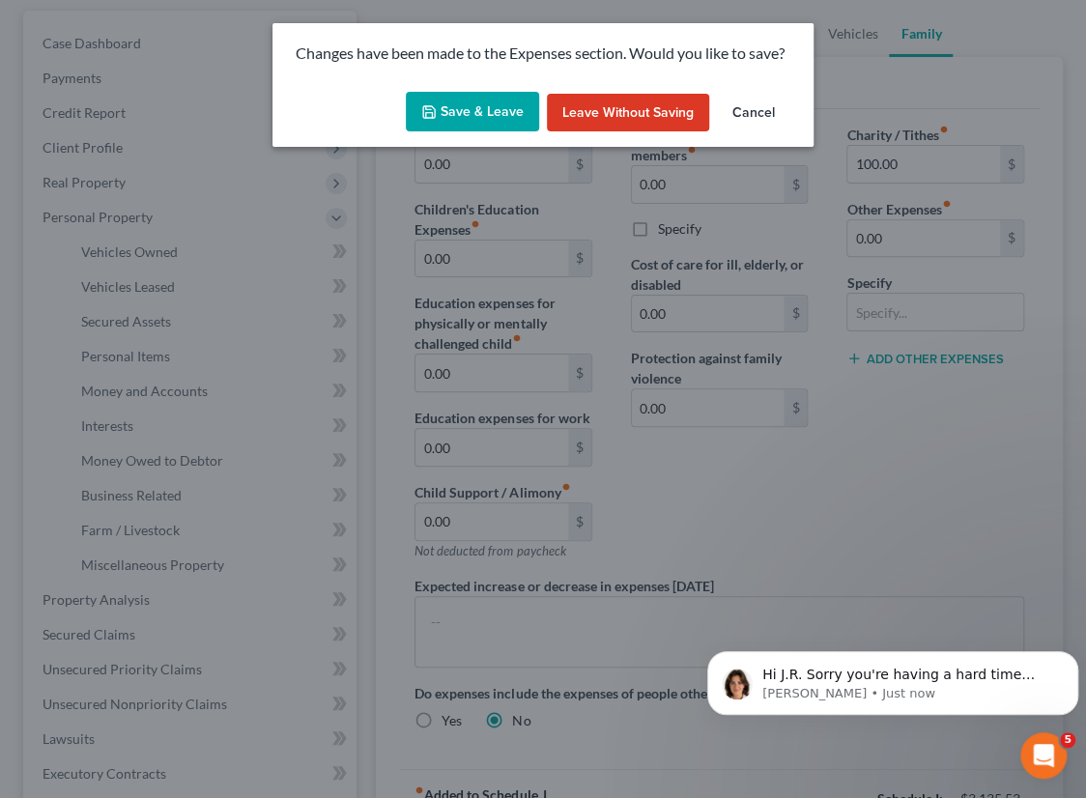
click at [488, 104] on button "Save & Leave" at bounding box center [472, 112] width 133 height 41
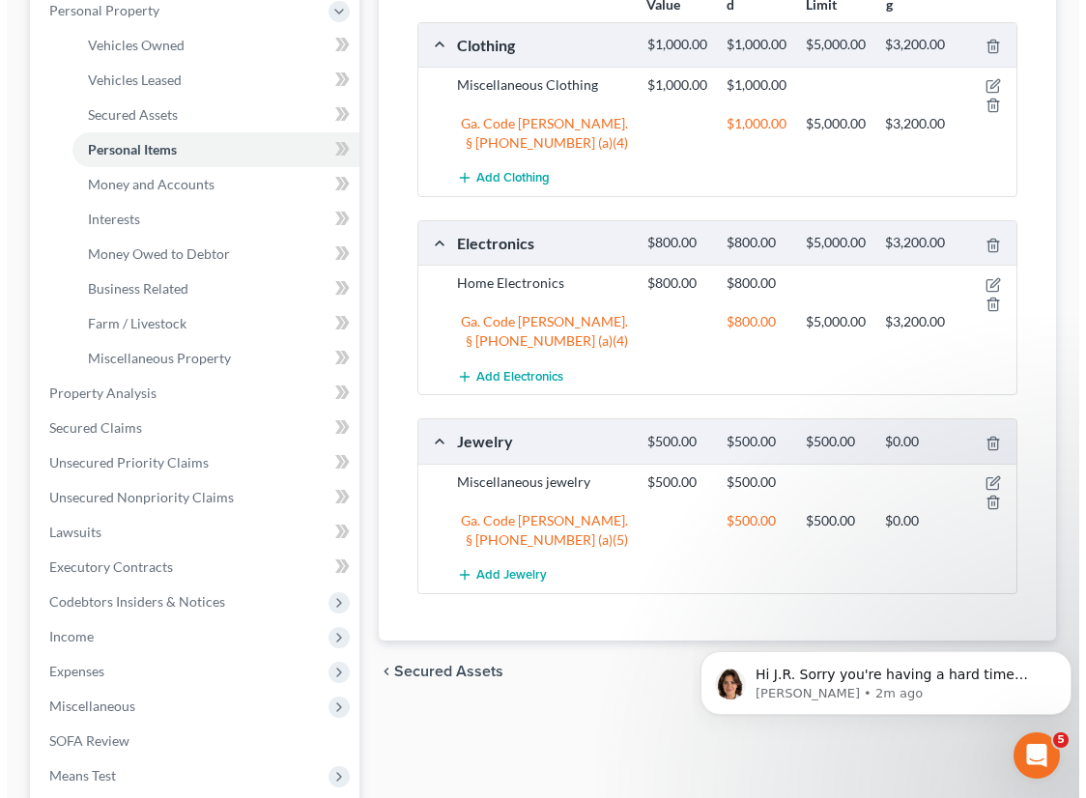
scroll to position [351, 0]
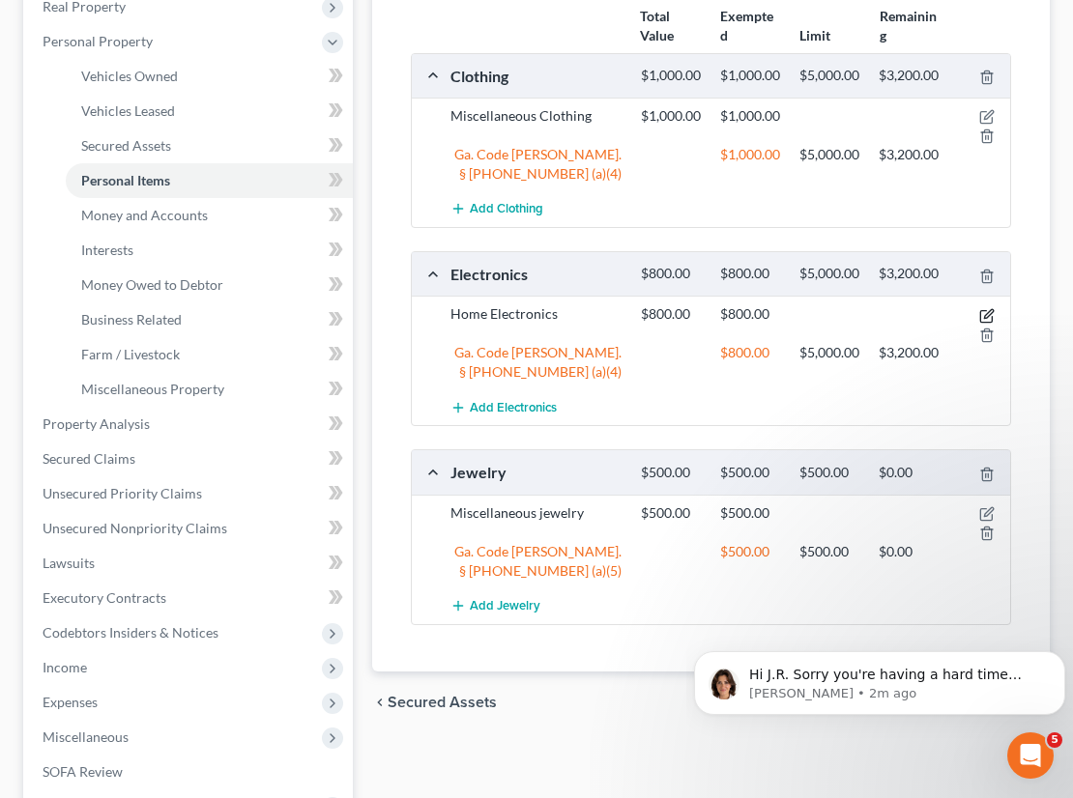
click at [983, 324] on icon "button" at bounding box center [986, 315] width 15 height 15
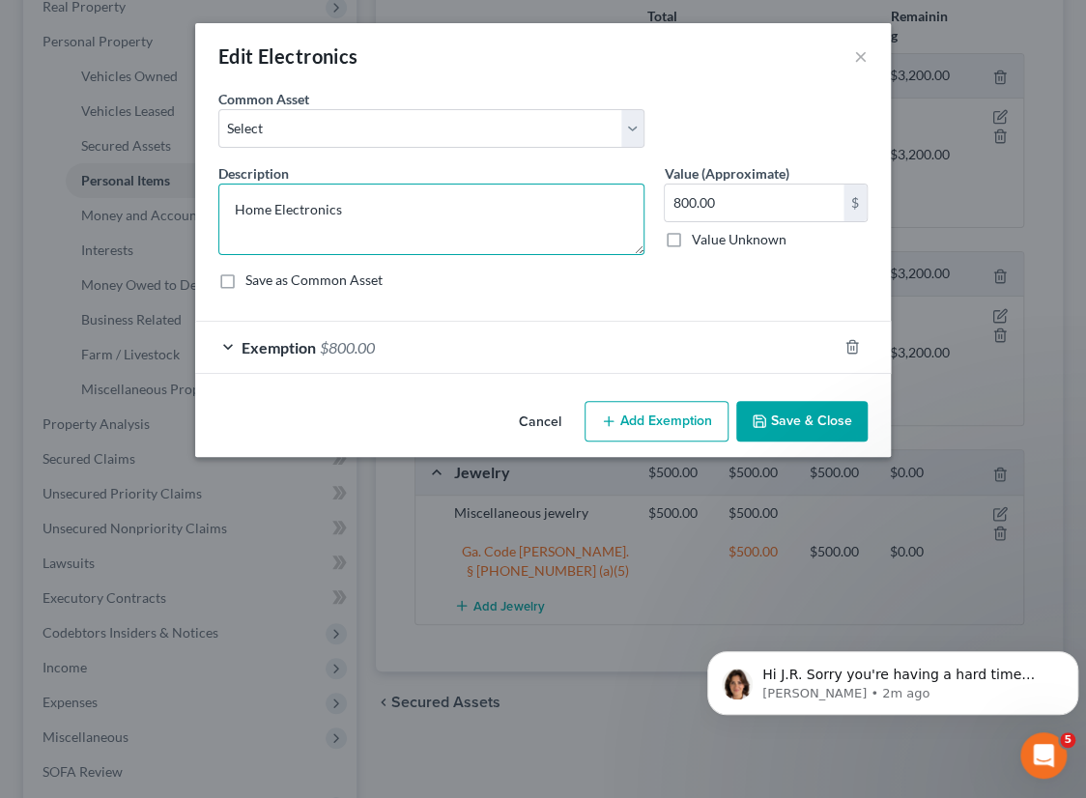
drag, startPoint x: 357, startPoint y: 209, endPoint x: 197, endPoint y: 215, distance: 159.6
click at [197, 215] on div "An exemption set must first be selected from the Filing Information section. Co…" at bounding box center [543, 241] width 696 height 304
type textarea "Furniture and appliances"
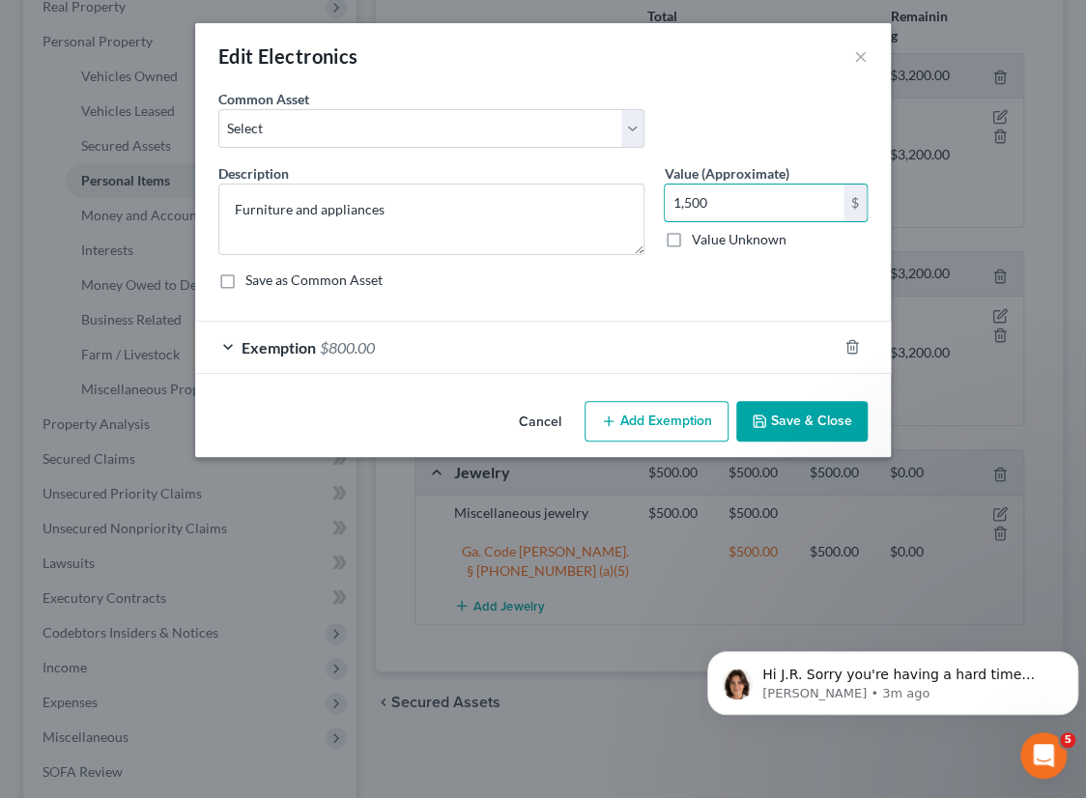
type input "1,500"
click at [313, 338] on span "Exemption" at bounding box center [279, 347] width 74 height 18
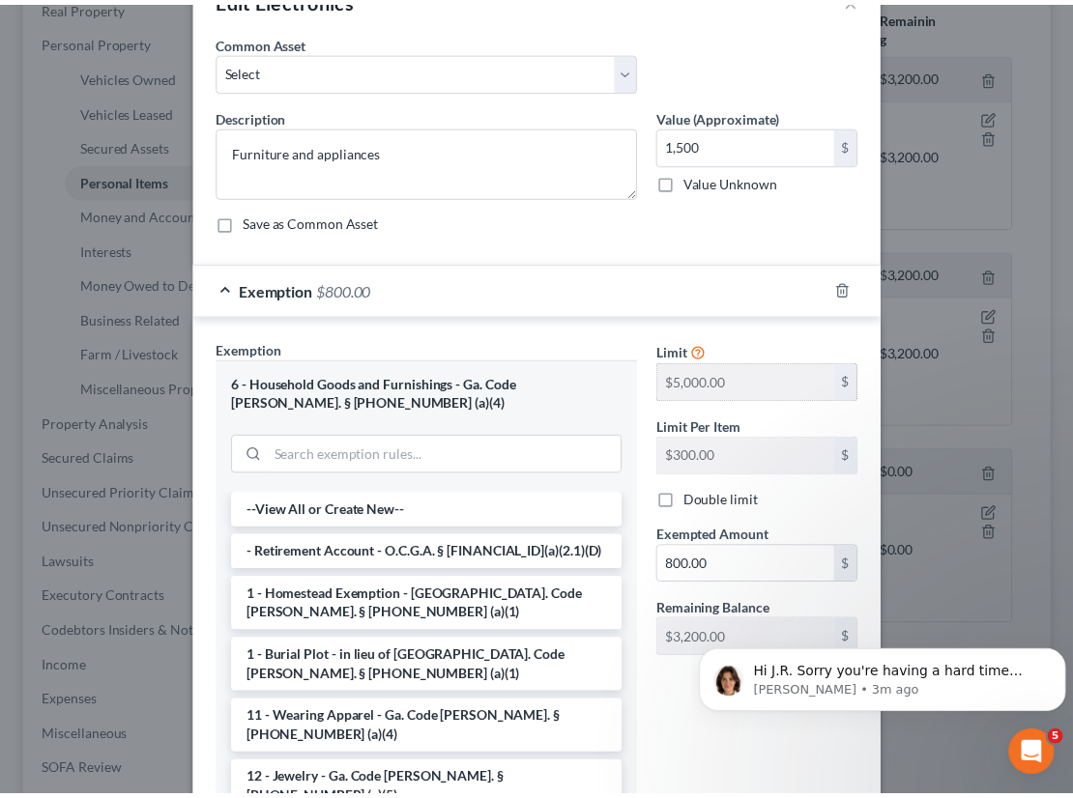
scroll to position [175, 0]
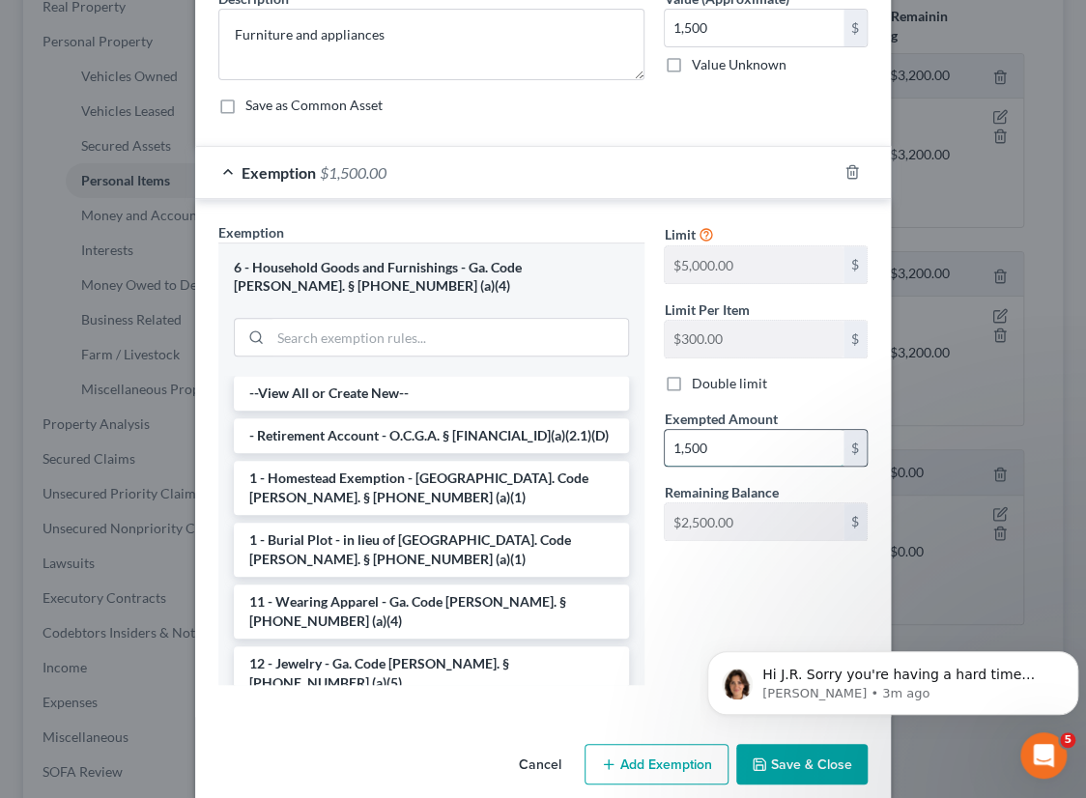
type input "1,500"
click at [797, 769] on button "Save & Close" at bounding box center [802, 764] width 131 height 41
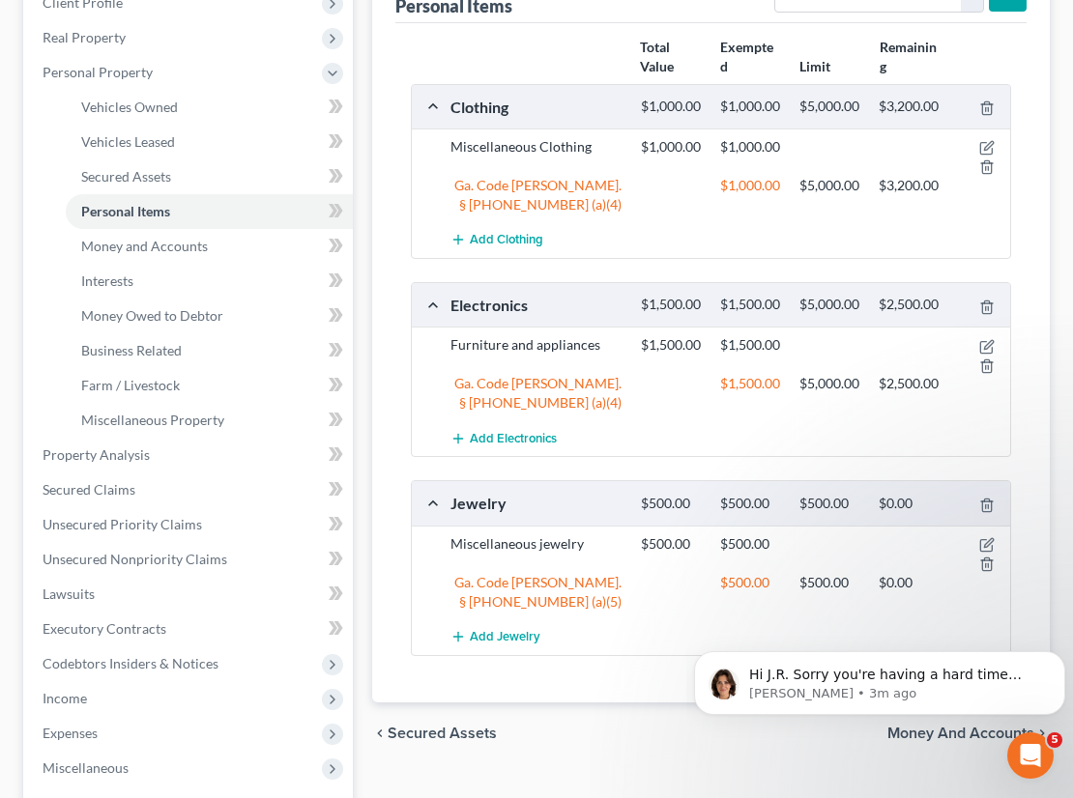
scroll to position [351, 0]
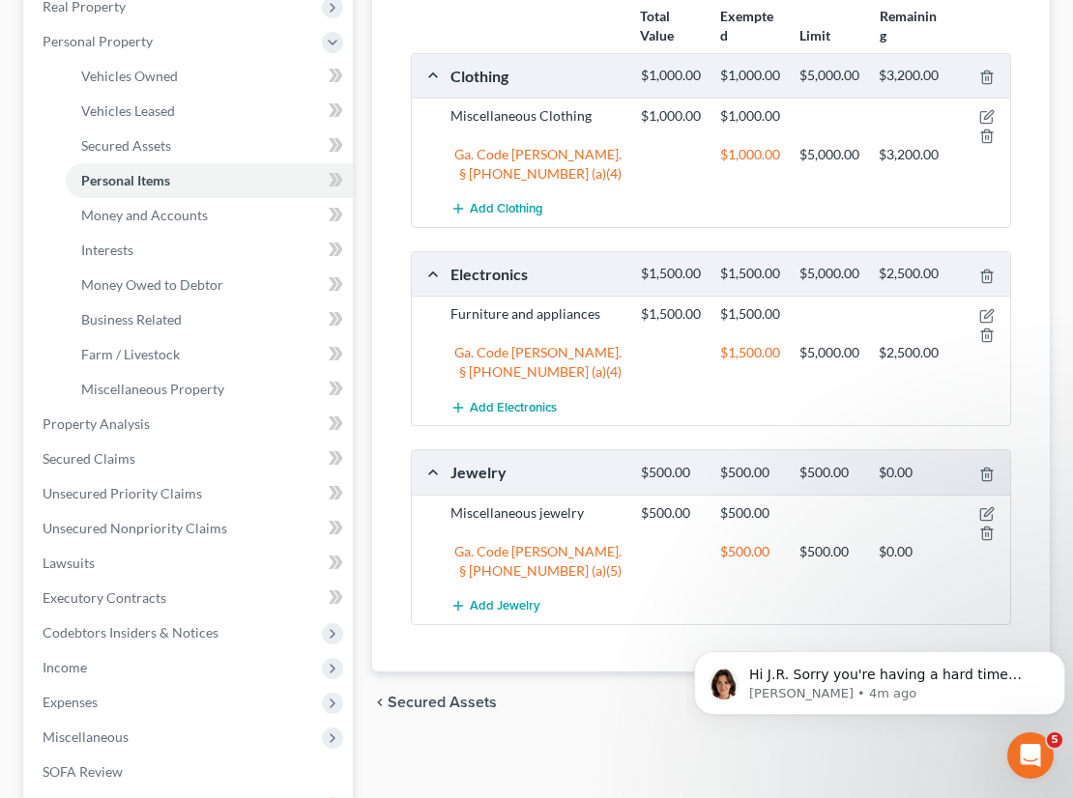
click at [962, 722] on body "Hi J.R. Sorry you're having a hard time with this. Another option would be to e…" at bounding box center [879, 679] width 371 height 120
click at [954, 727] on body "Hi J.R. Sorry you're having a hard time with this. Another option would be to e…" at bounding box center [879, 679] width 371 height 120
click at [1055, 658] on icon "Dismiss notification" at bounding box center [1060, 656] width 11 height 11
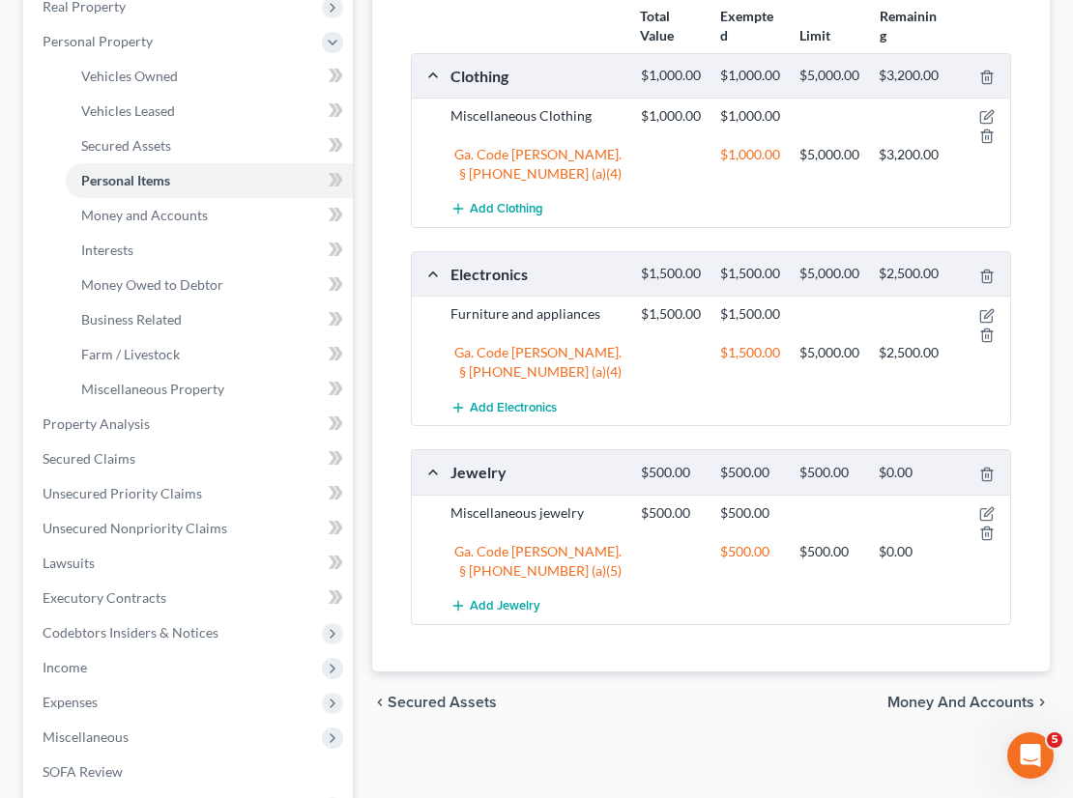
click at [944, 710] on span "Money and Accounts" at bounding box center [960, 702] width 147 height 15
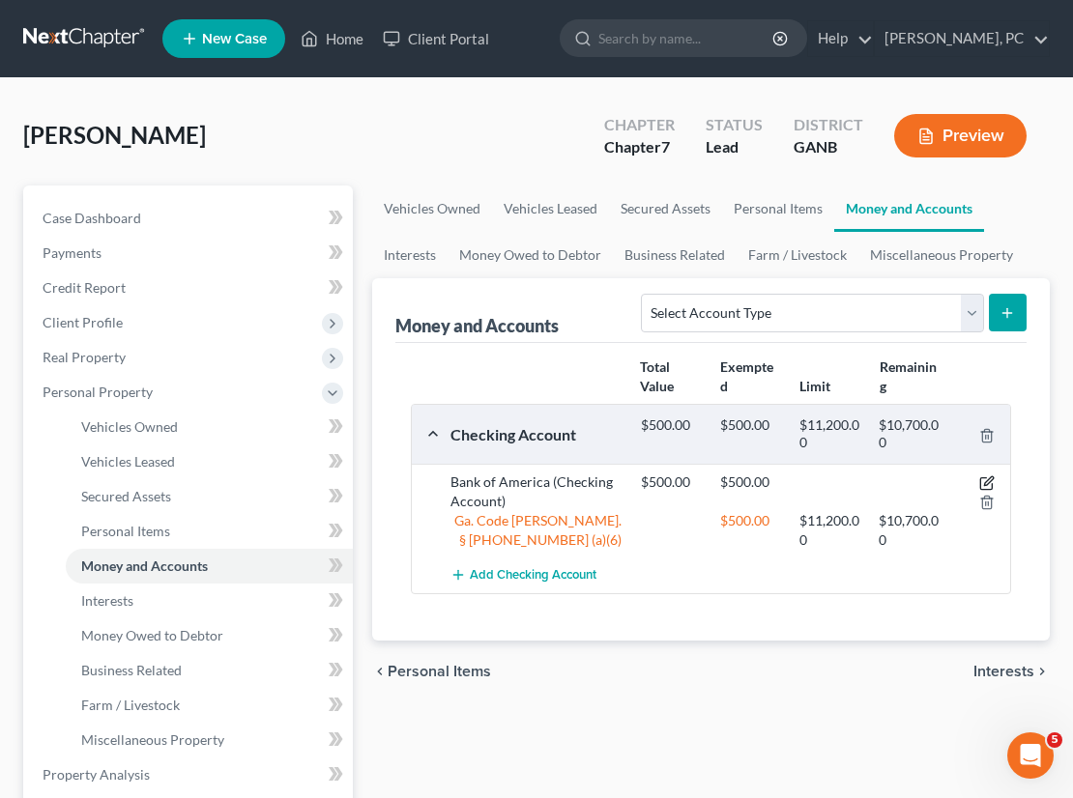
click at [986, 480] on icon "button" at bounding box center [988, 481] width 9 height 9
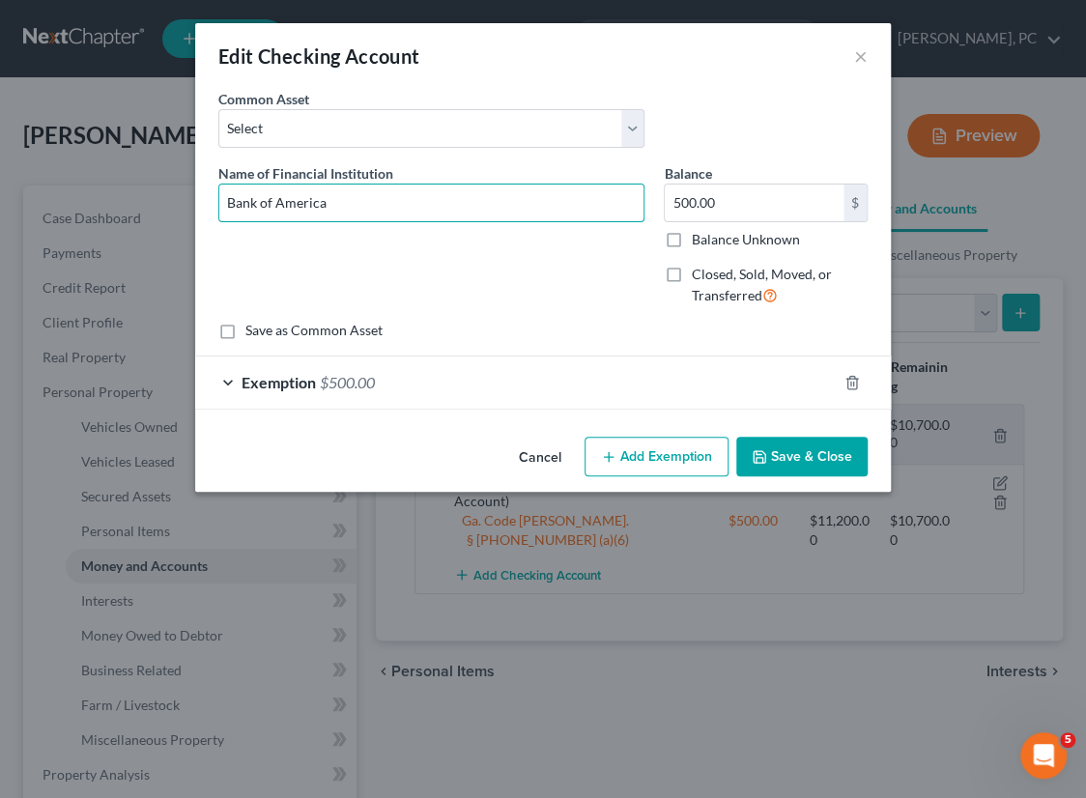
drag, startPoint x: 329, startPoint y: 203, endPoint x: 168, endPoint y: 205, distance: 160.5
click at [168, 205] on div "Edit Checking Account × An exemption set must first be selected from the Filing…" at bounding box center [543, 399] width 1086 height 798
type input "PNC Bank"
click at [812, 460] on button "Save & Close" at bounding box center [802, 457] width 131 height 41
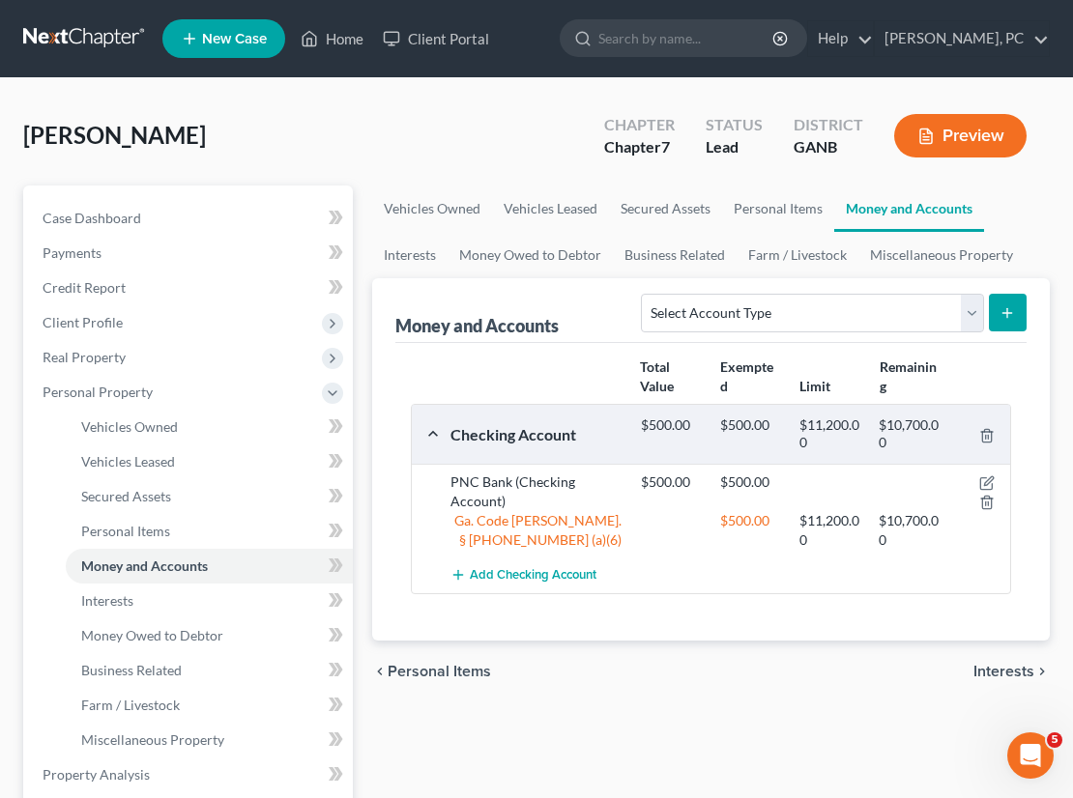
click at [960, 129] on button "Preview" at bounding box center [960, 135] width 132 height 43
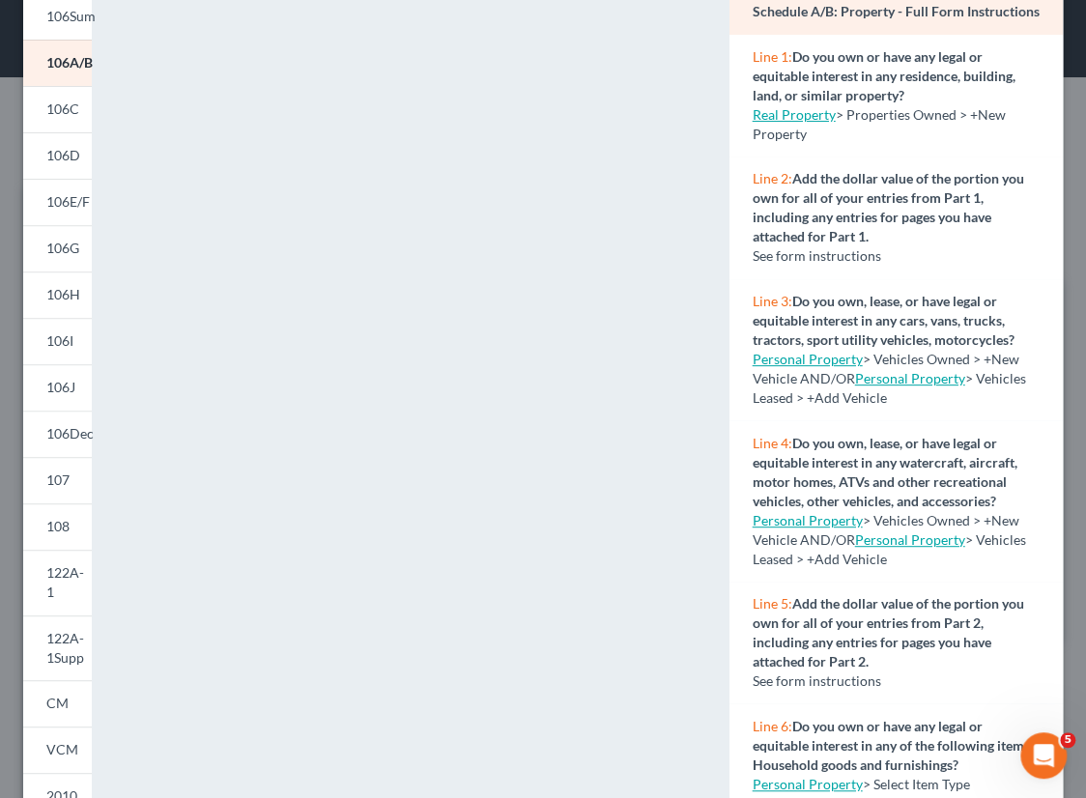
scroll to position [319, 0]
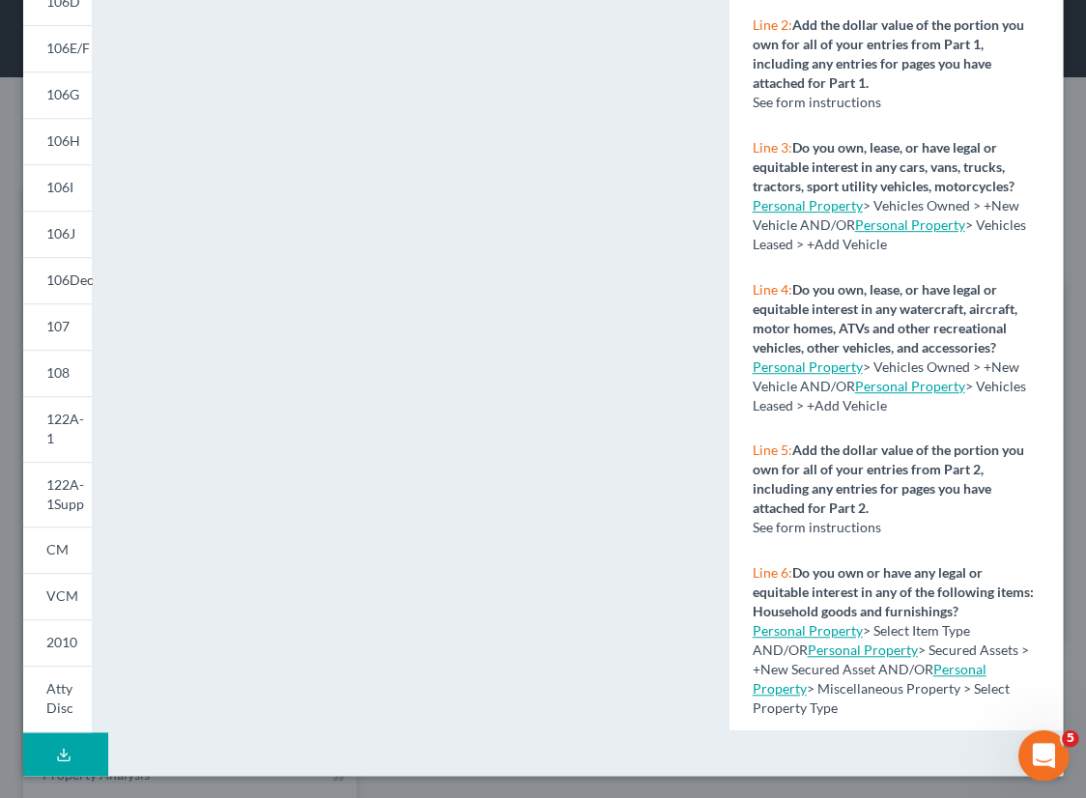
click at [1030, 742] on div "Open Intercom Messenger" at bounding box center [1041, 753] width 64 height 64
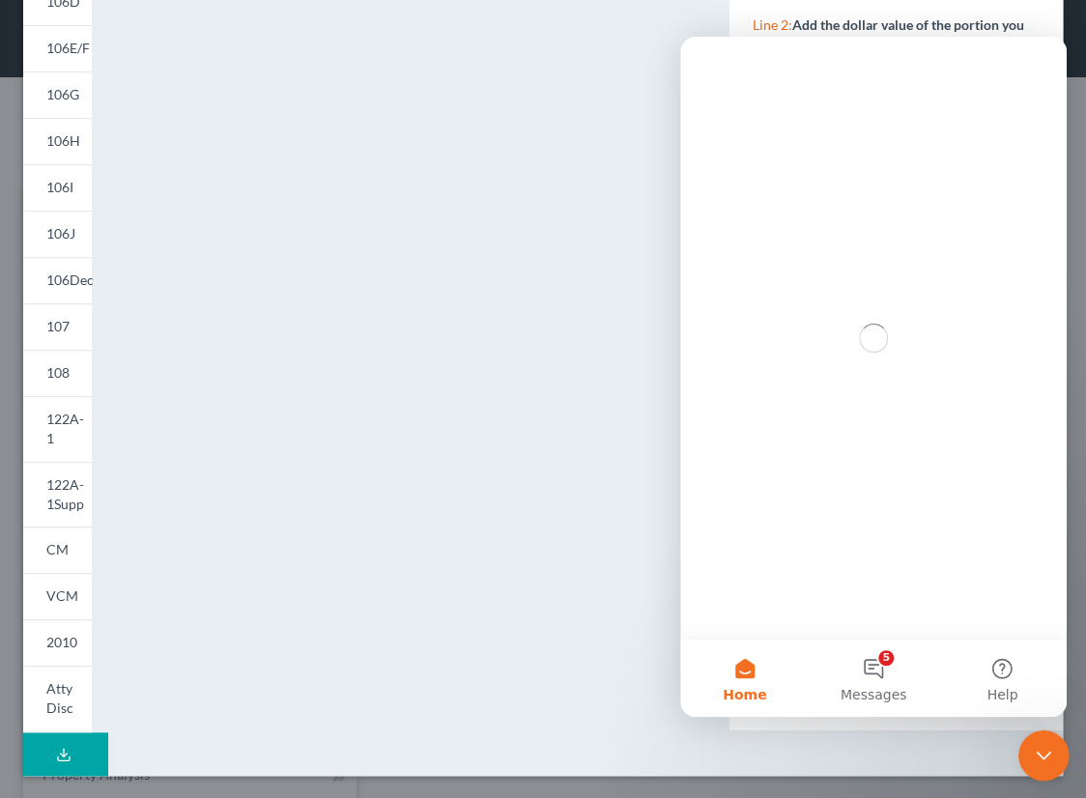
scroll to position [0, 0]
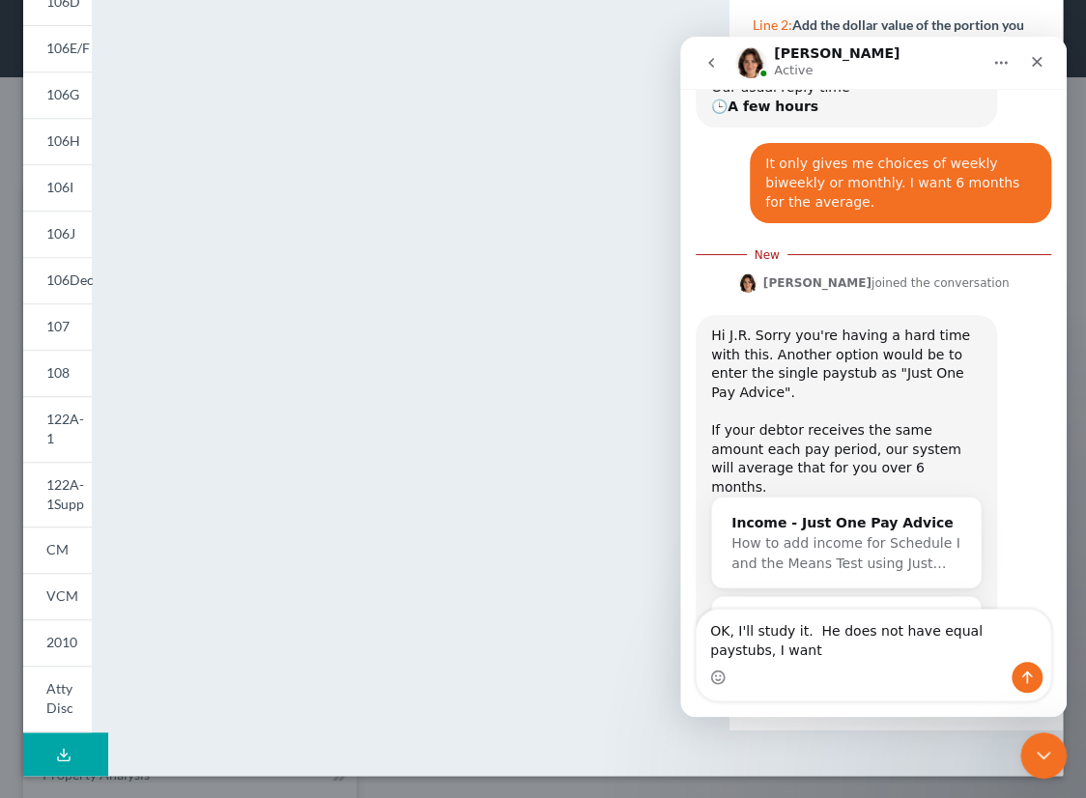
scroll to position [415, 0]
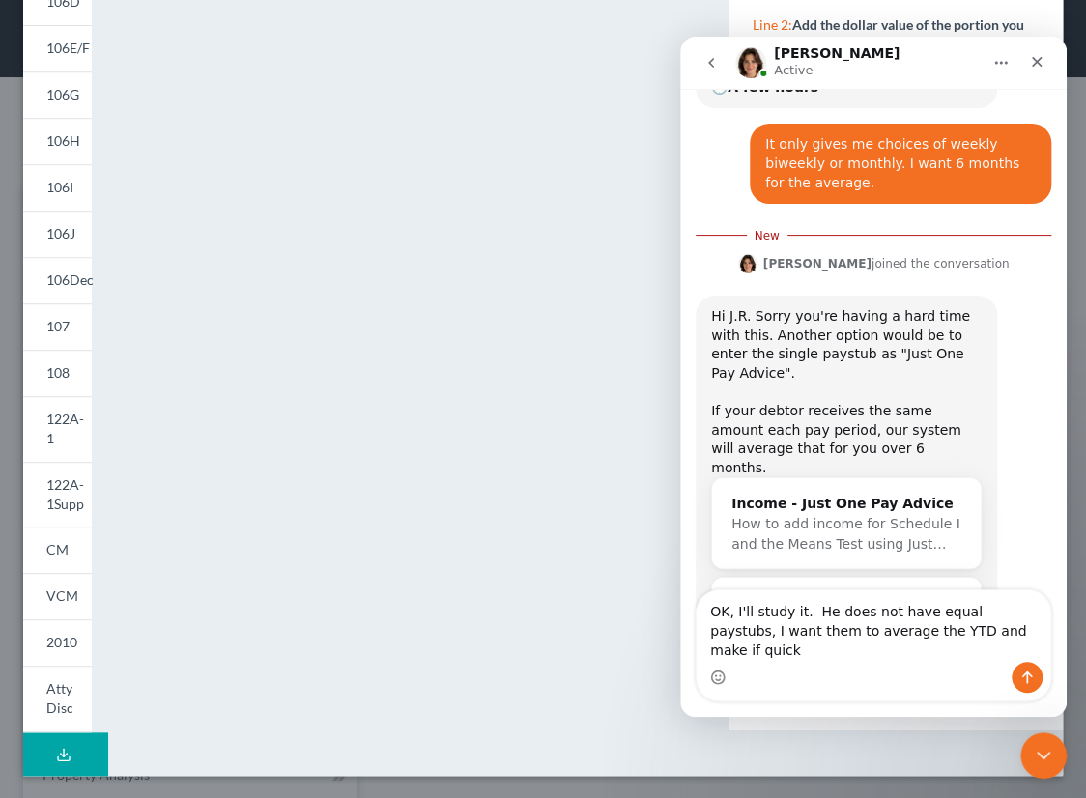
type textarea "OK, I'll study it. He does not have equal paystubs, I want them to average the …"
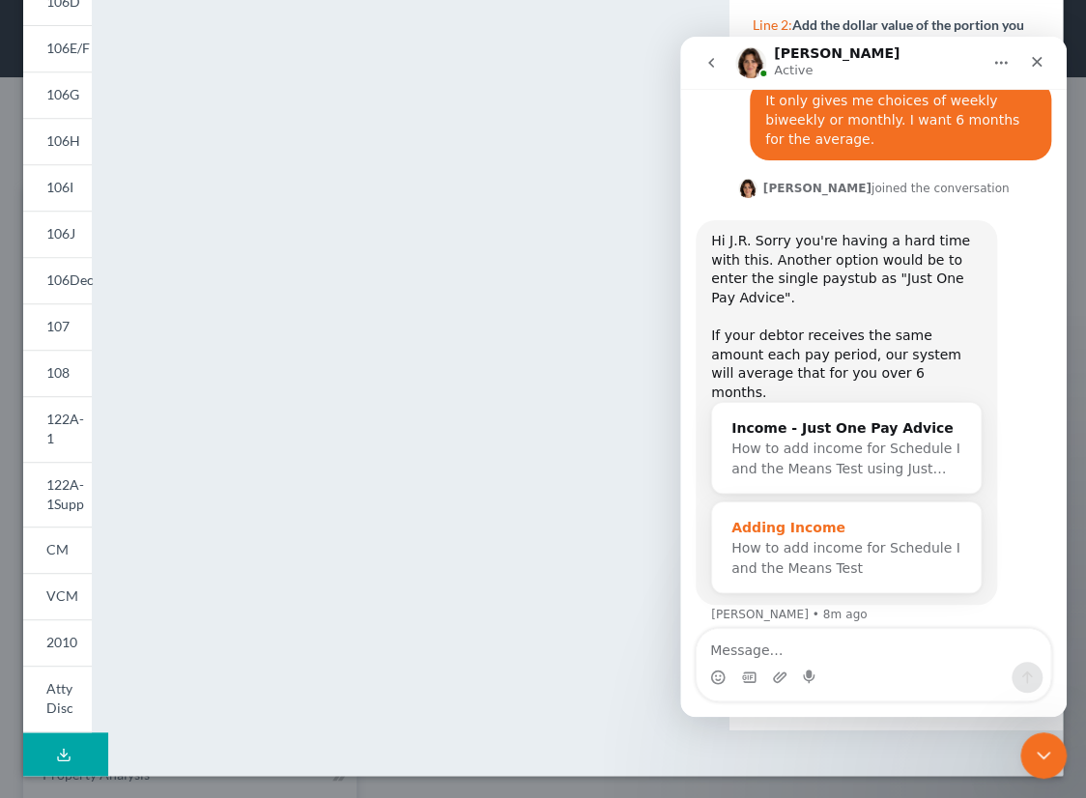
click at [812, 538] on div "How to add income for Schedule I and the Means Test" at bounding box center [847, 558] width 230 height 41
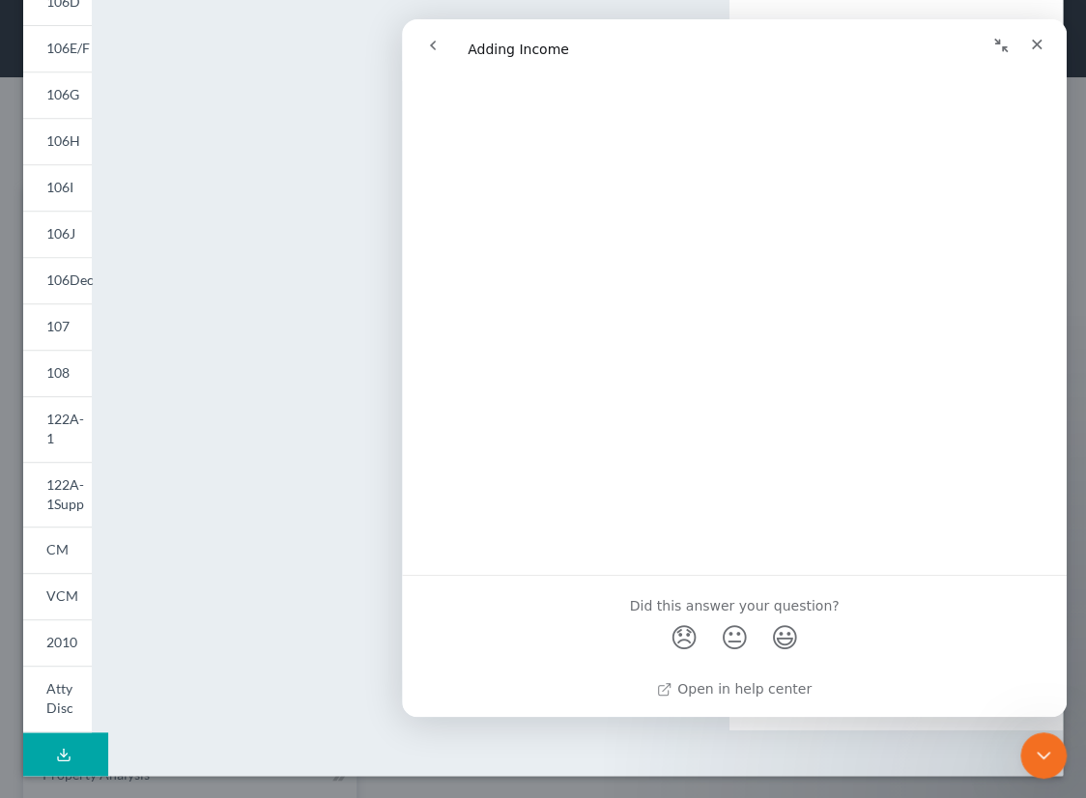
scroll to position [3310, 0]
click at [1037, 40] on icon "Close" at bounding box center [1036, 44] width 15 height 15
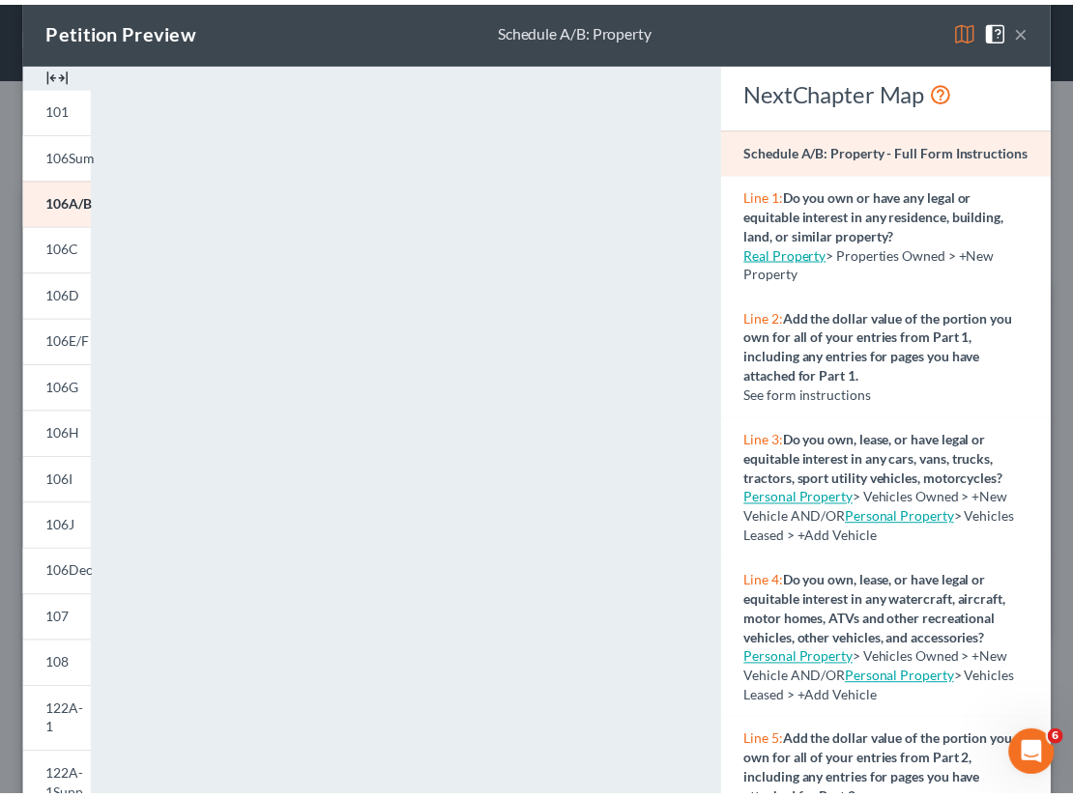
scroll to position [0, 0]
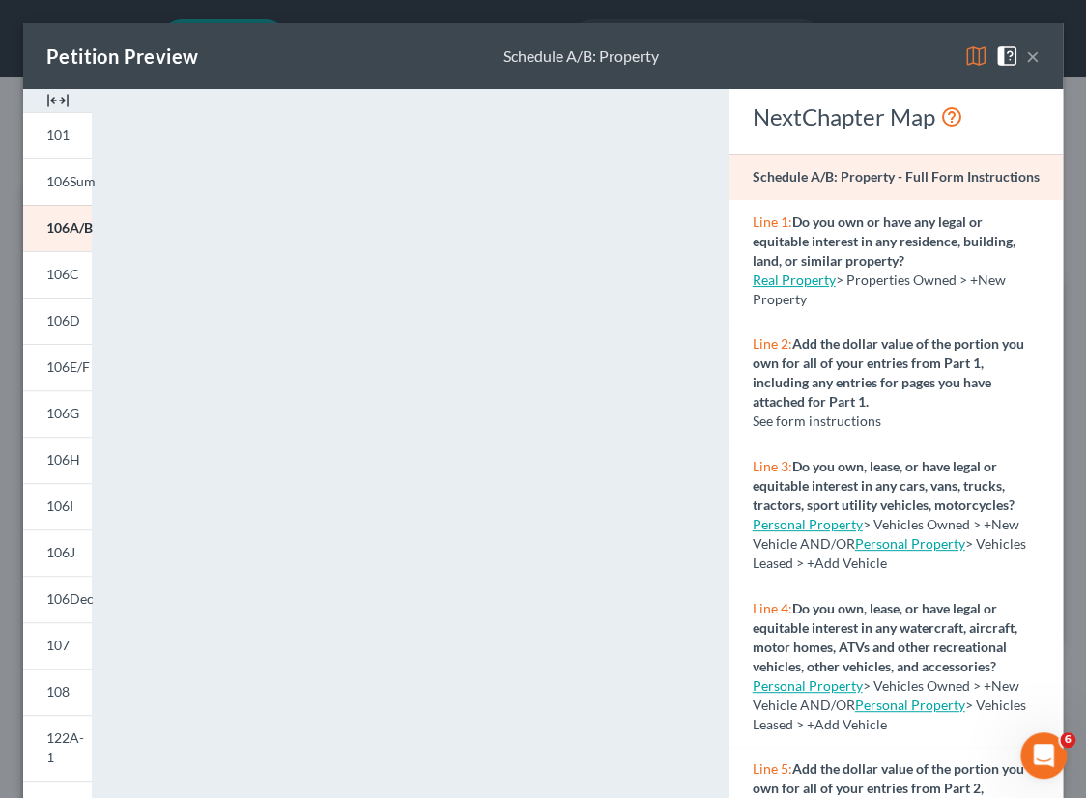
click at [1026, 54] on button "×" at bounding box center [1033, 55] width 14 height 23
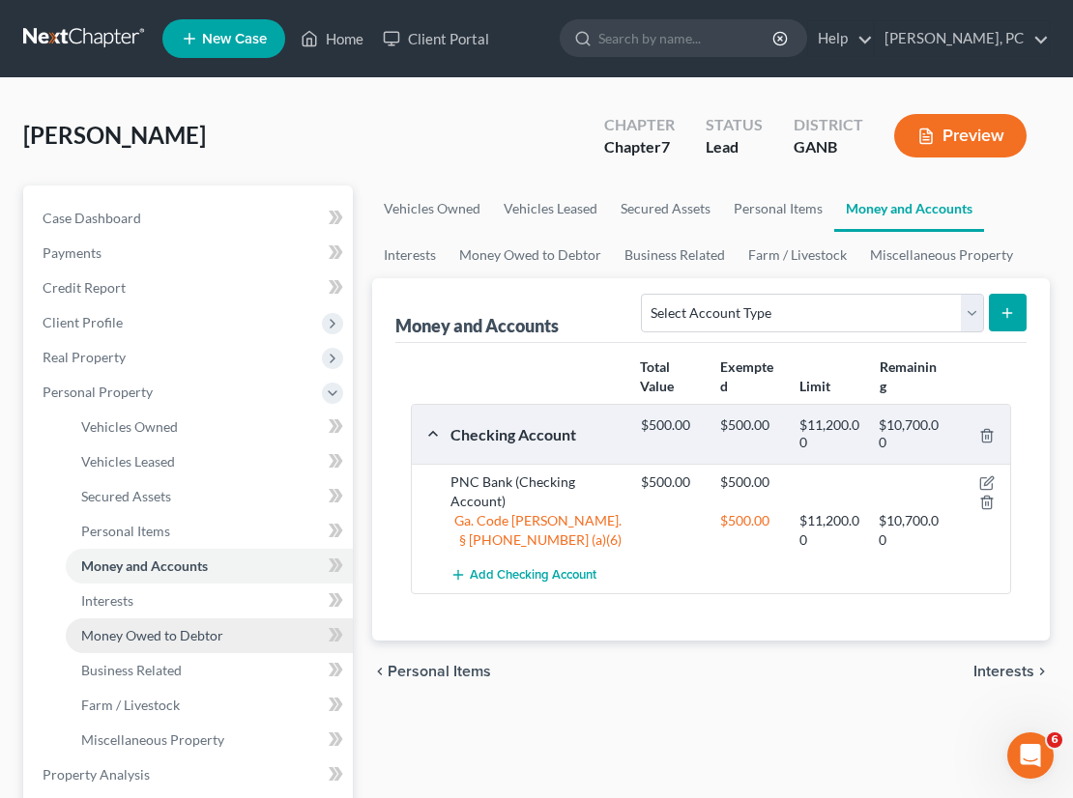
scroll to position [439, 0]
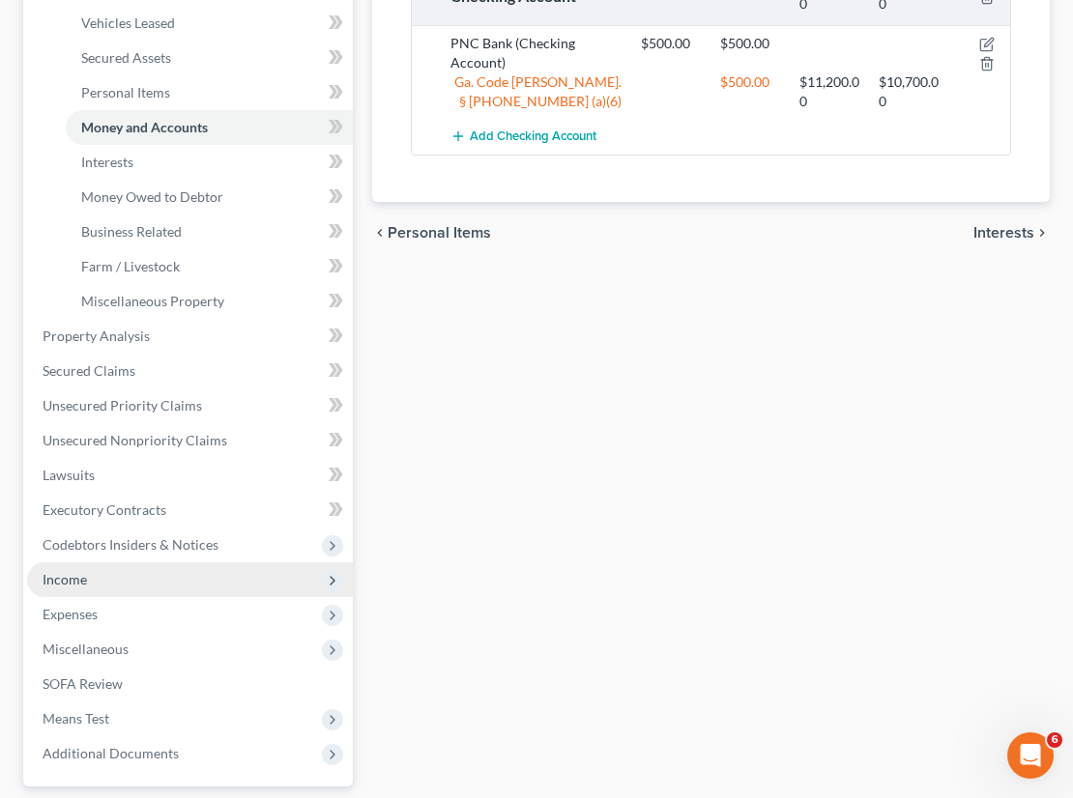
click at [73, 578] on span "Income" at bounding box center [65, 579] width 44 height 16
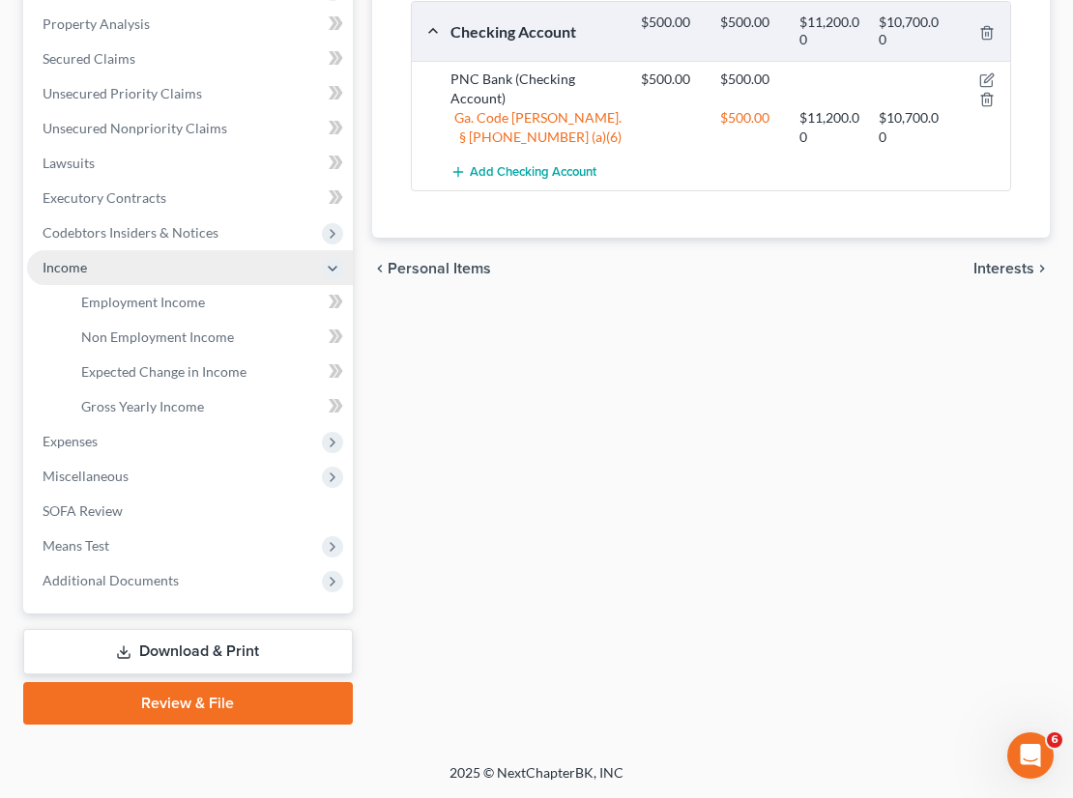
scroll to position [400, 0]
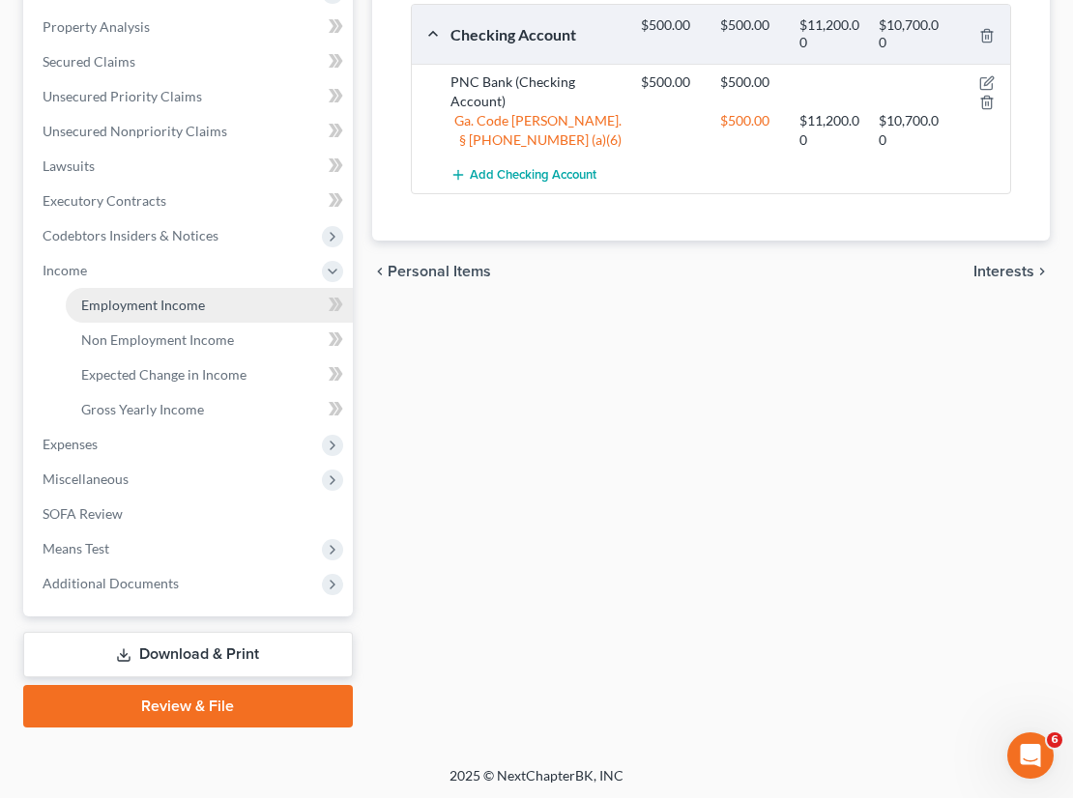
click at [150, 306] on span "Employment Income" at bounding box center [143, 305] width 124 height 16
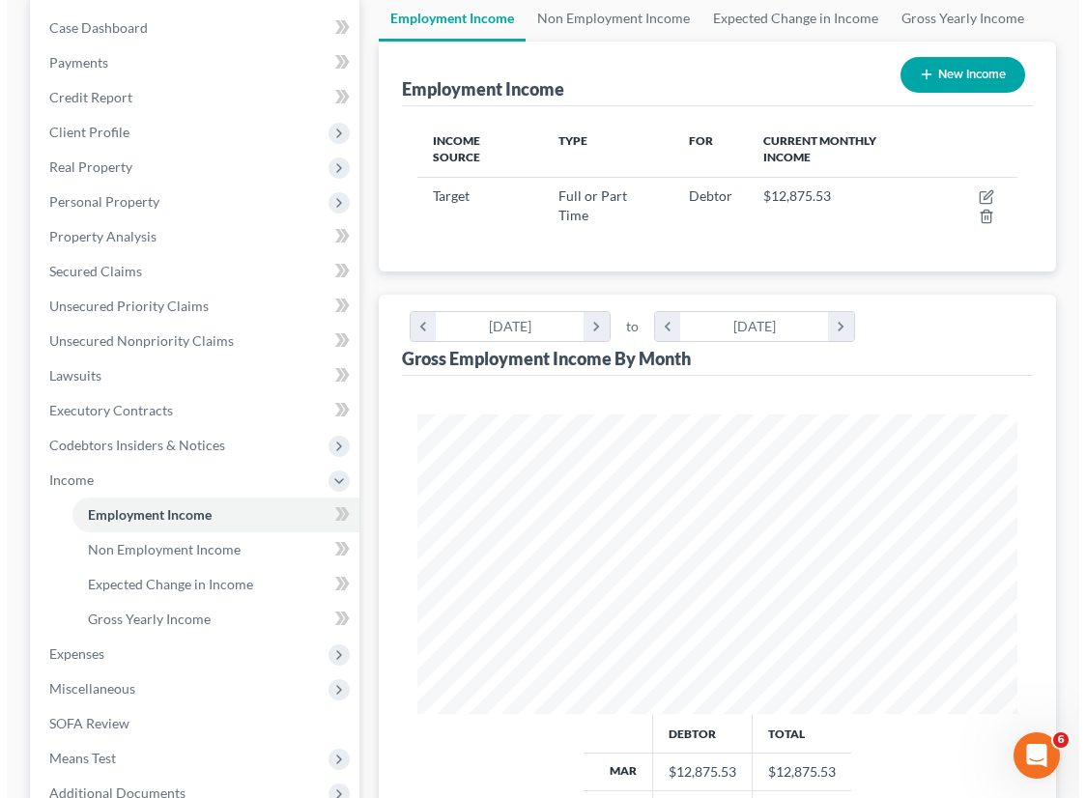
scroll to position [192, 0]
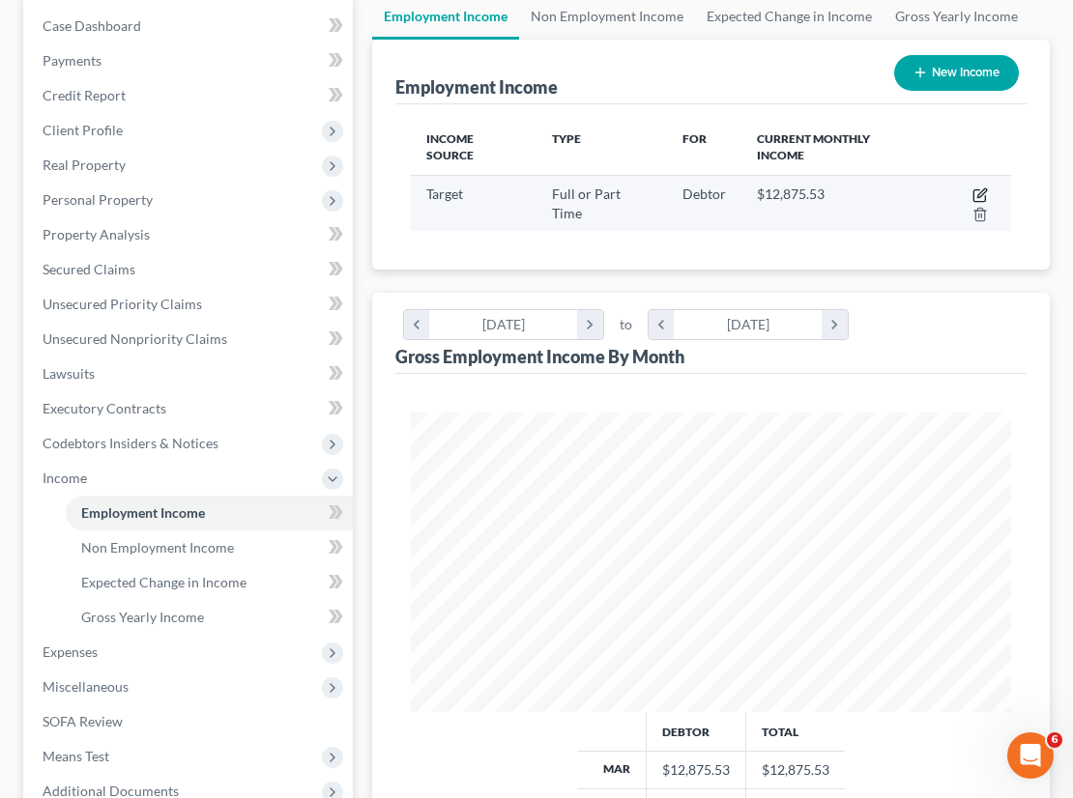
click at [972, 188] on icon "button" at bounding box center [979, 195] width 15 height 15
select select "0"
select select "2"
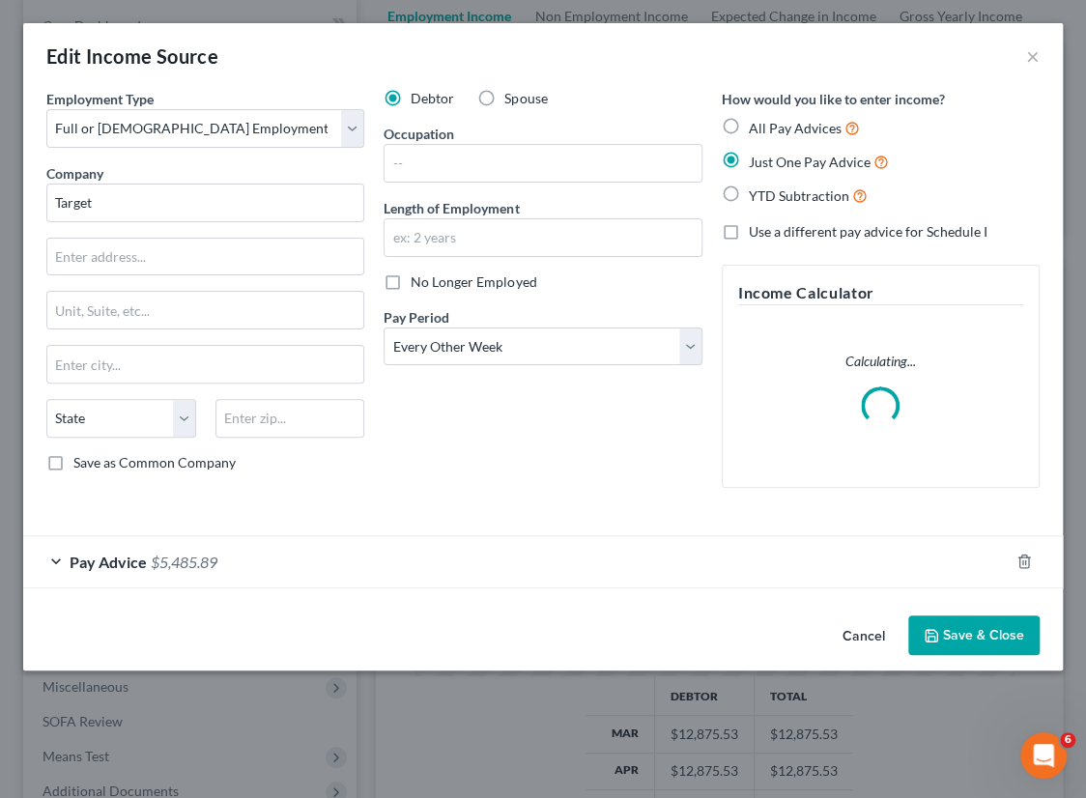
scroll to position [304, 648]
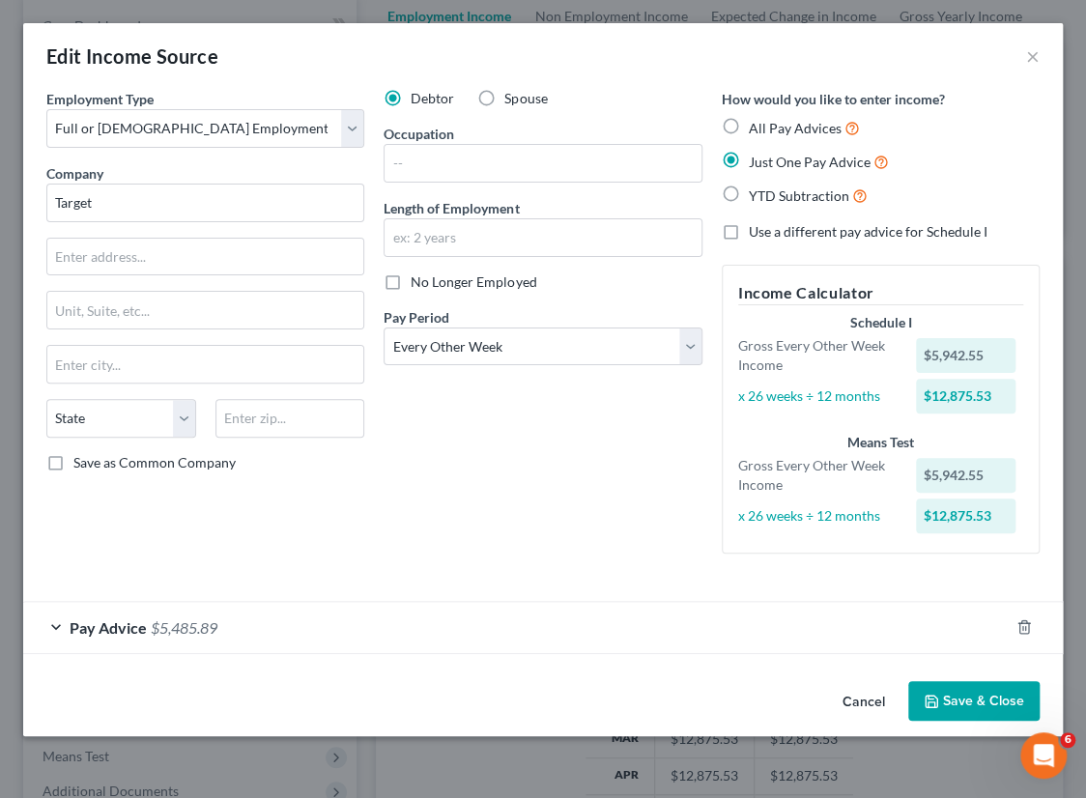
click at [749, 186] on label "YTD Subtraction" at bounding box center [808, 196] width 119 height 22
click at [757, 186] on input "YTD Subtraction" at bounding box center [763, 191] width 13 height 13
radio input "true"
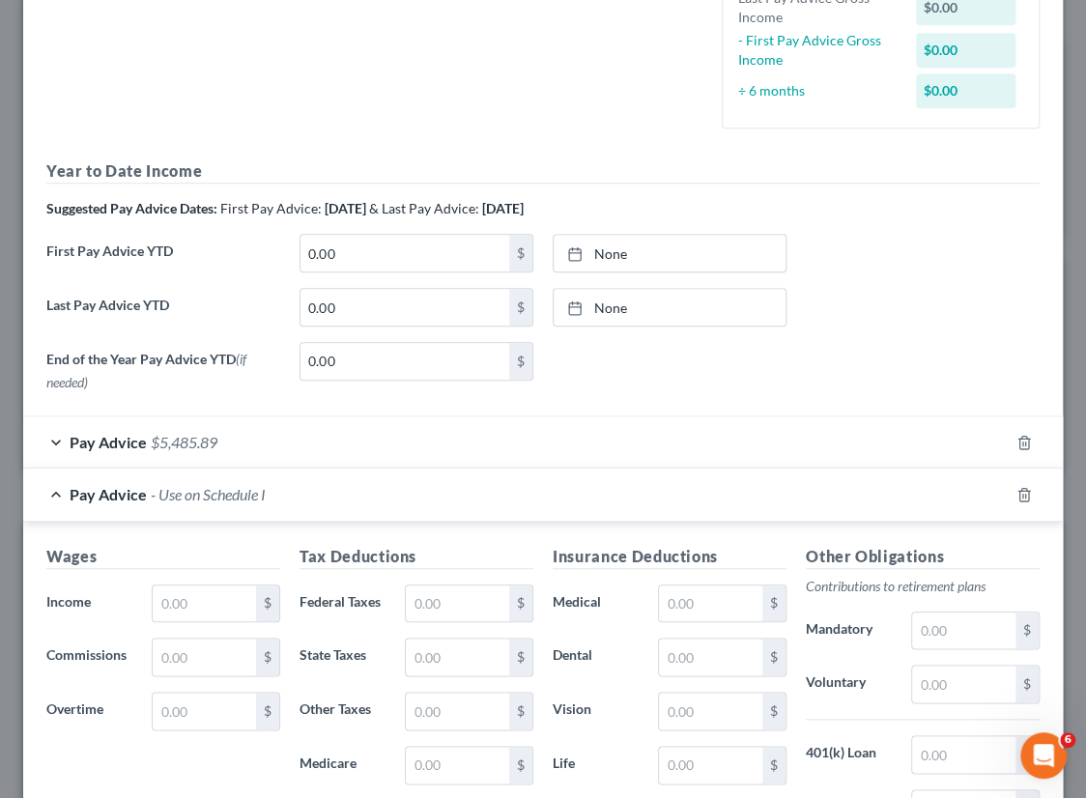
scroll to position [615, 0]
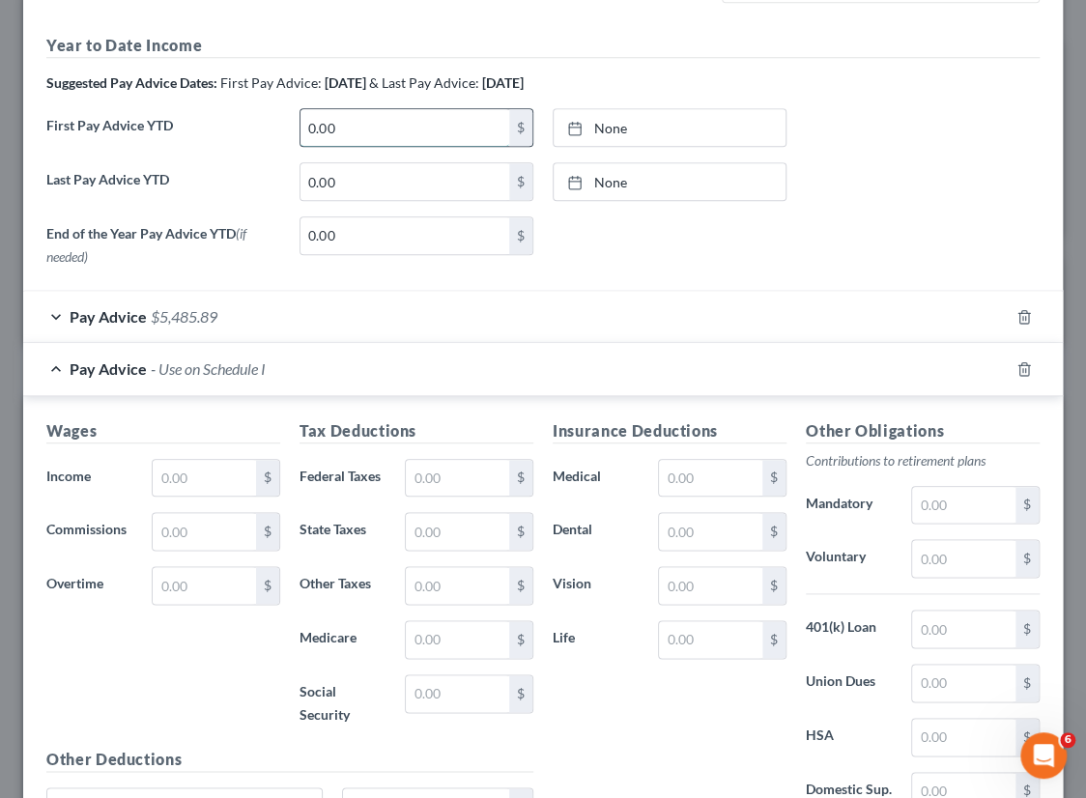
click at [373, 128] on input "0.00" at bounding box center [405, 127] width 209 height 37
click at [231, 315] on div "Pay Advice $5,485.89" at bounding box center [516, 316] width 986 height 51
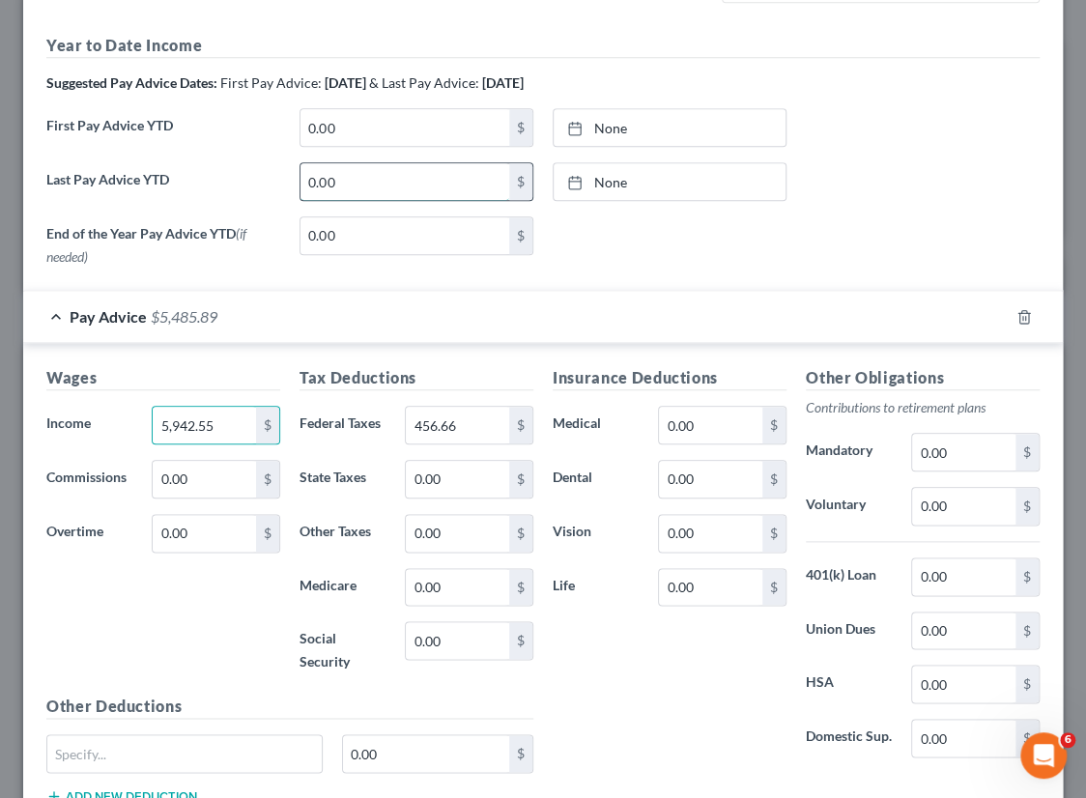
click at [347, 182] on input "0.00" at bounding box center [405, 181] width 209 height 37
paste input "5,942.55"
type input "5,942.55"
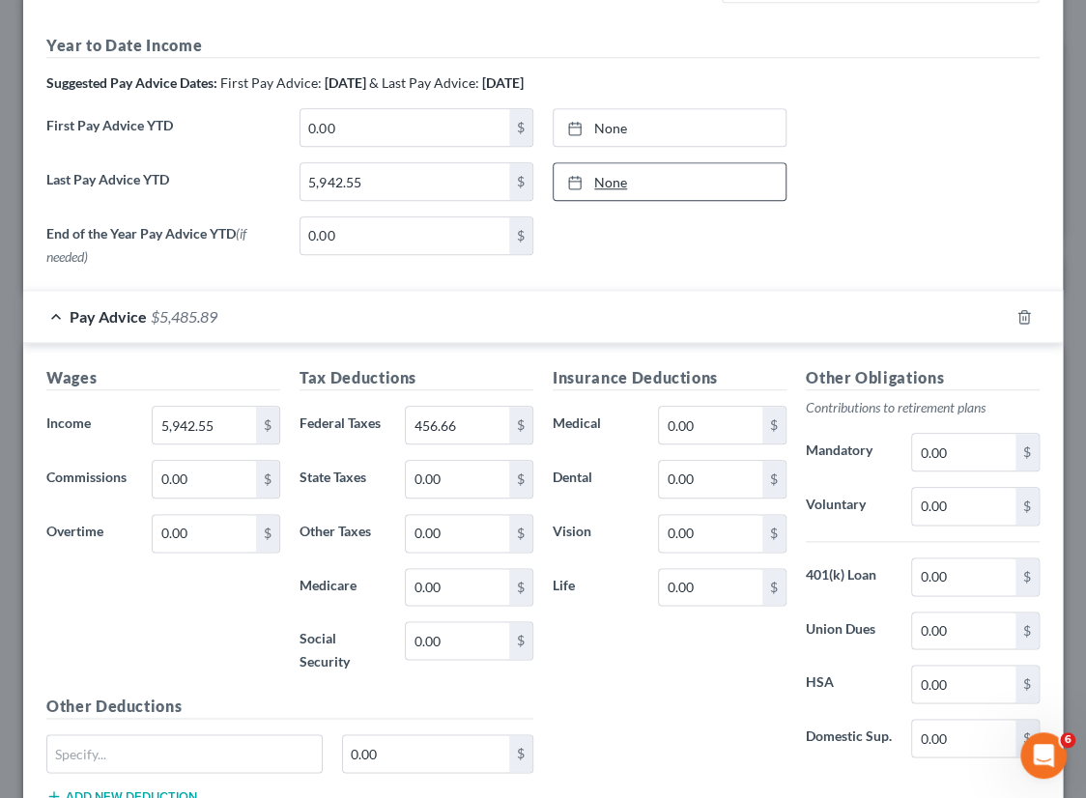
click at [597, 183] on link "None" at bounding box center [670, 181] width 232 height 37
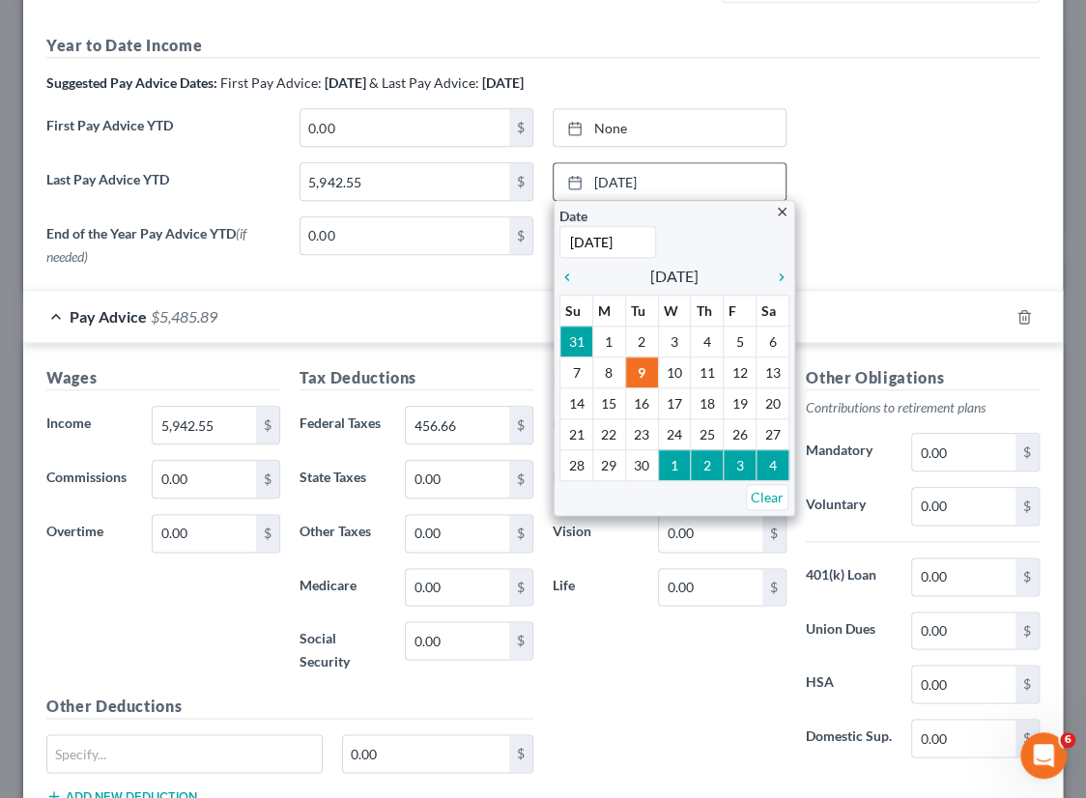
click at [578, 249] on input "[DATE]" at bounding box center [608, 242] width 97 height 32
click at [584, 243] on input "[DATE]" at bounding box center [608, 242] width 97 height 32
type input "[DATE]"
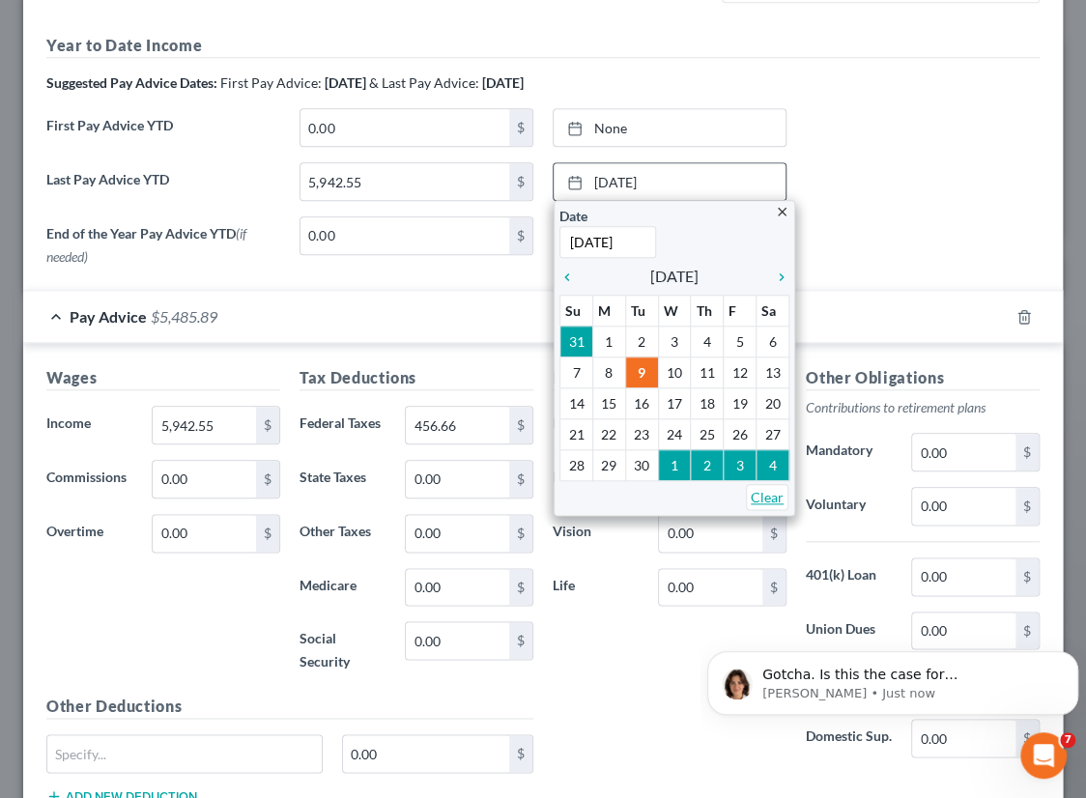
scroll to position [0, 0]
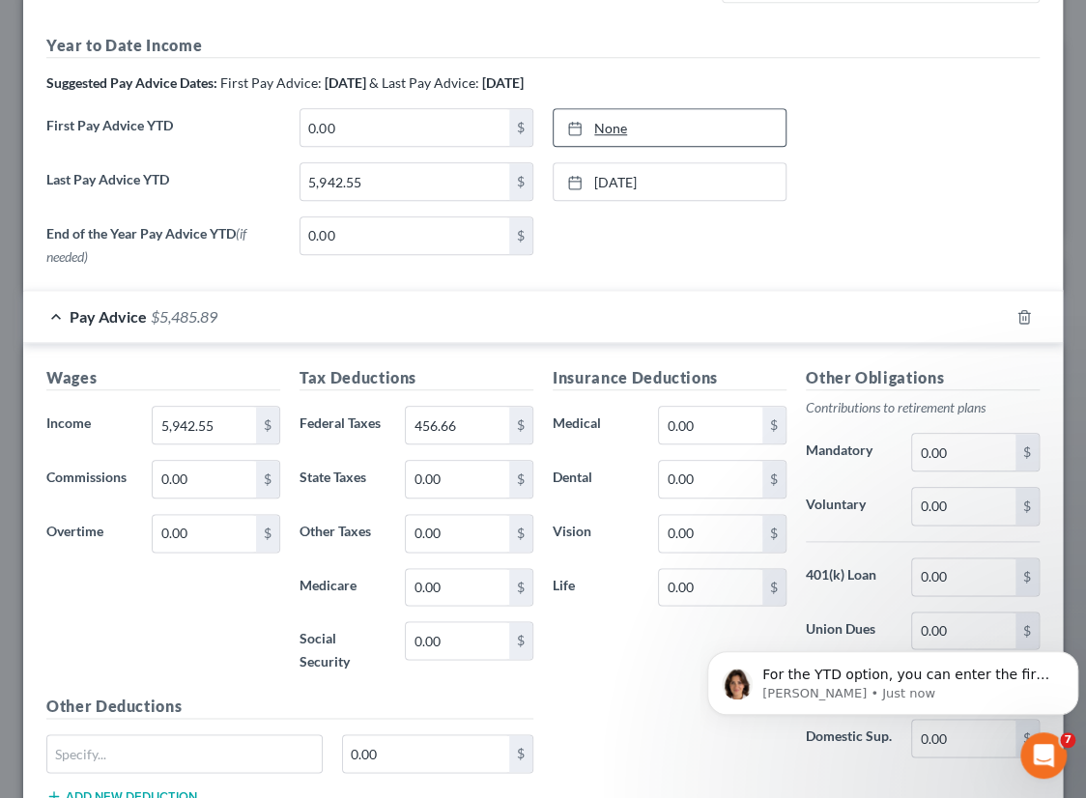
type input "[DATE]"
click at [591, 130] on link "None" at bounding box center [670, 127] width 232 height 37
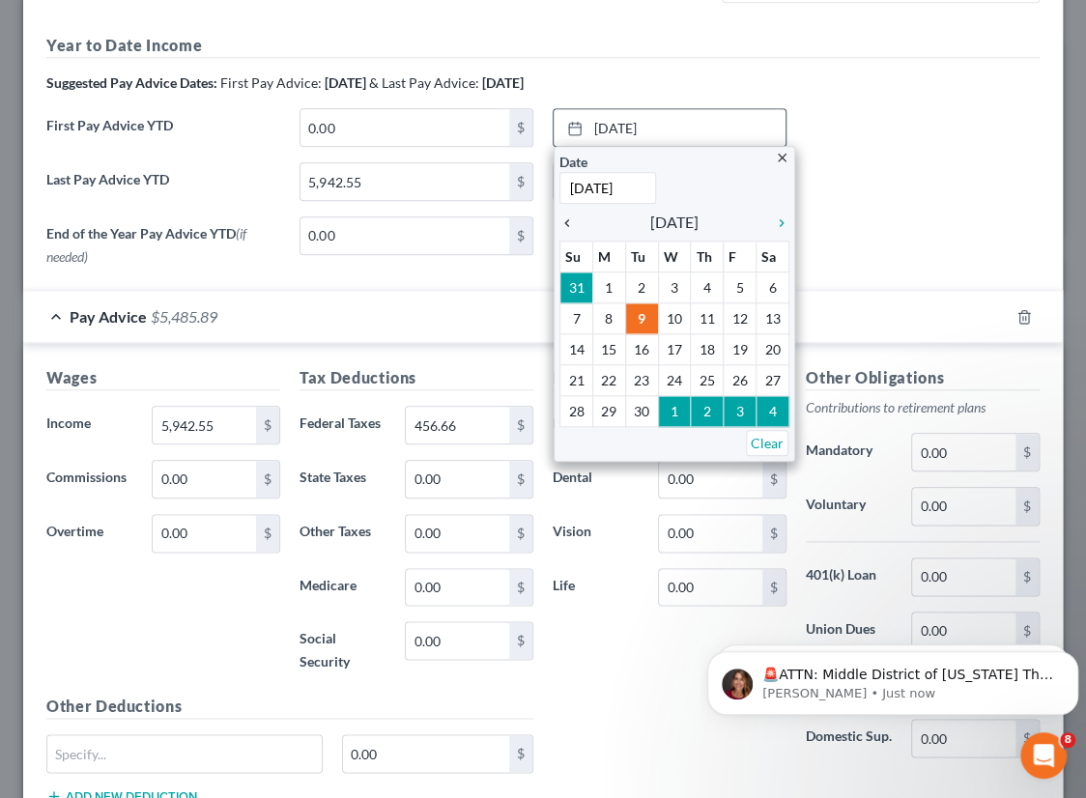
click at [564, 221] on icon "chevron_left" at bounding box center [572, 223] width 25 height 15
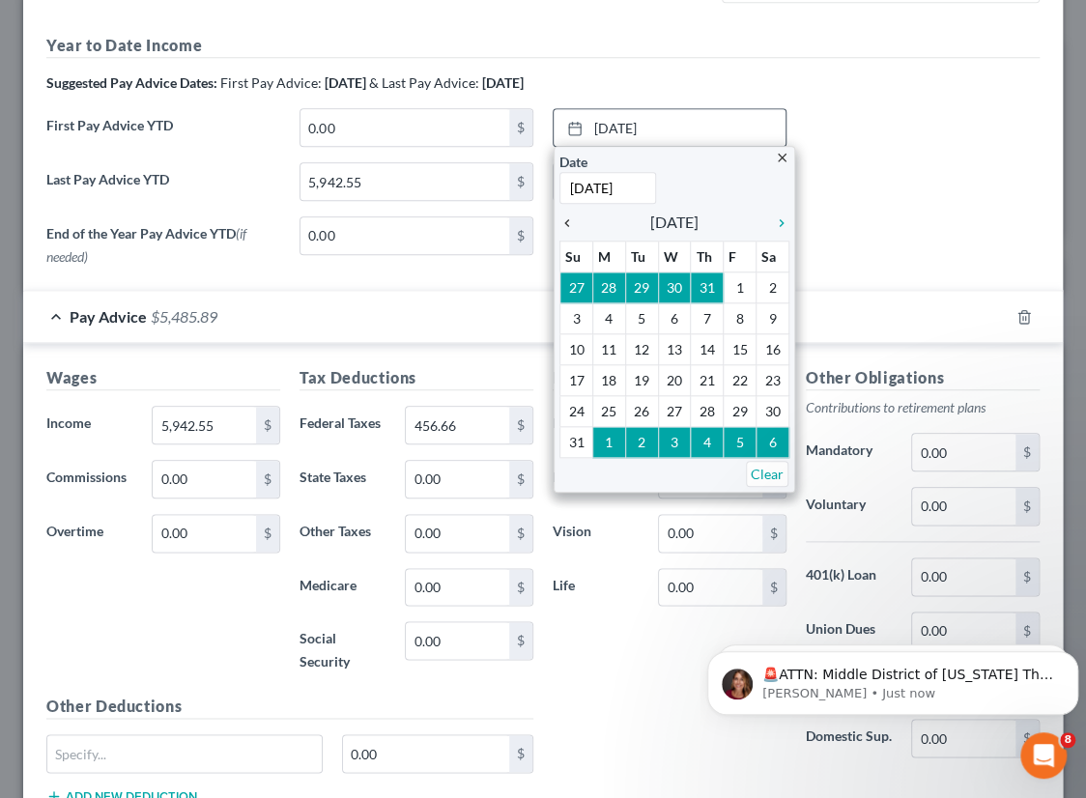
click at [564, 221] on icon "chevron_left" at bounding box center [572, 223] width 25 height 15
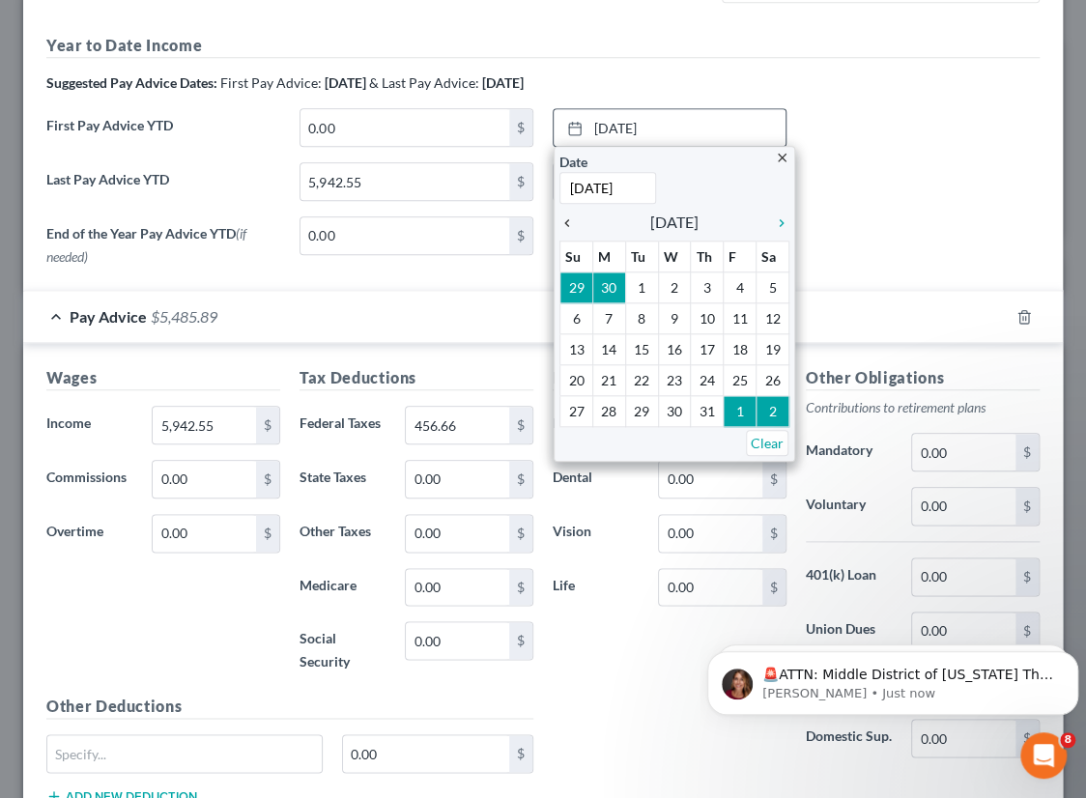
click at [564, 221] on icon "chevron_left" at bounding box center [572, 223] width 25 height 15
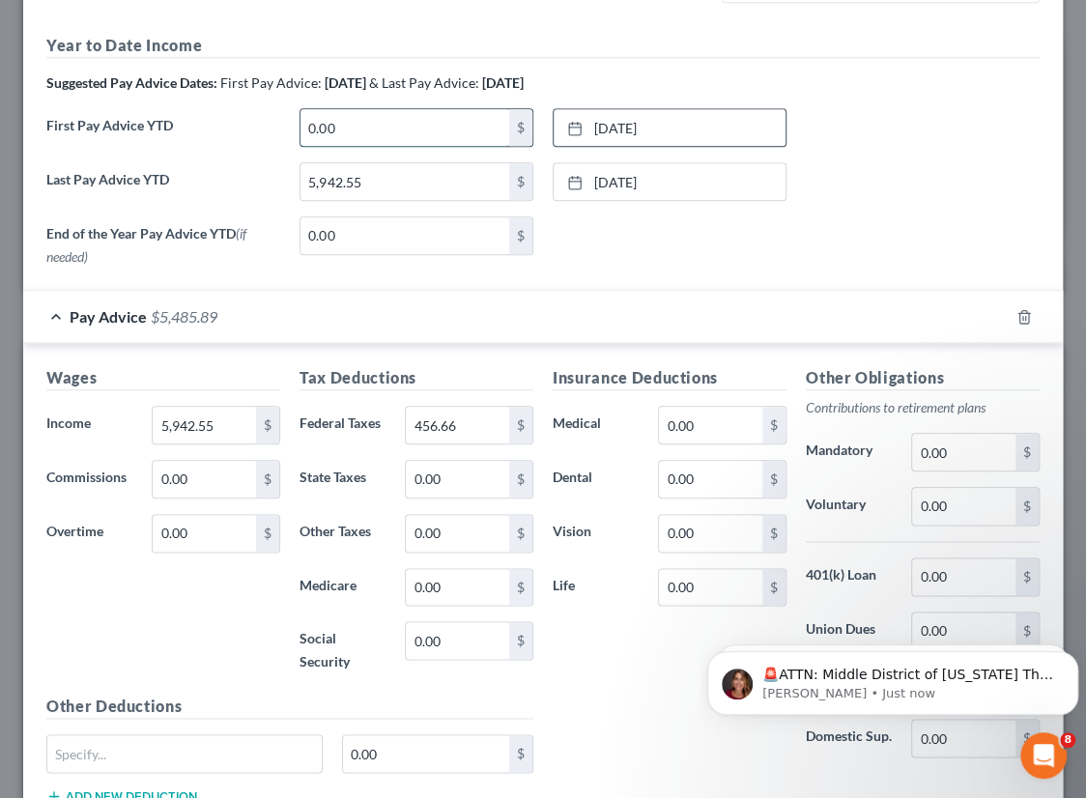
click at [356, 126] on input "0.00" at bounding box center [405, 127] width 209 height 37
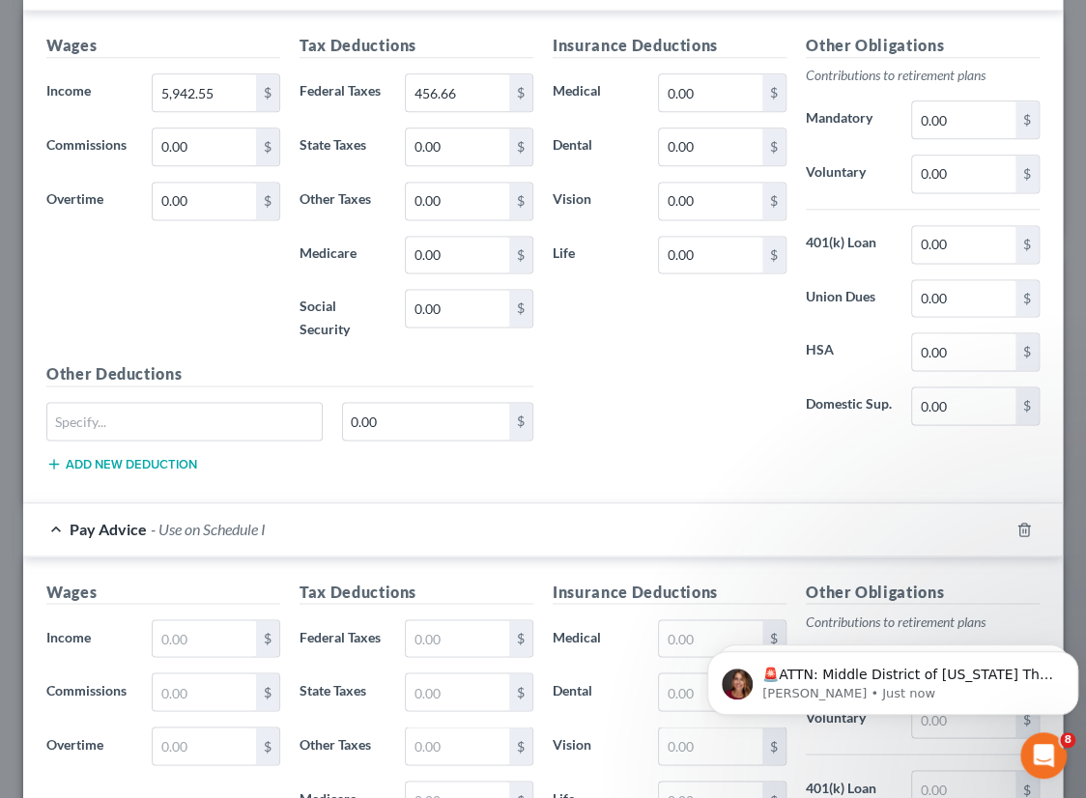
scroll to position [595, 0]
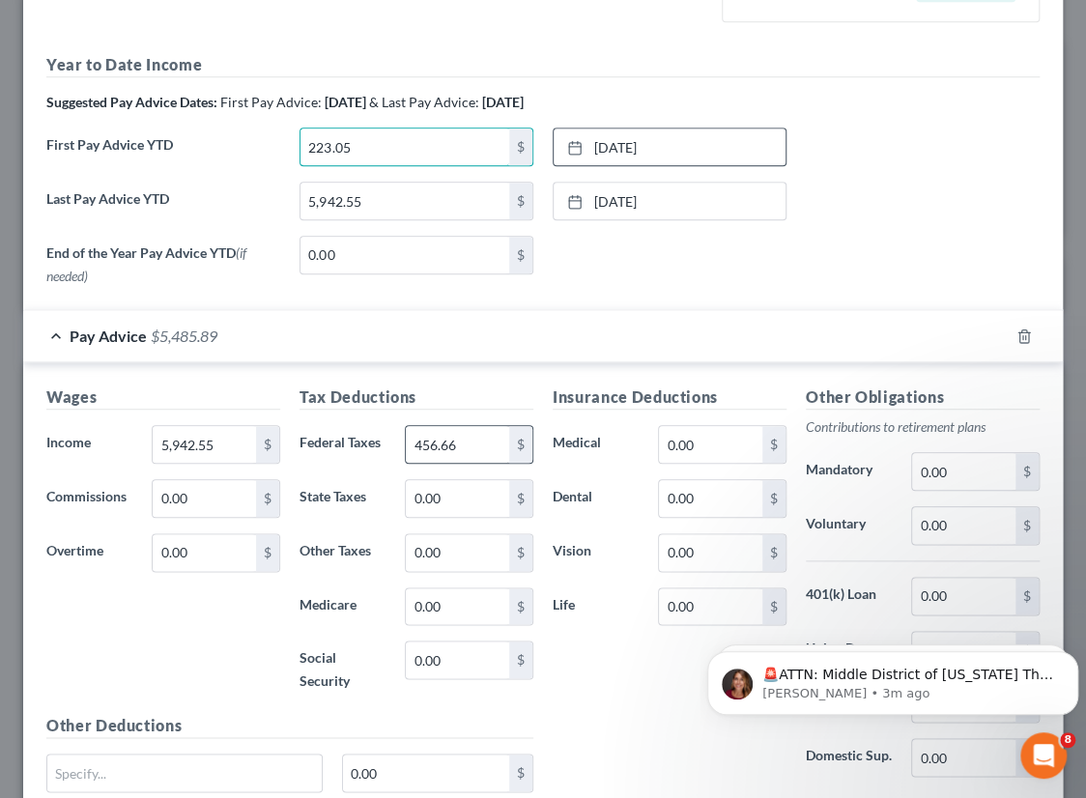
type input "223.05"
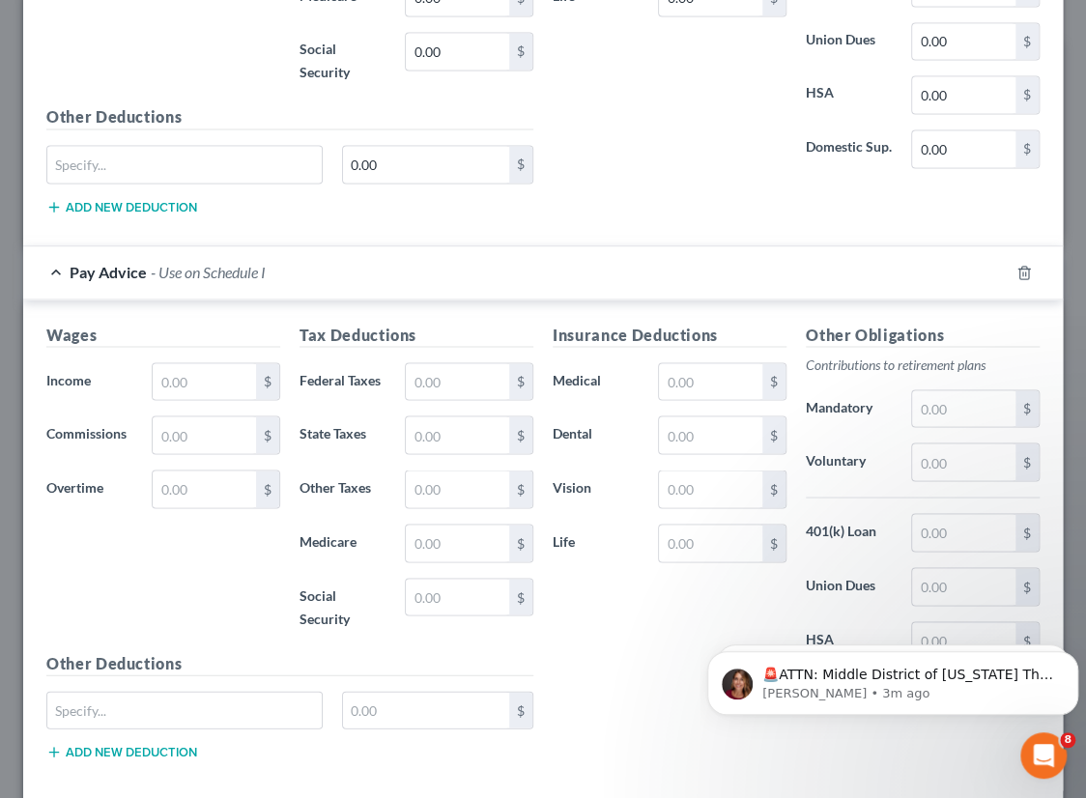
scroll to position [1298, 0]
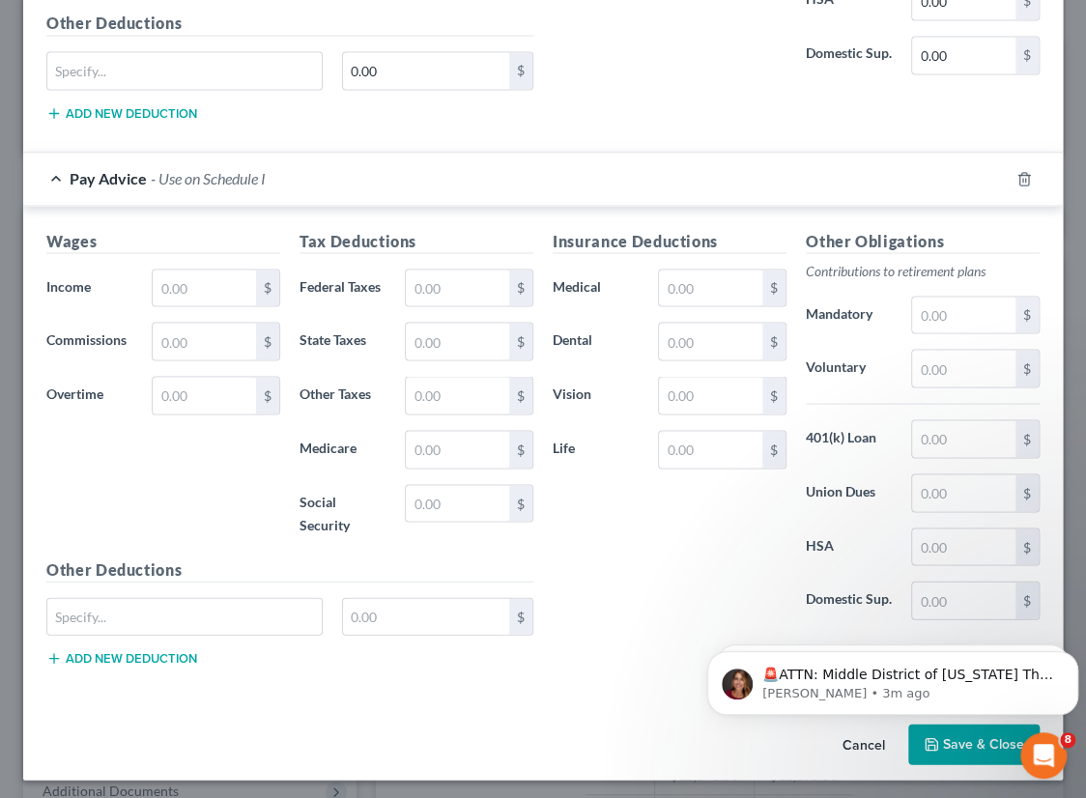
click at [940, 743] on html "🚨ATTN: Middle District of [US_STATE] The court has added a new Credit Counselin…" at bounding box center [893, 678] width 387 height 135
click at [969, 735] on body "🚨ATTN: Middle District of [US_STATE] The court has added a new Credit Counselin…" at bounding box center [893, 679] width 371 height 120
click at [1068, 656] on icon "Dismiss notification" at bounding box center [1073, 656] width 11 height 11
click at [1072, 656] on icon "Dismiss notification" at bounding box center [1072, 656] width 7 height 7
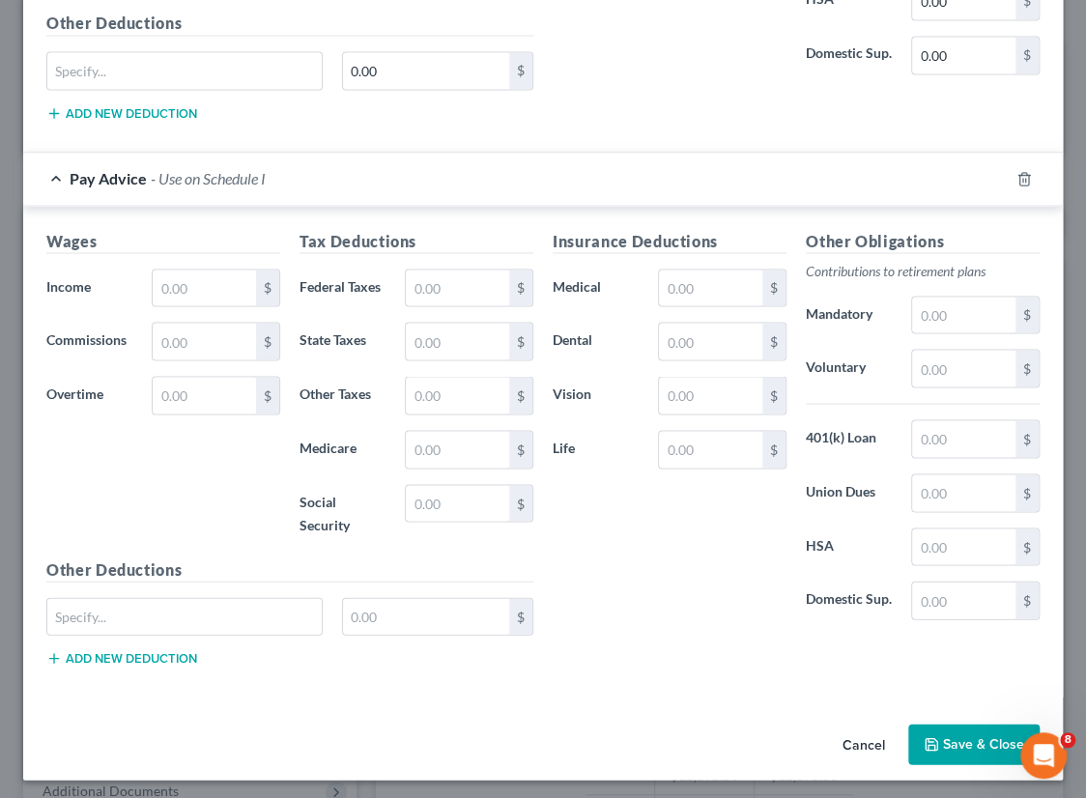
click at [954, 740] on button "Save & Close" at bounding box center [974, 744] width 131 height 41
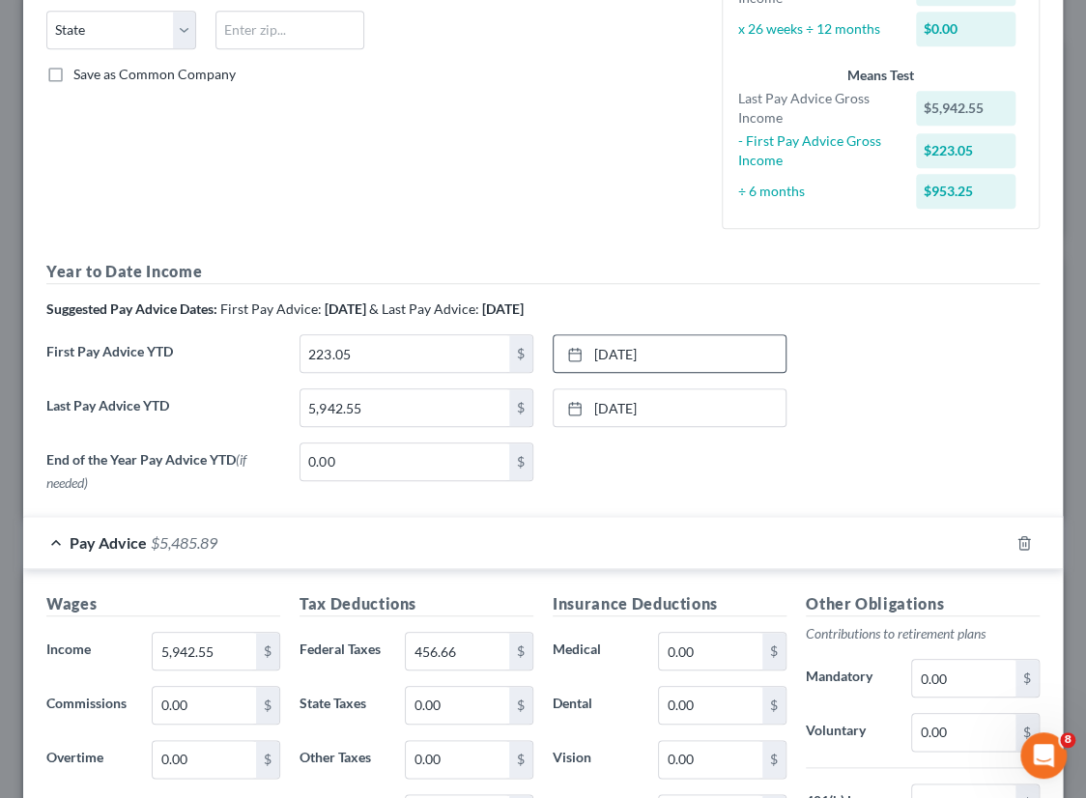
scroll to position [419, 0]
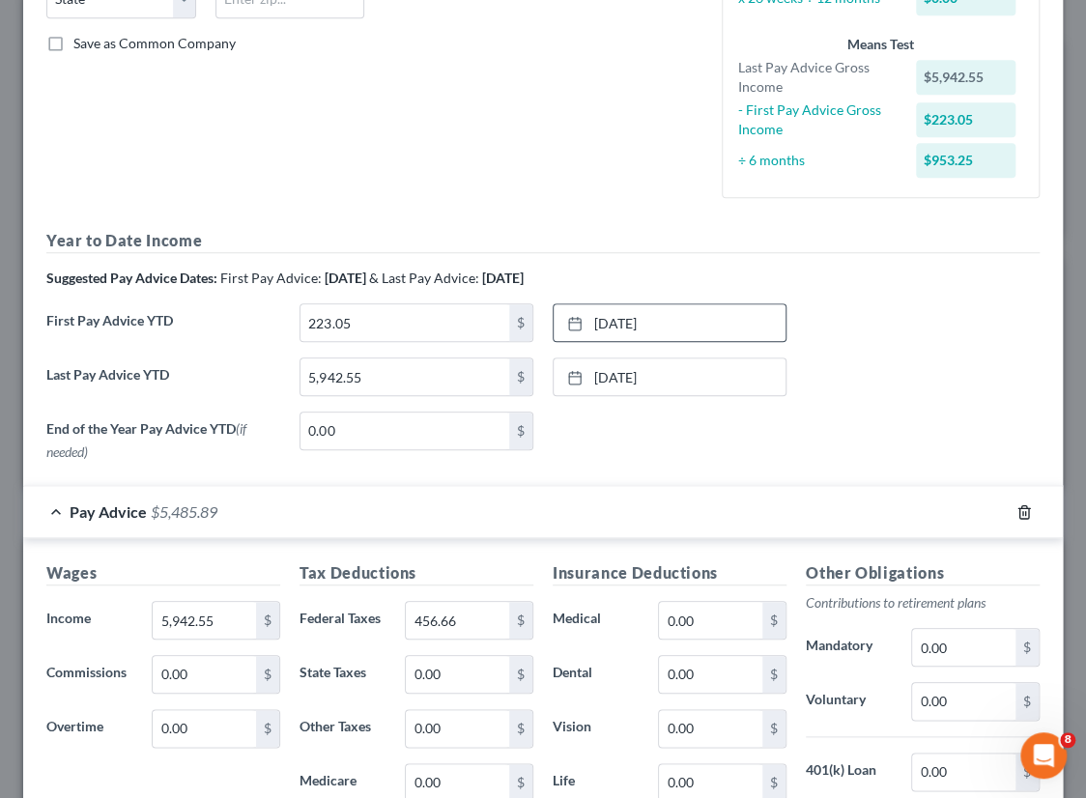
click at [1017, 508] on icon "button" at bounding box center [1024, 512] width 15 height 15
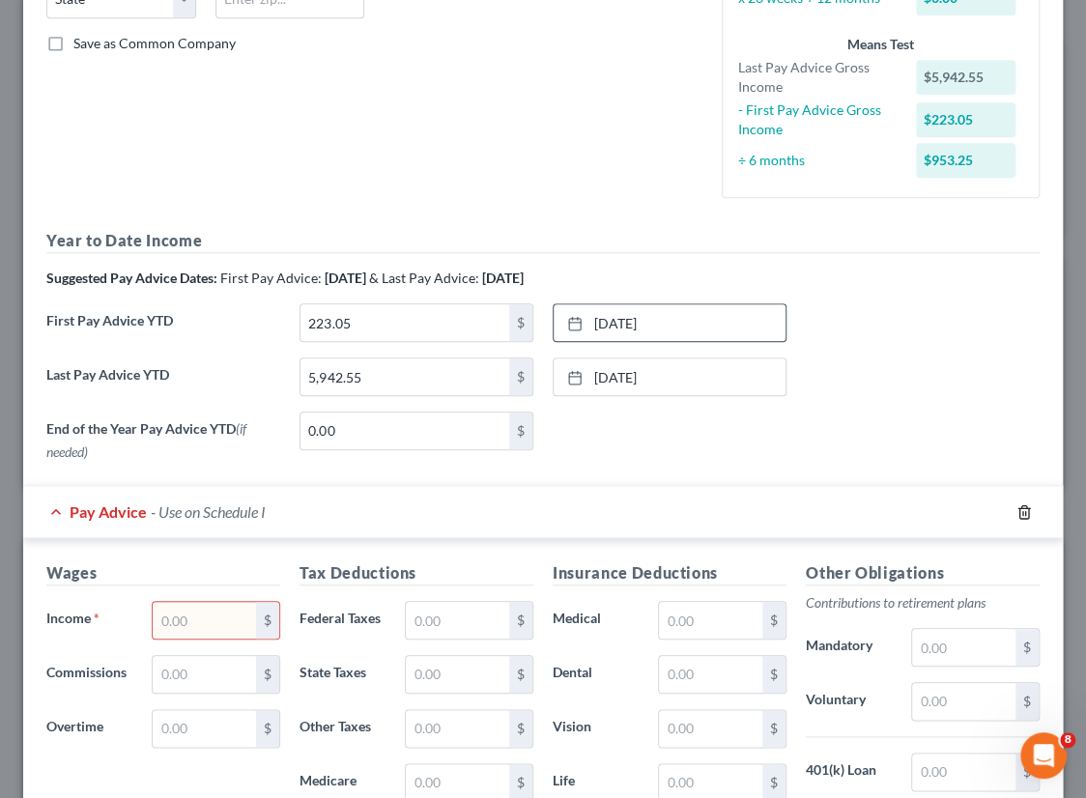
click at [1017, 507] on icon "button" at bounding box center [1024, 512] width 15 height 15
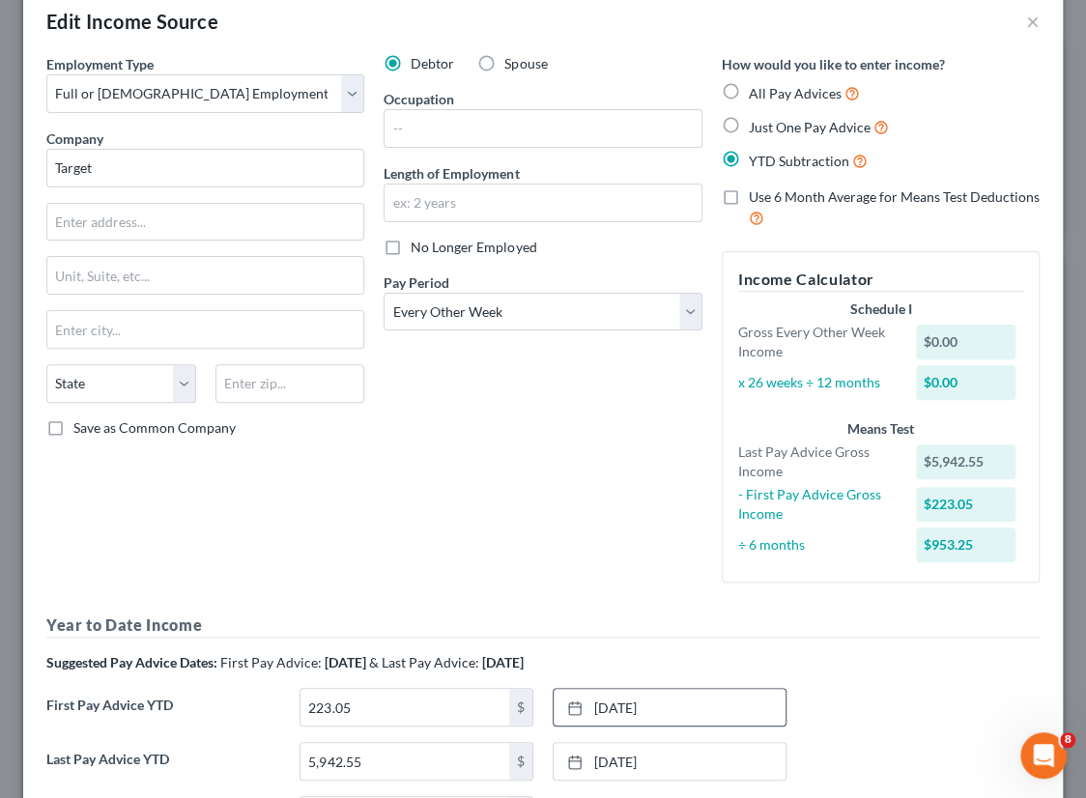
scroll to position [0, 0]
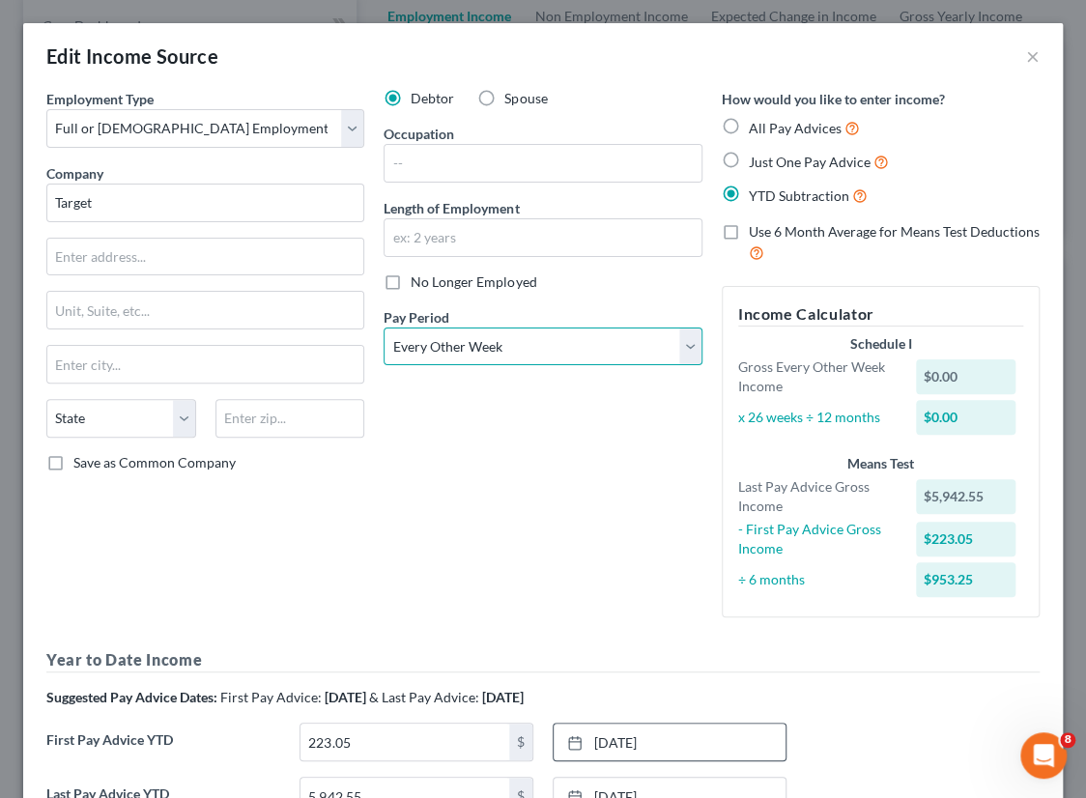
click at [684, 355] on select "Select Monthly Twice Monthly Every Other Week Weekly" at bounding box center [543, 347] width 318 height 39
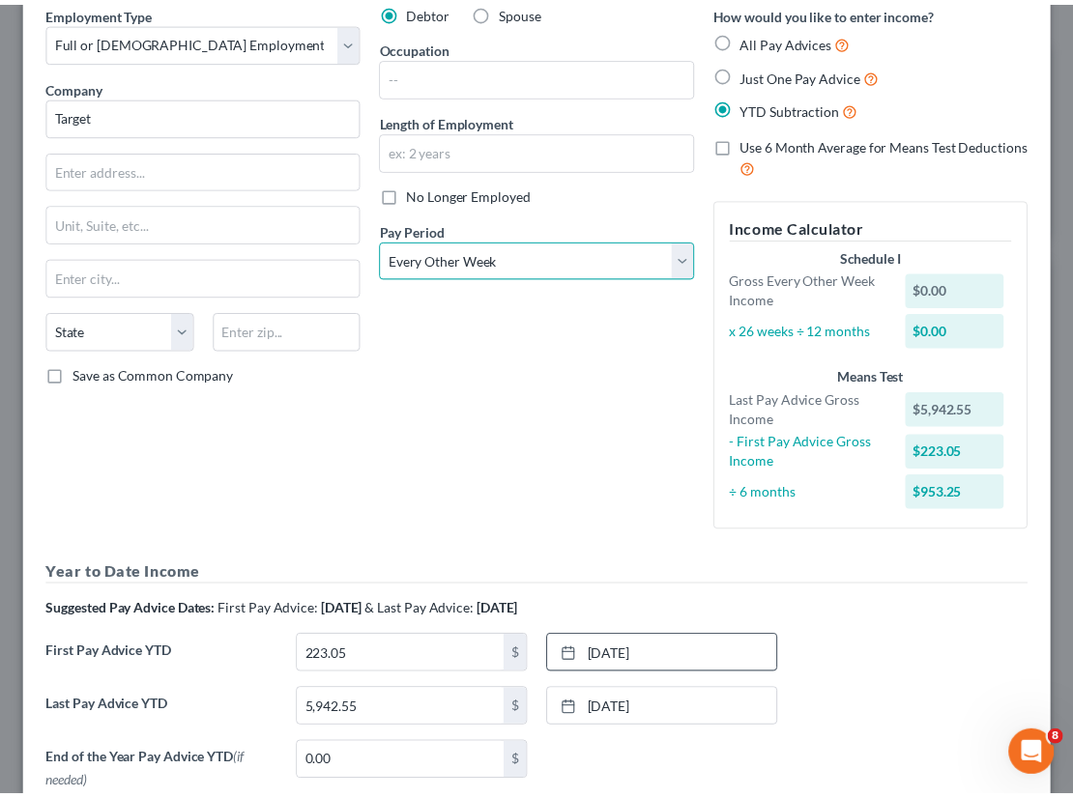
scroll to position [211, 0]
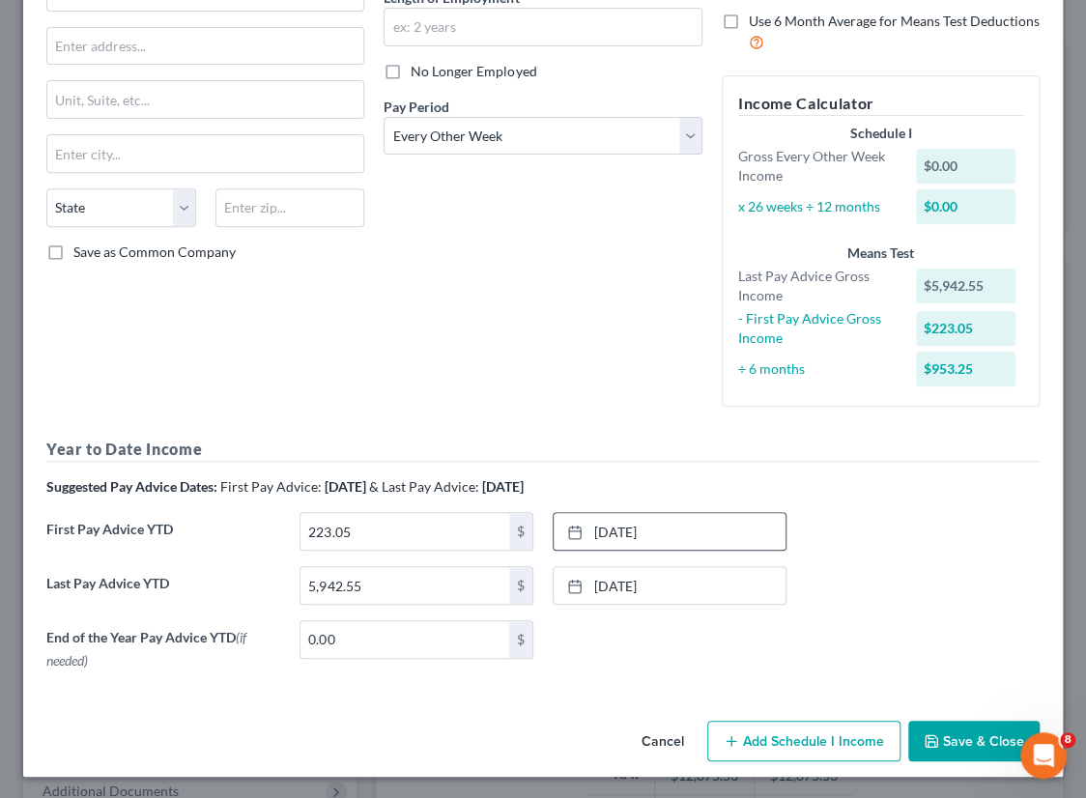
click at [932, 737] on button "Save & Close" at bounding box center [974, 741] width 131 height 41
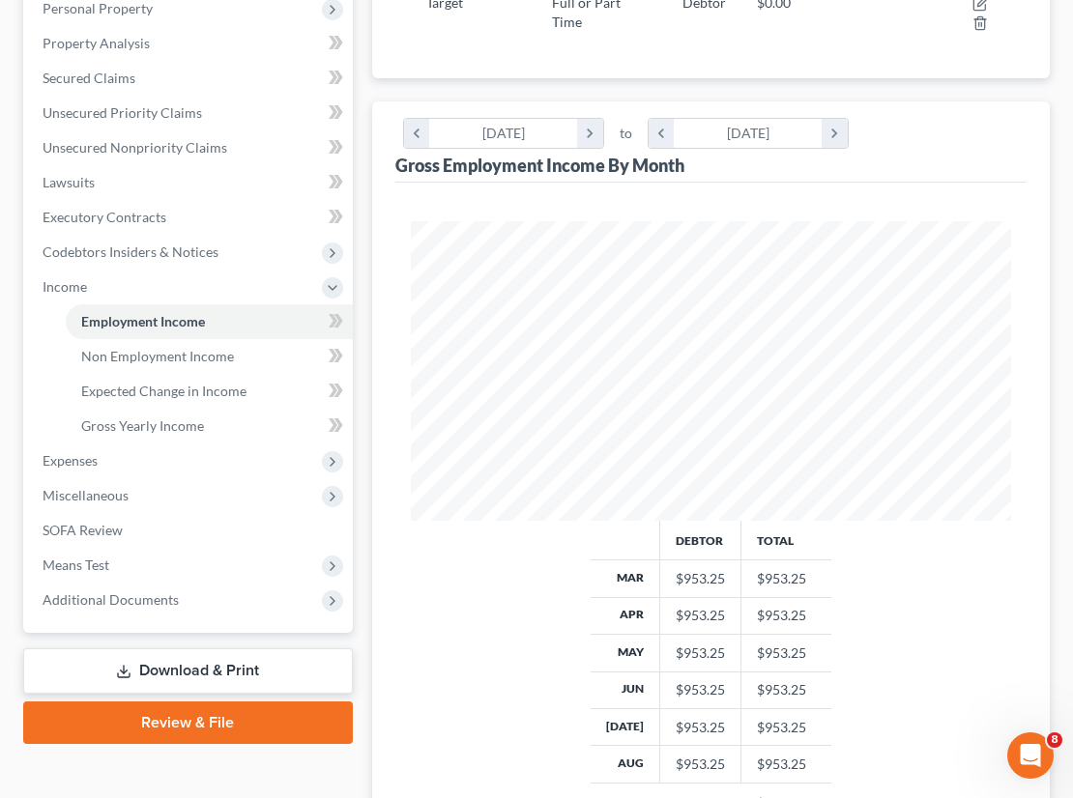
scroll to position [367, 0]
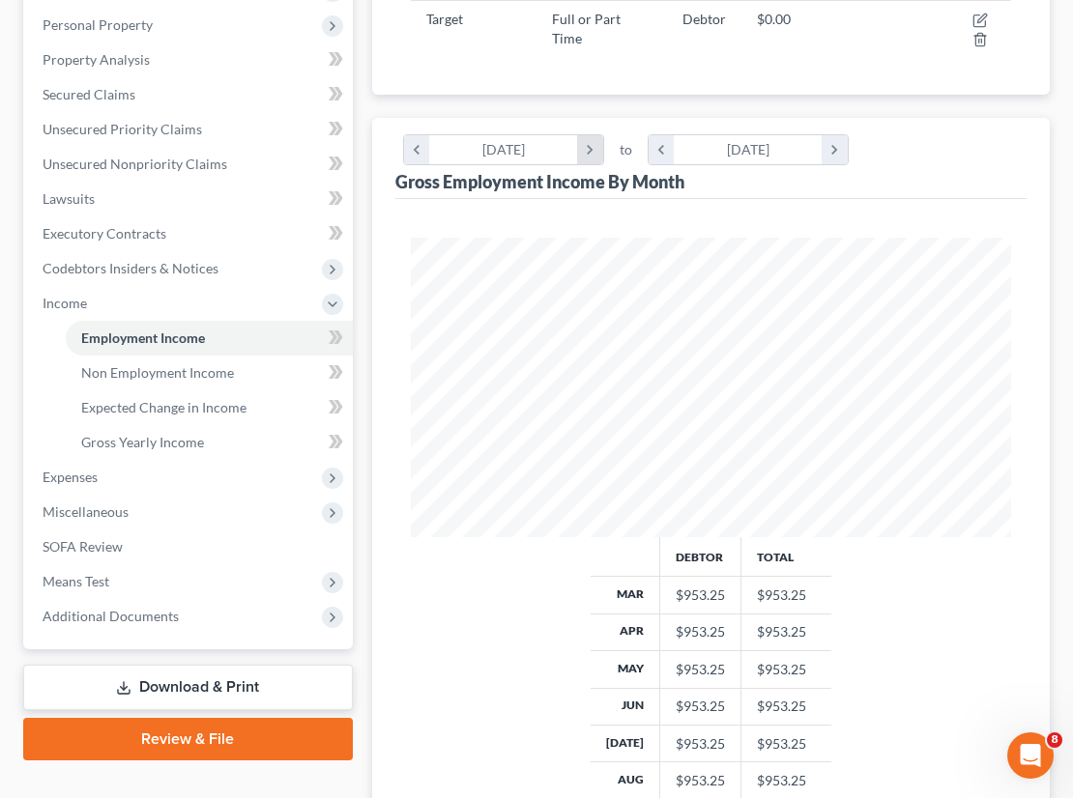
click at [589, 146] on icon "chevron_right" at bounding box center [590, 149] width 26 height 29
click at [830, 147] on icon "chevron_right" at bounding box center [835, 149] width 26 height 29
click at [657, 148] on icon "chevron_left" at bounding box center [662, 149] width 26 height 29
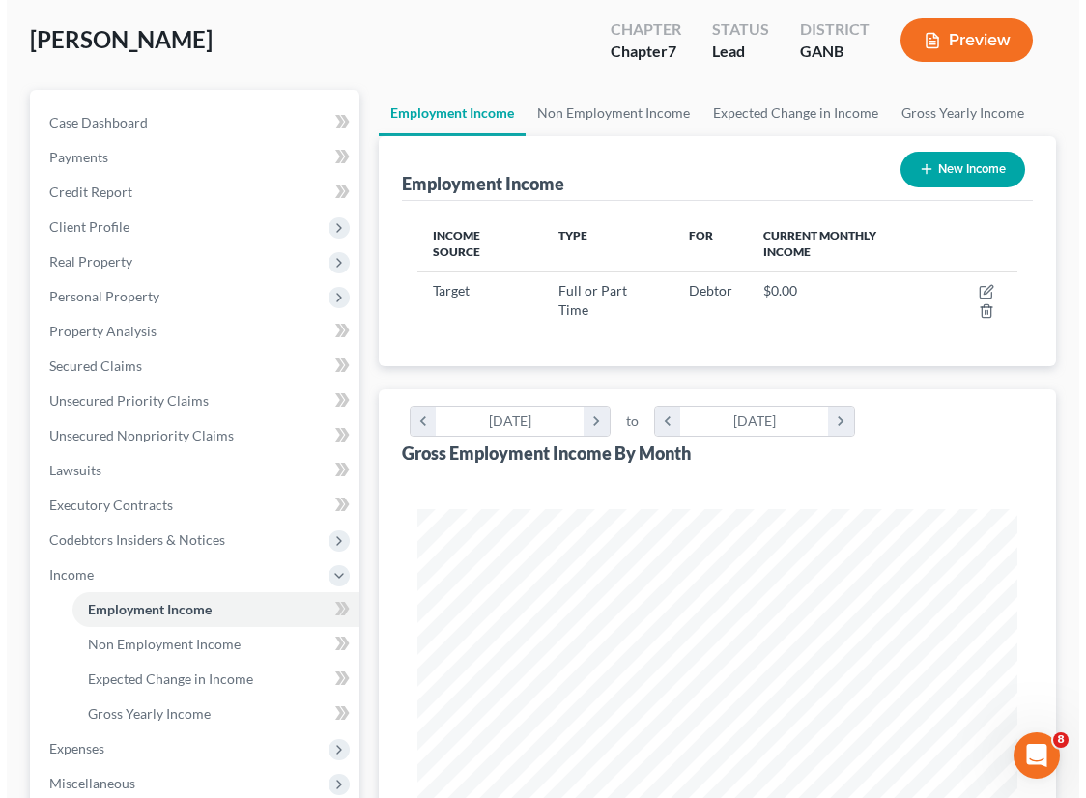
scroll to position [0, 0]
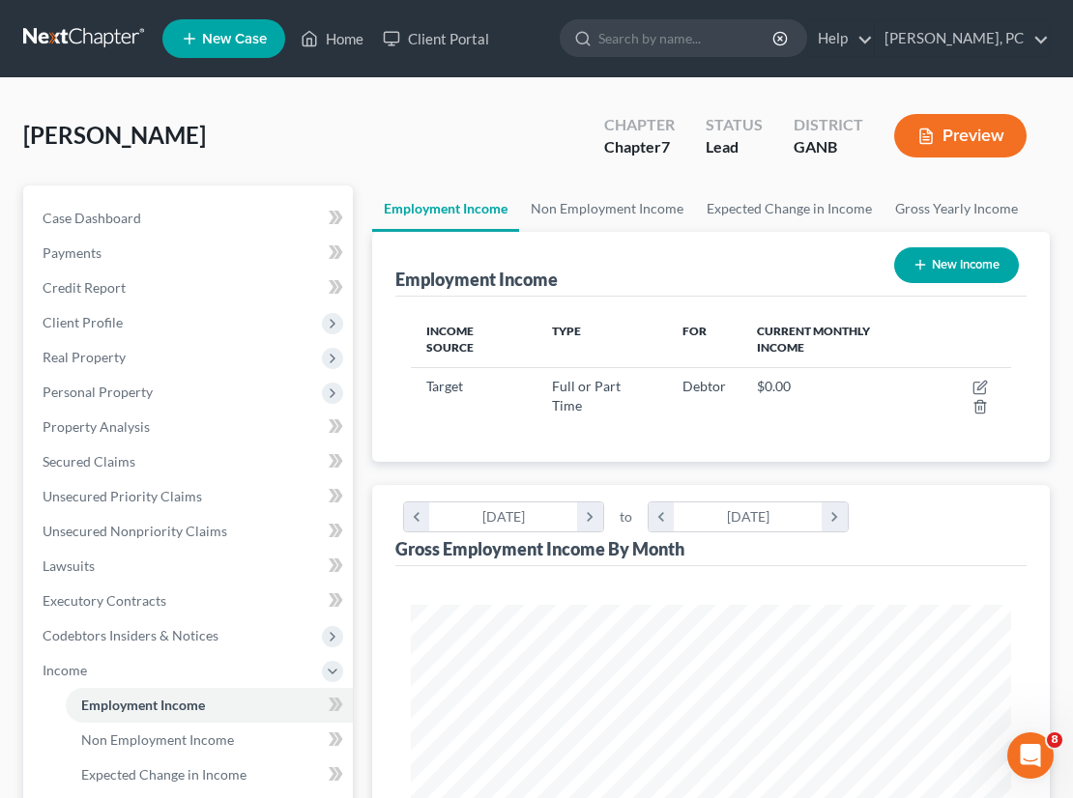
click at [957, 126] on button "Preview" at bounding box center [960, 135] width 132 height 43
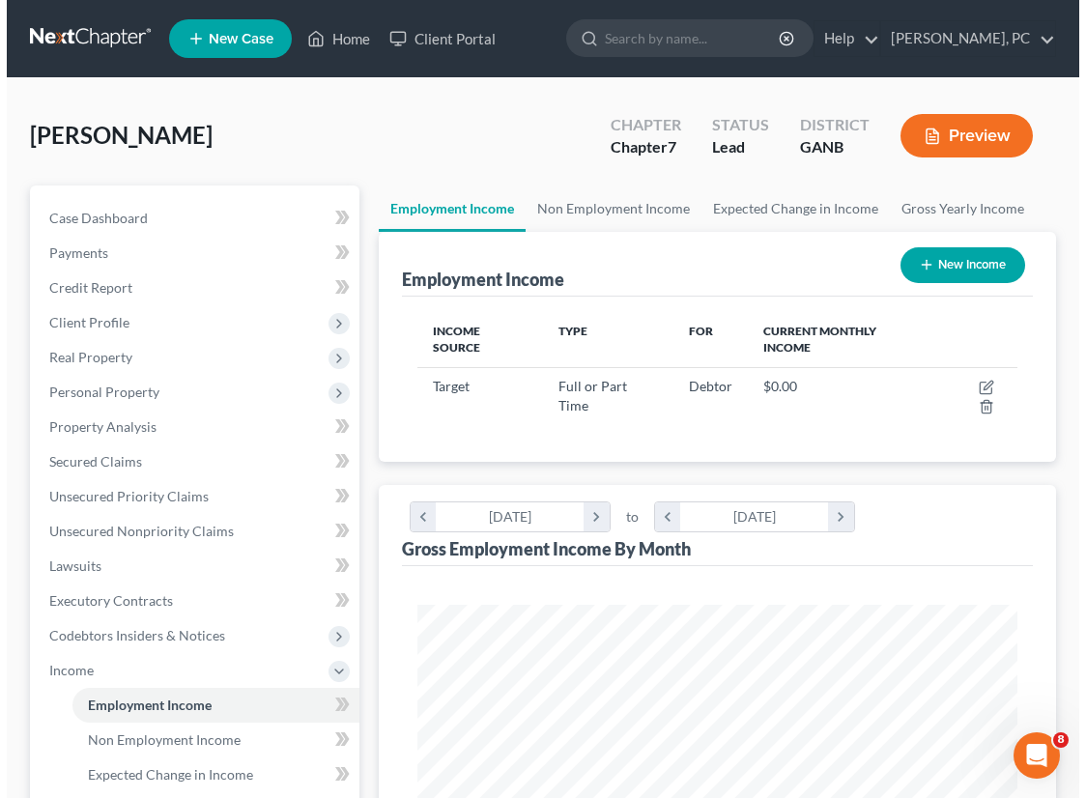
scroll to position [304, 648]
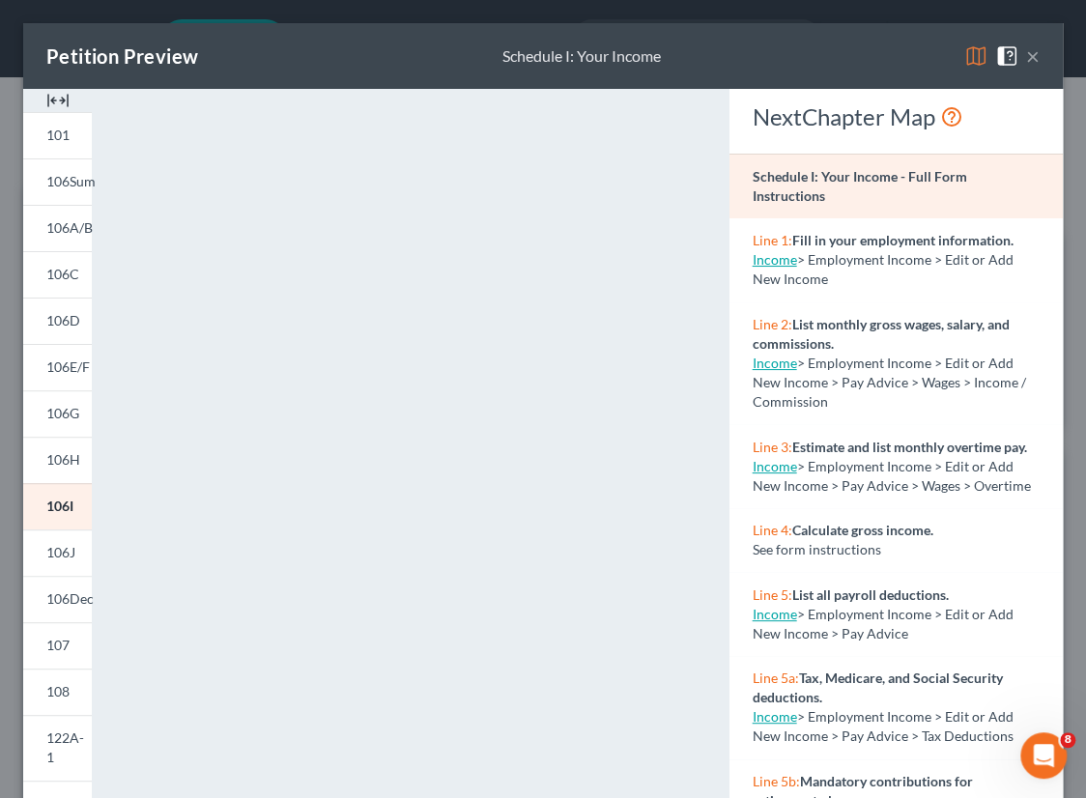
drag, startPoint x: 56, startPoint y: 742, endPoint x: 217, endPoint y: 669, distance: 177.3
click at [57, 740] on span "122A-1" at bounding box center [65, 748] width 38 height 36
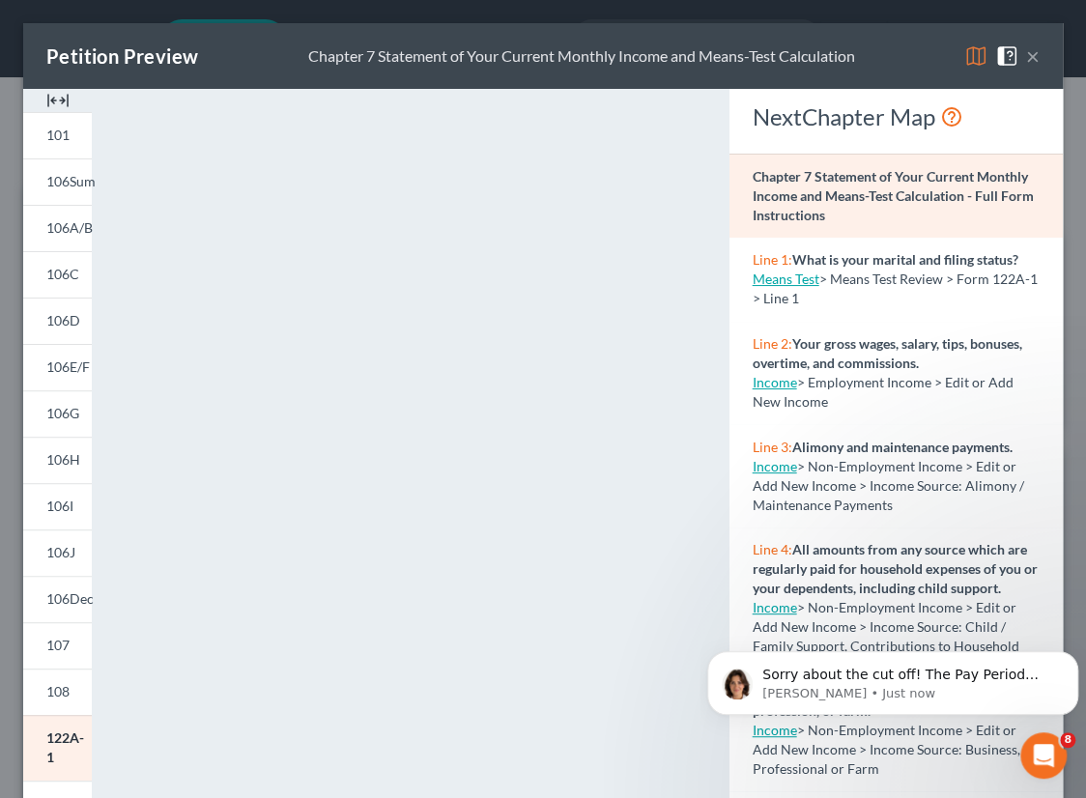
scroll to position [0, 0]
click at [906, 664] on div "Sorry about the cut off! The Pay Period field determines how we calculate those…" at bounding box center [893, 683] width 342 height 39
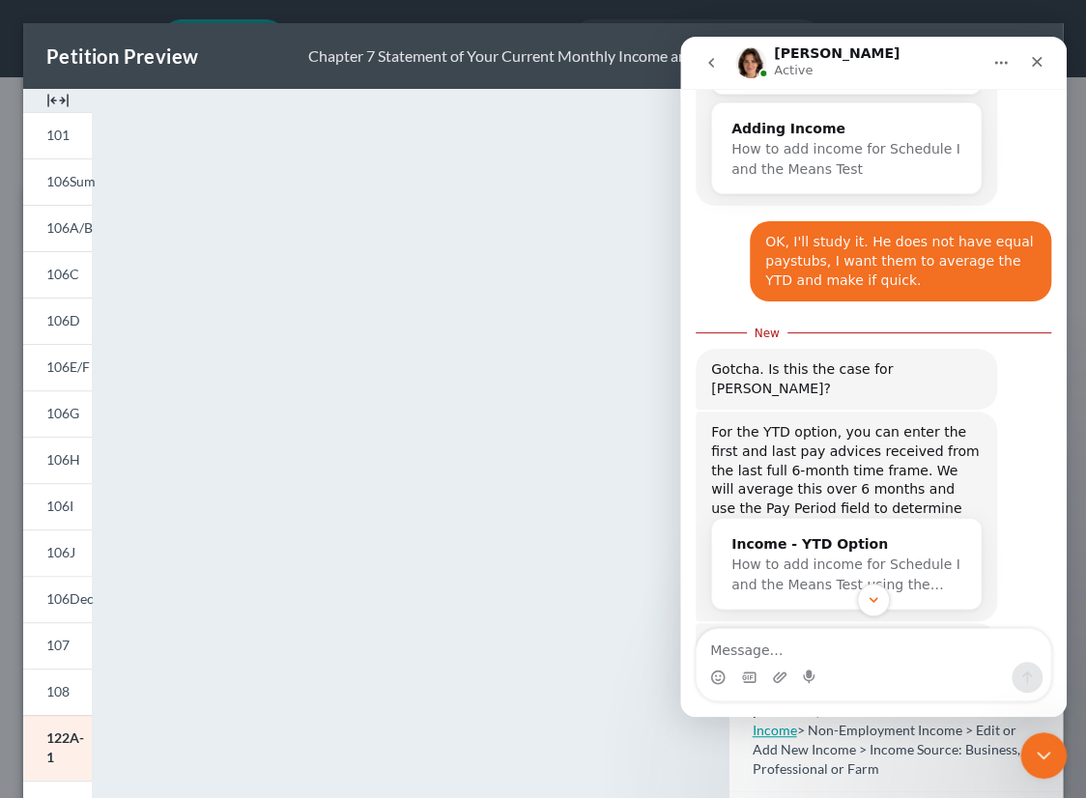
scroll to position [899, 0]
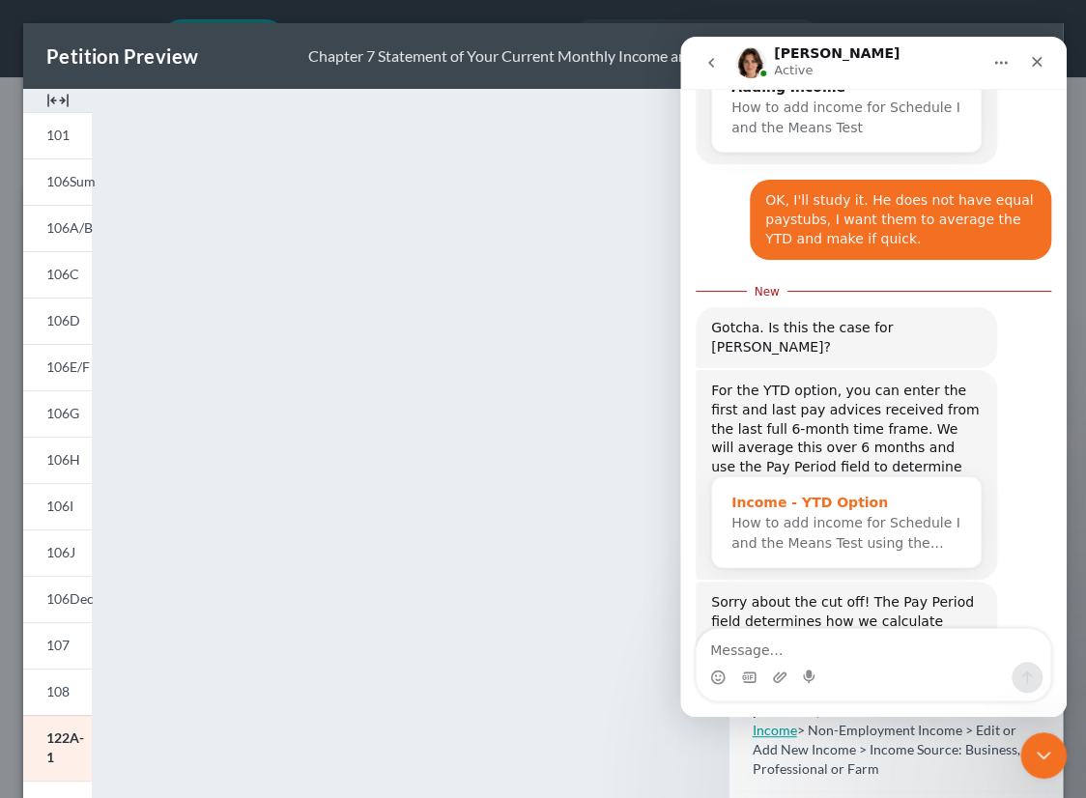
click at [832, 493] on div "Income - YTD Option" at bounding box center [847, 503] width 230 height 20
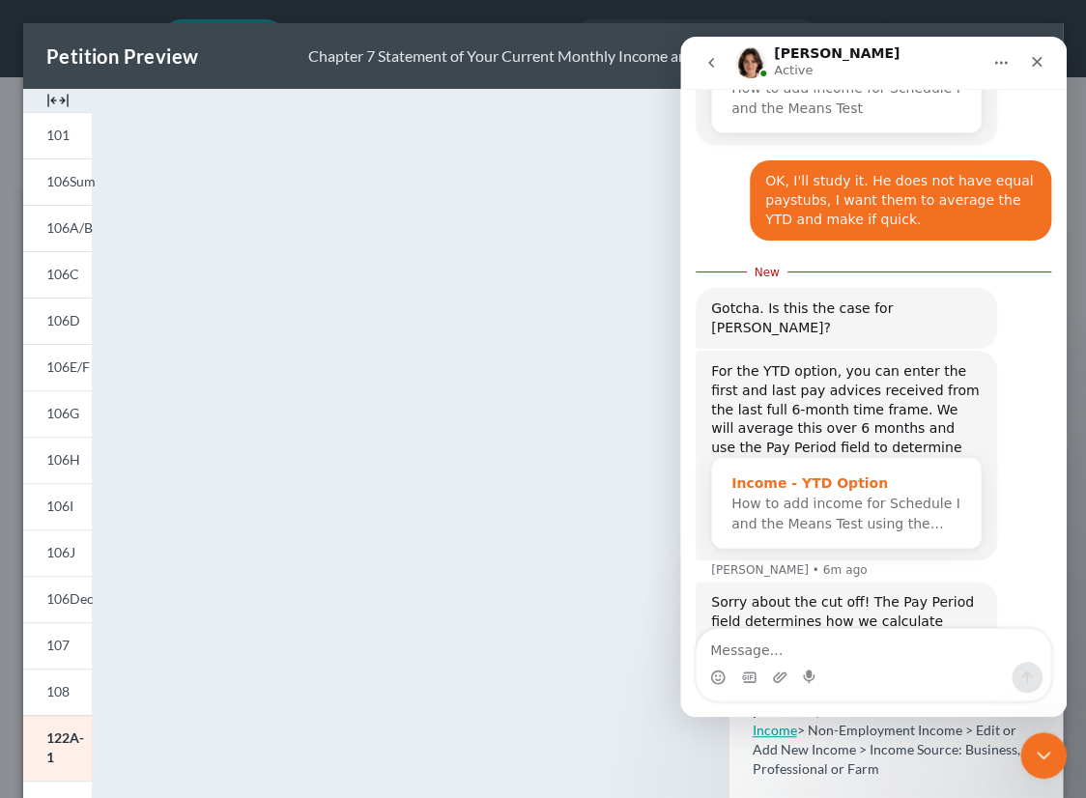
click at [821, 474] on div "Income - YTD Option" at bounding box center [847, 484] width 230 height 20
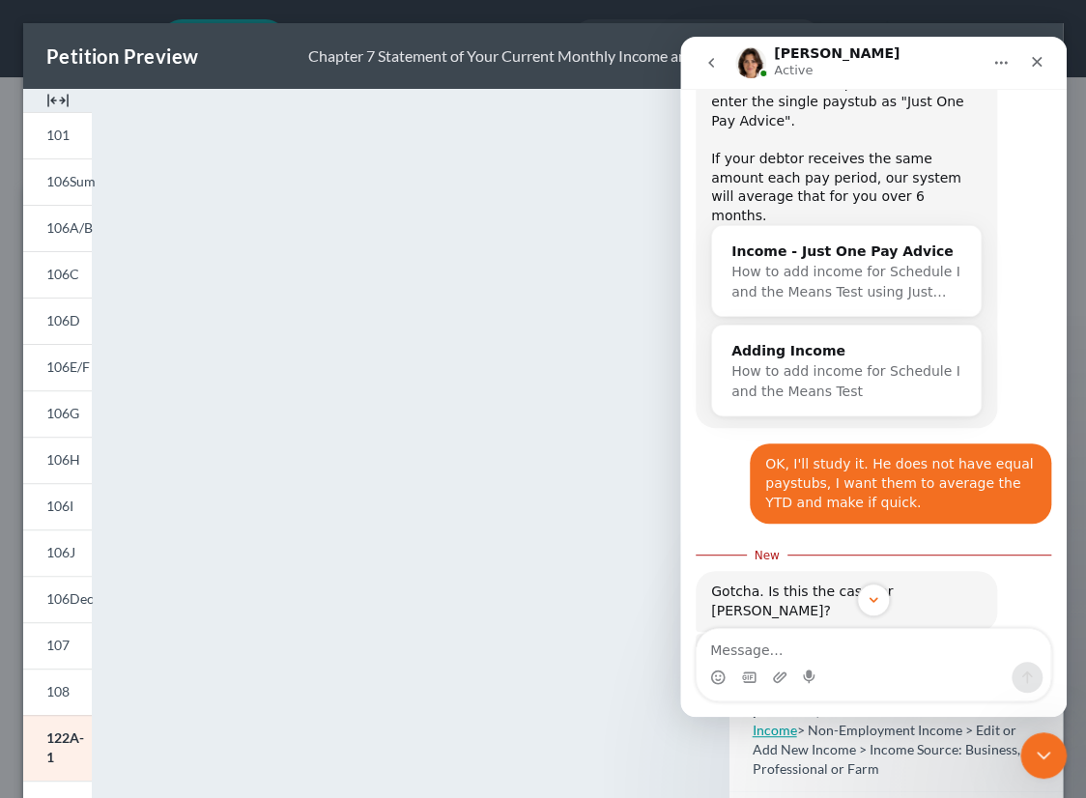
scroll to position [899, 0]
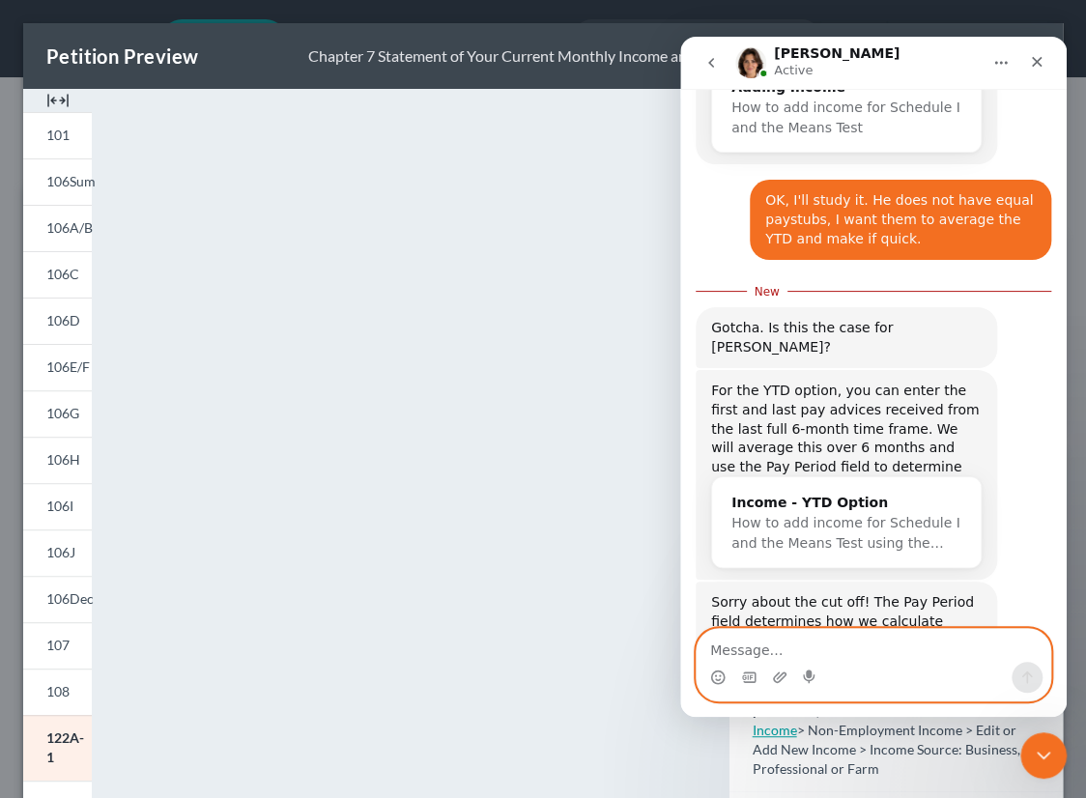
drag, startPoint x: 770, startPoint y: 650, endPoint x: 769, endPoint y: 637, distance: 12.6
click at [769, 649] on textarea "Message…" at bounding box center [874, 645] width 354 height 33
type textarea "Going home and will continue soon. Thanks."
click at [1023, 670] on icon "Send a message…" at bounding box center [1027, 677] width 15 height 15
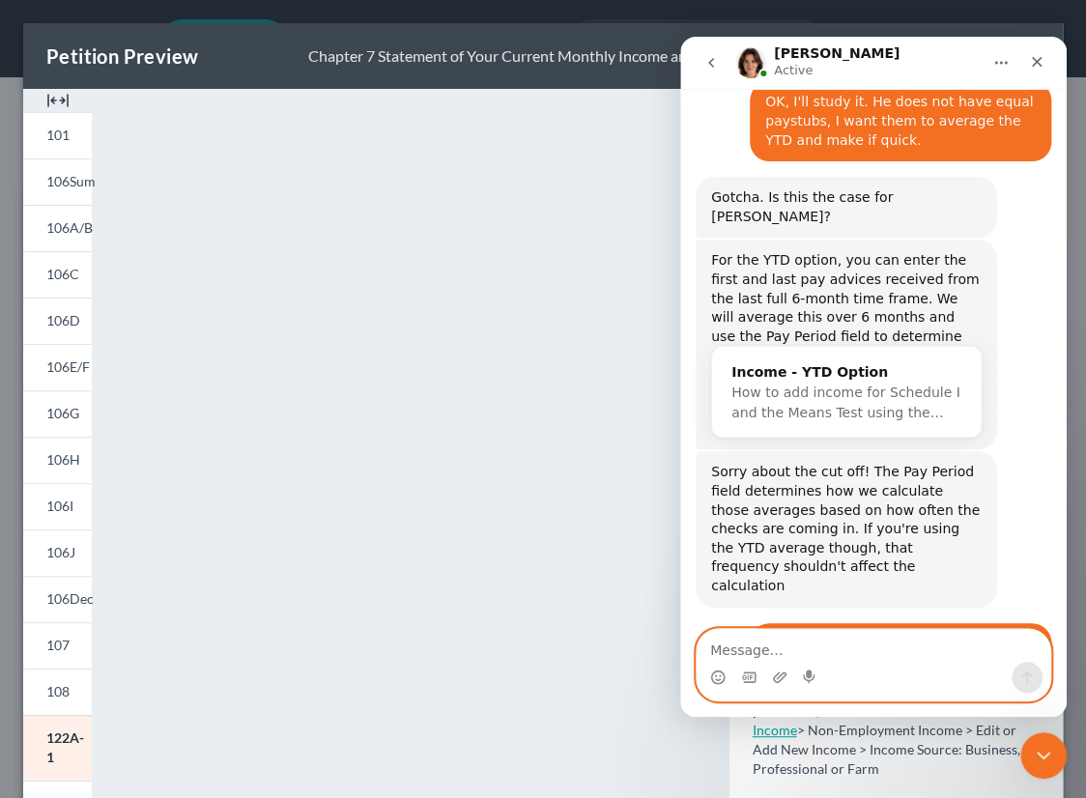
scroll to position [1000, 0]
